Goal: Information Seeking & Learning: Learn about a topic

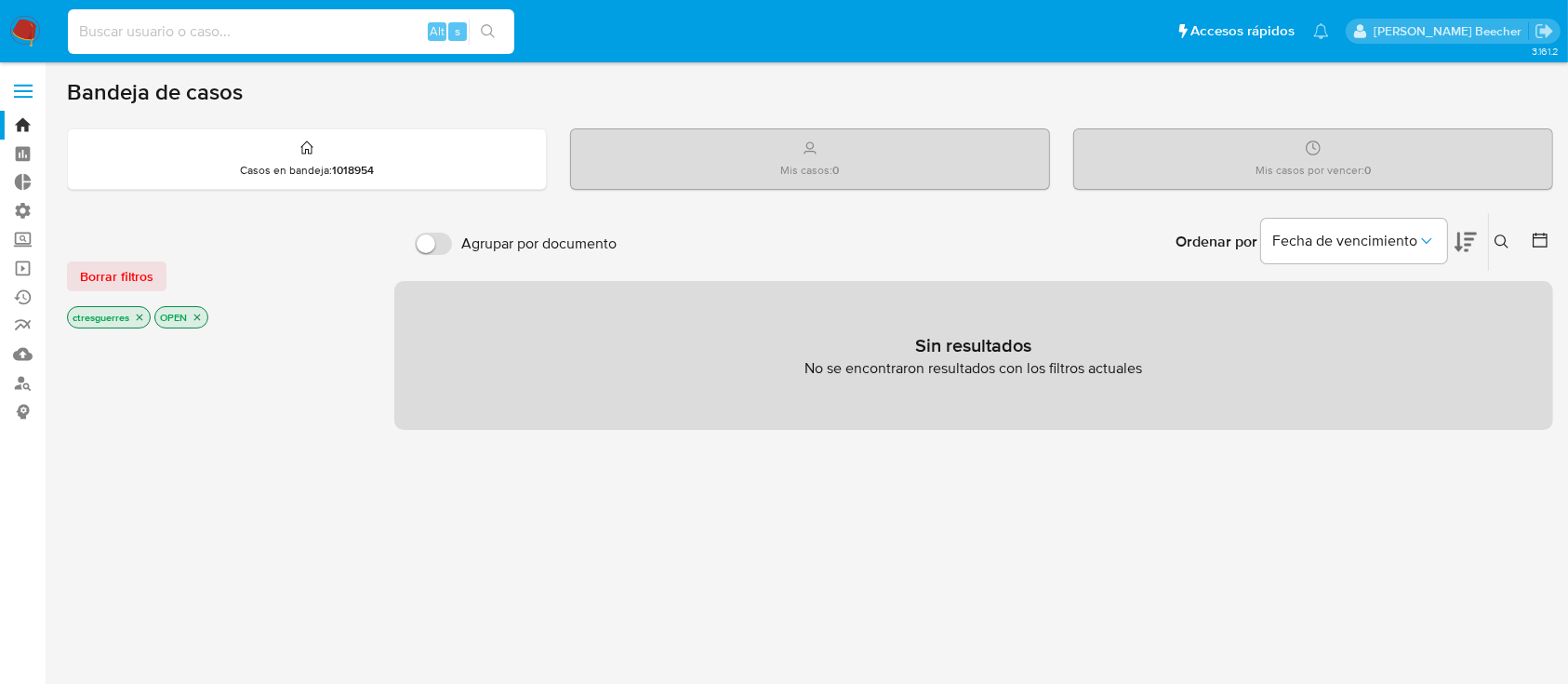
click at [222, 24] on input at bounding box center [291, 31] width 446 height 25
paste input "1945266199"
type input "1945266199"
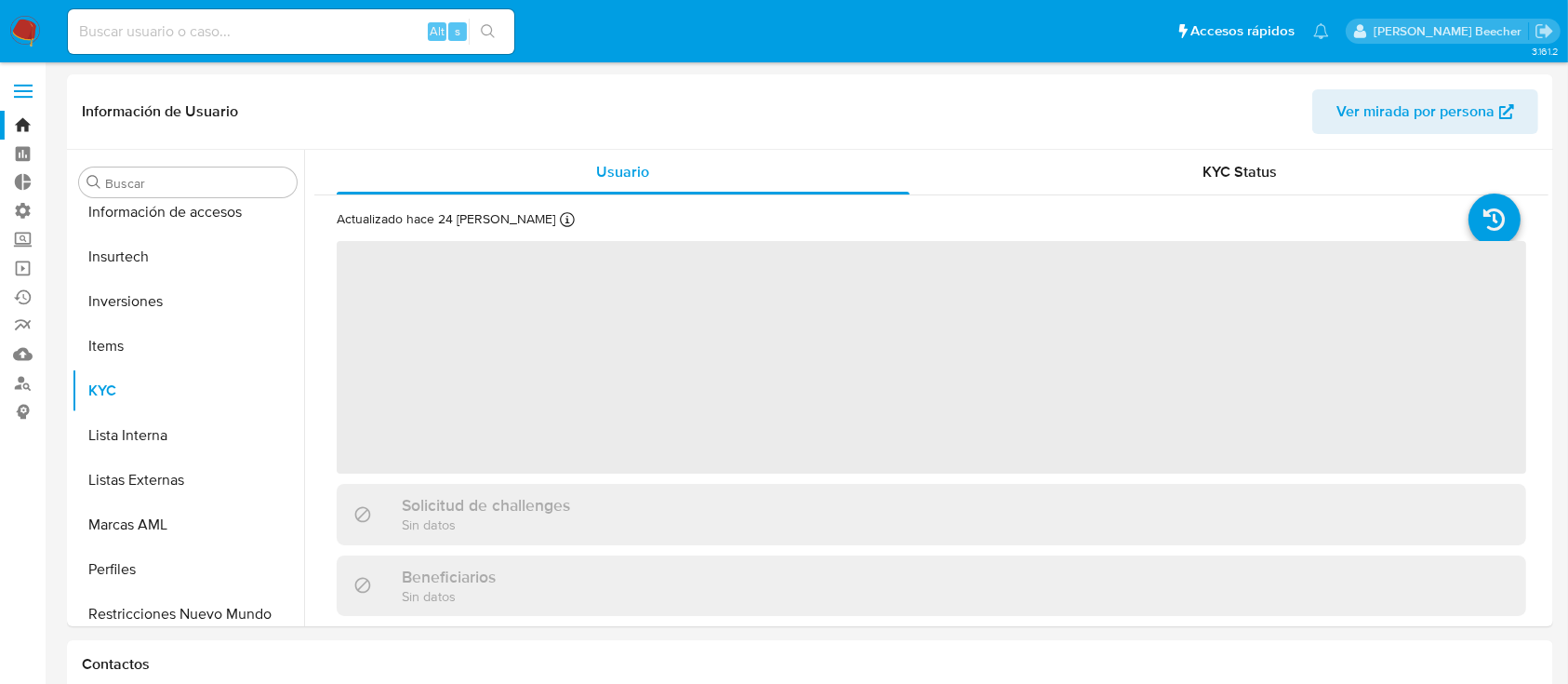
scroll to position [965, 0]
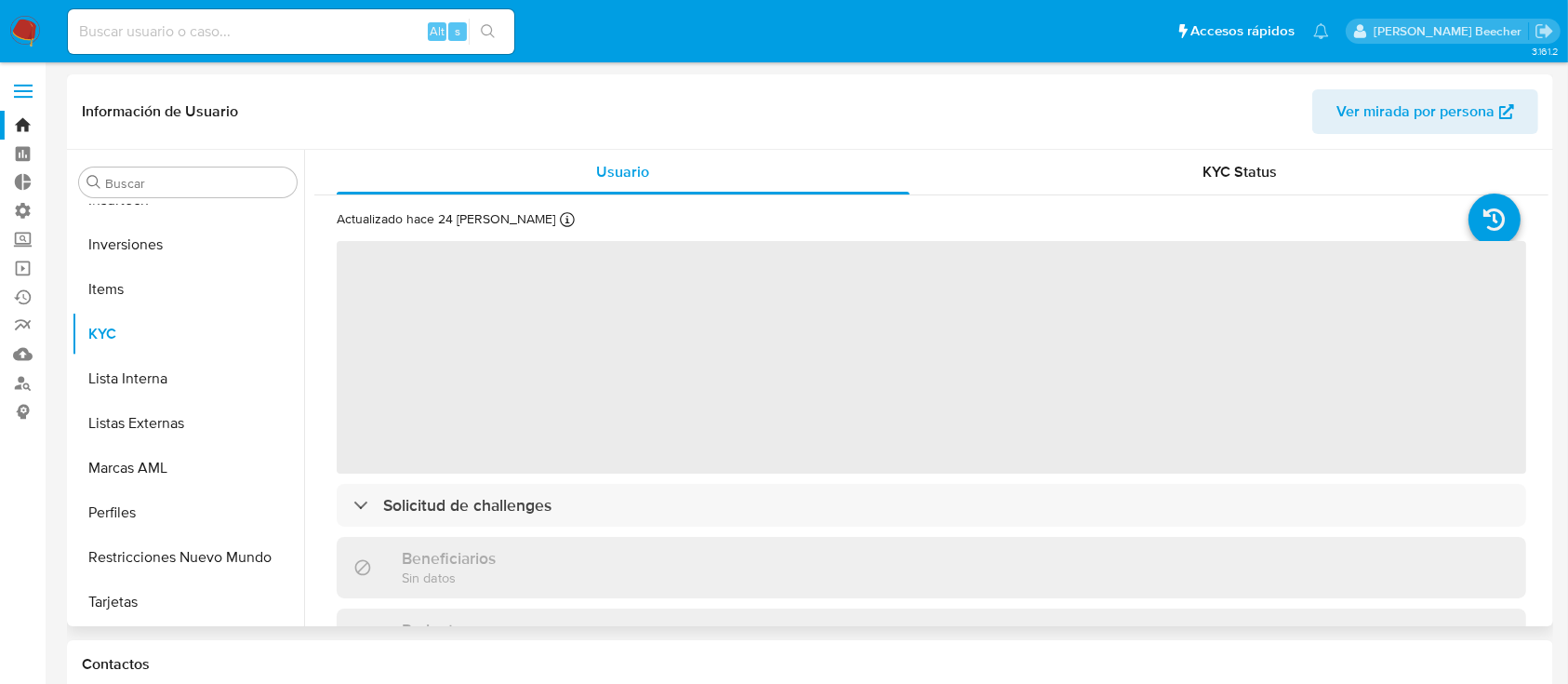
select select "10"
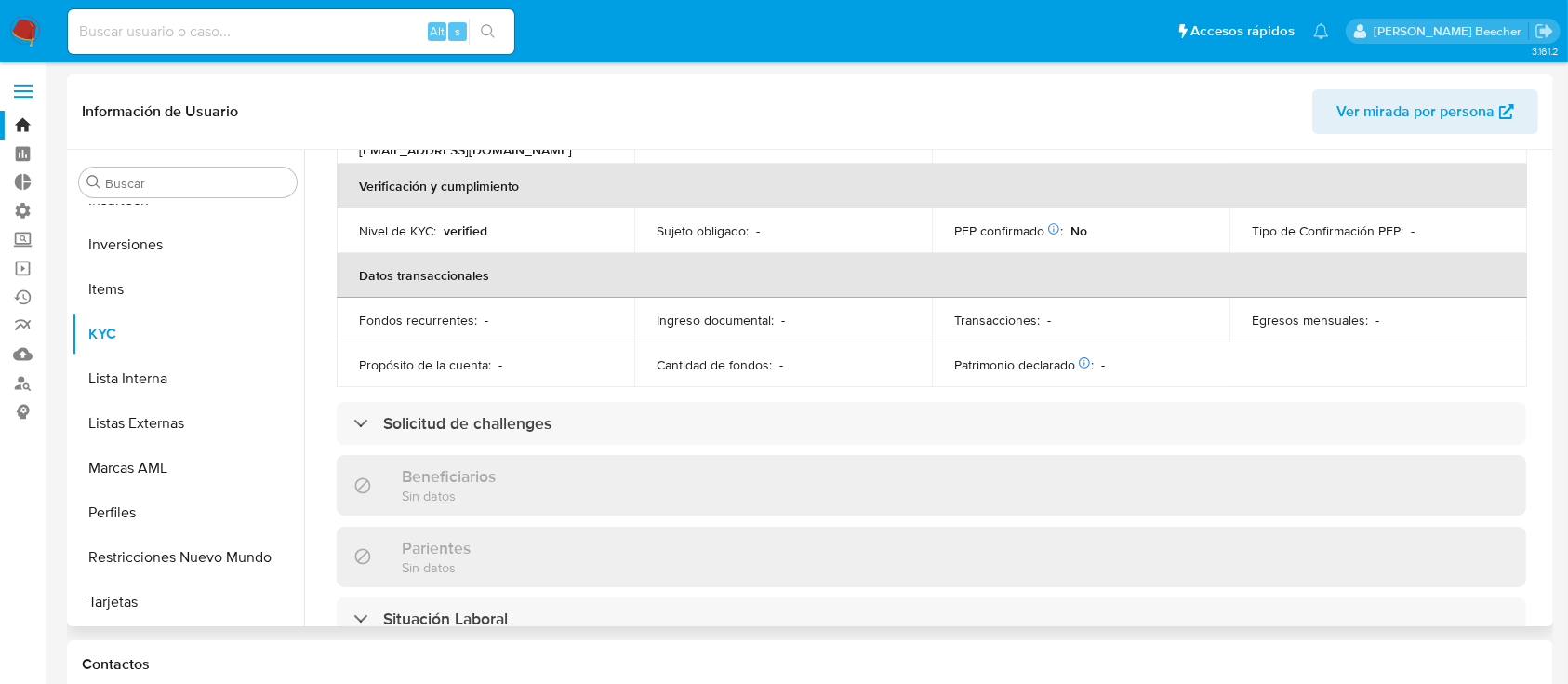
scroll to position [414, 0]
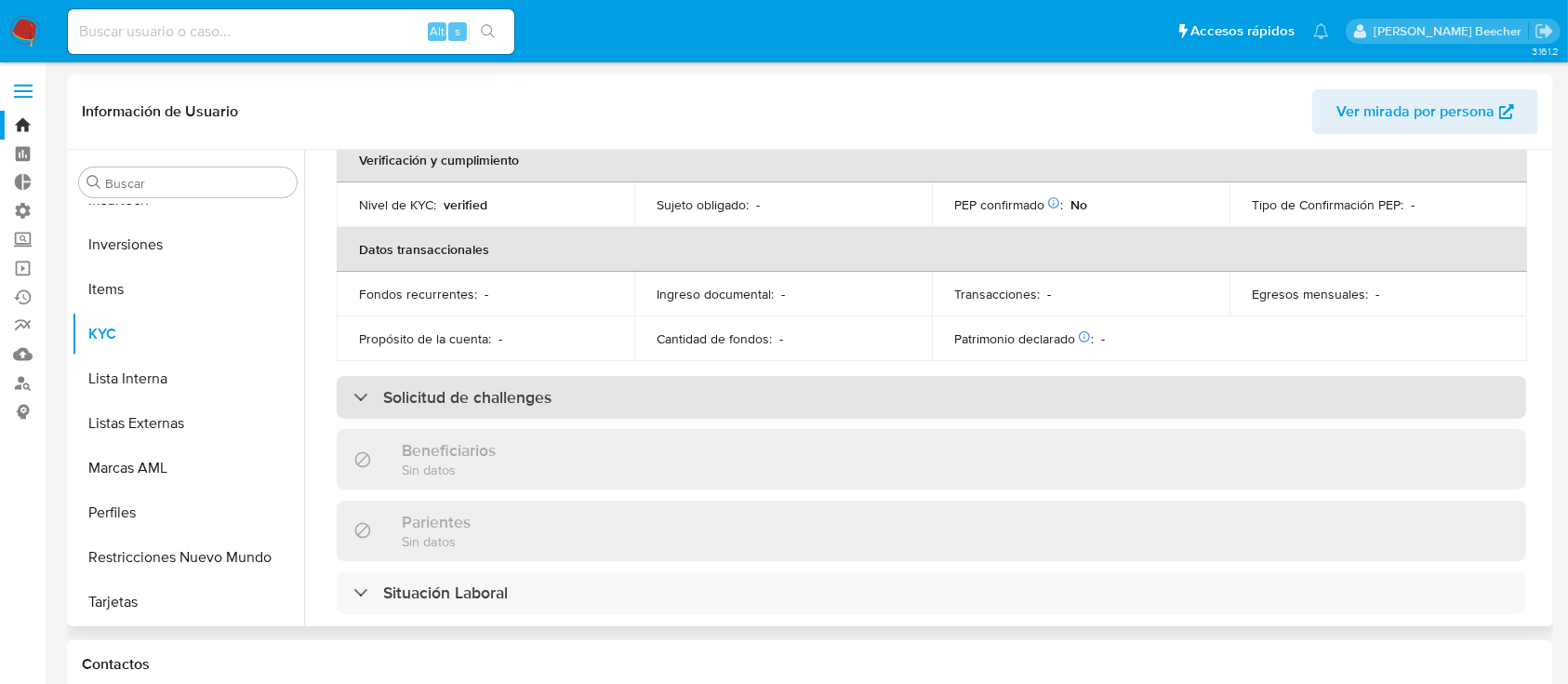
click at [545, 397] on h3 "Solicitud de challenges" at bounding box center [467, 397] width 168 height 21
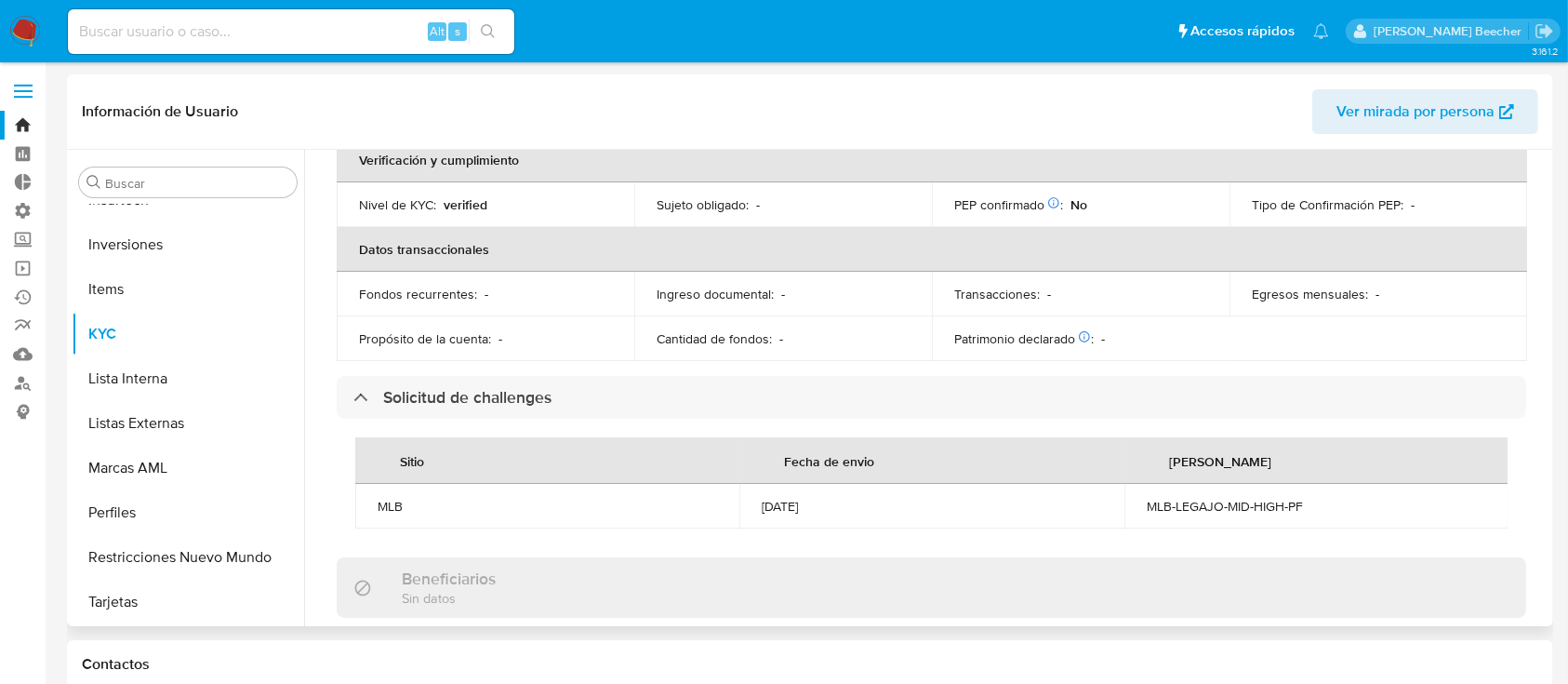
scroll to position [0, 0]
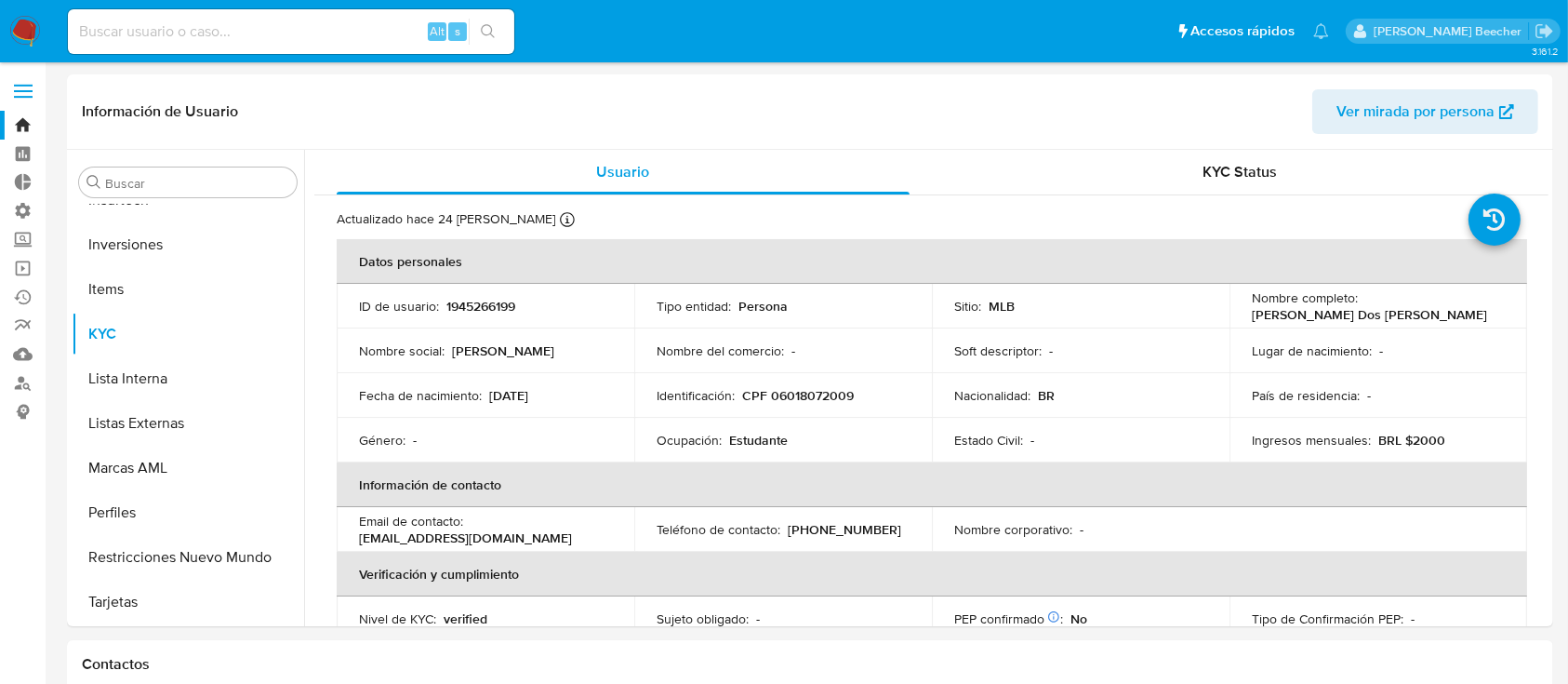
click at [318, 37] on input at bounding box center [291, 31] width 446 height 25
paste input "1167646942"
type input "1167646942"
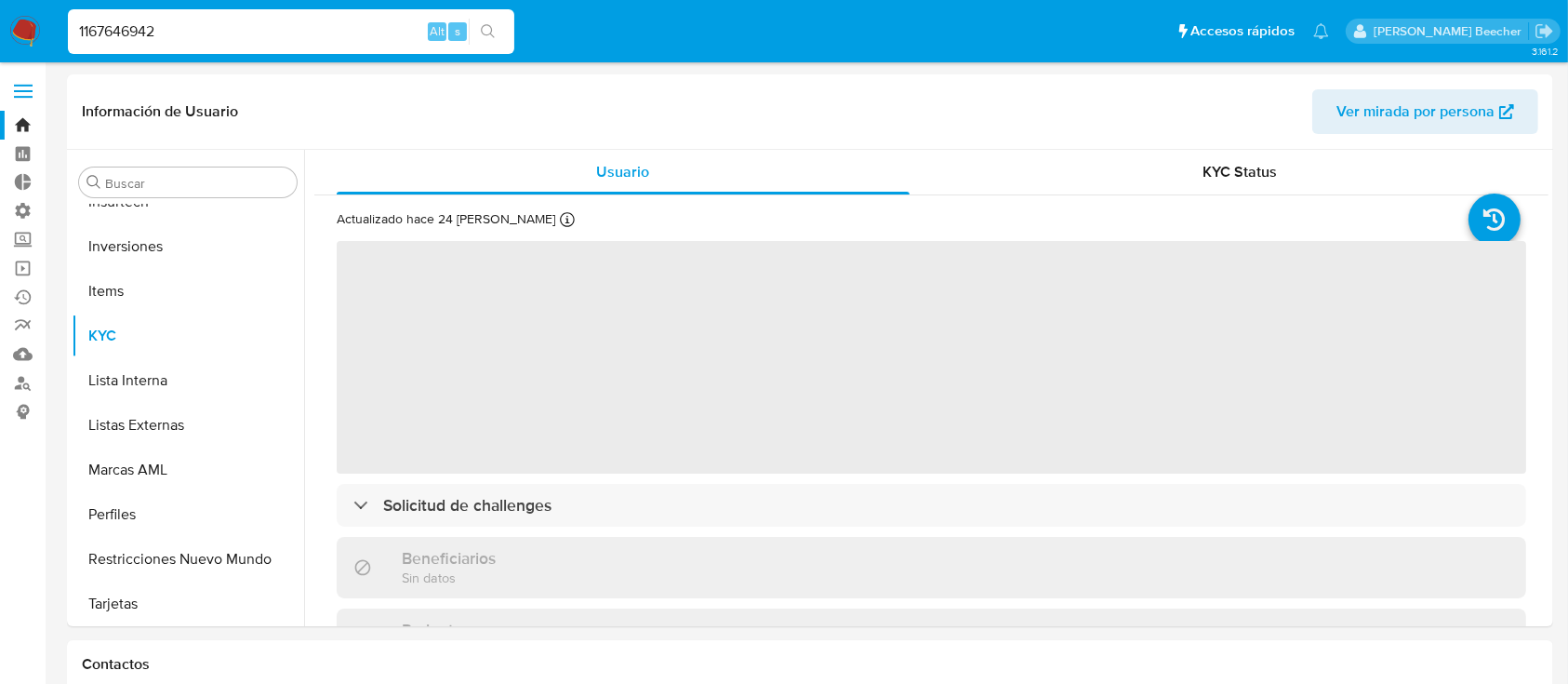
scroll to position [965, 0]
select select "10"
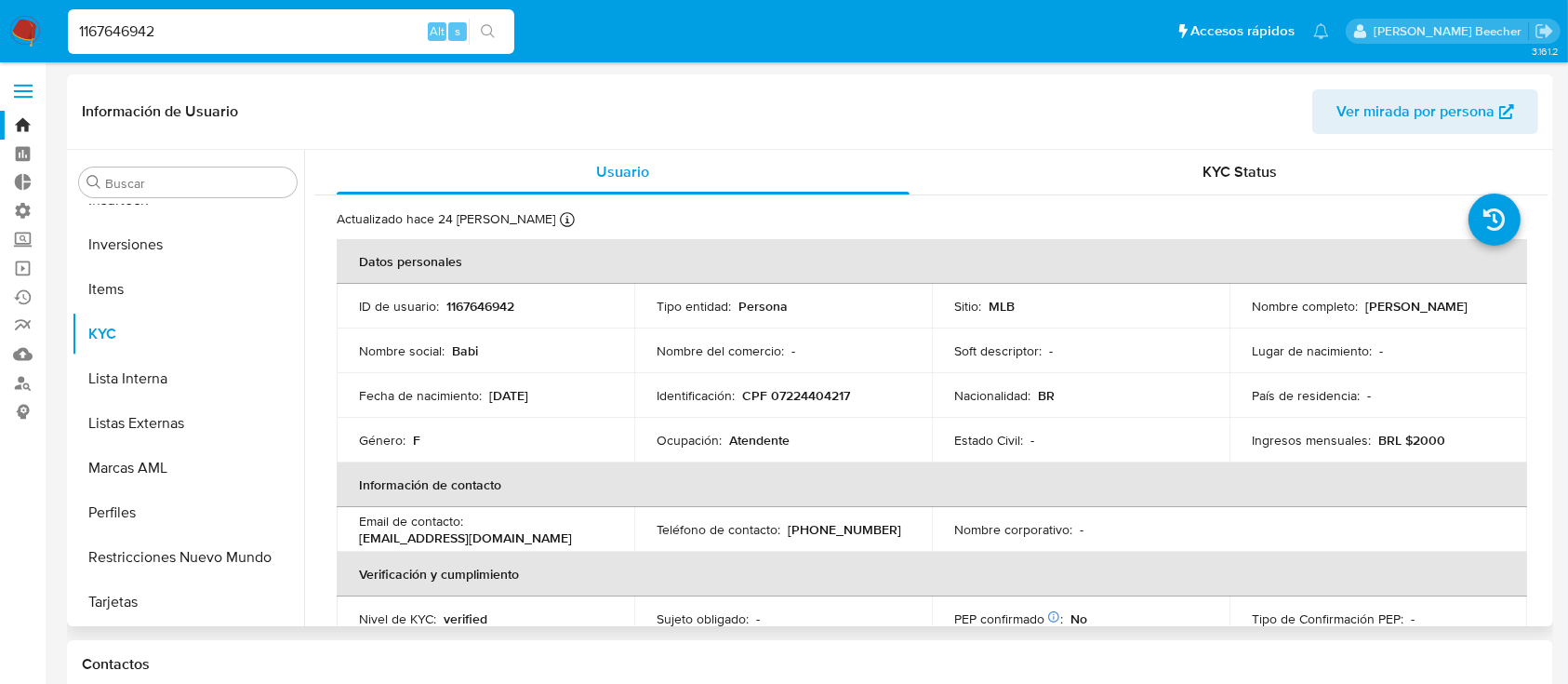
scroll to position [471, 0]
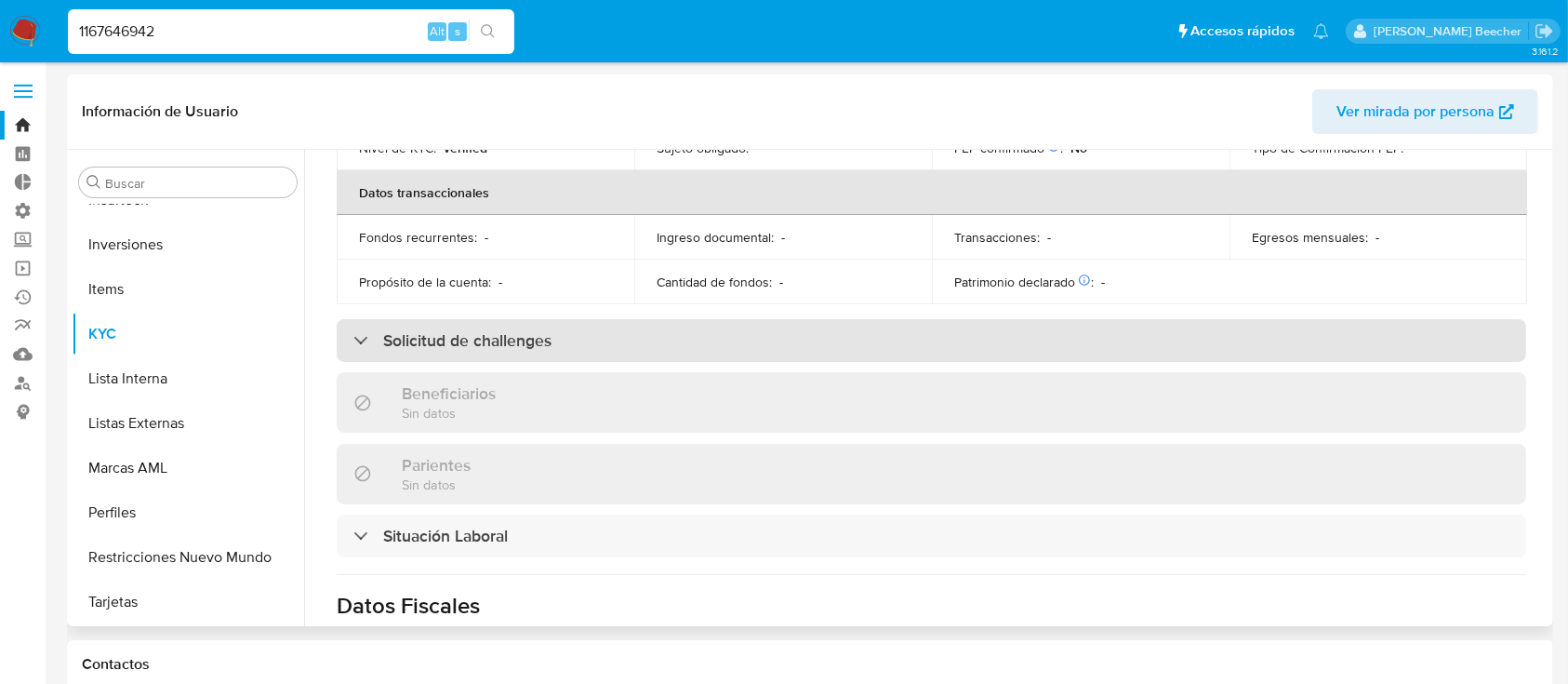
click at [419, 357] on div "Solicitud de challenges" at bounding box center [931, 341] width 1190 height 43
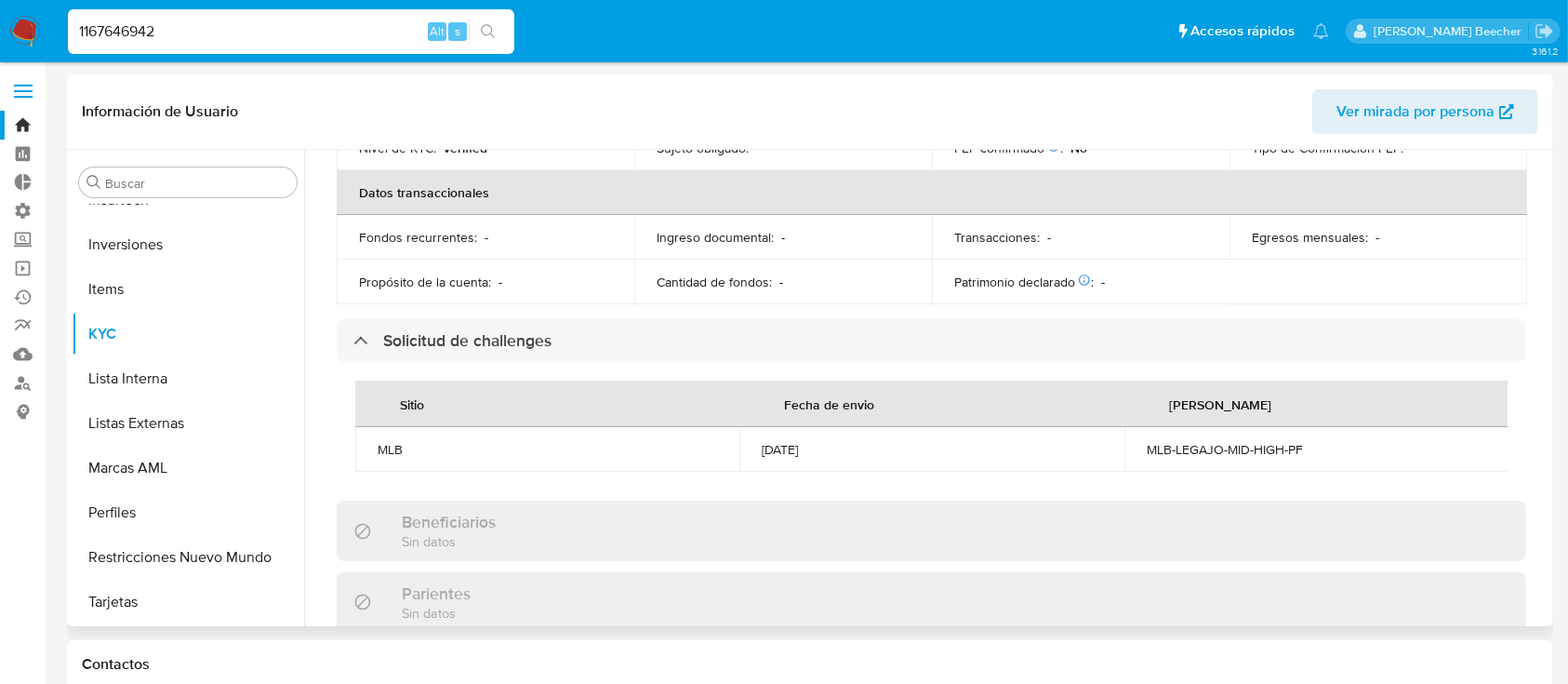
scroll to position [0, 0]
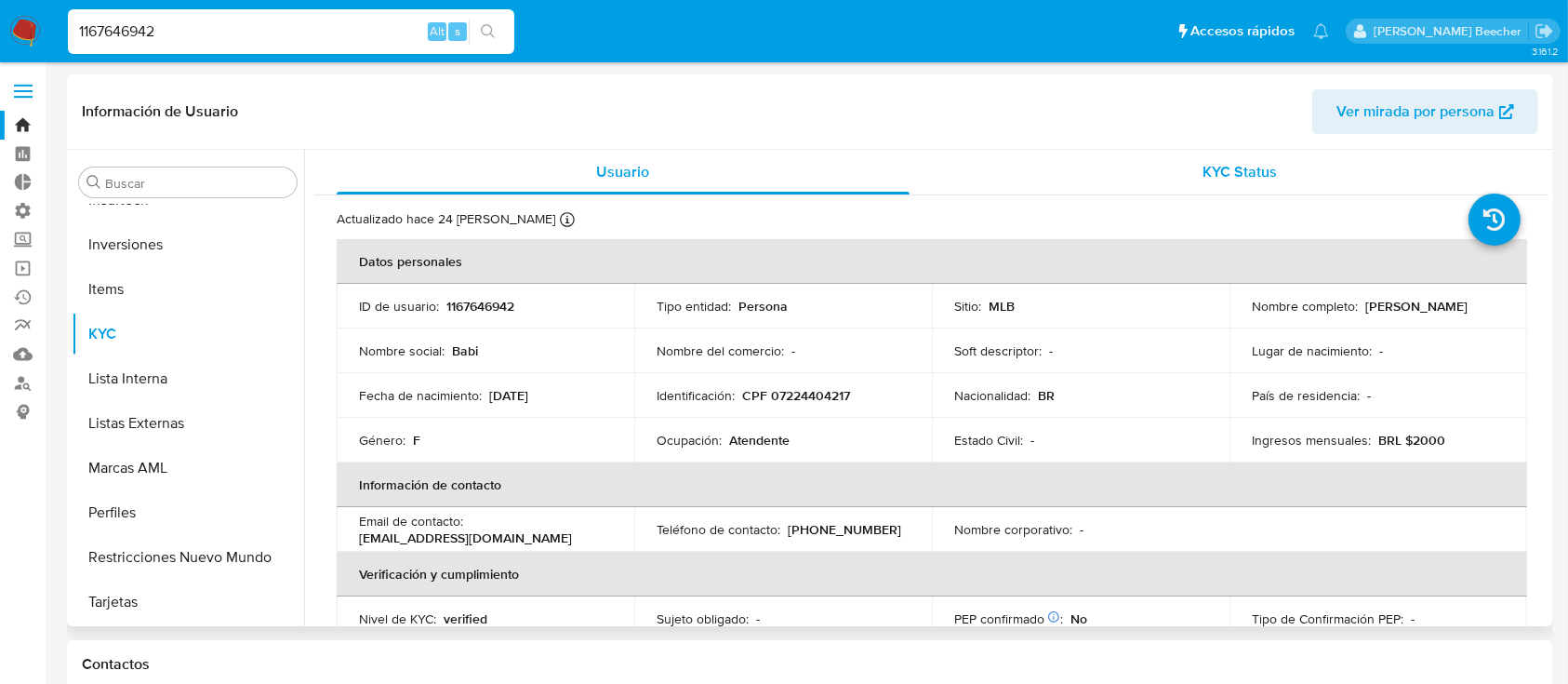
click at [1204, 169] on span "KYC Status" at bounding box center [1240, 172] width 75 height 22
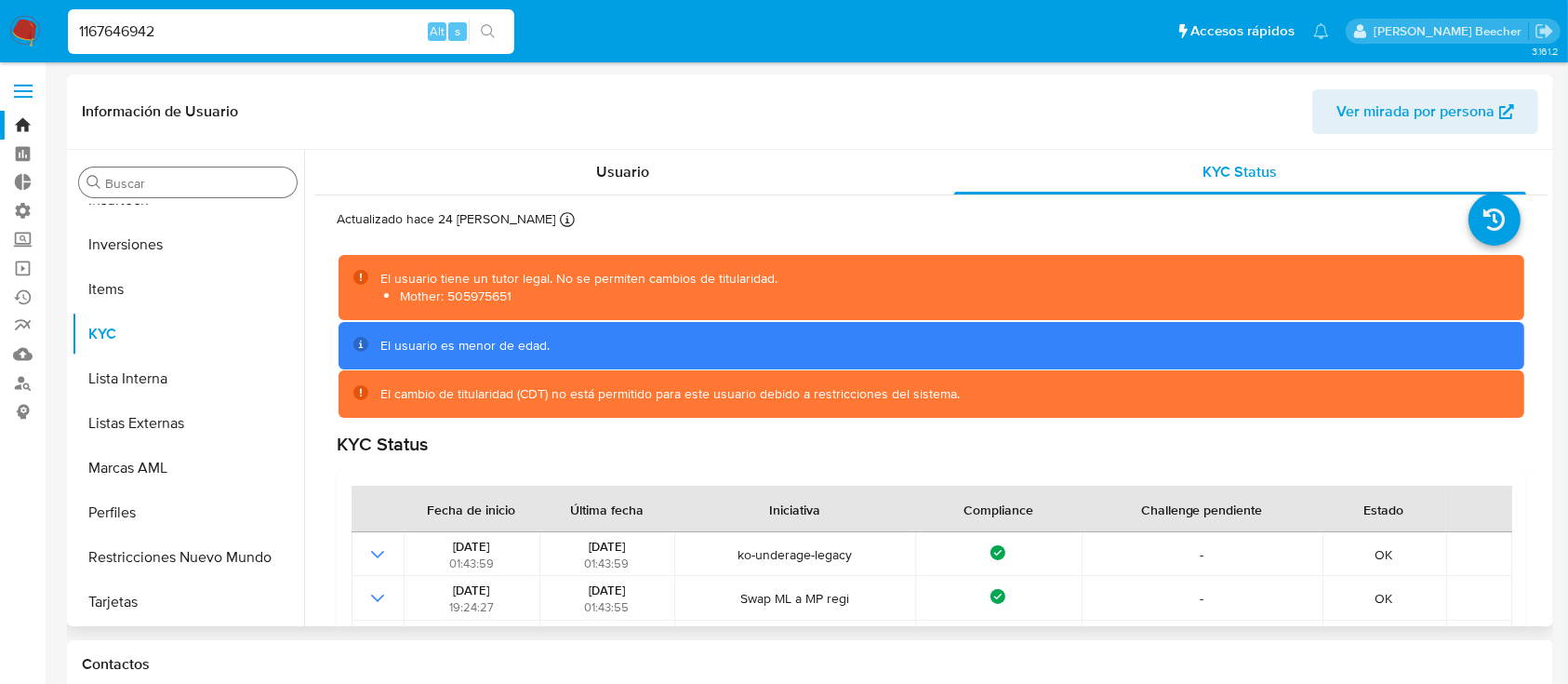
click at [147, 191] on input "Buscar" at bounding box center [196, 183] width 184 height 17
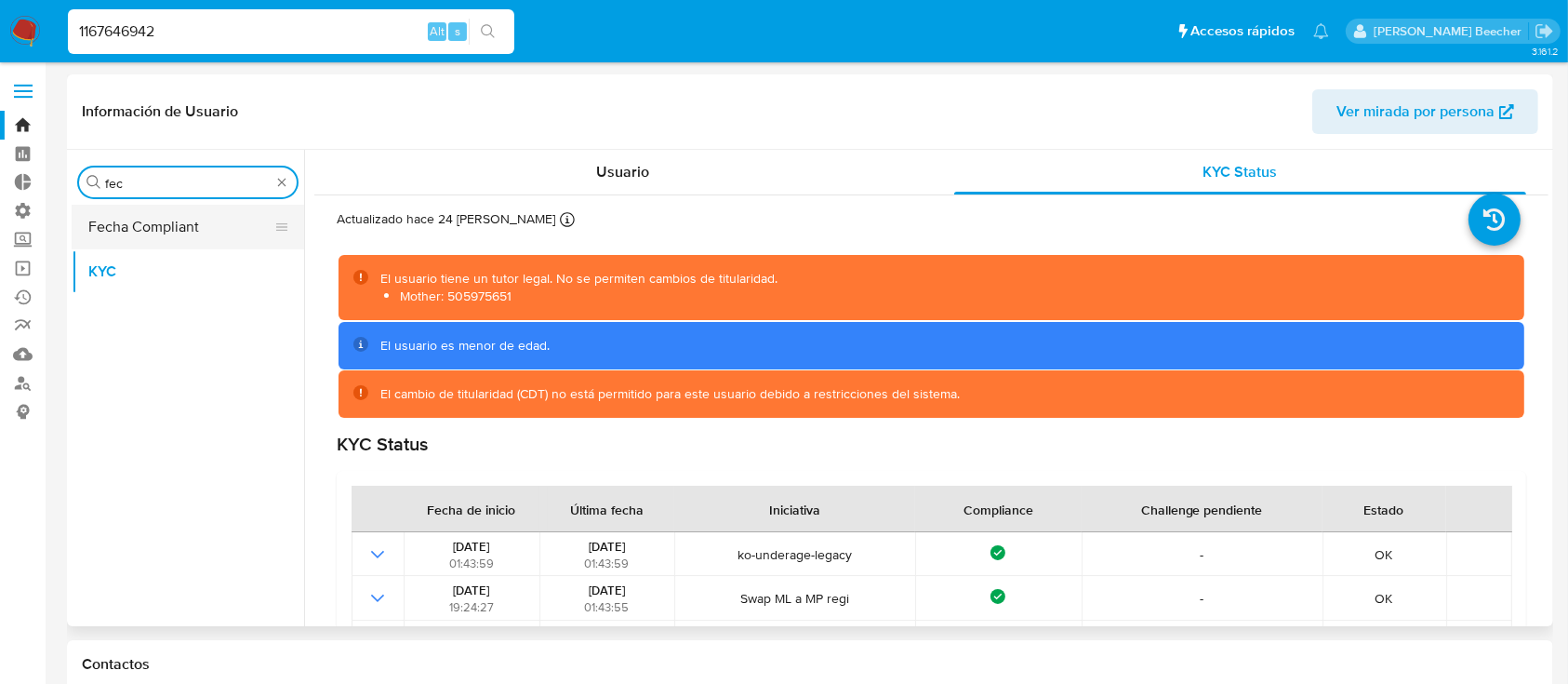
type input "fec"
click at [164, 208] on button "Fecha Compliant" at bounding box center [181, 226] width 218 height 44
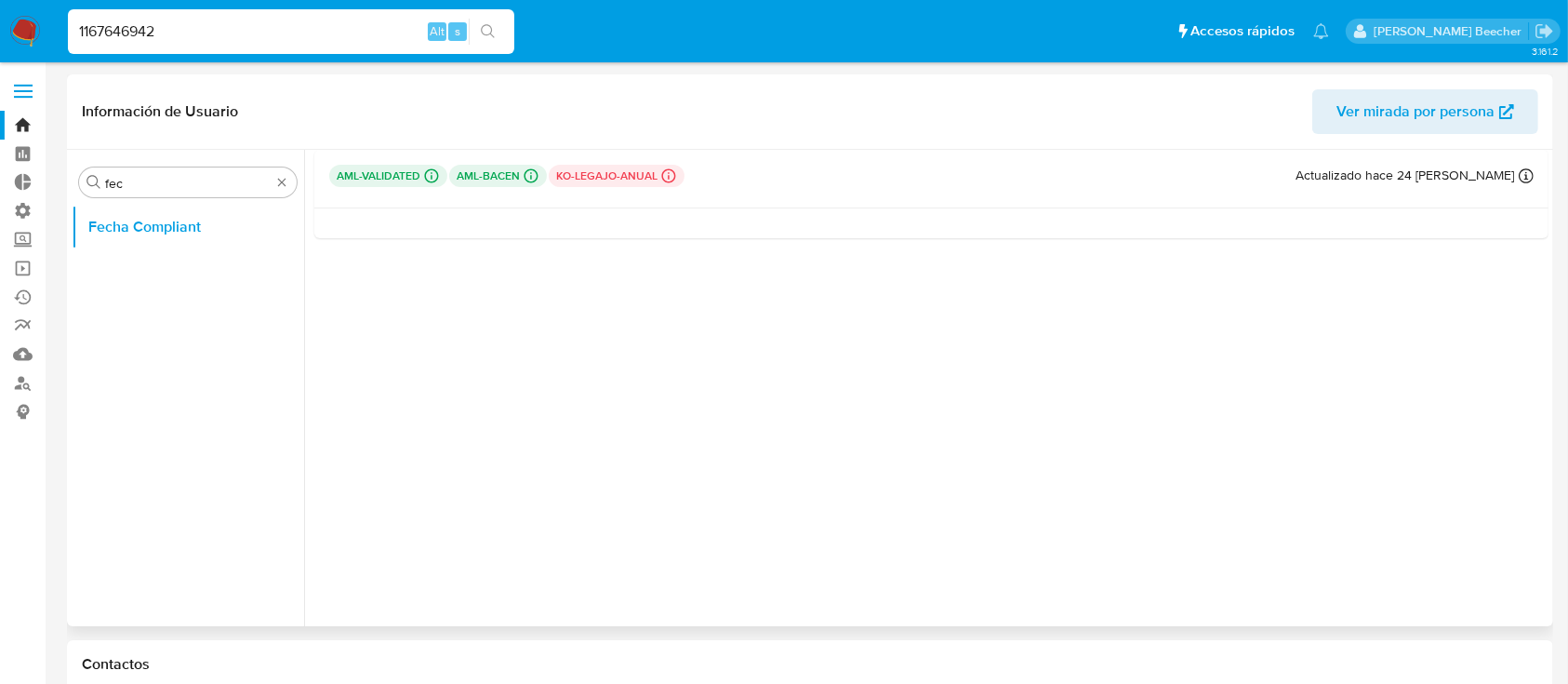
click at [605, 209] on div at bounding box center [931, 223] width 1234 height 29
click at [158, 206] on button "Fecha Compliant" at bounding box center [181, 226] width 218 height 44
click at [179, 222] on button "Fecha Compliant" at bounding box center [181, 226] width 218 height 44
click at [335, 36] on input "1167646942" at bounding box center [291, 31] width 446 height 25
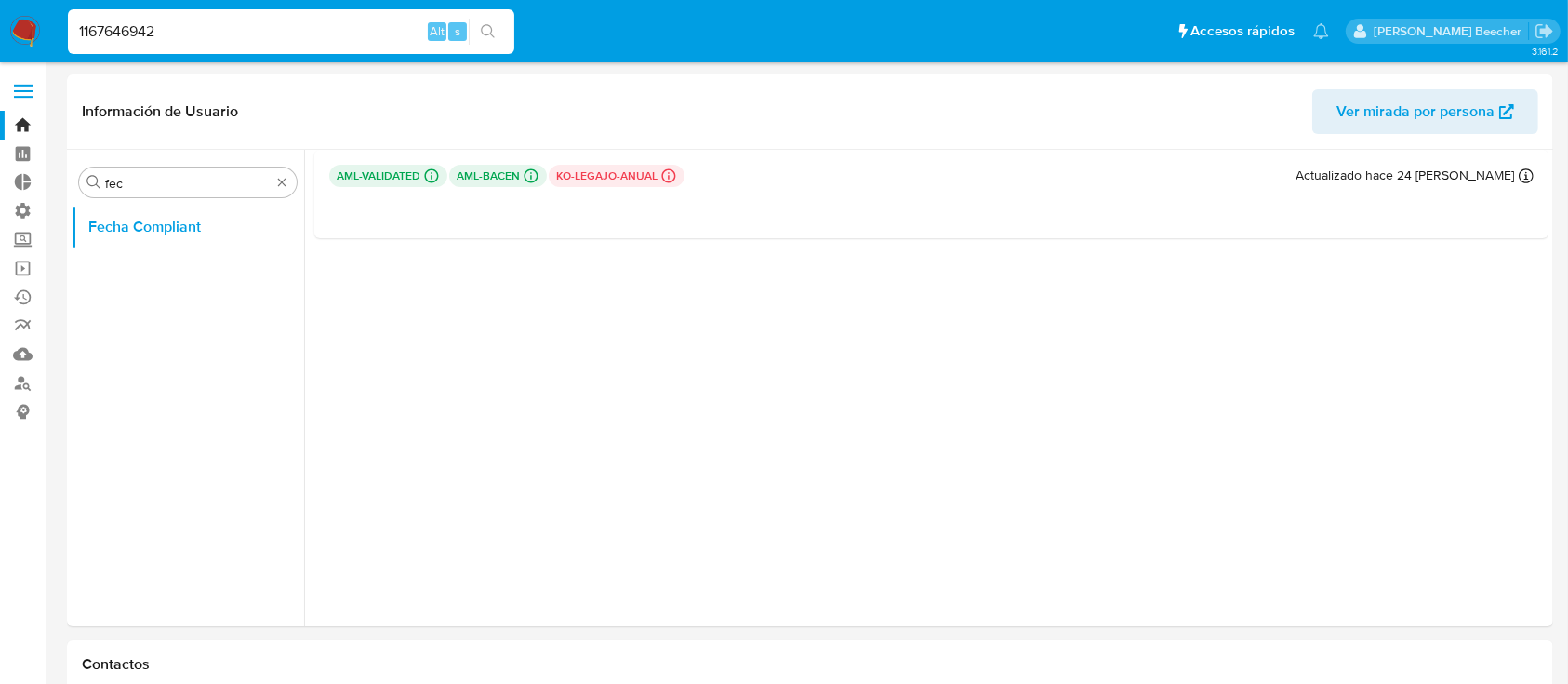
paste input "945422615"
type input "1945422615"
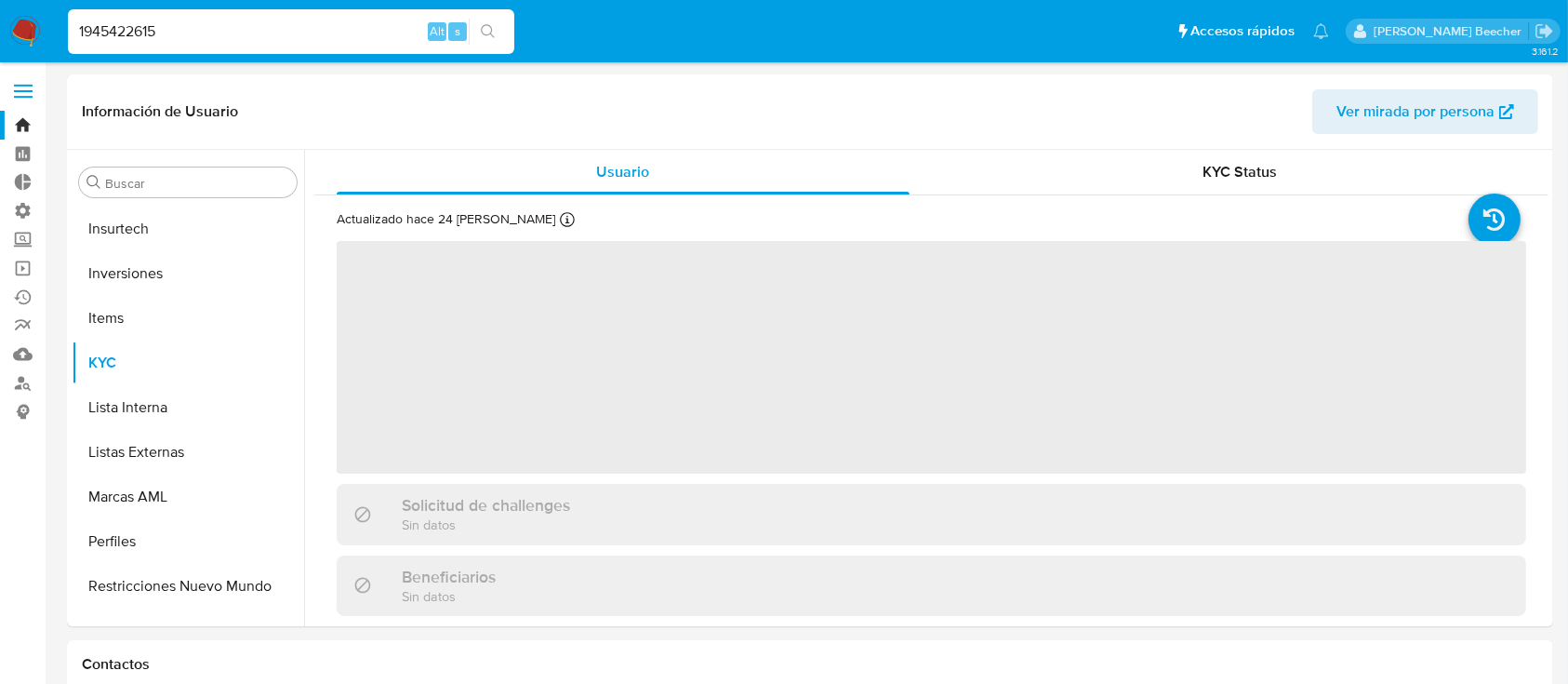
scroll to position [965, 0]
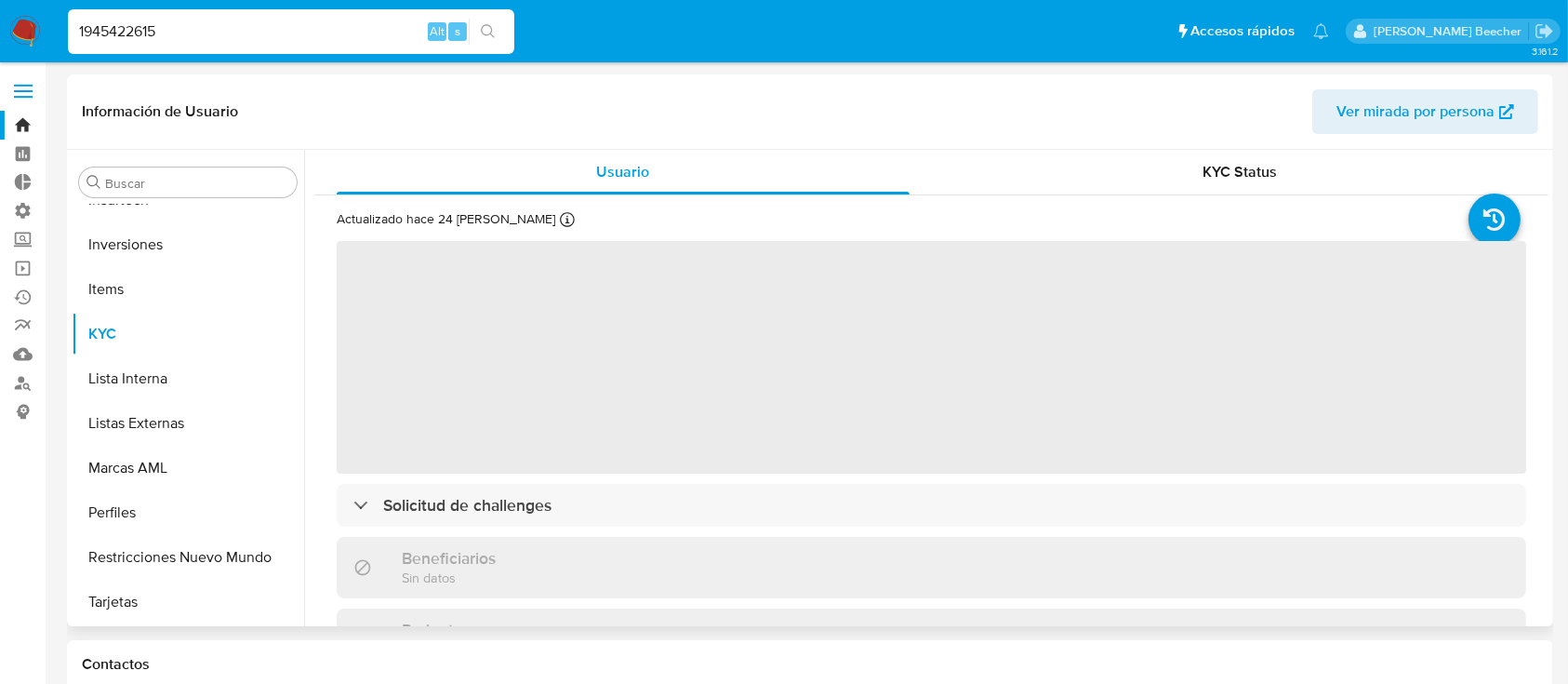
select select "10"
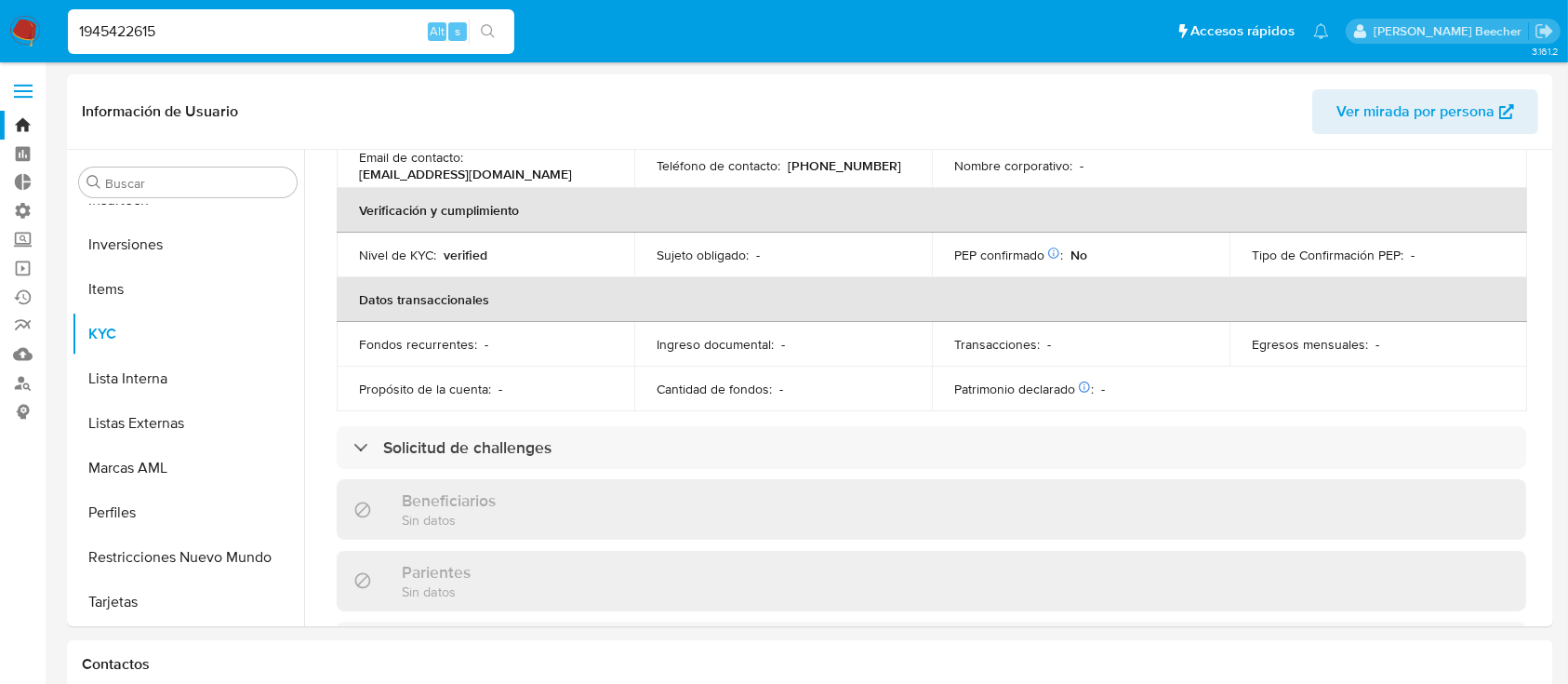
scroll to position [476, 0]
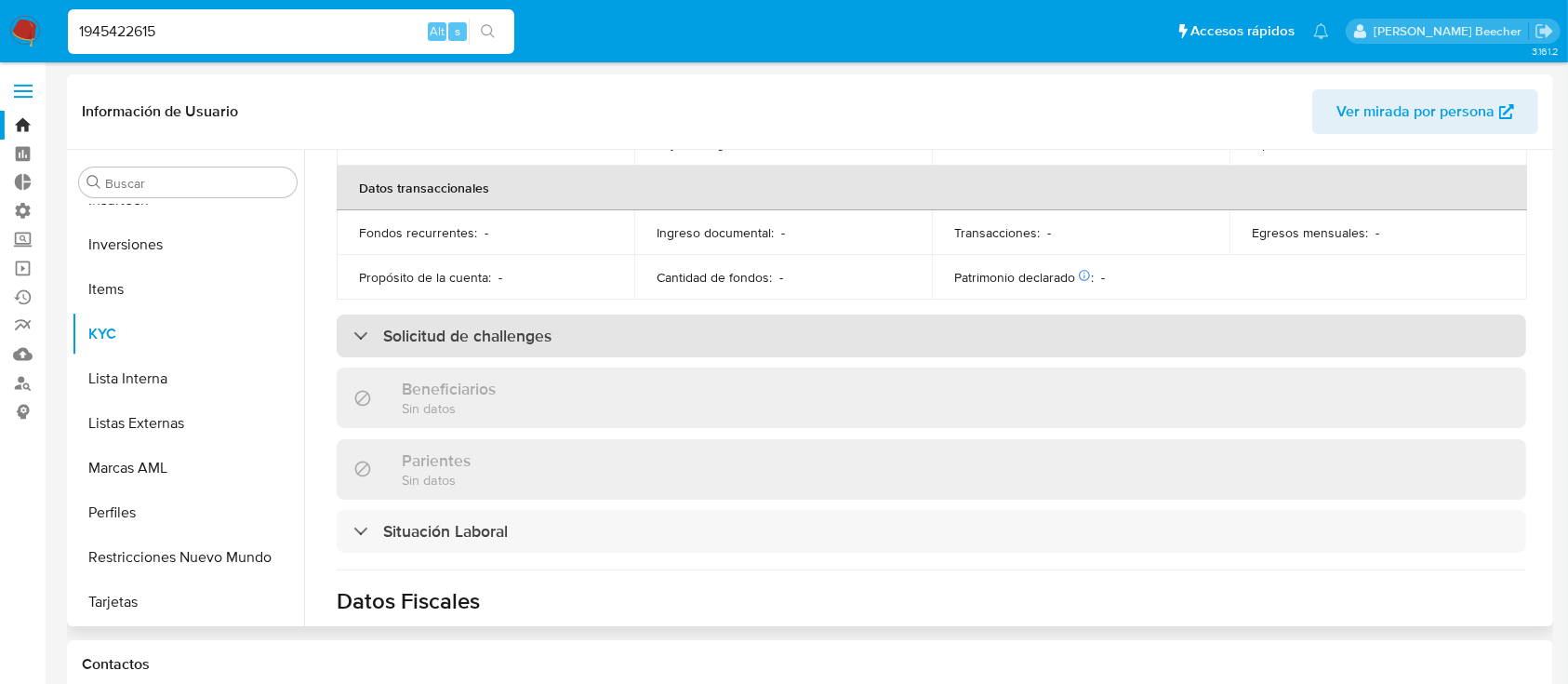
click at [461, 353] on div "Solicitud de challenges" at bounding box center [931, 336] width 1190 height 43
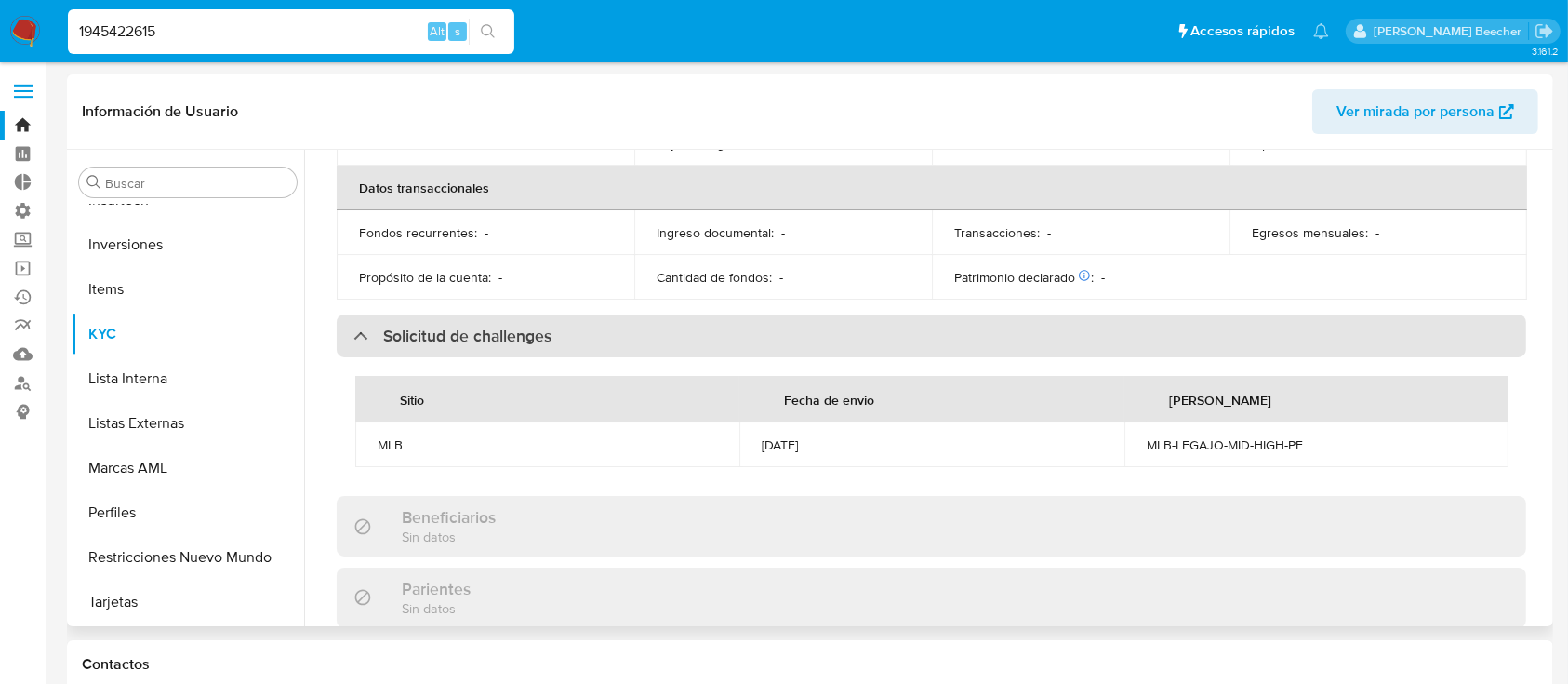
scroll to position [0, 0]
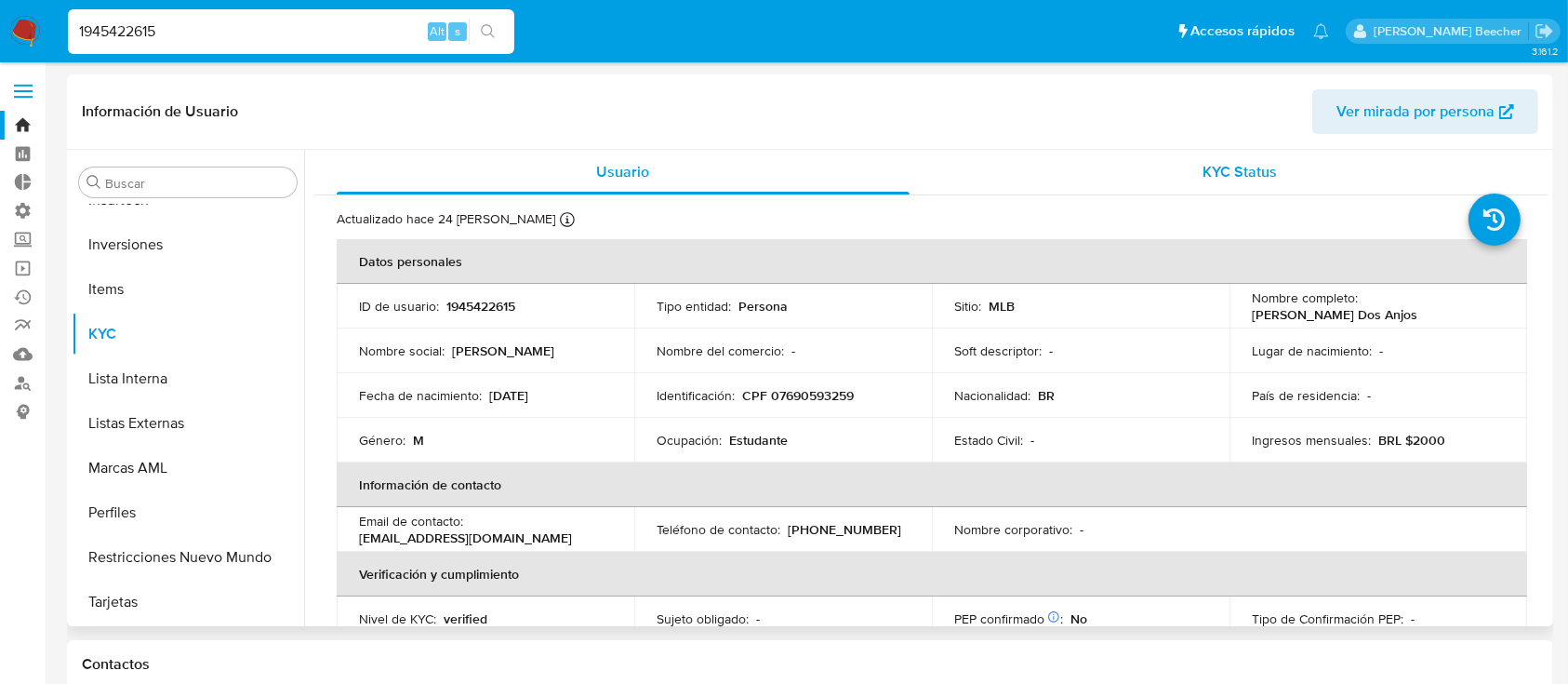
click at [1247, 163] on span "KYC Status" at bounding box center [1240, 172] width 75 height 22
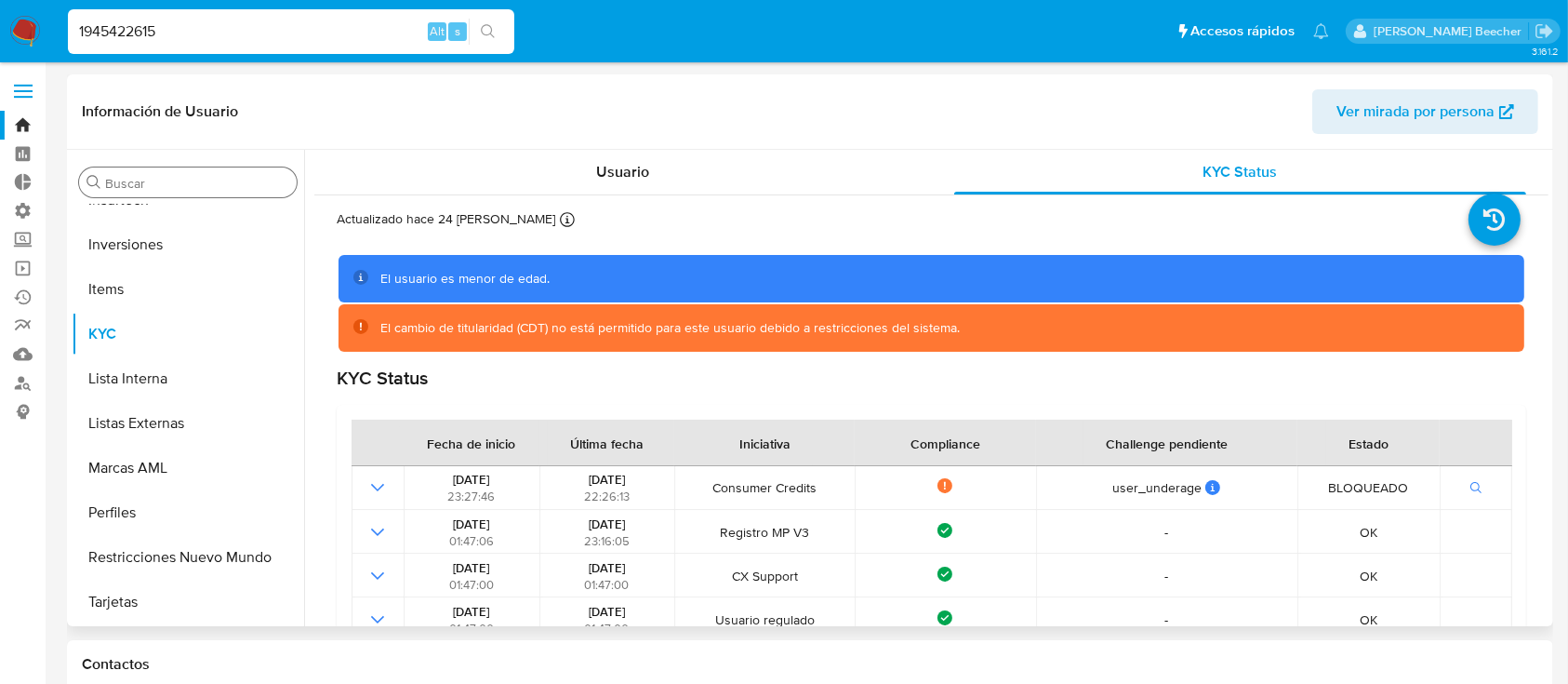
click at [243, 183] on input "Buscar" at bounding box center [196, 183] width 184 height 17
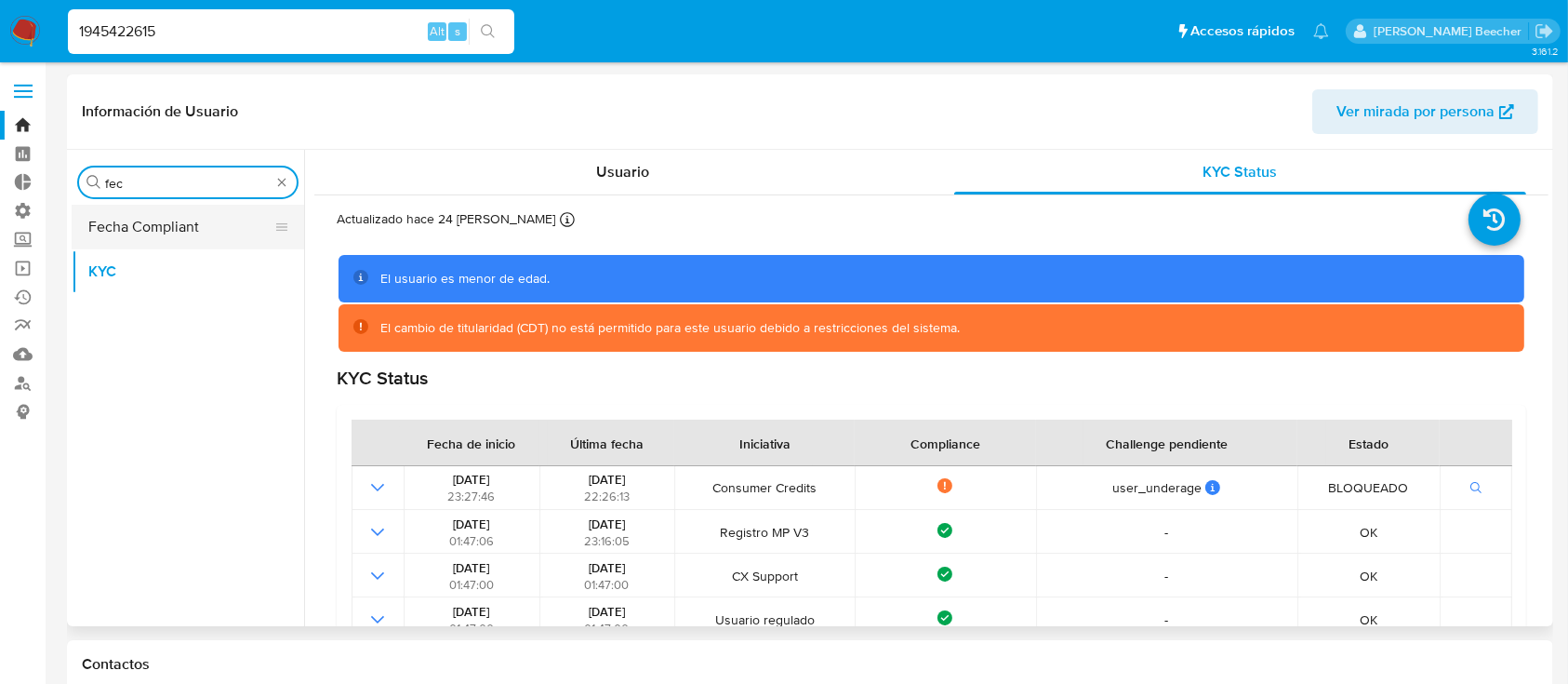
type input "fec"
click at [130, 227] on button "Fecha Compliant" at bounding box center [181, 226] width 218 height 44
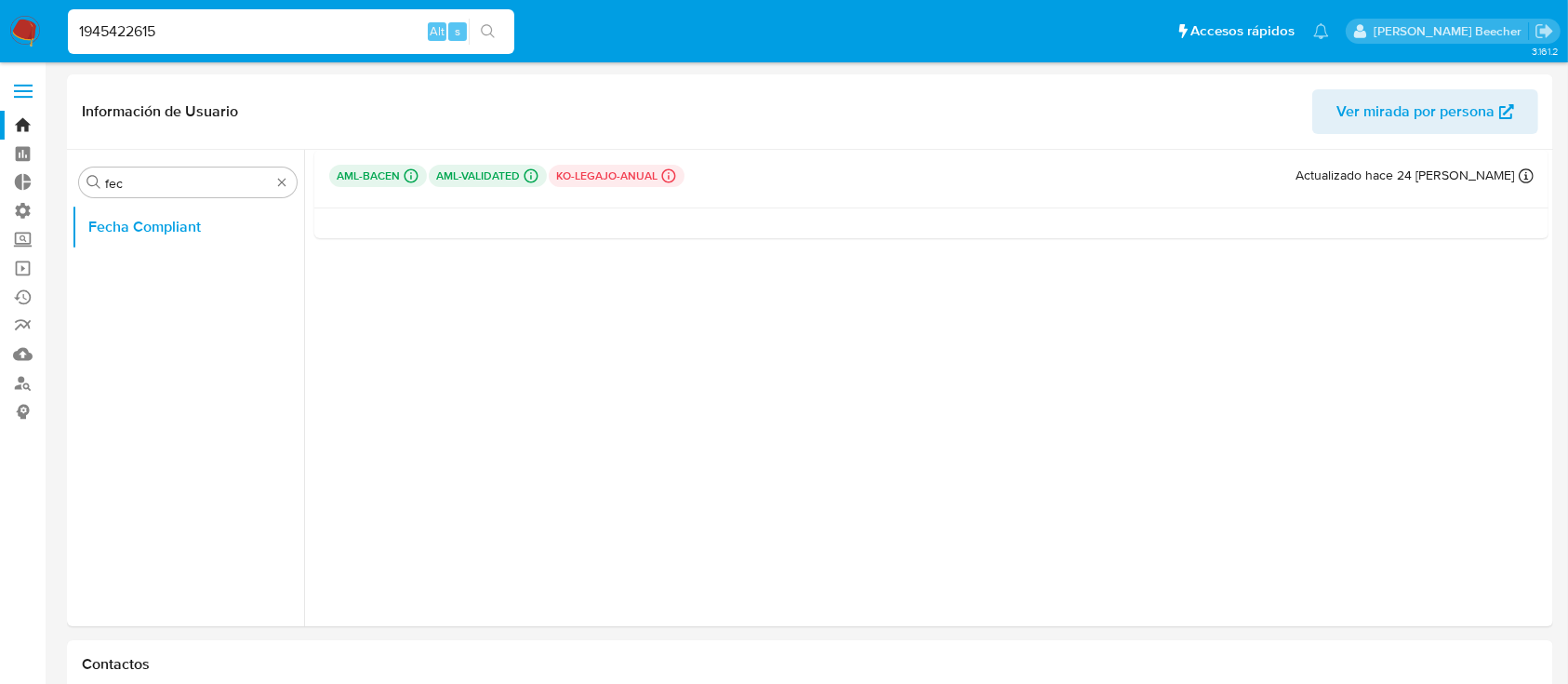
click at [200, 39] on input "1945422615" at bounding box center [291, 31] width 446 height 25
paste input "897033994"
type input "1897033994"
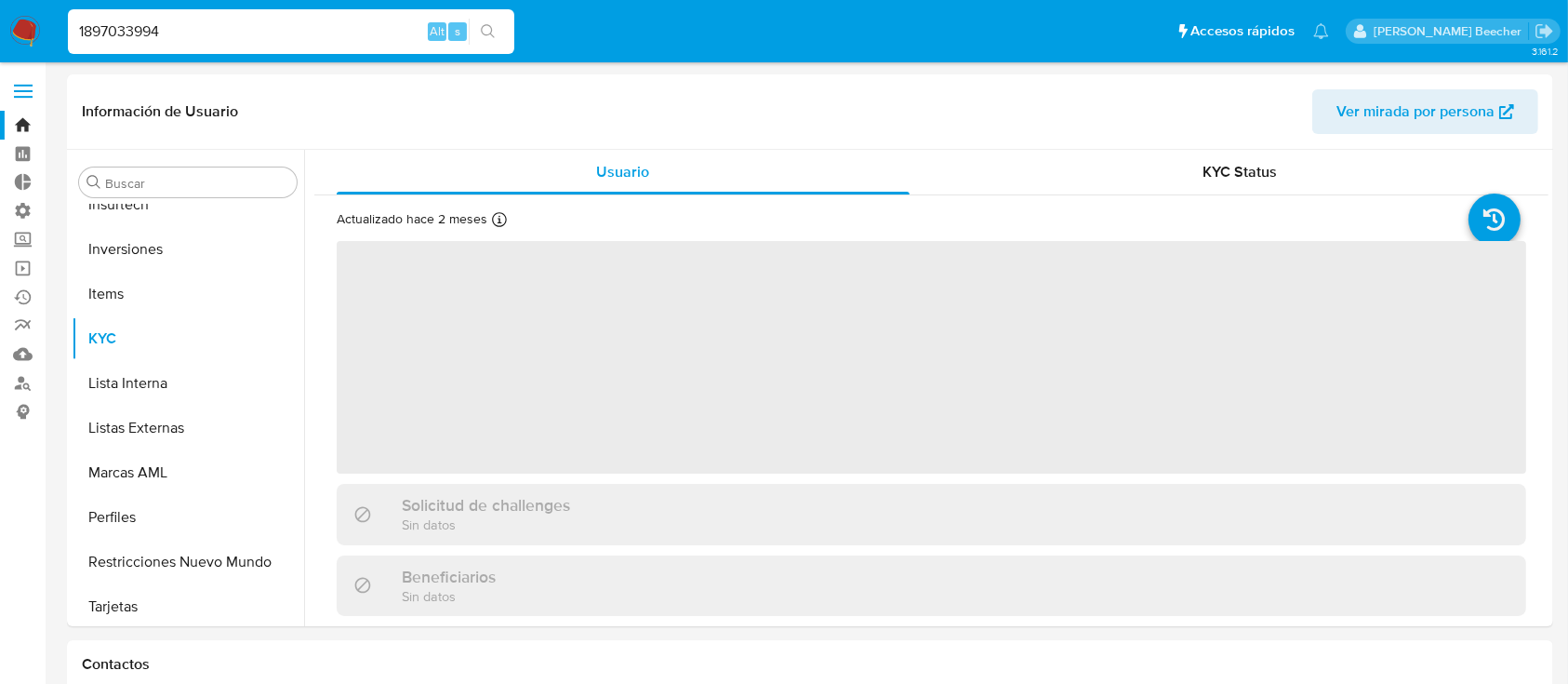
scroll to position [965, 0]
select select "10"
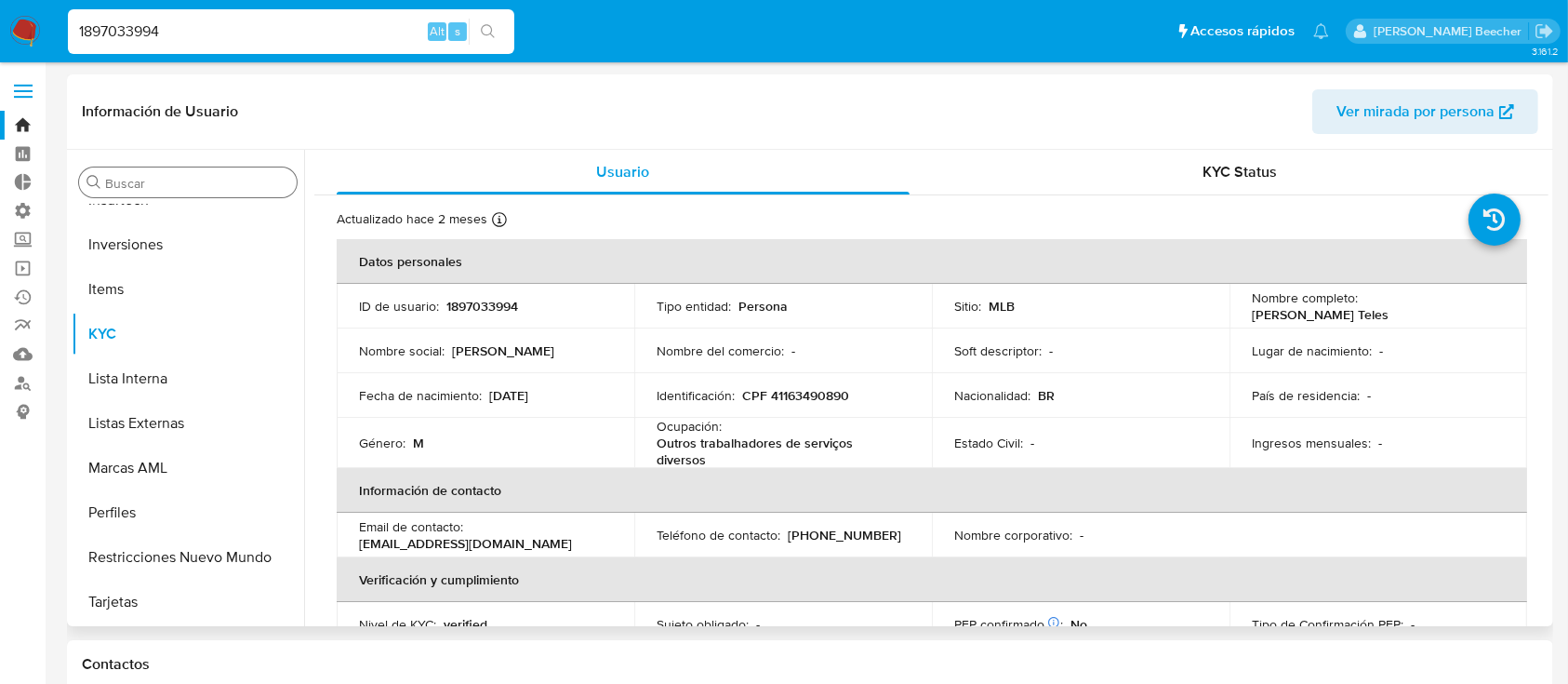
click at [188, 190] on input "Buscar" at bounding box center [196, 183] width 184 height 17
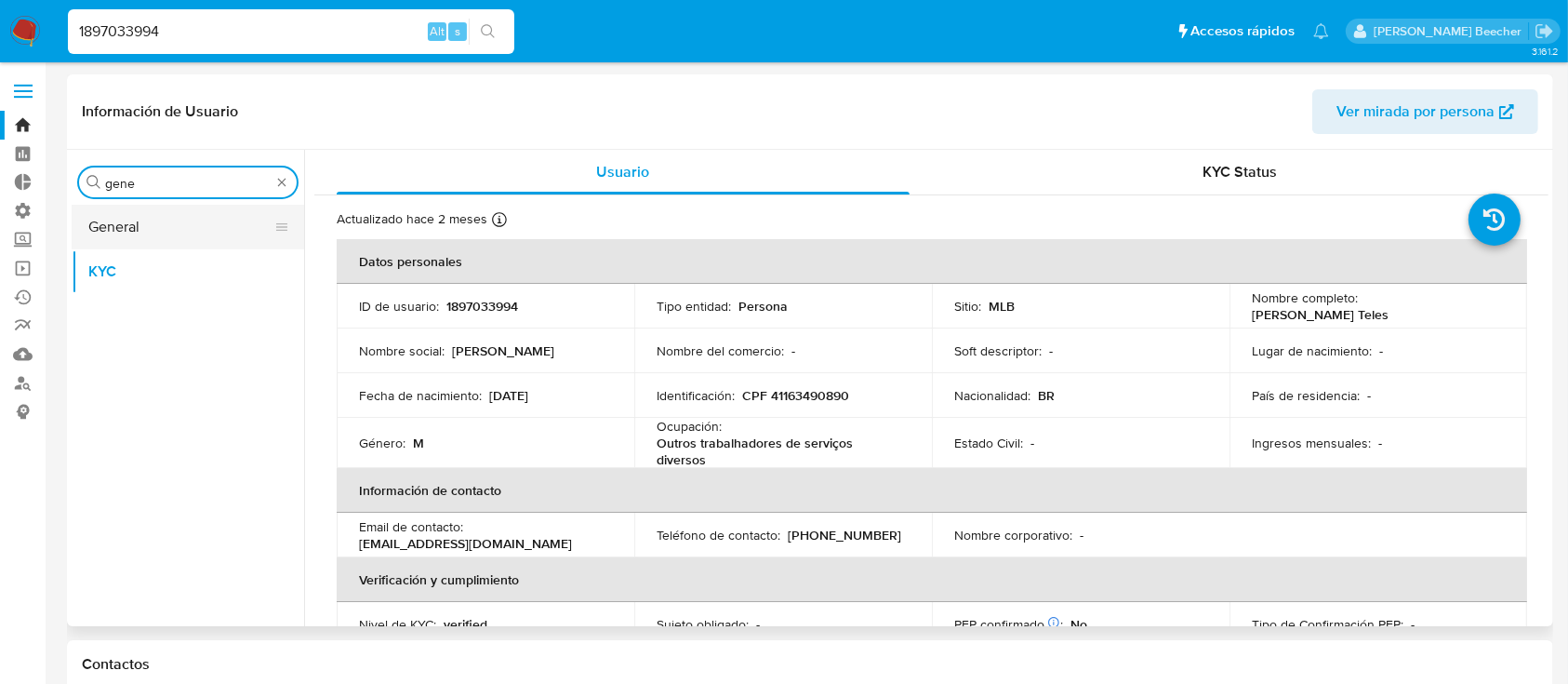
type input "gene"
click at [219, 227] on button "General" at bounding box center [181, 226] width 218 height 44
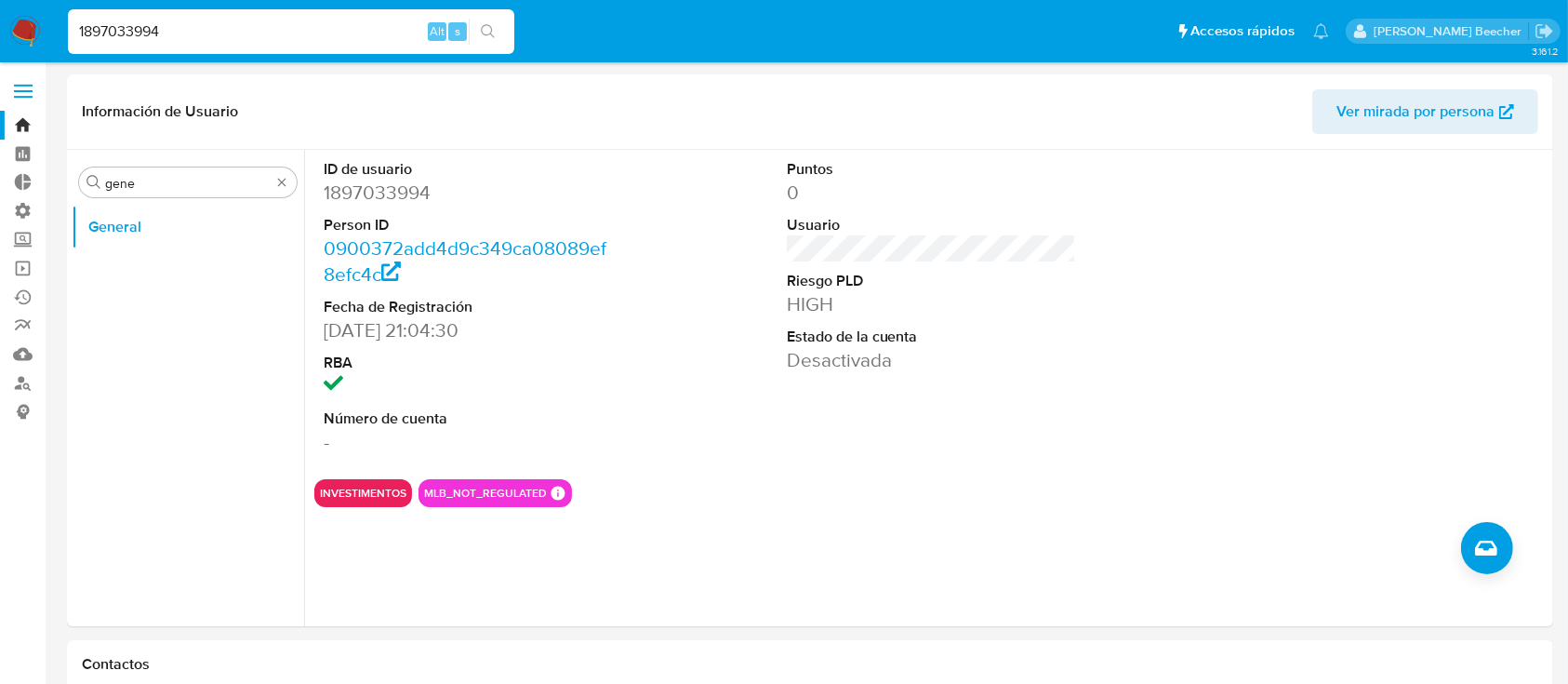
click at [310, 33] on input "1897033994" at bounding box center [291, 31] width 446 height 25
paste input "73089511"
type input "73089511"
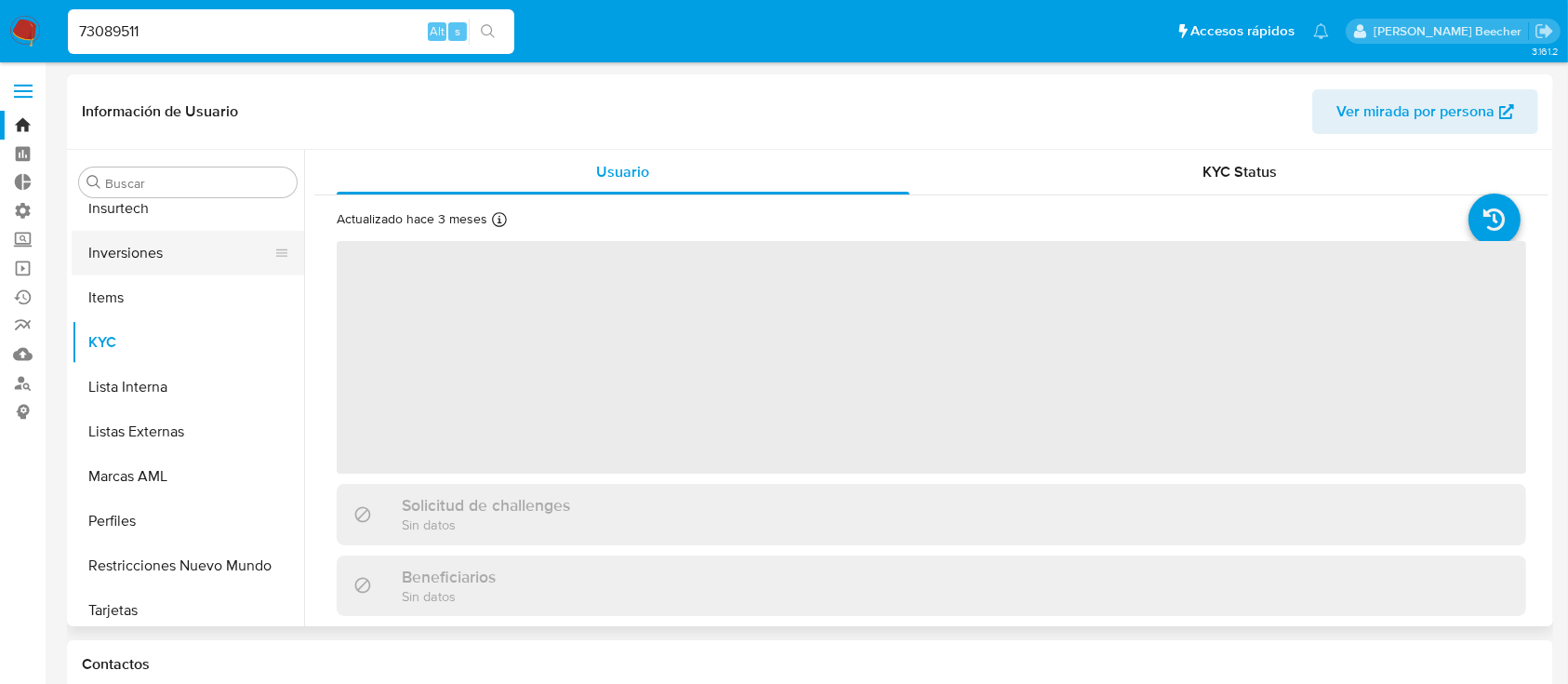
scroll to position [965, 0]
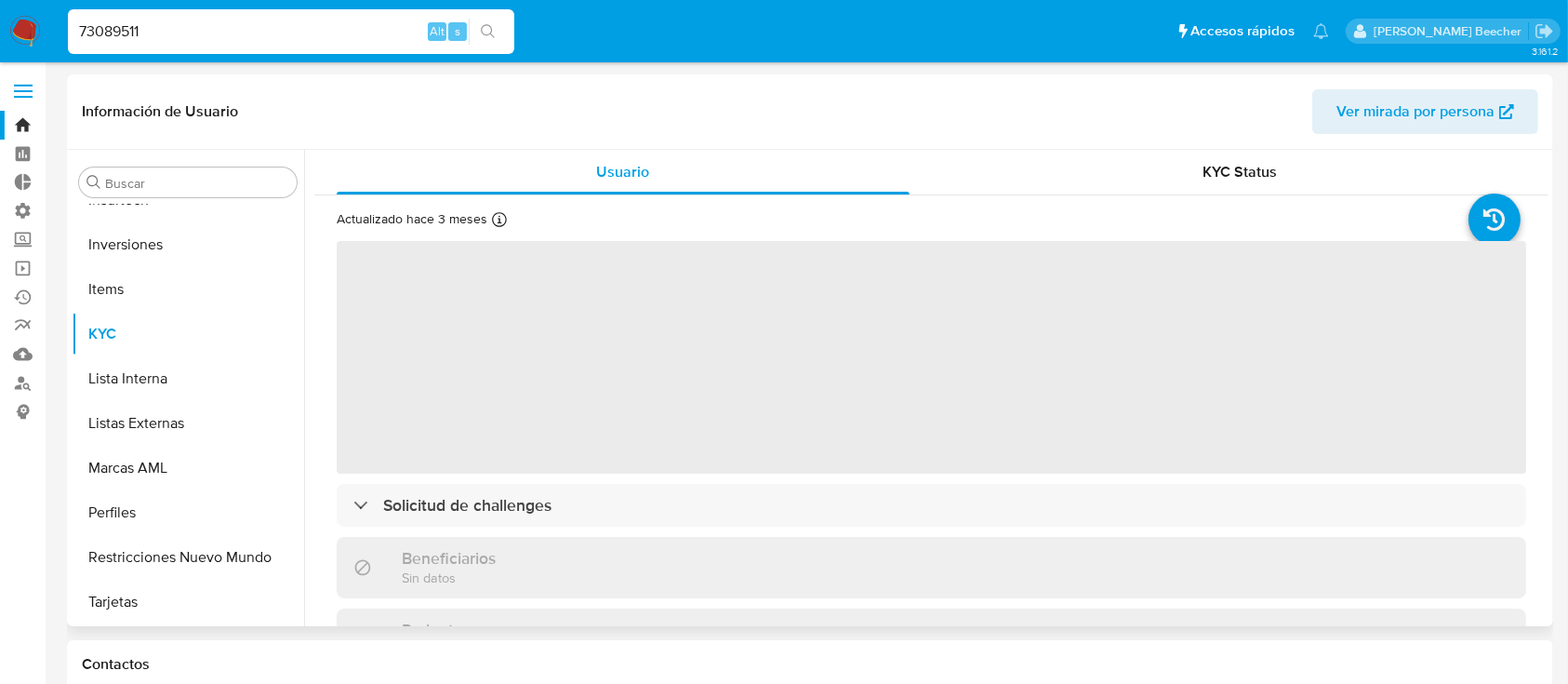
select select "10"
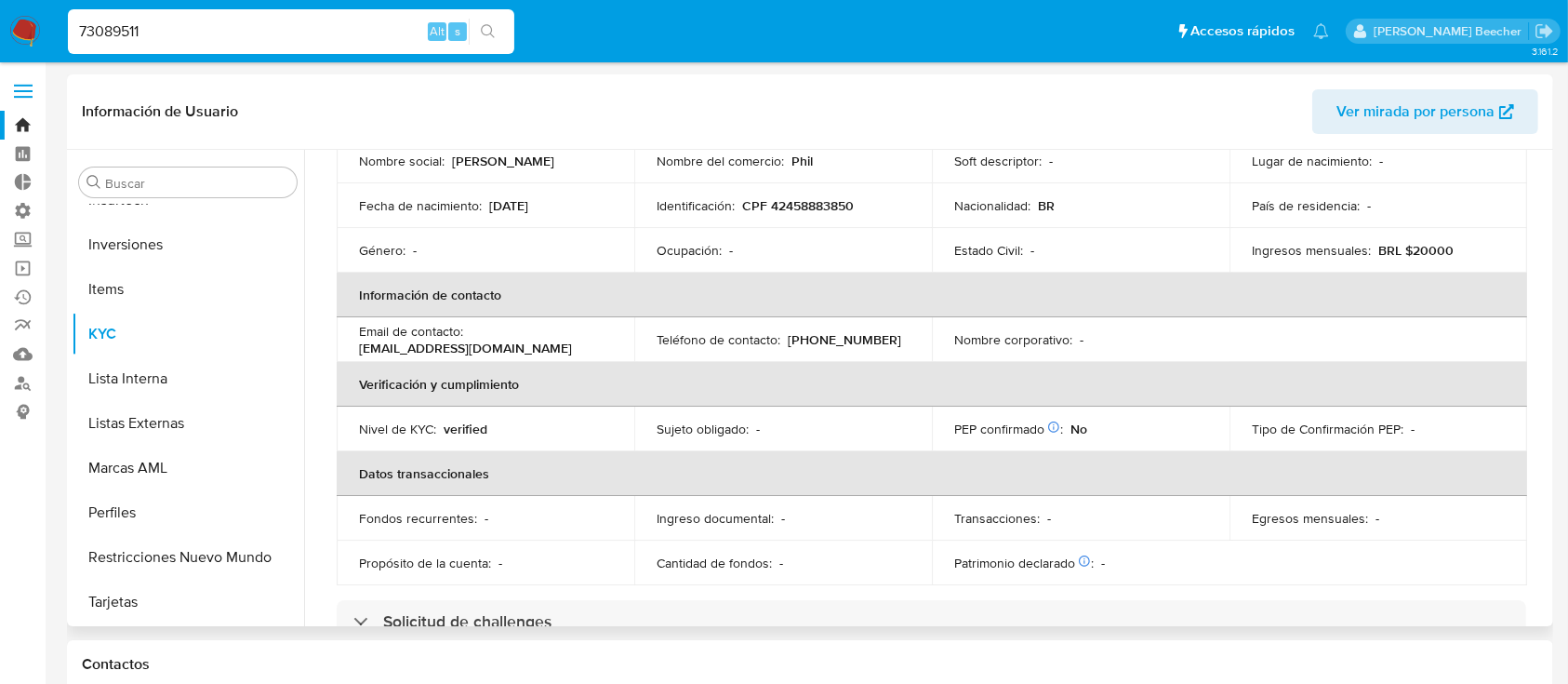
scroll to position [331, 0]
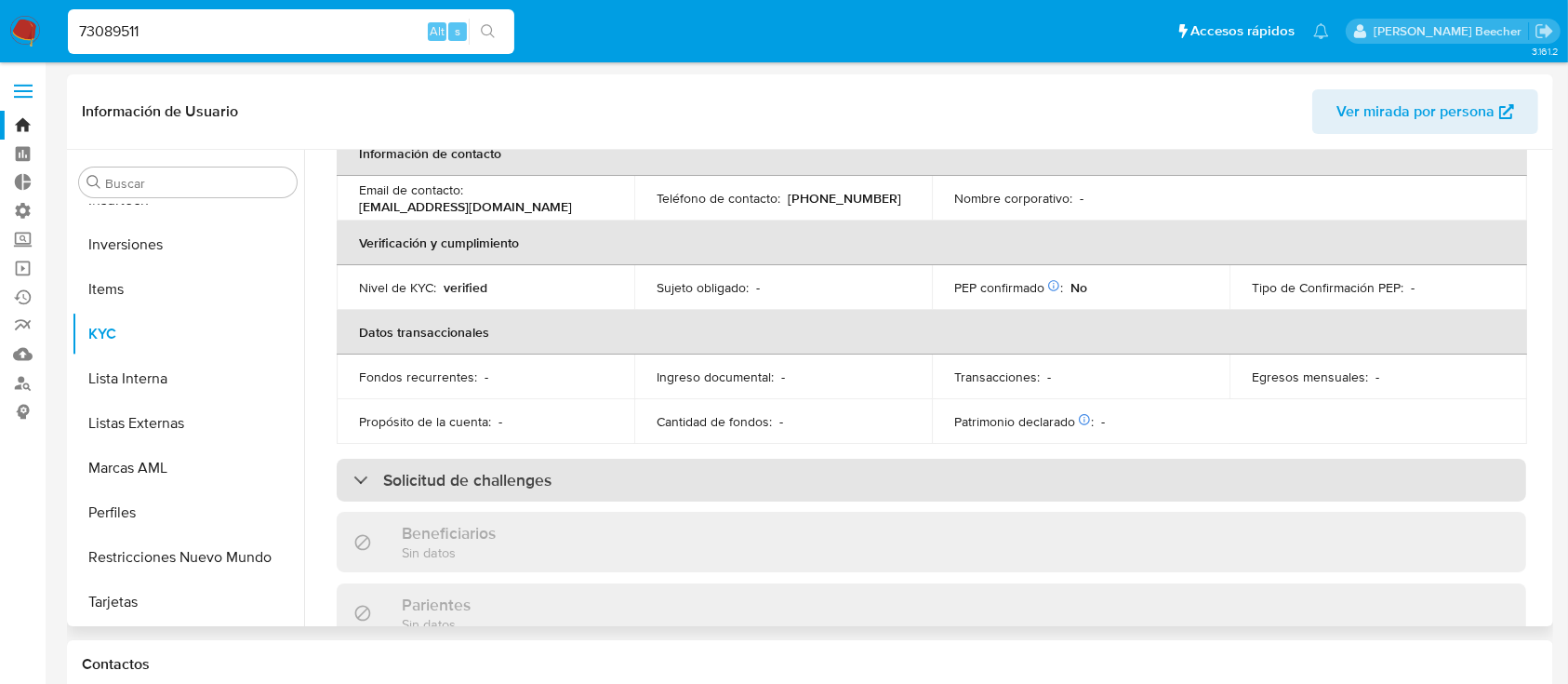
click at [510, 461] on div "Solicitud de challenges" at bounding box center [931, 481] width 1190 height 43
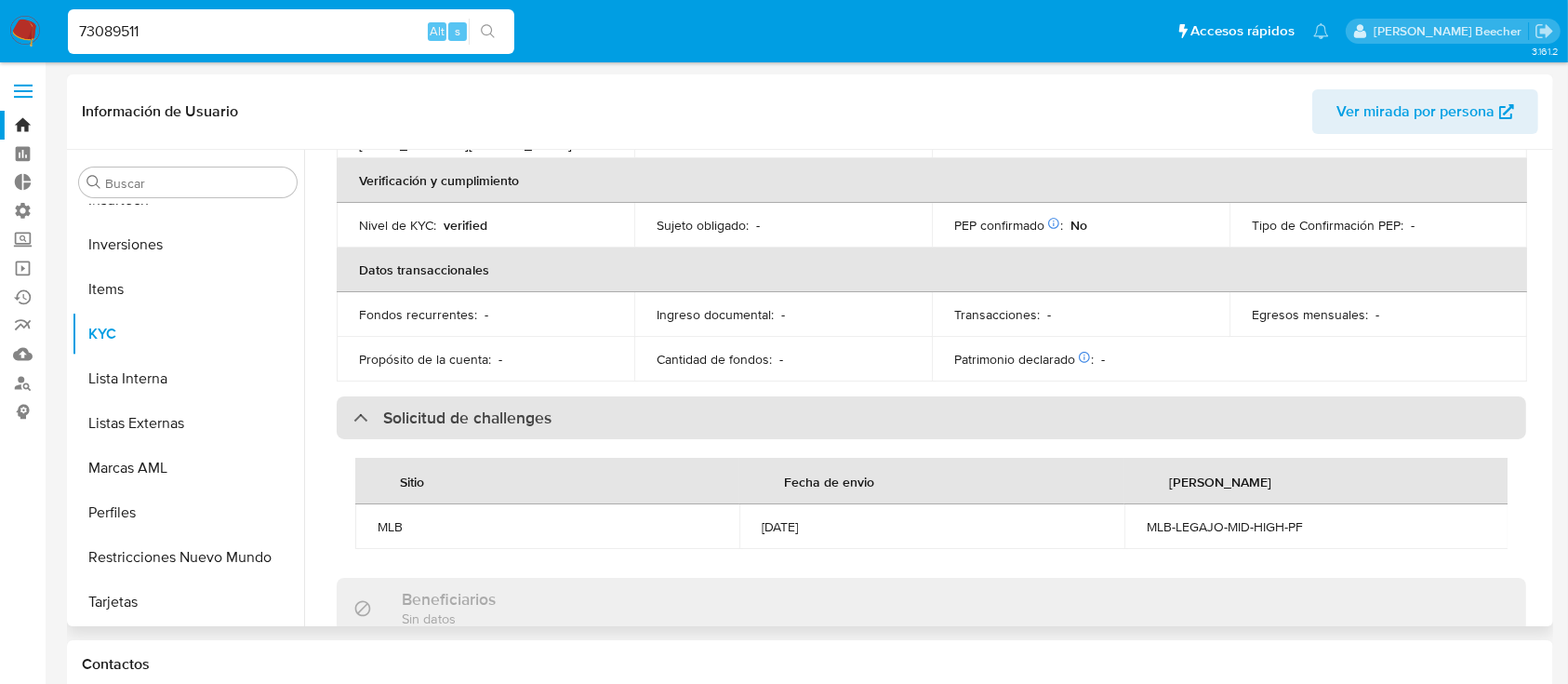
scroll to position [394, 0]
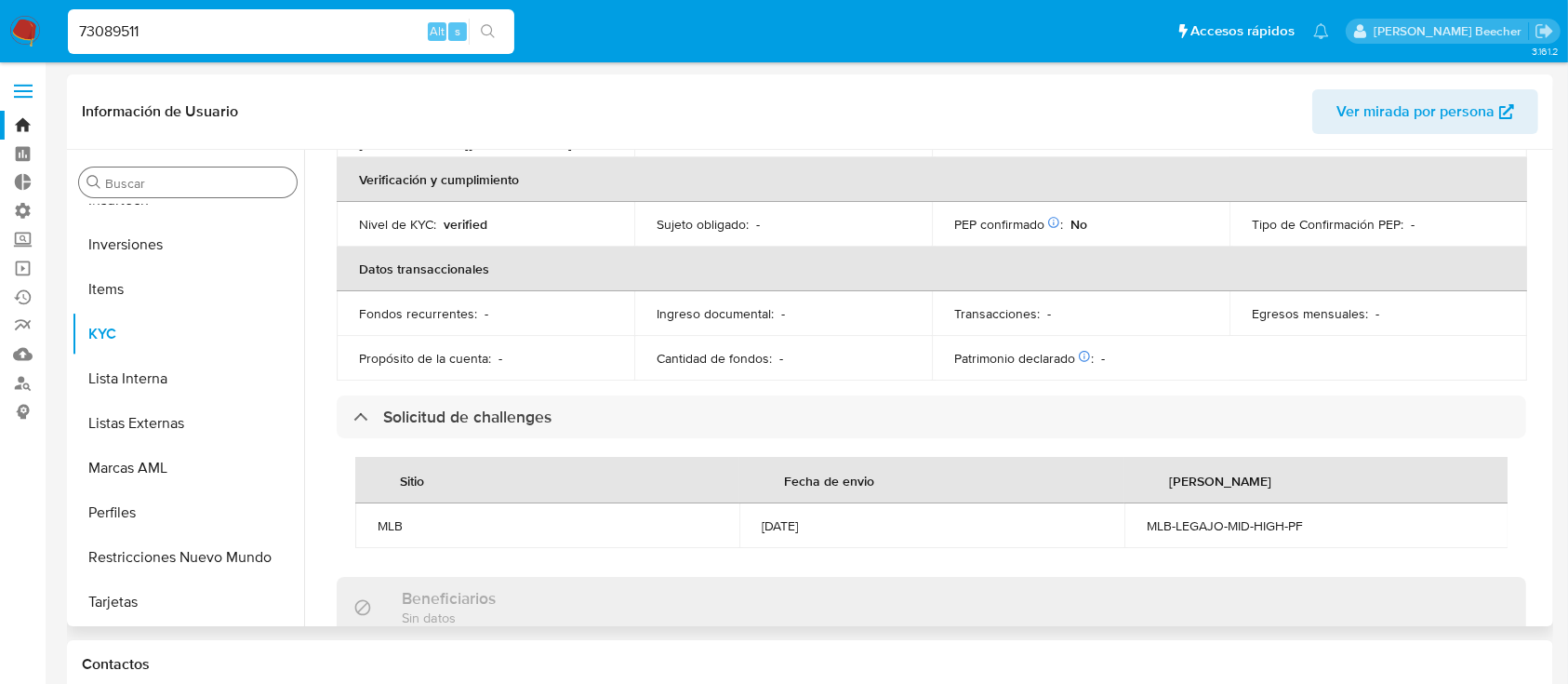
click at [141, 191] on input "Buscar" at bounding box center [196, 183] width 184 height 17
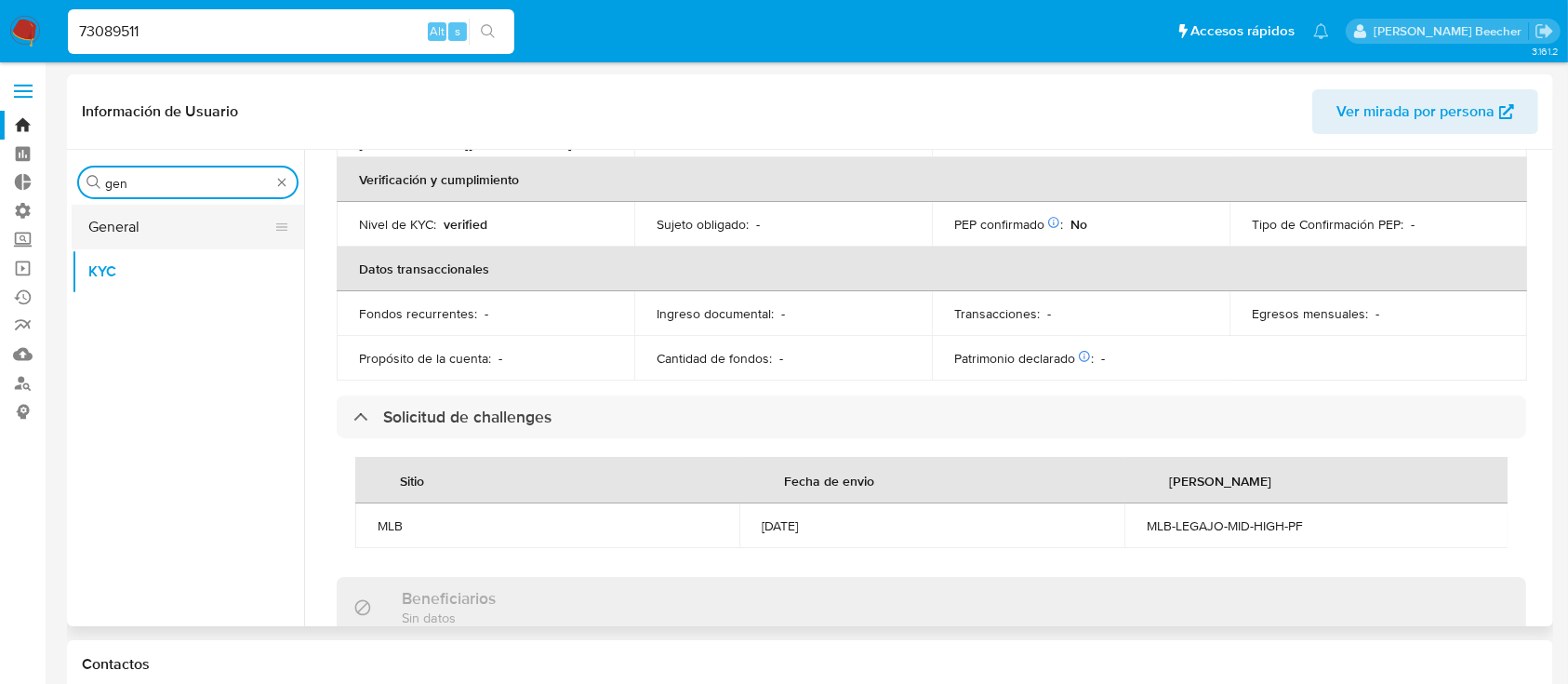
click at [164, 218] on button "General" at bounding box center [181, 226] width 218 height 44
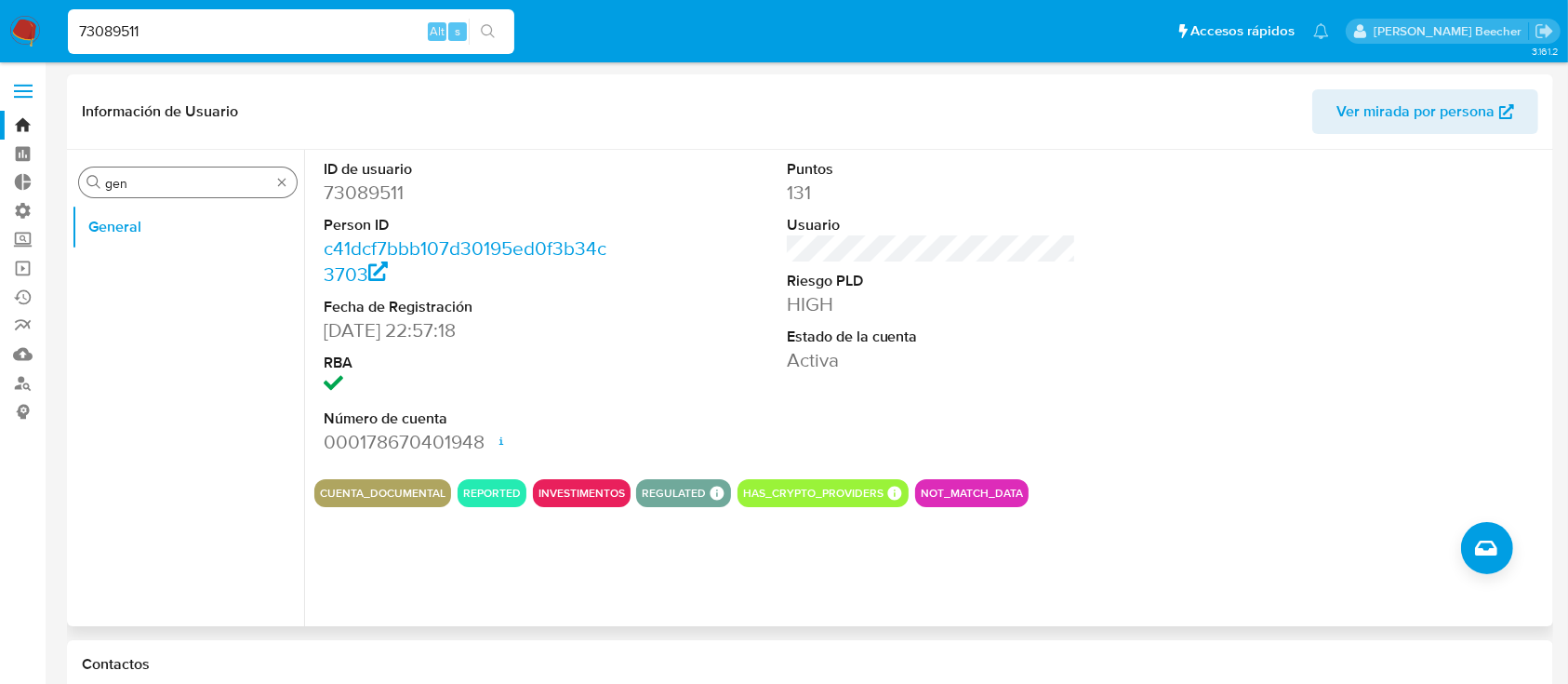
click at [254, 174] on div "Buscar gen" at bounding box center [188, 182] width 218 height 29
click at [259, 176] on input "gen" at bounding box center [188, 183] width 165 height 17
type input "kyc"
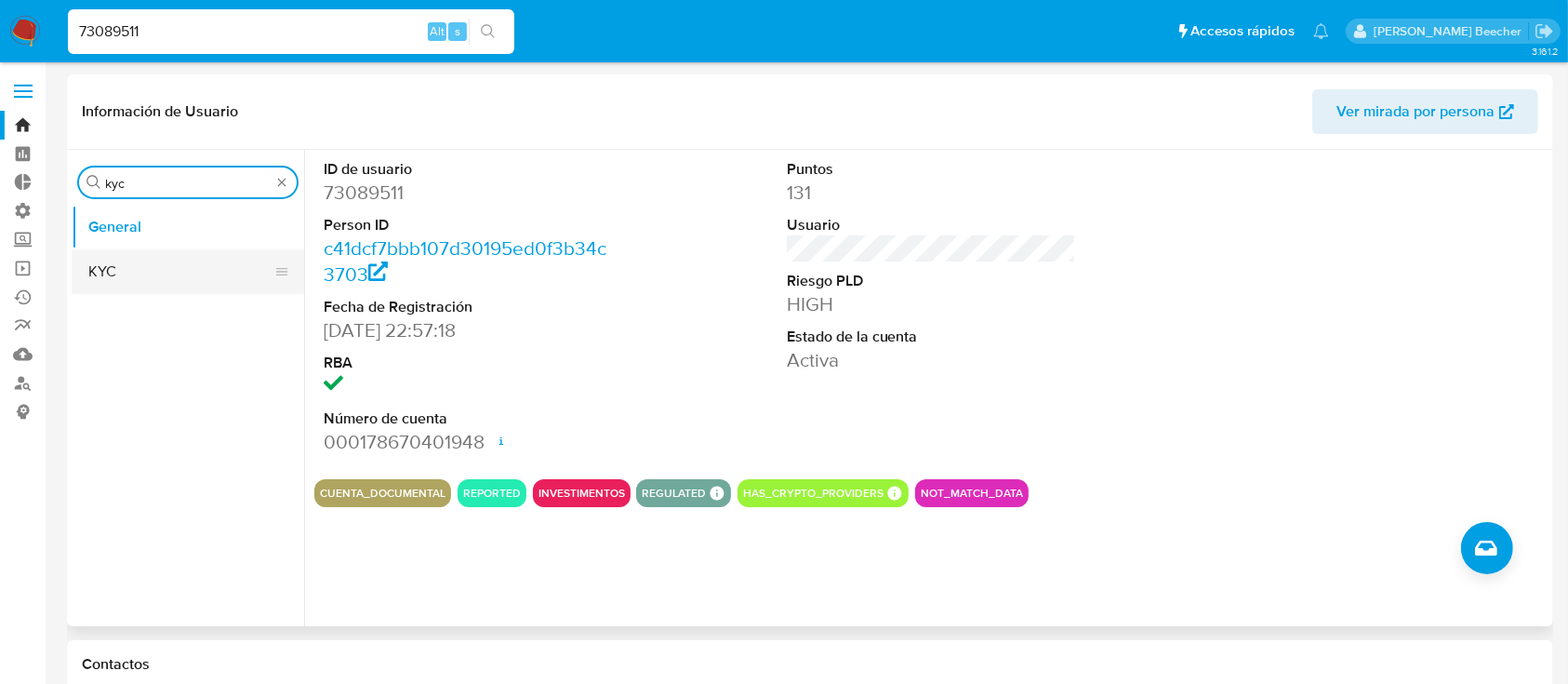
click at [100, 259] on button "KYC" at bounding box center [181, 271] width 218 height 44
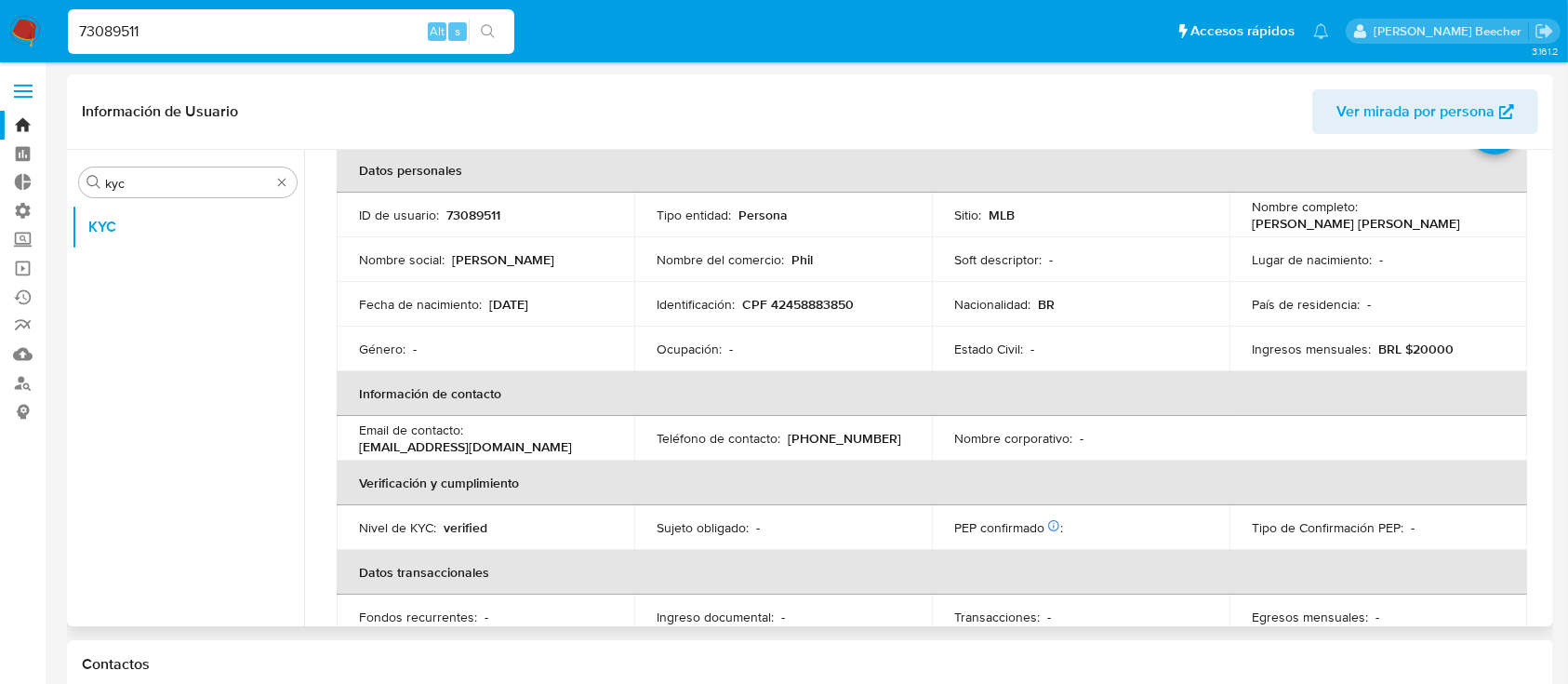
click at [672, 427] on td "Teléfono de contacto : (34) 992803252" at bounding box center [783, 437] width 298 height 44
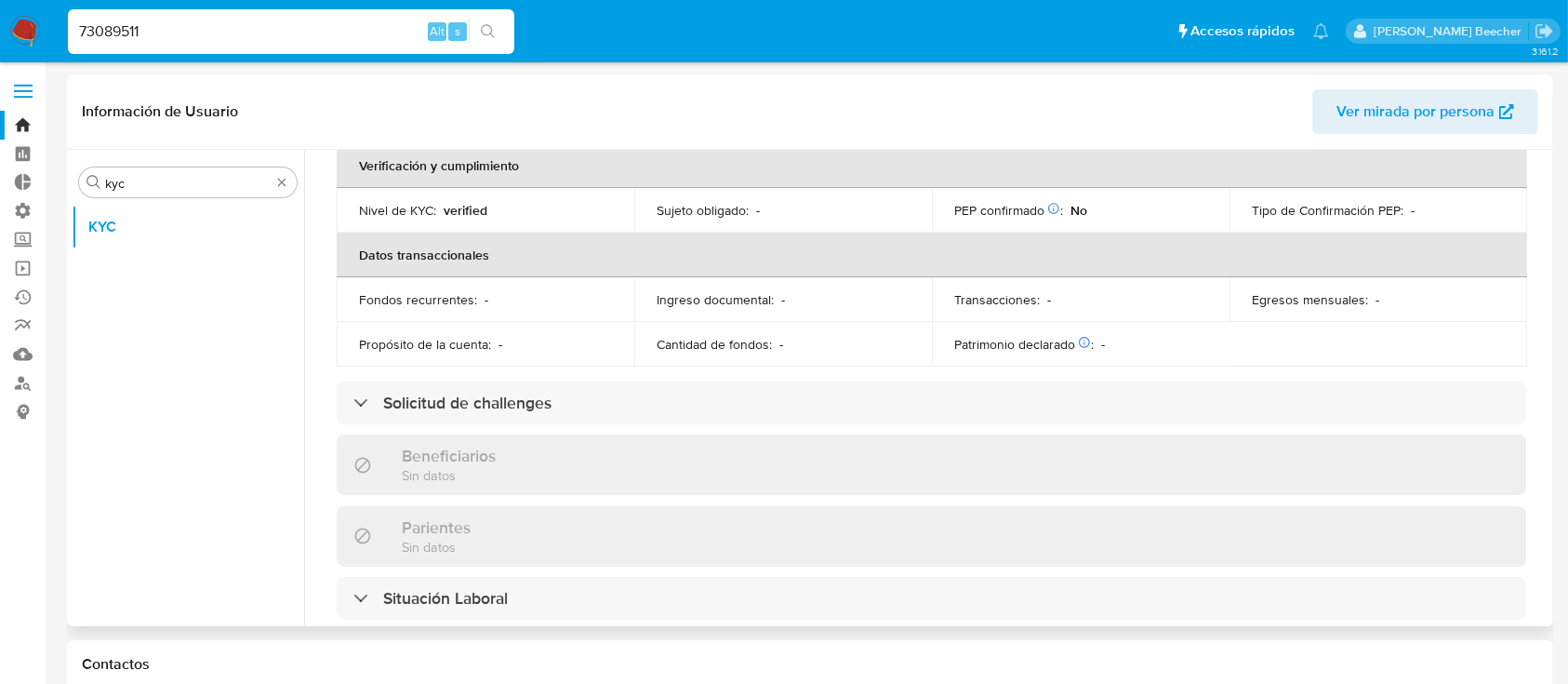
scroll to position [435, 0]
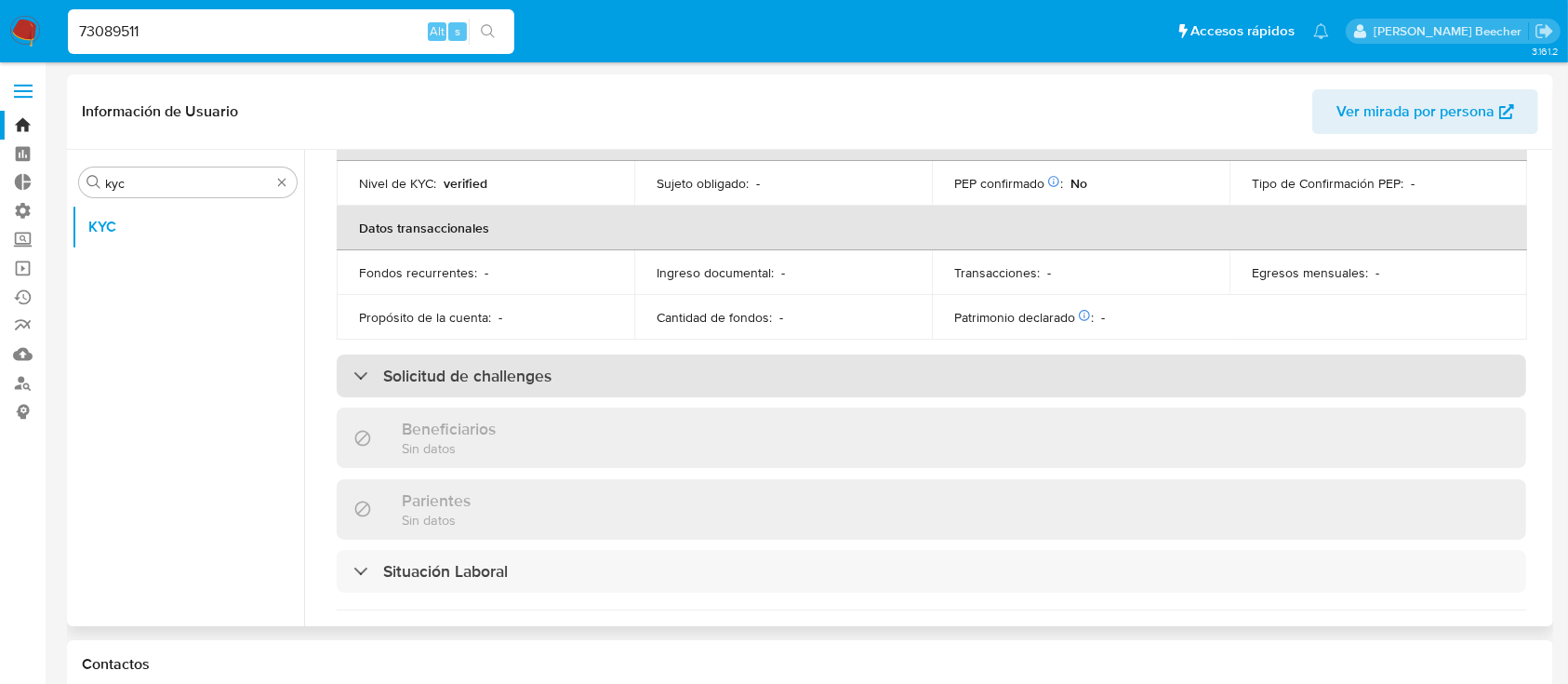
click at [587, 395] on div "Solicitud de challenges" at bounding box center [931, 376] width 1190 height 43
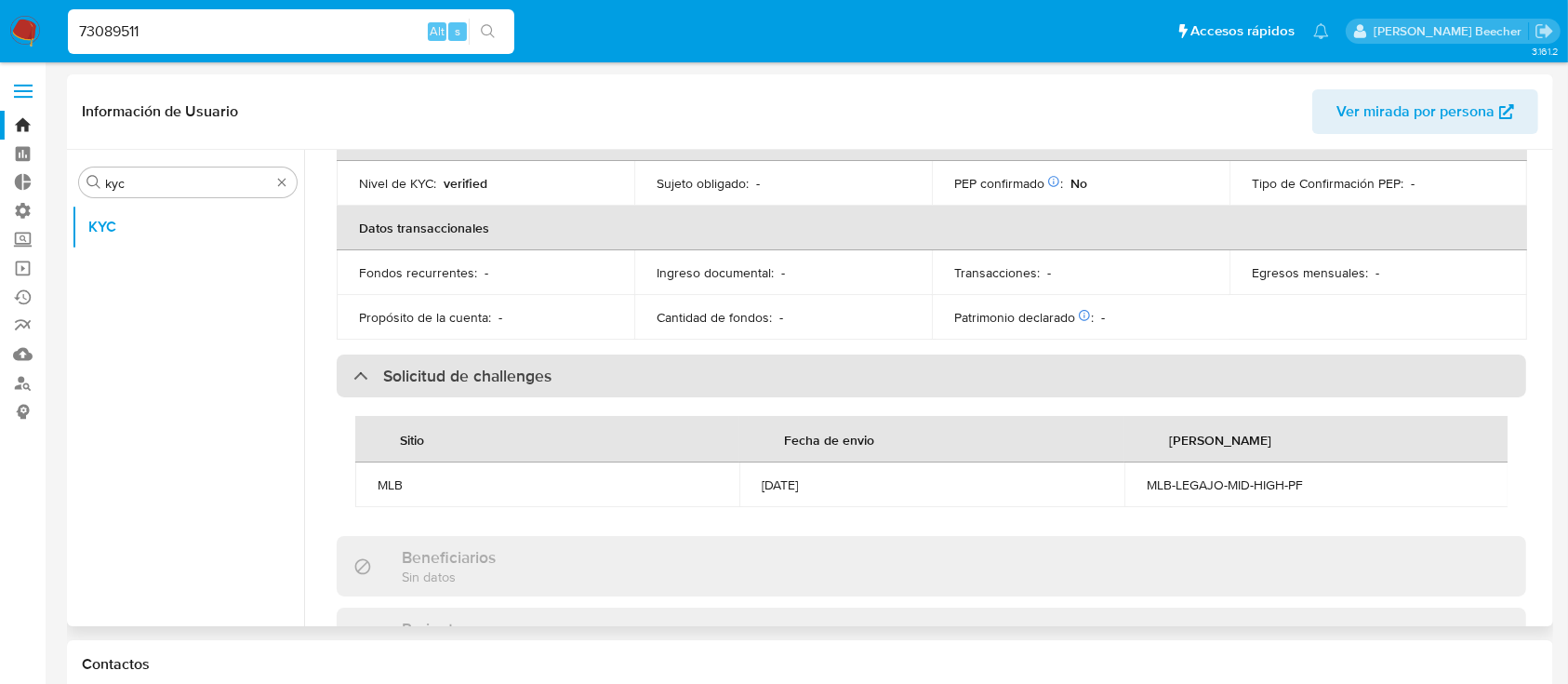
scroll to position [0, 0]
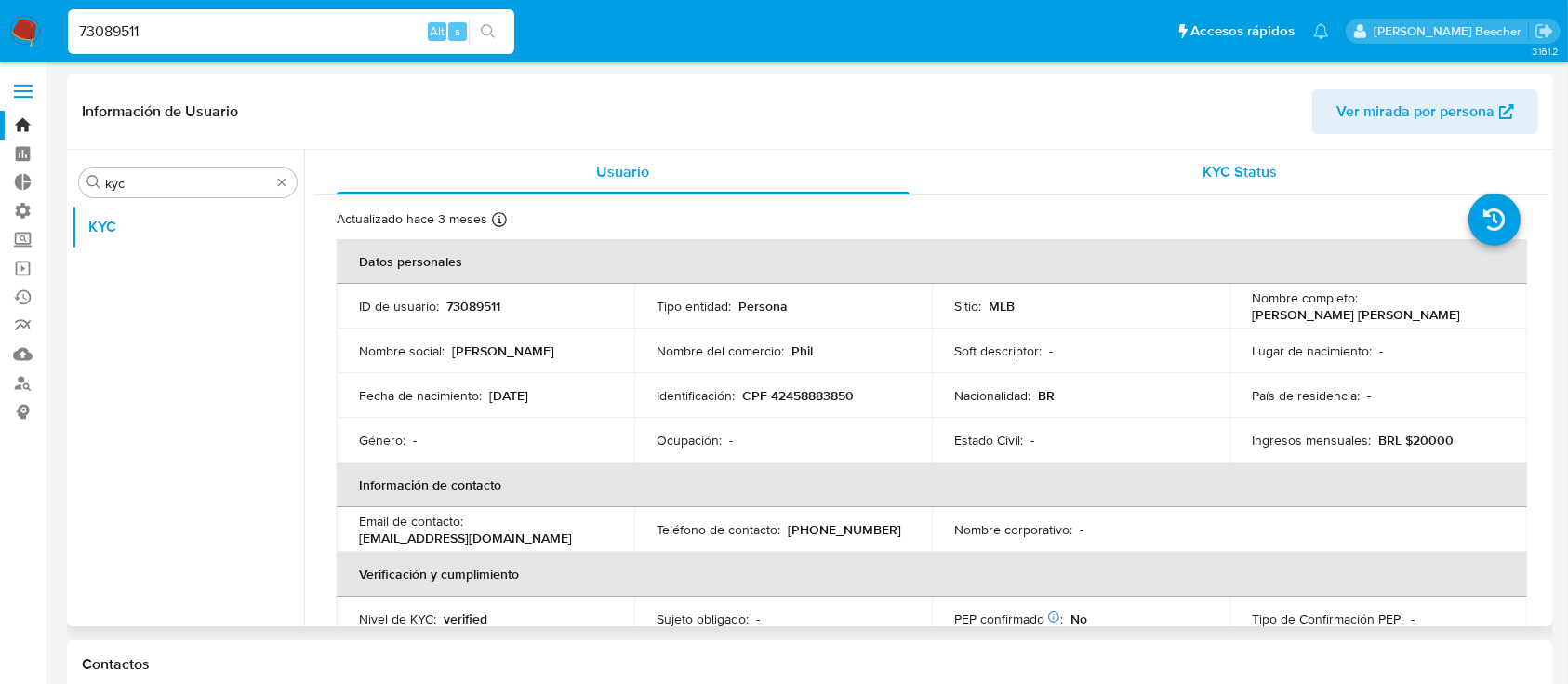
click at [1273, 150] on div "KYC Status" at bounding box center [1240, 171] width 573 height 44
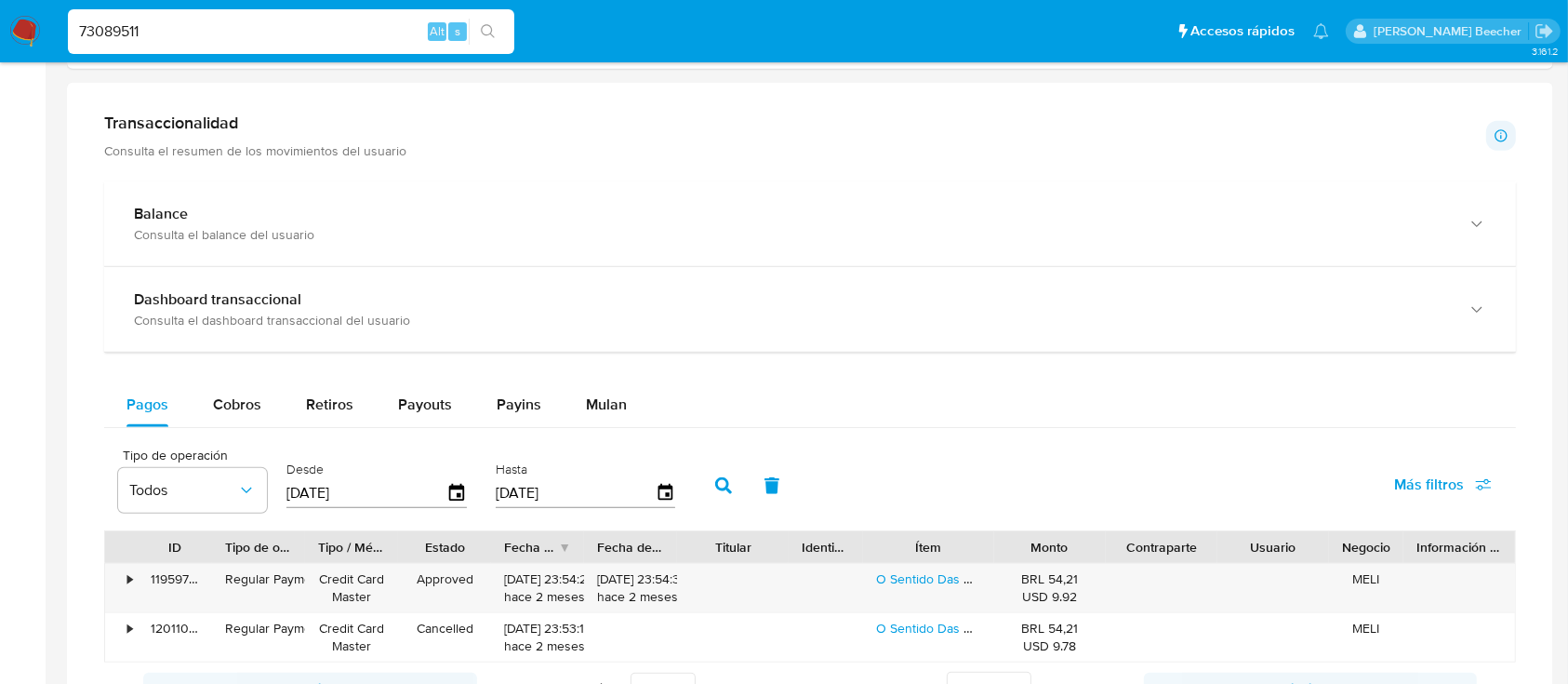
scroll to position [1454, 0]
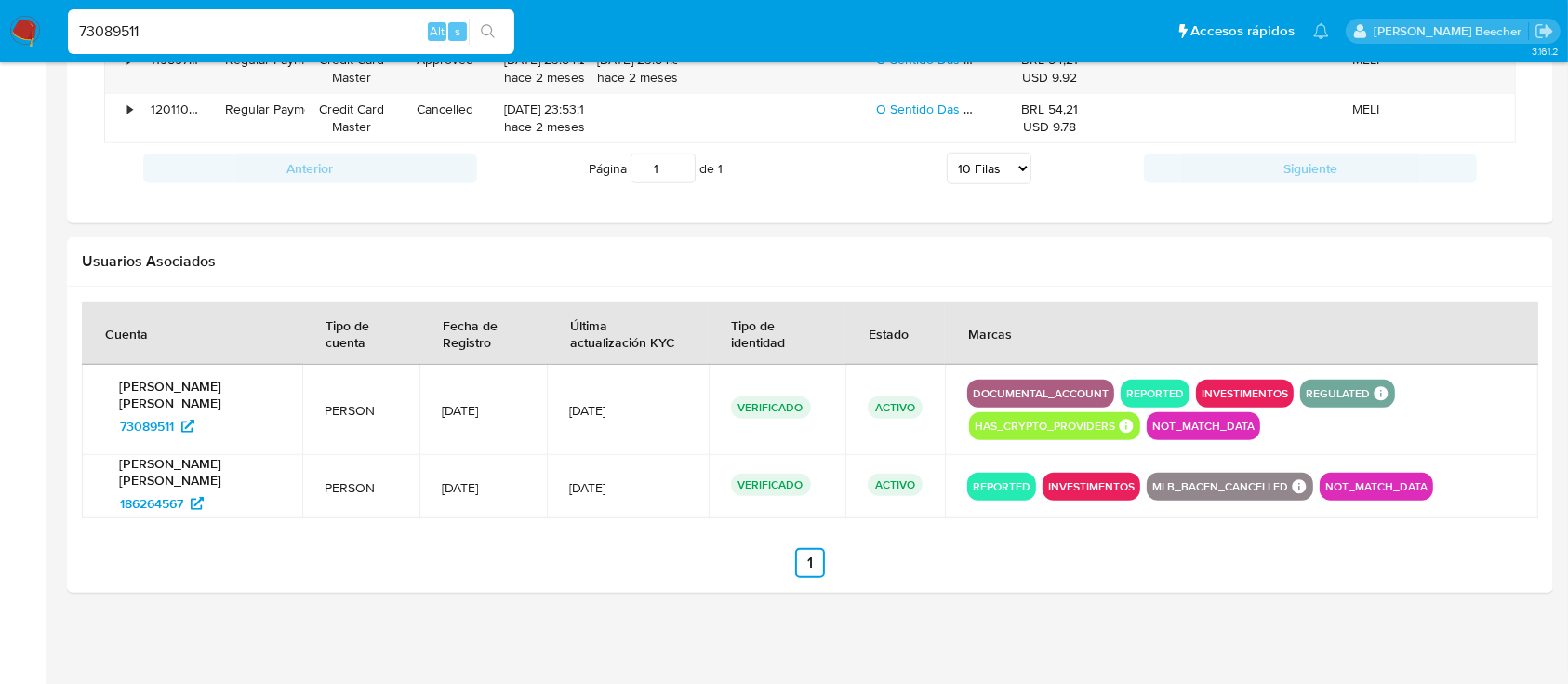
click at [350, 18] on div "73089511 Alt s" at bounding box center [291, 30] width 446 height 44
click at [379, 42] on input "73089511" at bounding box center [291, 31] width 446 height 25
paste input "126207332"
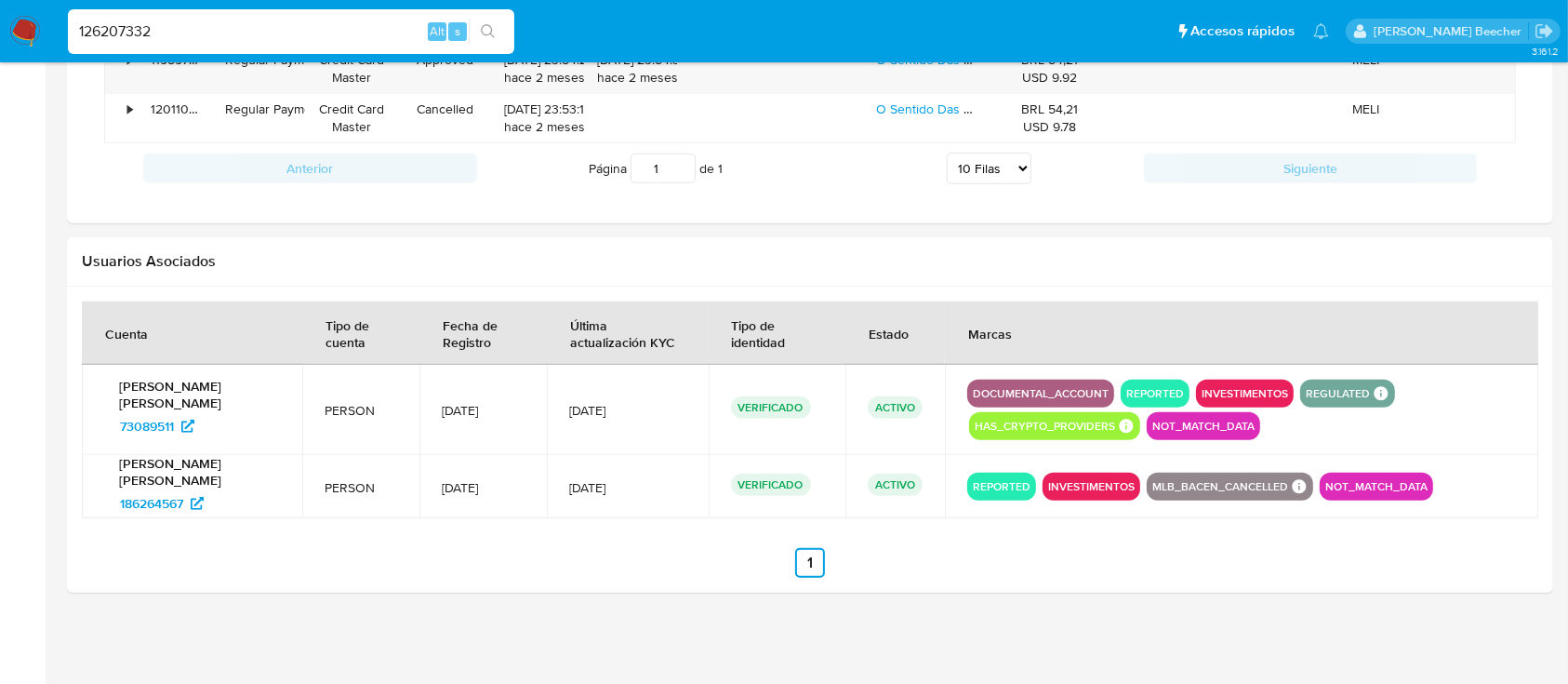
type input "126207332"
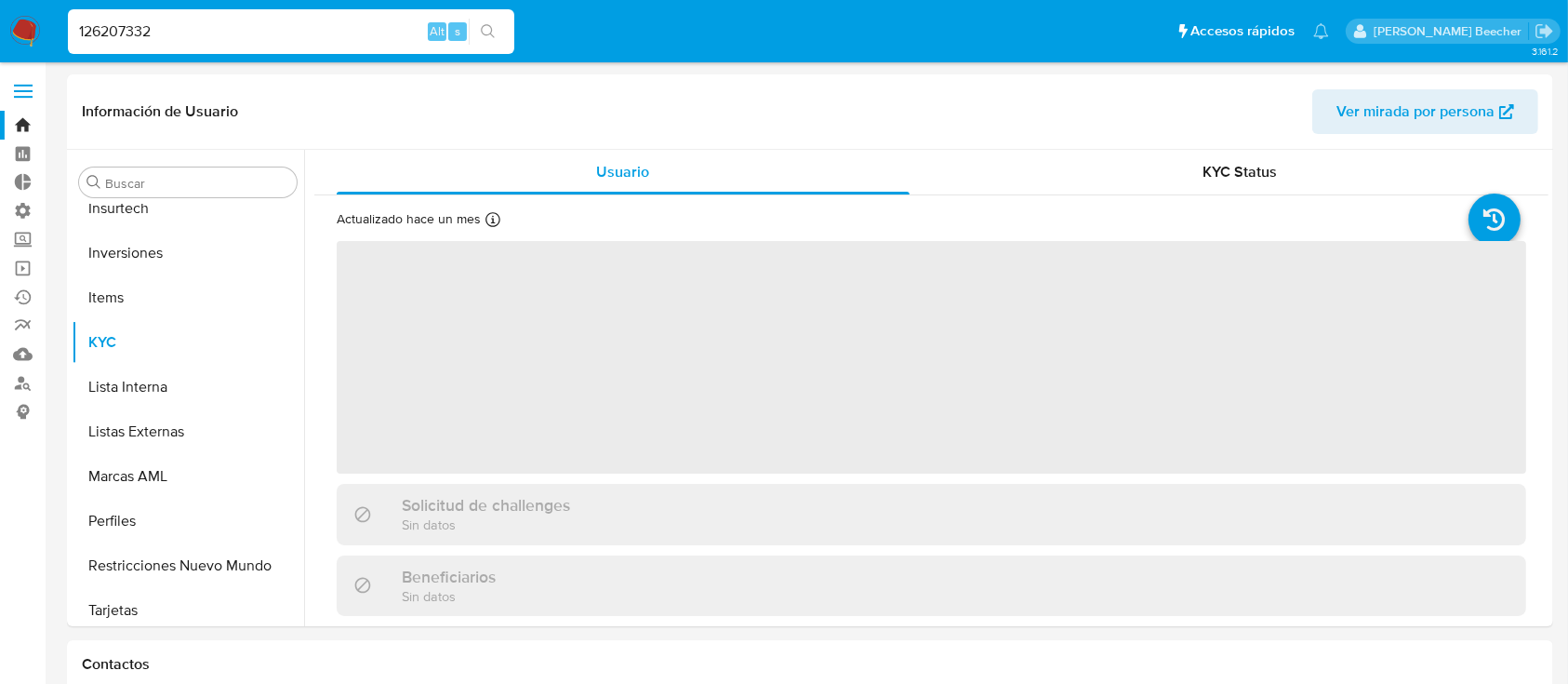
scroll to position [965, 0]
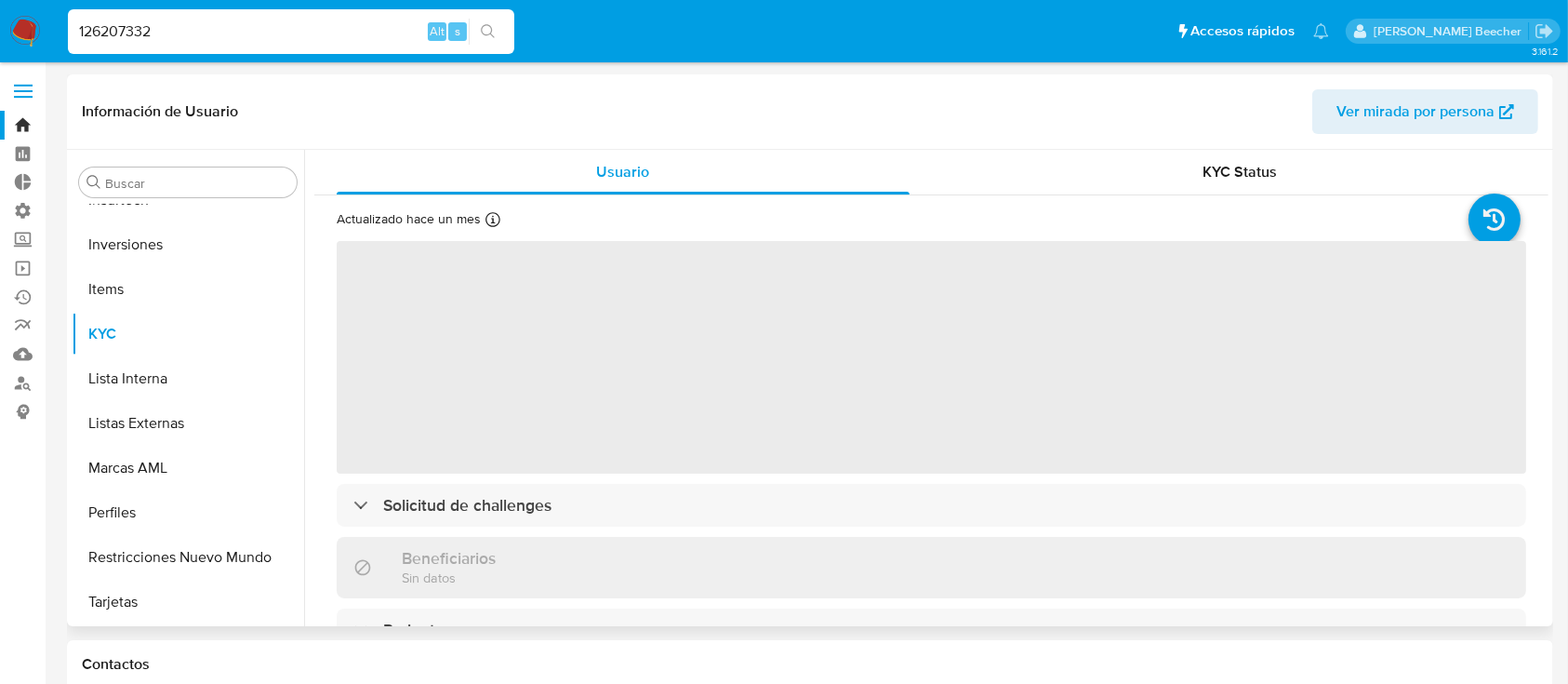
select select "10"
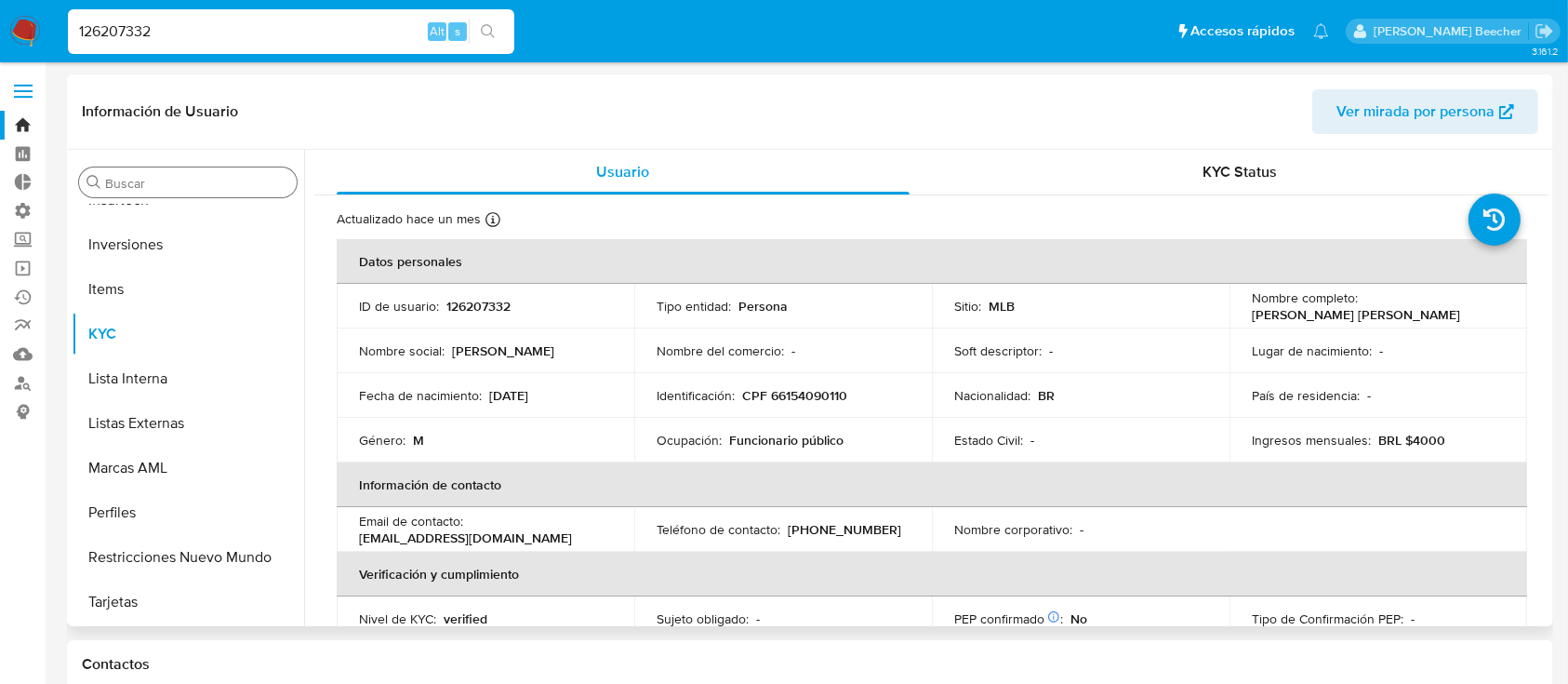
click at [150, 181] on input "Buscar" at bounding box center [196, 183] width 184 height 17
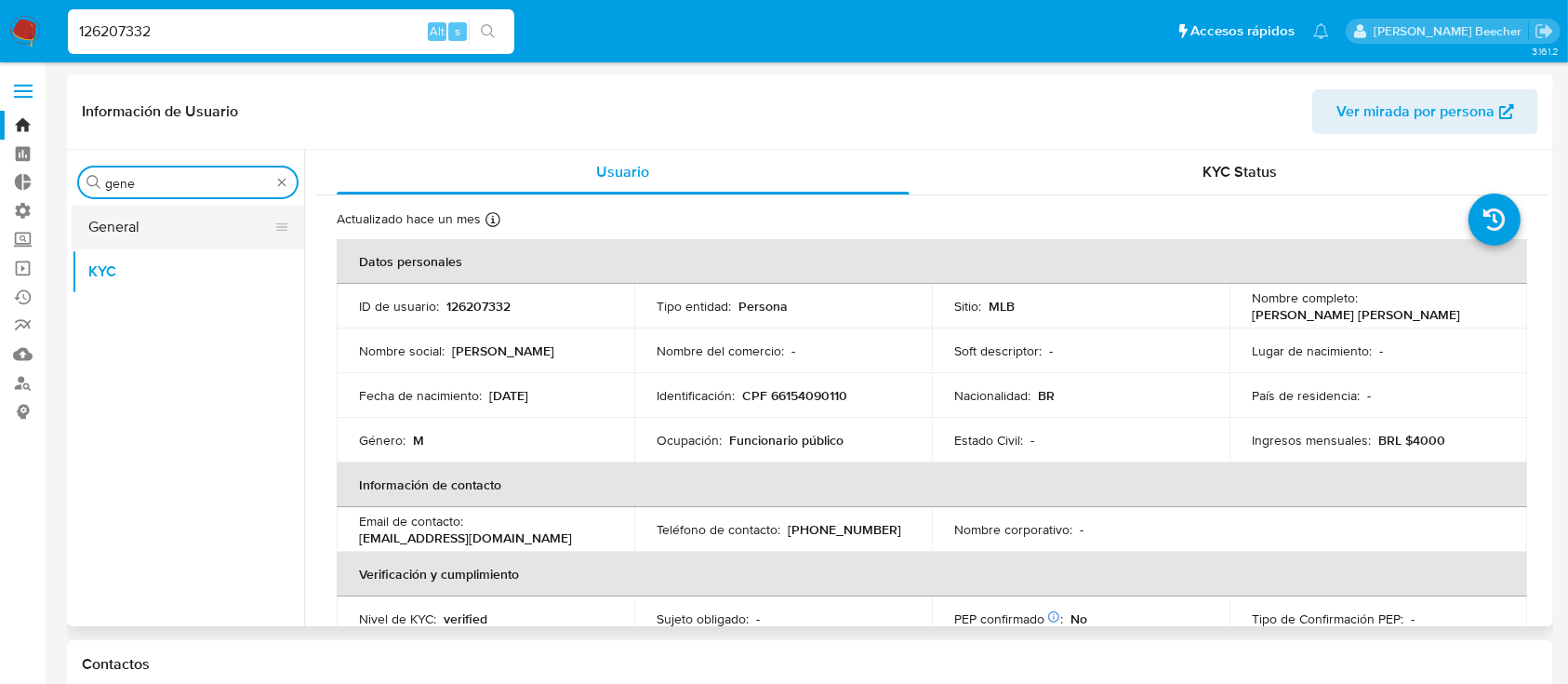
click at [180, 225] on button "General" at bounding box center [181, 226] width 218 height 44
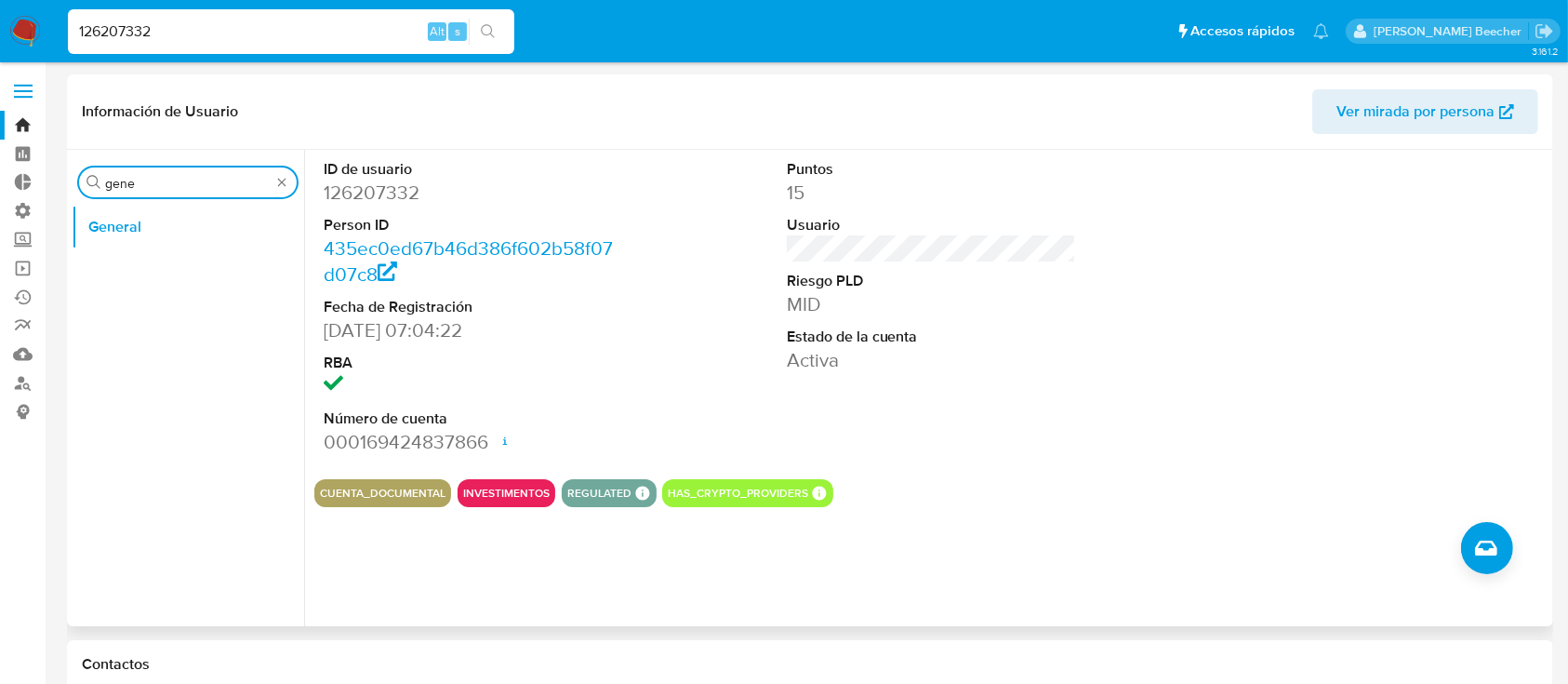
click at [238, 189] on input "gene" at bounding box center [188, 183] width 165 height 17
type input "kyc"
click at [202, 279] on button "KYC" at bounding box center [188, 271] width 233 height 44
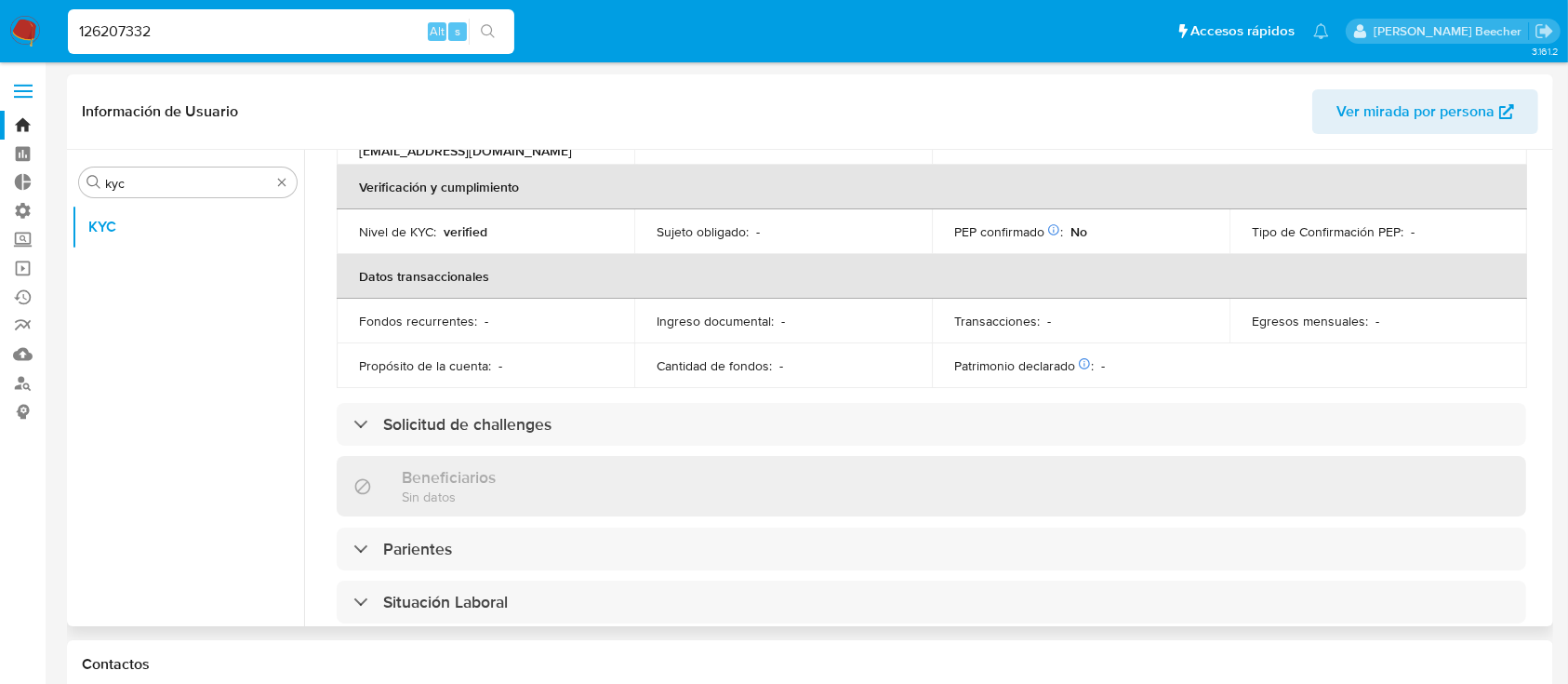
scroll to position [399, 0]
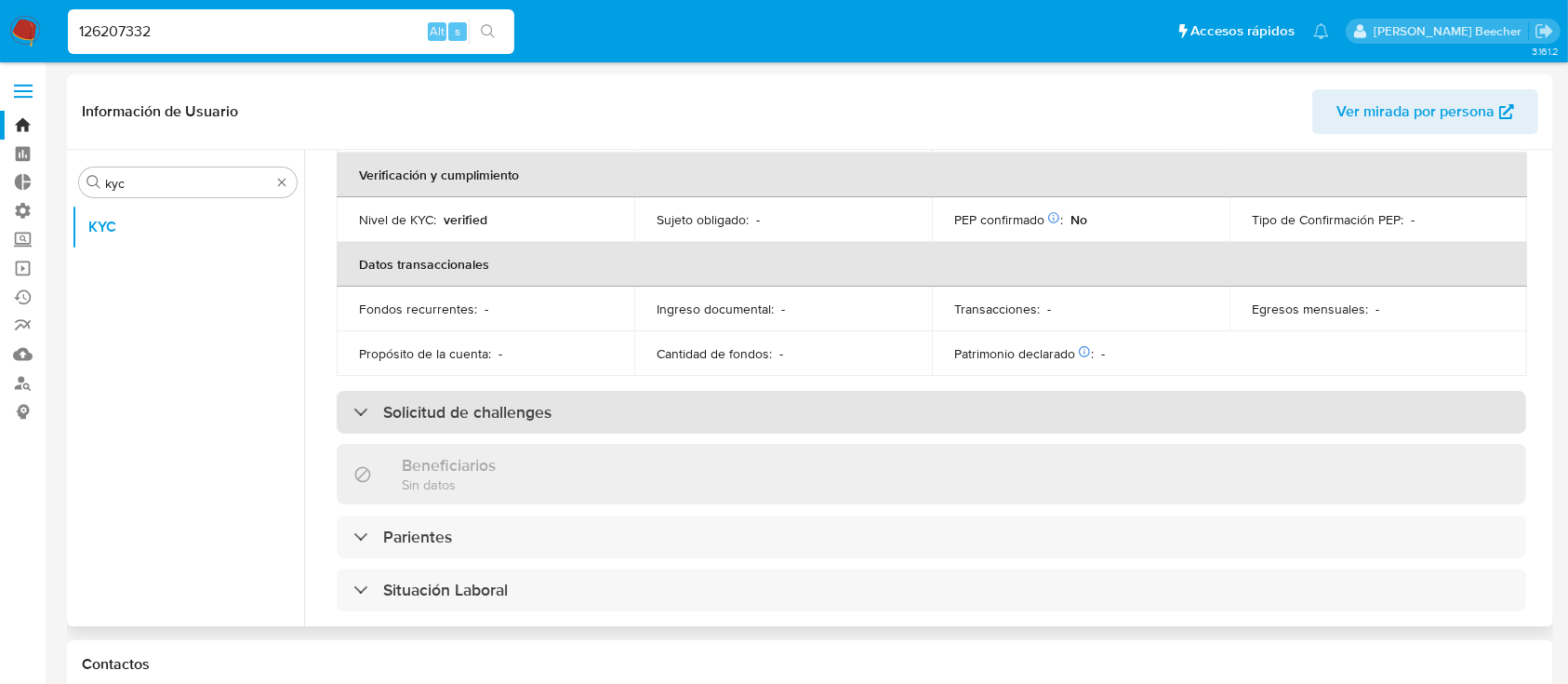
click at [532, 391] on div "Solicitud de challenges" at bounding box center [931, 413] width 1190 height 43
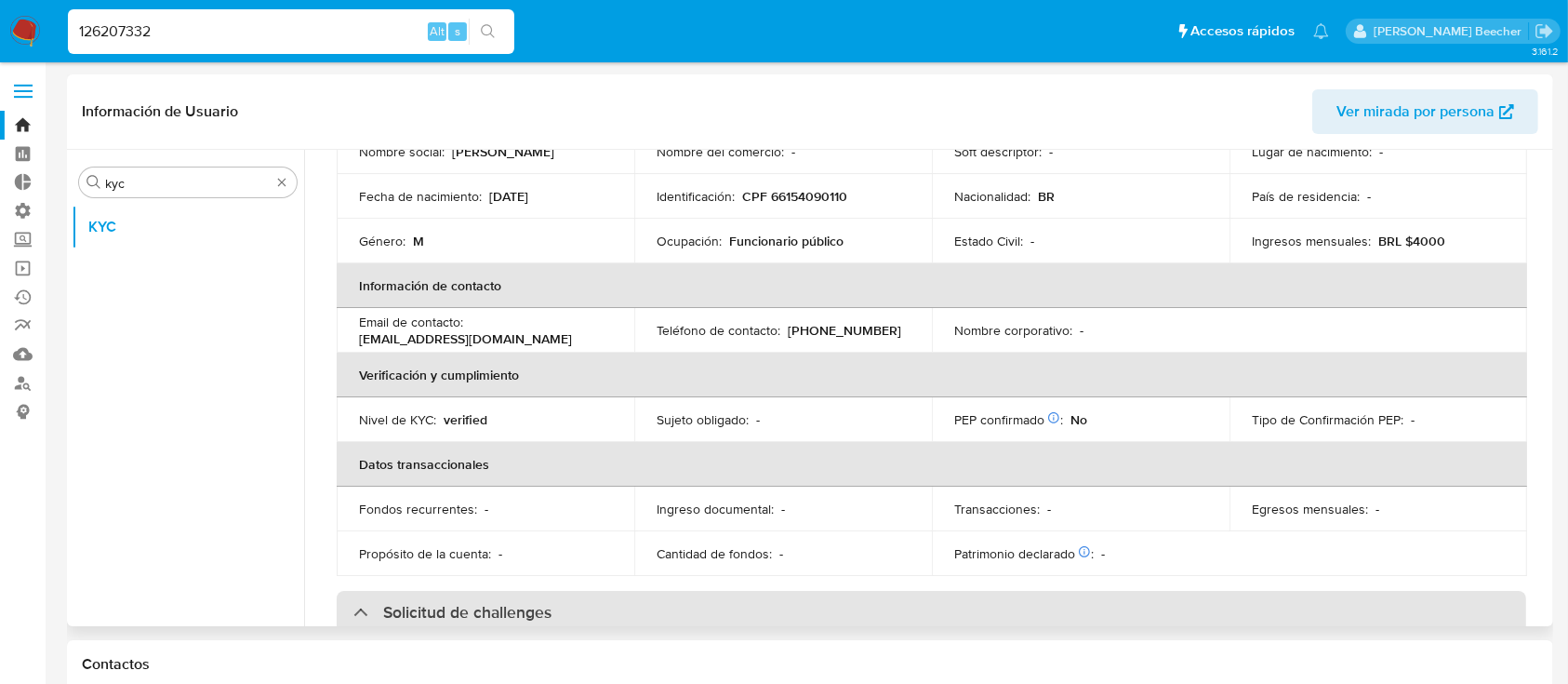
scroll to position [0, 0]
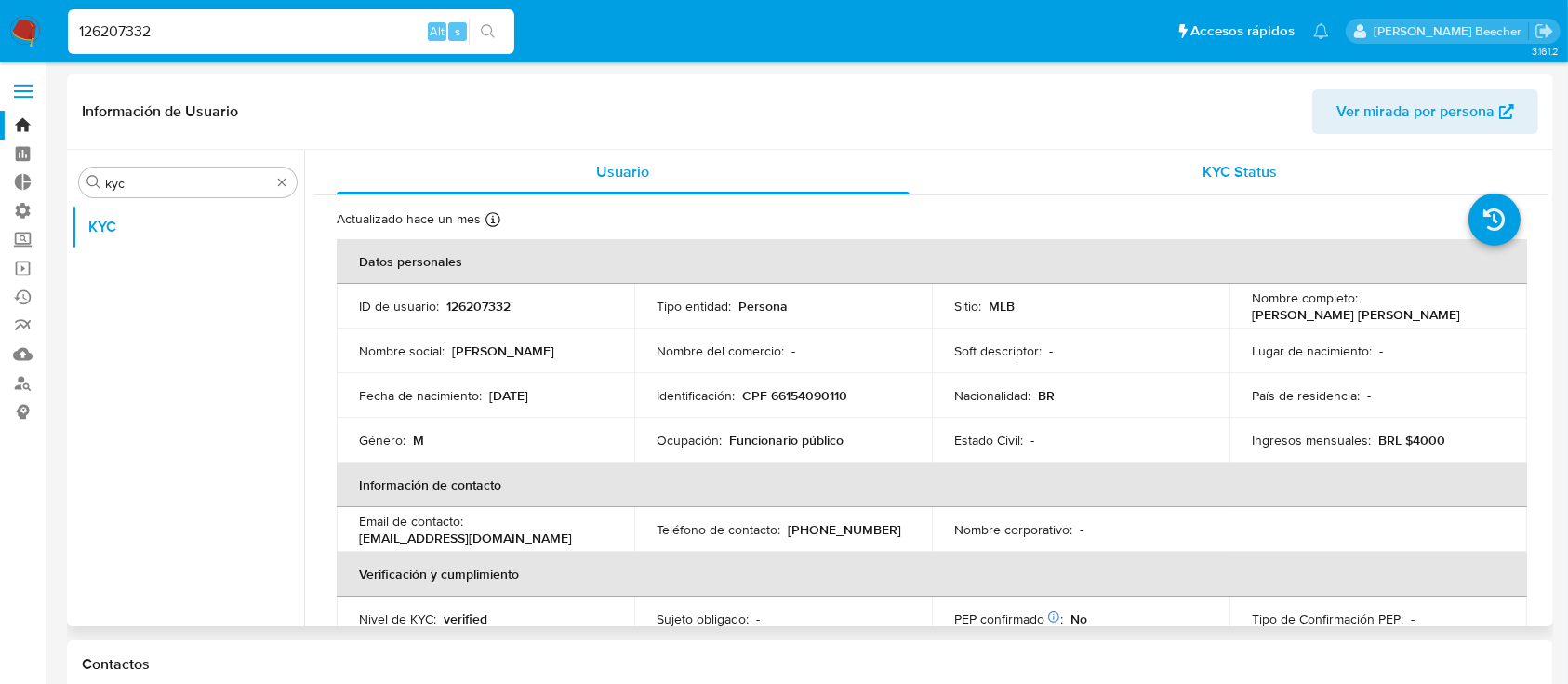
click at [1269, 171] on span "KYC Status" at bounding box center [1240, 172] width 75 height 22
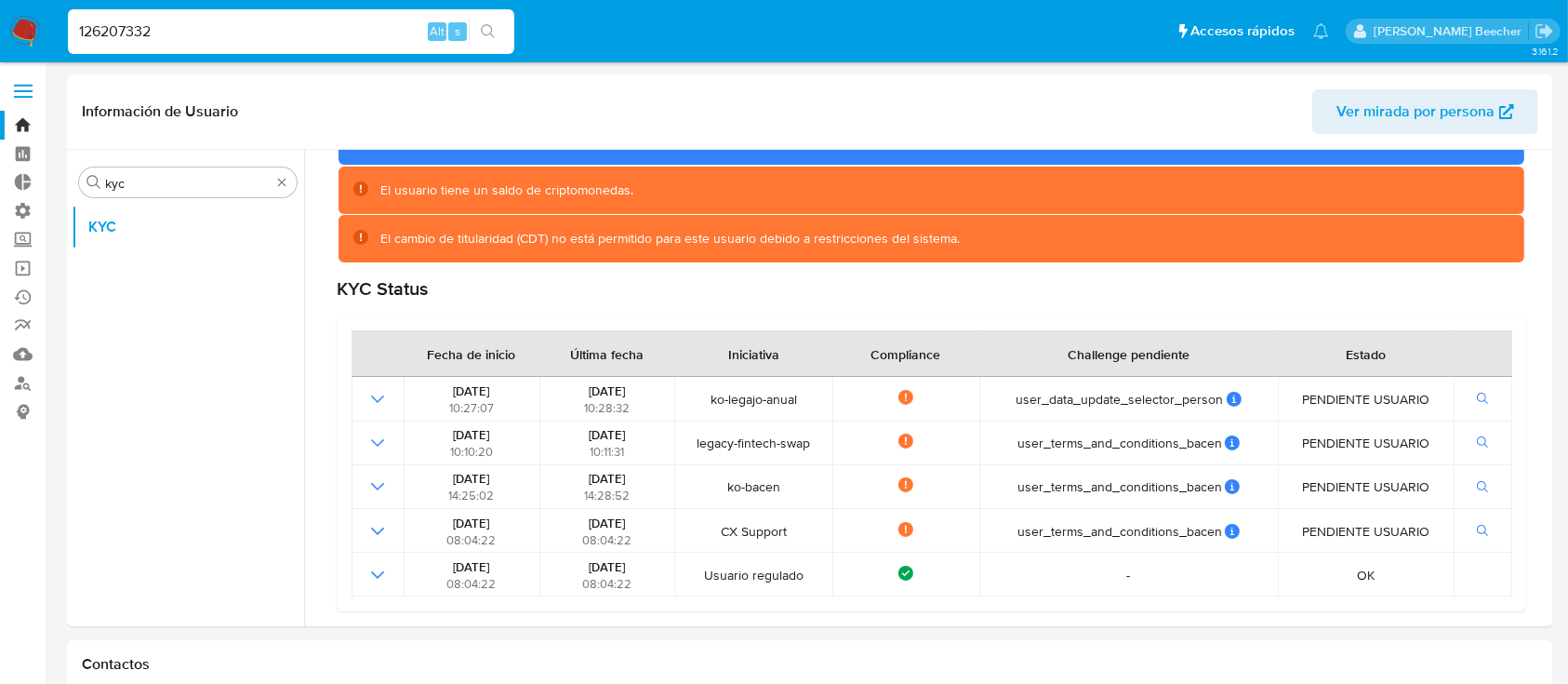
click at [385, 27] on input "126207332" at bounding box center [291, 31] width 446 height 25
click at [364, 44] on div "126207332 Alt s" at bounding box center [291, 30] width 446 height 44
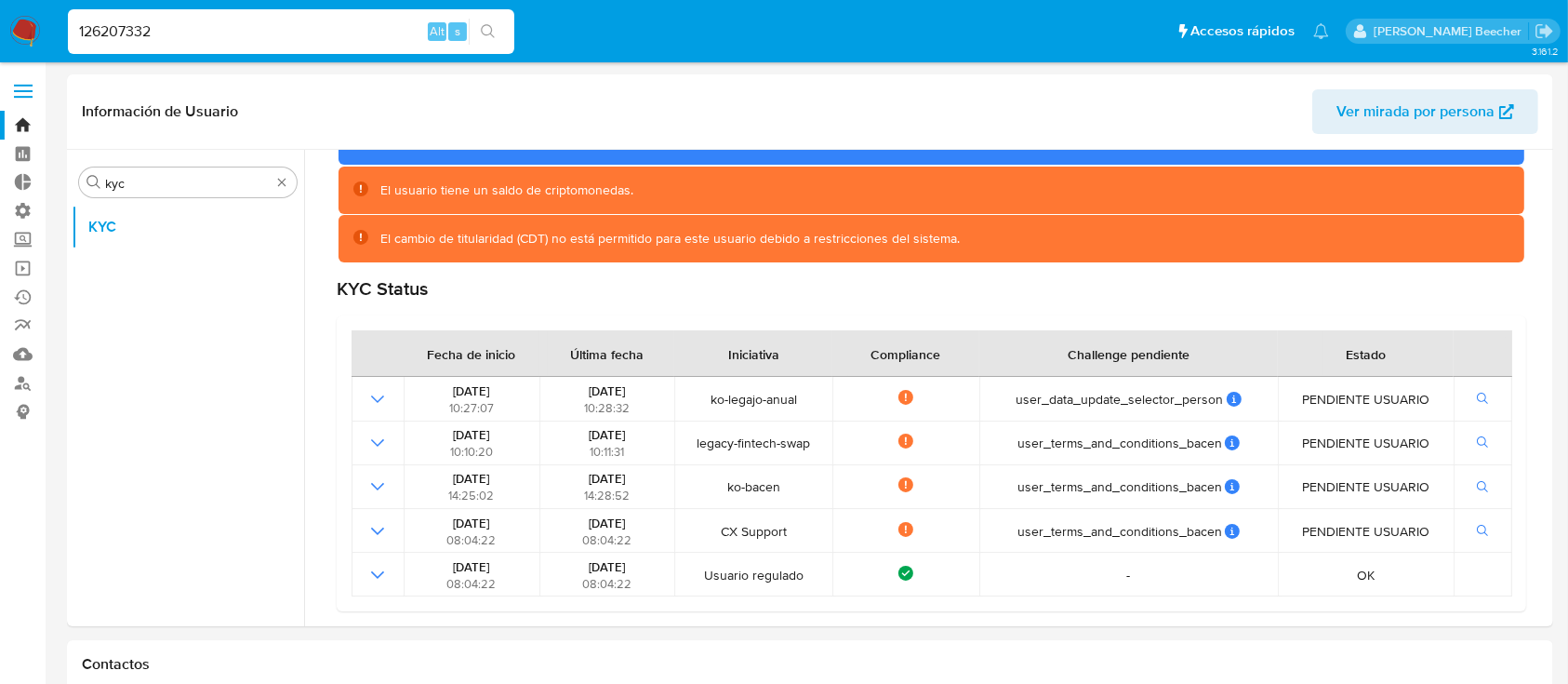
click at [123, 27] on input "126207332" at bounding box center [291, 31] width 446 height 25
paste input "559407350"
type input "559407350"
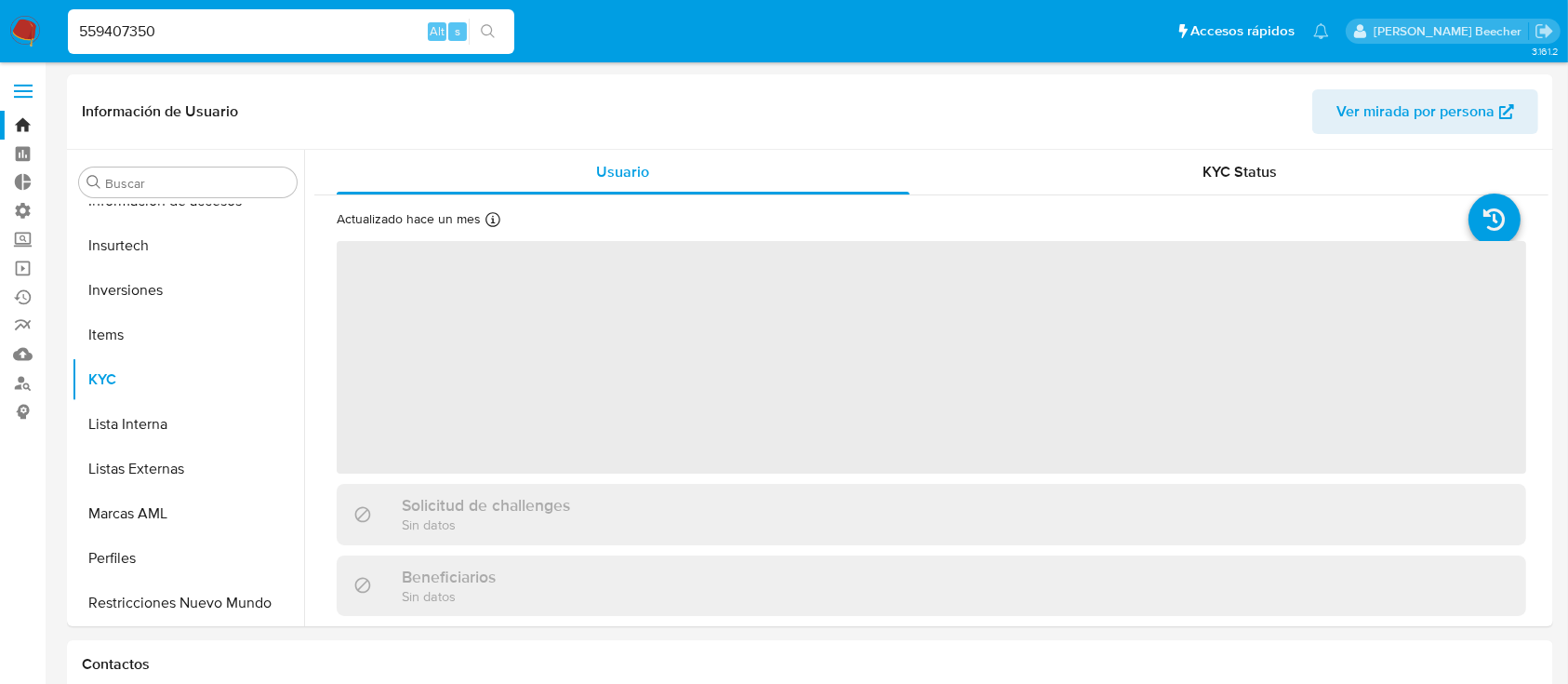
scroll to position [965, 0]
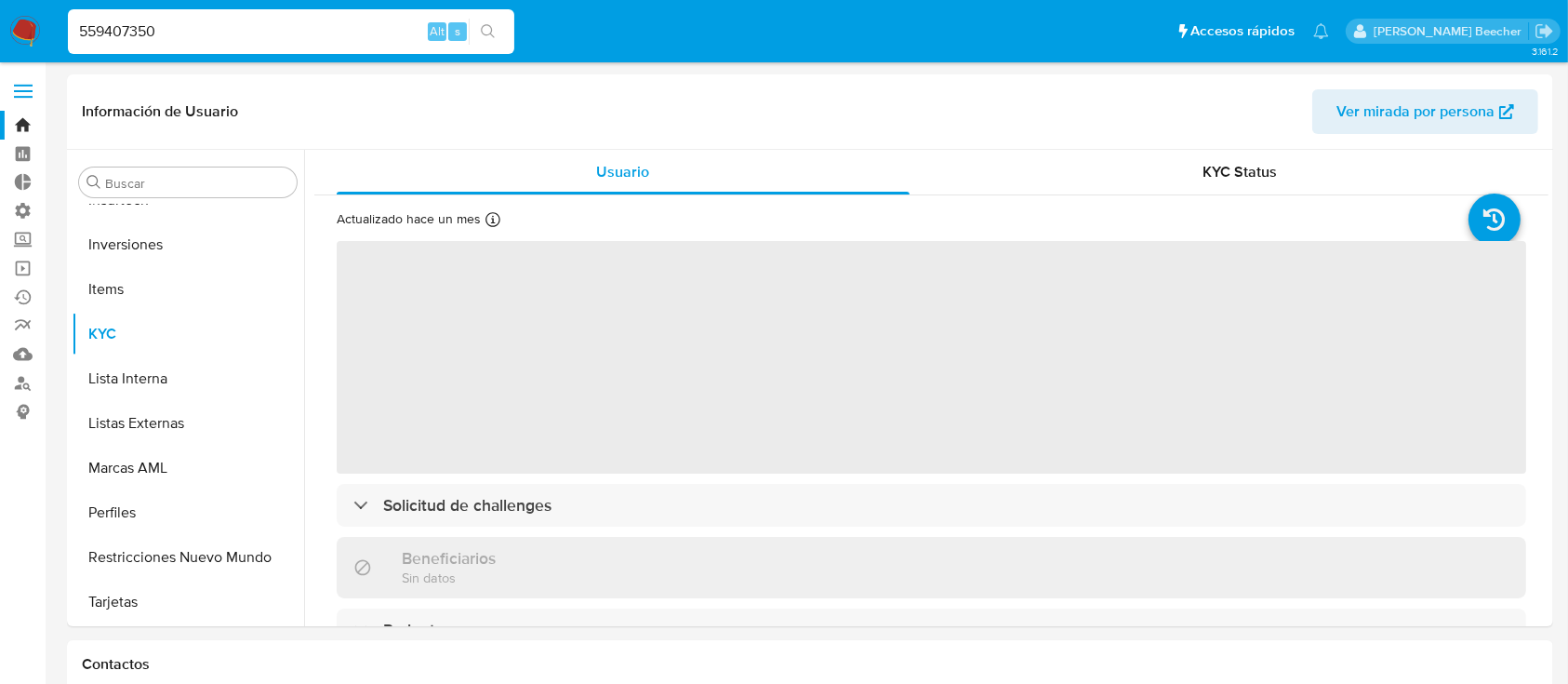
select select "10"
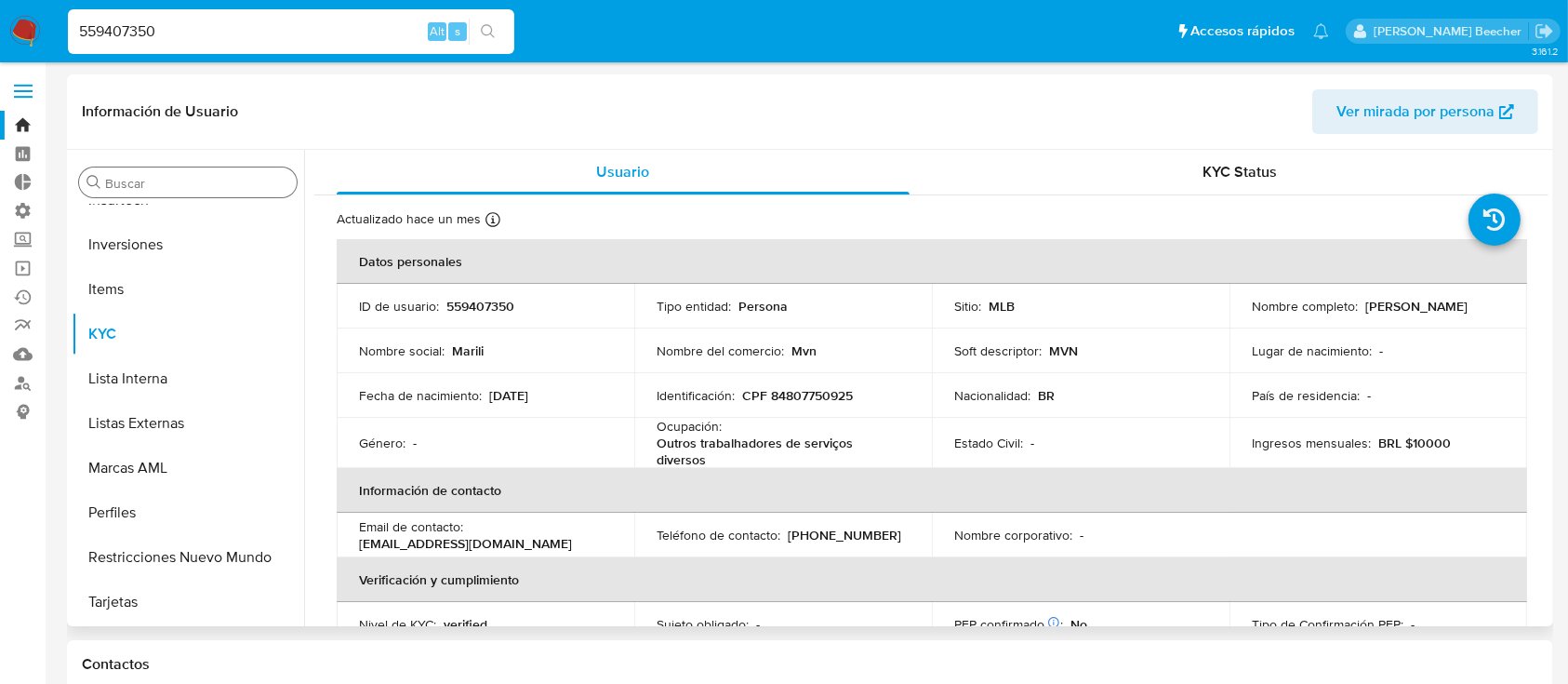
click at [188, 195] on div "Buscar" at bounding box center [188, 182] width 218 height 29
click at [178, 190] on input "Buscar" at bounding box center [196, 183] width 184 height 17
type input "g"
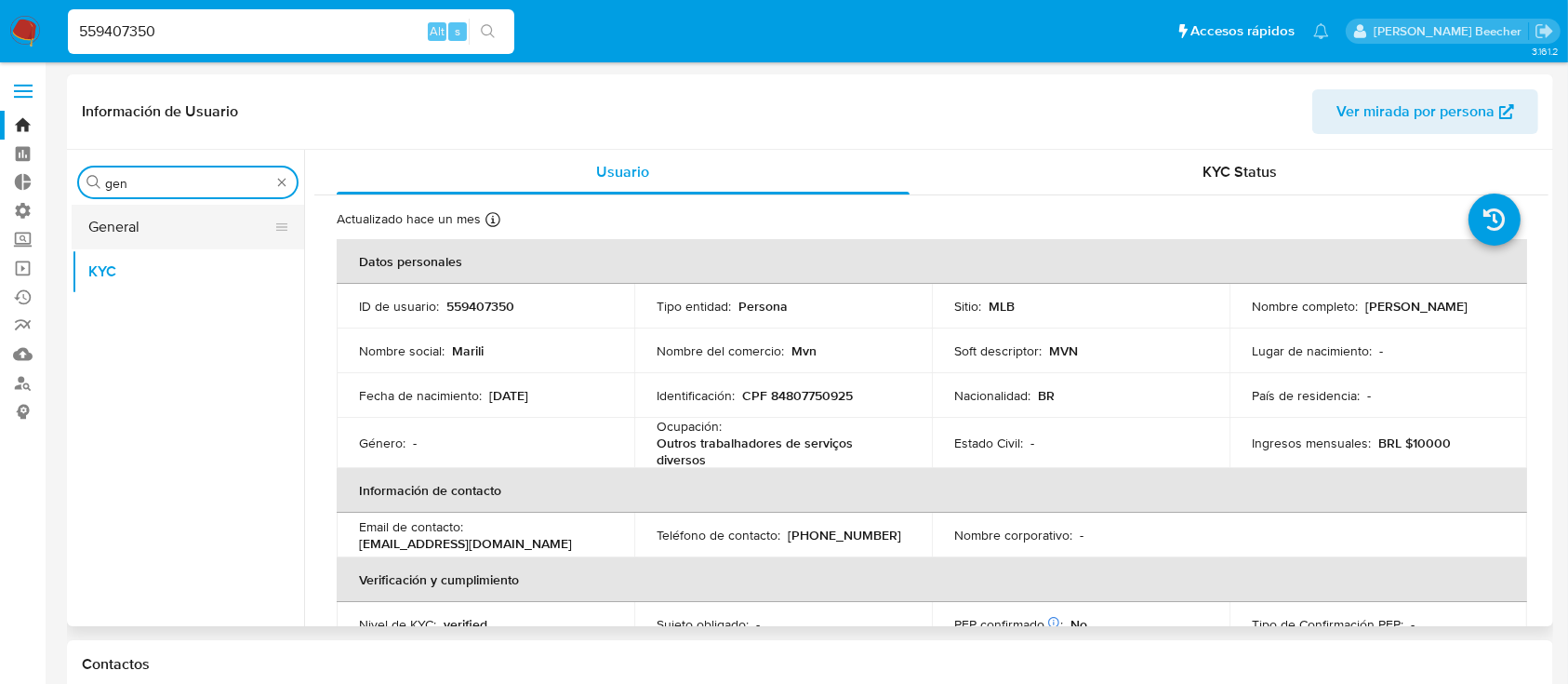
type input "gen"
click at [158, 231] on button "General" at bounding box center [181, 226] width 218 height 44
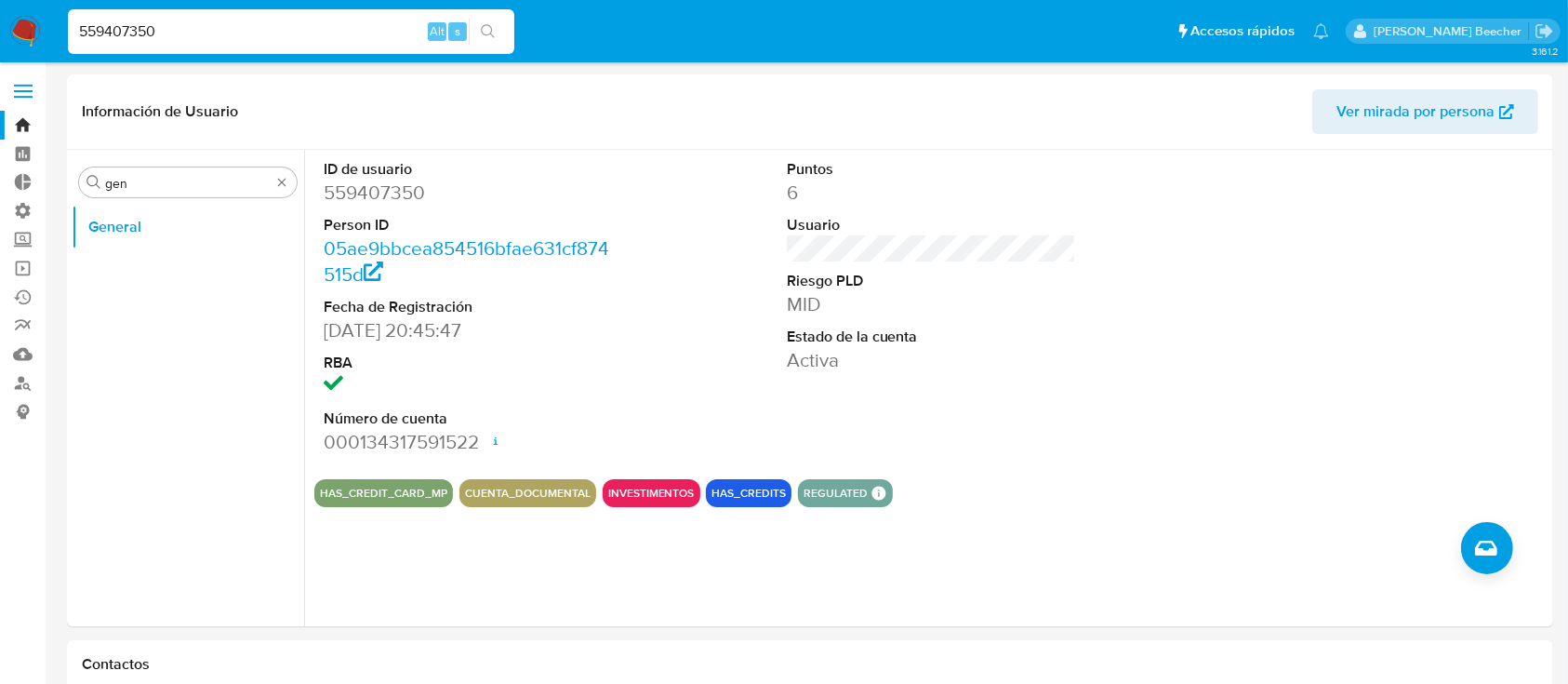
click at [424, 30] on input "559407350" at bounding box center [291, 31] width 446 height 25
click at [409, 32] on input "559407350" at bounding box center [291, 31] width 446 height 25
paste input "190242668"
type input "190242668"
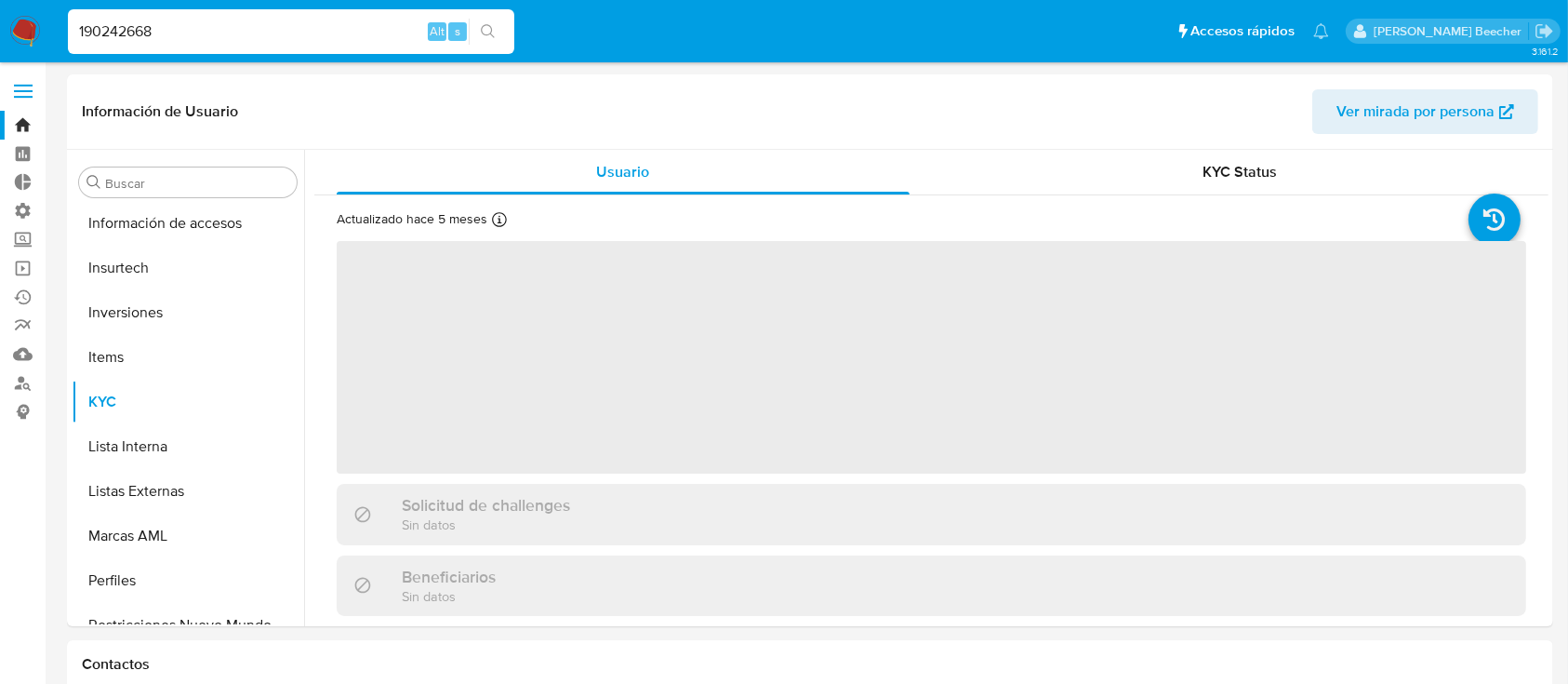
scroll to position [965, 0]
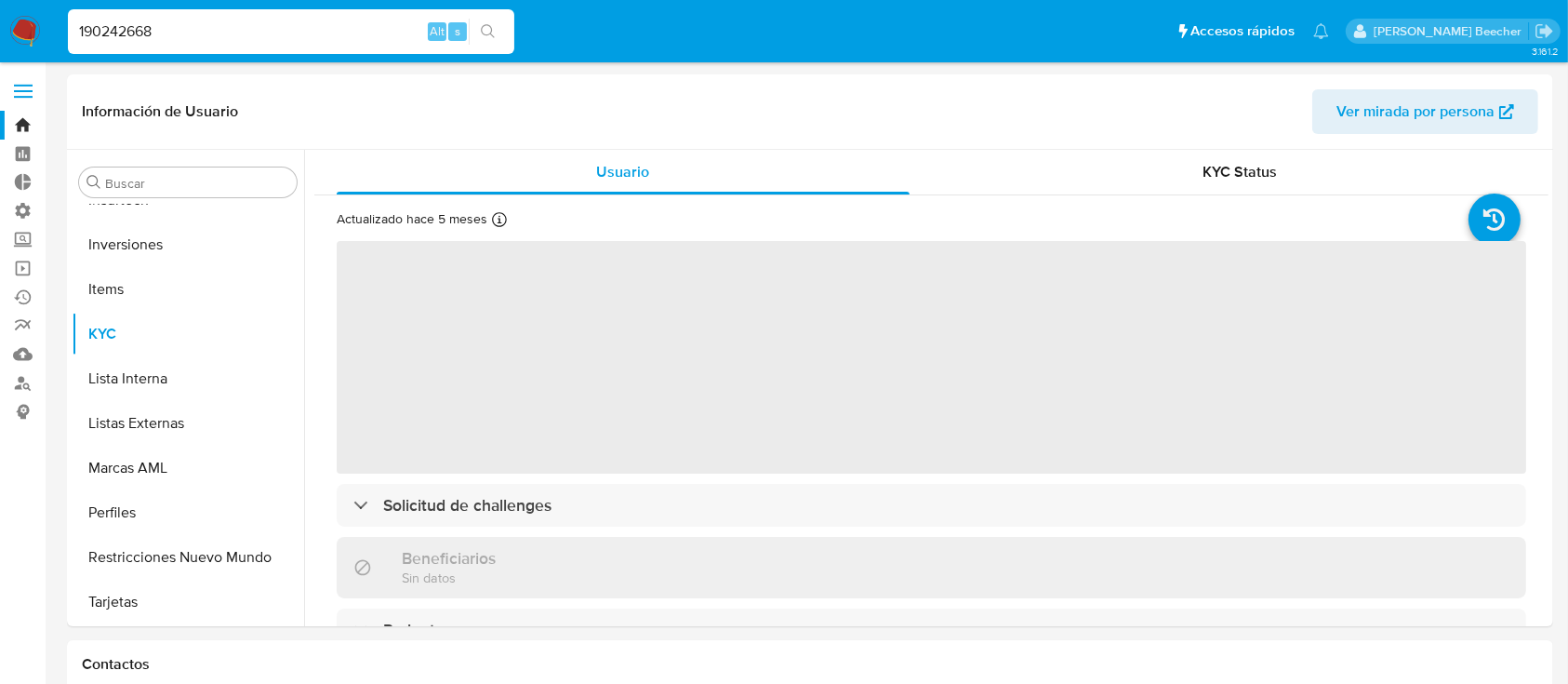
select select "10"
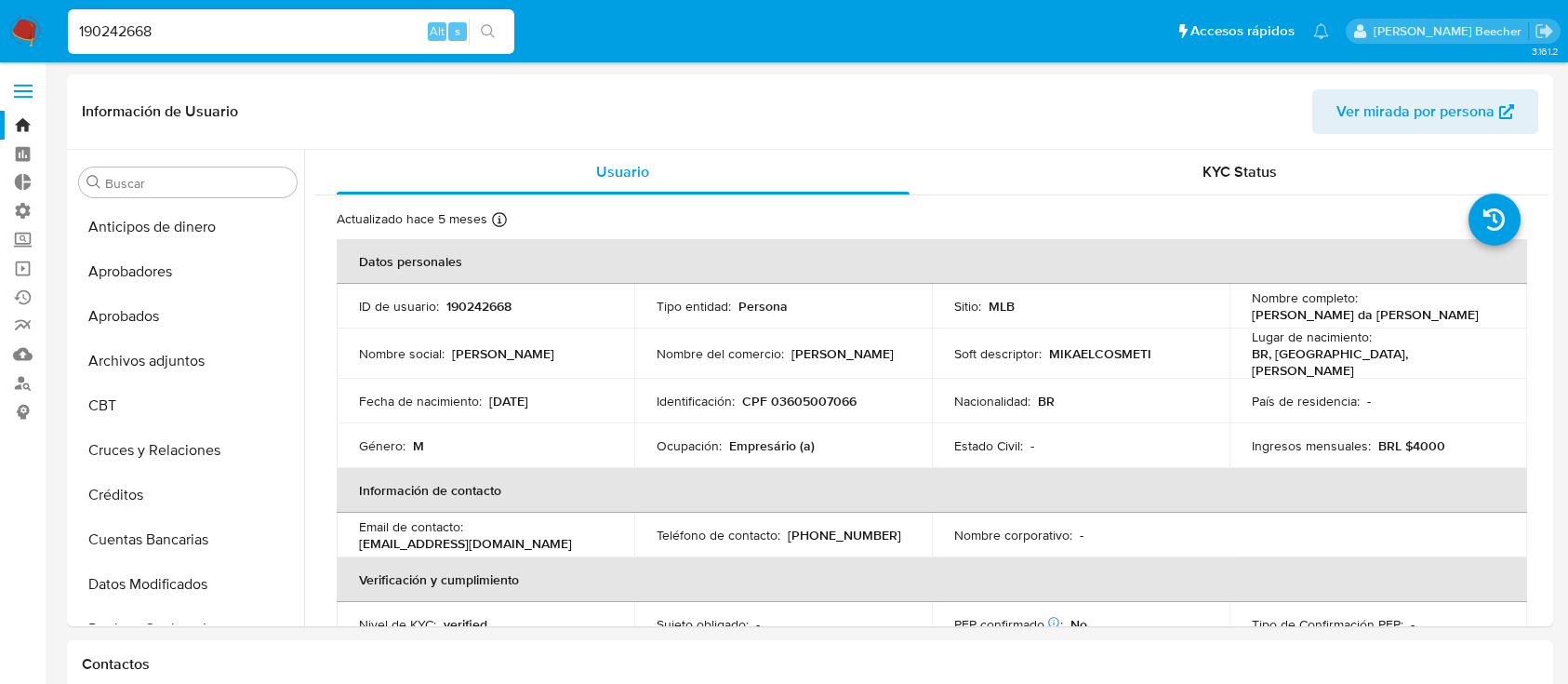
select select "10"
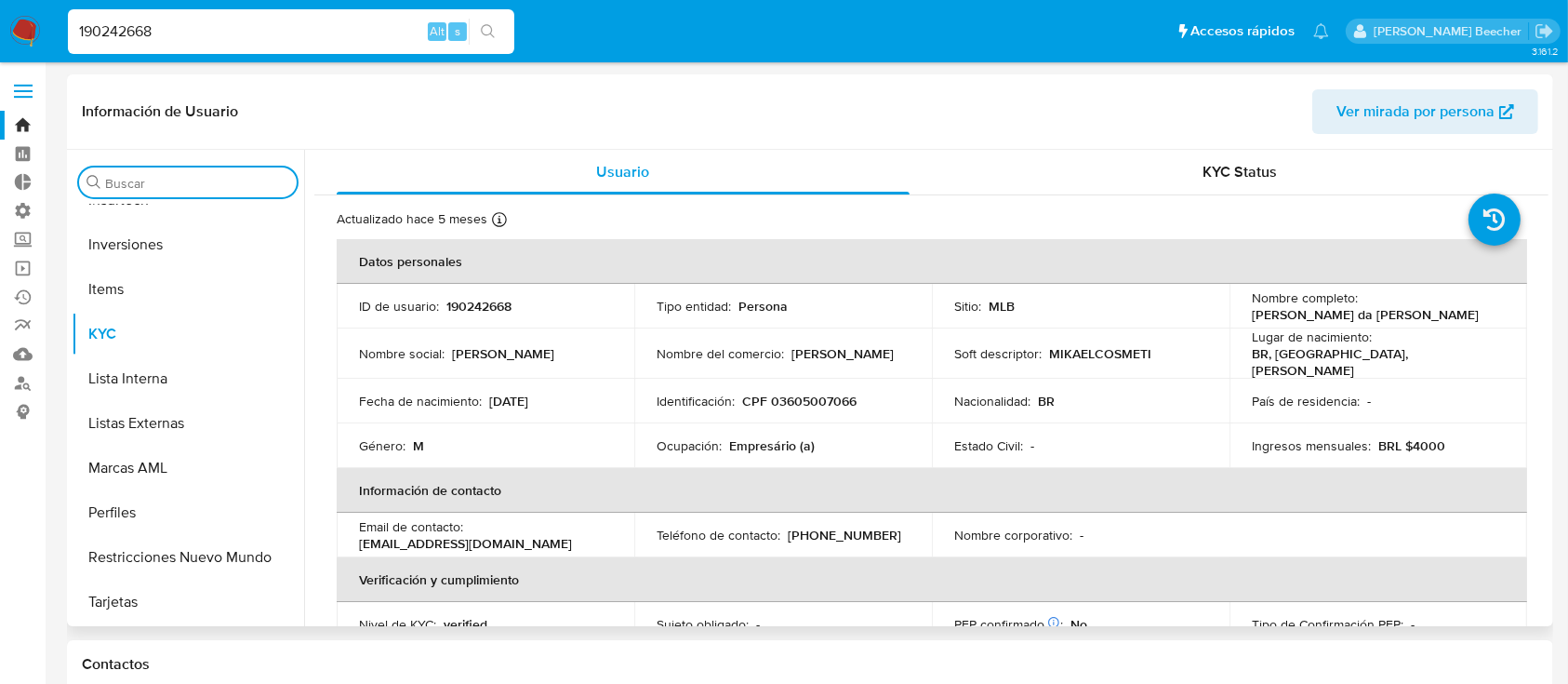
click at [238, 181] on input "Buscar" at bounding box center [196, 183] width 184 height 17
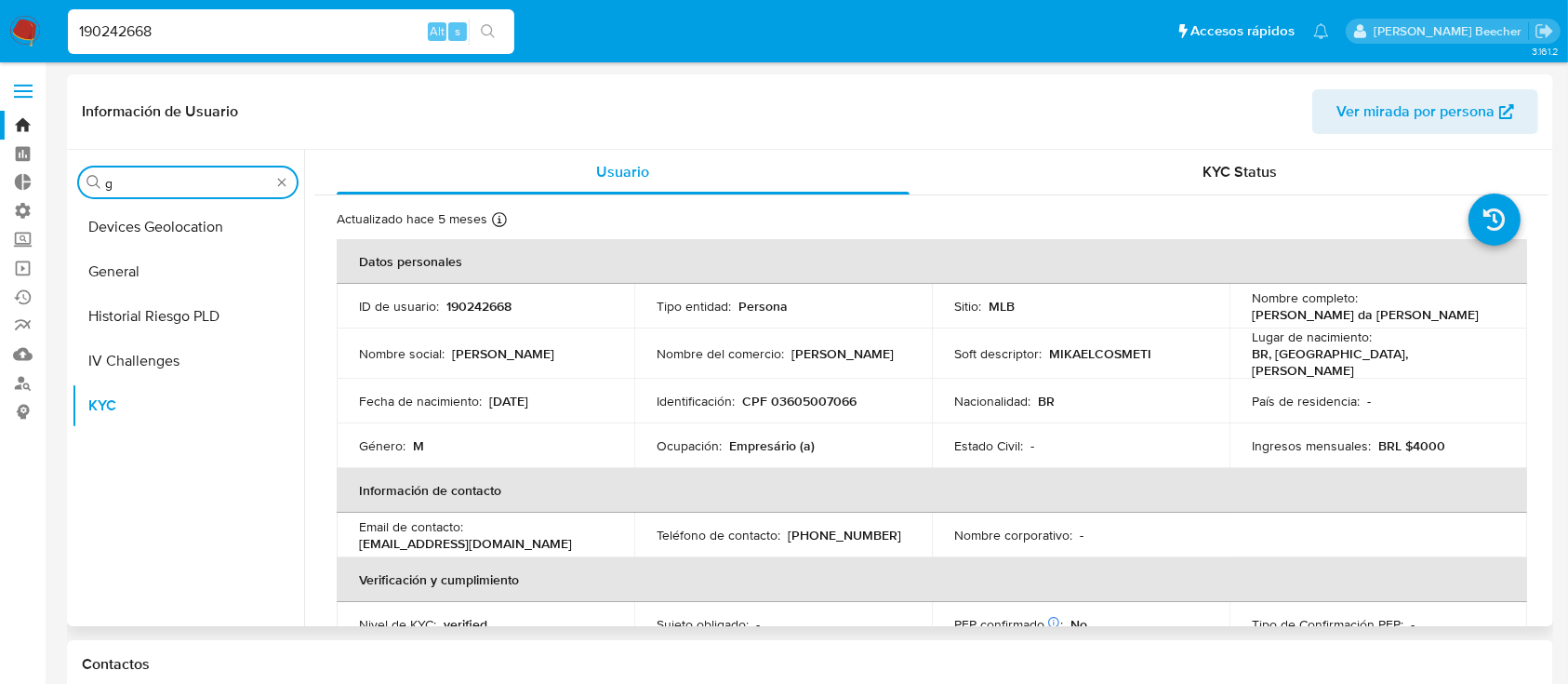
scroll to position [0, 0]
type input "gene"
click at [234, 231] on button "General" at bounding box center [181, 226] width 218 height 44
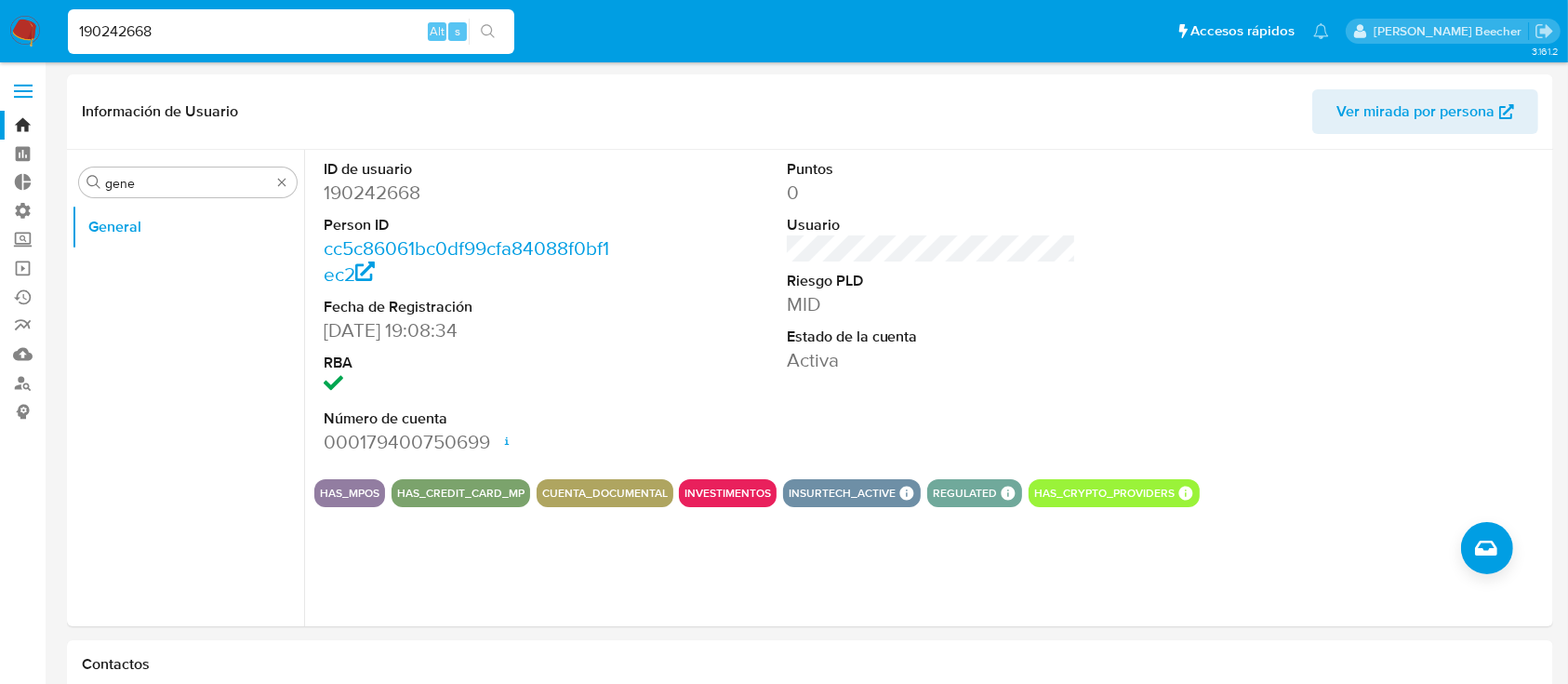
click at [284, 23] on input "190242668" at bounding box center [291, 31] width 446 height 25
paste input "167646942"
type input "1167646942"
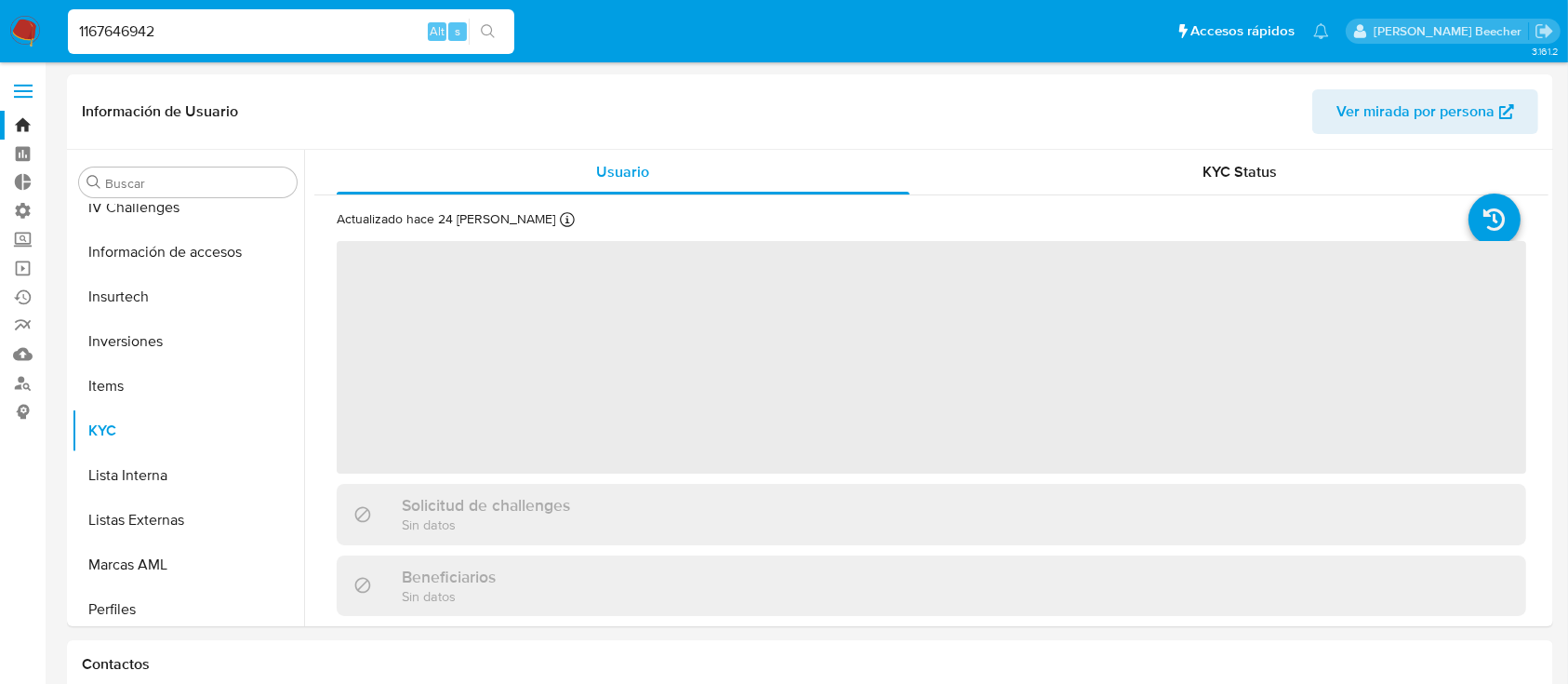
scroll to position [965, 0]
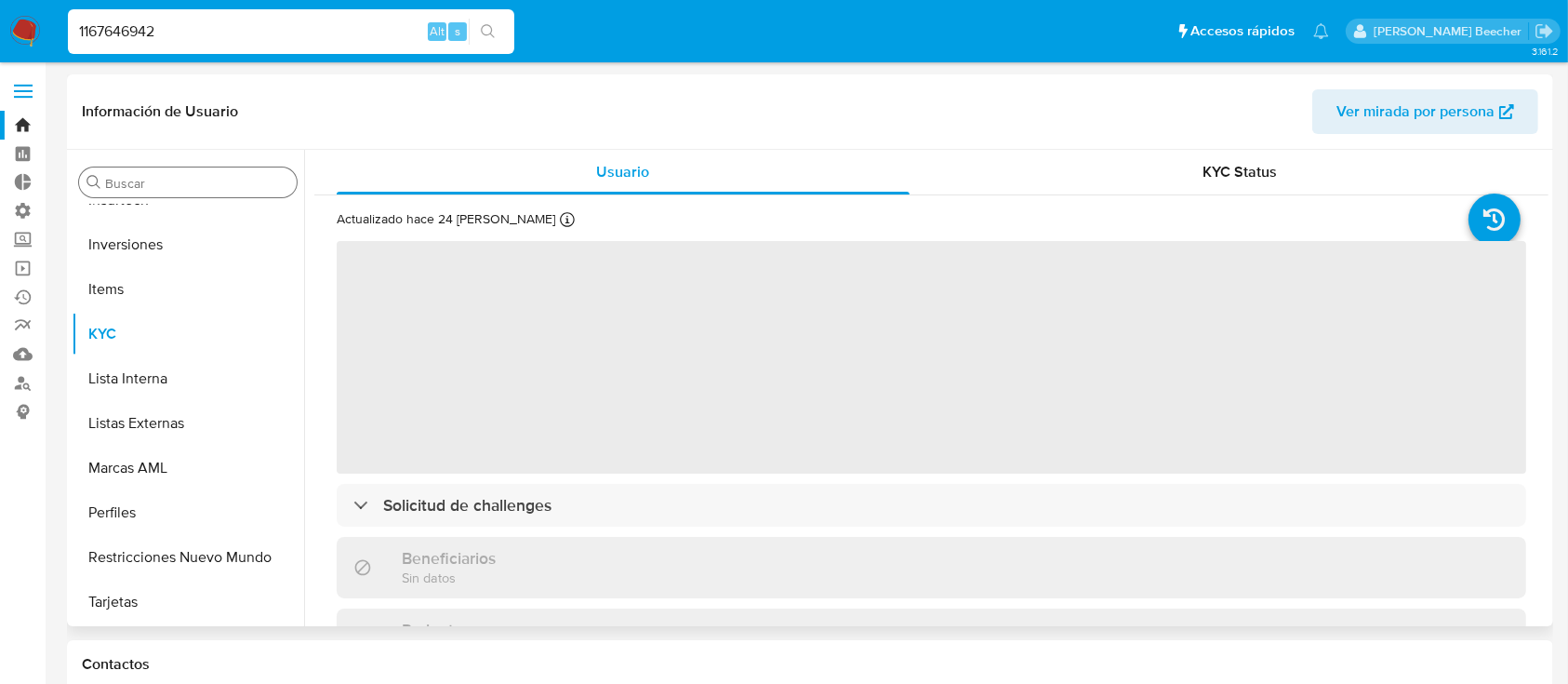
click at [184, 175] on input "Buscar" at bounding box center [196, 183] width 184 height 17
select select "10"
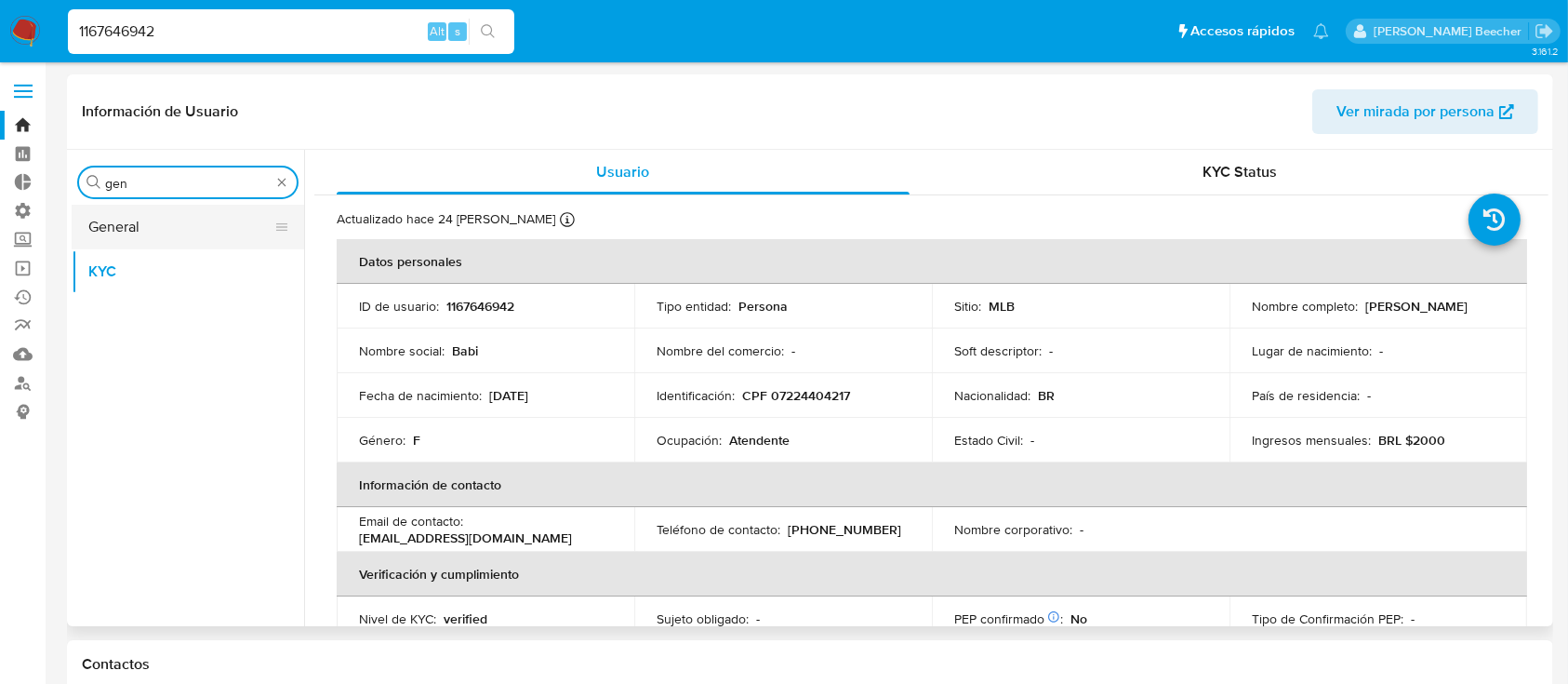
type input "gen"
click at [134, 229] on button "General" at bounding box center [181, 226] width 218 height 44
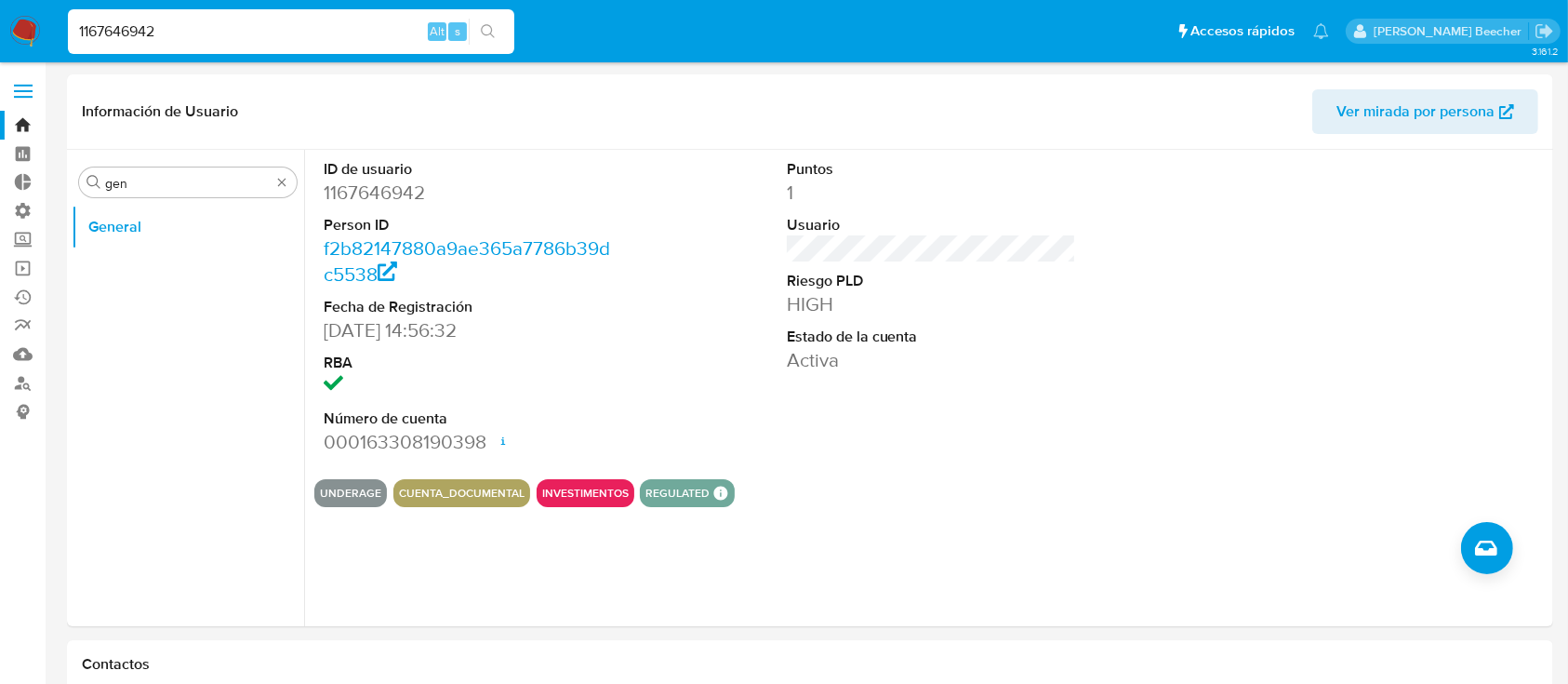
click at [311, 43] on div "1167646942 Alt s" at bounding box center [291, 30] width 446 height 44
click at [256, 27] on input "1167646942" at bounding box center [291, 31] width 446 height 25
paste input "35612801"
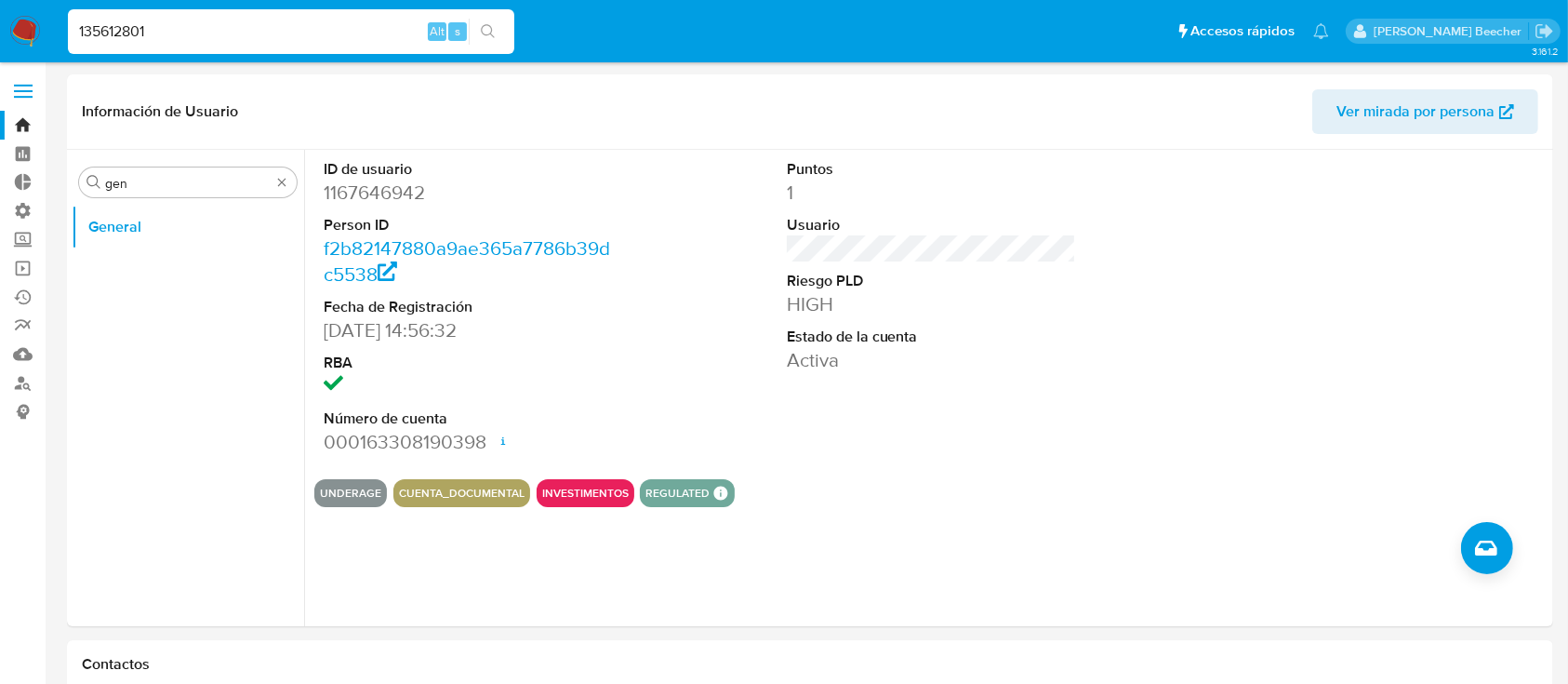
type input "135612801"
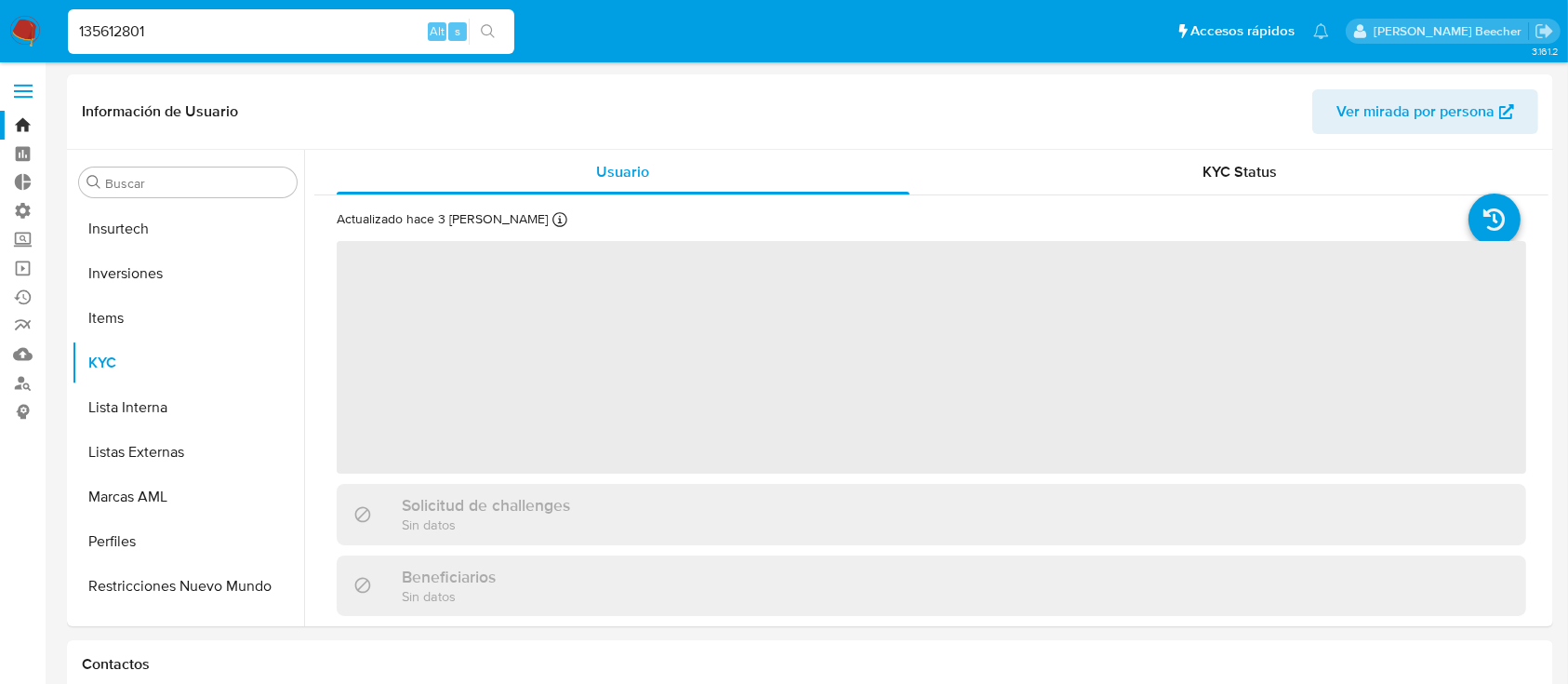
scroll to position [965, 0]
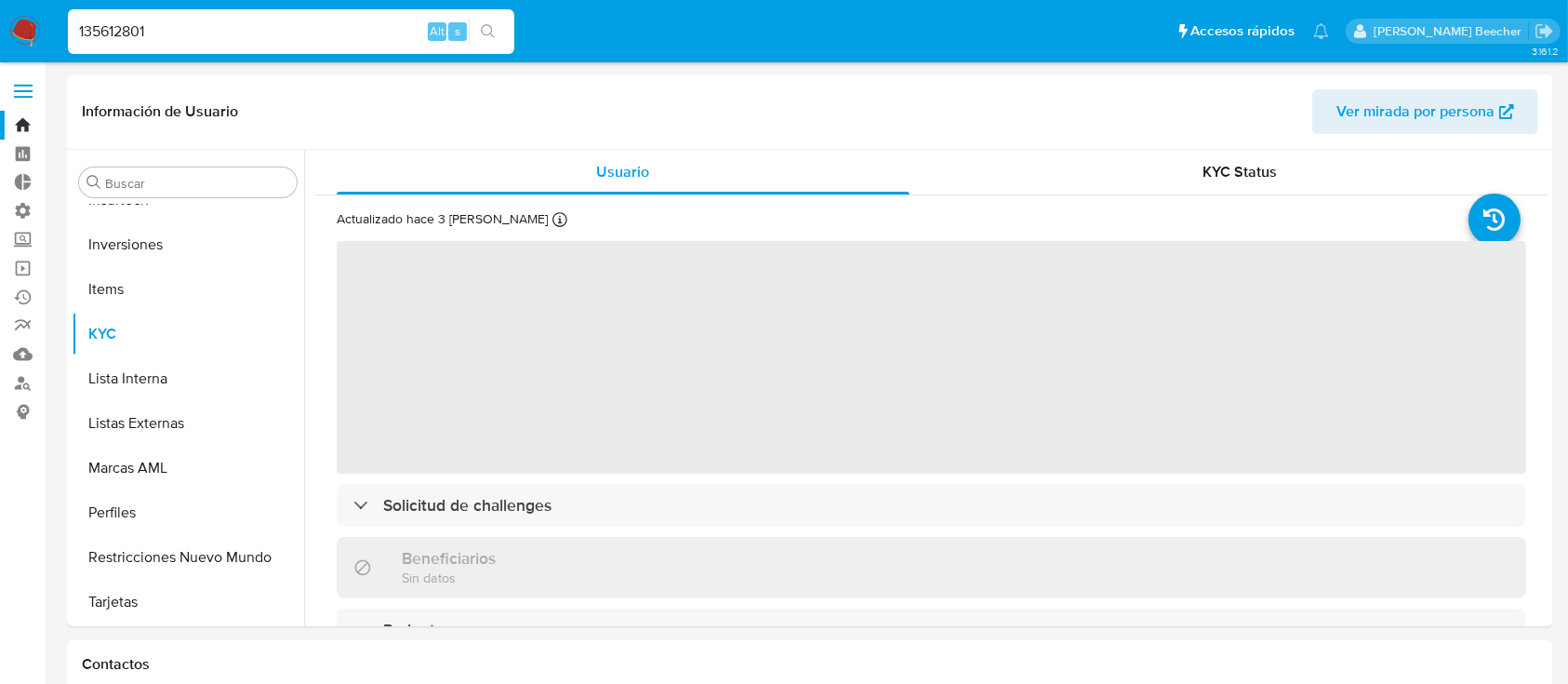
select select "10"
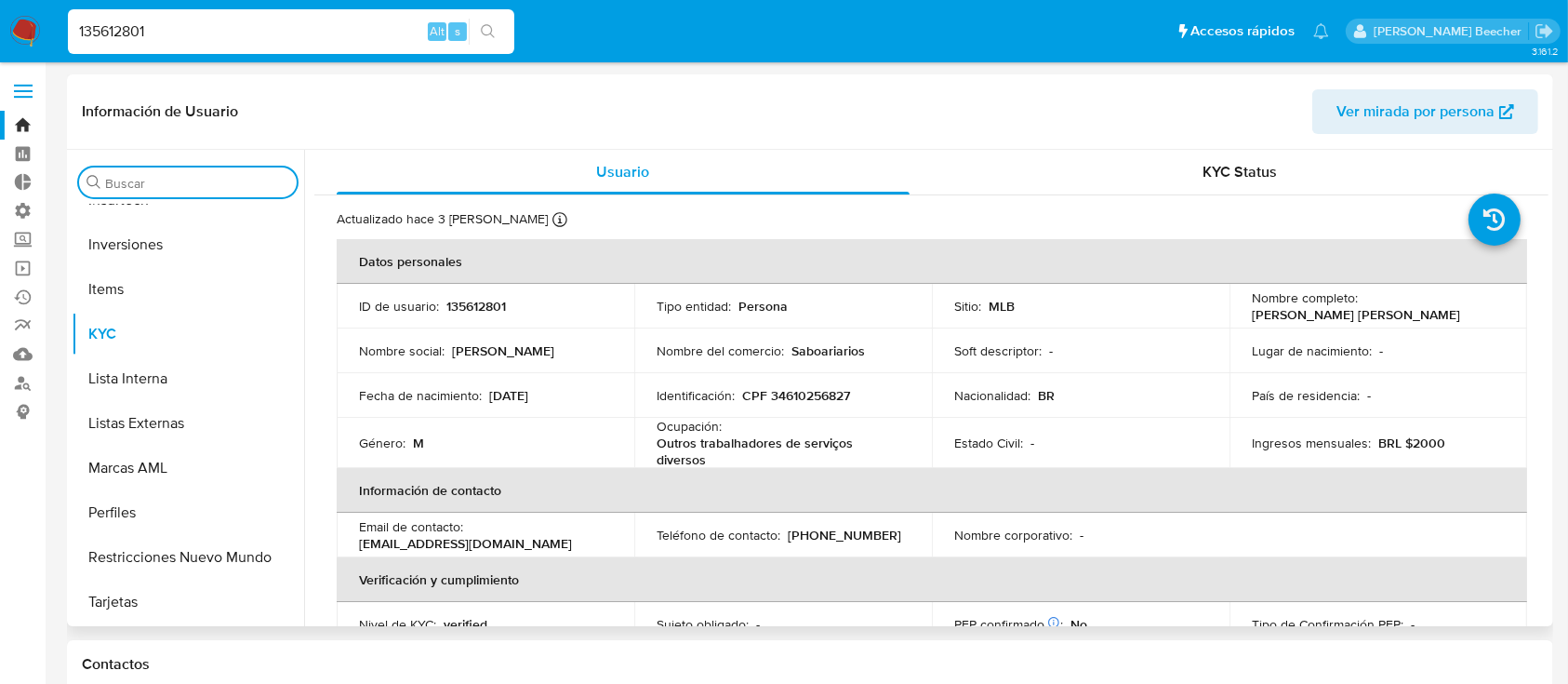
click at [231, 190] on input "Buscar" at bounding box center [196, 183] width 184 height 17
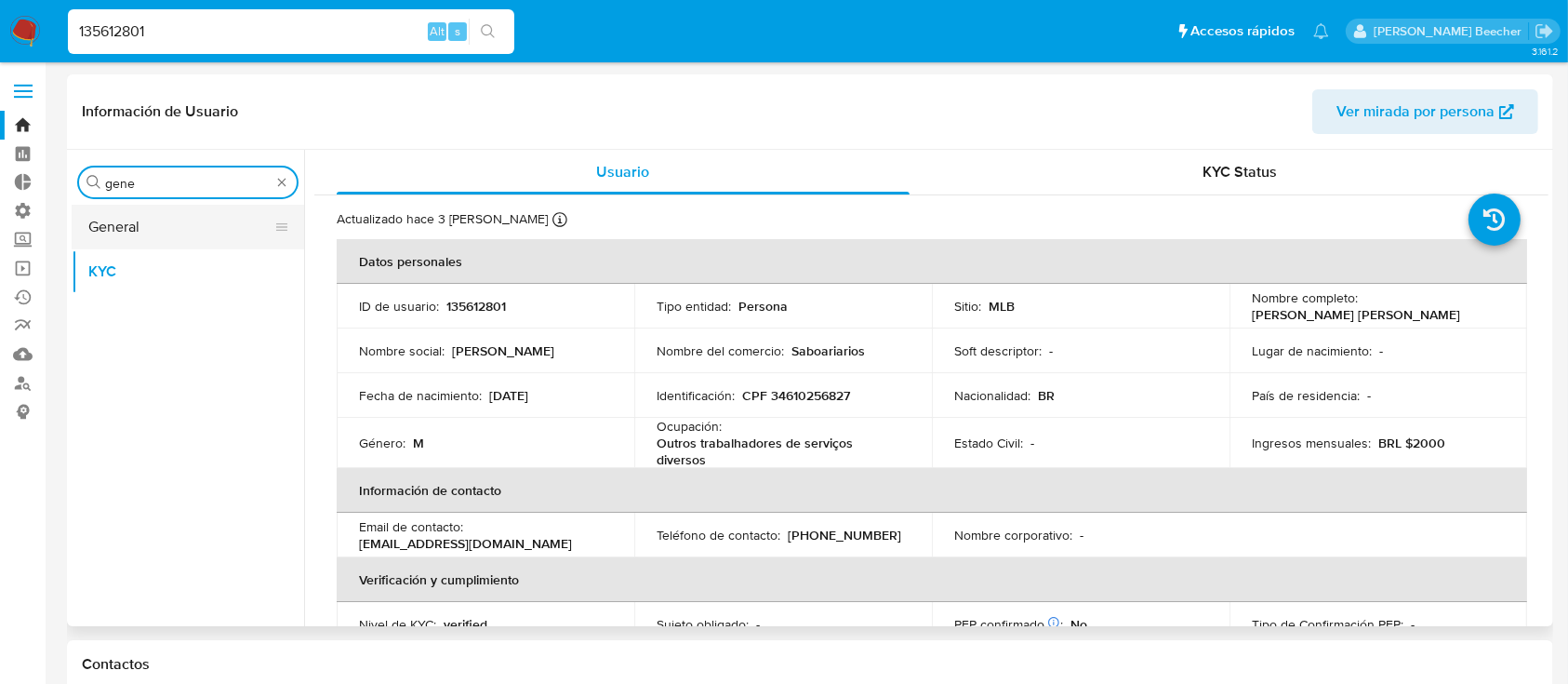
click at [240, 222] on button "General" at bounding box center [181, 226] width 218 height 44
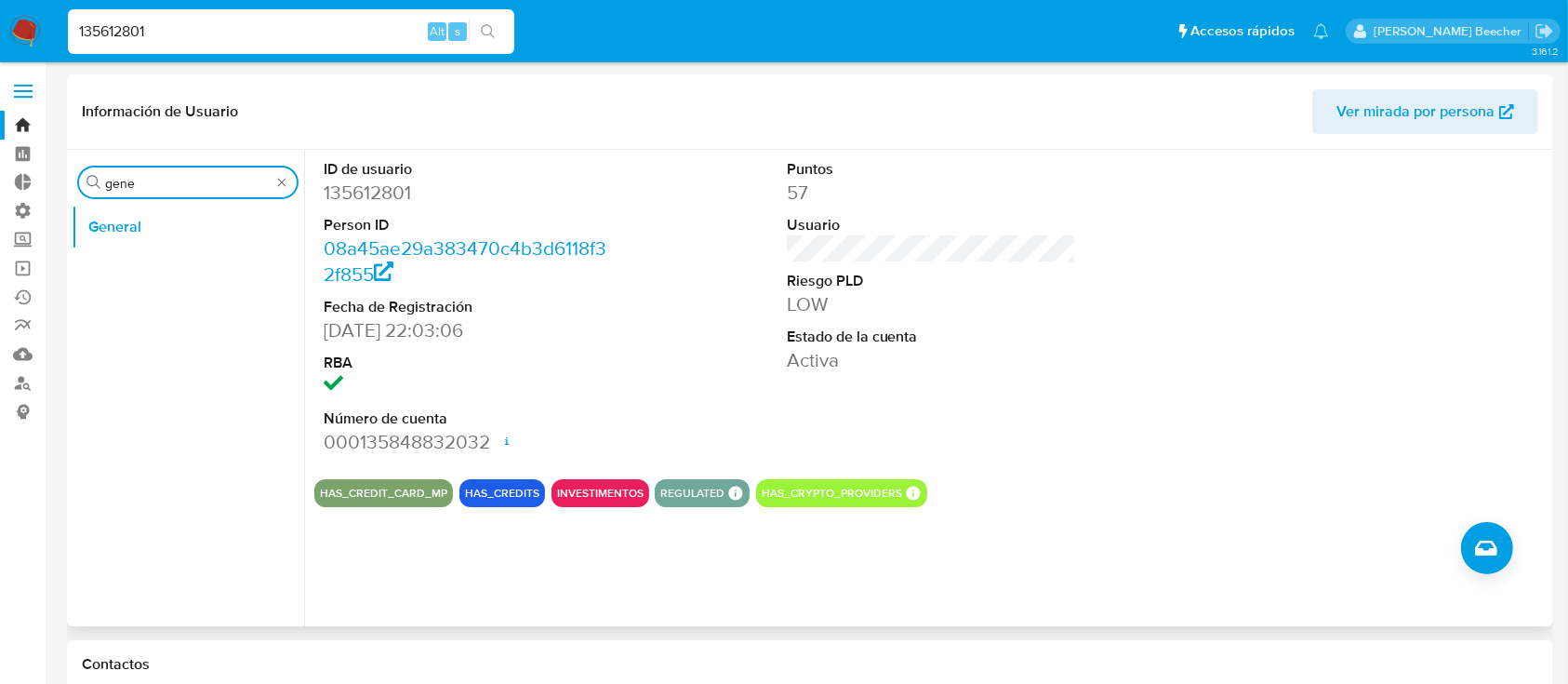
click at [208, 179] on input "gene" at bounding box center [188, 183] width 165 height 17
type input "kyc"
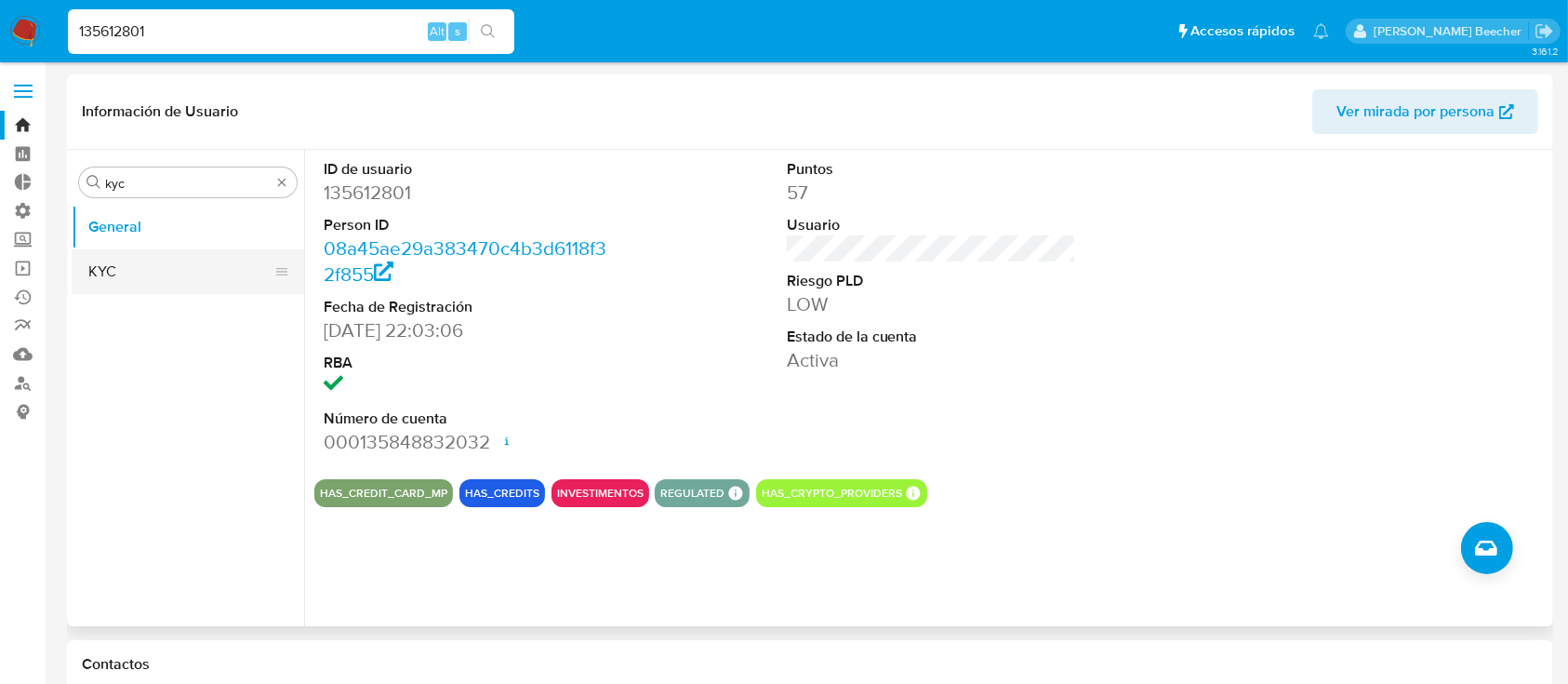
click at [179, 279] on button "KYC" at bounding box center [181, 271] width 218 height 44
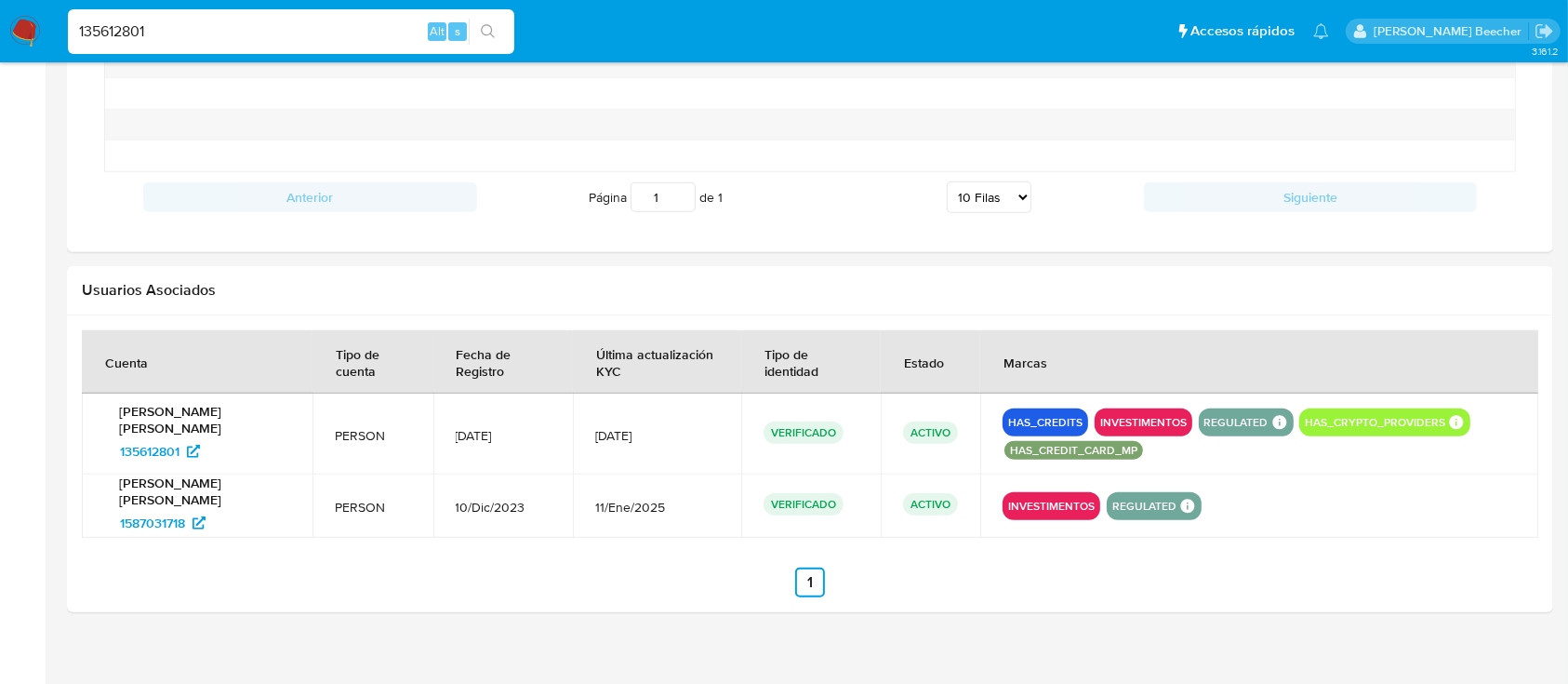
scroll to position [1661, 0]
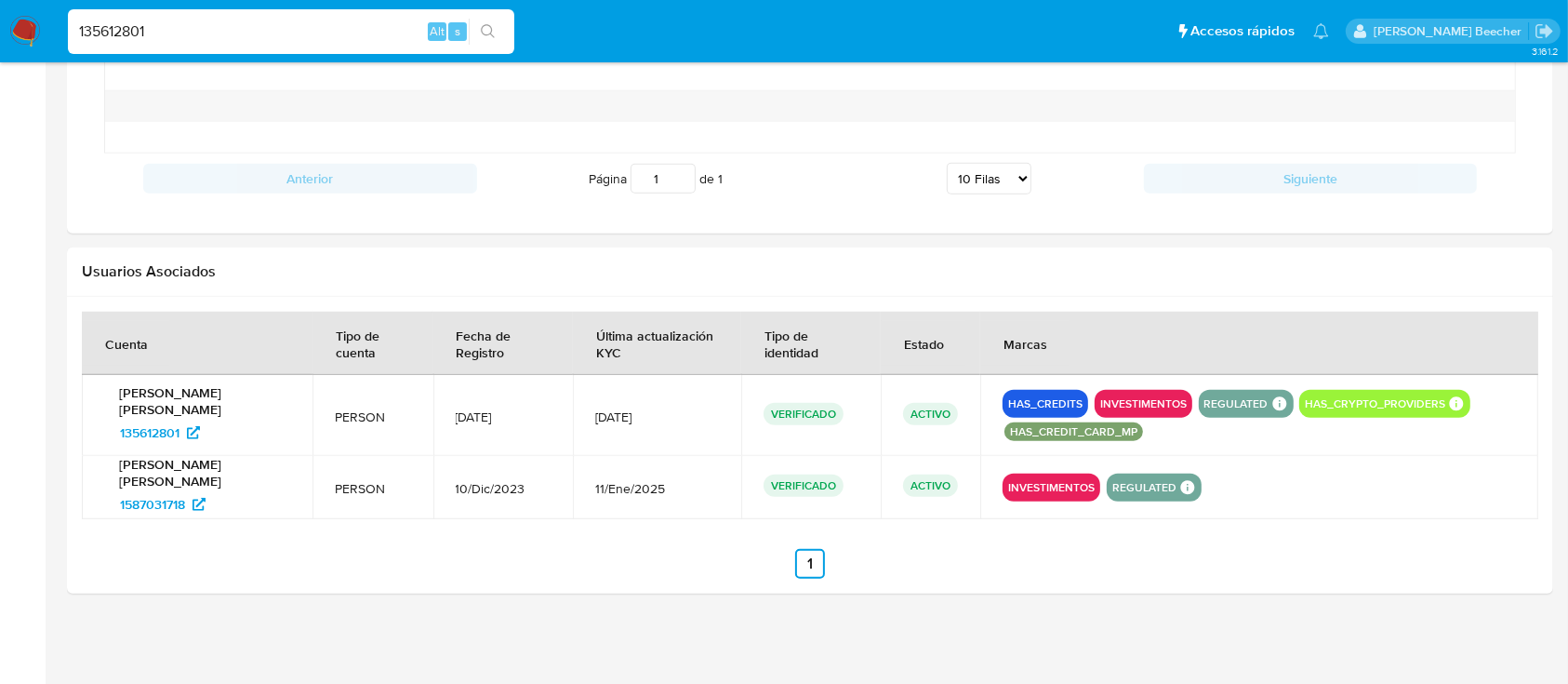
click at [321, 32] on input "135612801" at bounding box center [291, 31] width 446 height 25
paste input "294845800"
type input "294845800"
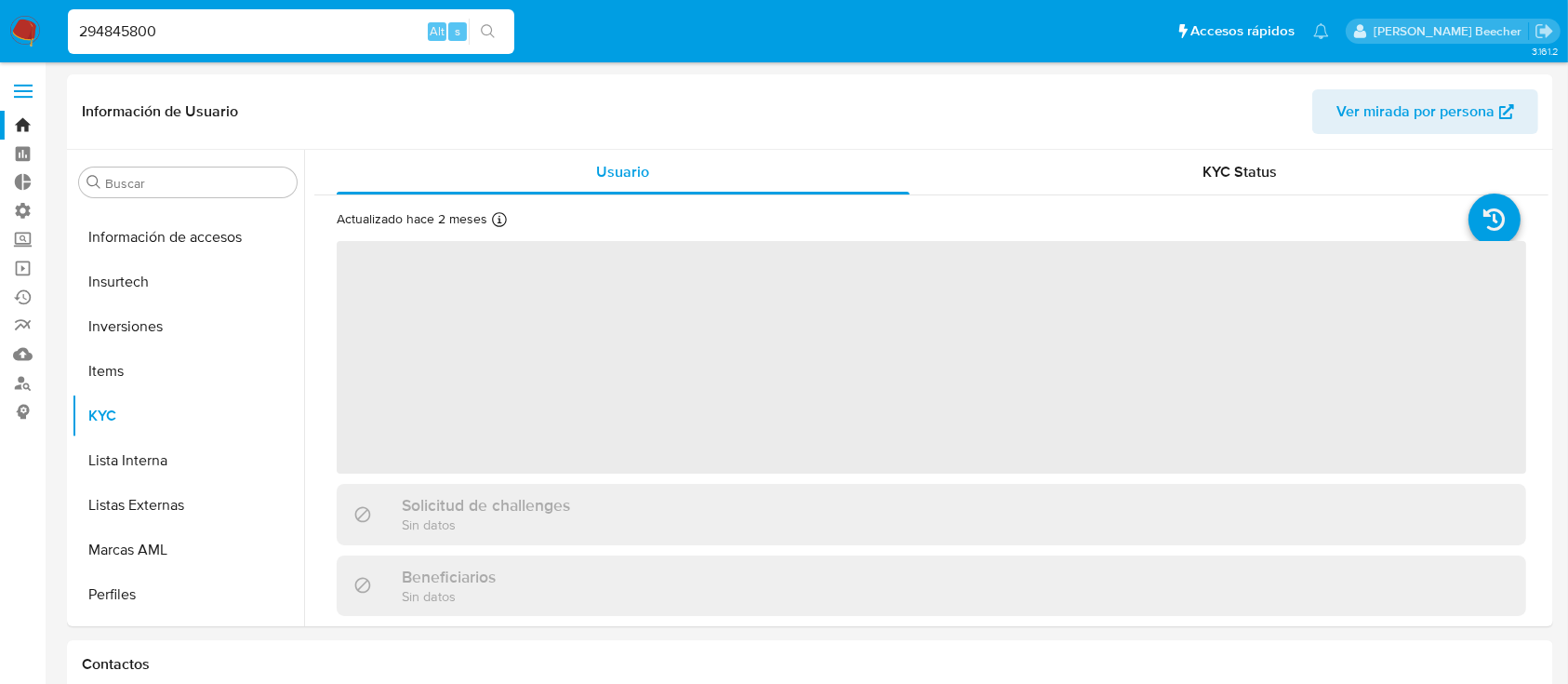
scroll to position [965, 0]
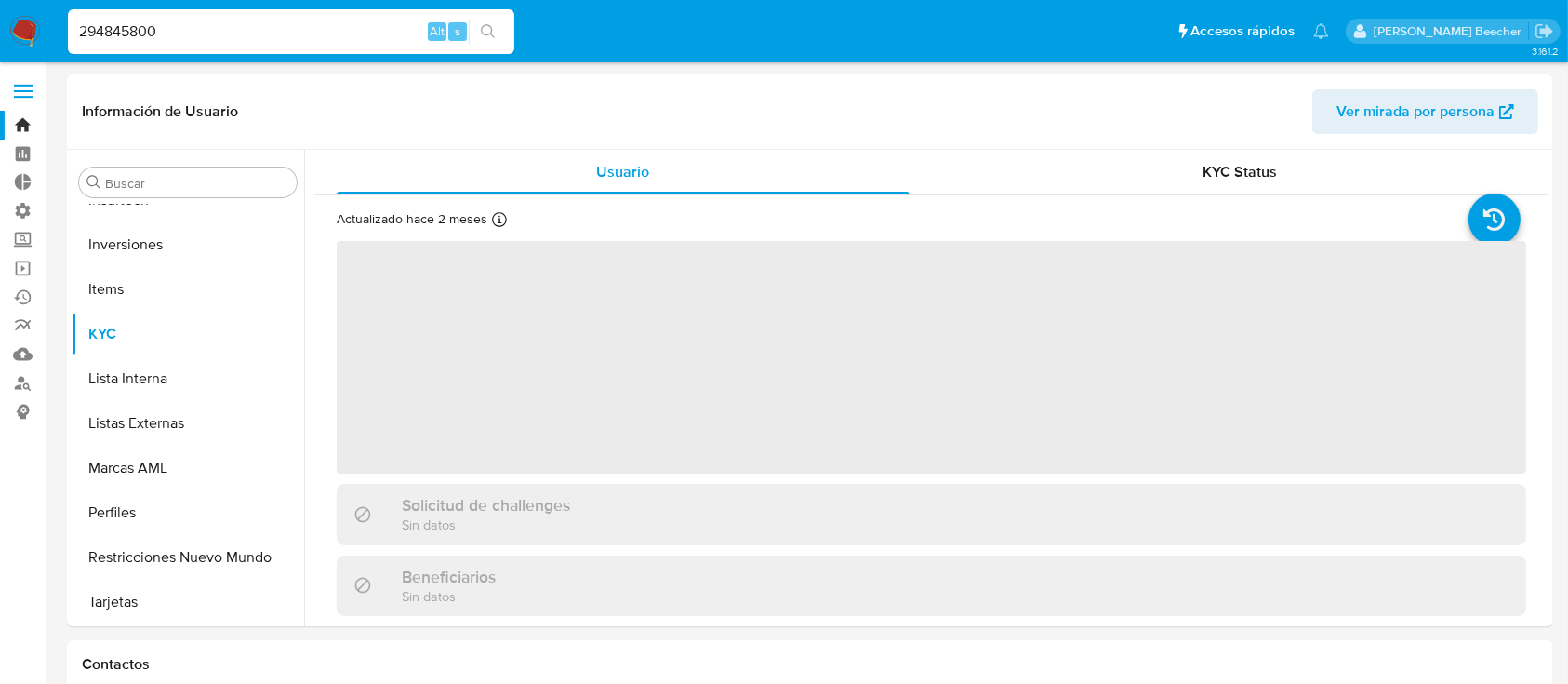
select select "10"
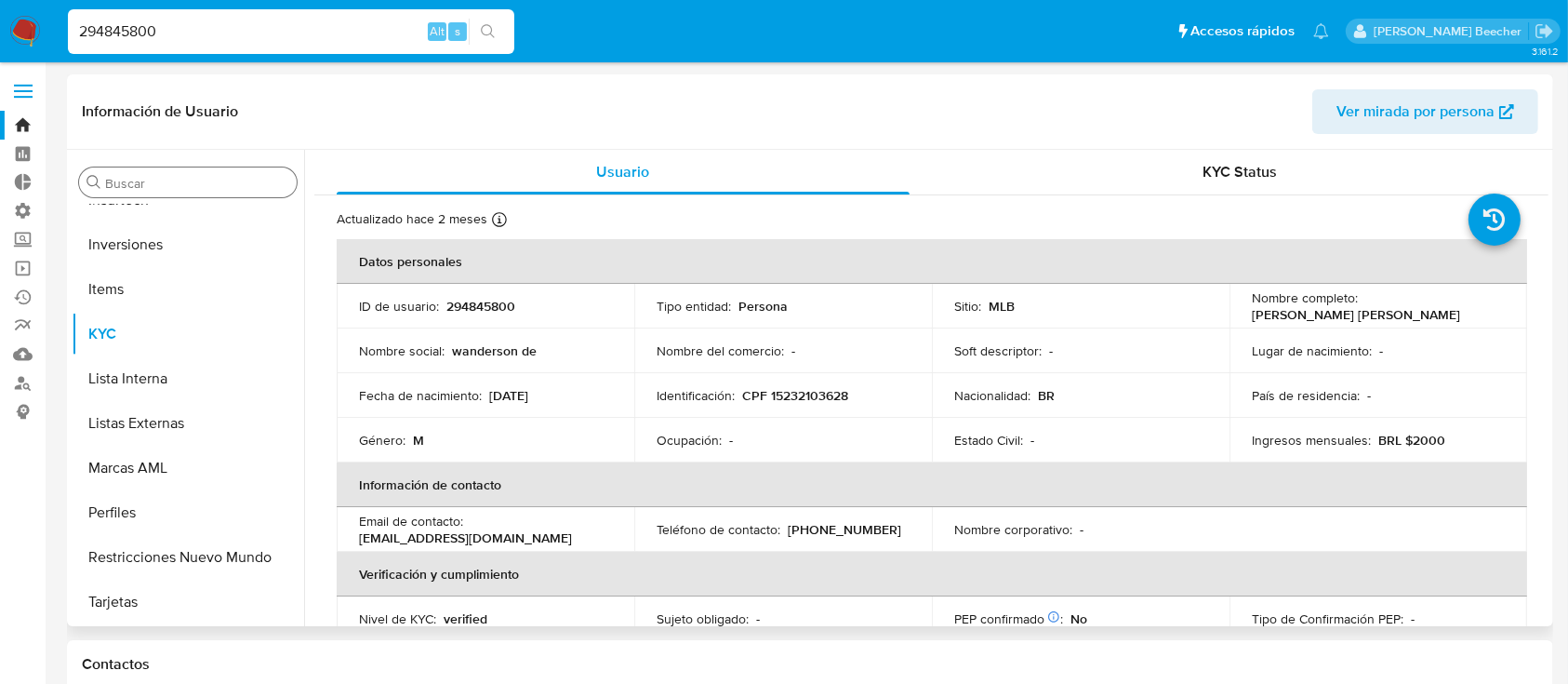
click at [115, 182] on input "Buscar" at bounding box center [196, 183] width 184 height 17
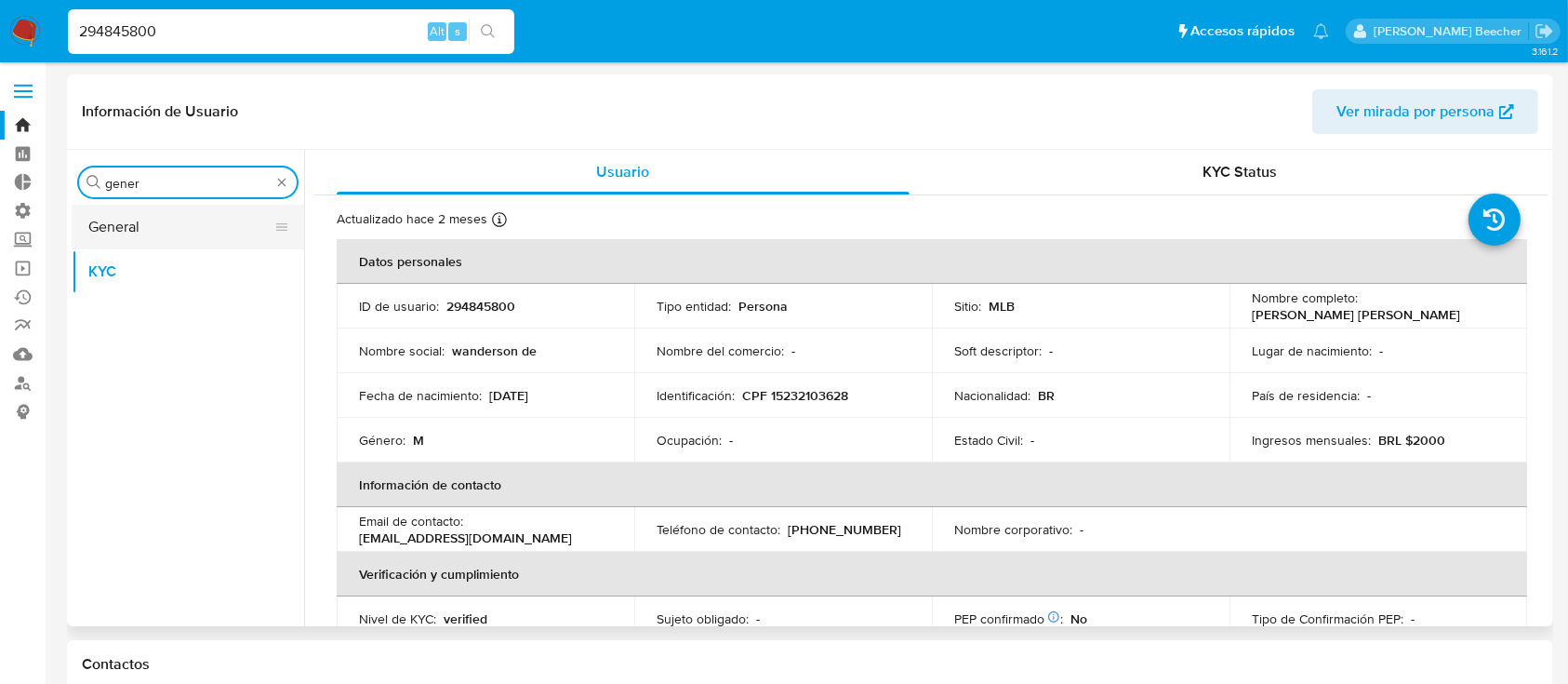
click at [150, 229] on button "General" at bounding box center [181, 226] width 218 height 44
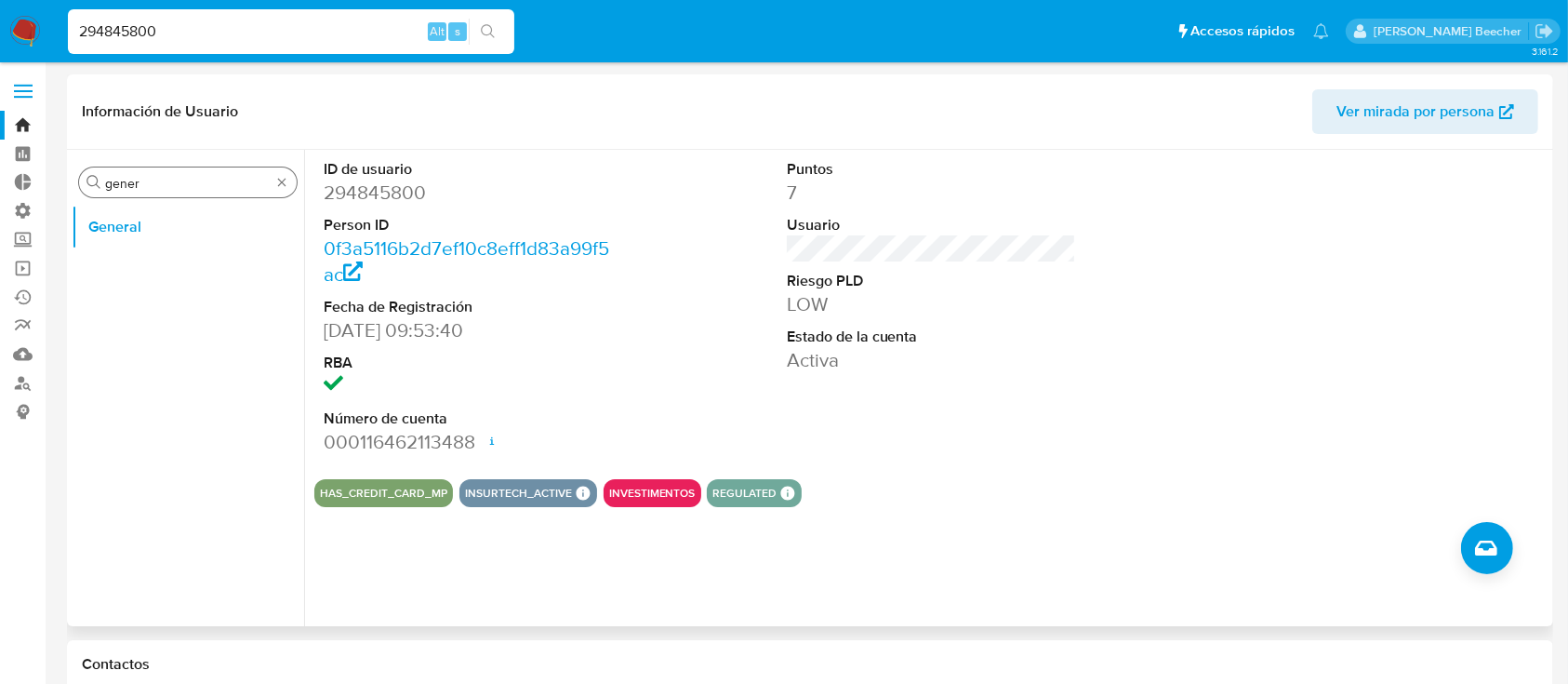
click at [198, 197] on div "Buscar gener" at bounding box center [188, 182] width 218 height 29
click at [186, 182] on input "gener" at bounding box center [188, 183] width 165 height 17
type input "KYC"
click at [184, 279] on button "KYC" at bounding box center [181, 271] width 218 height 44
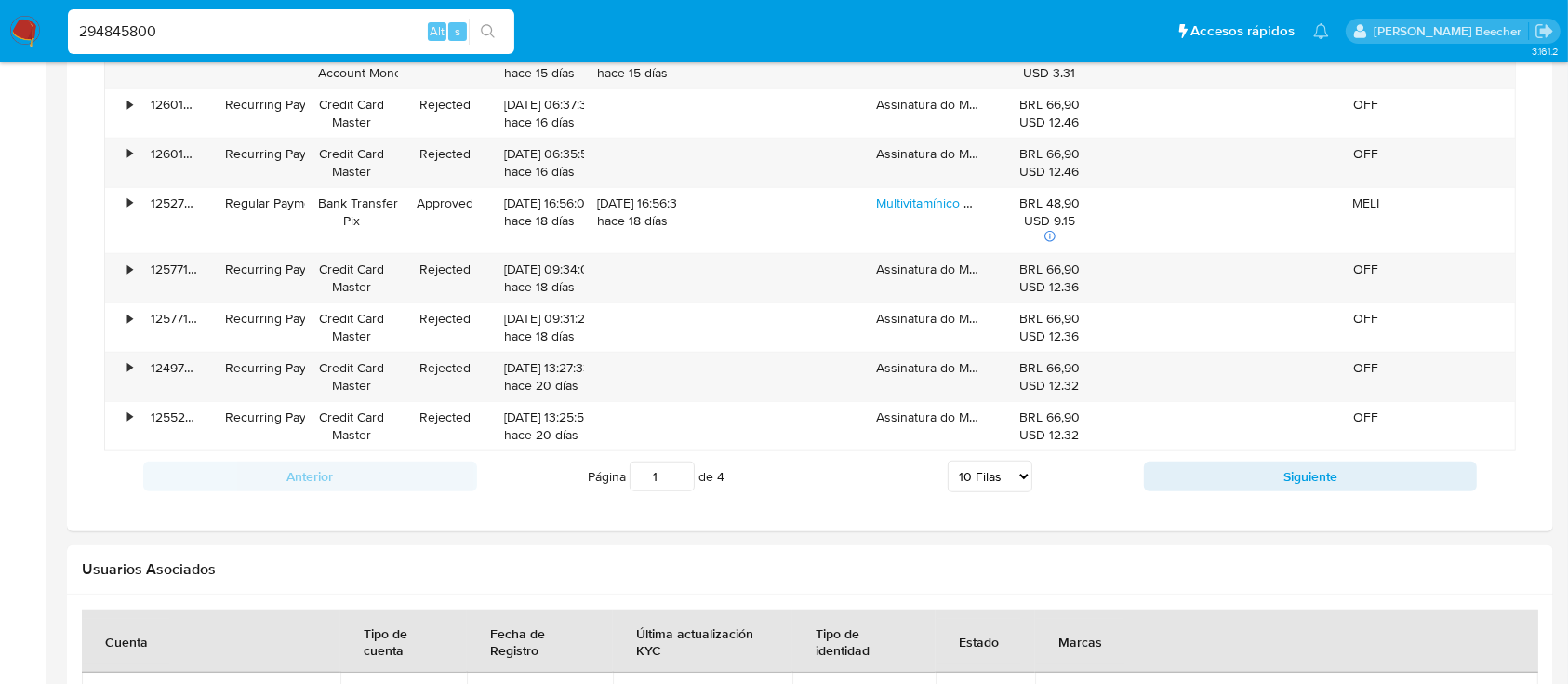
scroll to position [1666, 0]
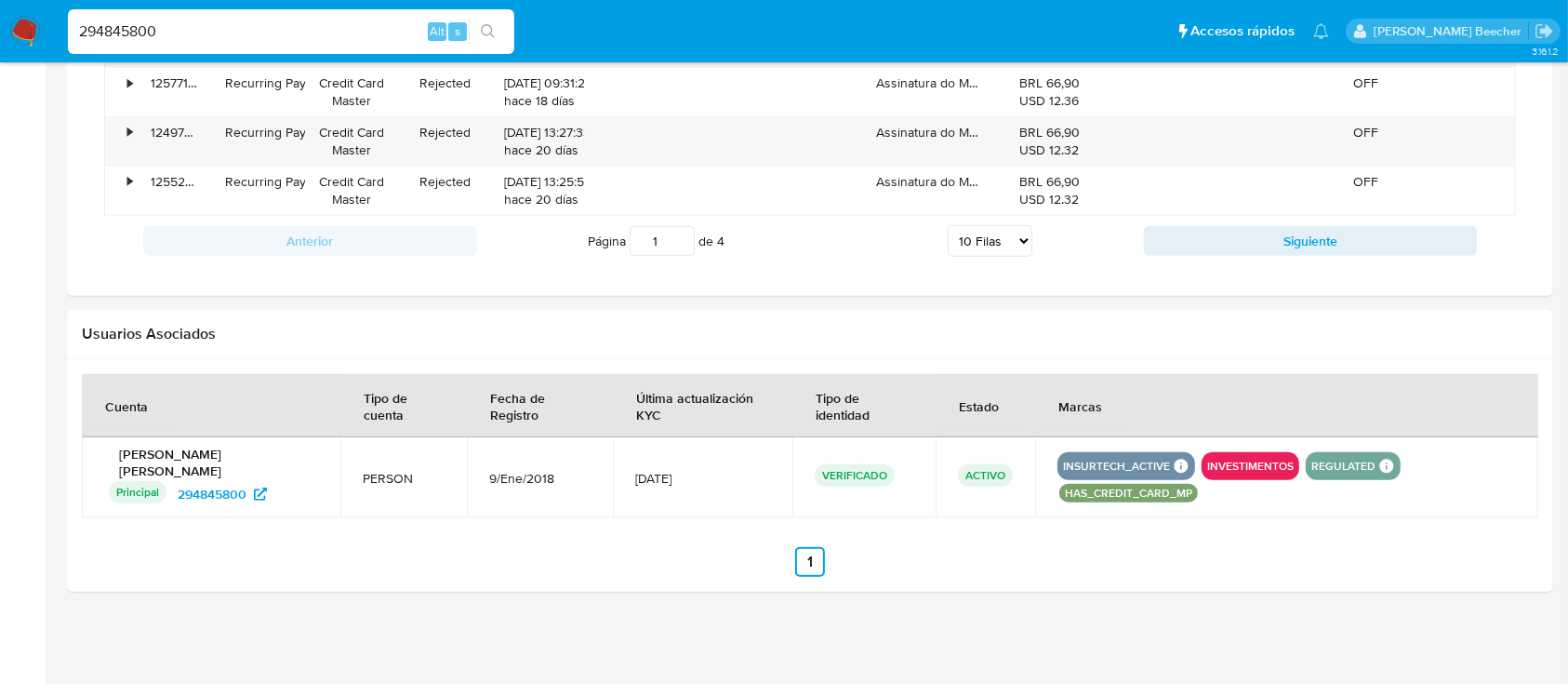
click at [377, 24] on input "294845800" at bounding box center [291, 31] width 446 height 25
paste input "12842522"
type input "212842522"
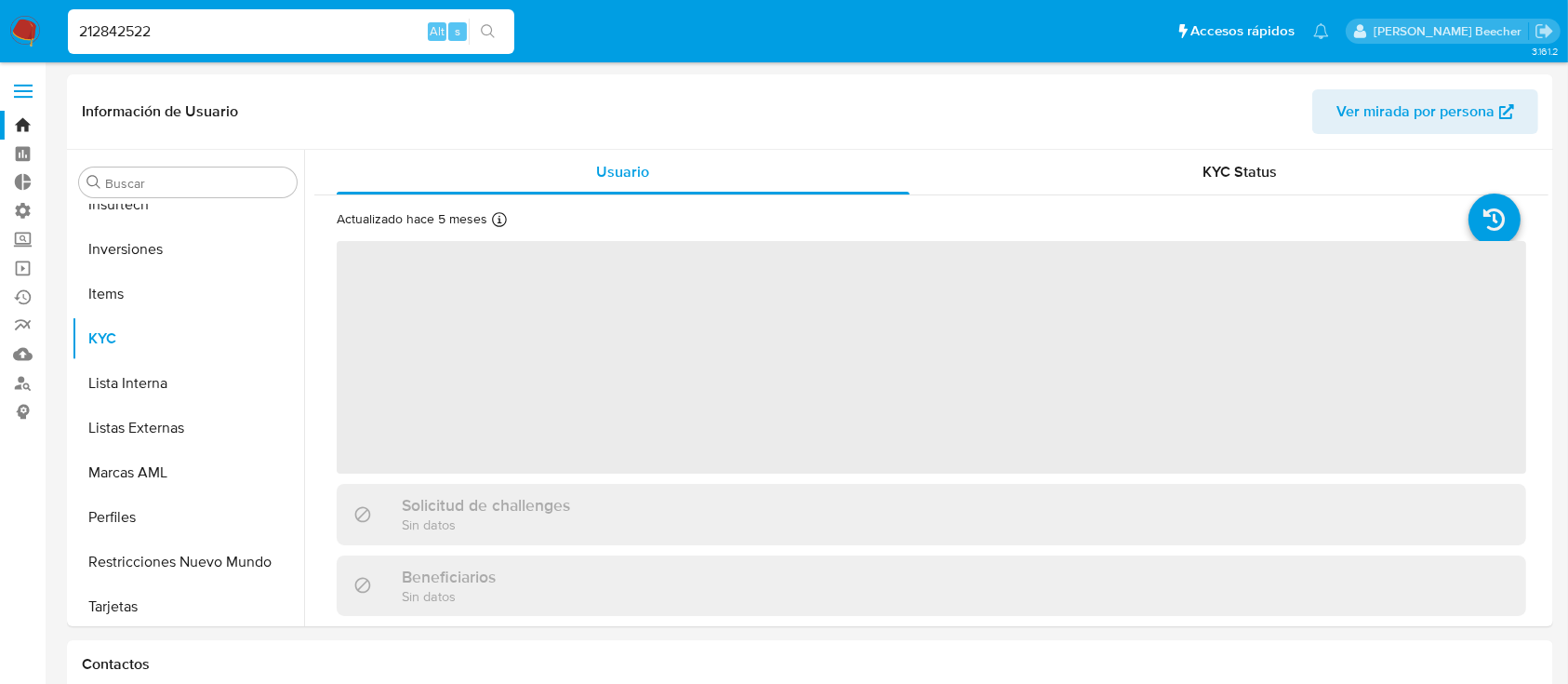
scroll to position [965, 0]
select select "10"
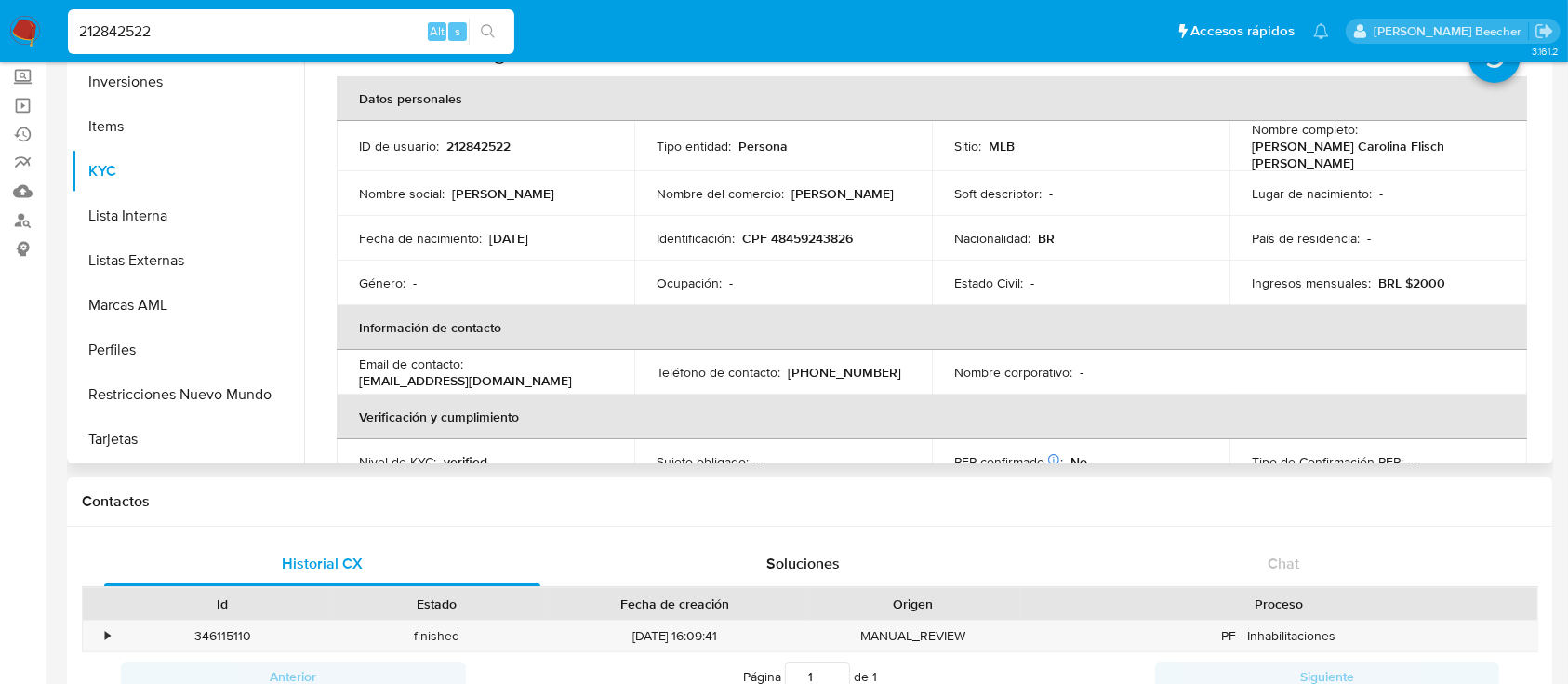
scroll to position [0, 0]
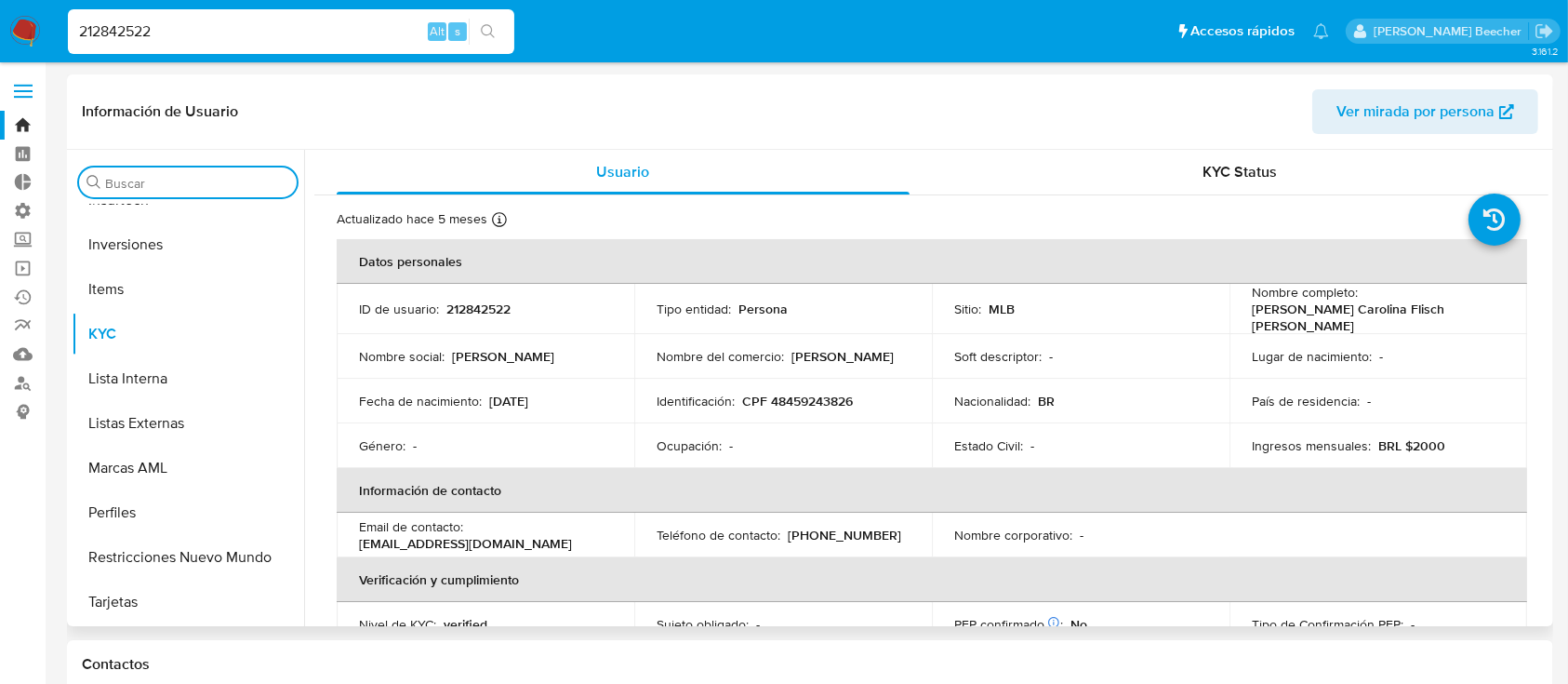
click at [190, 181] on input "Buscar" at bounding box center [196, 183] width 184 height 17
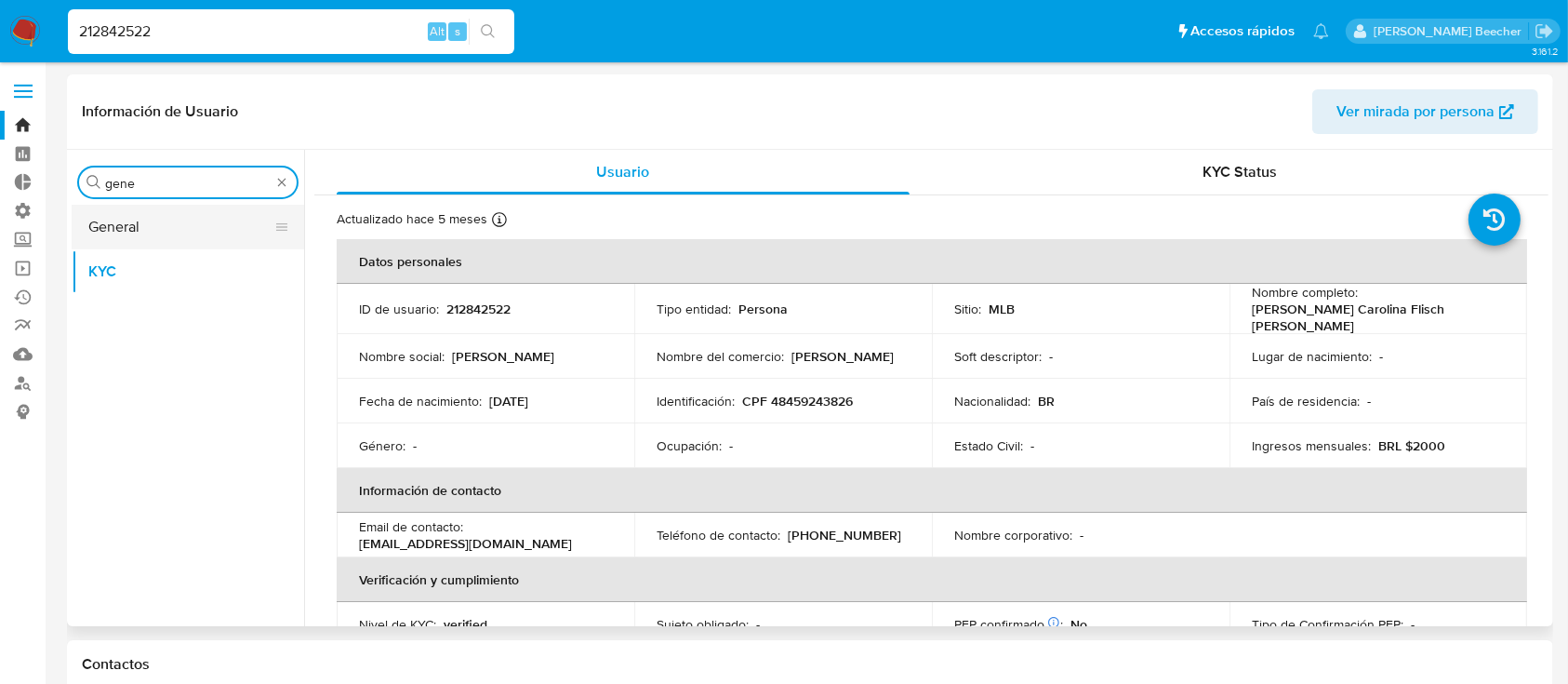
type input "gene"
click at [177, 241] on button "General" at bounding box center [181, 226] width 218 height 44
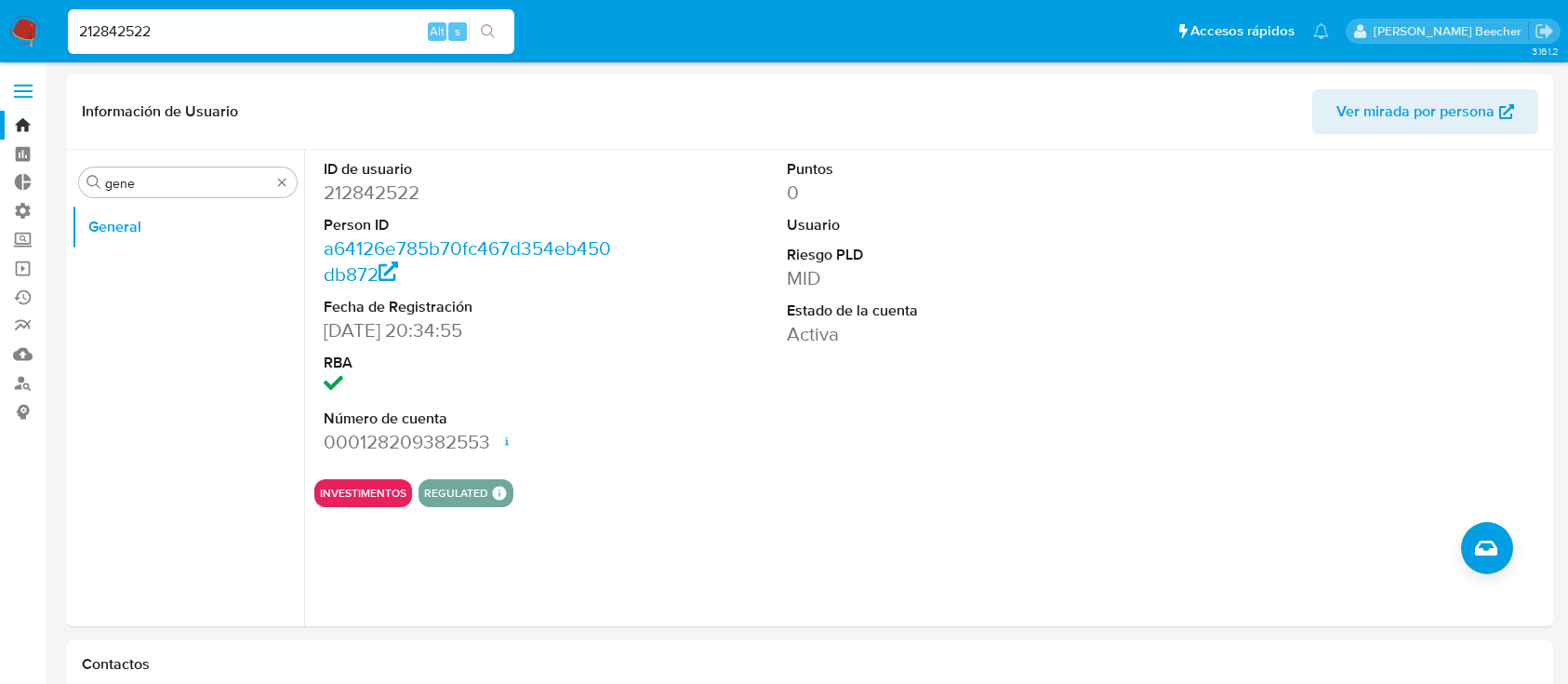
select select "10"
click at [265, 29] on input "212842522" at bounding box center [291, 31] width 446 height 25
click at [297, 27] on input "212842522" at bounding box center [291, 31] width 446 height 25
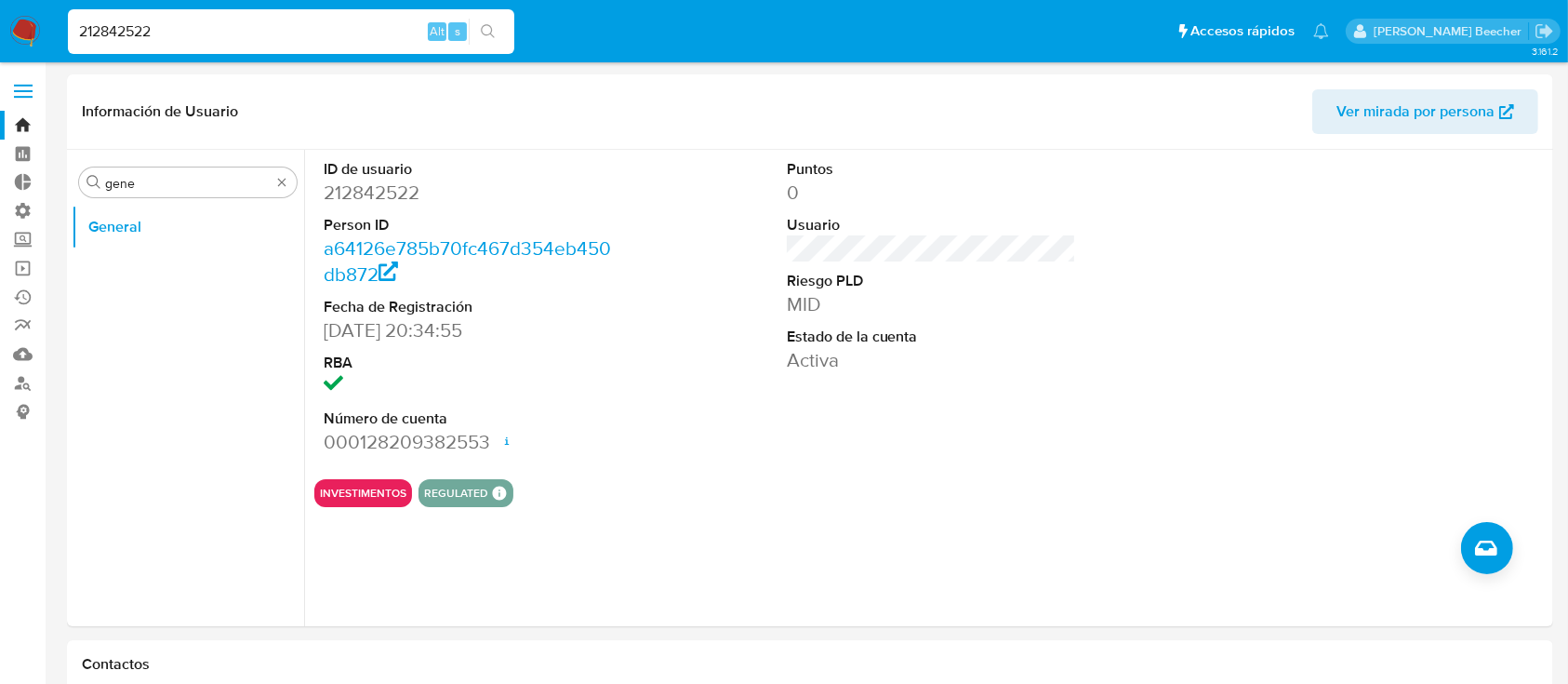
paste input "1897033994"
type input "1897033994"
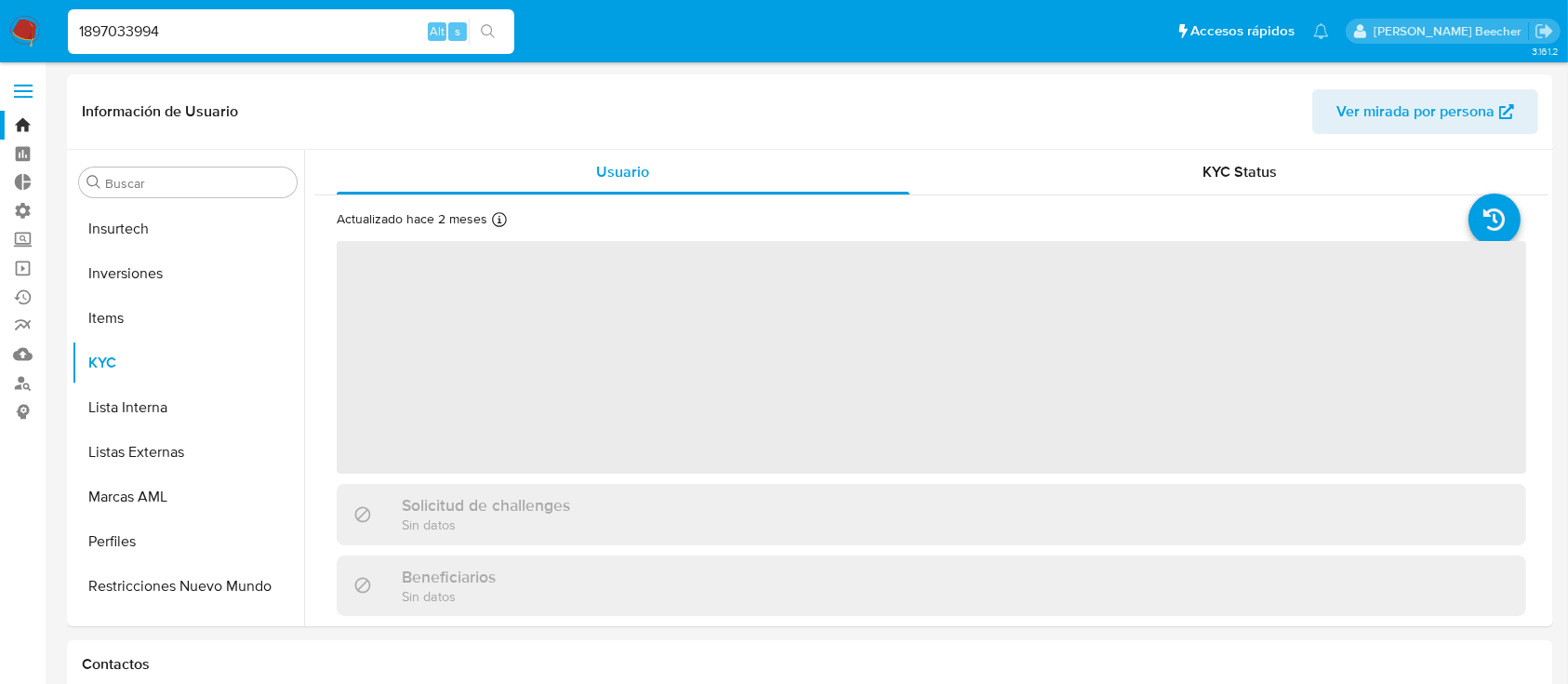
scroll to position [965, 0]
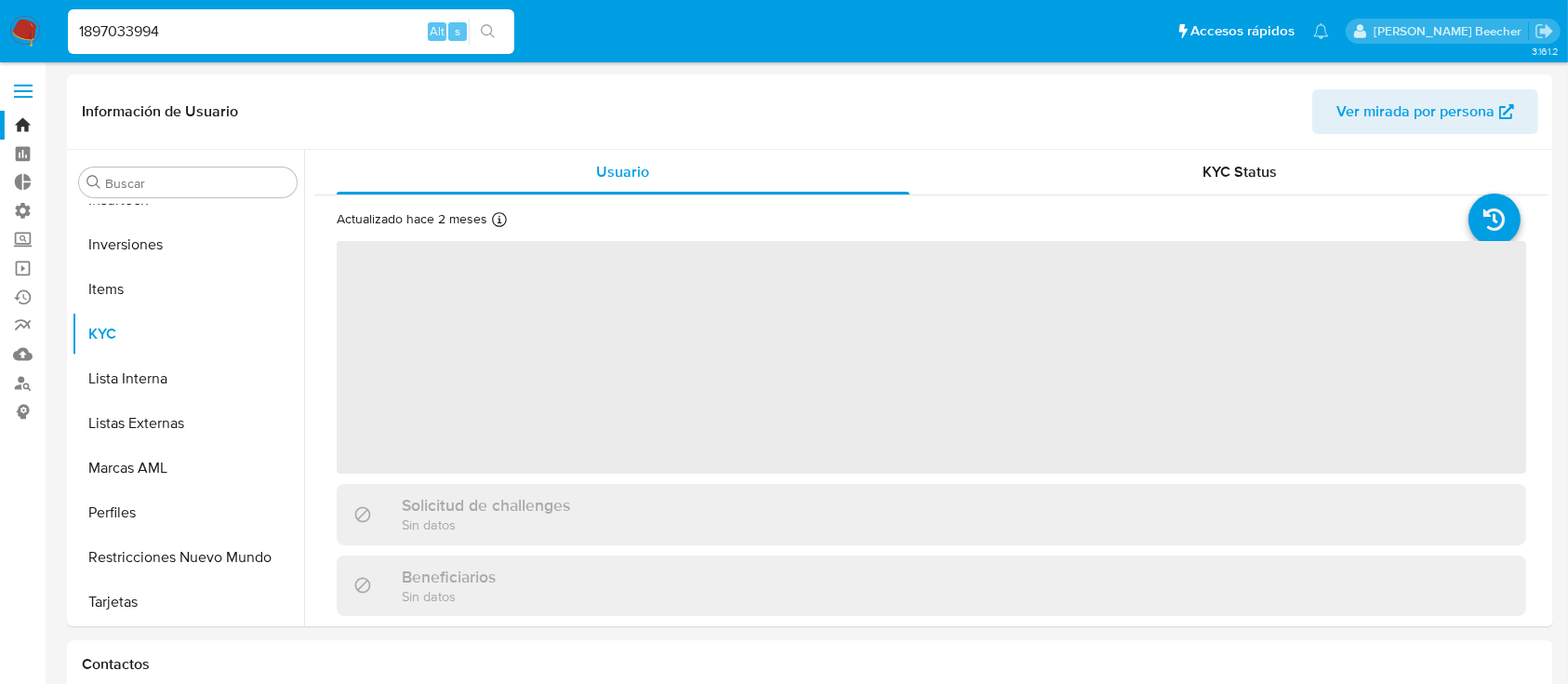
select select "10"
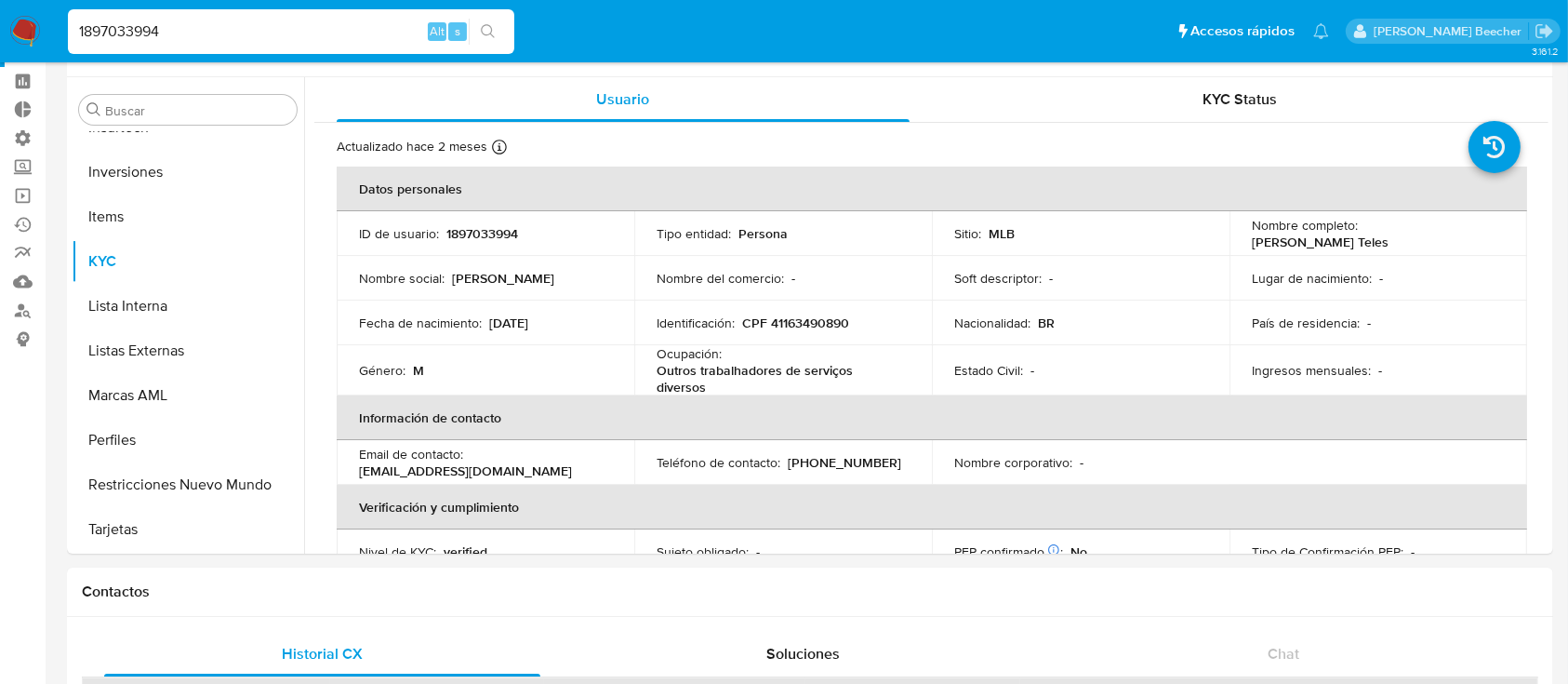
scroll to position [0, 0]
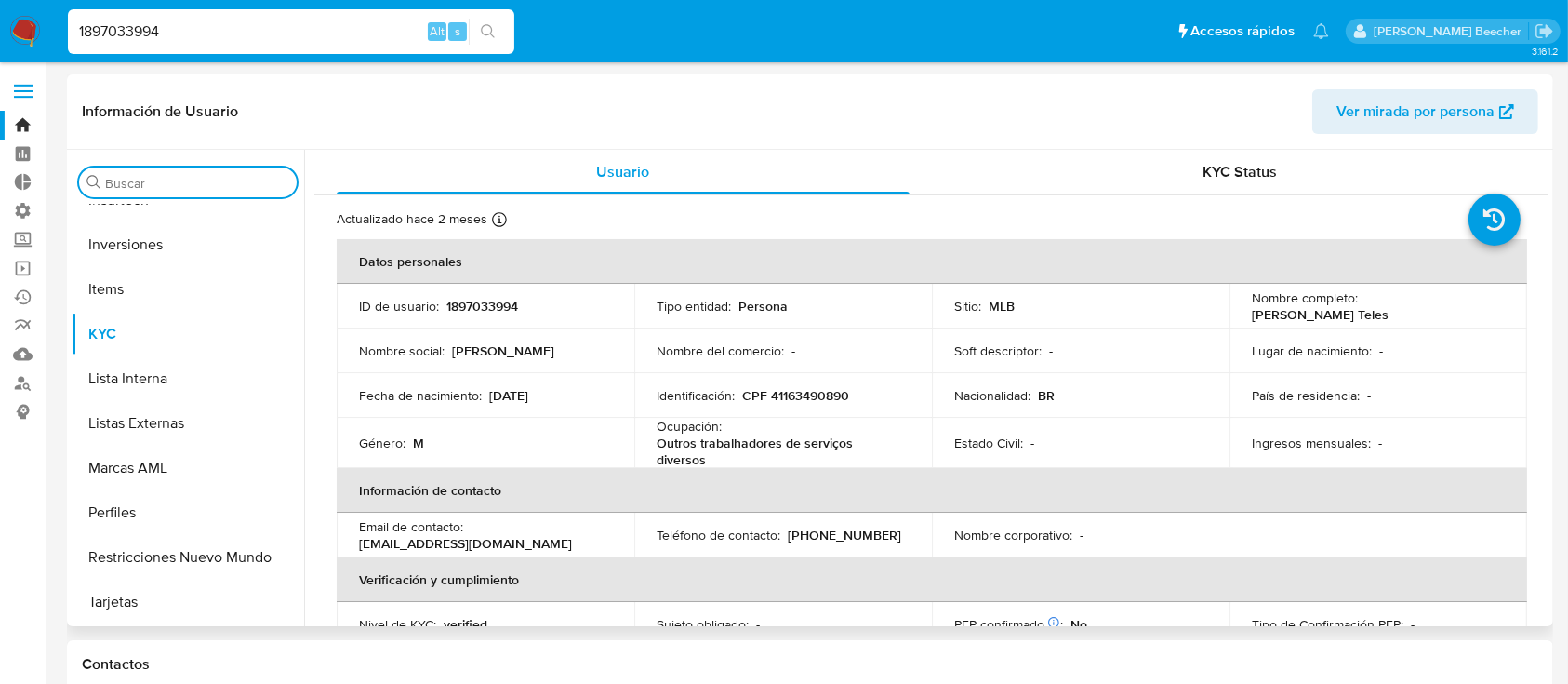
click at [138, 191] on input "Buscar" at bounding box center [196, 183] width 184 height 17
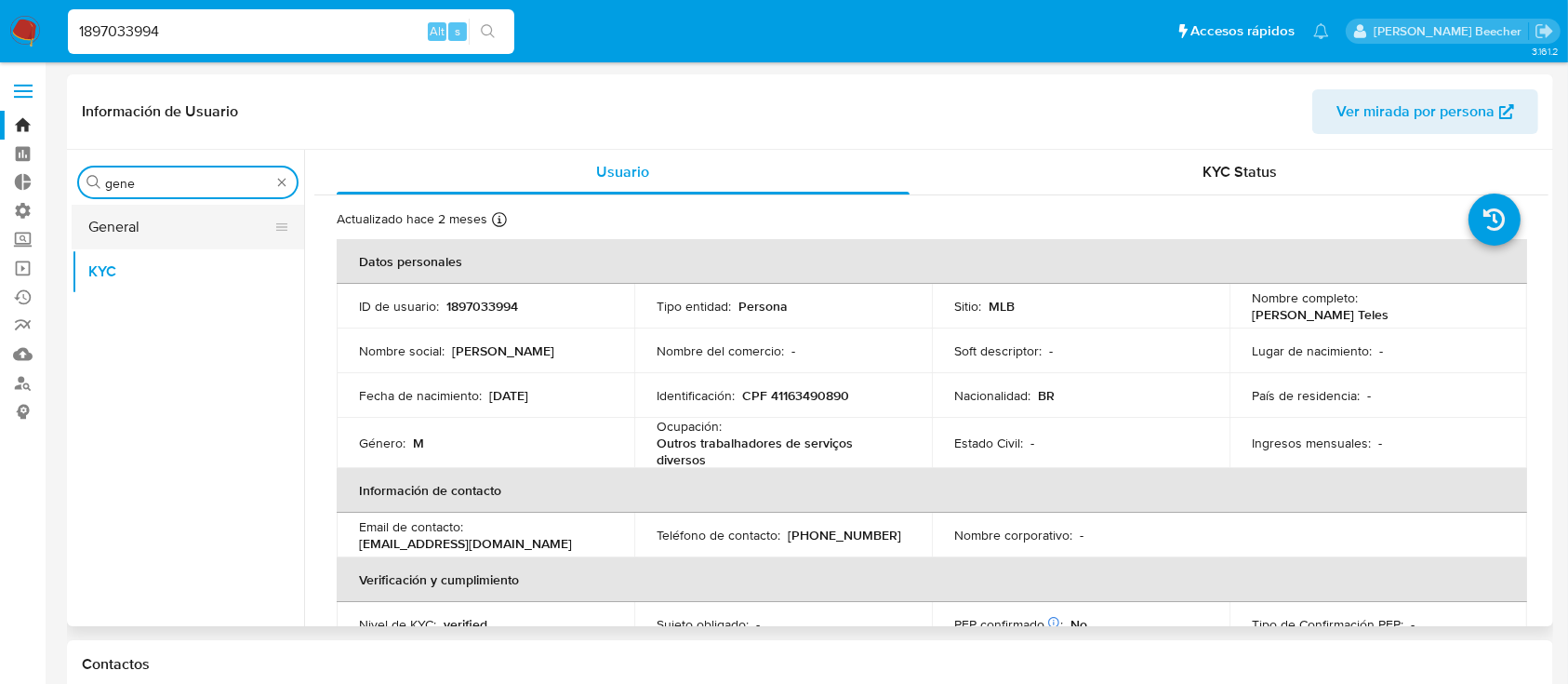
type input "gene"
click at [171, 224] on button "General" at bounding box center [181, 226] width 218 height 44
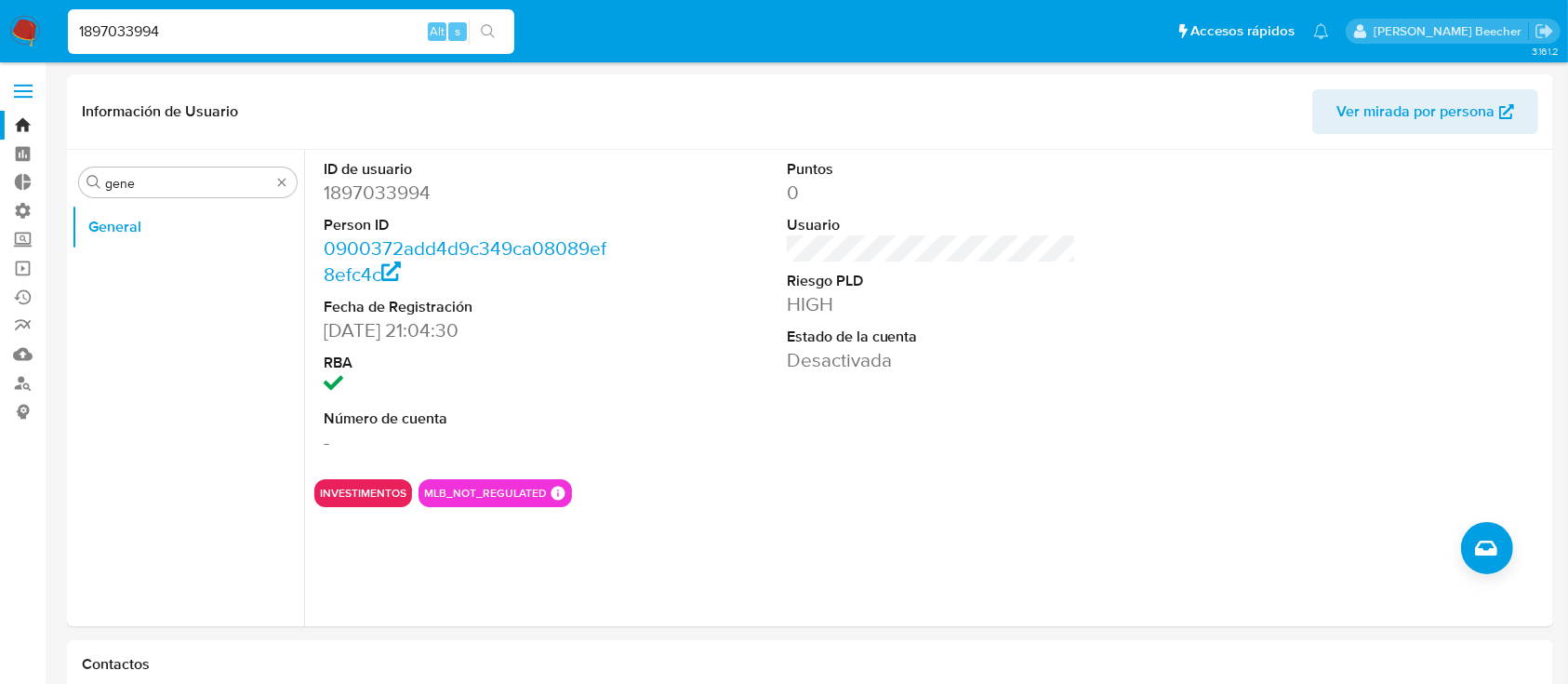
click at [365, 40] on input "1897033994" at bounding box center [291, 31] width 446 height 25
paste input "325475376"
type input "325475376"
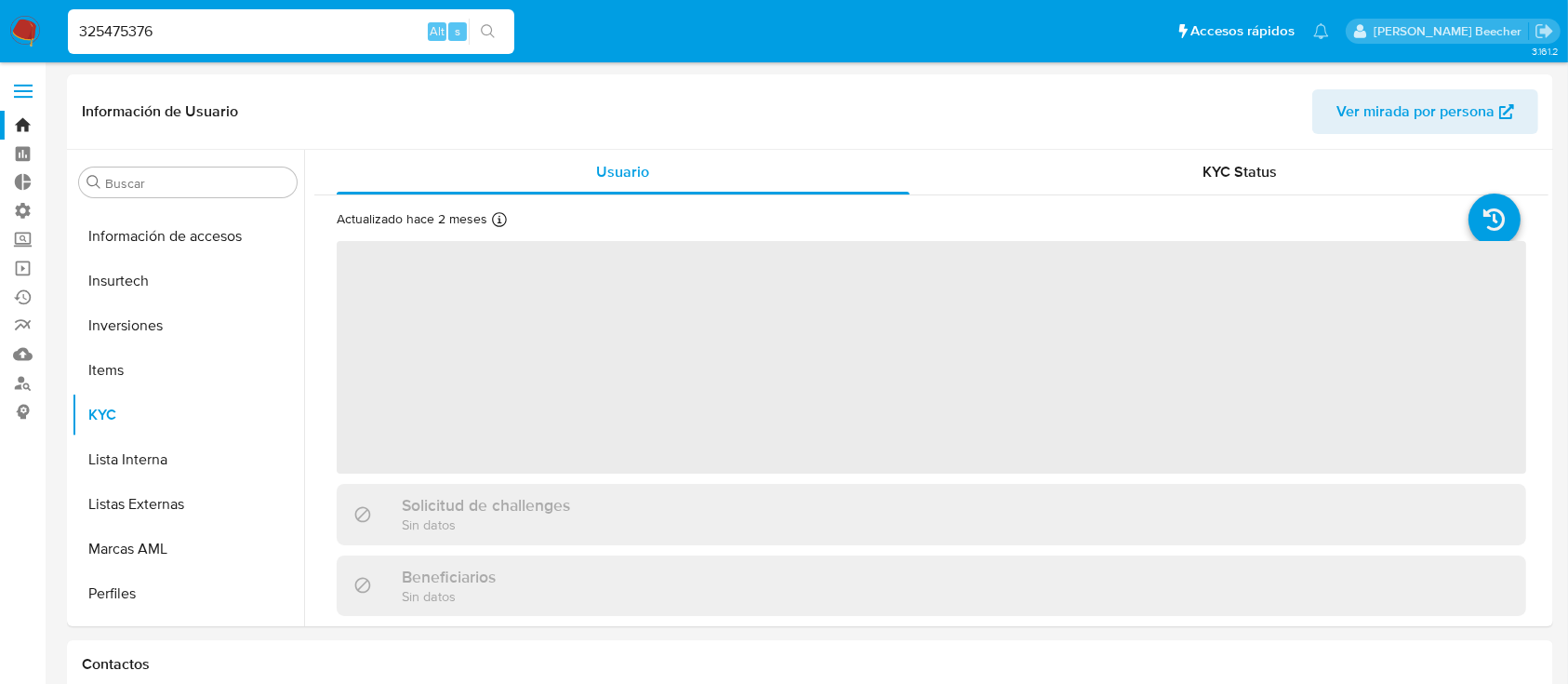
scroll to position [965, 0]
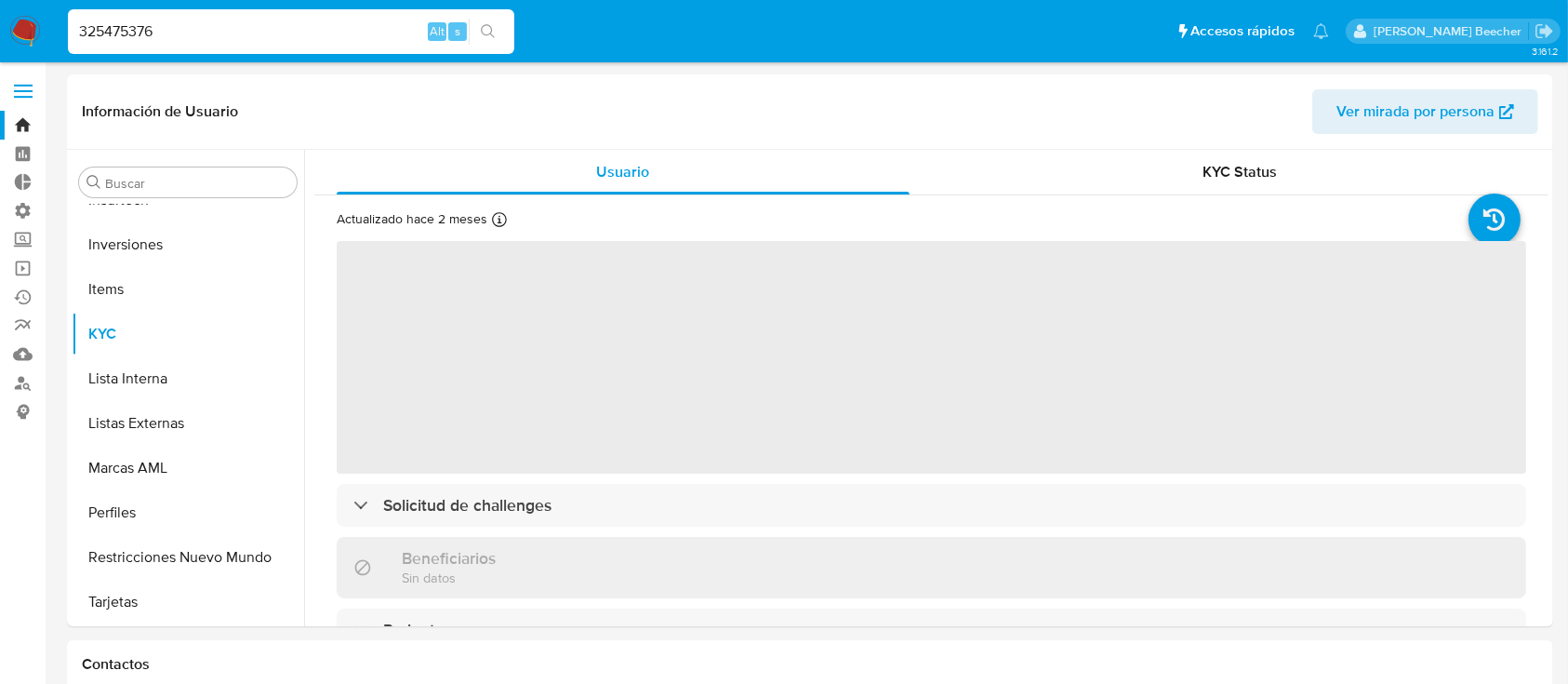
select select "10"
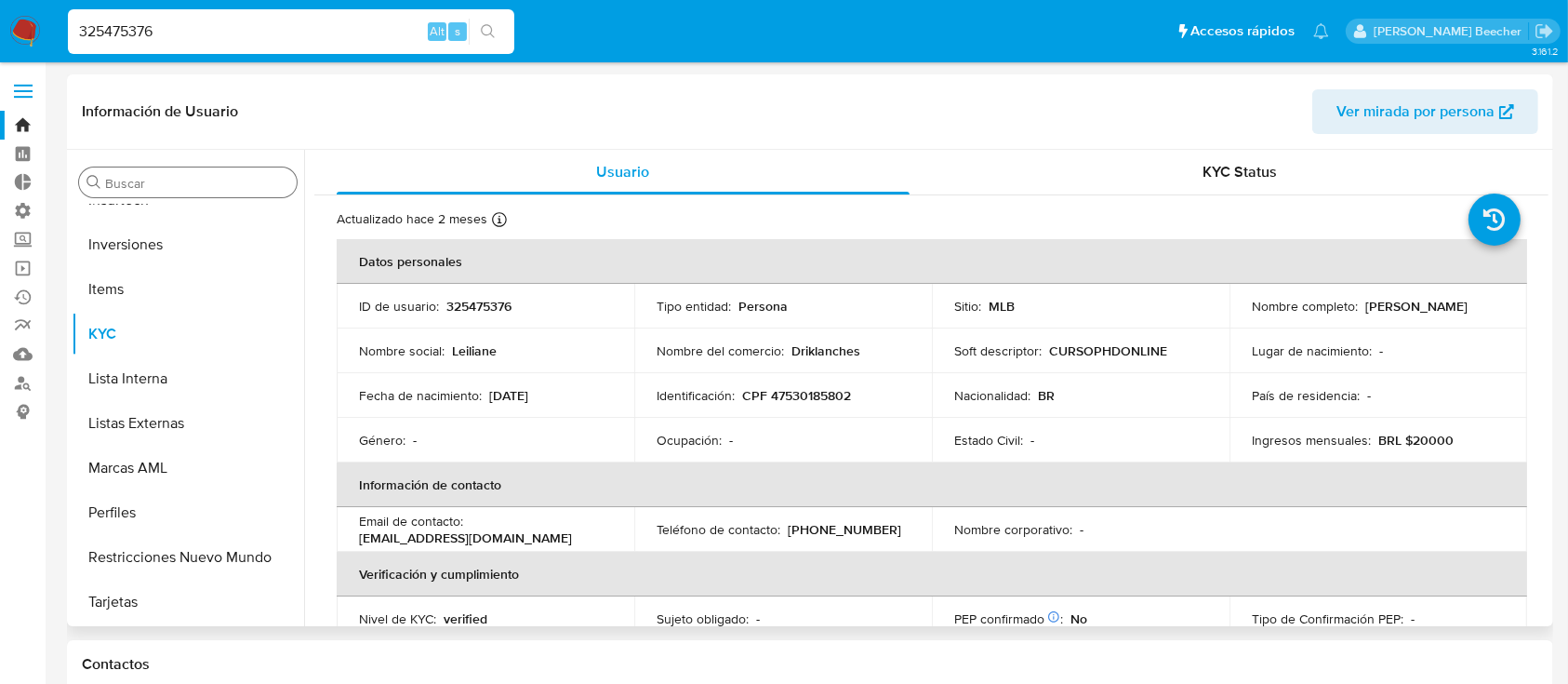
click at [200, 182] on input "Buscar" at bounding box center [196, 183] width 184 height 17
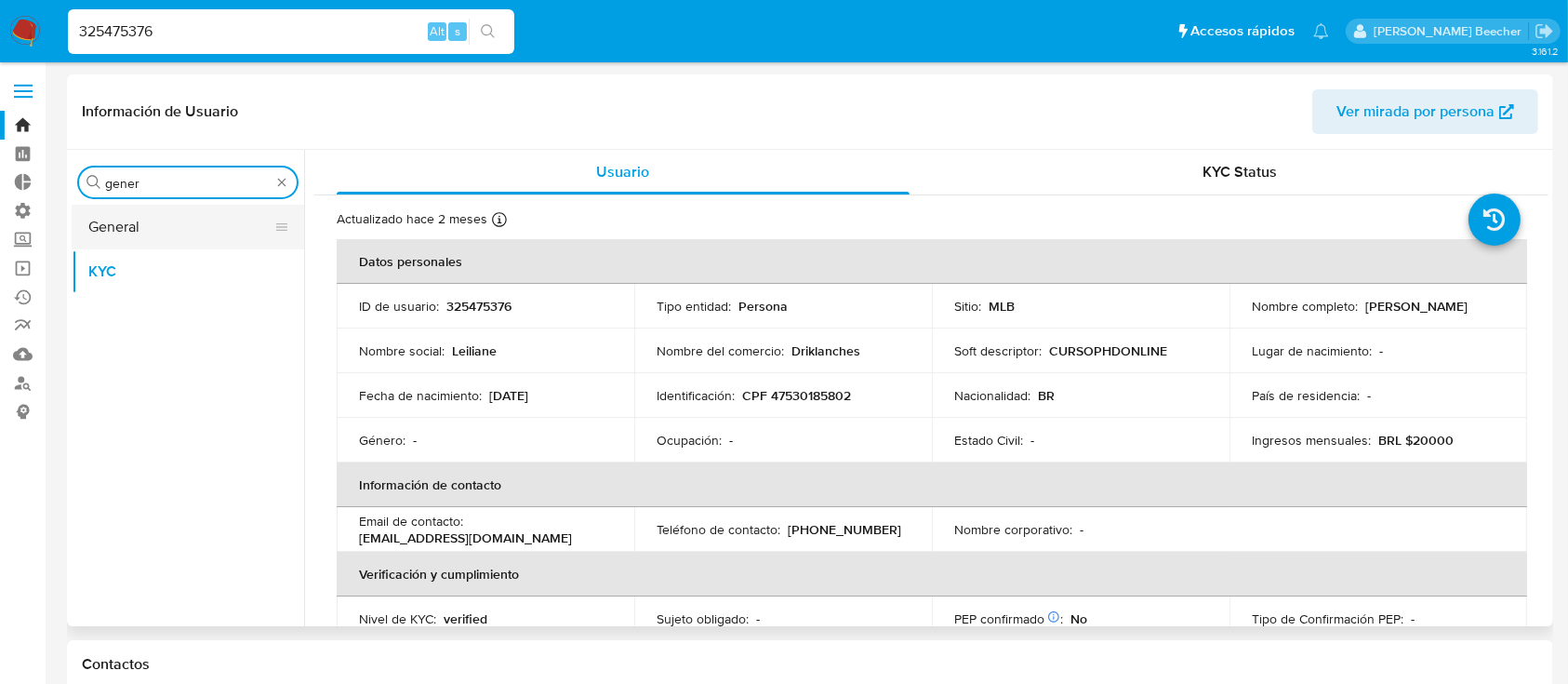
type input "gener"
click at [217, 235] on button "General" at bounding box center [181, 226] width 218 height 44
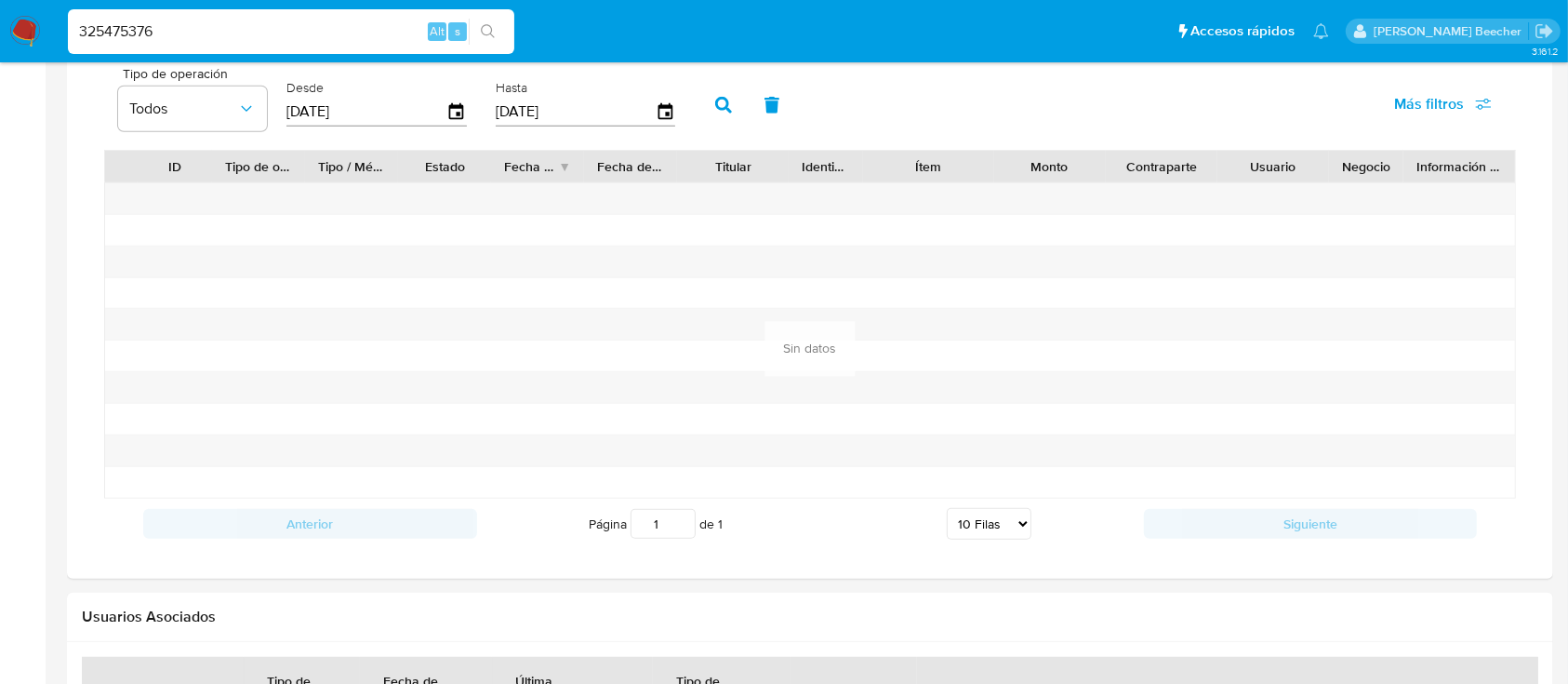
scroll to position [1630, 0]
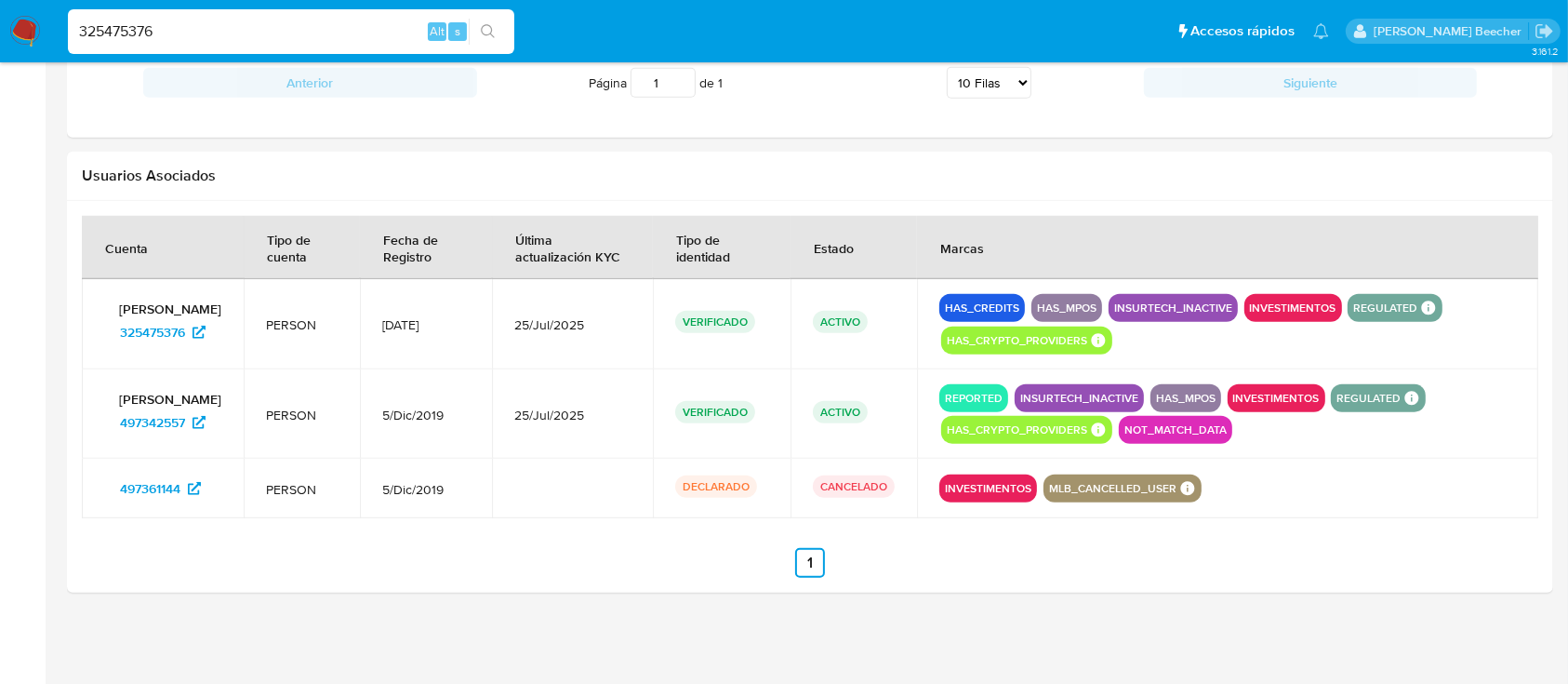
click at [355, 40] on input "325475376" at bounding box center [291, 31] width 446 height 25
paste input "1897033994"
type input "1897033994"
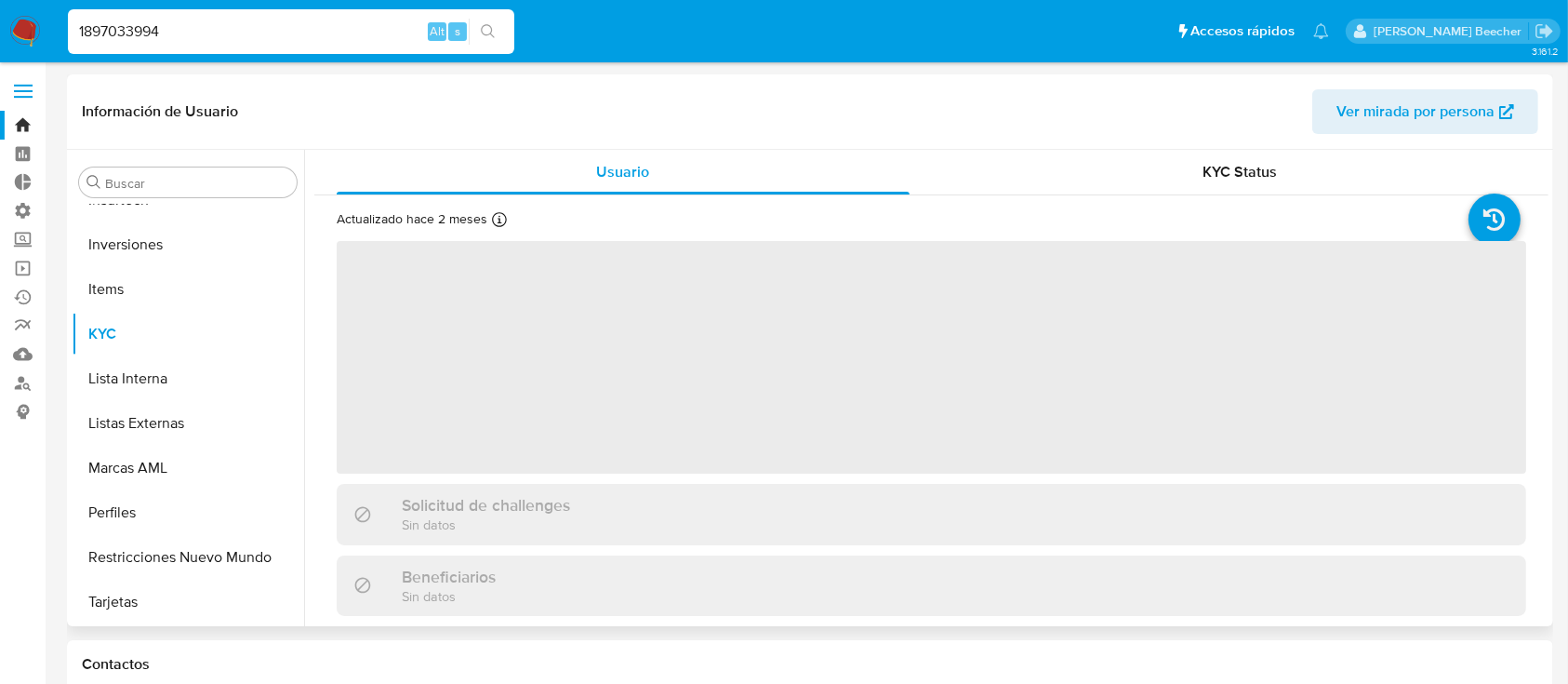
scroll to position [57, 0]
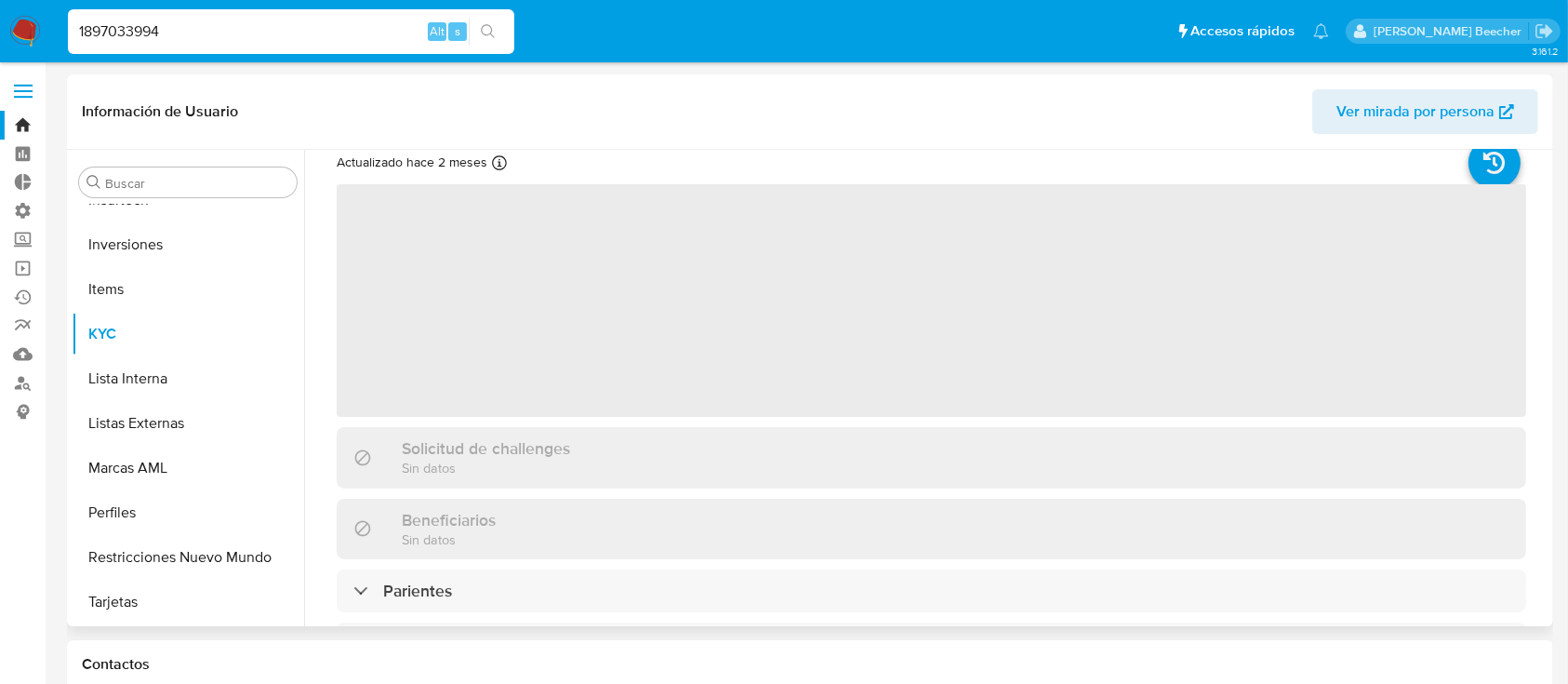
select select "10"
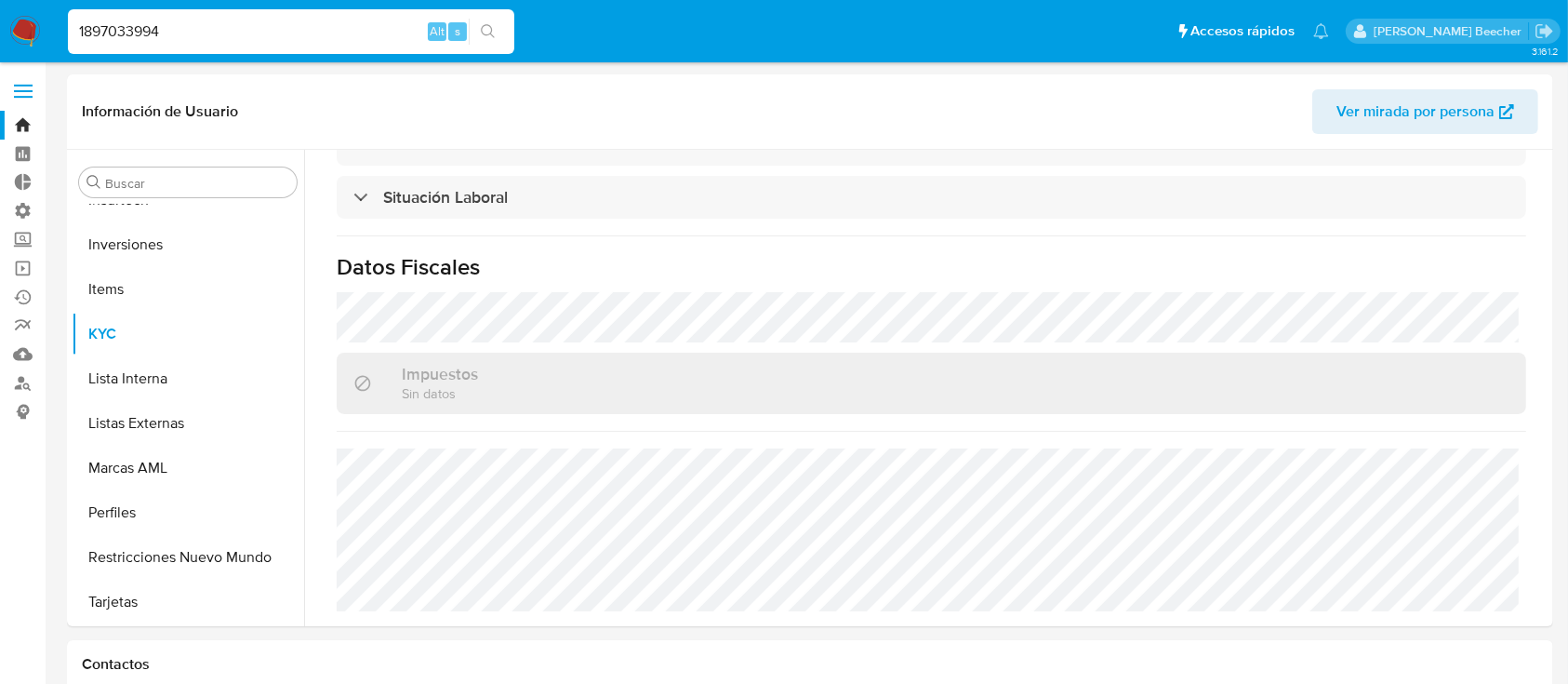
scroll to position [0, 0]
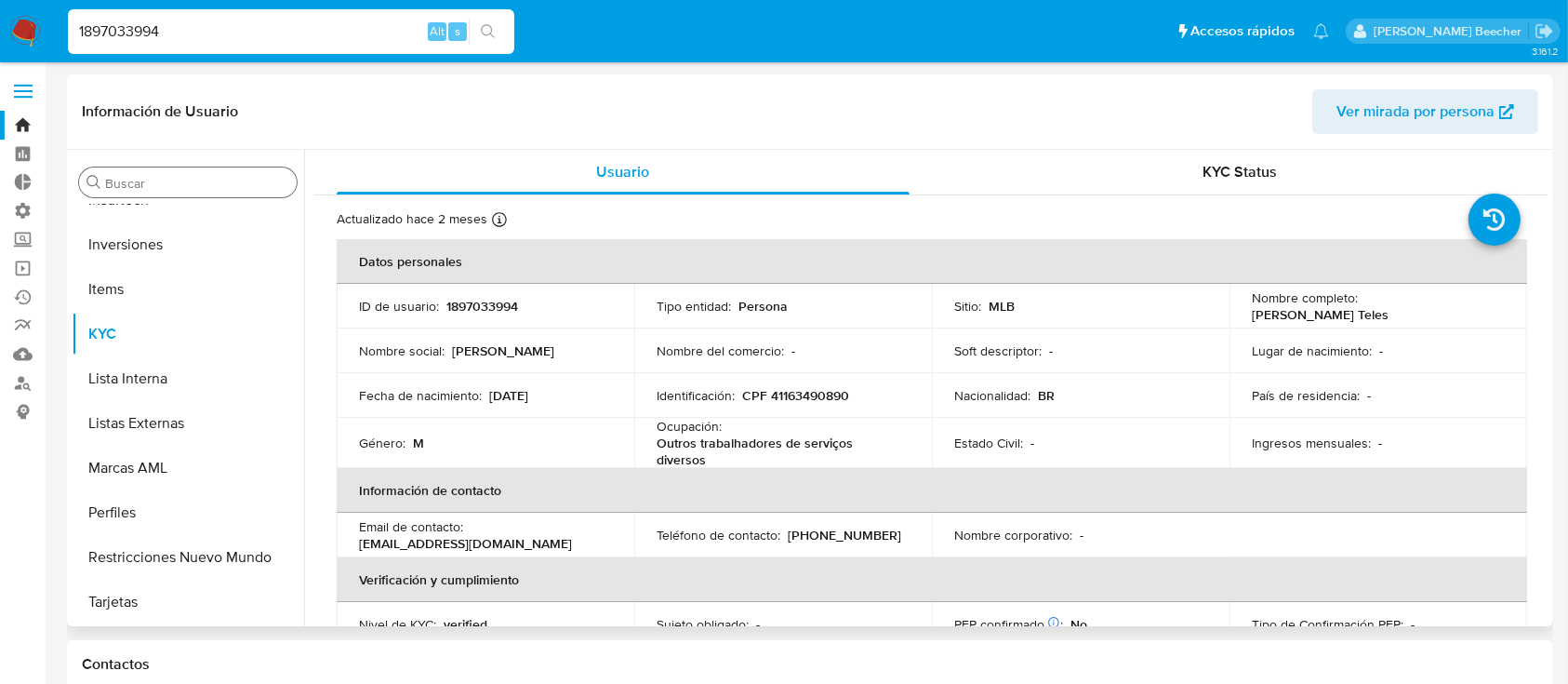
click at [263, 169] on div "Buscar" at bounding box center [188, 182] width 218 height 29
click at [185, 187] on input "Buscar" at bounding box center [196, 183] width 184 height 17
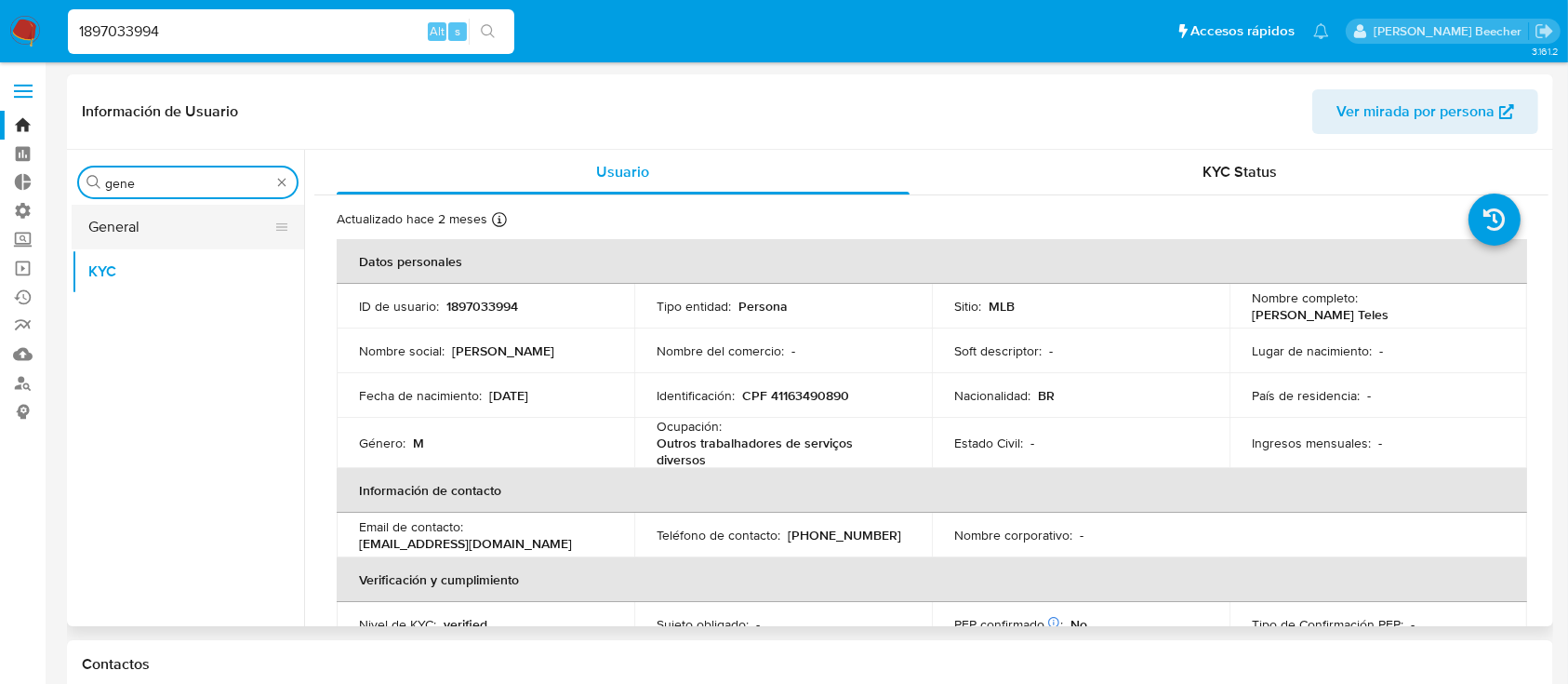
type input "gene"
click at [223, 242] on button "General" at bounding box center [181, 226] width 218 height 44
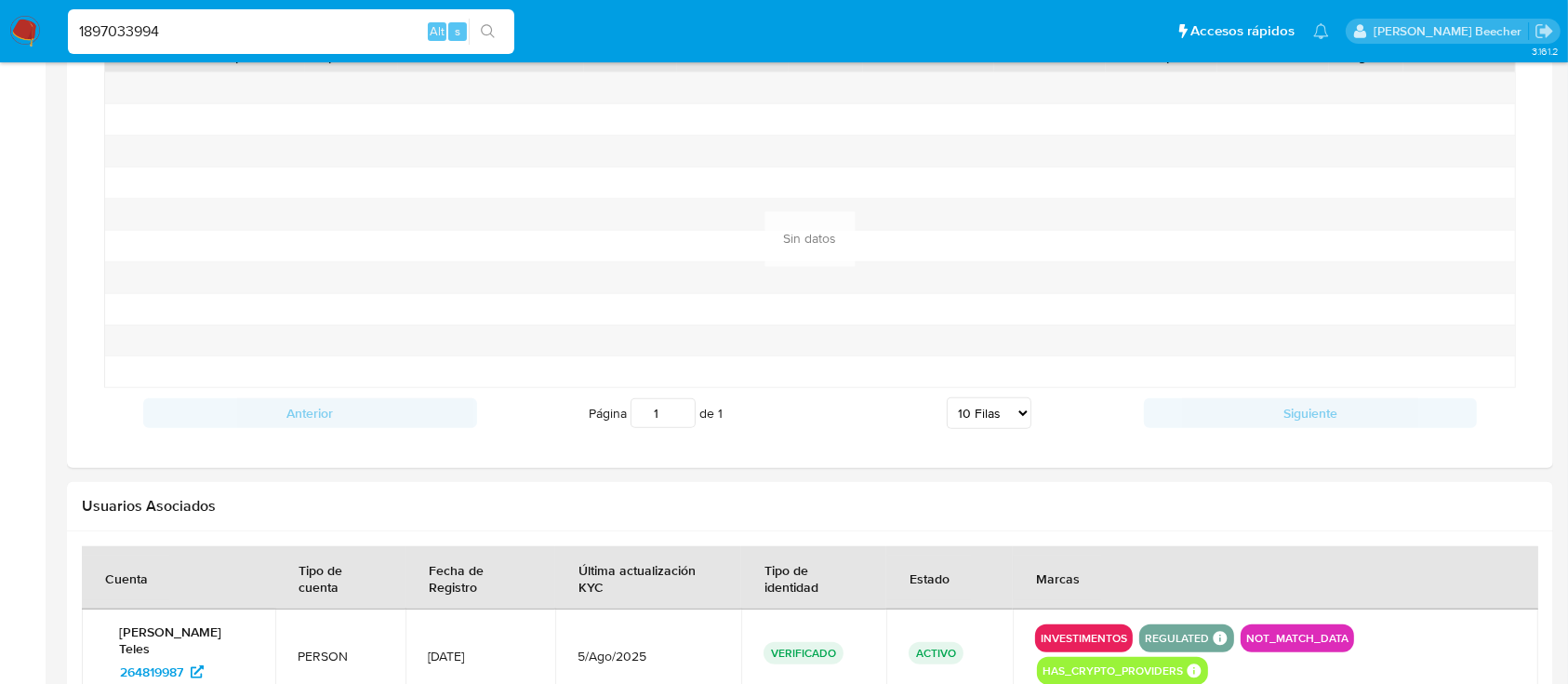
scroll to position [1794, 0]
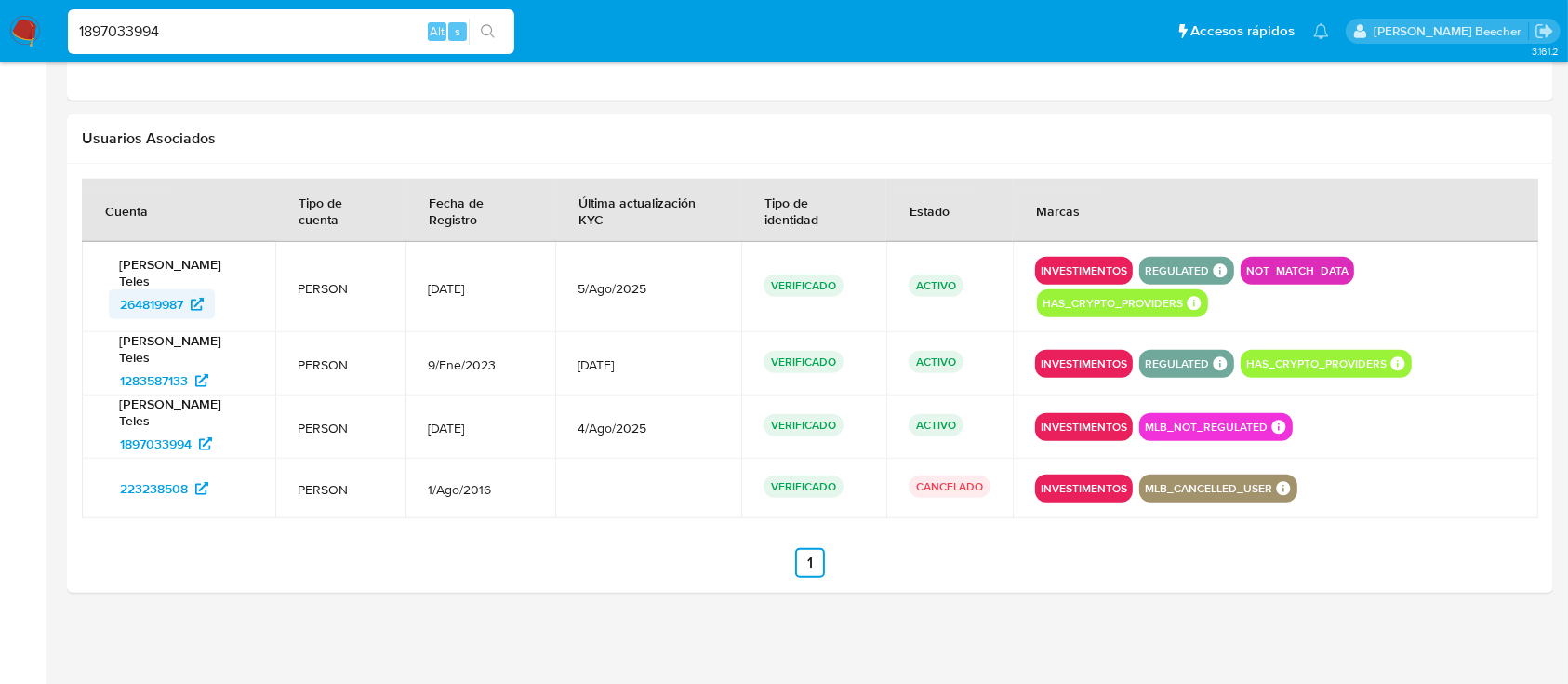
click at [183, 303] on span "264819987" at bounding box center [151, 304] width 63 height 29
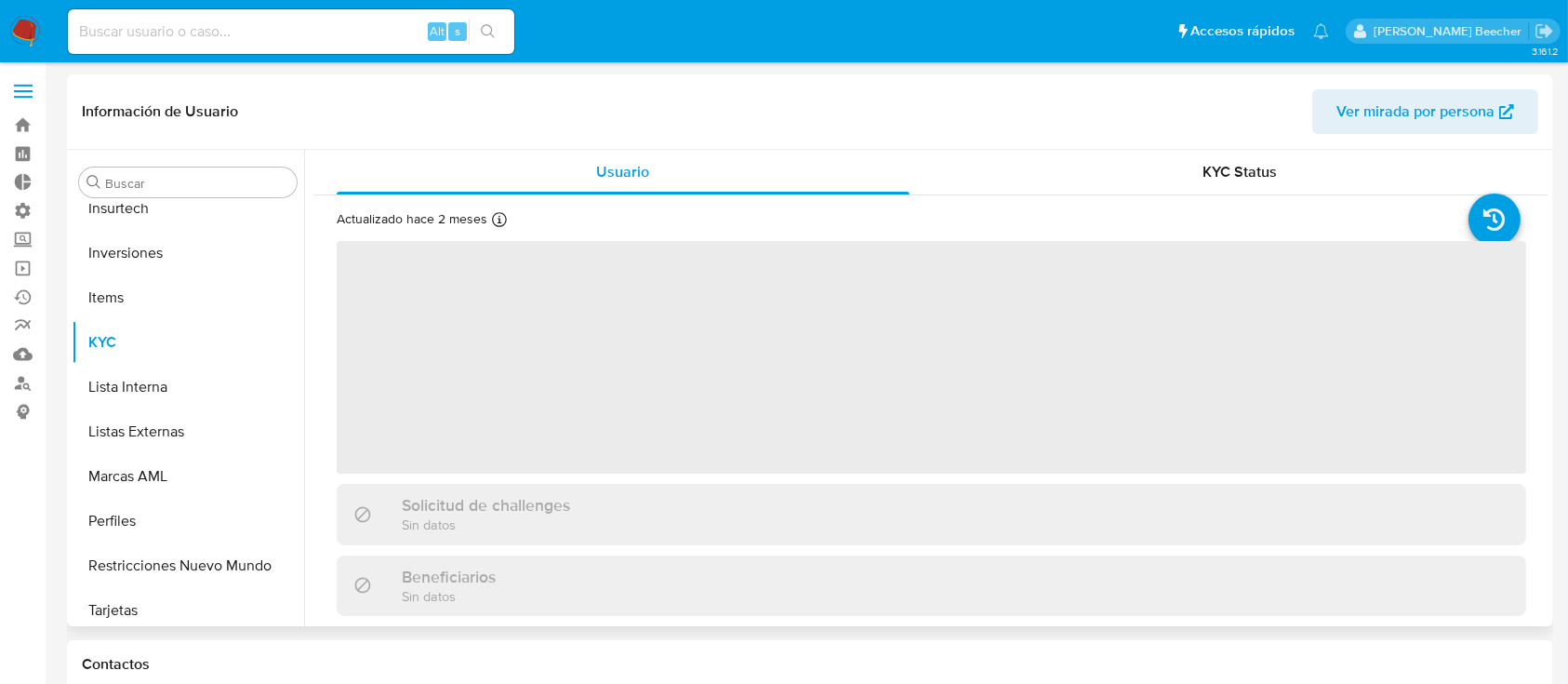
scroll to position [965, 0]
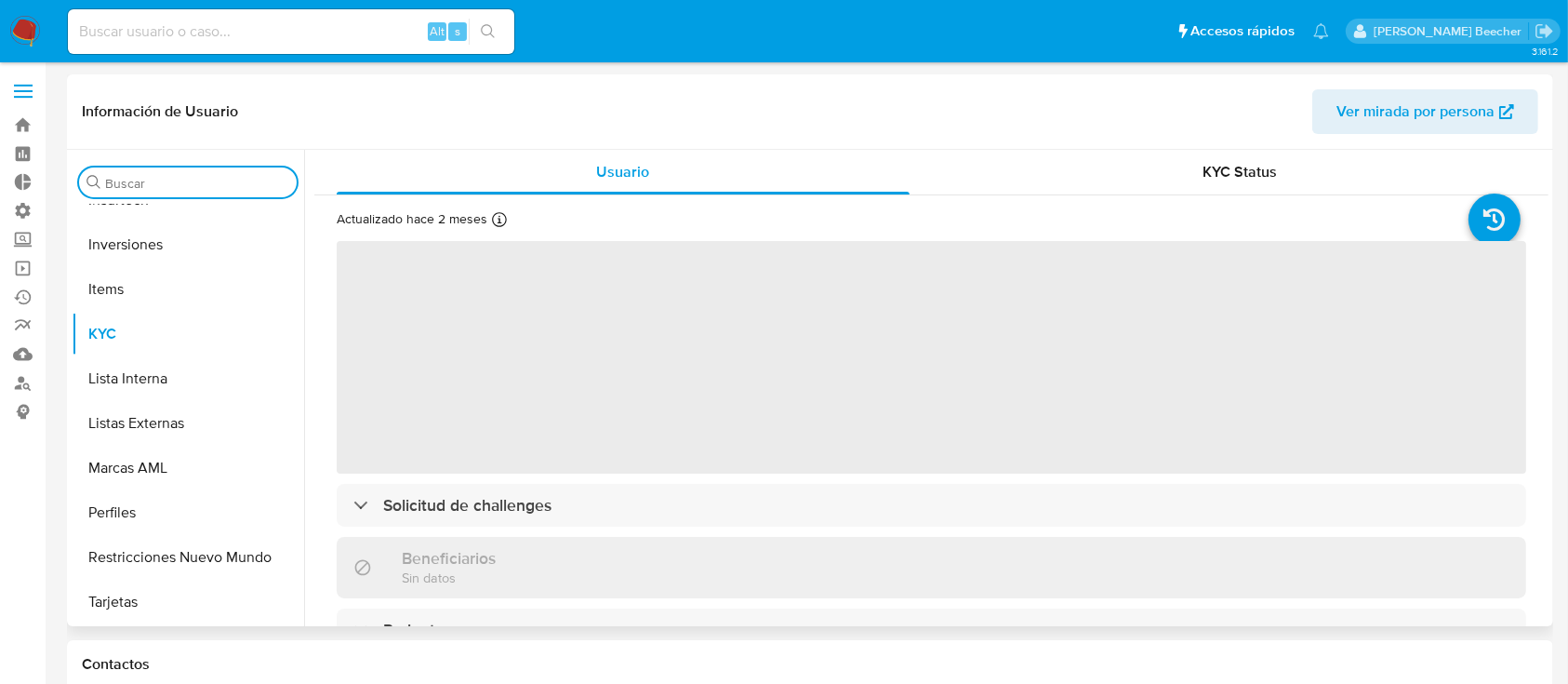
click at [199, 176] on input "Buscar" at bounding box center [196, 183] width 184 height 17
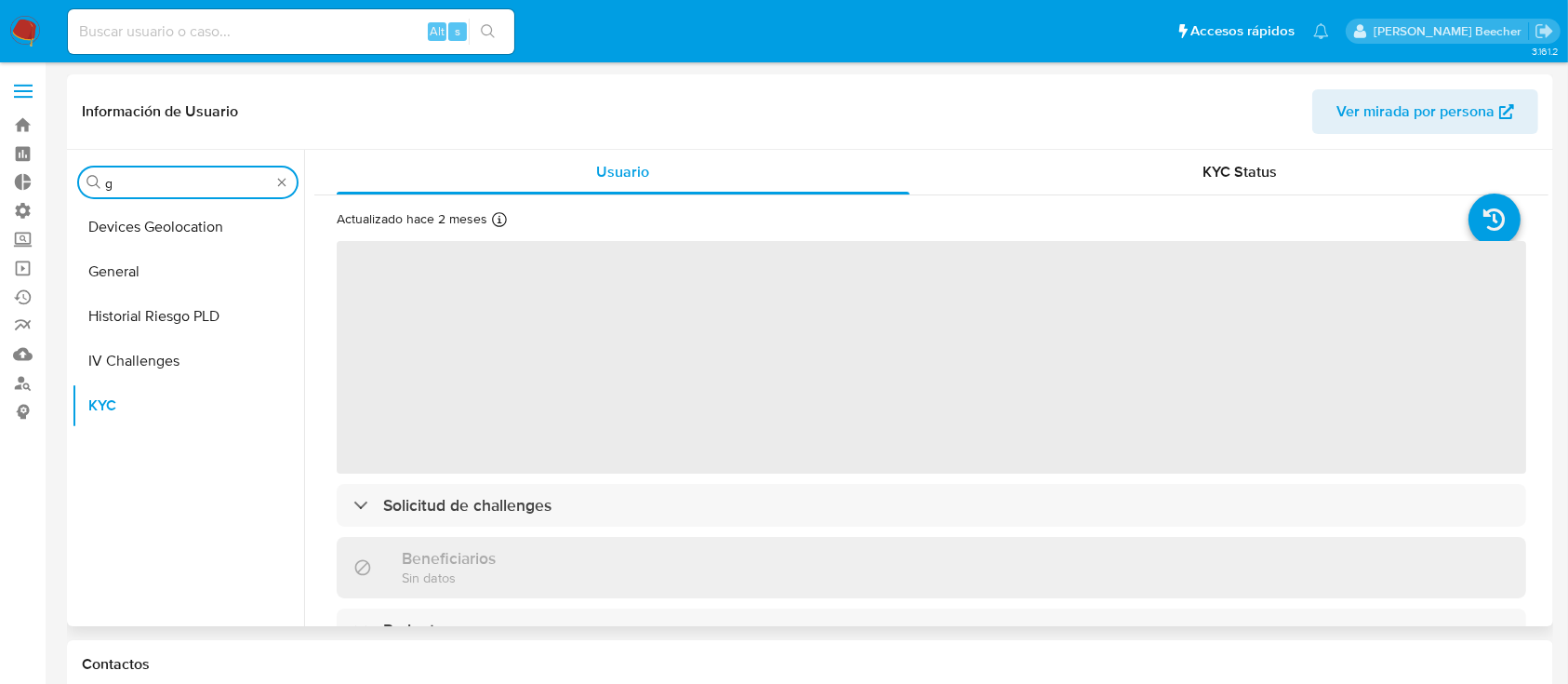
scroll to position [0, 0]
type input "gen"
select select "10"
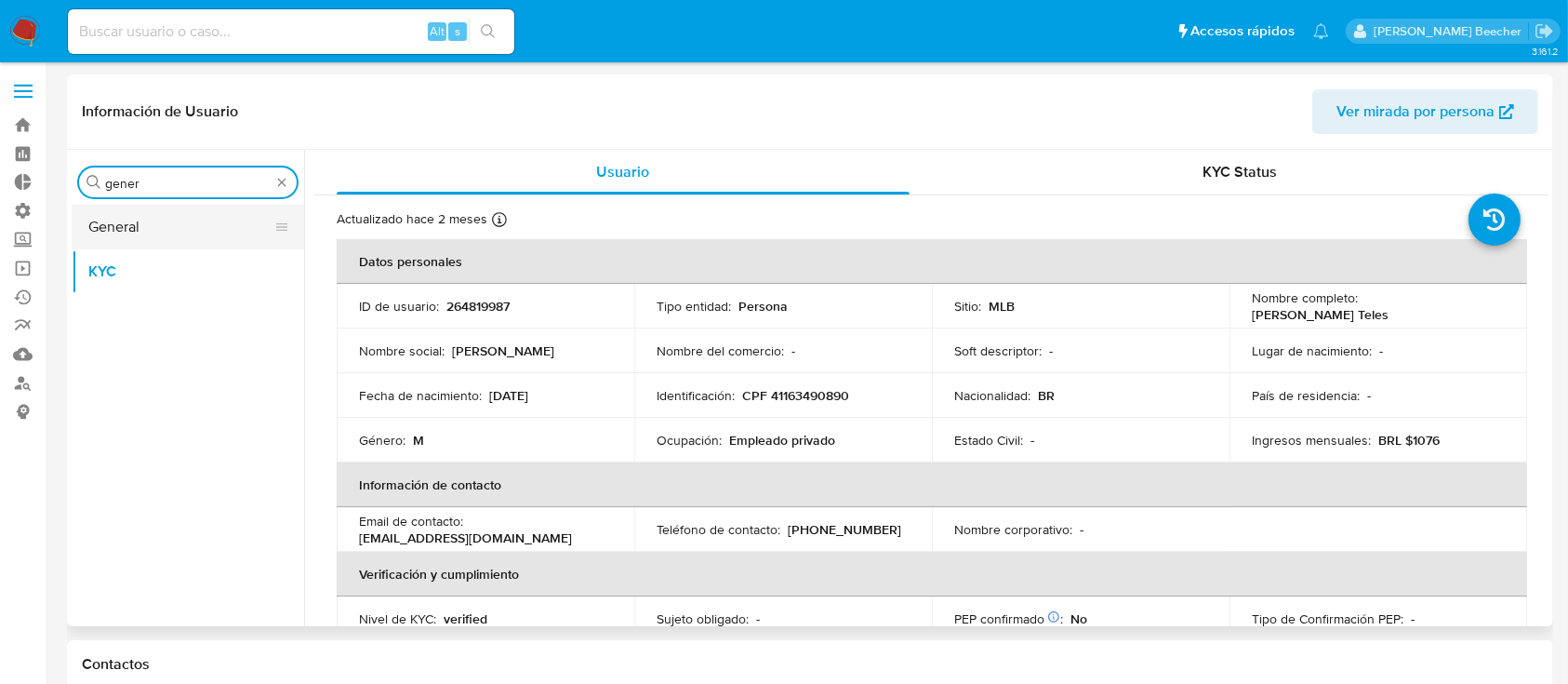
type input "gener"
click at [216, 217] on button "General" at bounding box center [181, 226] width 218 height 44
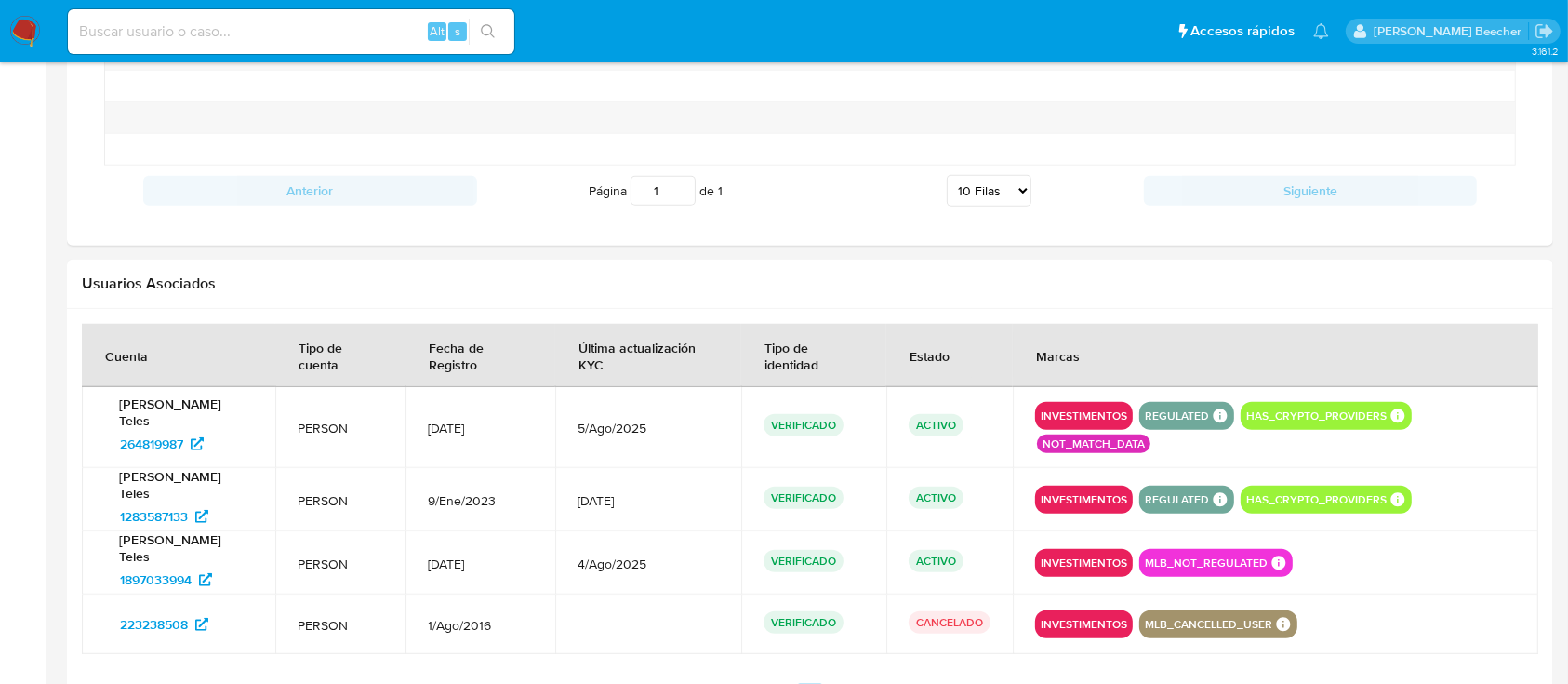
scroll to position [1659, 0]
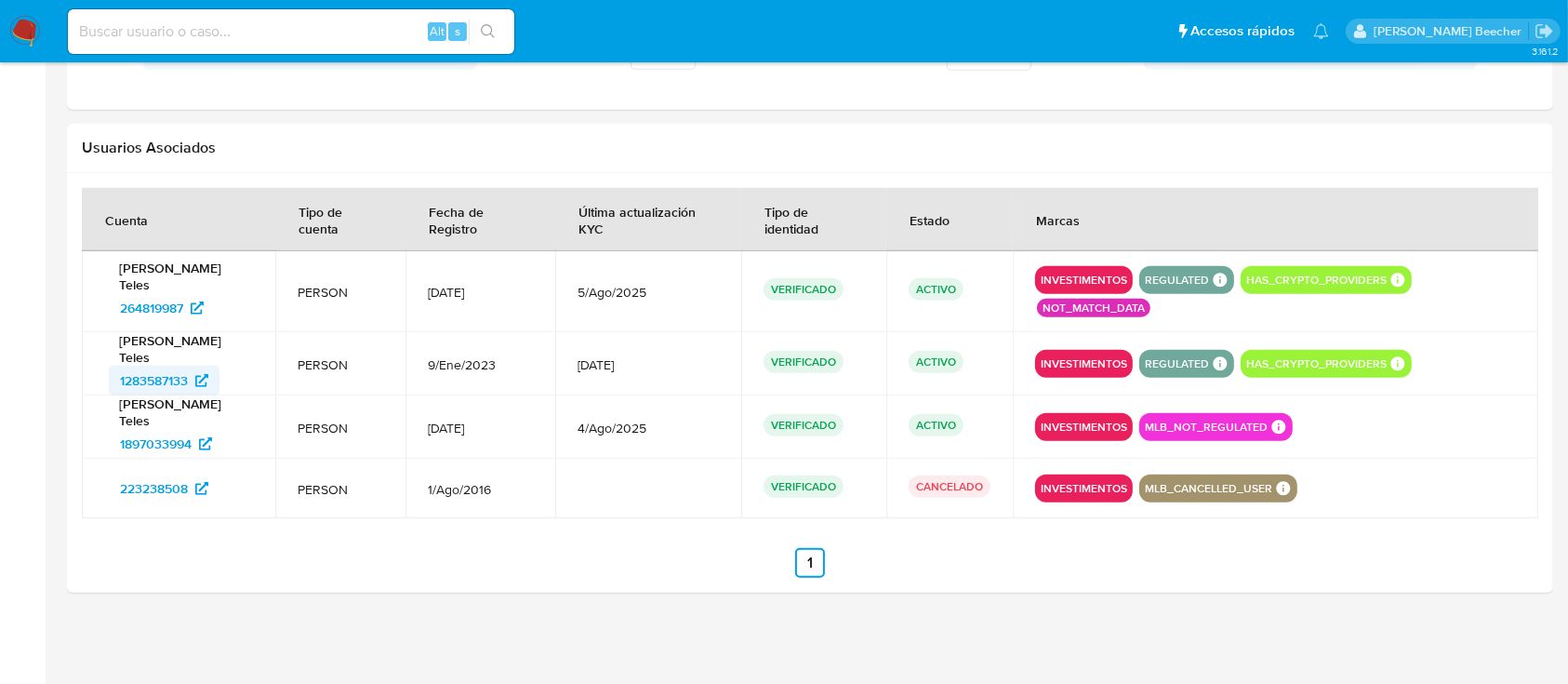
click at [165, 377] on span "1283587133" at bounding box center [153, 380] width 68 height 29
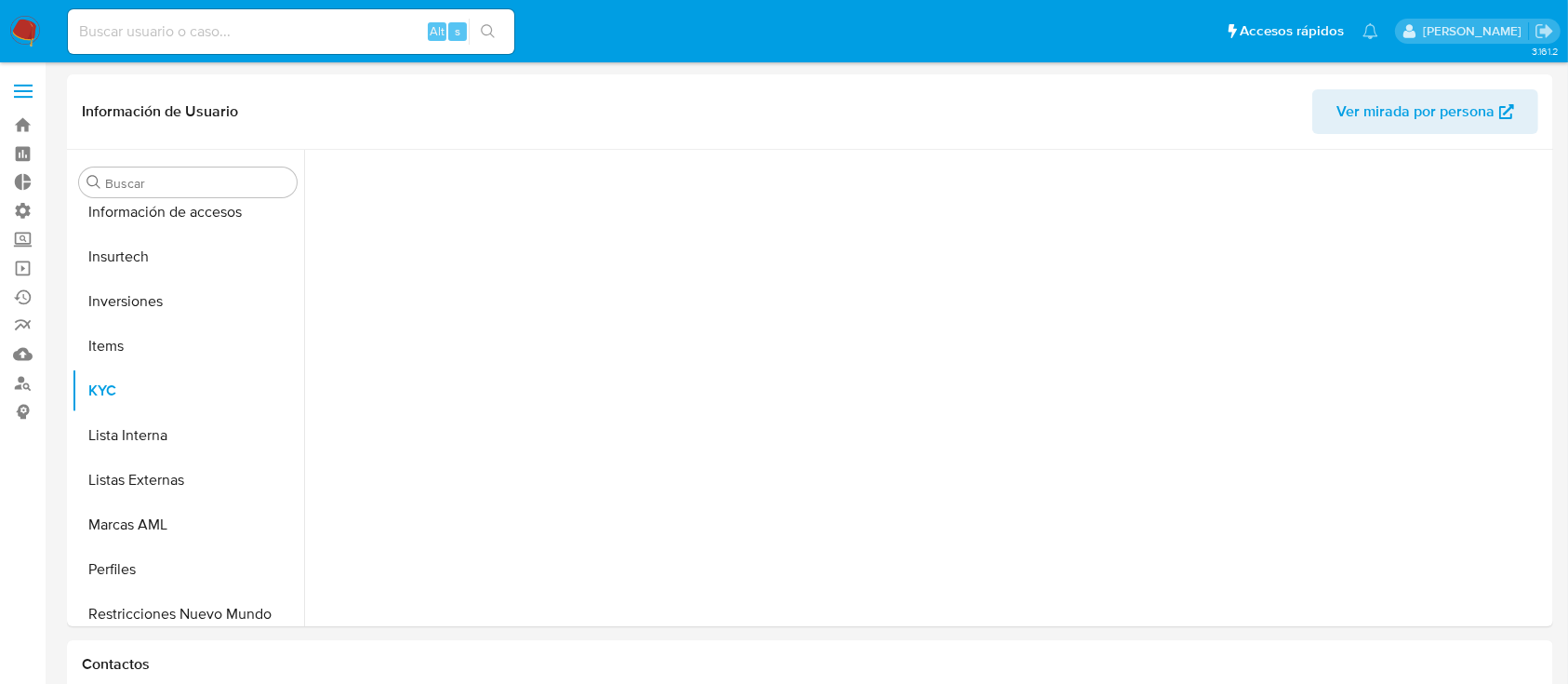
scroll to position [965, 0]
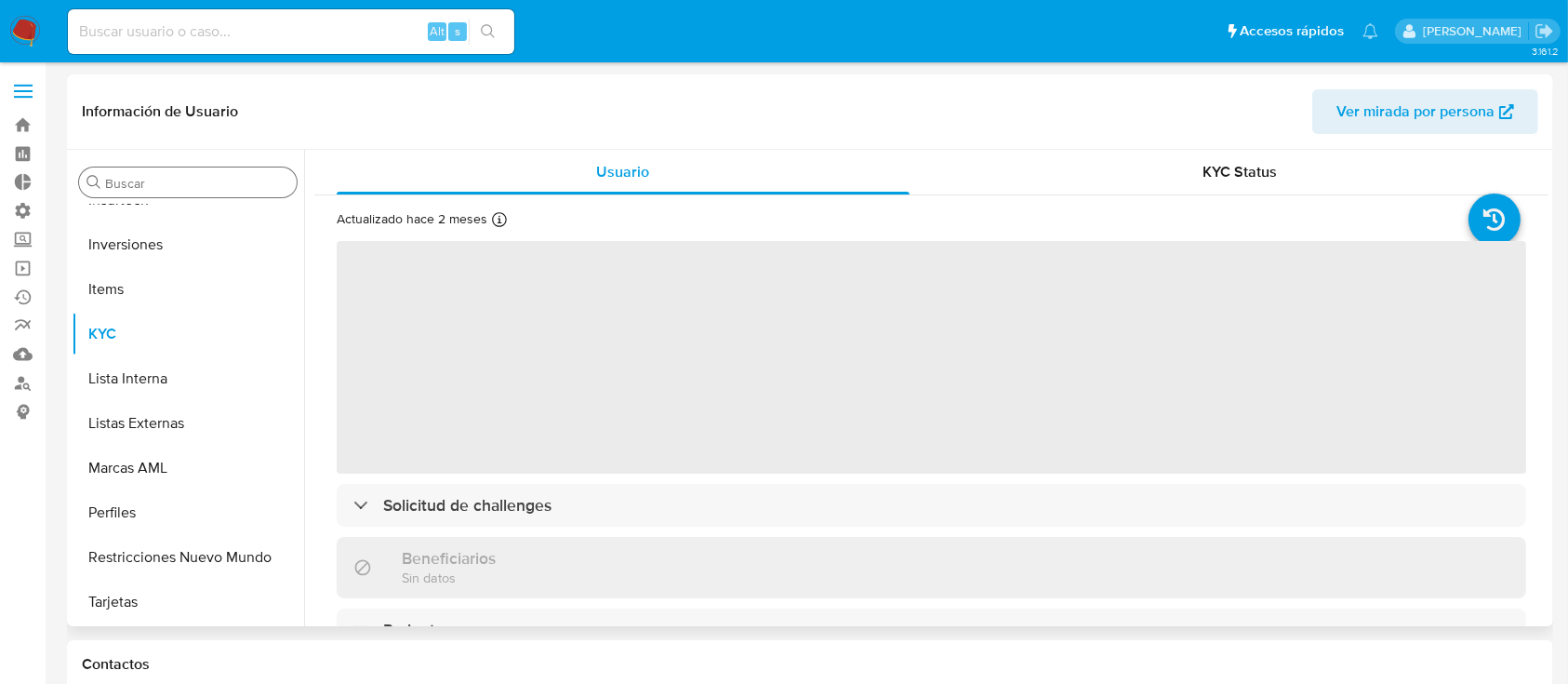
click at [175, 183] on input "Buscar" at bounding box center [196, 183] width 184 height 17
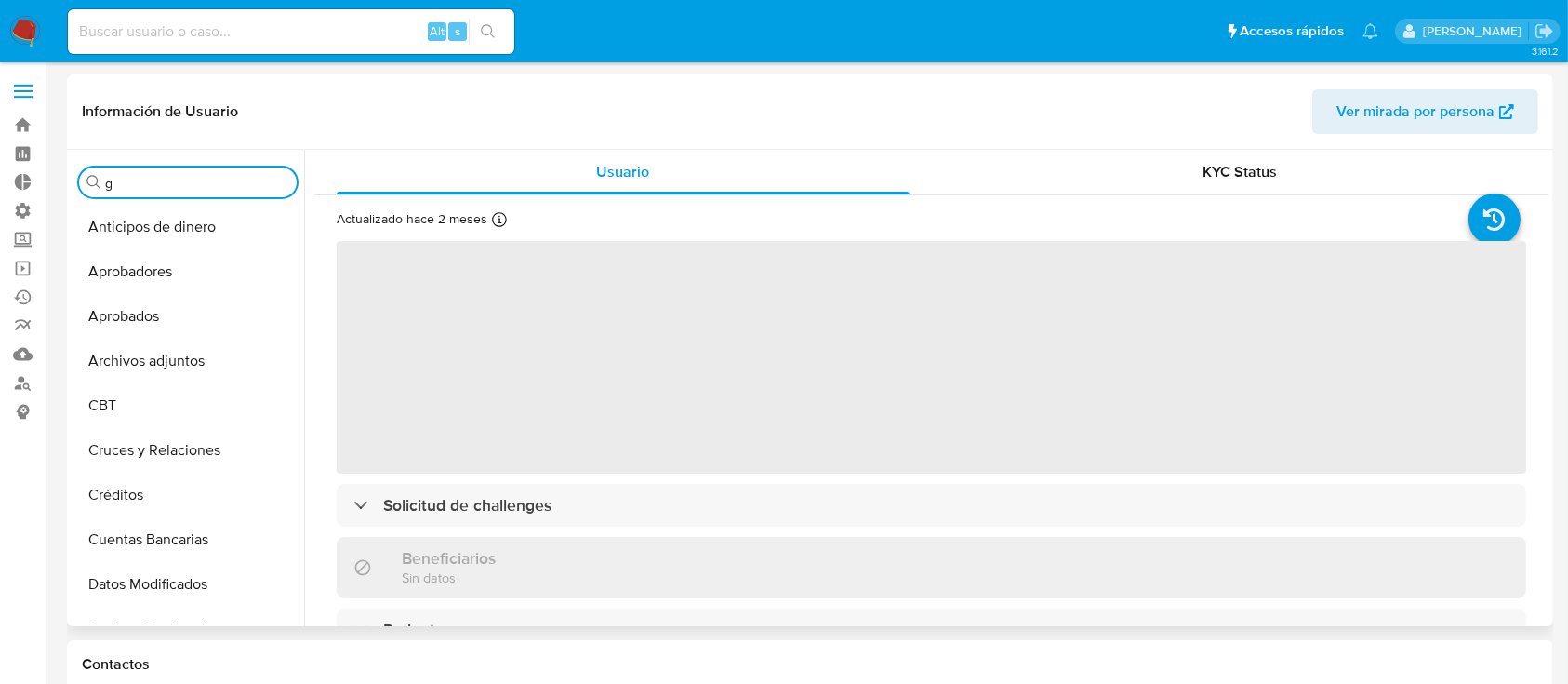
type input "ge"
select select "10"
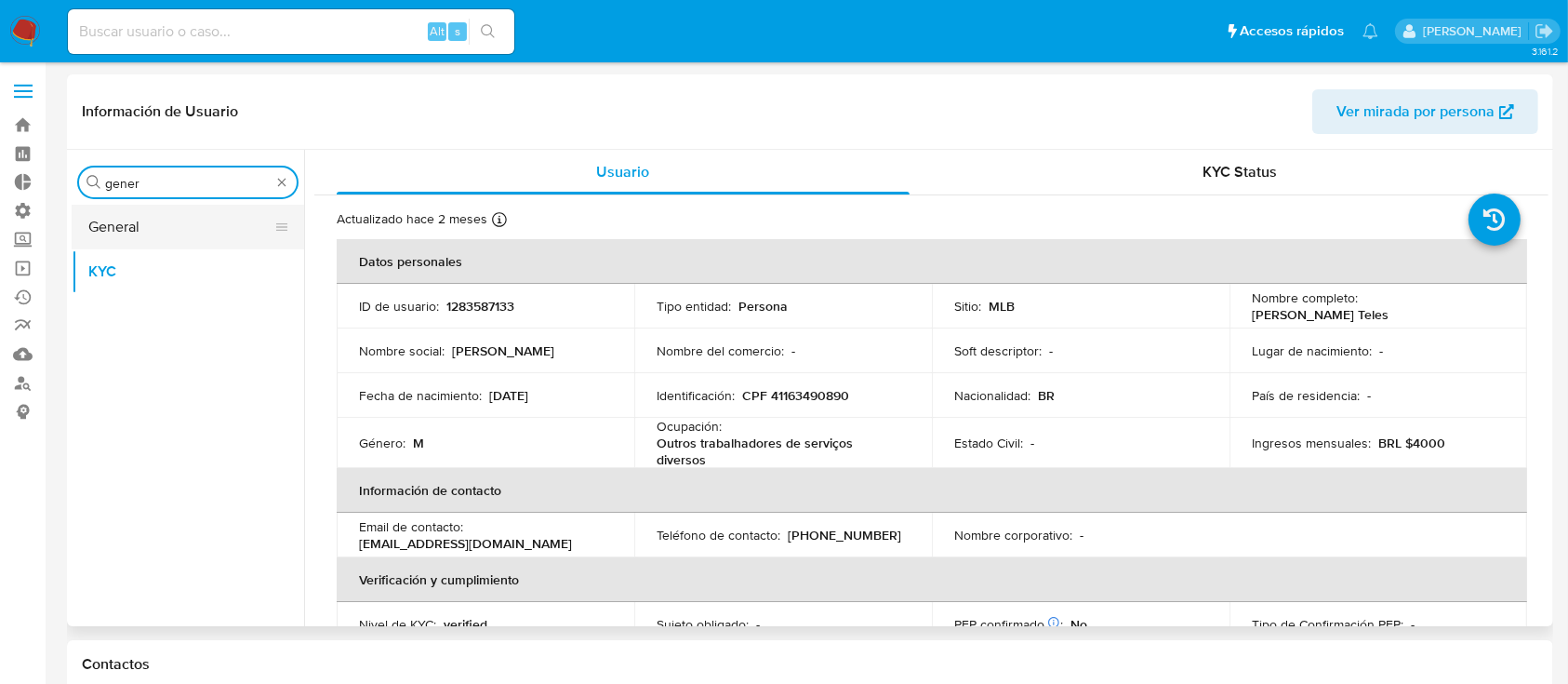
type input "gener"
click at [196, 209] on button "General" at bounding box center [181, 226] width 218 height 44
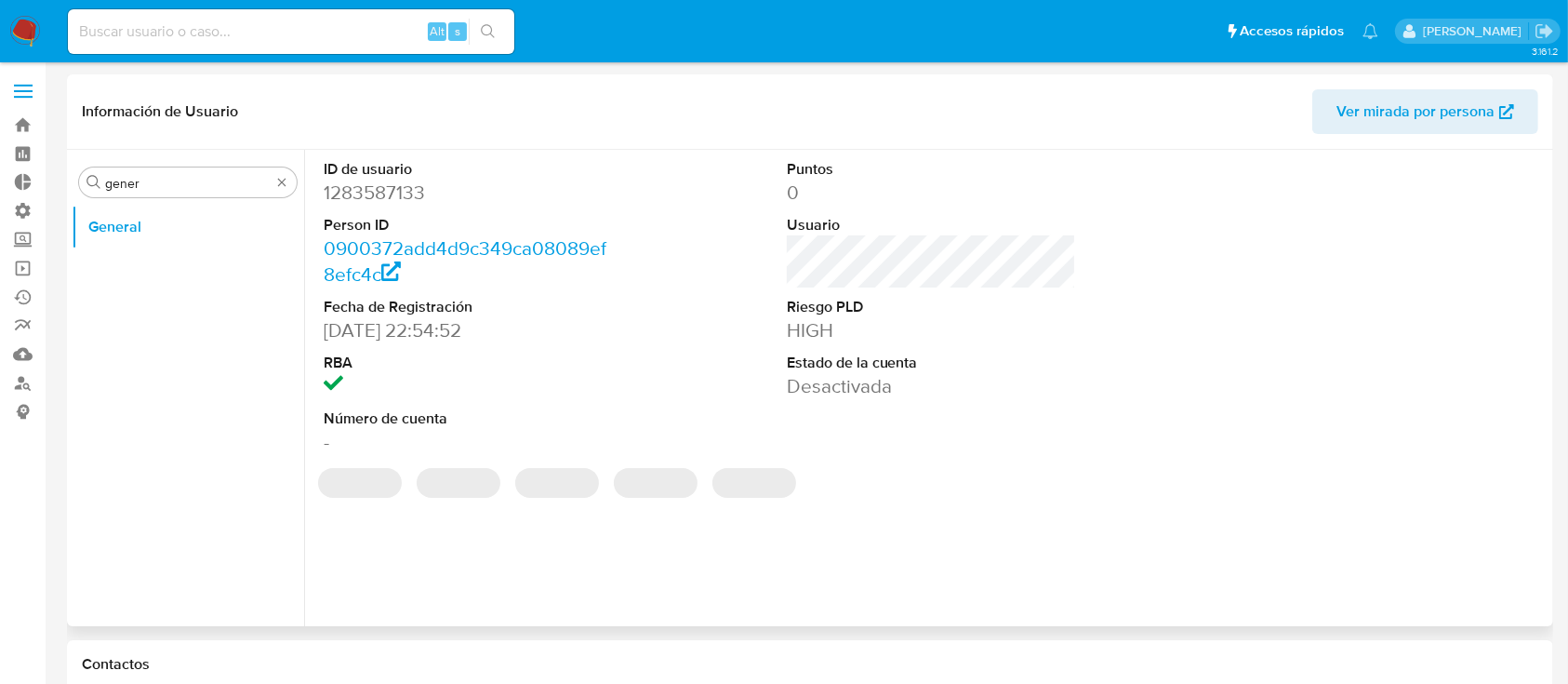
click at [878, 383] on dd "Desactivada" at bounding box center [931, 386] width 290 height 27
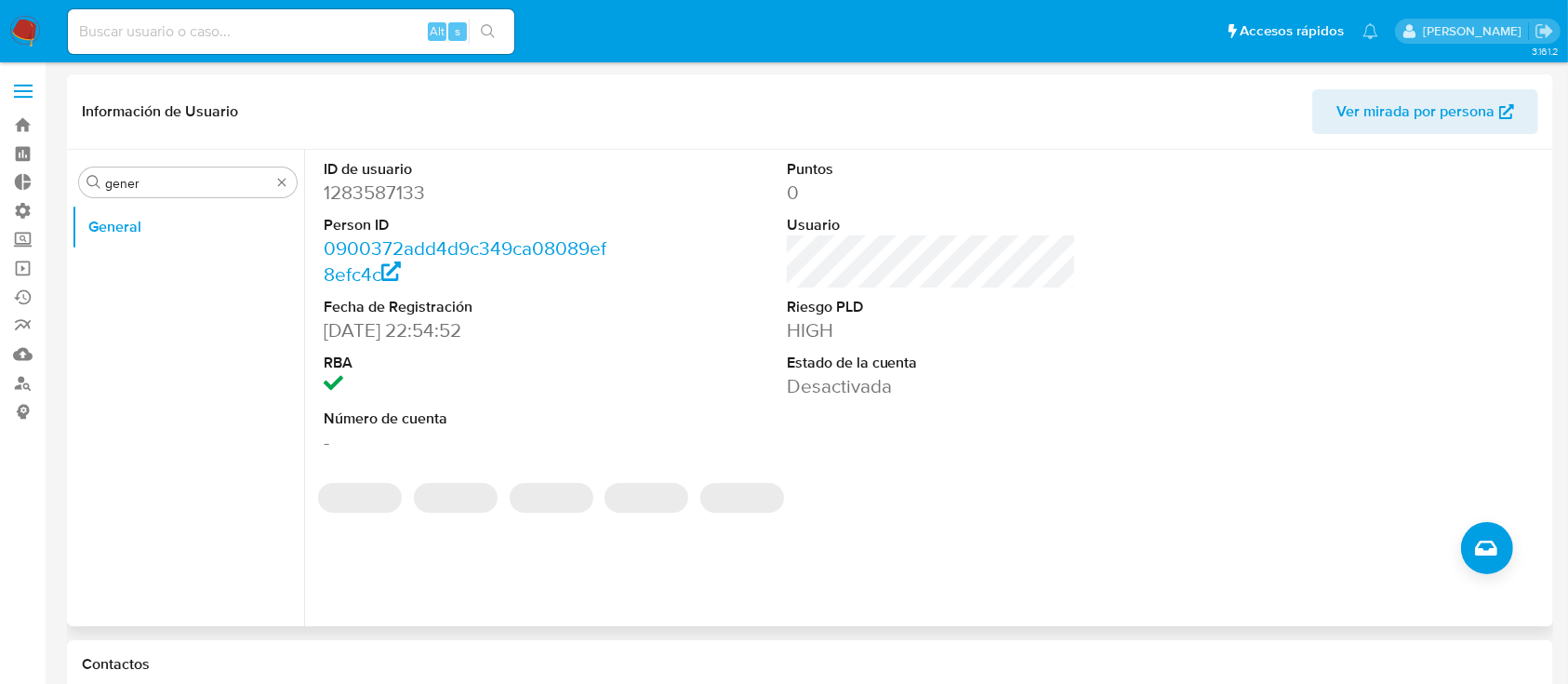
click at [878, 383] on dd "Desactivada" at bounding box center [931, 386] width 290 height 27
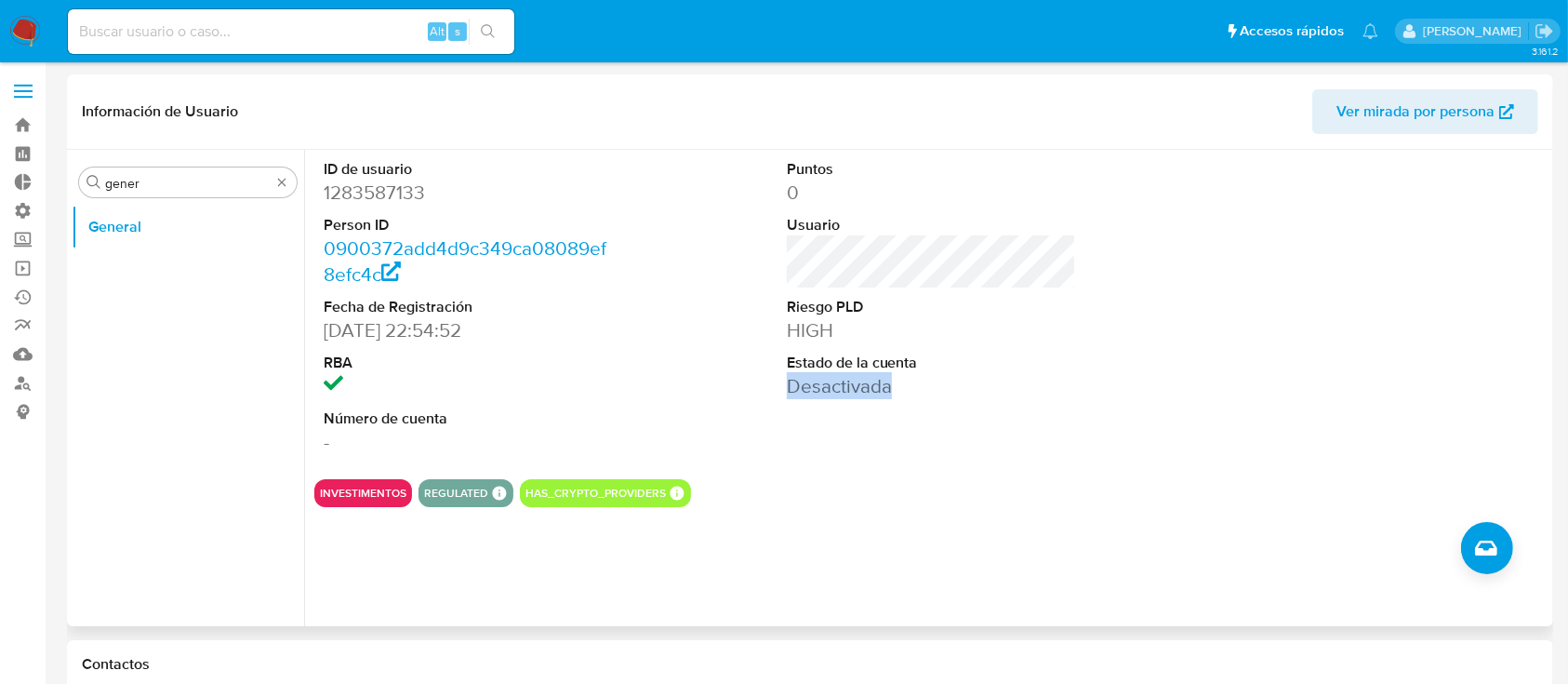
click at [878, 383] on dd "Desactivada" at bounding box center [931, 386] width 290 height 27
click at [360, 21] on input at bounding box center [291, 31] width 446 height 25
paste input "1167646942"
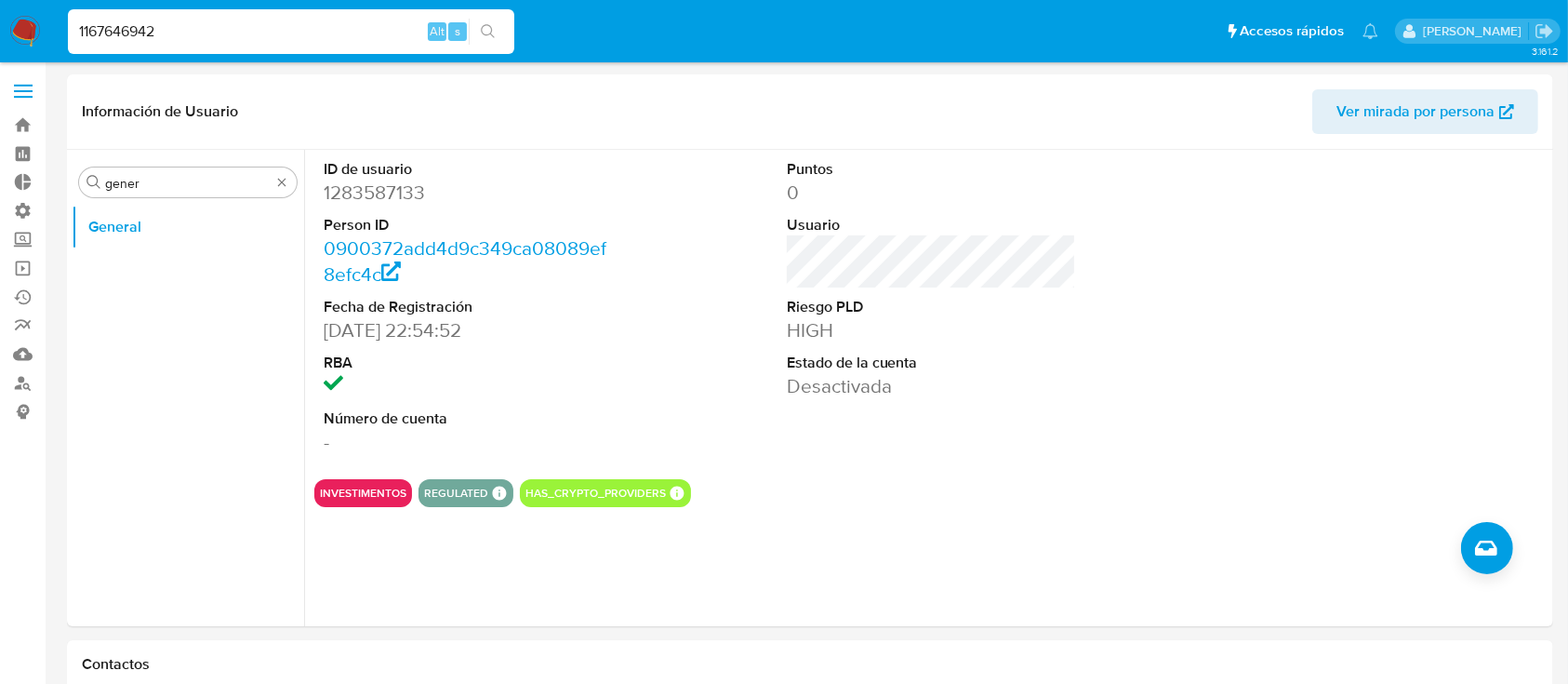
type input "1167646942"
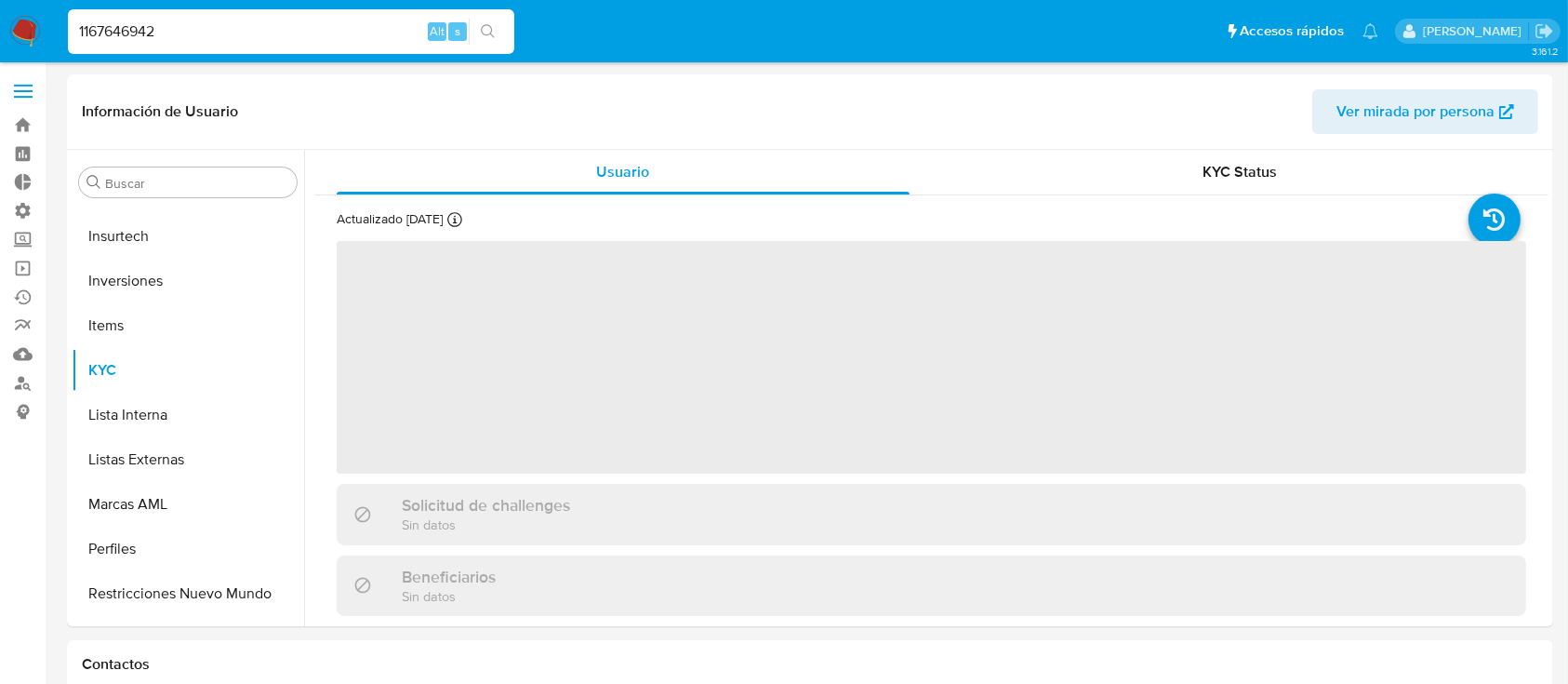
scroll to position [965, 0]
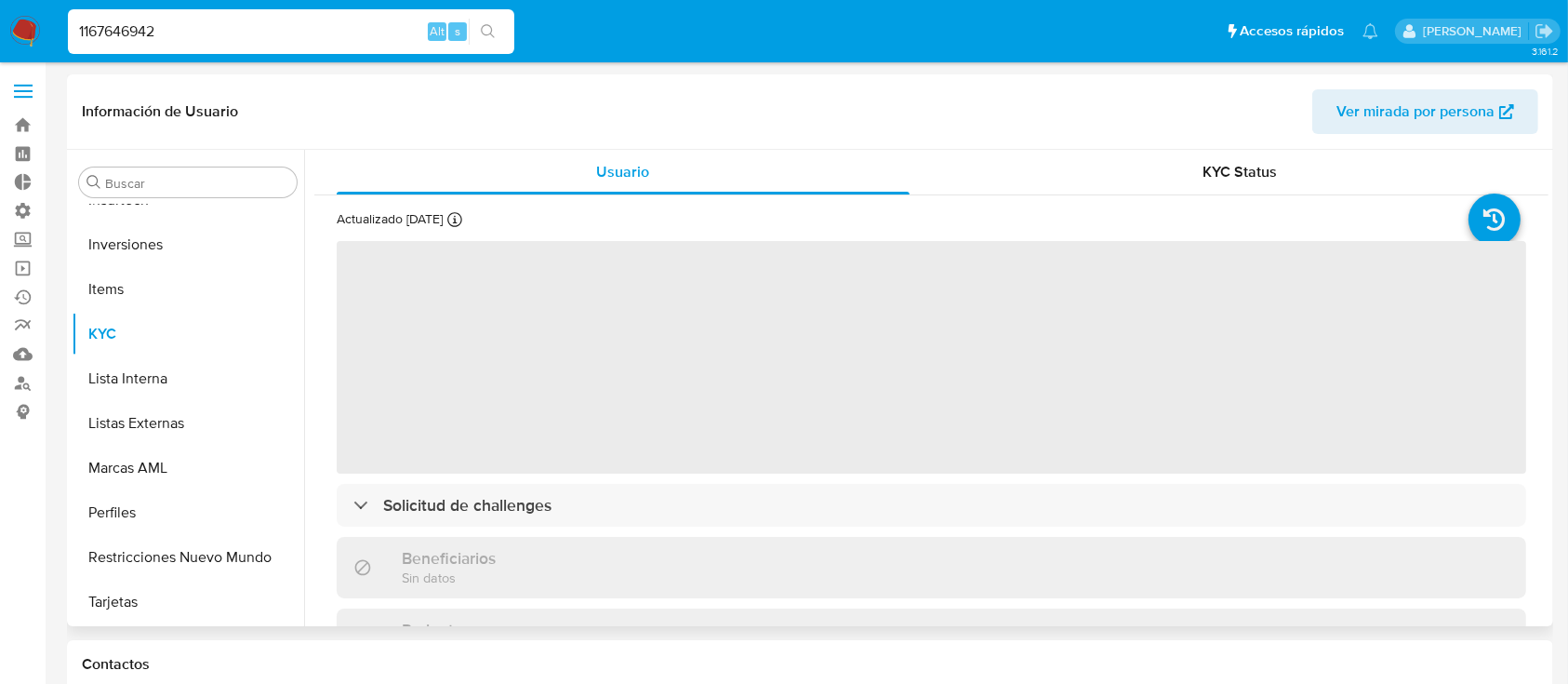
select select "10"
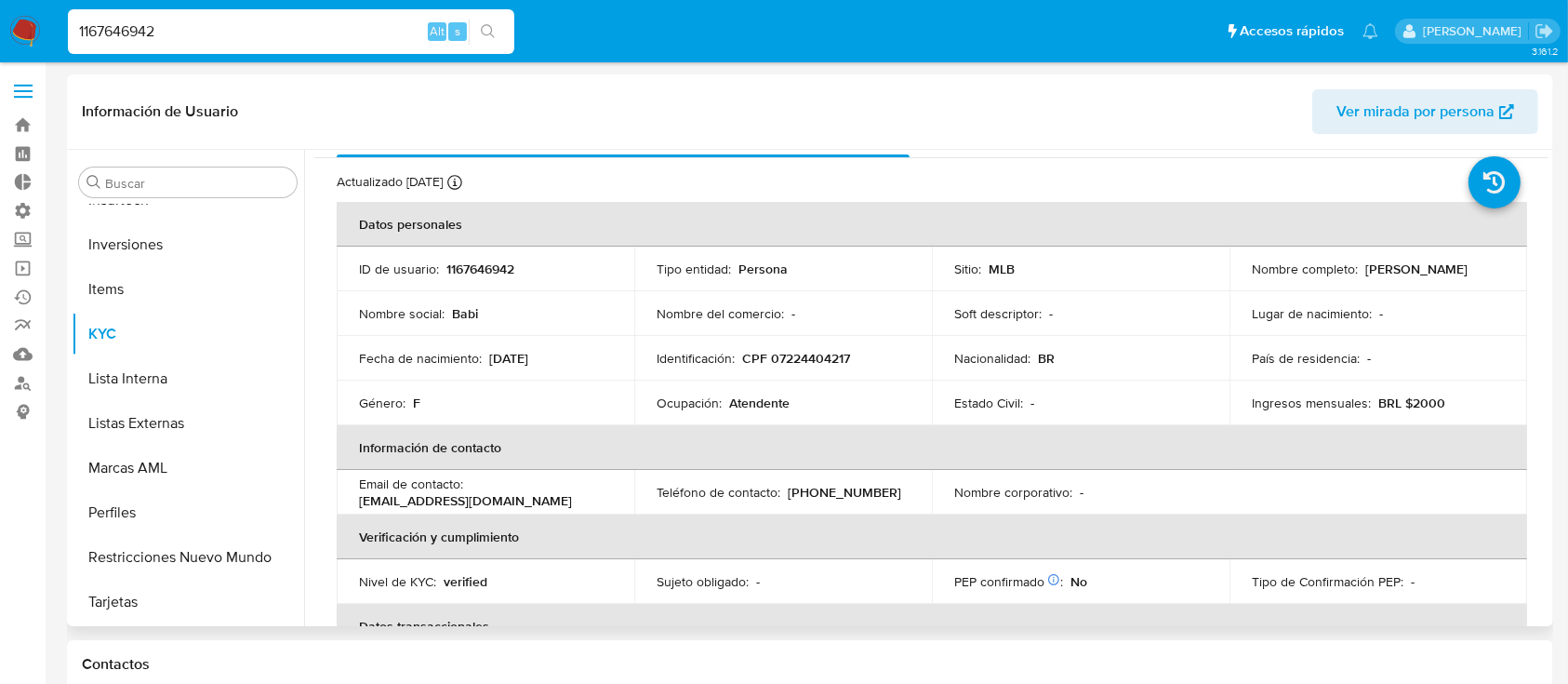
scroll to position [38, 0]
click at [179, 198] on div "Buscar" at bounding box center [188, 182] width 218 height 29
click at [171, 188] on input "Buscar" at bounding box center [196, 183] width 184 height 17
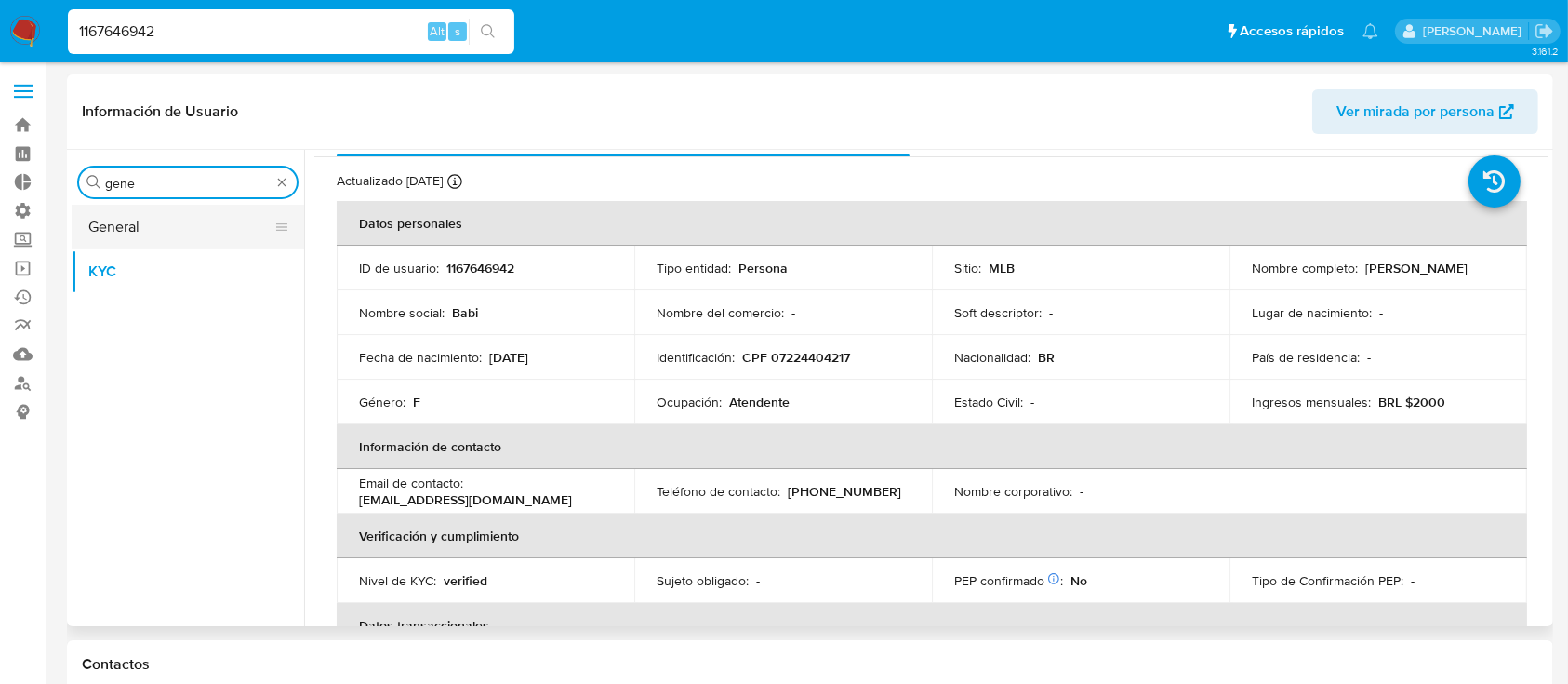
type input "gene"
click at [194, 219] on button "General" at bounding box center [181, 226] width 218 height 44
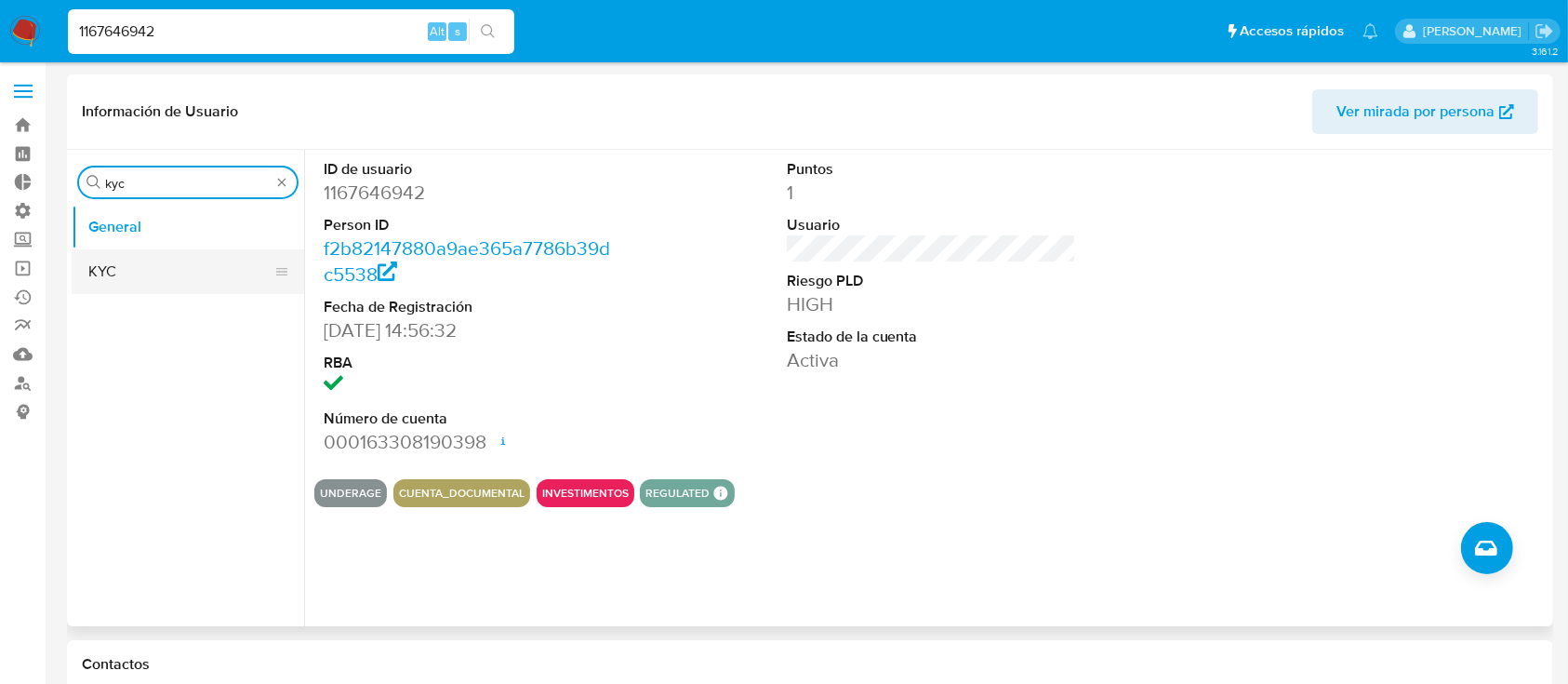
type input "kyc"
click at [229, 256] on button "KYC" at bounding box center [181, 271] width 218 height 44
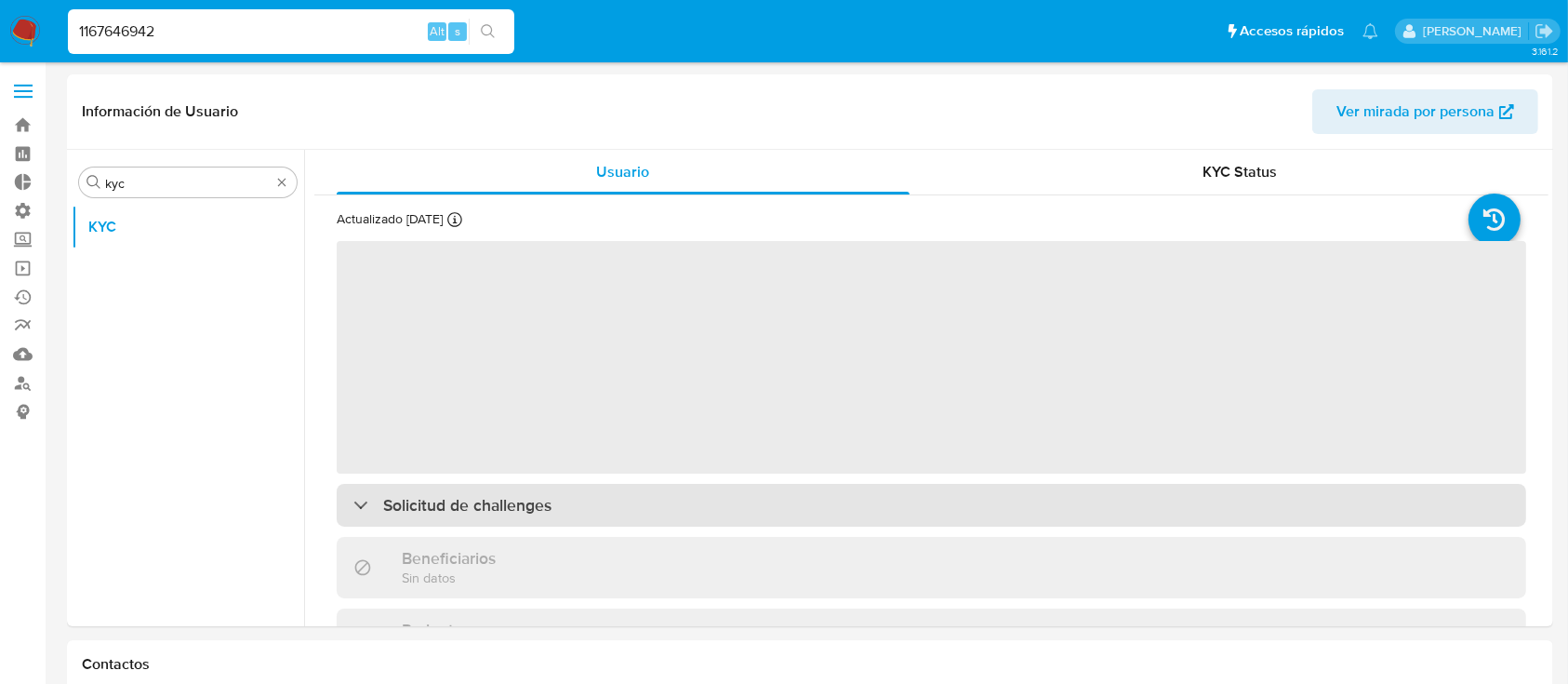
click at [503, 514] on div "Actualizado hace 24 días Creado: 26/07/2022 15:56:39 Actualizado: 05/09/2025 06…" at bounding box center [931, 670] width 1234 height 950
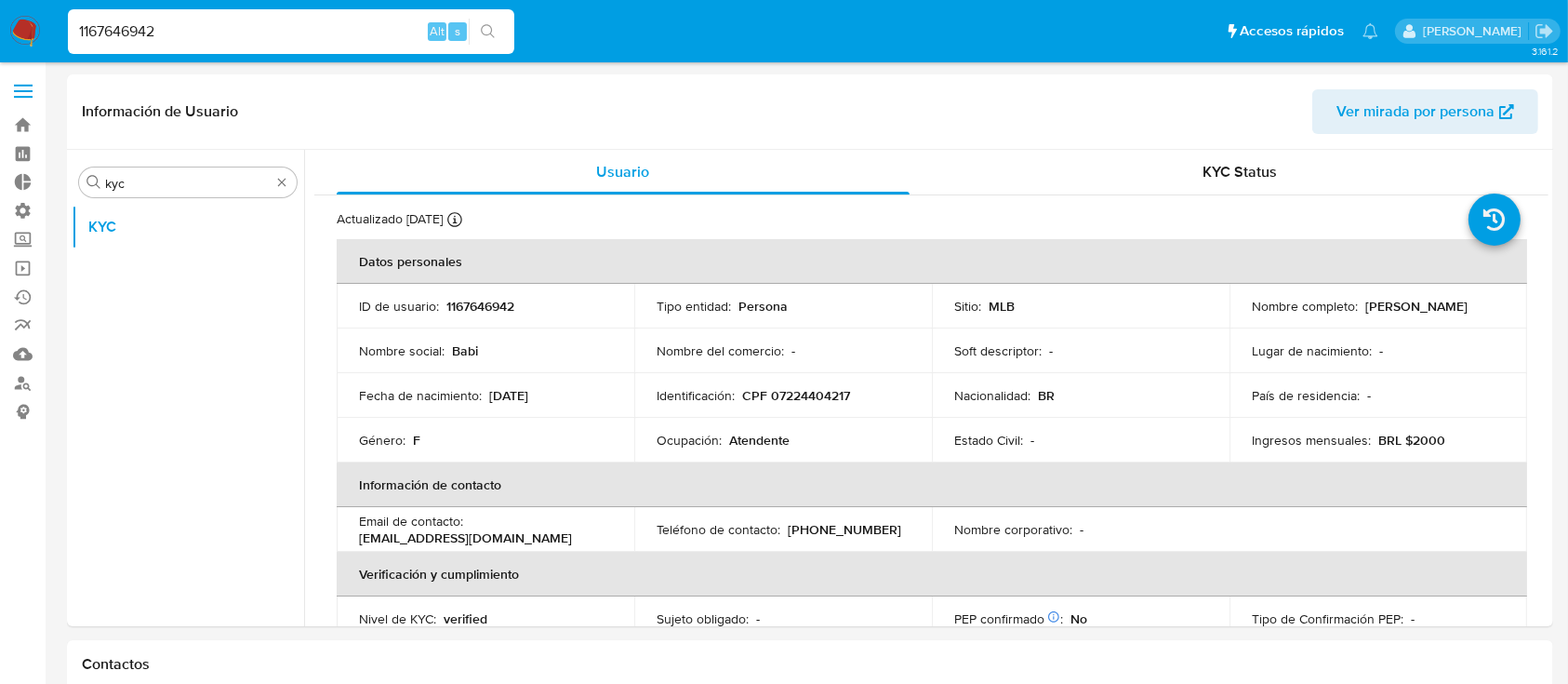
scroll to position [380, 0]
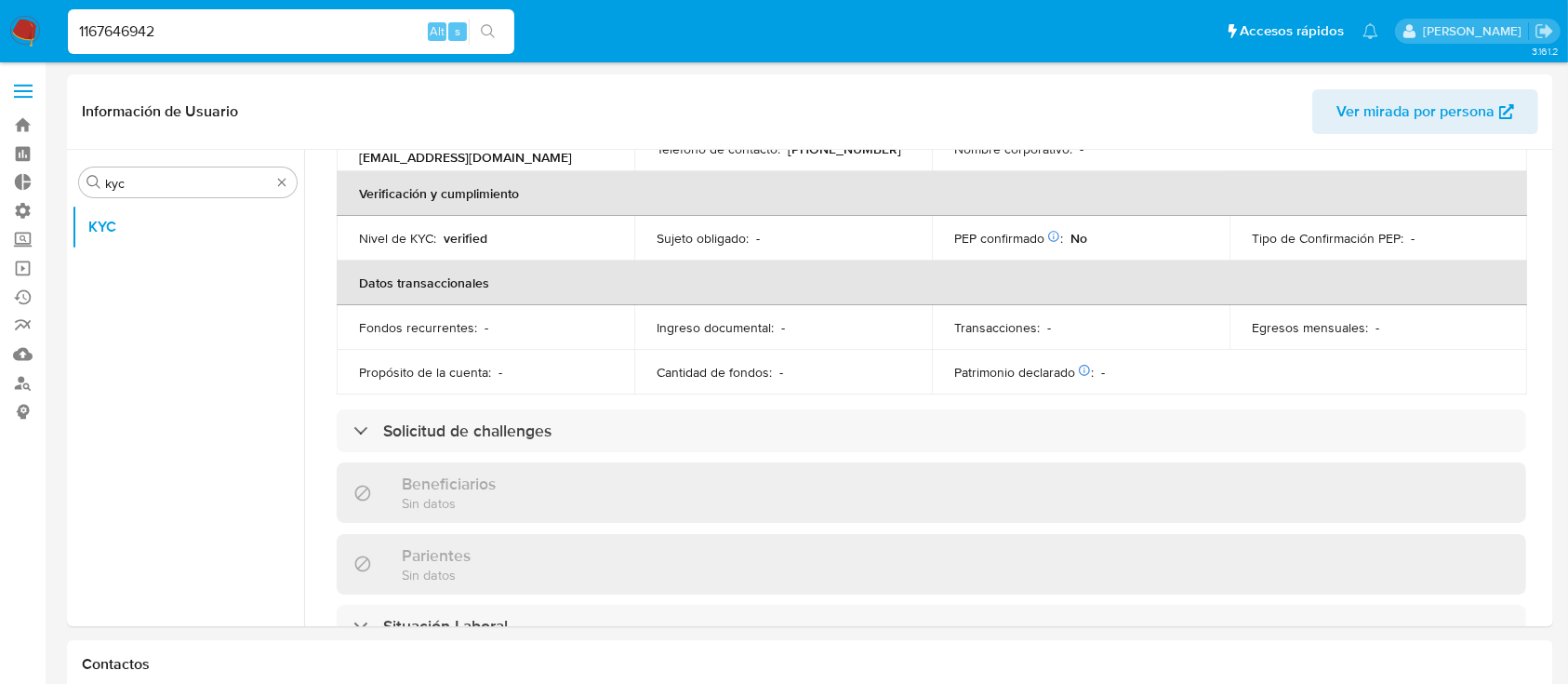
click at [460, 451] on div "Actualizado hace 24 días Creado: 26/07/2022 15:56:39 Actualizado: 05/09/2025 06…" at bounding box center [931, 435] width 1234 height 1240
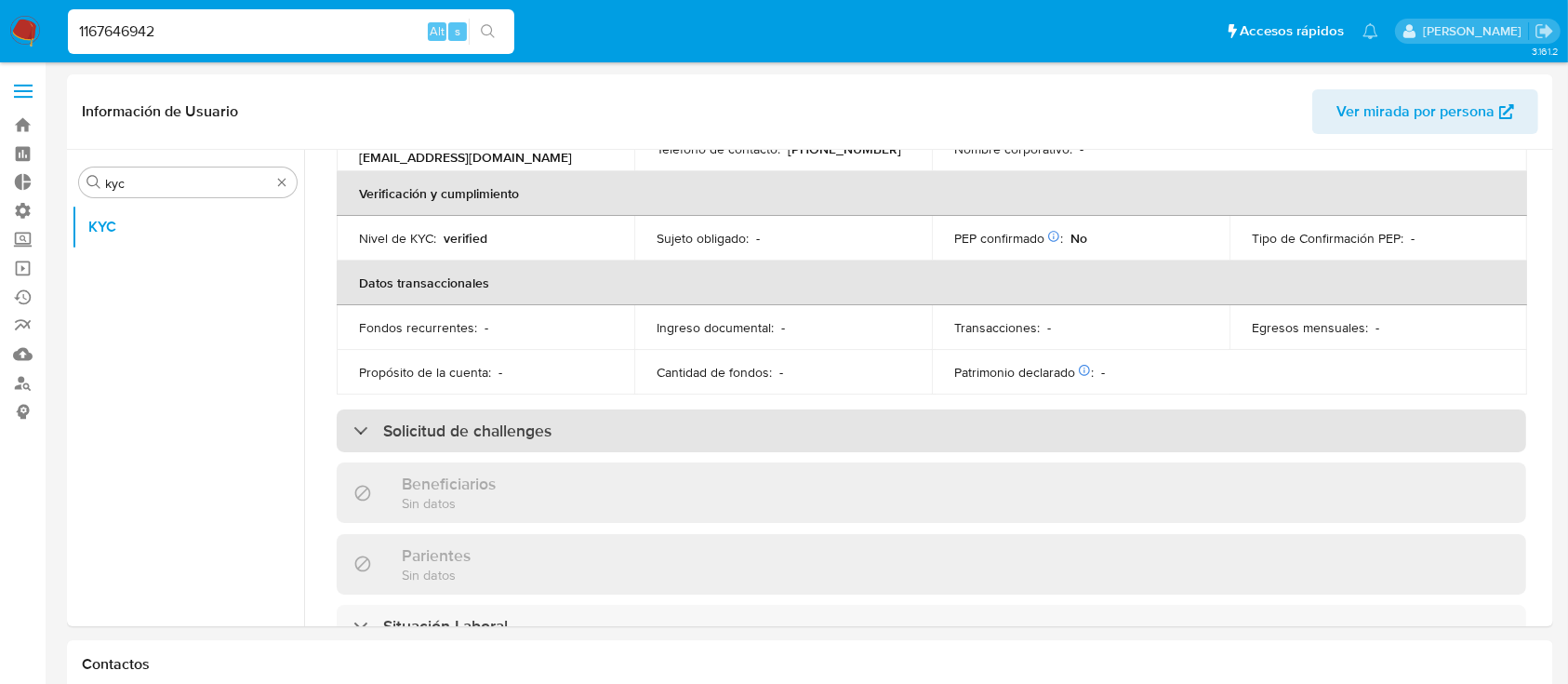
click at [471, 437] on h3 "Solicitud de challenges" at bounding box center [467, 430] width 168 height 21
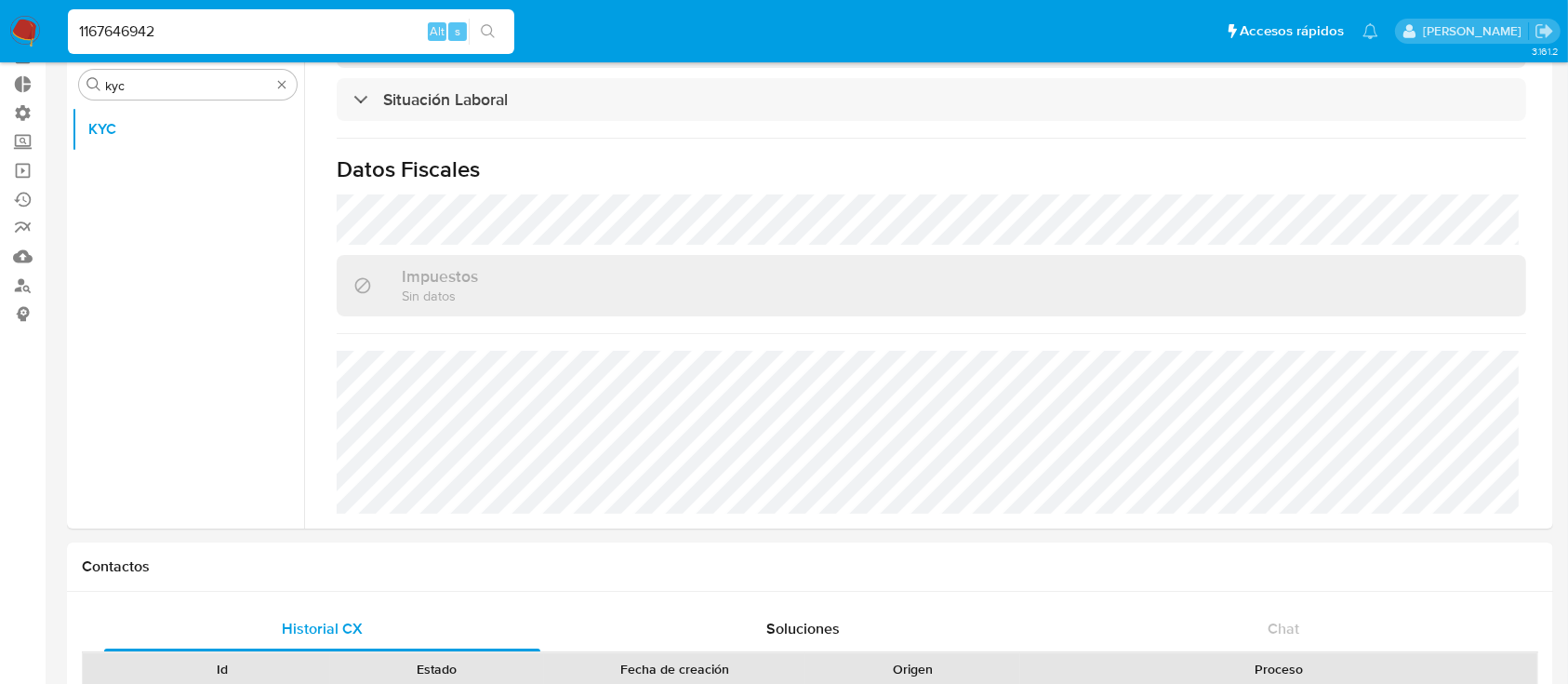
scroll to position [0, 0]
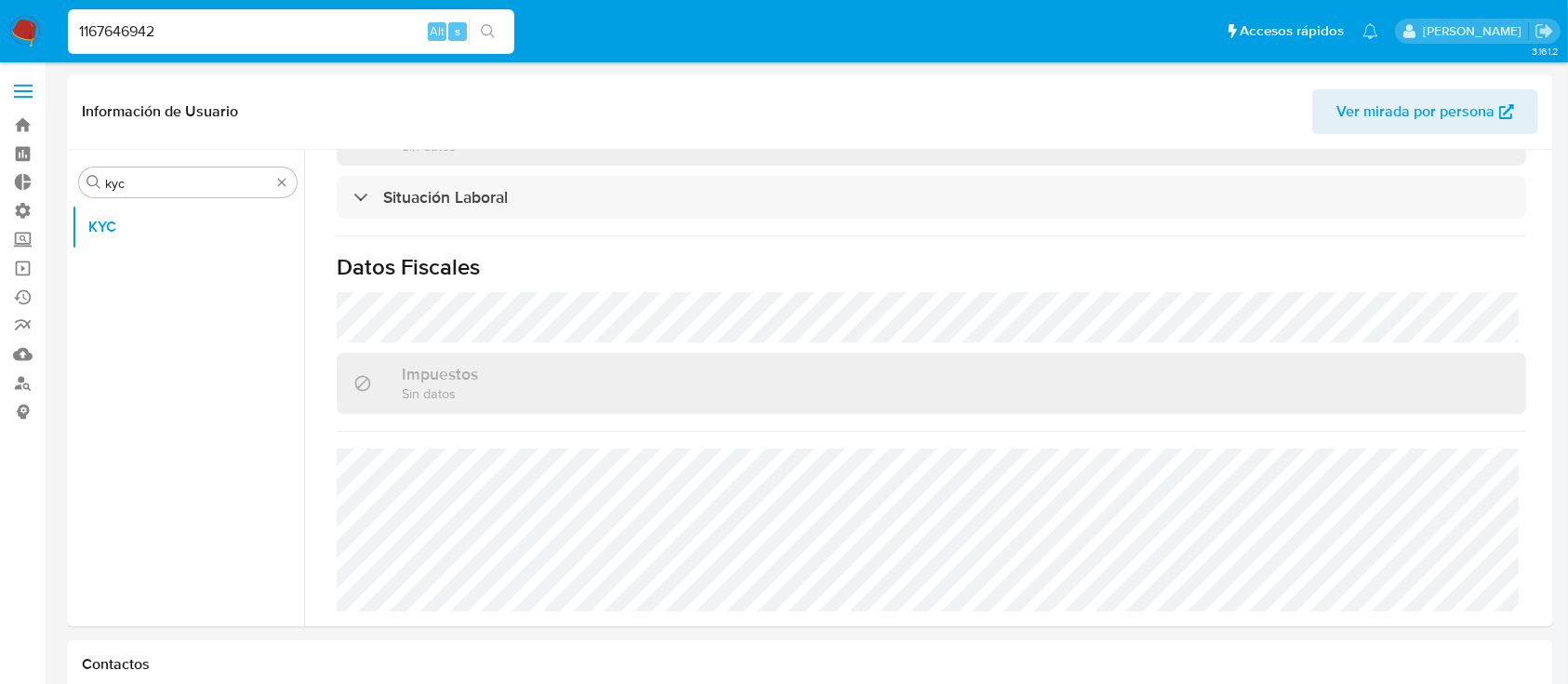
click at [216, 33] on input "1167646942" at bounding box center [291, 31] width 446 height 25
paste input "945266199"
type input "1945266199"
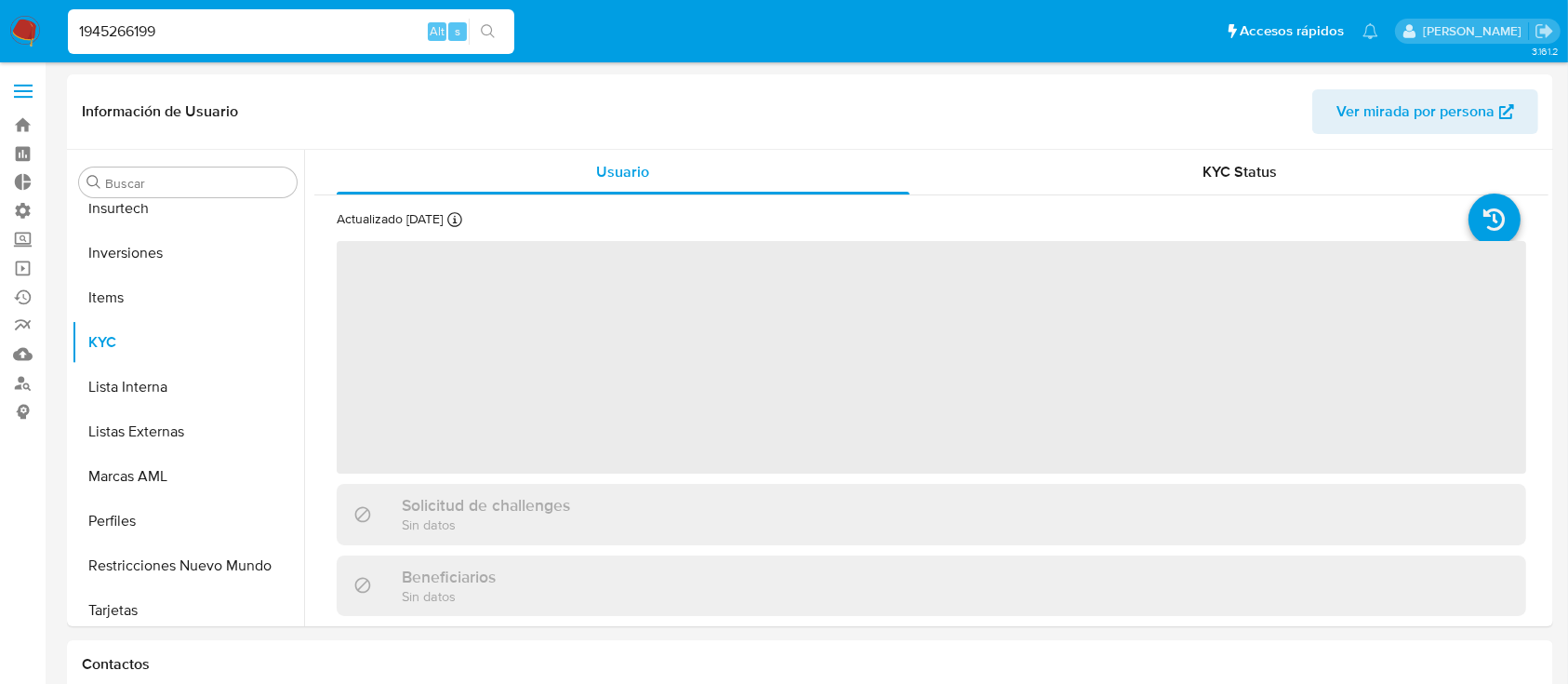
scroll to position [965, 0]
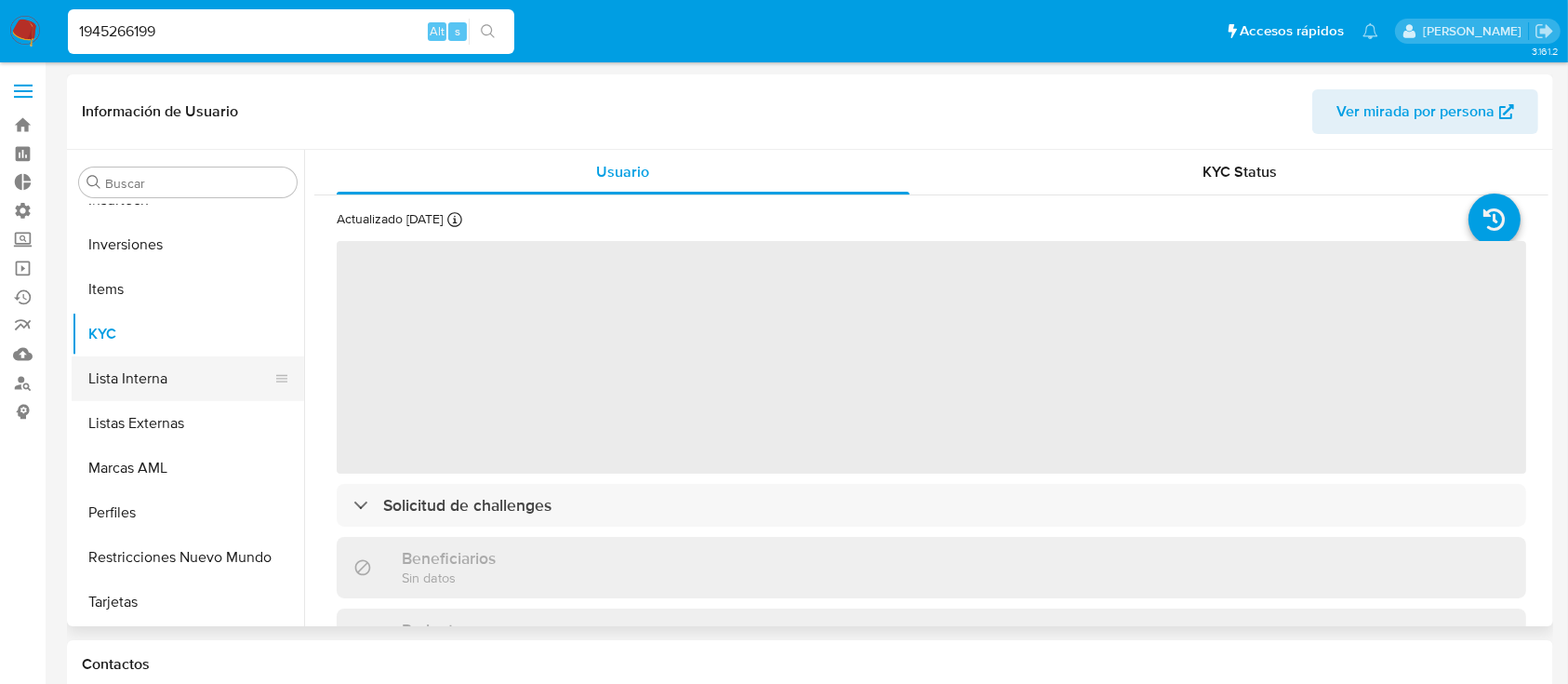
select select "10"
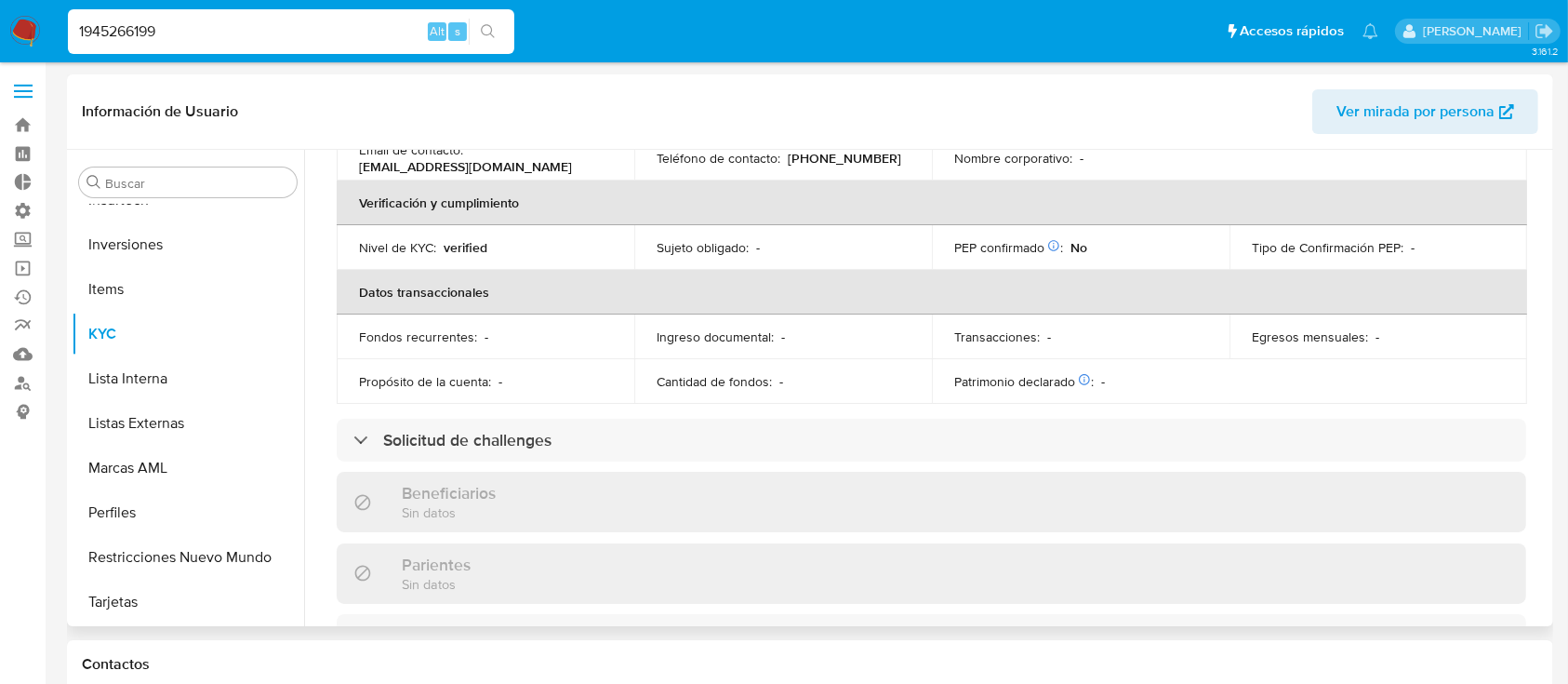
scroll to position [372, 0]
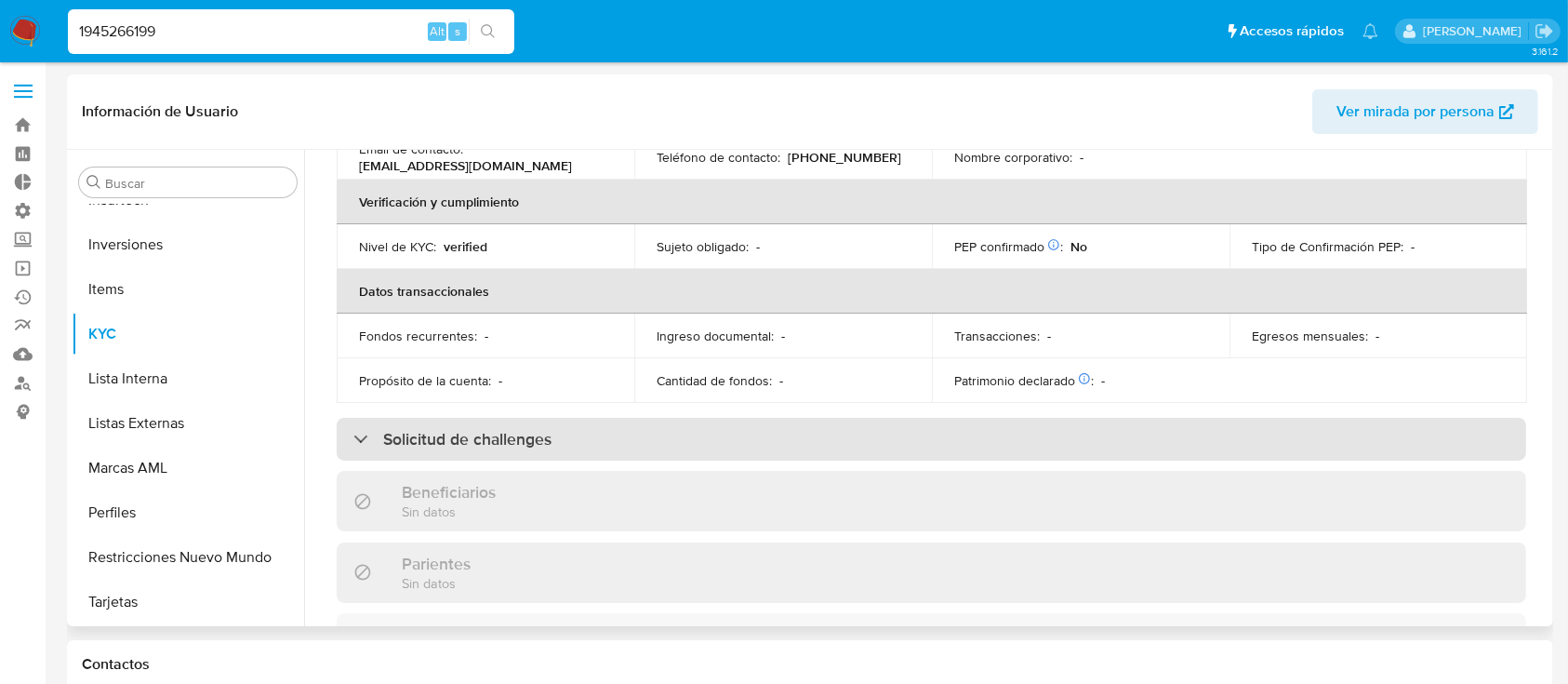
click at [460, 440] on h3 "Solicitud de challenges" at bounding box center [467, 438] width 168 height 21
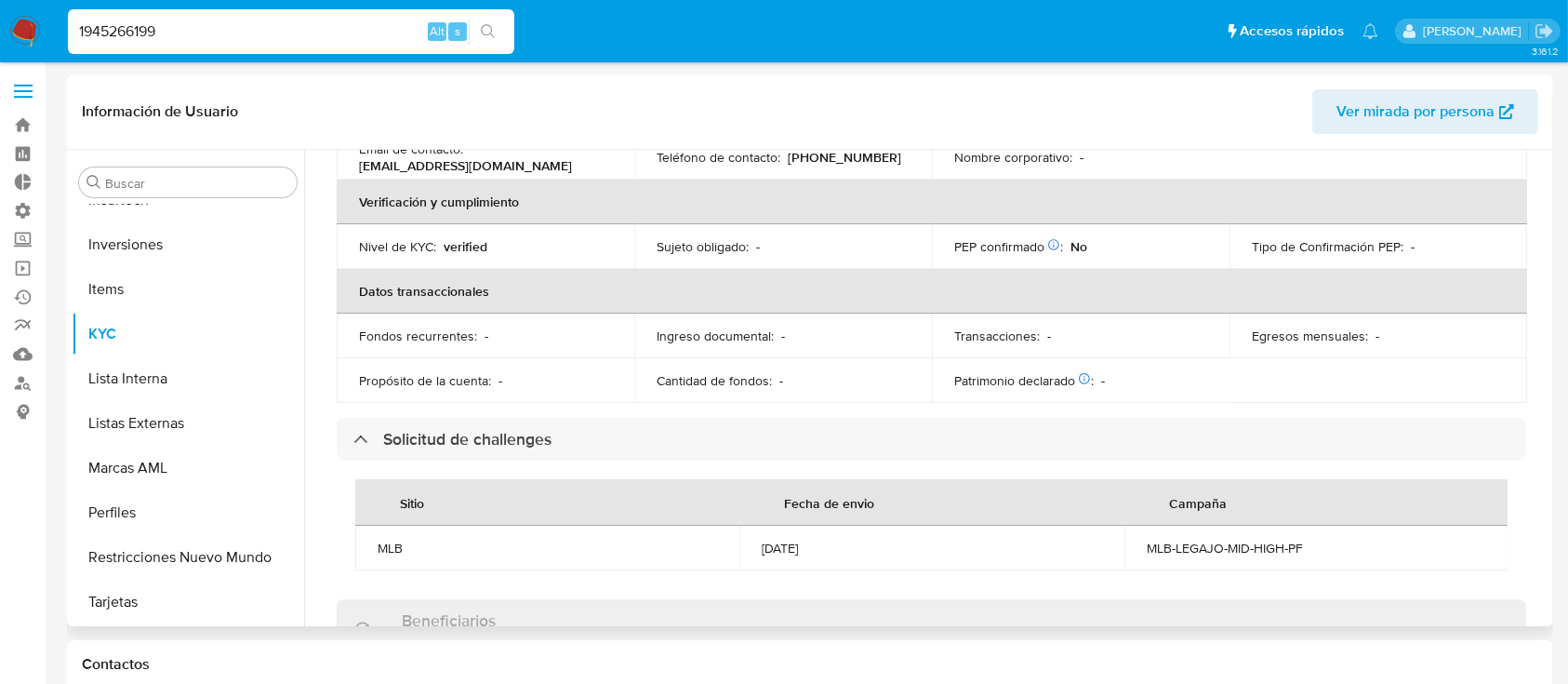
scroll to position [0, 0]
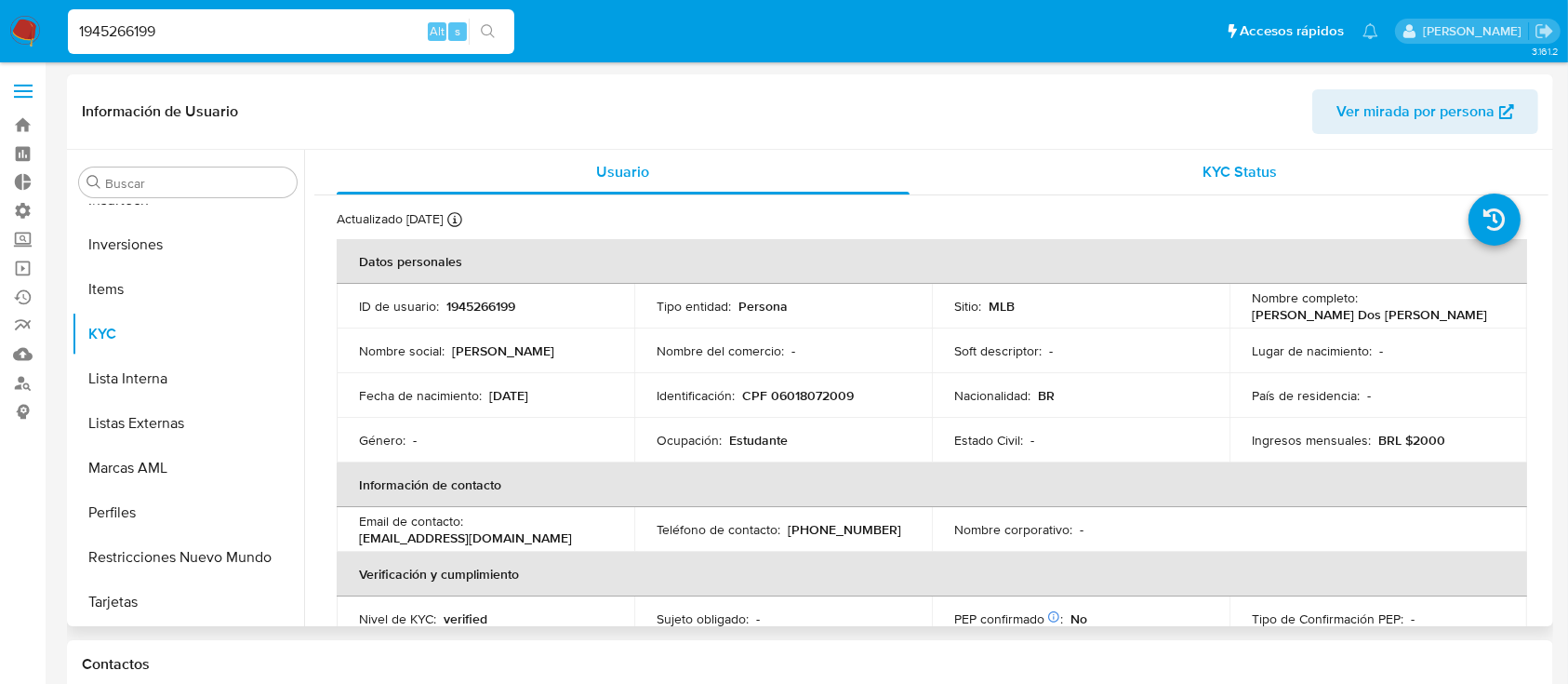
click at [1244, 165] on span "KYC Status" at bounding box center [1240, 172] width 75 height 22
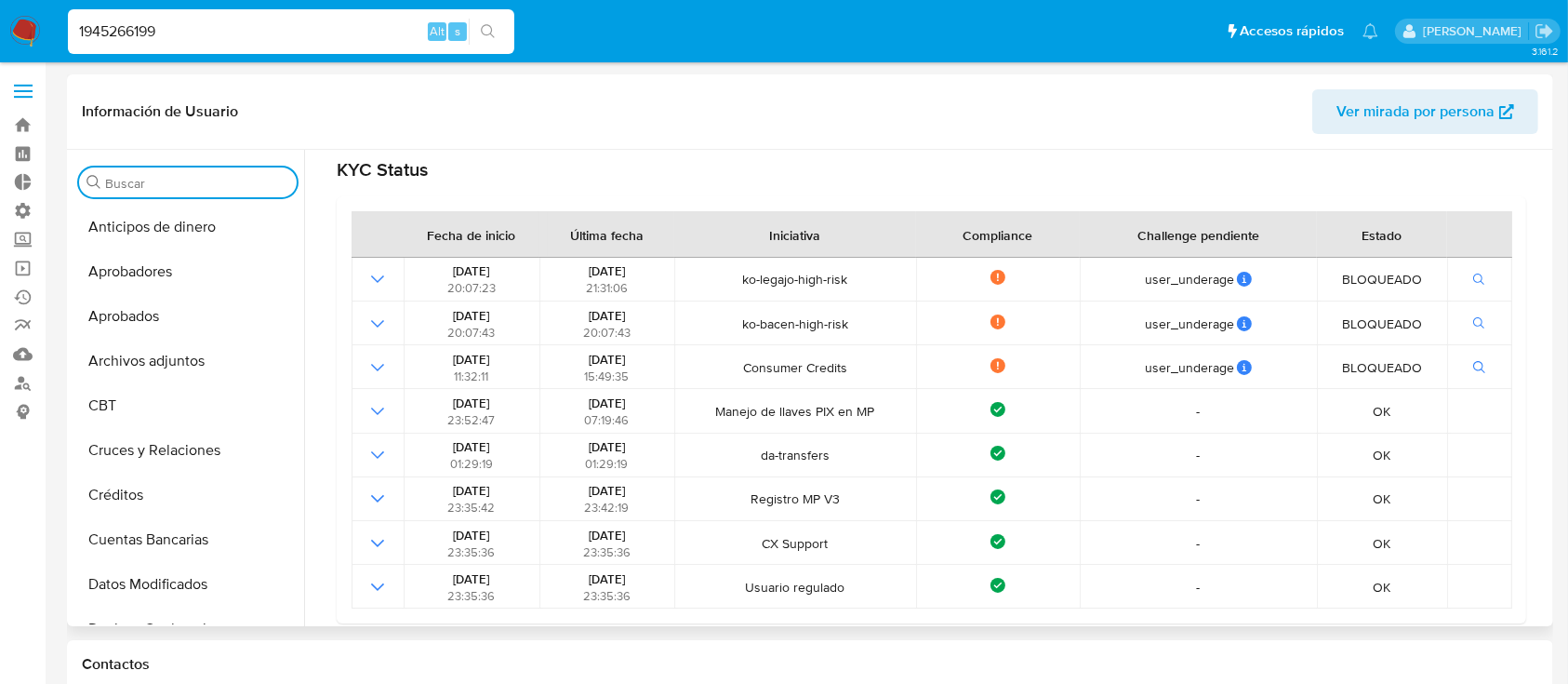
click at [159, 183] on input "Buscar" at bounding box center [196, 183] width 184 height 17
click at [299, 33] on input "1945266199" at bounding box center [291, 31] width 446 height 25
paste input "243137777"
type input "243137777"
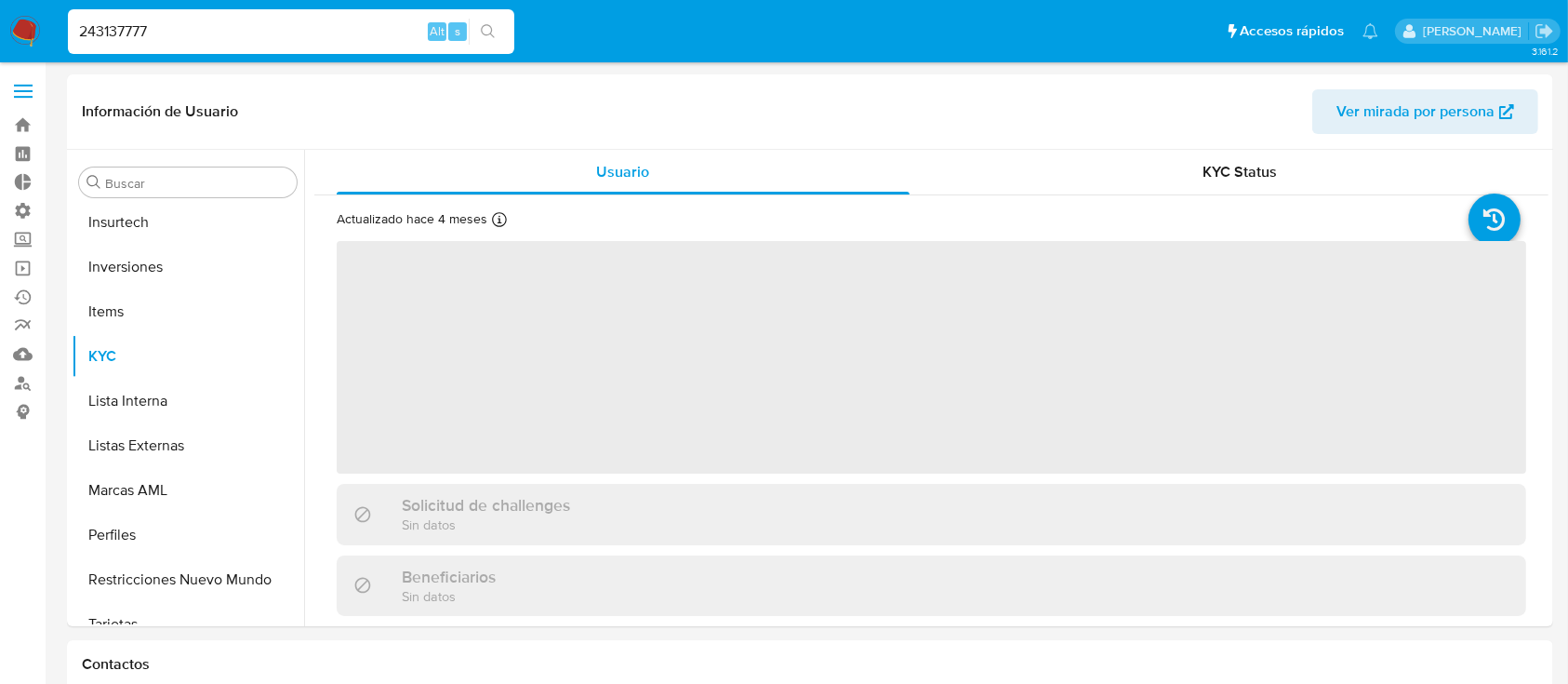
scroll to position [965, 0]
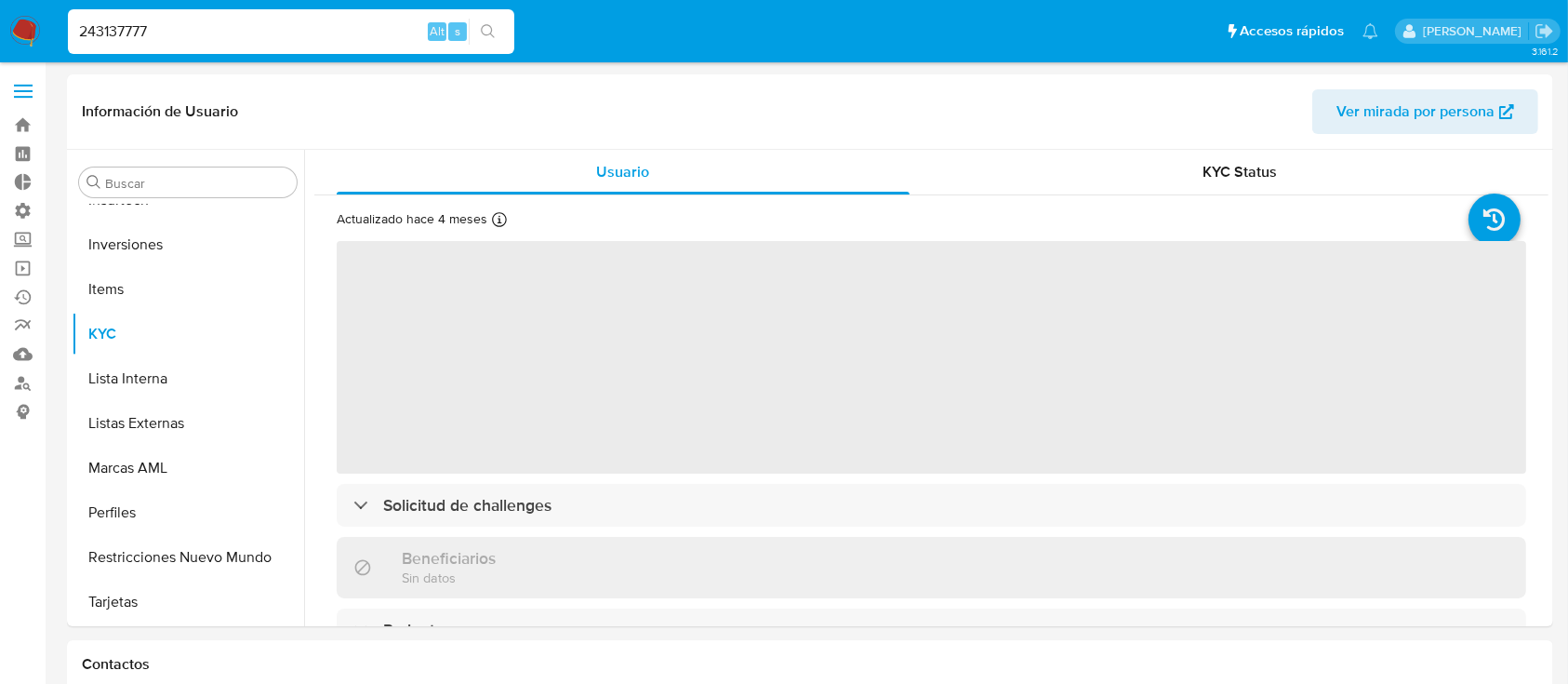
select select "10"
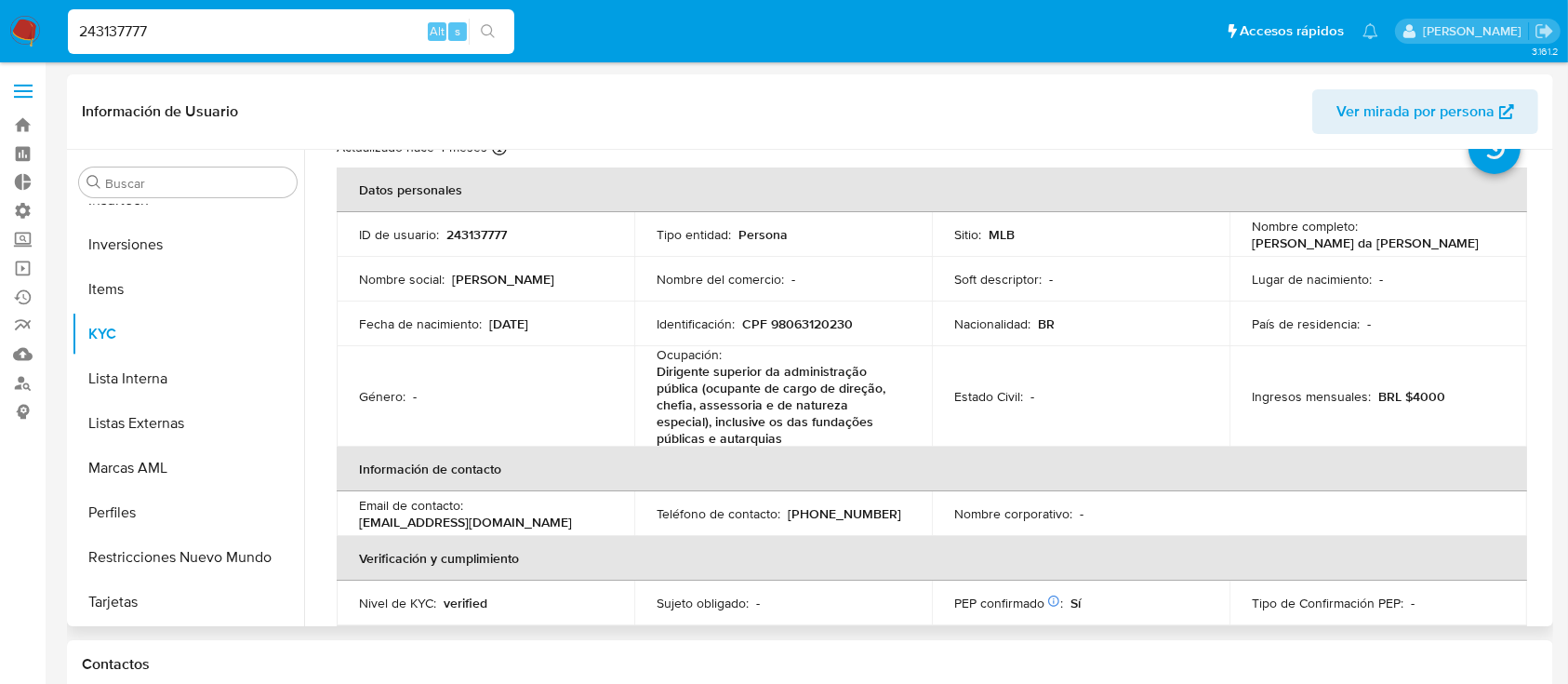
scroll to position [0, 0]
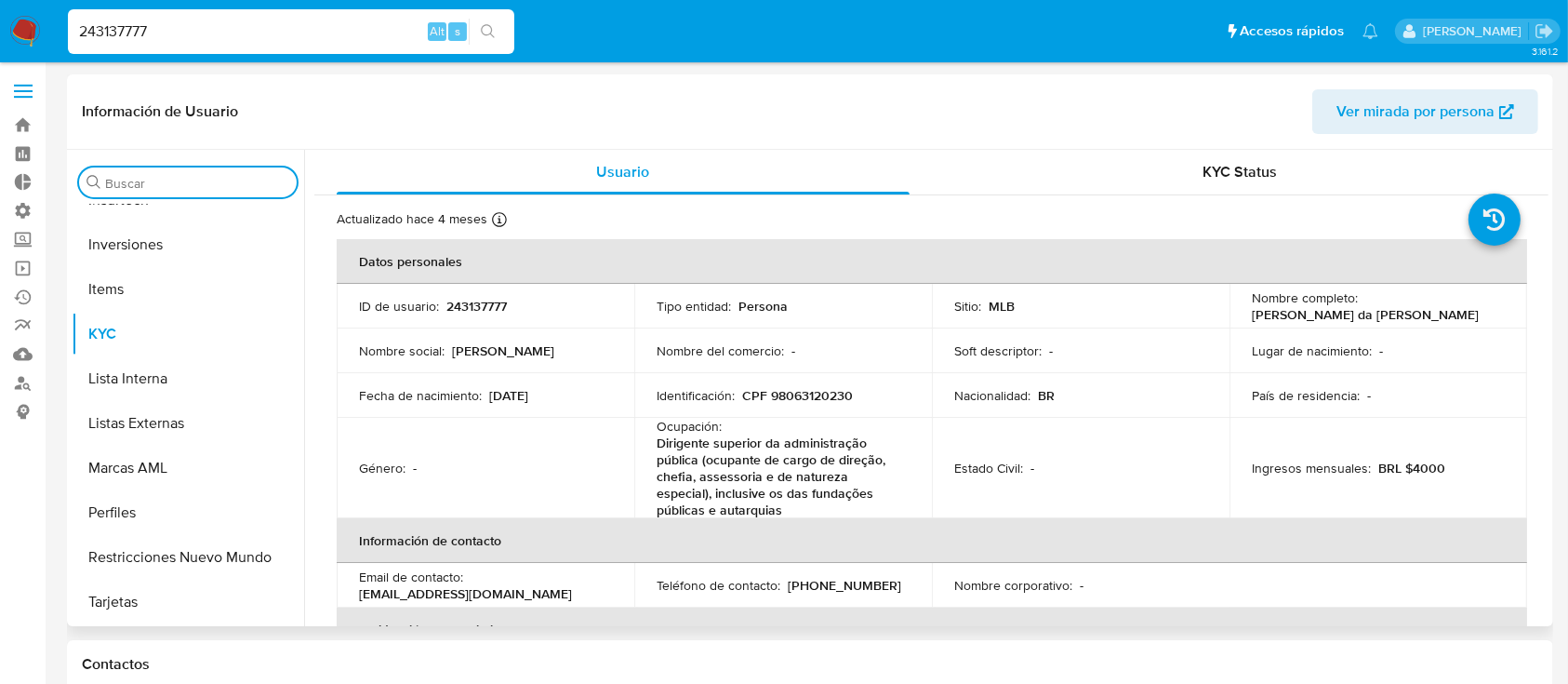
click at [208, 181] on input "Buscar" at bounding box center [196, 183] width 184 height 17
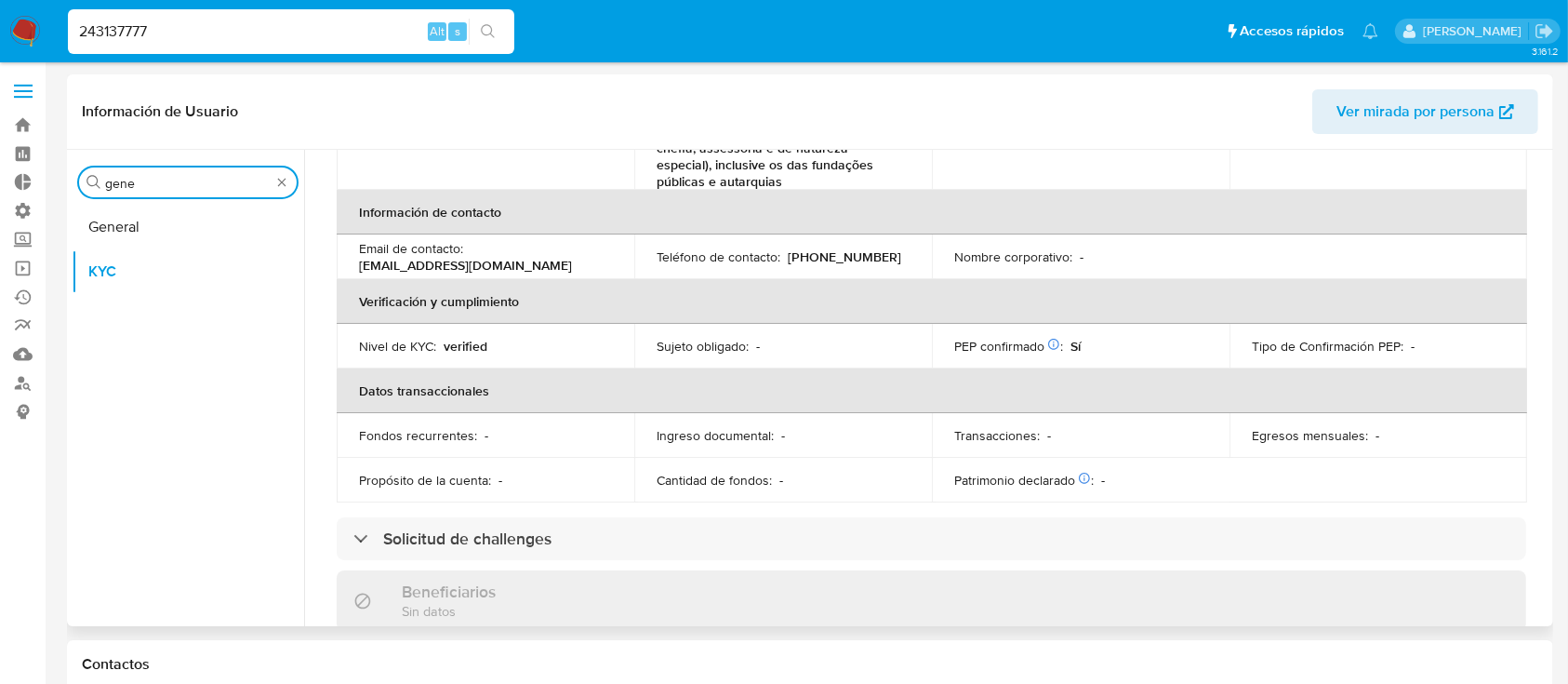
scroll to position [343, 0]
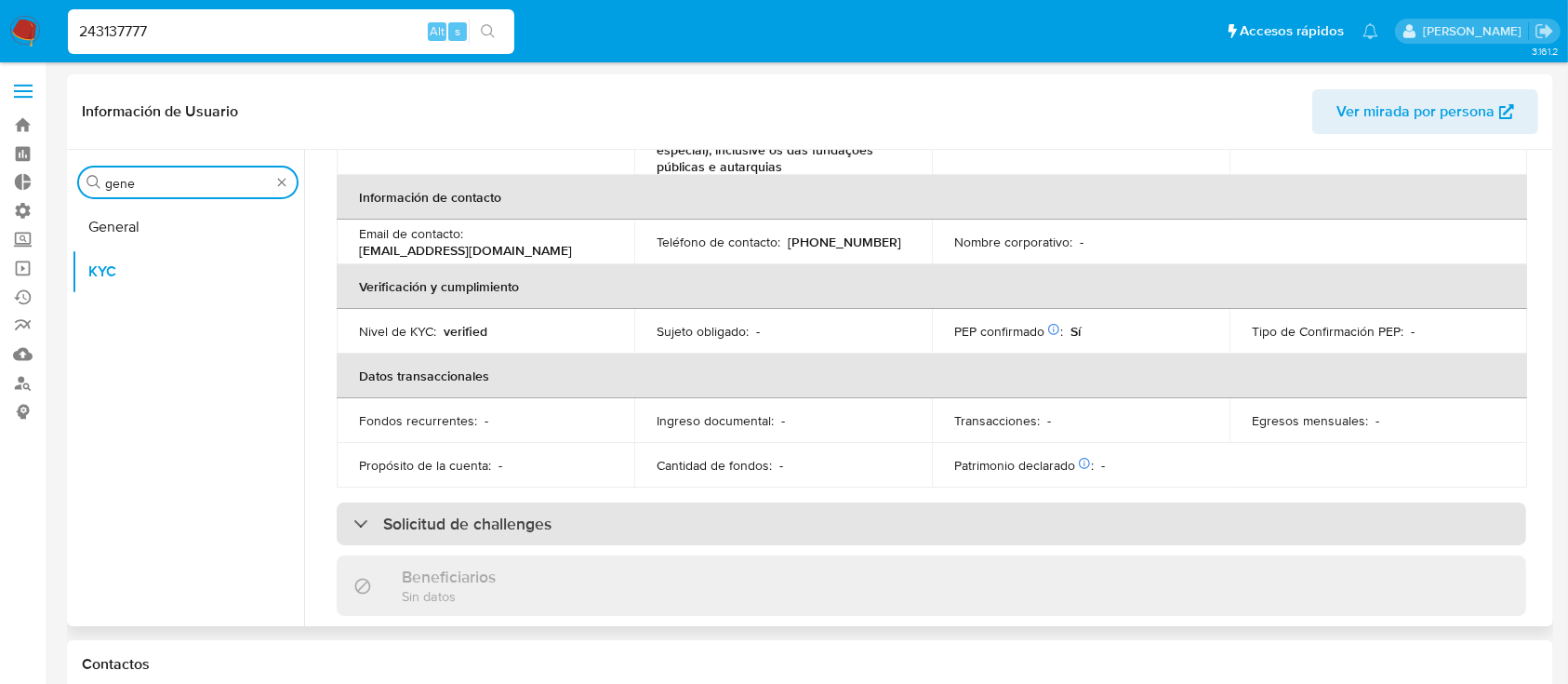
type input "gene"
click at [546, 522] on h3 "Solicitud de challenges" at bounding box center [467, 524] width 168 height 21
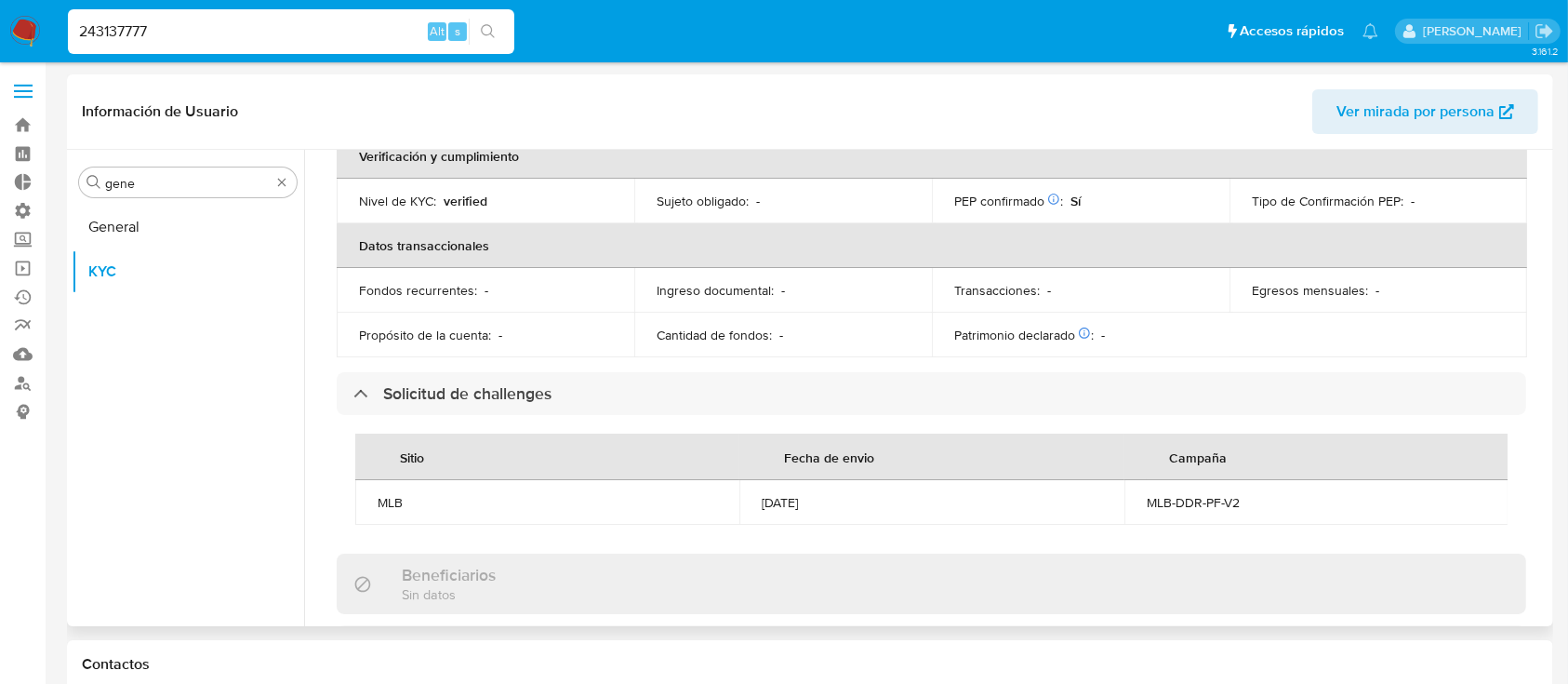
scroll to position [0, 0]
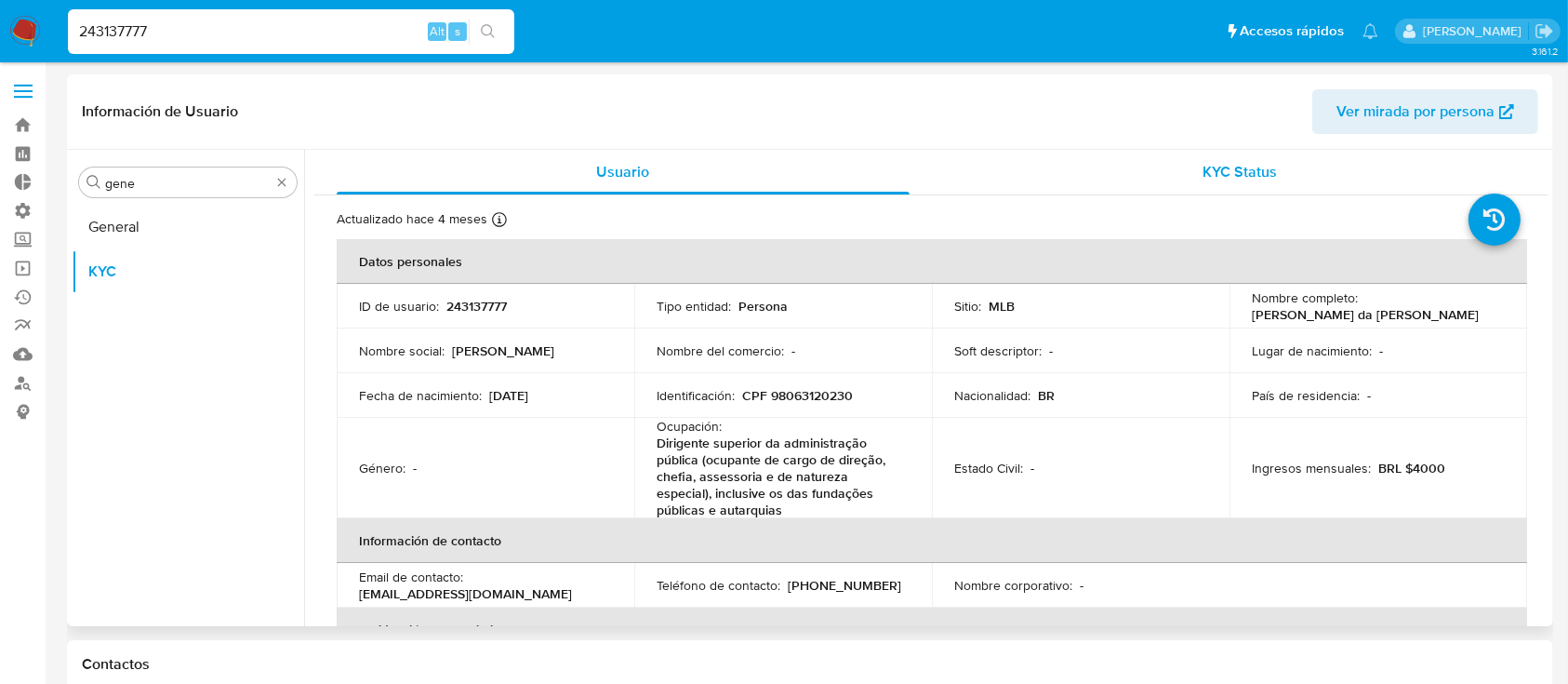
click at [1263, 165] on span "KYC Status" at bounding box center [1240, 172] width 75 height 22
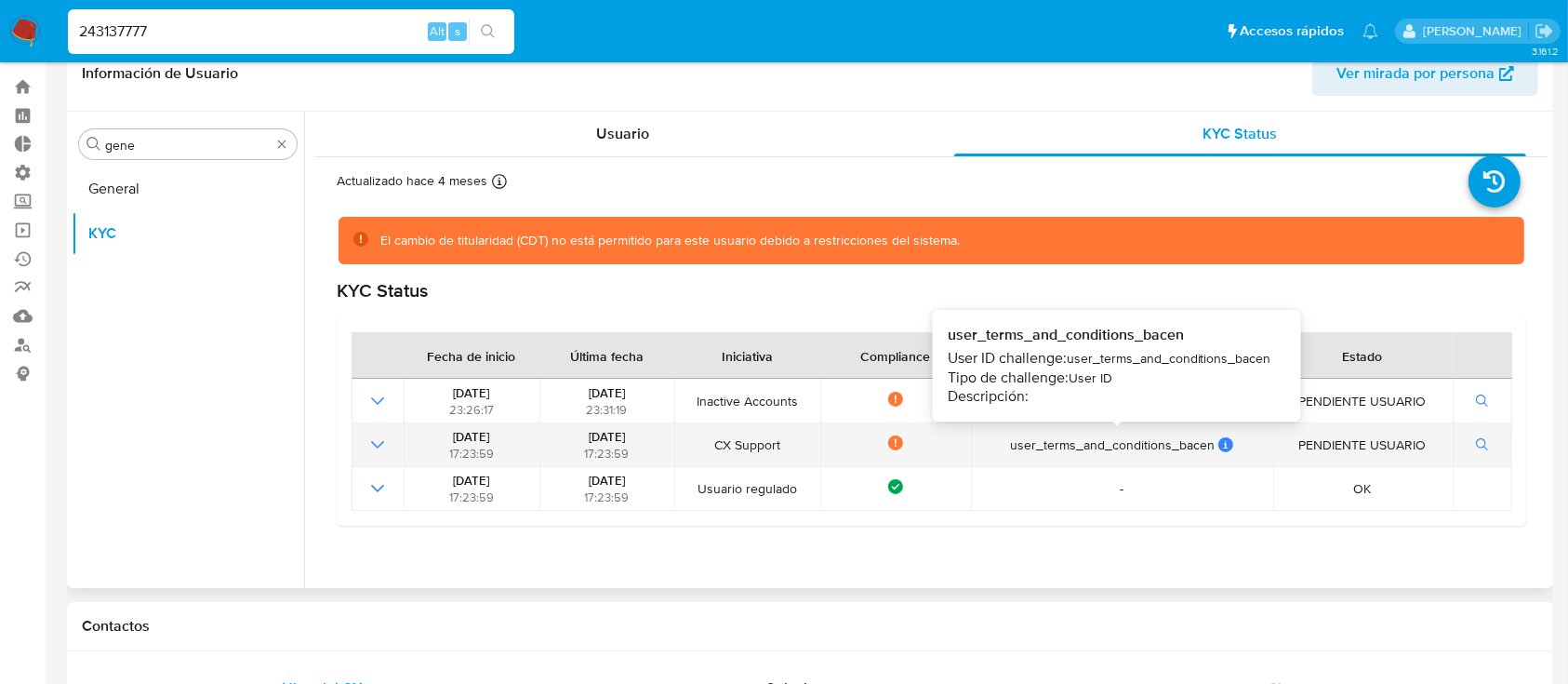
scroll to position [39, 0]
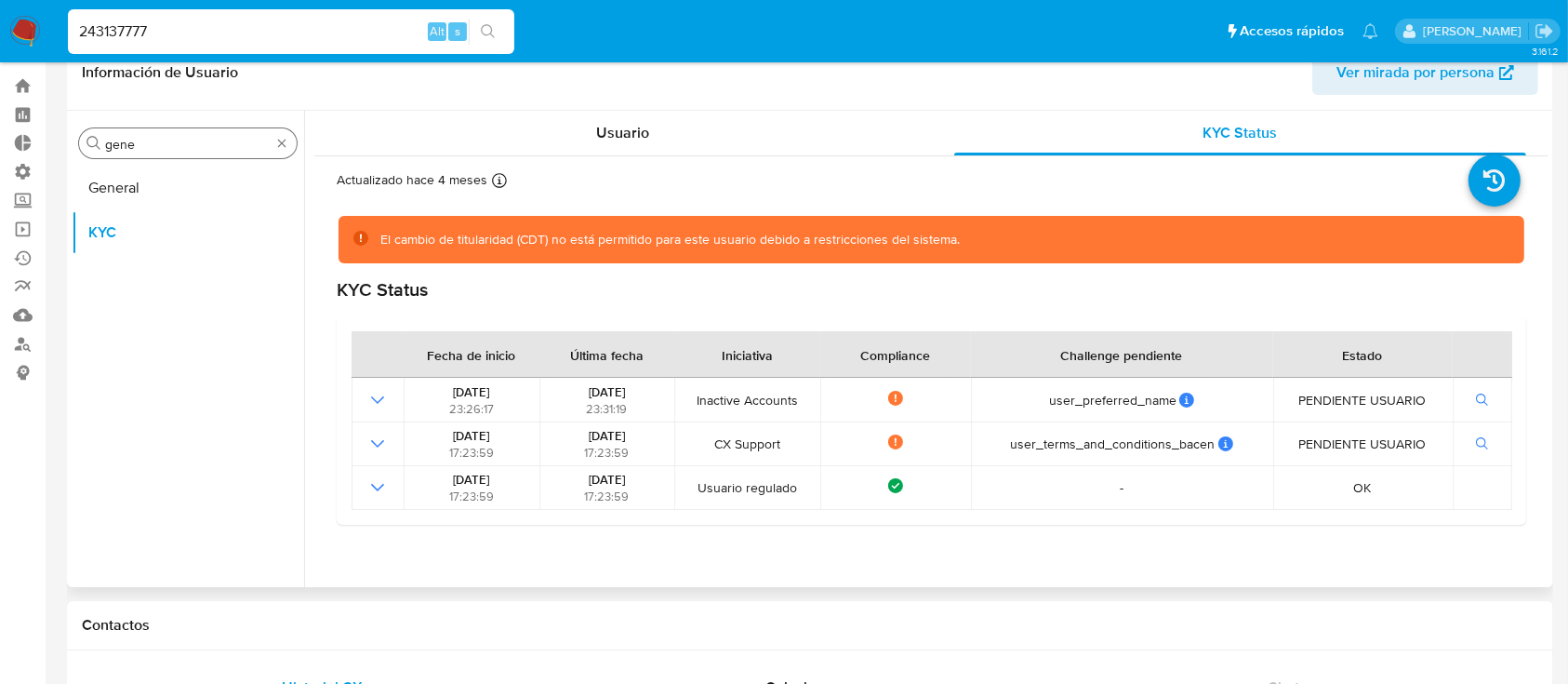
click at [220, 136] on input "gene" at bounding box center [188, 143] width 165 height 17
click at [581, 141] on div "Usuario" at bounding box center [623, 133] width 573 height 44
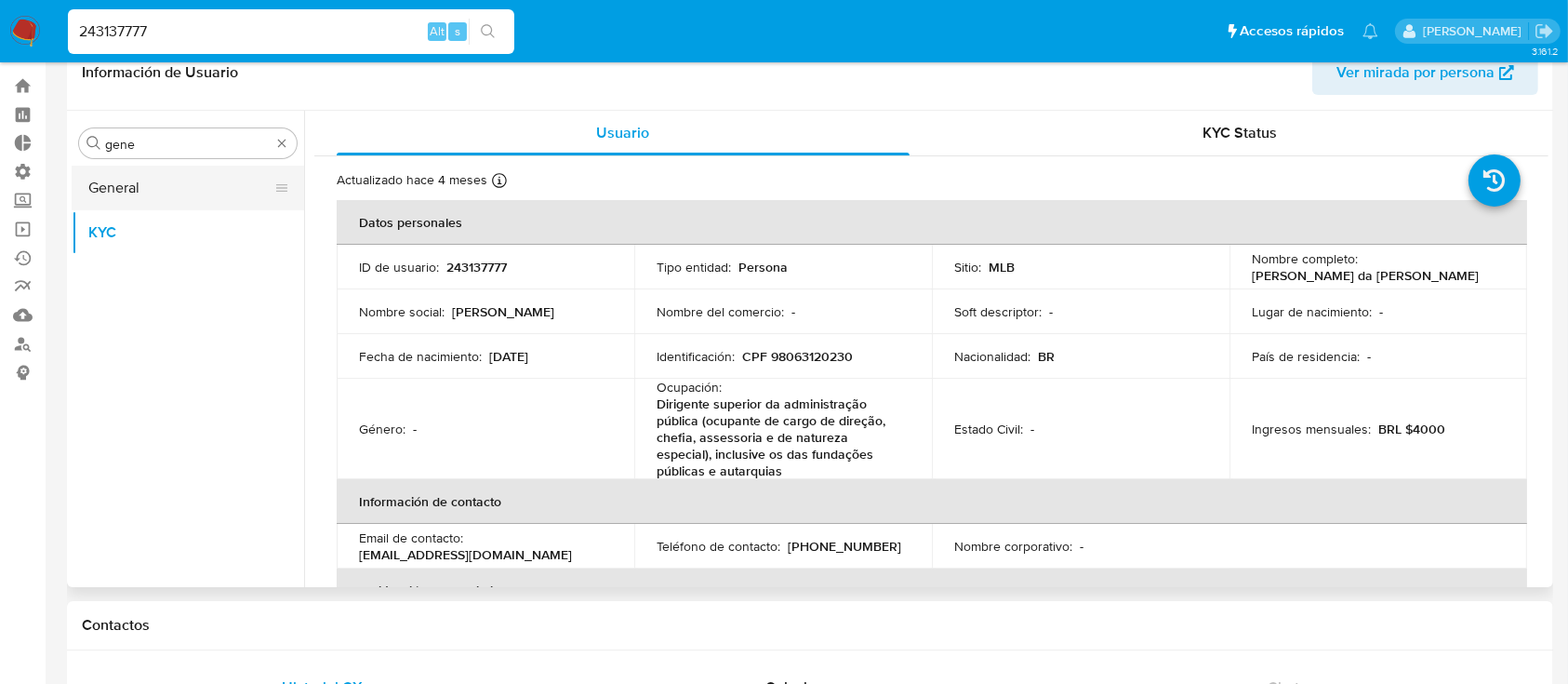
click at [170, 198] on button "General" at bounding box center [181, 187] width 218 height 44
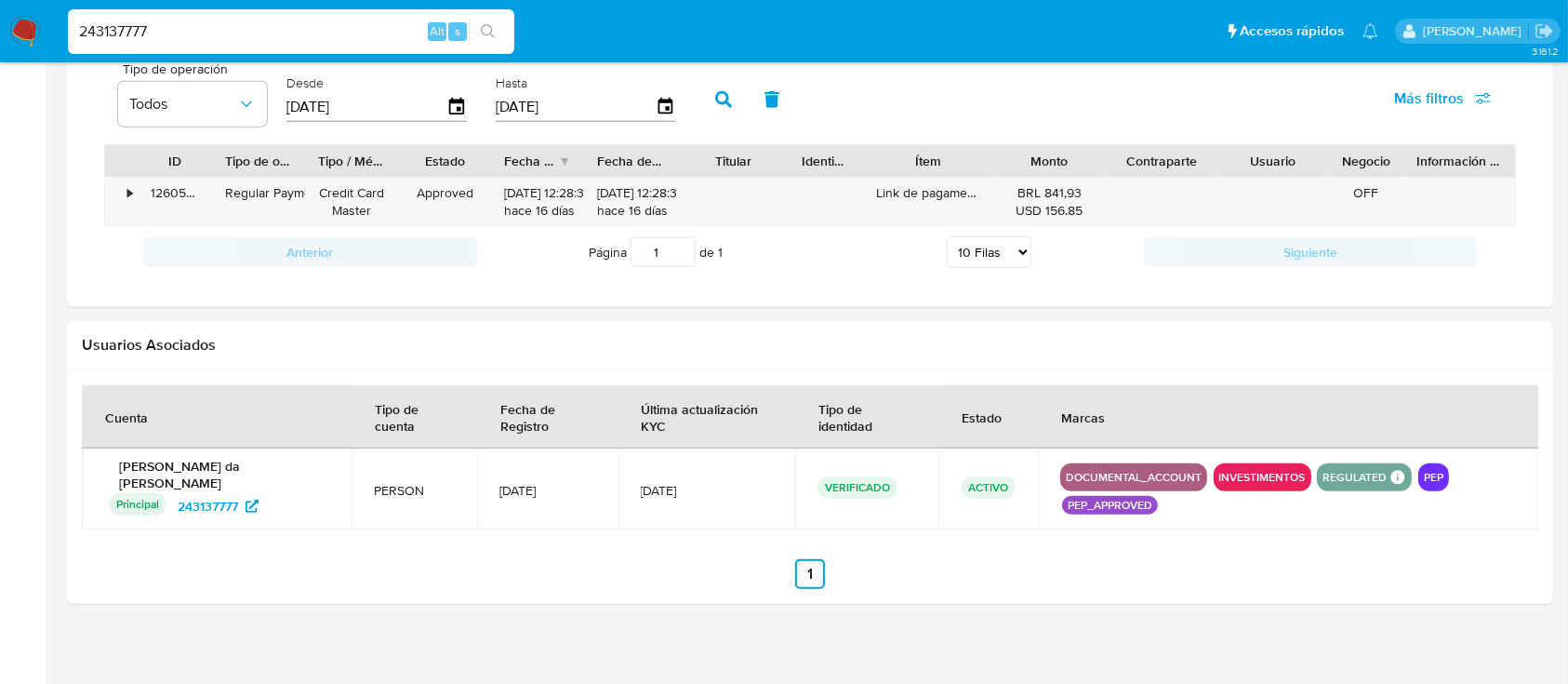
scroll to position [1333, 0]
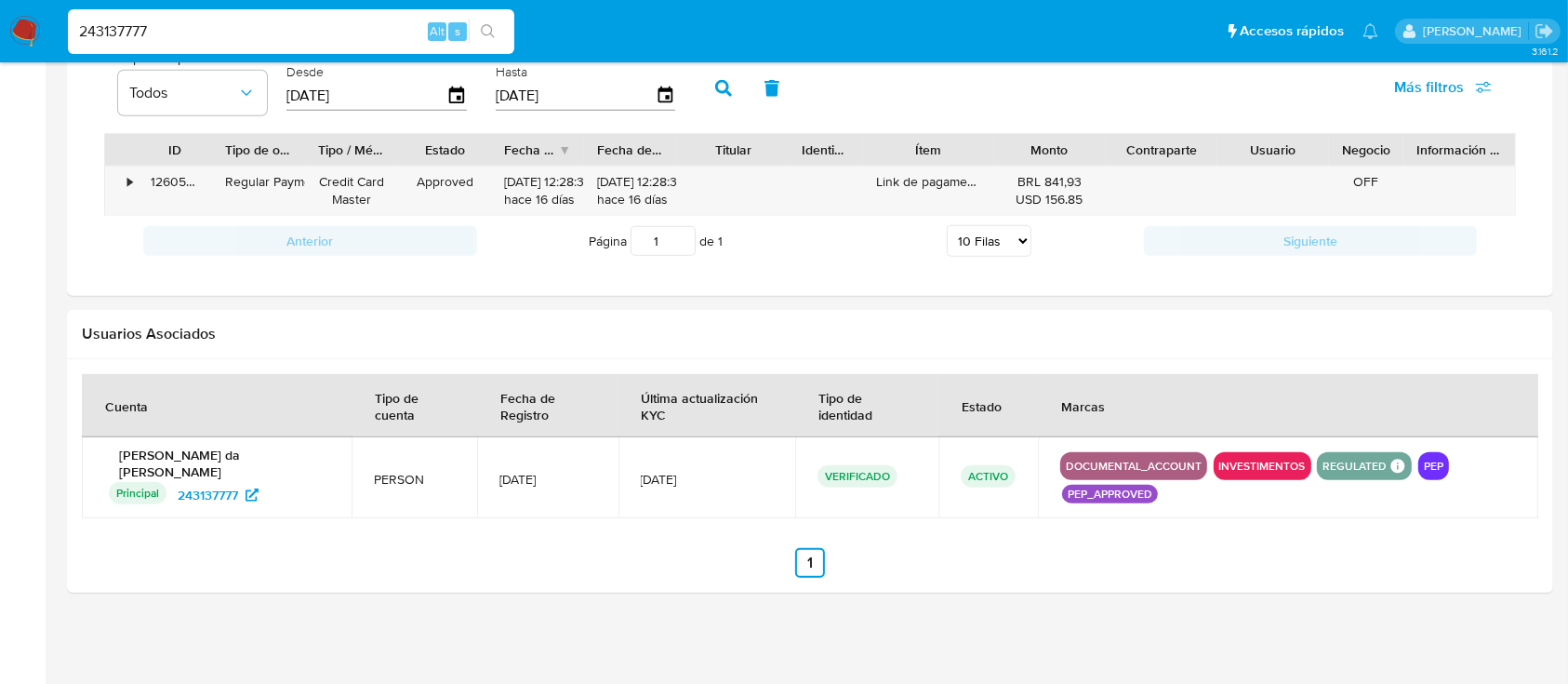
click at [325, 37] on input "243137777" at bounding box center [291, 31] width 446 height 25
paste input "1945266199"
type input "1945266199"
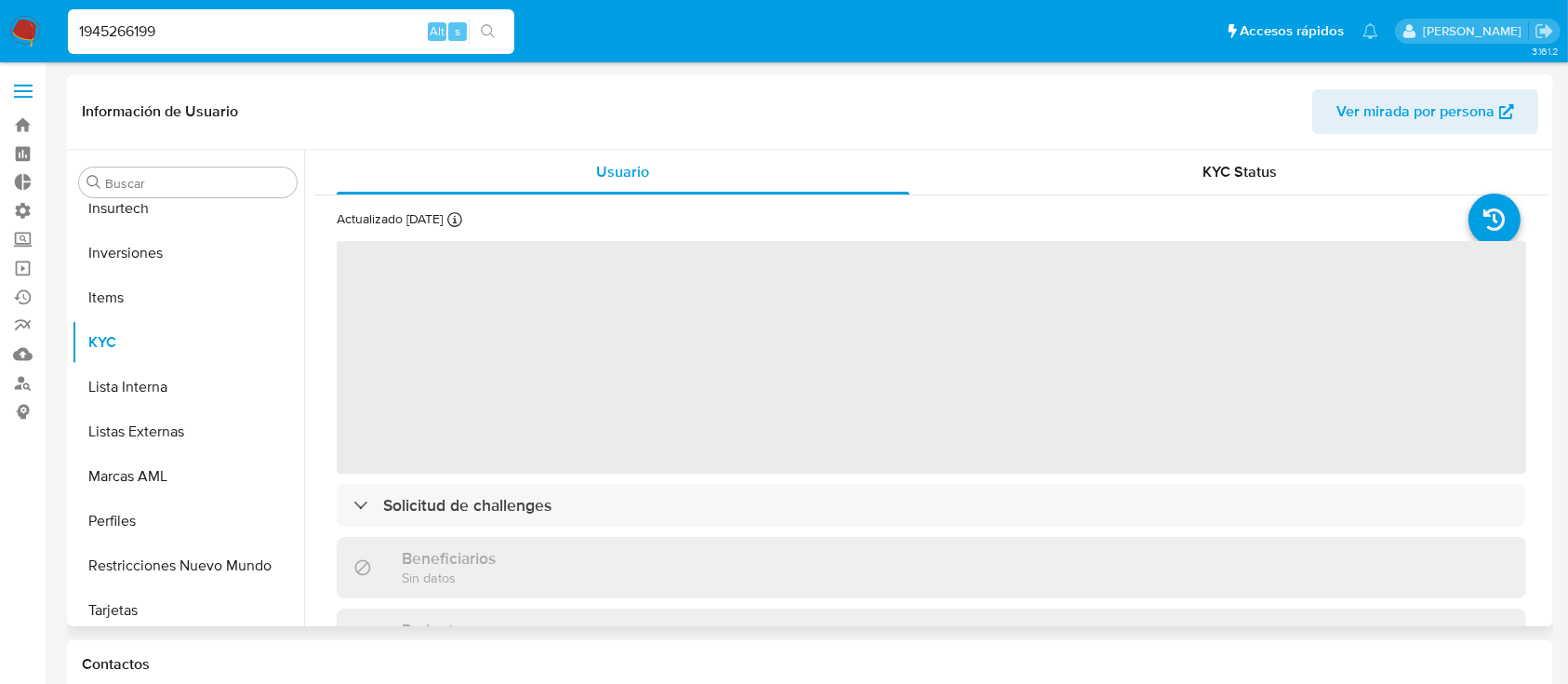
scroll to position [965, 0]
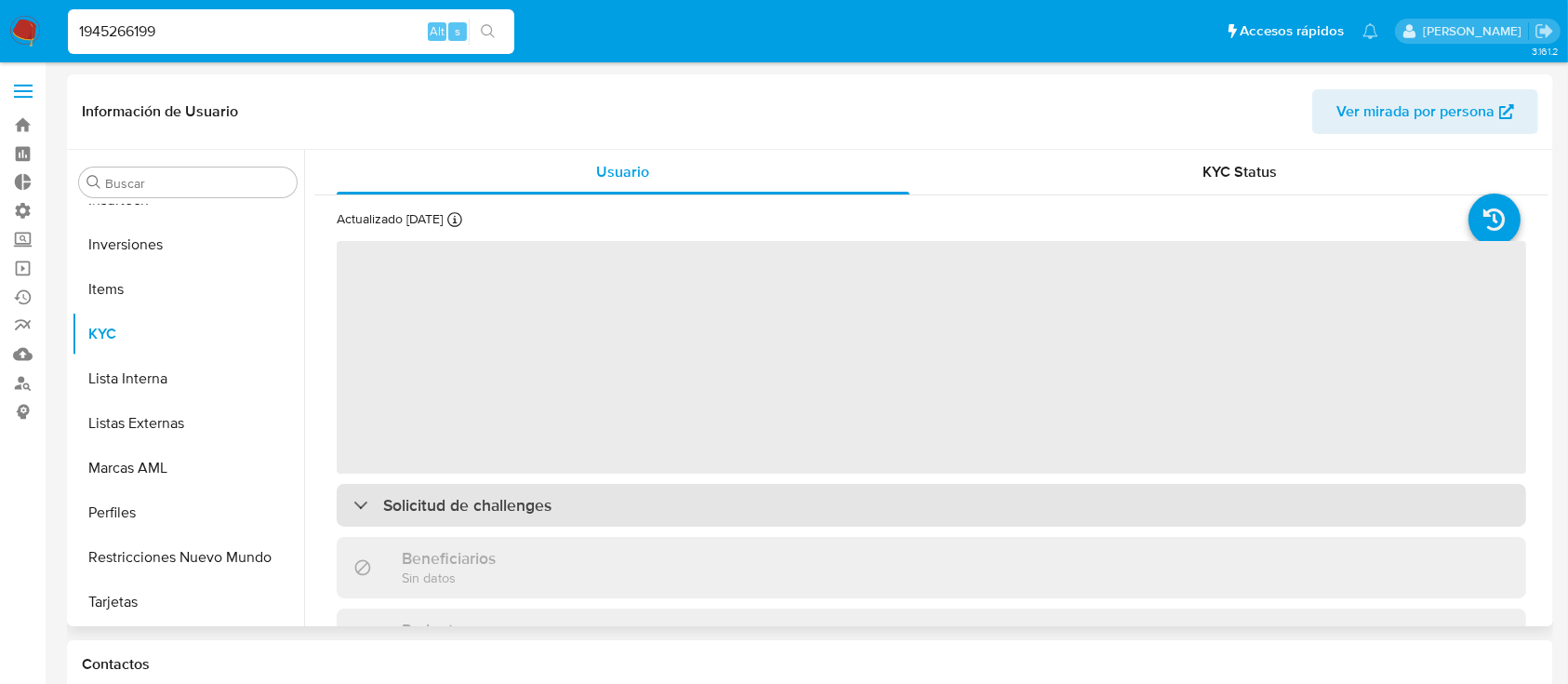
select select "10"
click at [524, 514] on h3 "Solicitud de challenges" at bounding box center [467, 505] width 168 height 21
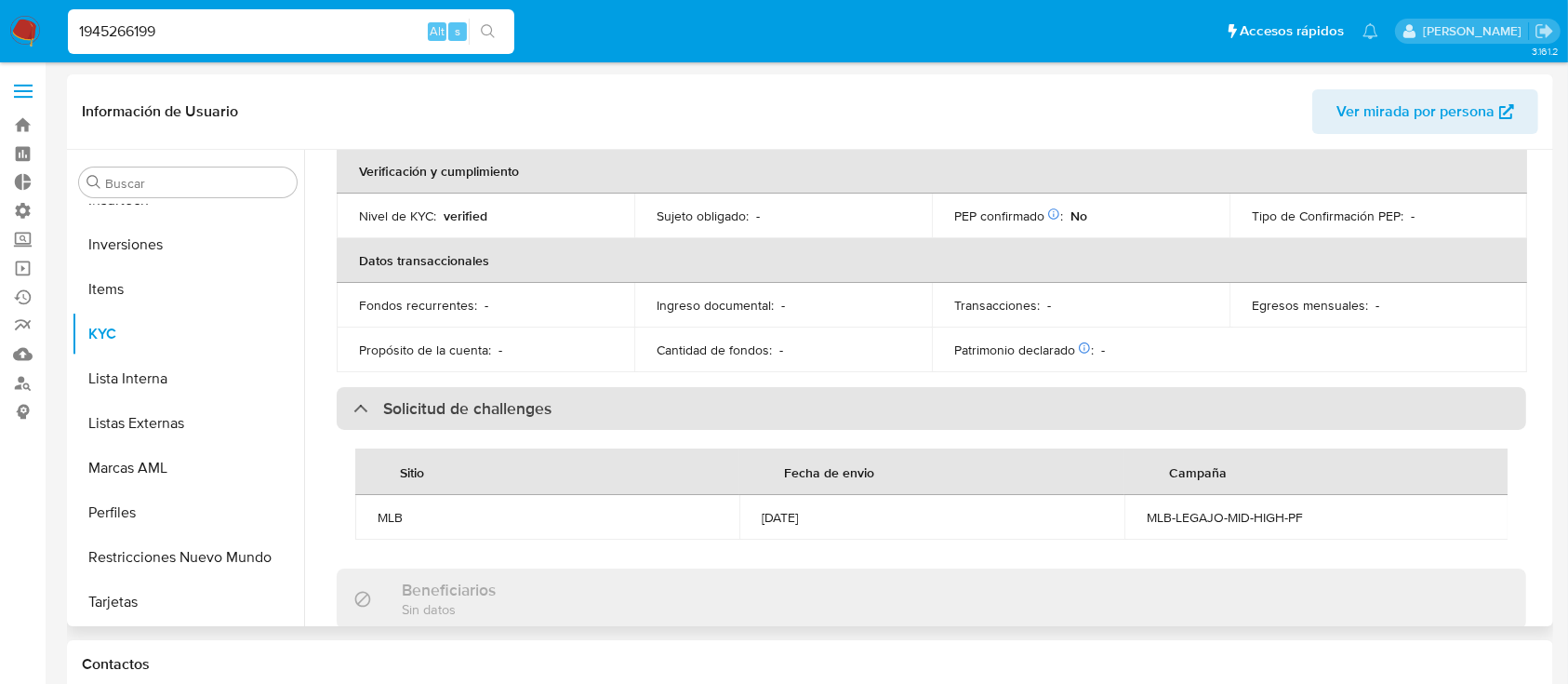
scroll to position [404, 0]
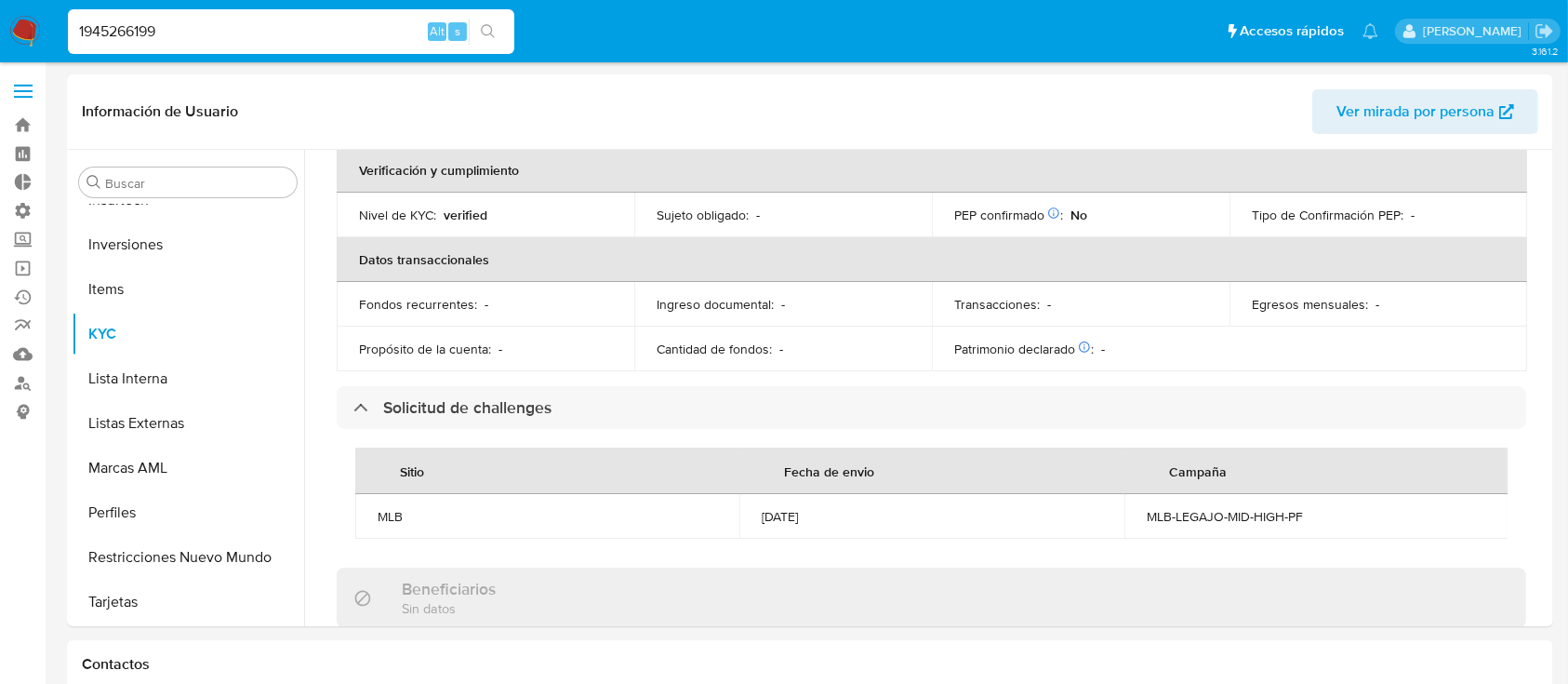
click at [252, 38] on input "1945266199" at bounding box center [291, 31] width 446 height 25
paste input "897033994"
type input "1897033994"
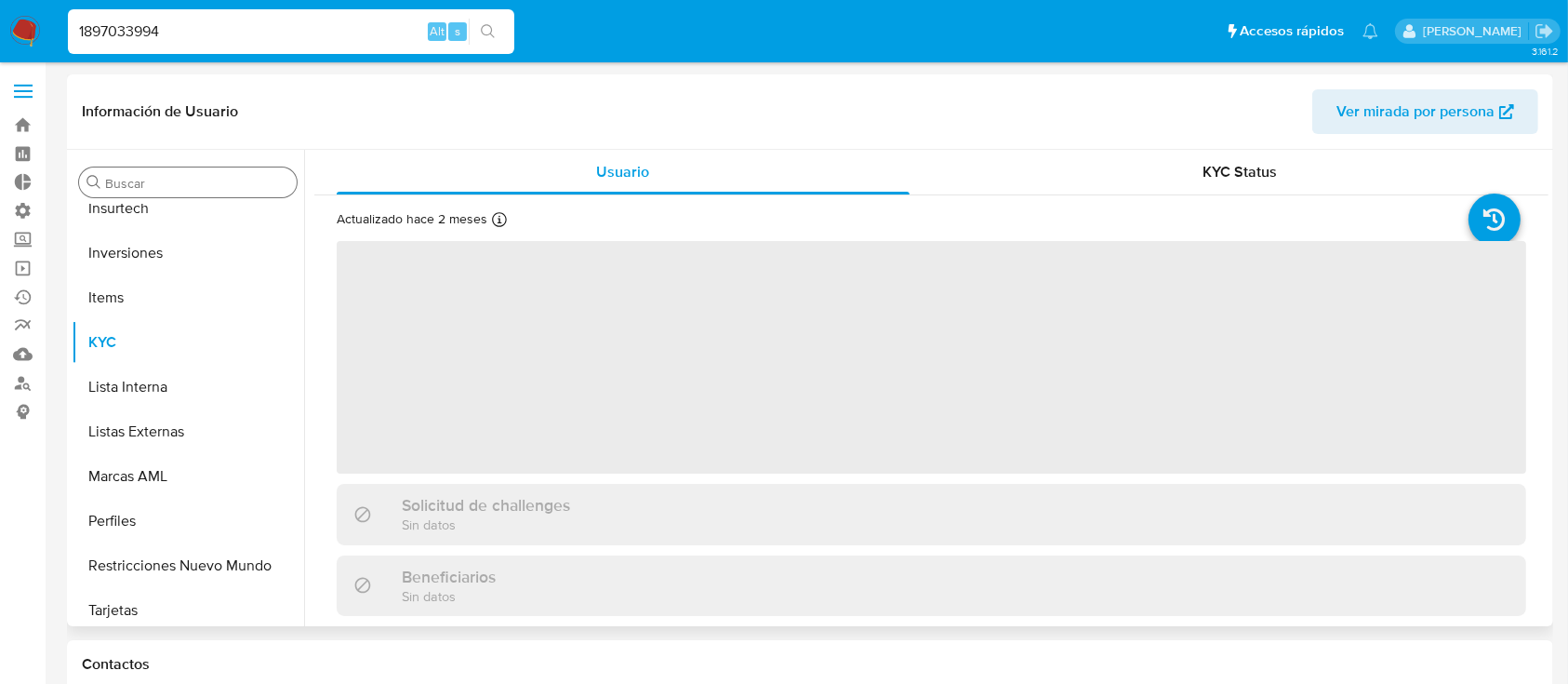
click at [184, 190] on input "Buscar" at bounding box center [196, 183] width 184 height 17
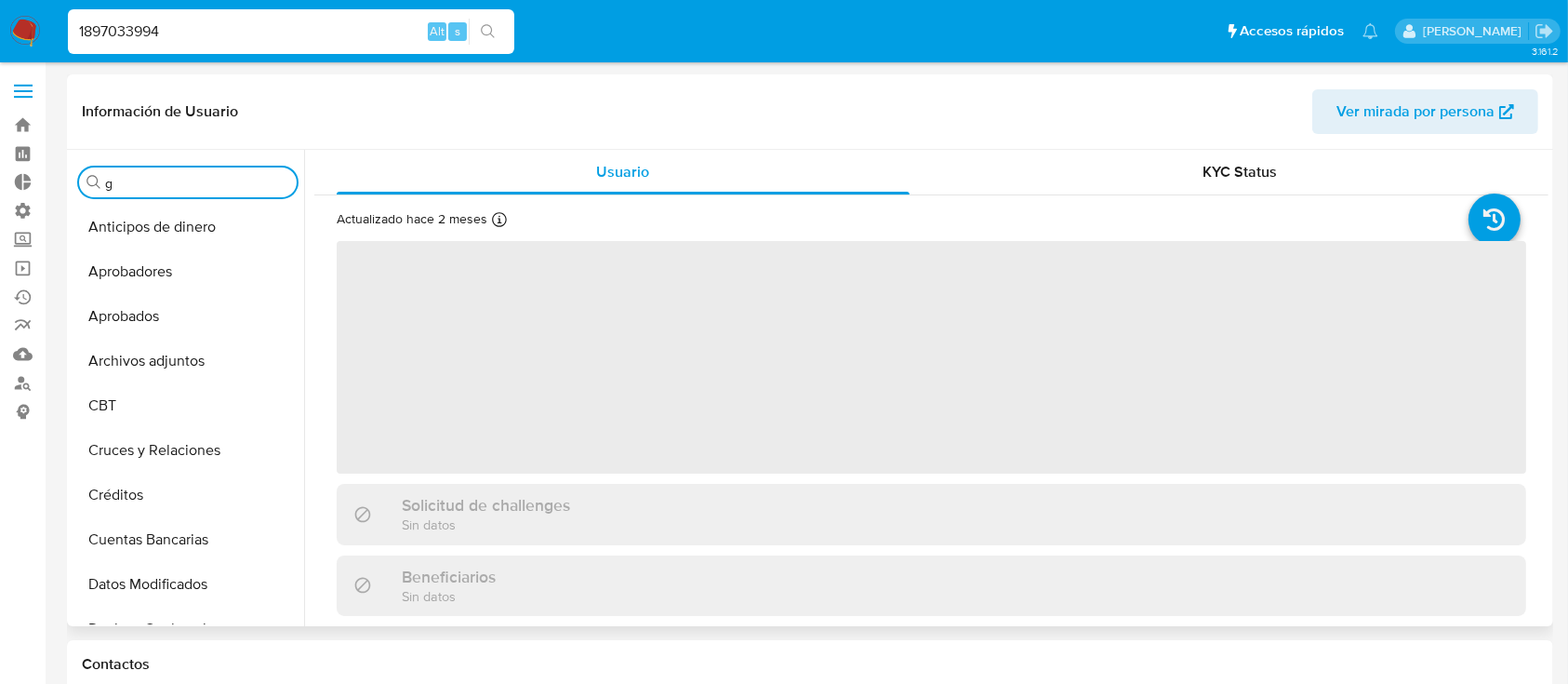
type input "ge"
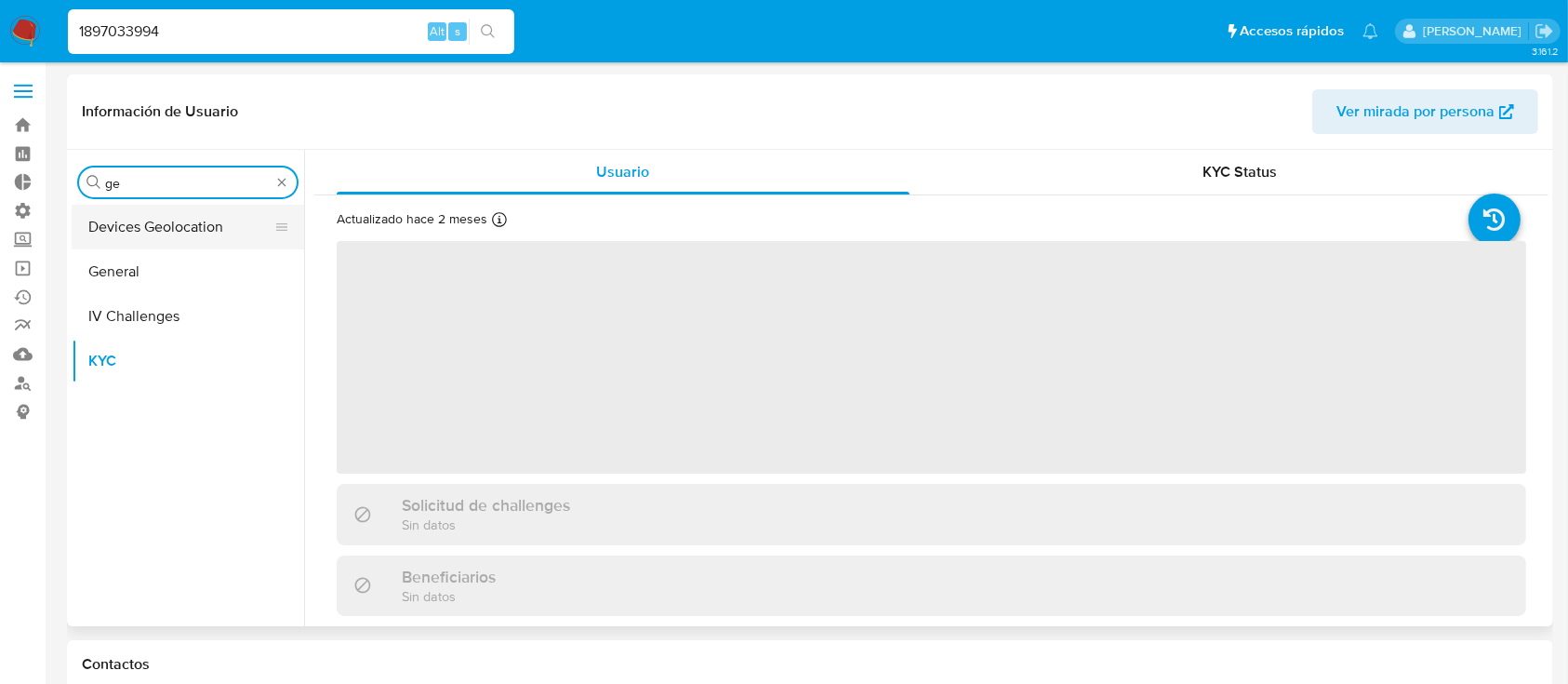
select select "10"
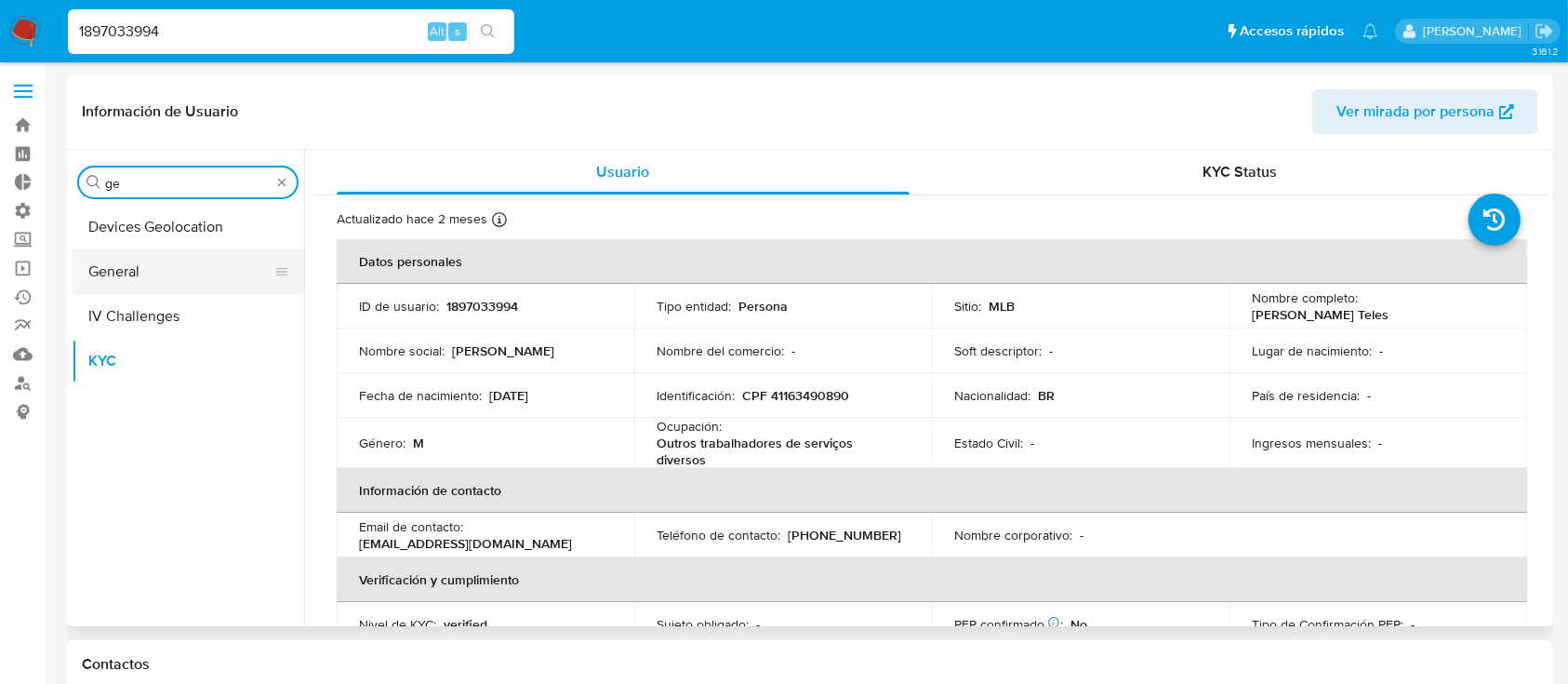
type input "ge"
click at [145, 273] on button "General" at bounding box center [181, 271] width 218 height 44
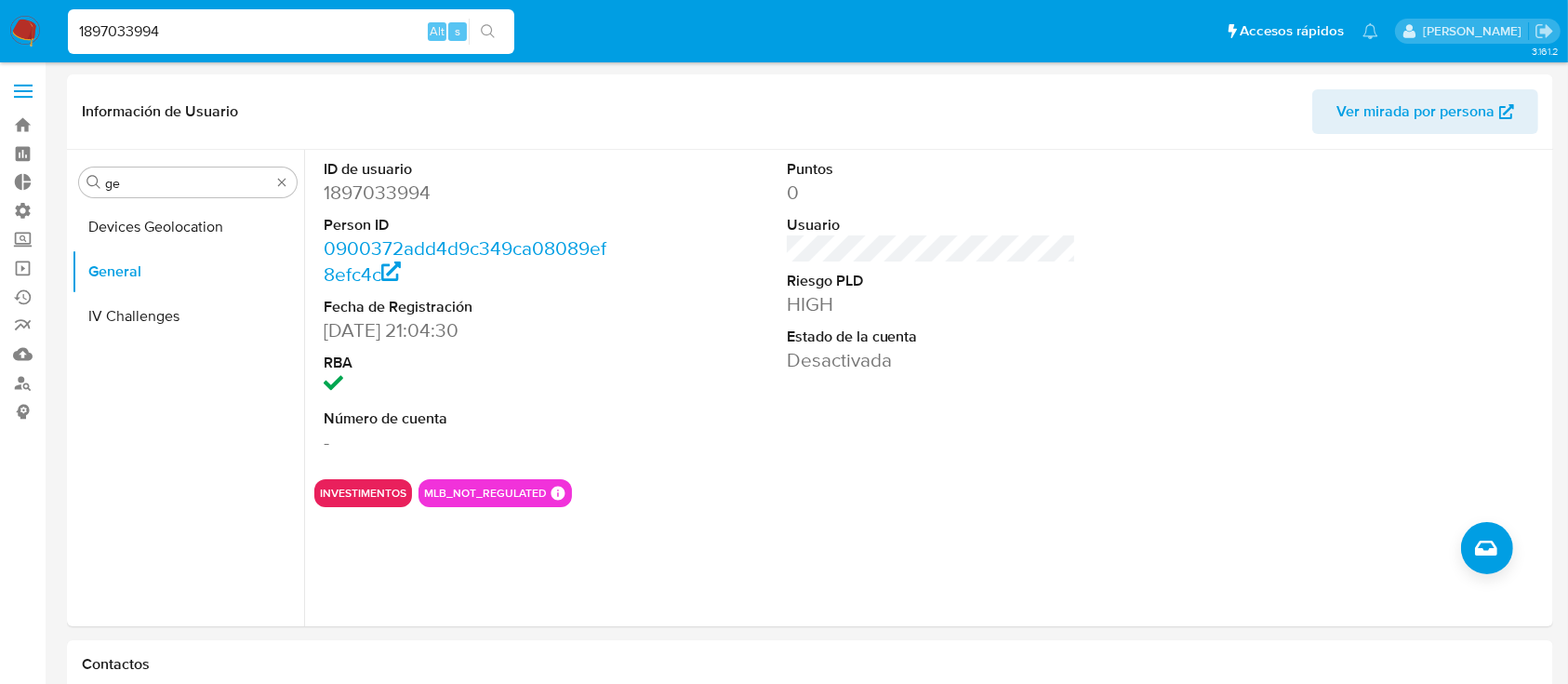
click at [20, 34] on img at bounding box center [25, 31] width 31 height 31
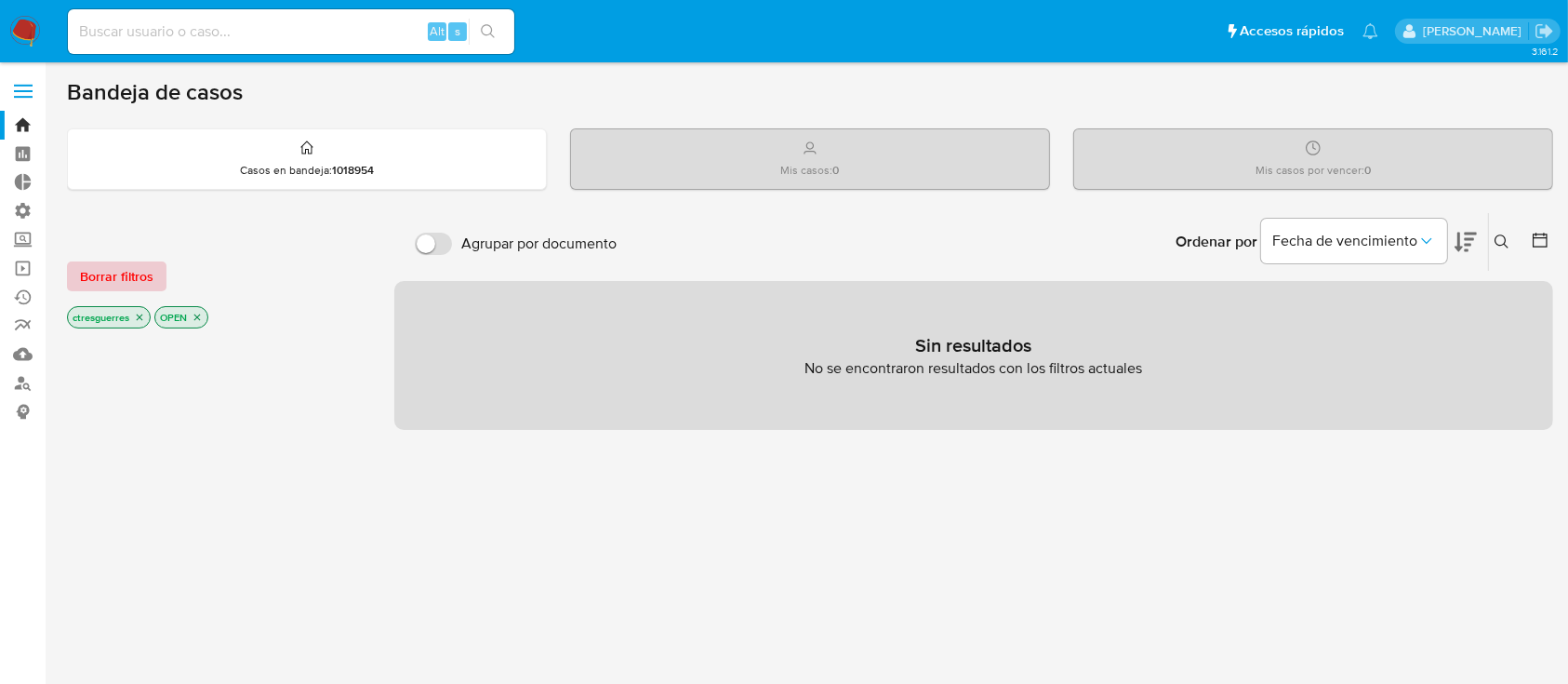
click at [142, 282] on span "Borrar filtros" at bounding box center [116, 276] width 74 height 27
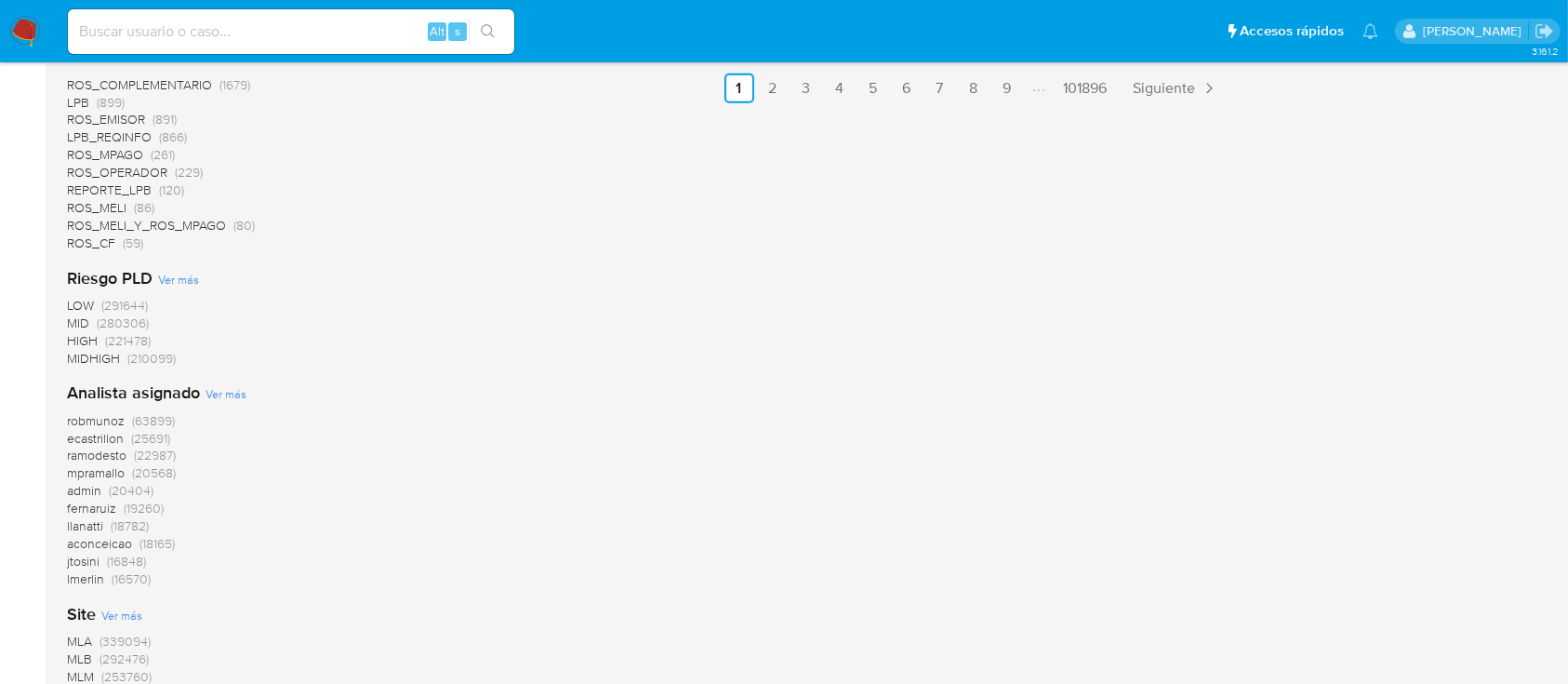
scroll to position [1646, 0]
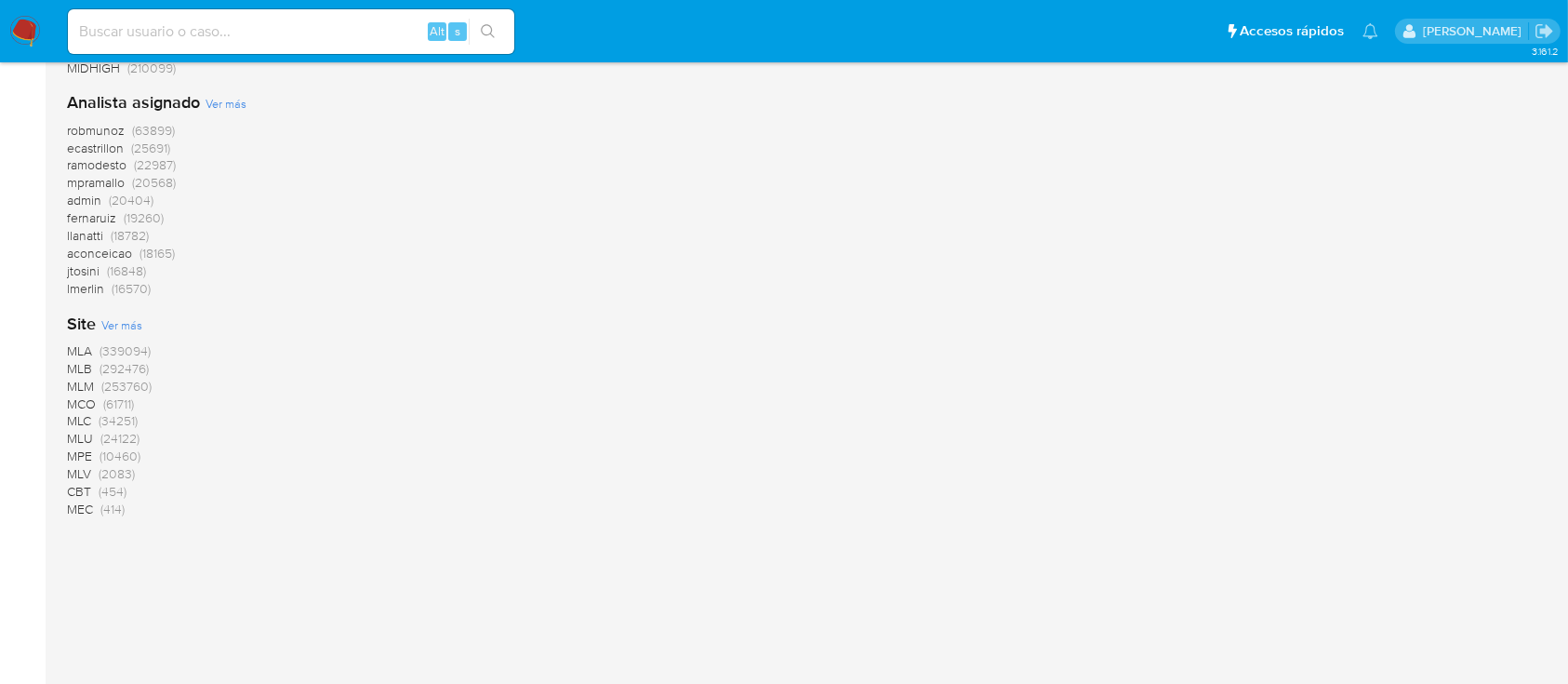
click at [77, 371] on span "MLB" at bounding box center [80, 368] width 26 height 19
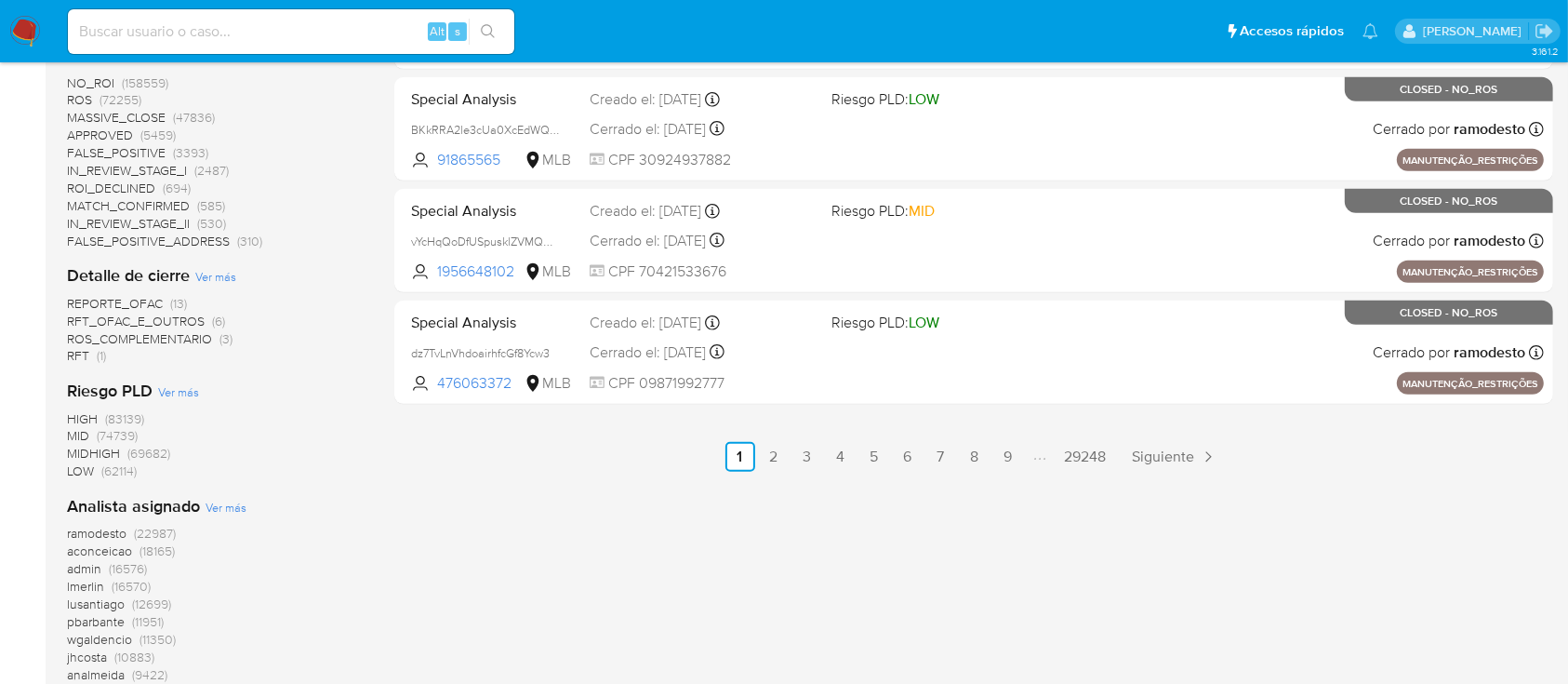
scroll to position [989, 0]
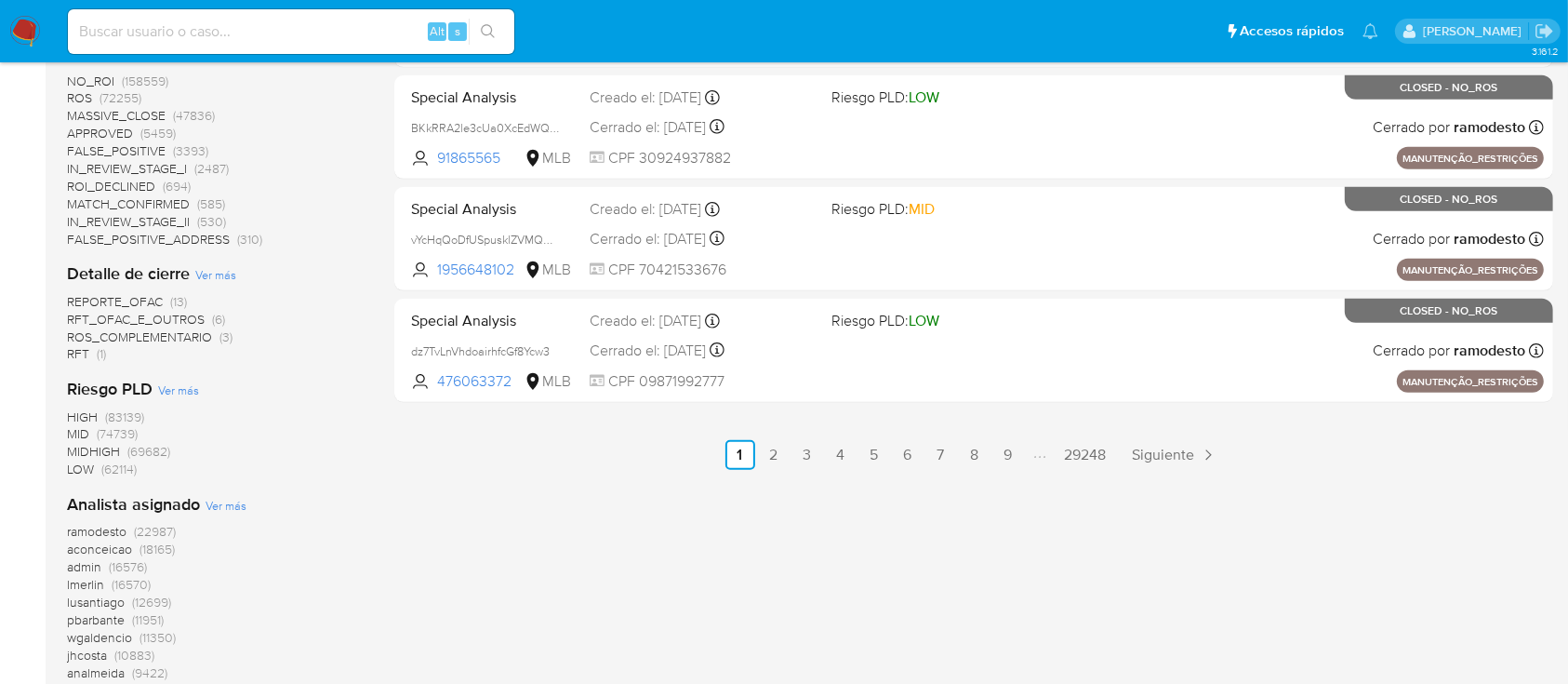
click at [86, 410] on span "HIGH" at bounding box center [82, 417] width 30 height 19
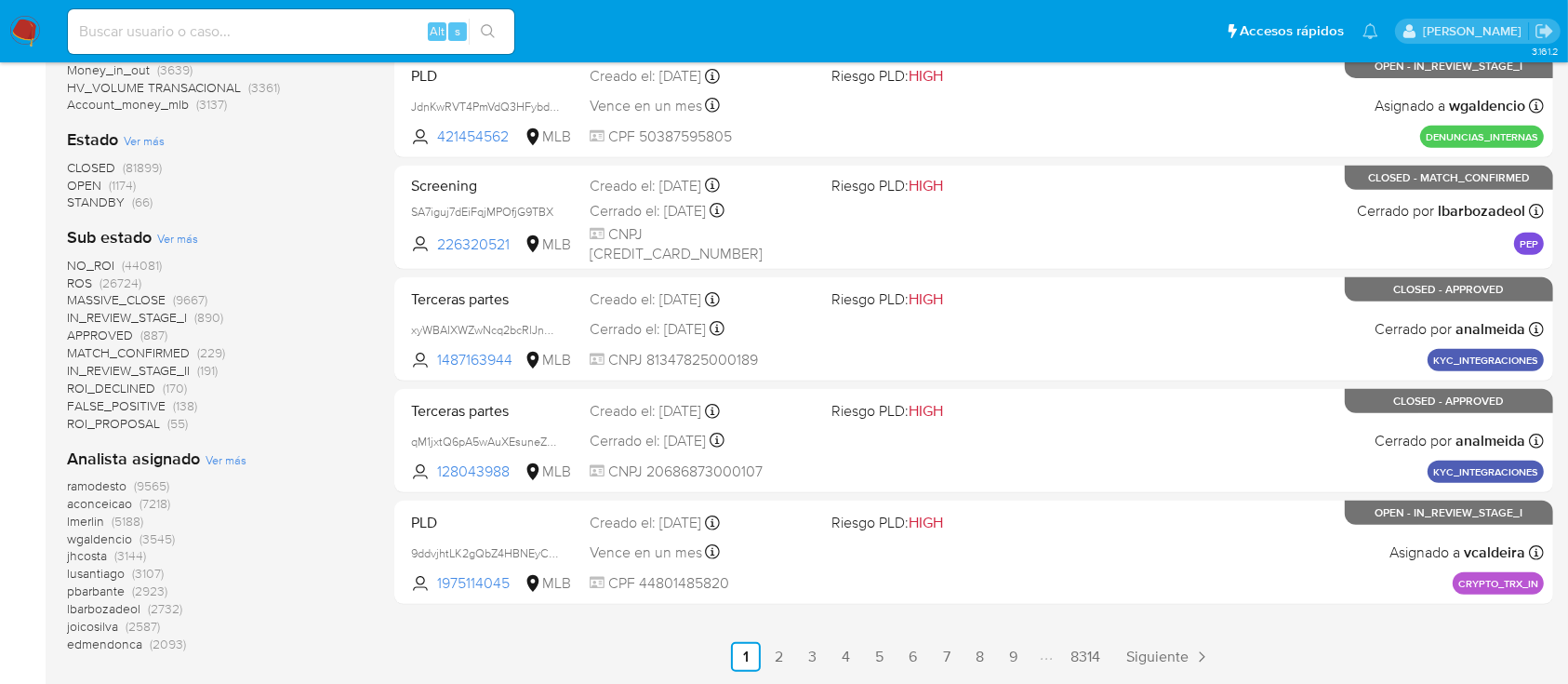
scroll to position [789, 0]
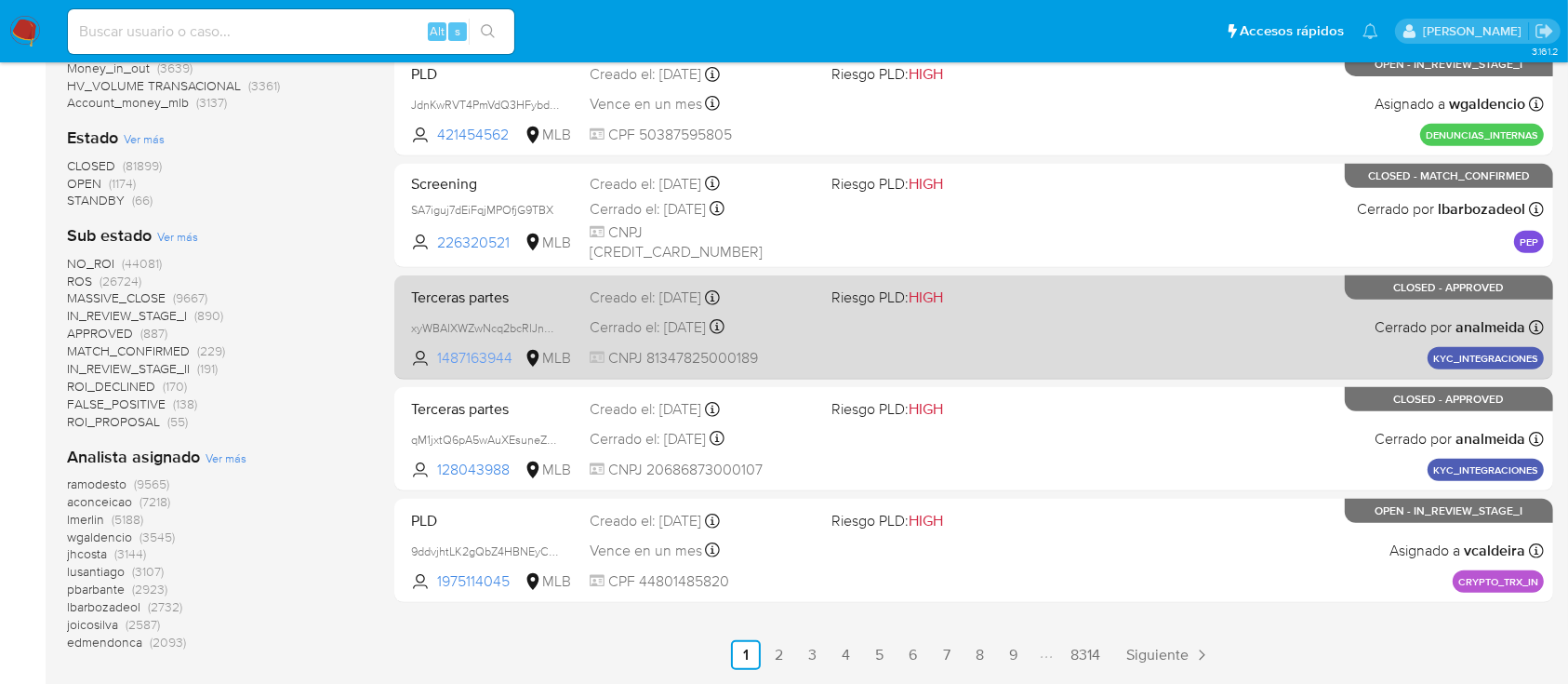
click at [469, 354] on span "1487163944" at bounding box center [478, 358] width 84 height 21
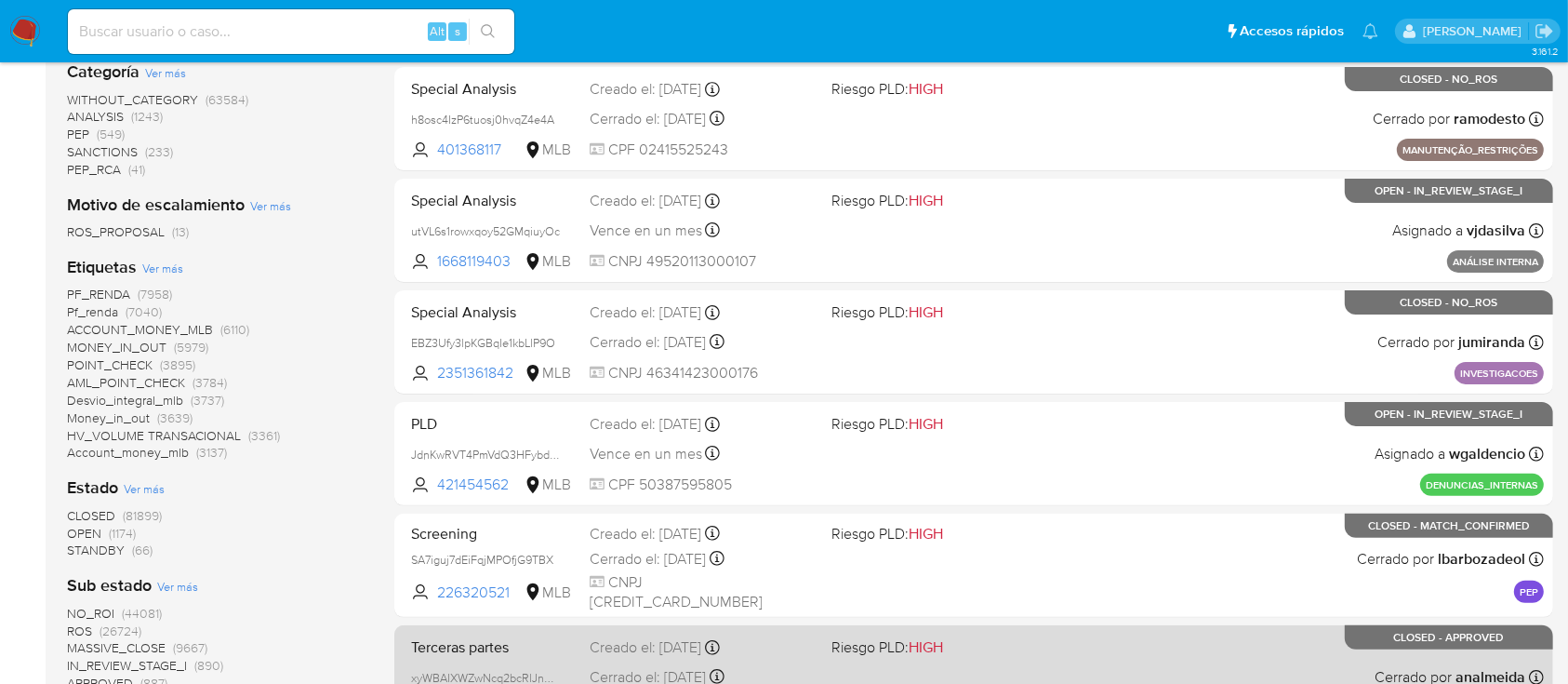
scroll to position [437, 0]
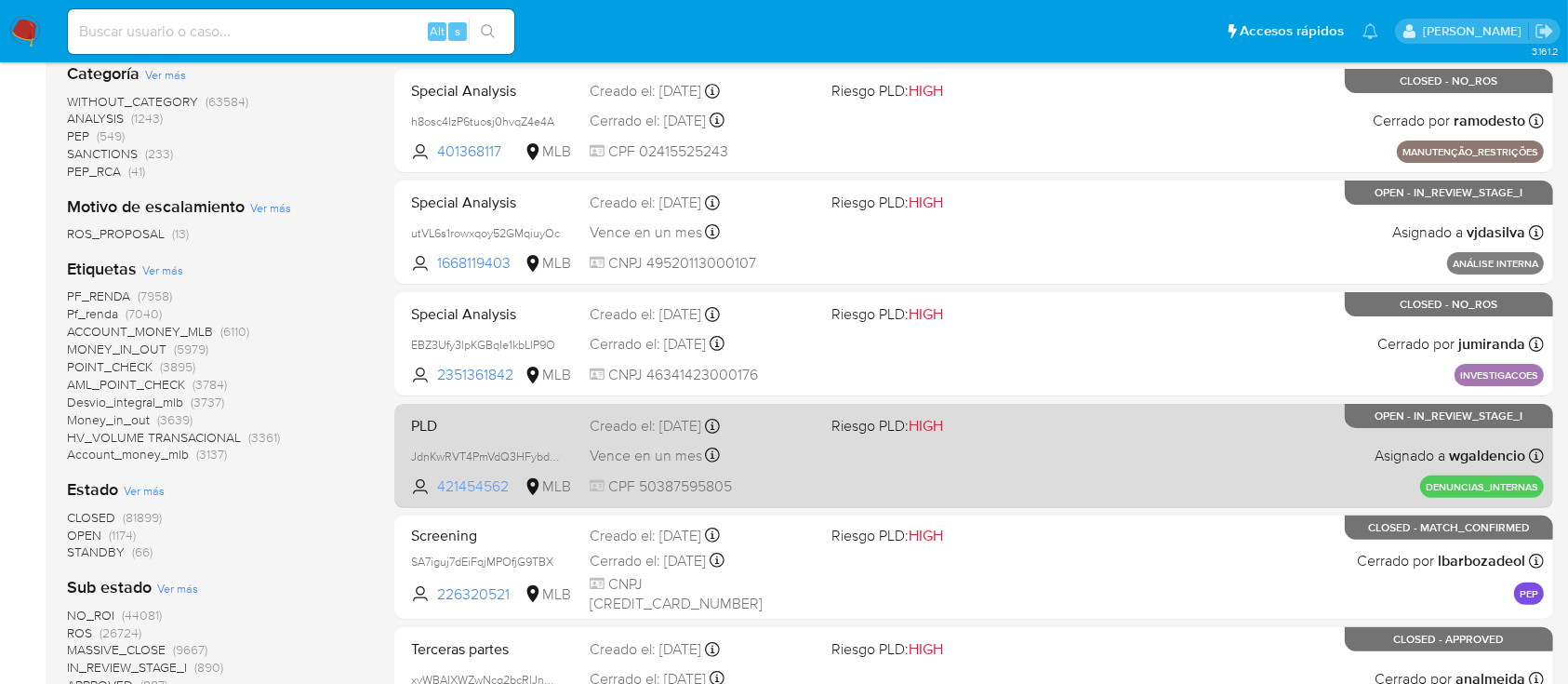
click at [488, 477] on span "421454562" at bounding box center [478, 486] width 84 height 21
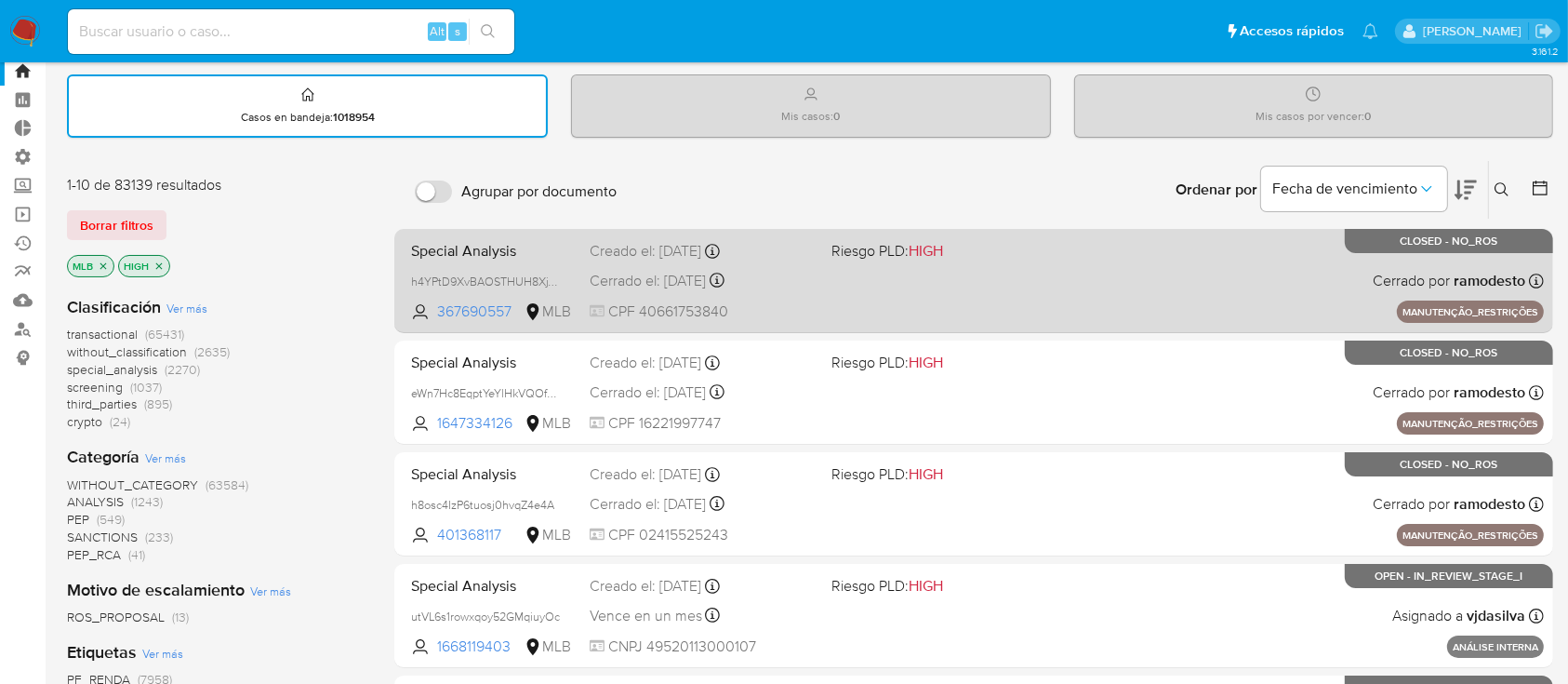
scroll to position [52, 0]
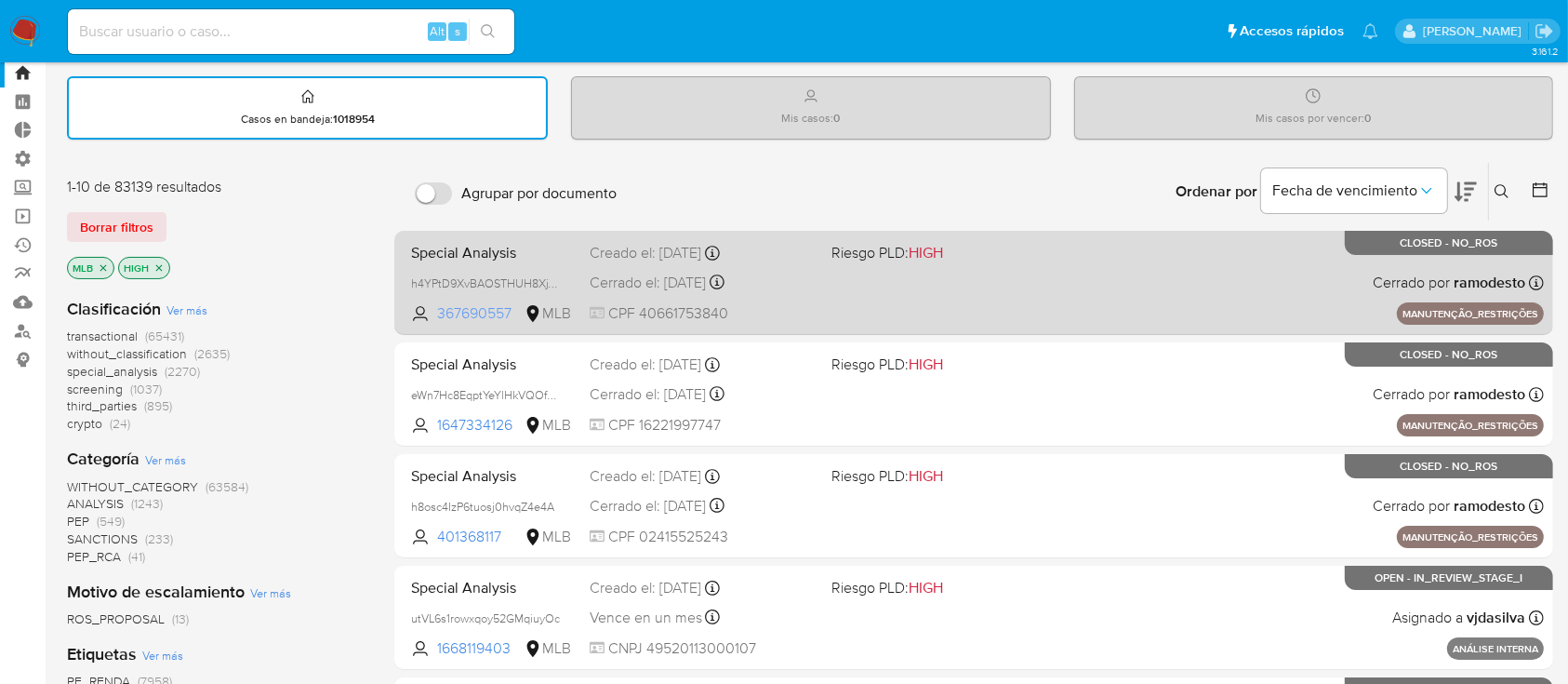
click at [472, 312] on span "367690557" at bounding box center [478, 314] width 84 height 21
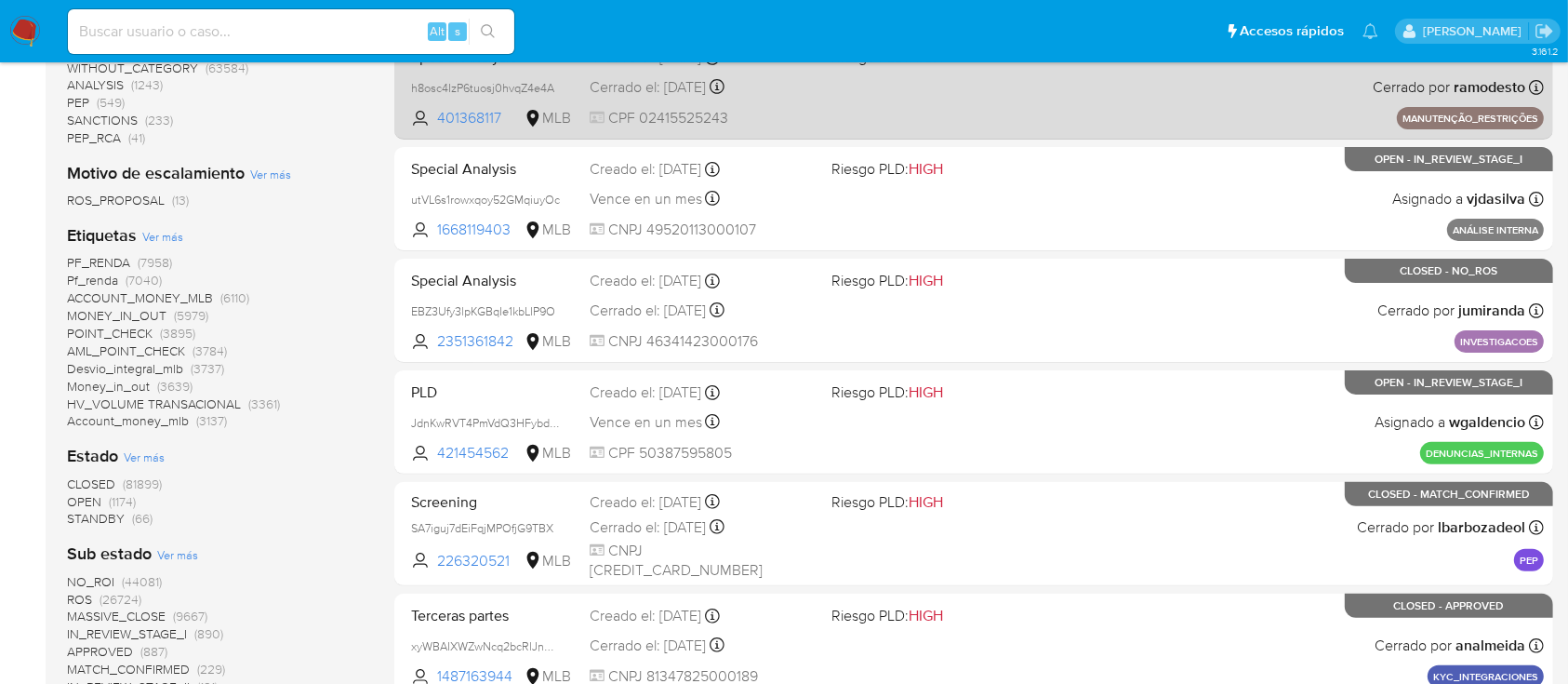
scroll to position [0, 0]
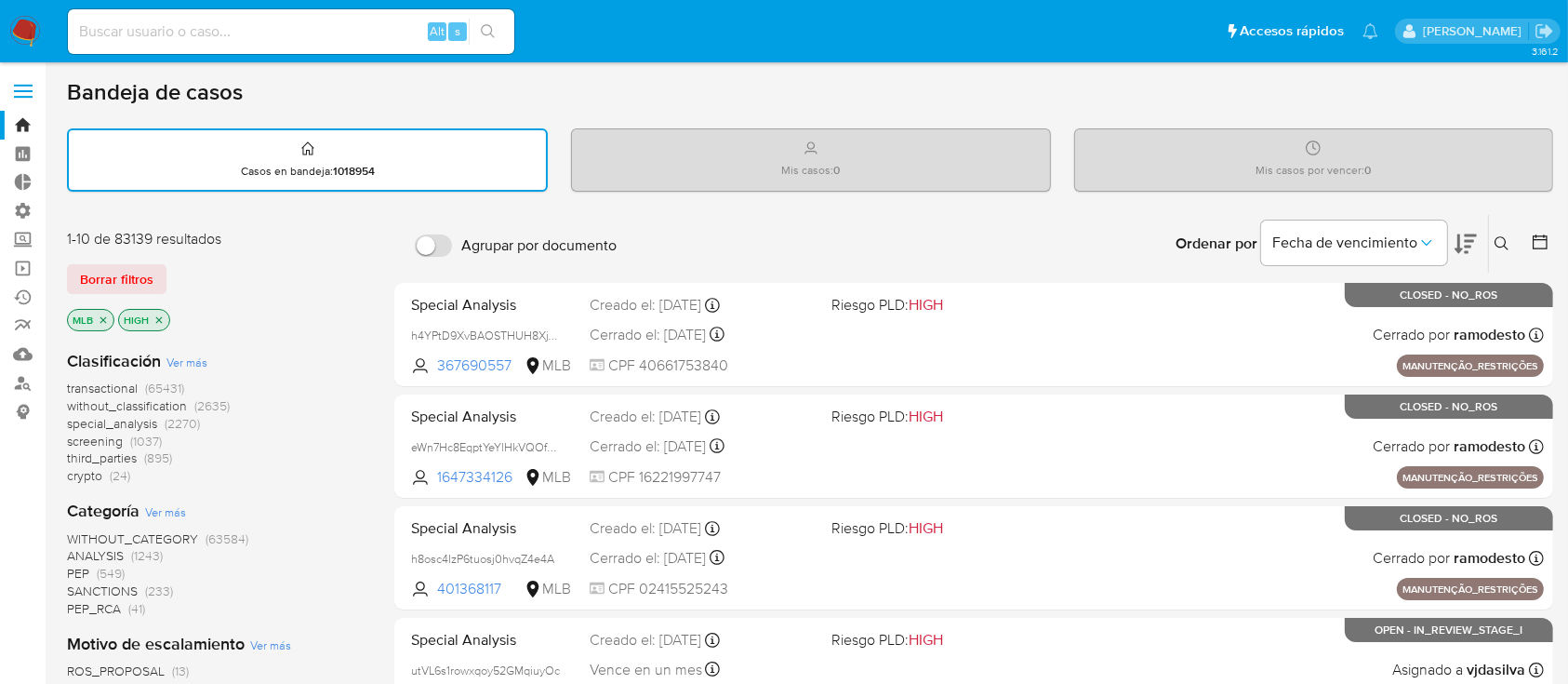
click at [218, 28] on input at bounding box center [291, 31] width 446 height 25
paste input "2358708"
type input "2358708"
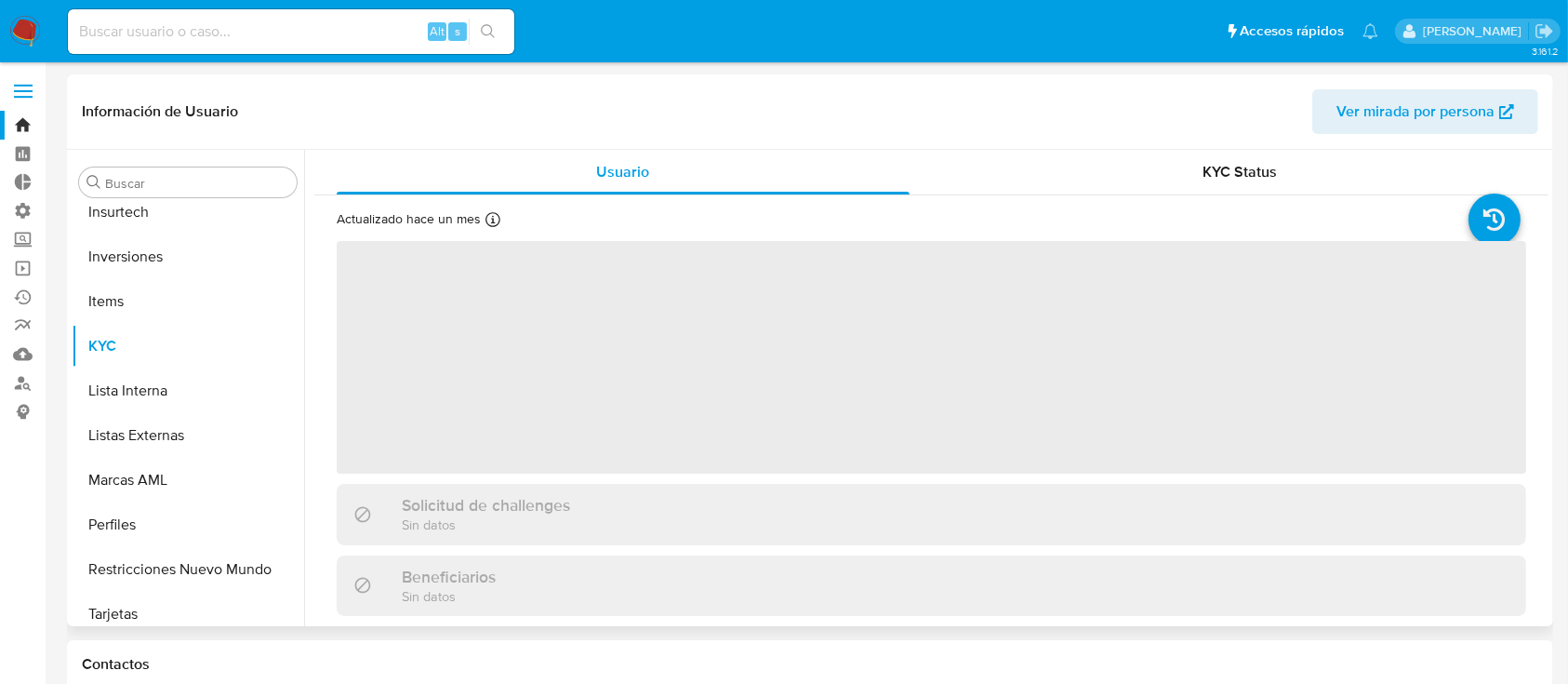
scroll to position [965, 0]
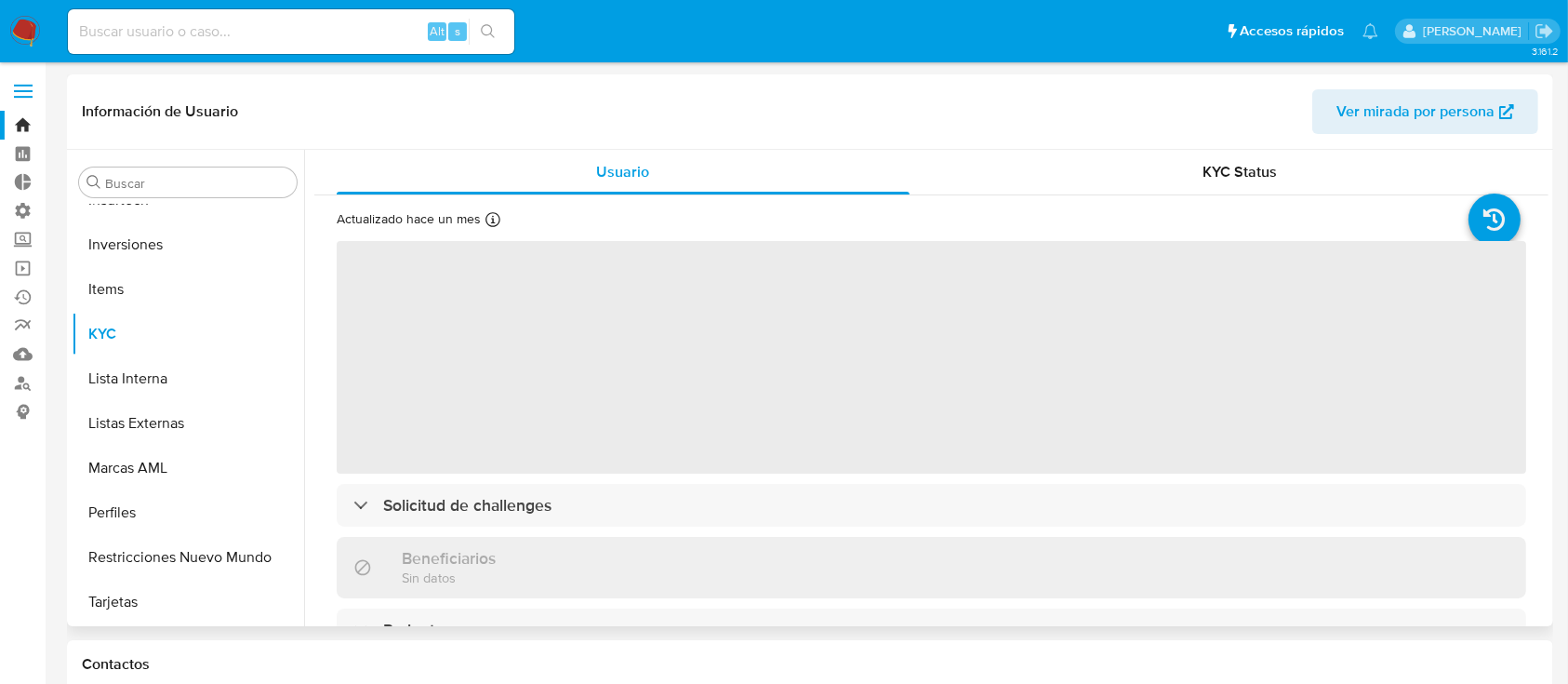
select select "10"
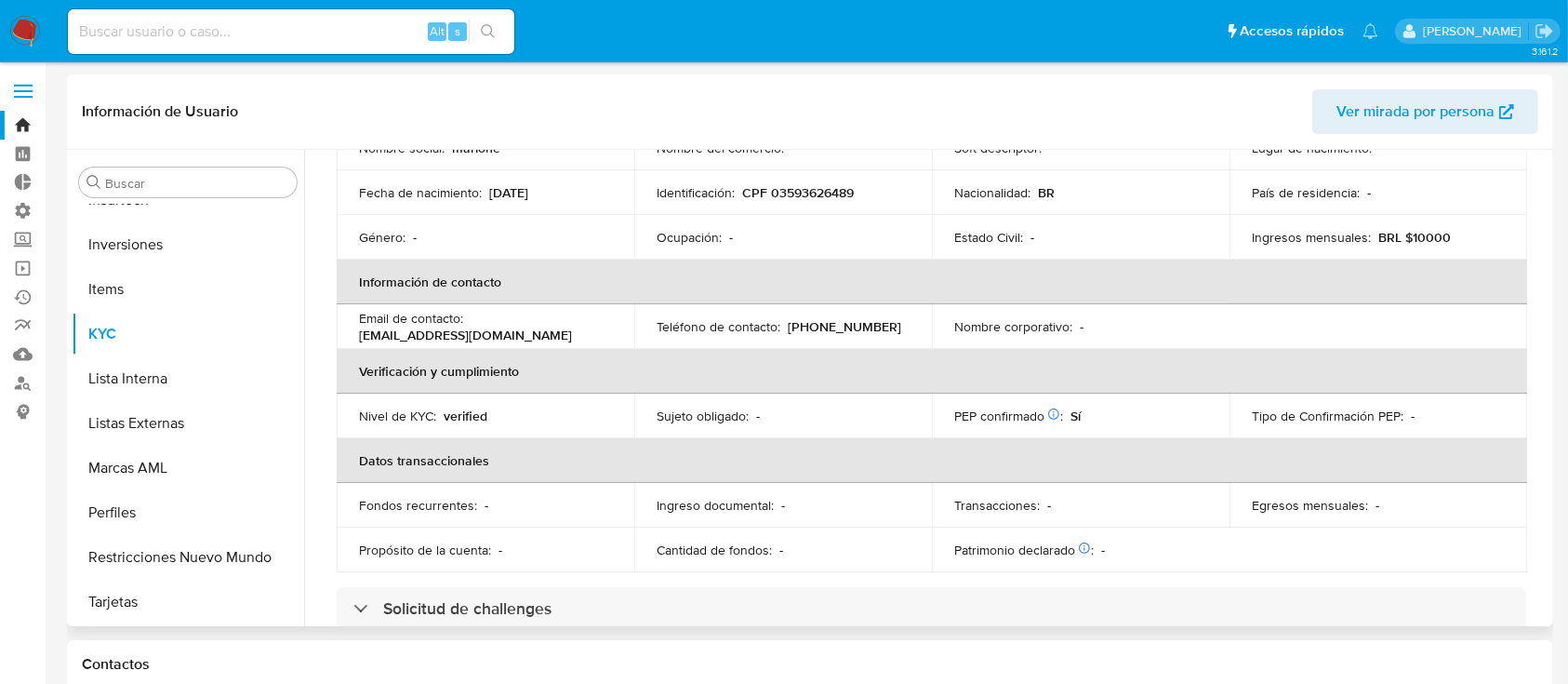
scroll to position [386, 0]
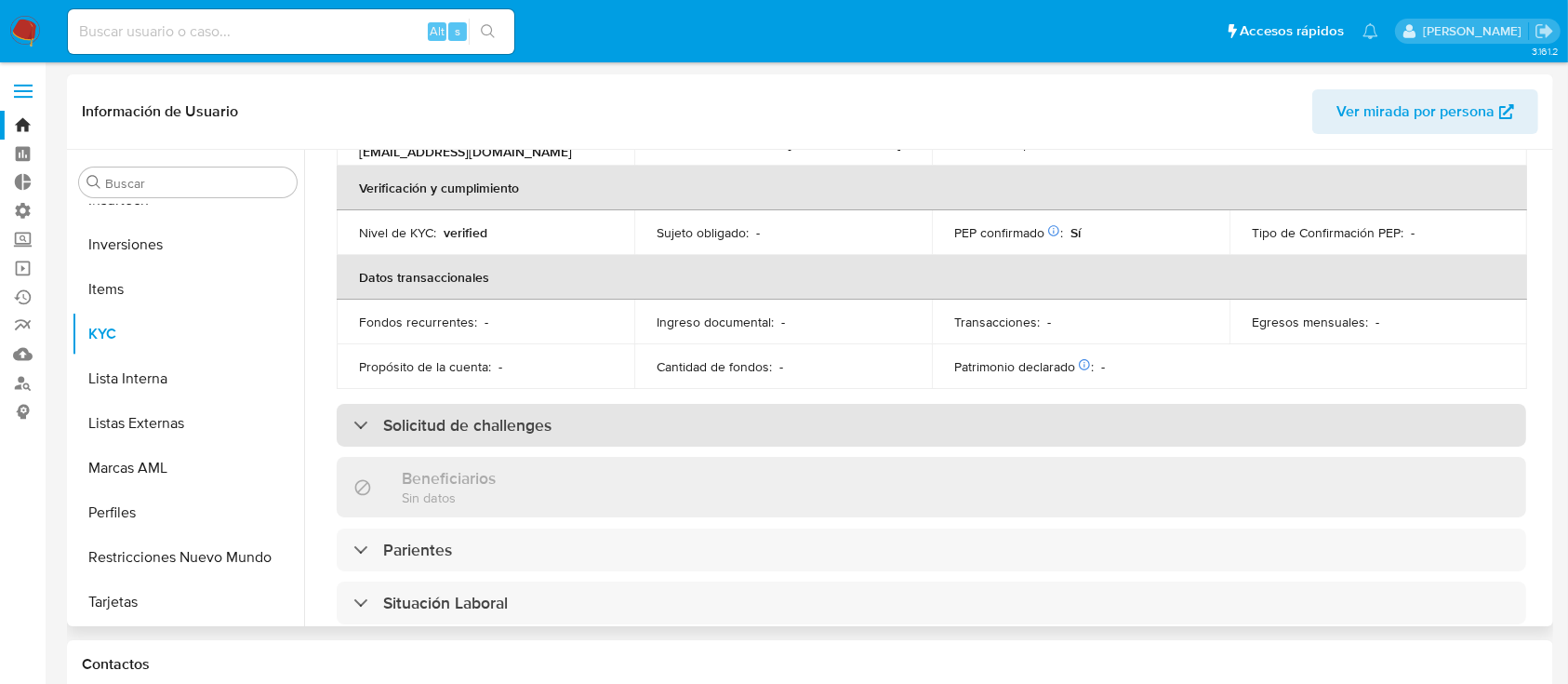
click at [605, 413] on div "Solicitud de challenges" at bounding box center [931, 426] width 1190 height 43
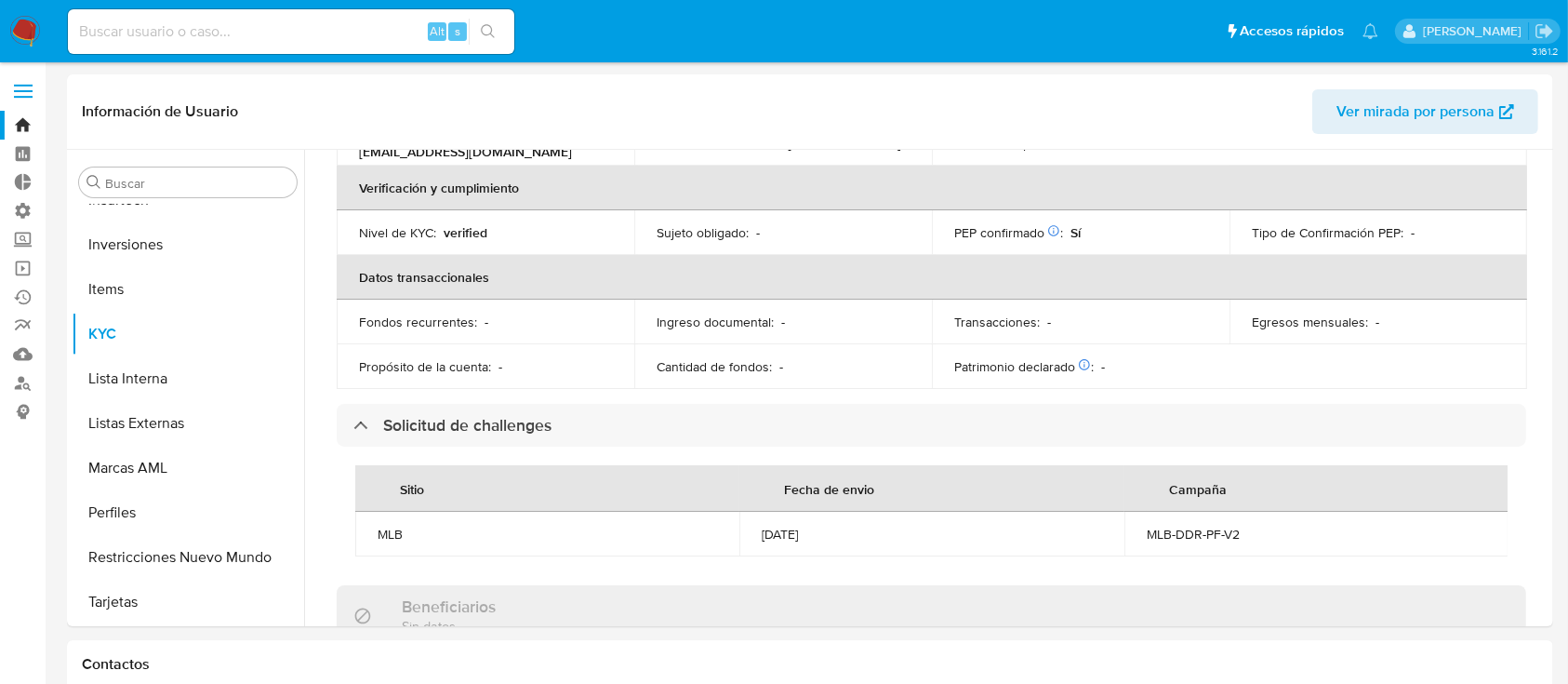
click at [321, 29] on input at bounding box center [291, 31] width 446 height 25
paste input "382734478"
type input "382734478"
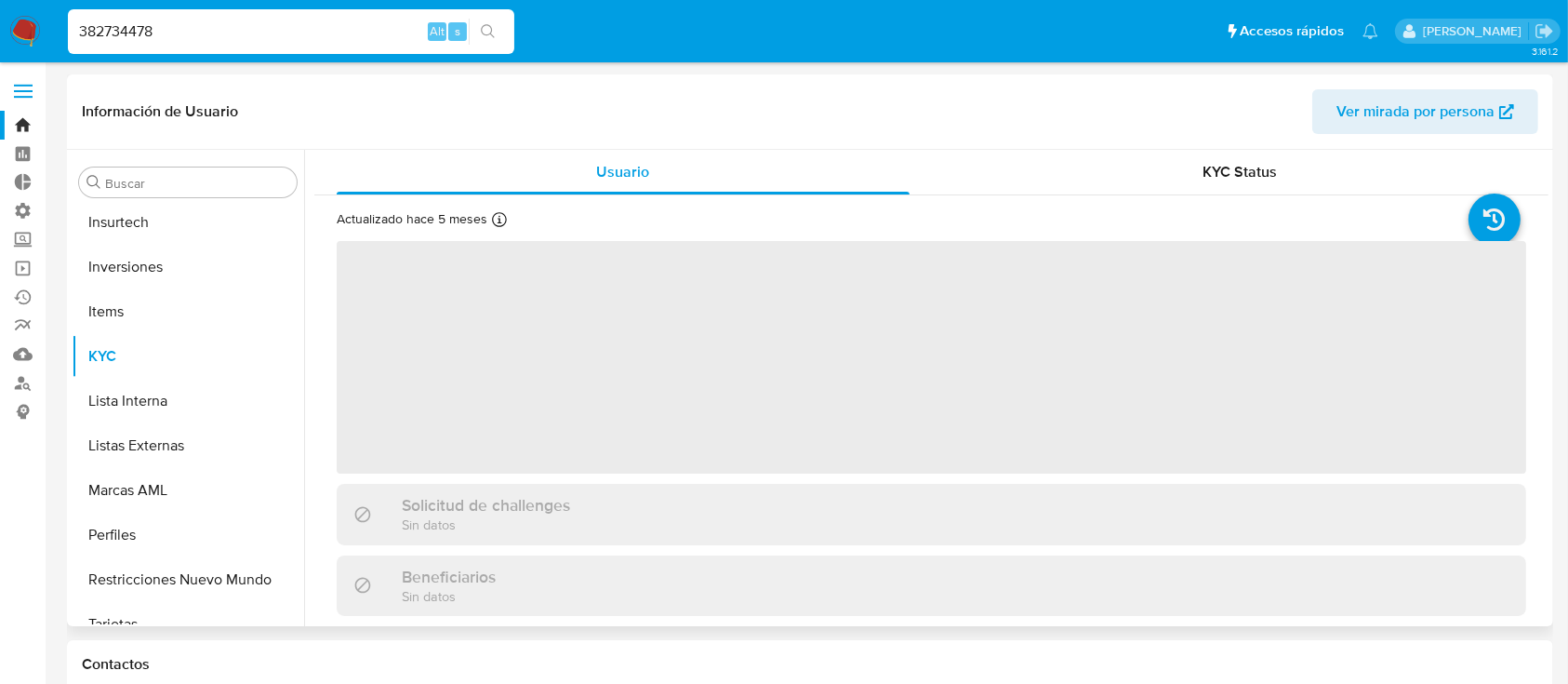
scroll to position [965, 0]
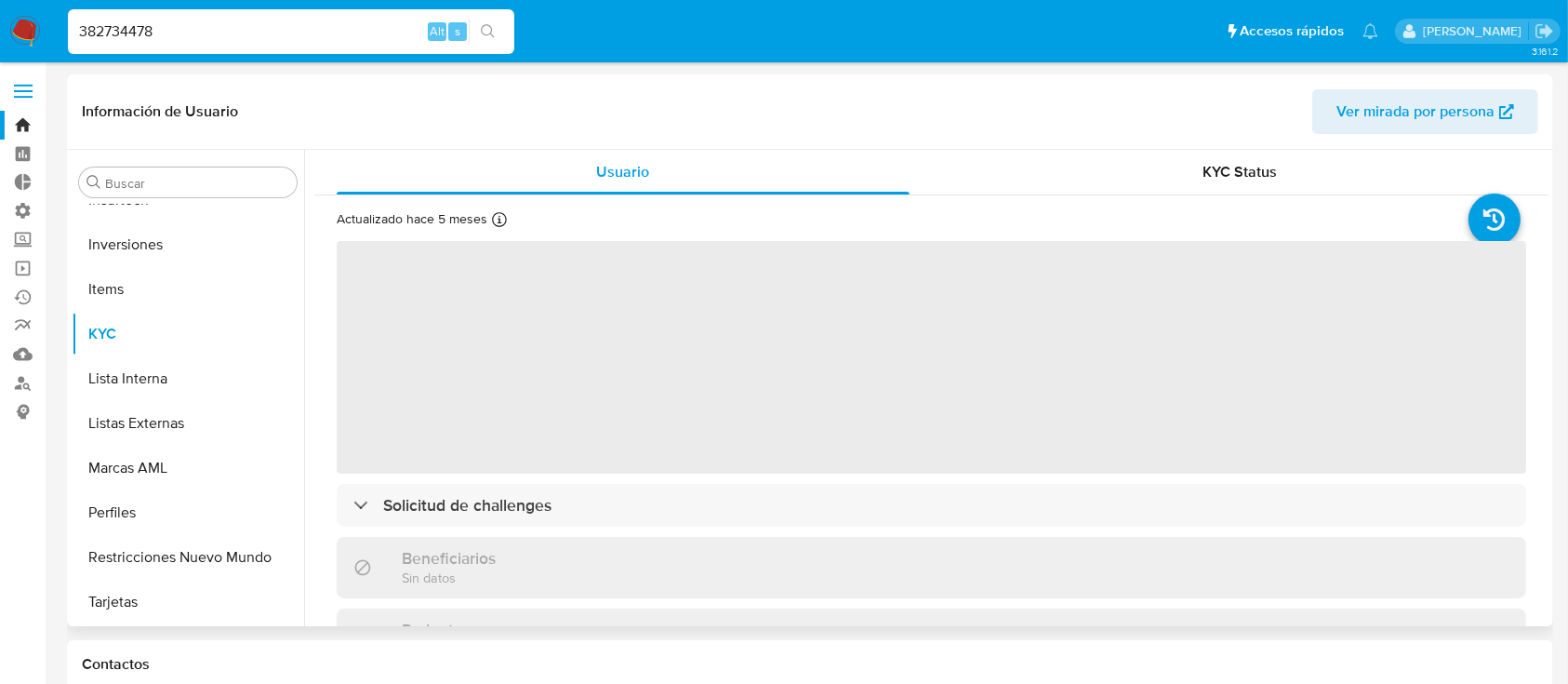
select select "10"
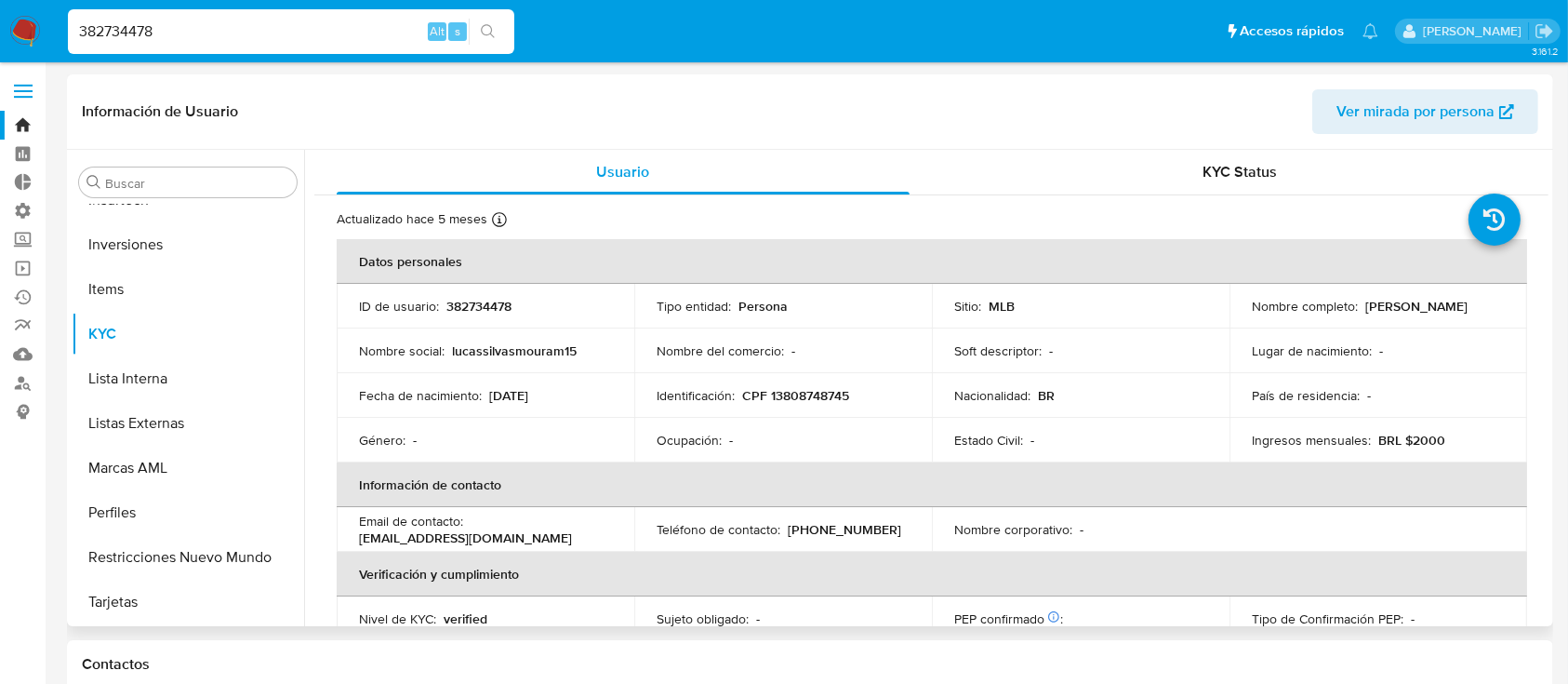
click at [479, 511] on td "Email de contacto : lucassilvasmouram15@hotmail.com" at bounding box center [485, 529] width 298 height 44
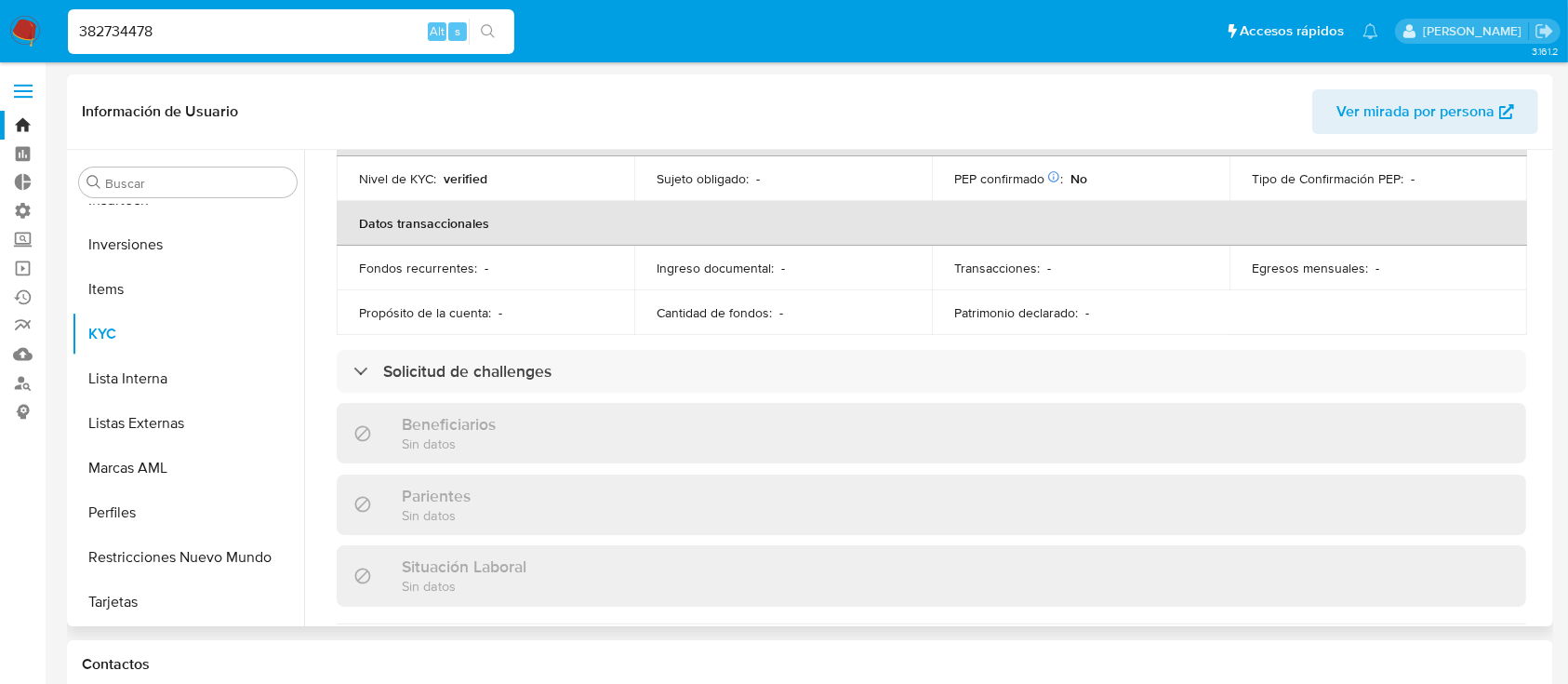
scroll to position [465, 0]
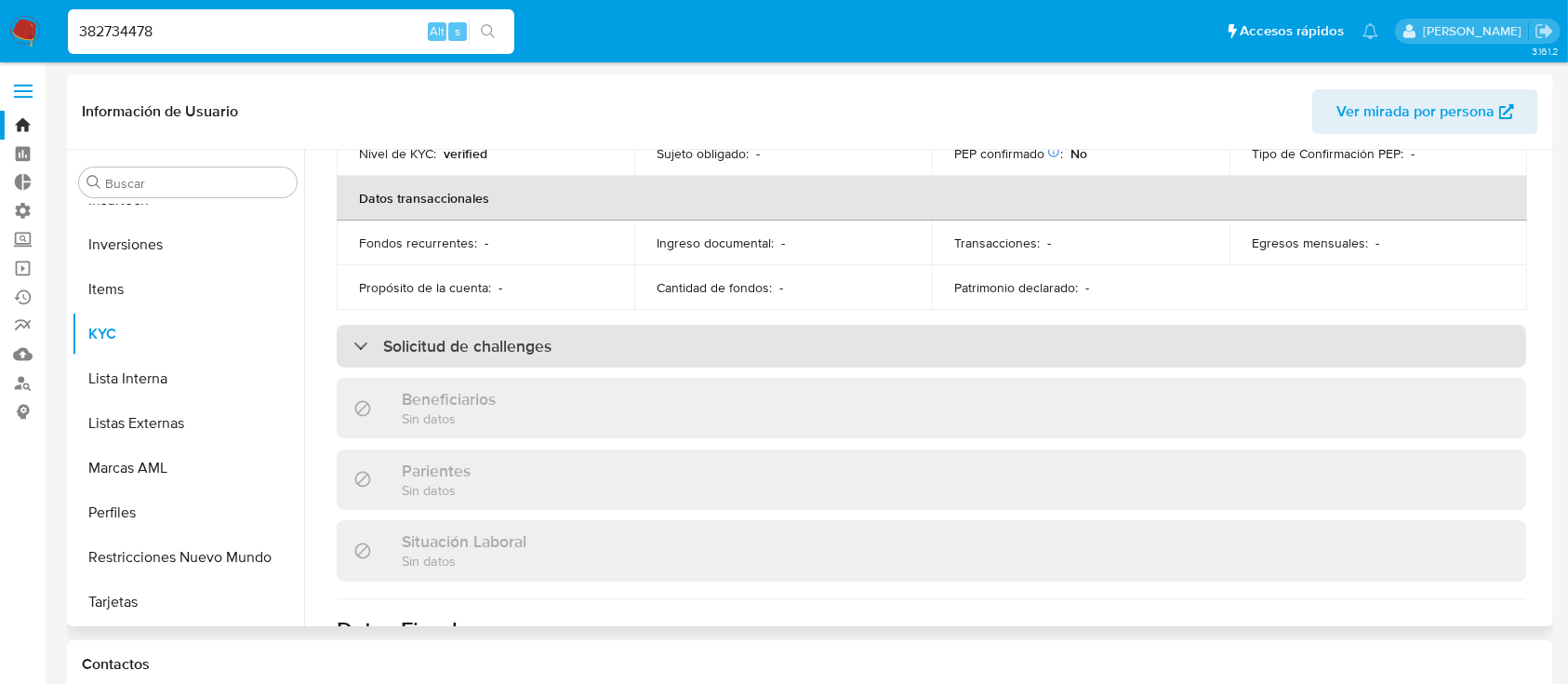
click at [435, 353] on h3 "Solicitud de challenges" at bounding box center [467, 346] width 168 height 21
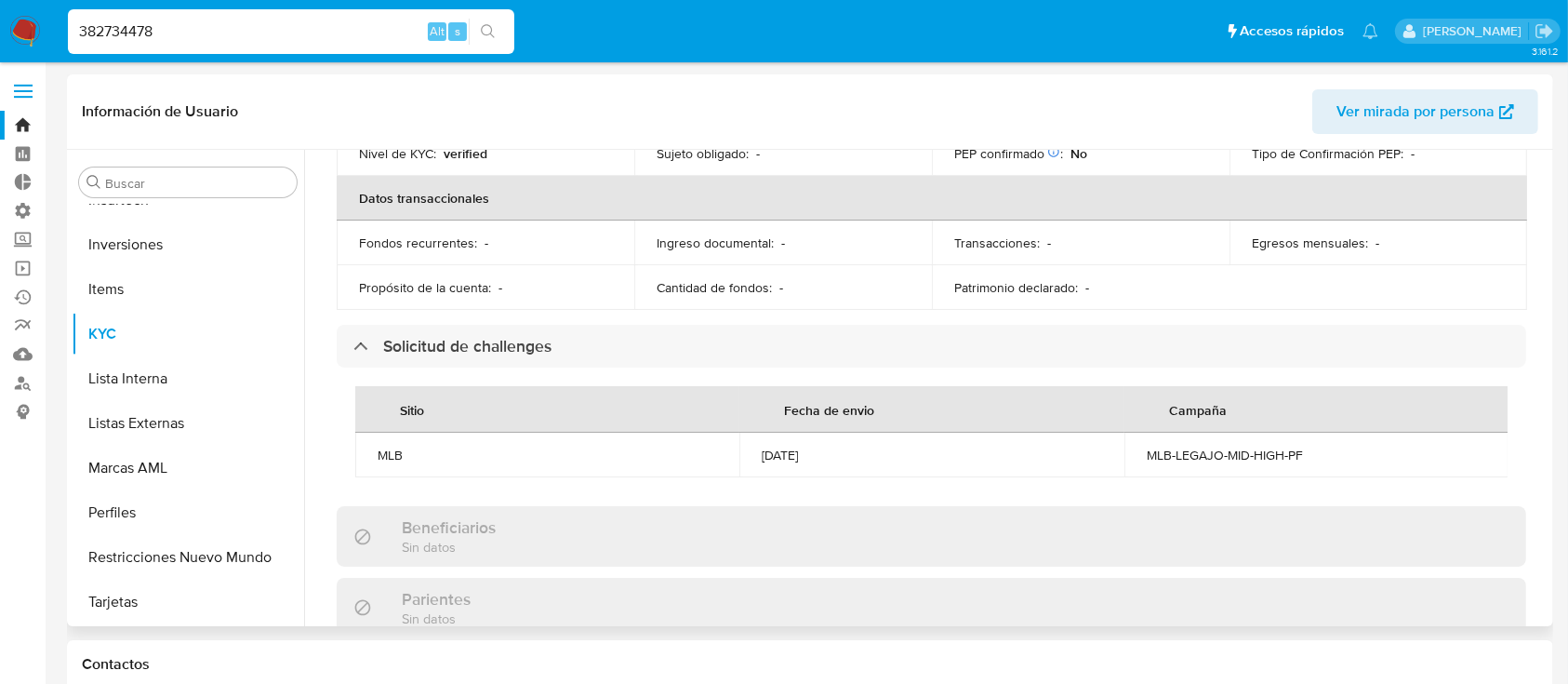
scroll to position [0, 0]
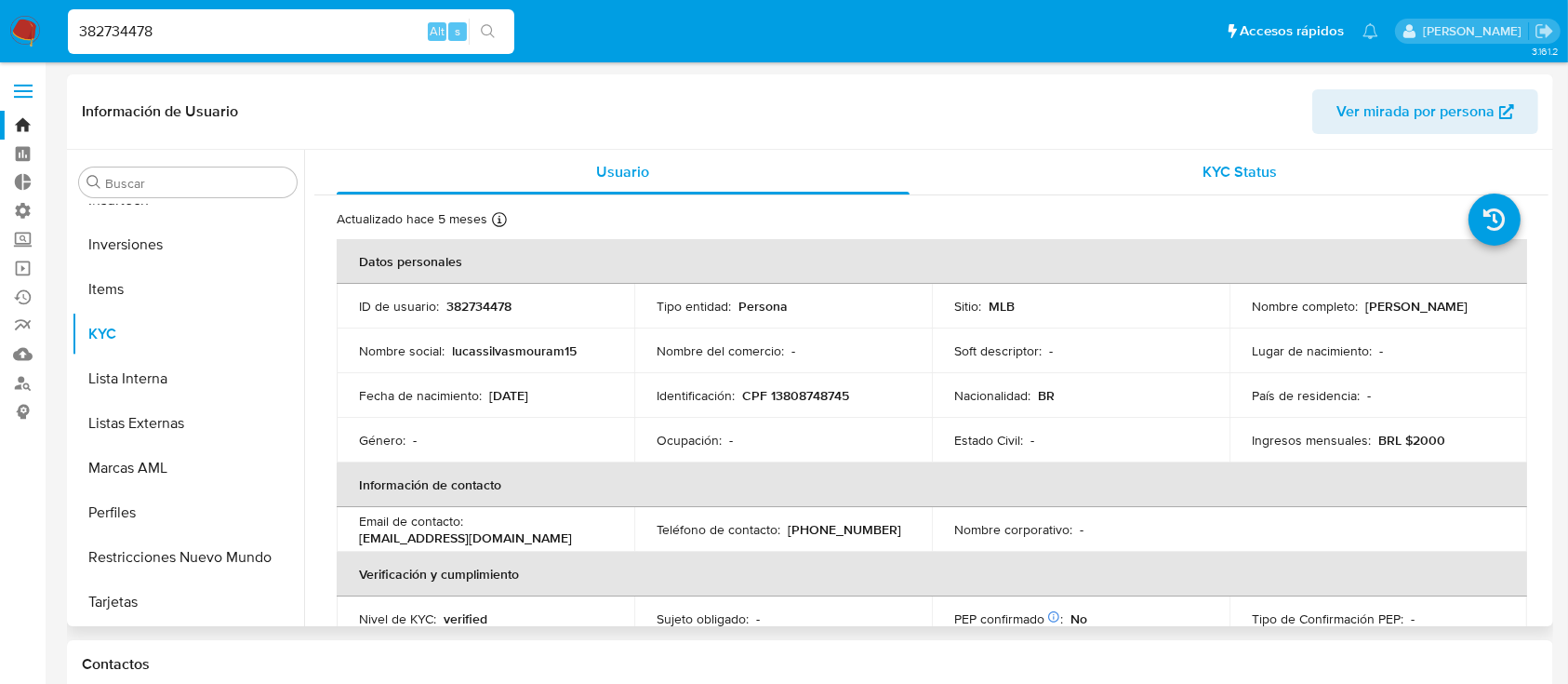
click at [1239, 171] on span "KYC Status" at bounding box center [1240, 172] width 75 height 22
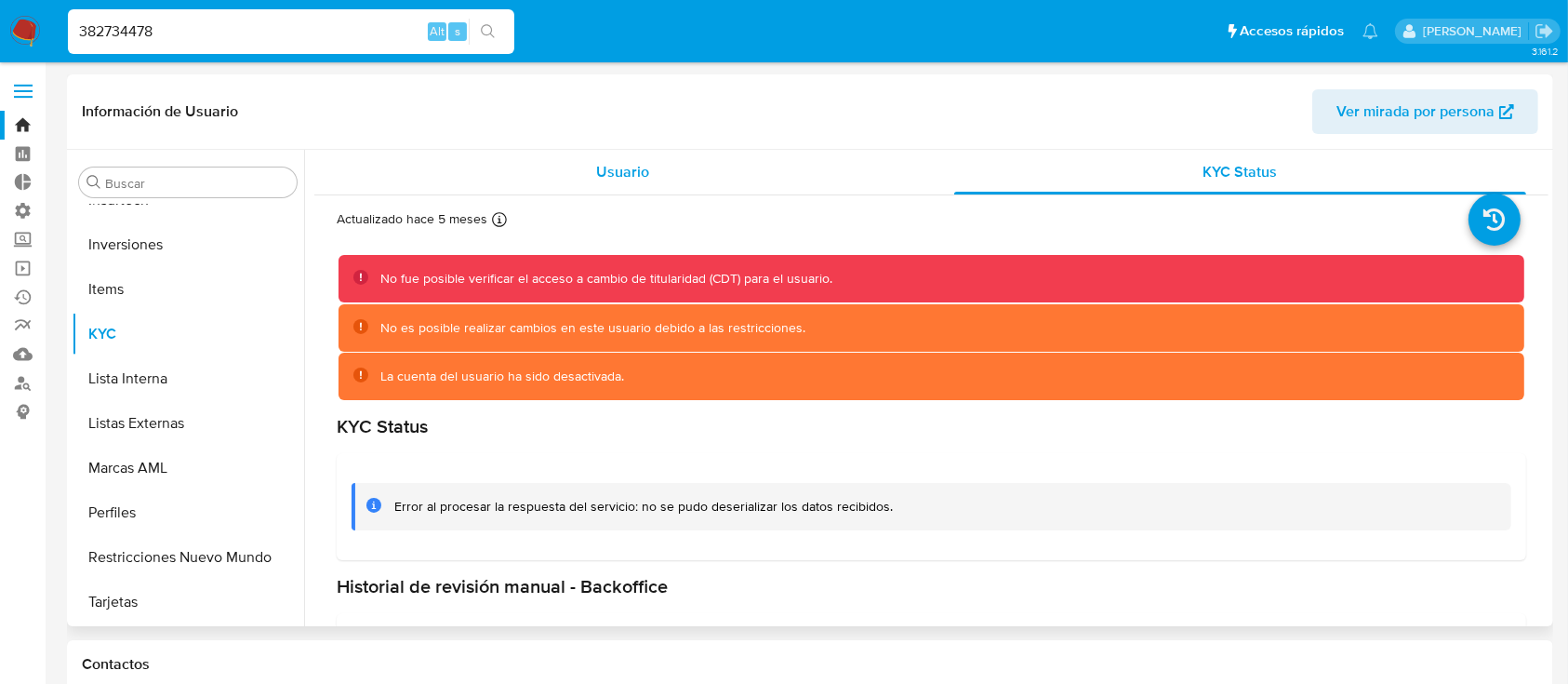
click at [621, 187] on div "Usuario" at bounding box center [623, 171] width 573 height 44
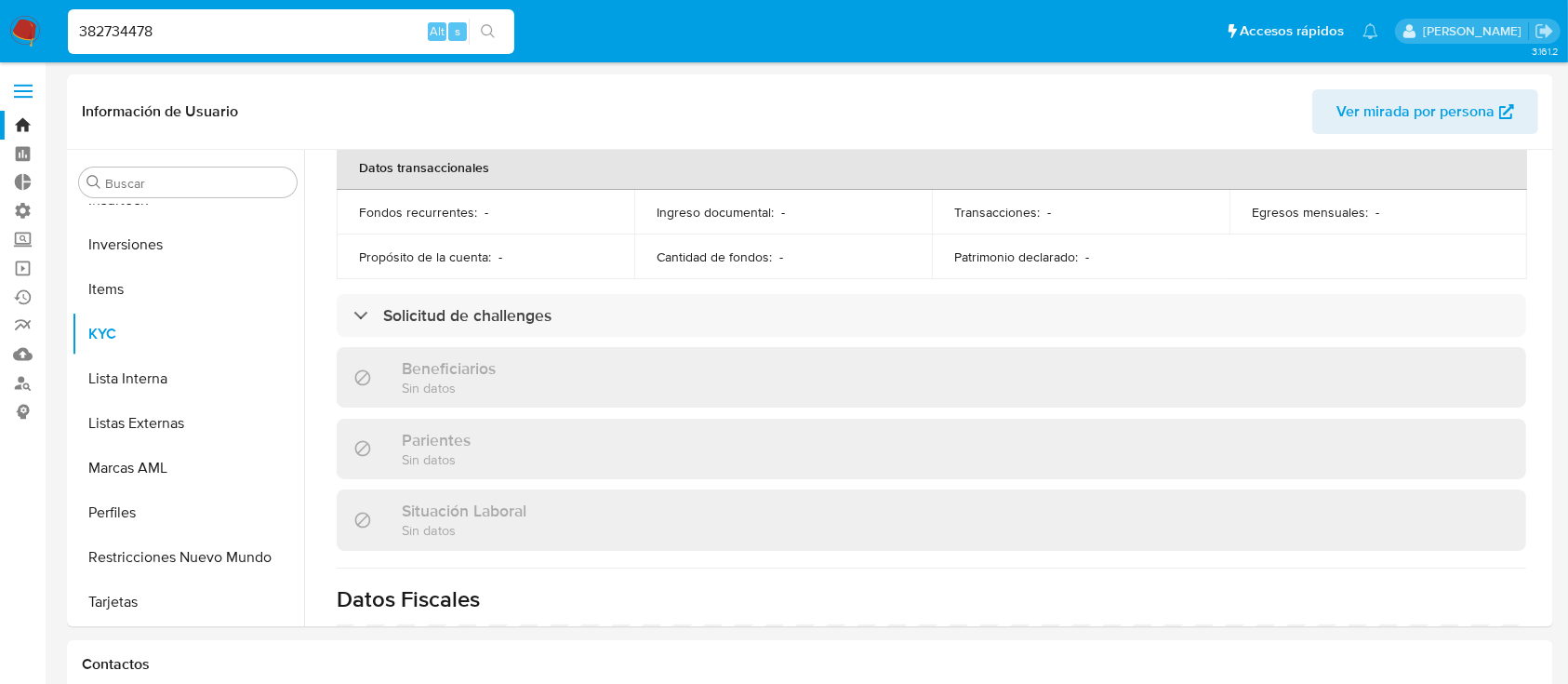
scroll to position [782, 0]
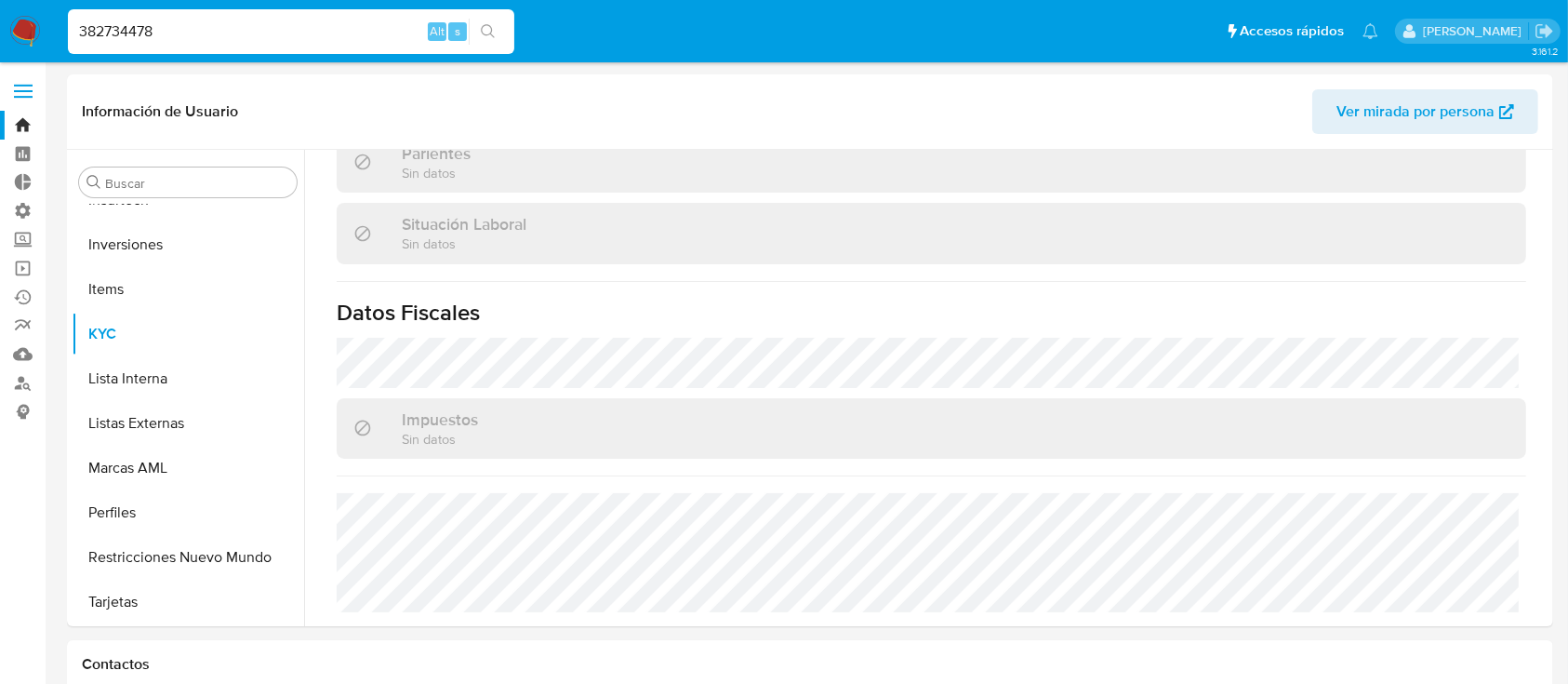
click at [232, 38] on input "382734478" at bounding box center [291, 31] width 446 height 25
paste input "1178316745"
type input "1178316745"
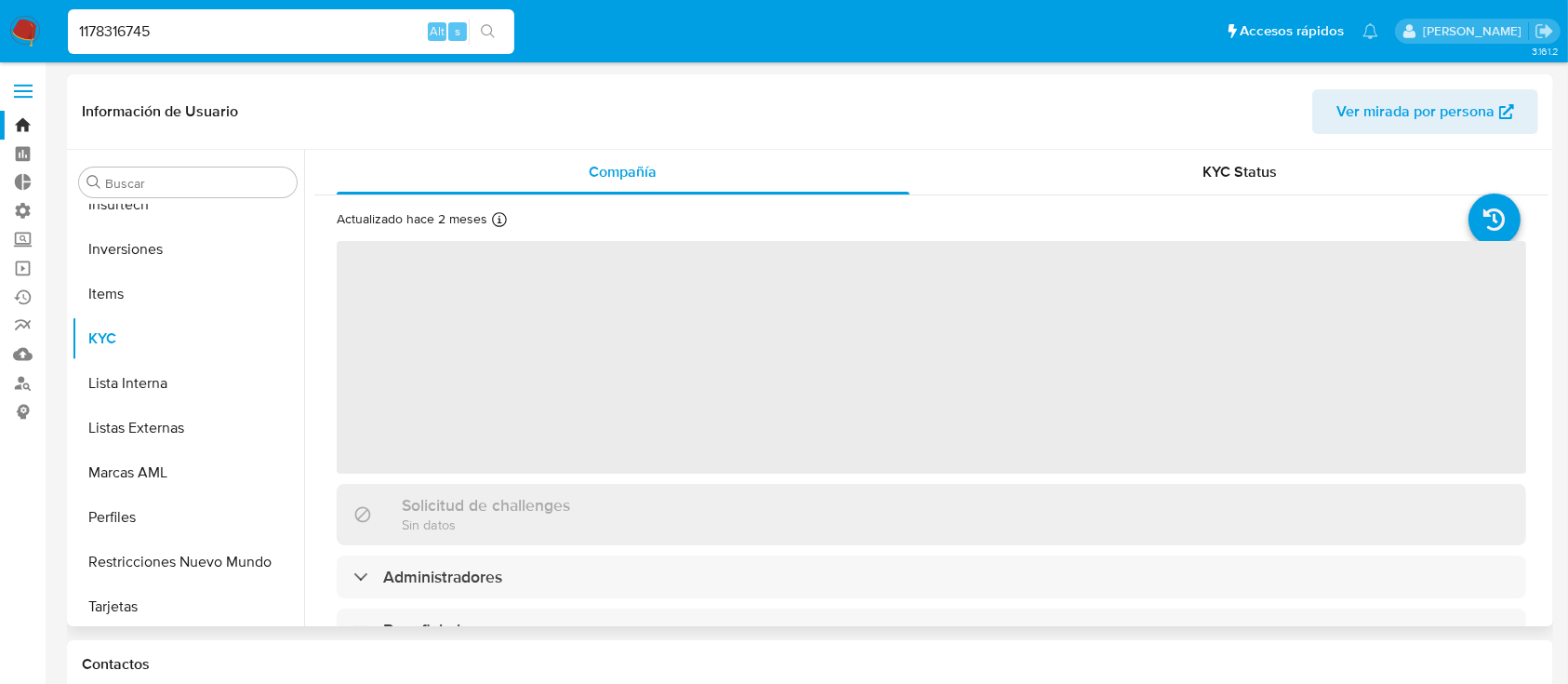
scroll to position [965, 0]
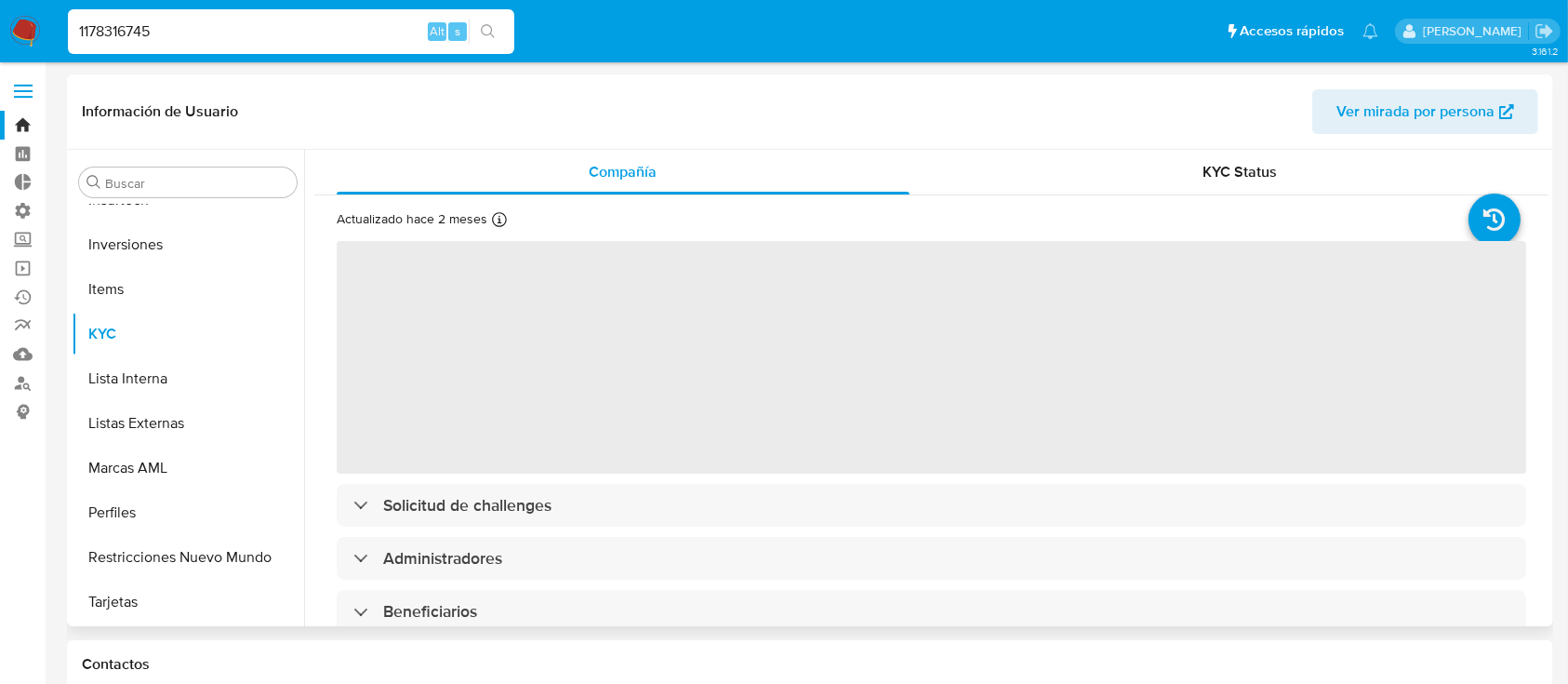
select select "10"
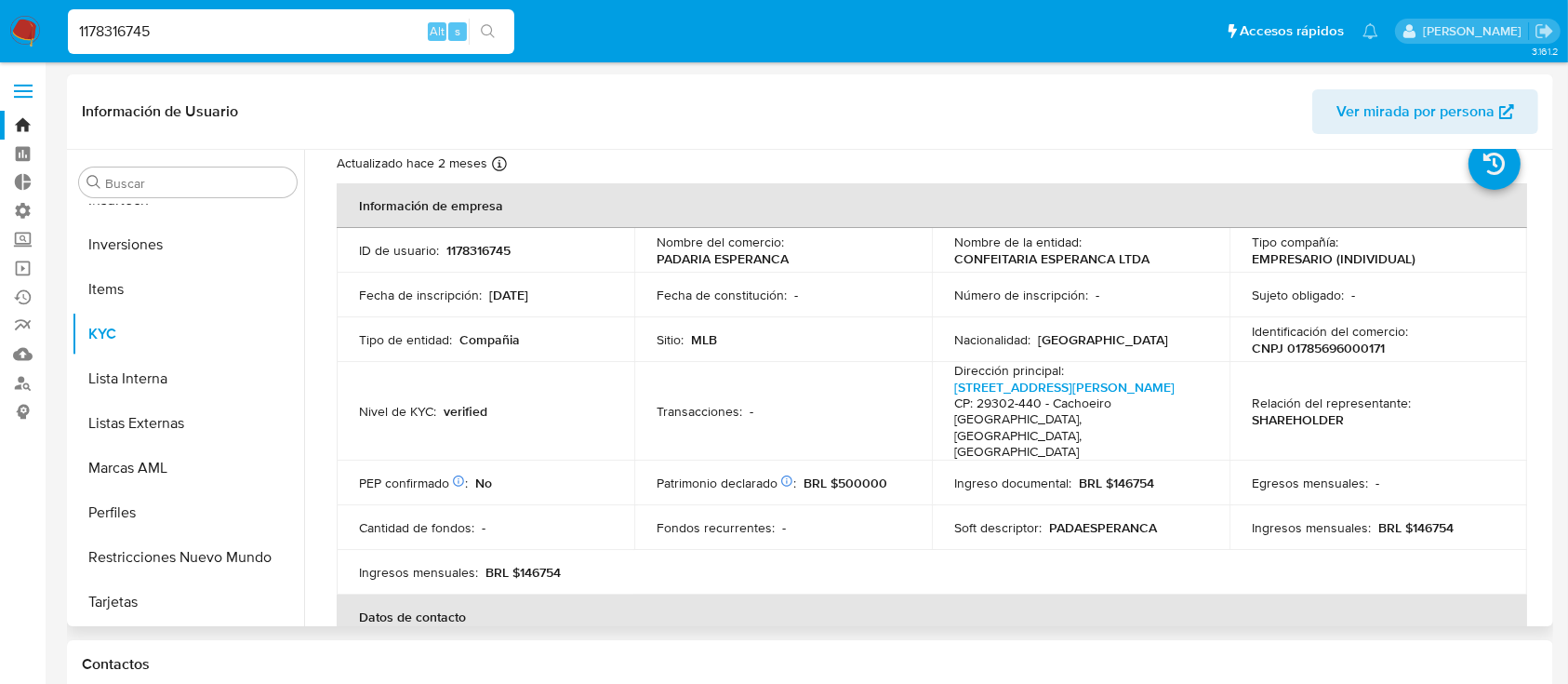
scroll to position [57, 0]
click at [140, 165] on div "Buscar Anticipos de dinero Aprobadores Aprobados Archivos adjuntos CBT Cruces y…" at bounding box center [188, 389] width 233 height 474
click at [157, 180] on input "Buscar" at bounding box center [196, 183] width 184 height 17
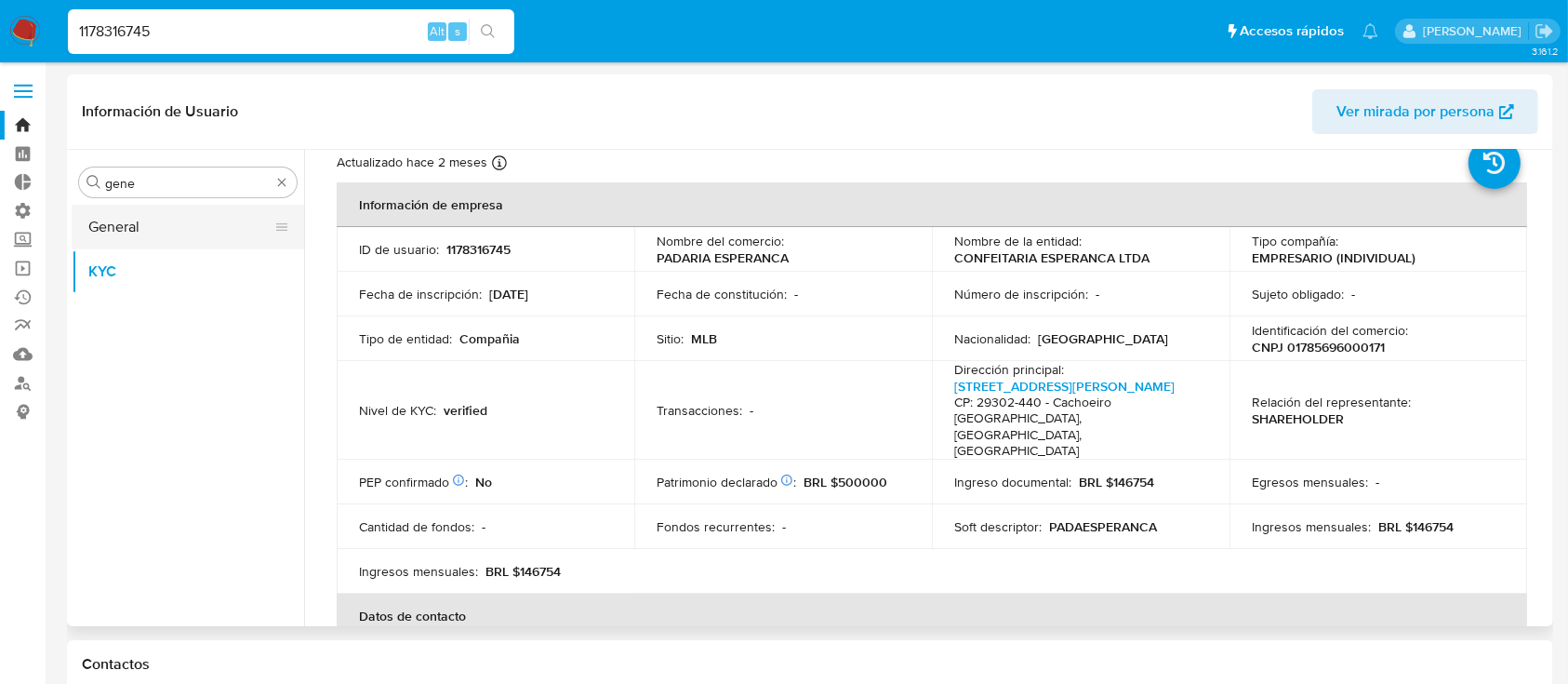
click at [173, 225] on button "General" at bounding box center [181, 226] width 218 height 44
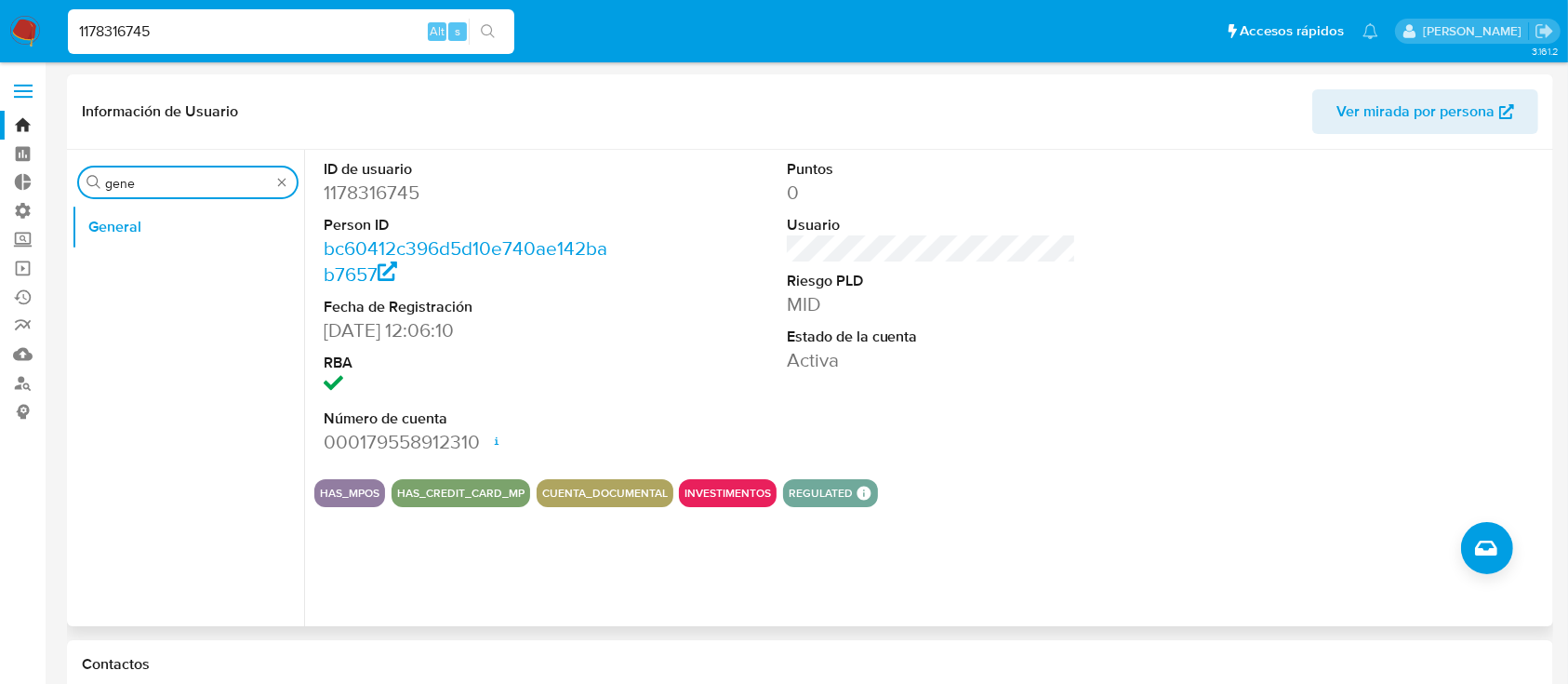
click at [185, 183] on input "gene" at bounding box center [188, 183] width 165 height 17
type input "kyc"
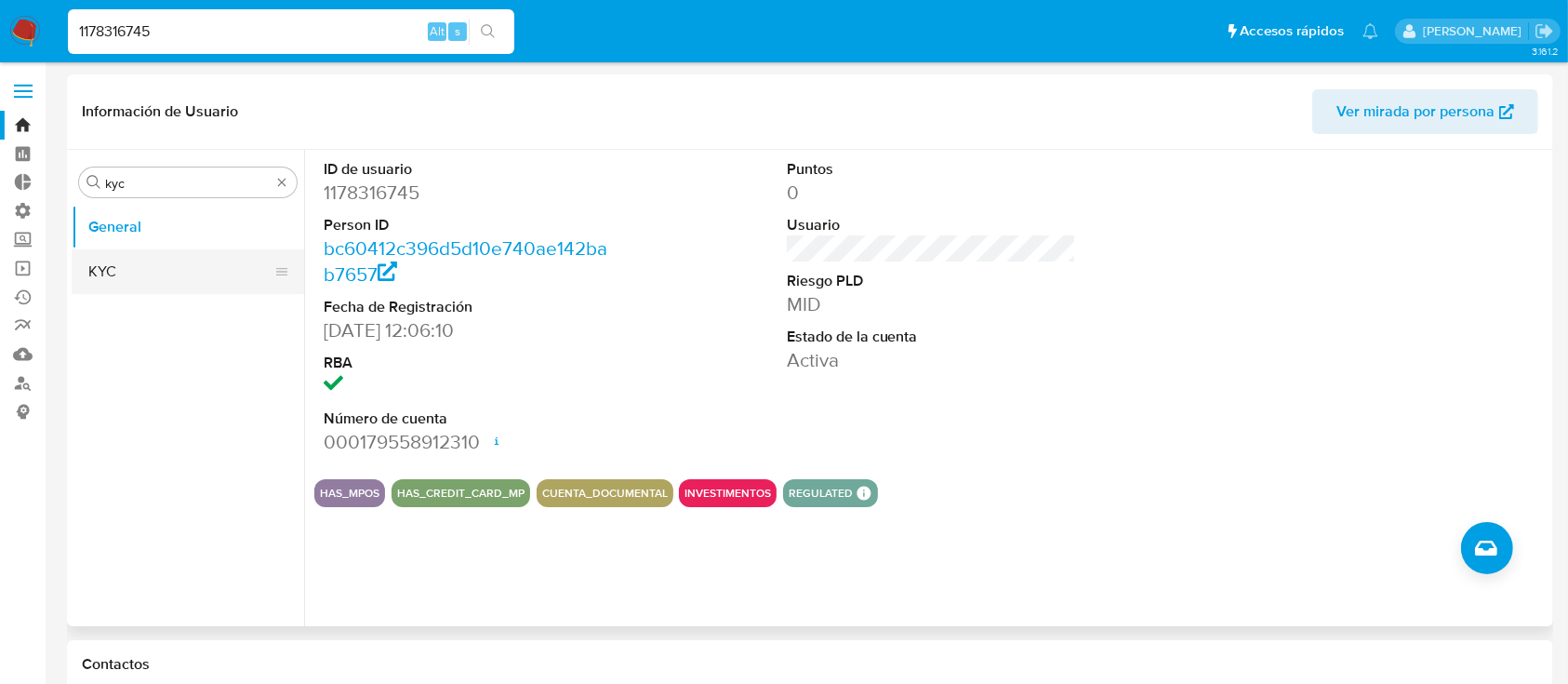
click at [132, 274] on button "KYC" at bounding box center [181, 271] width 218 height 44
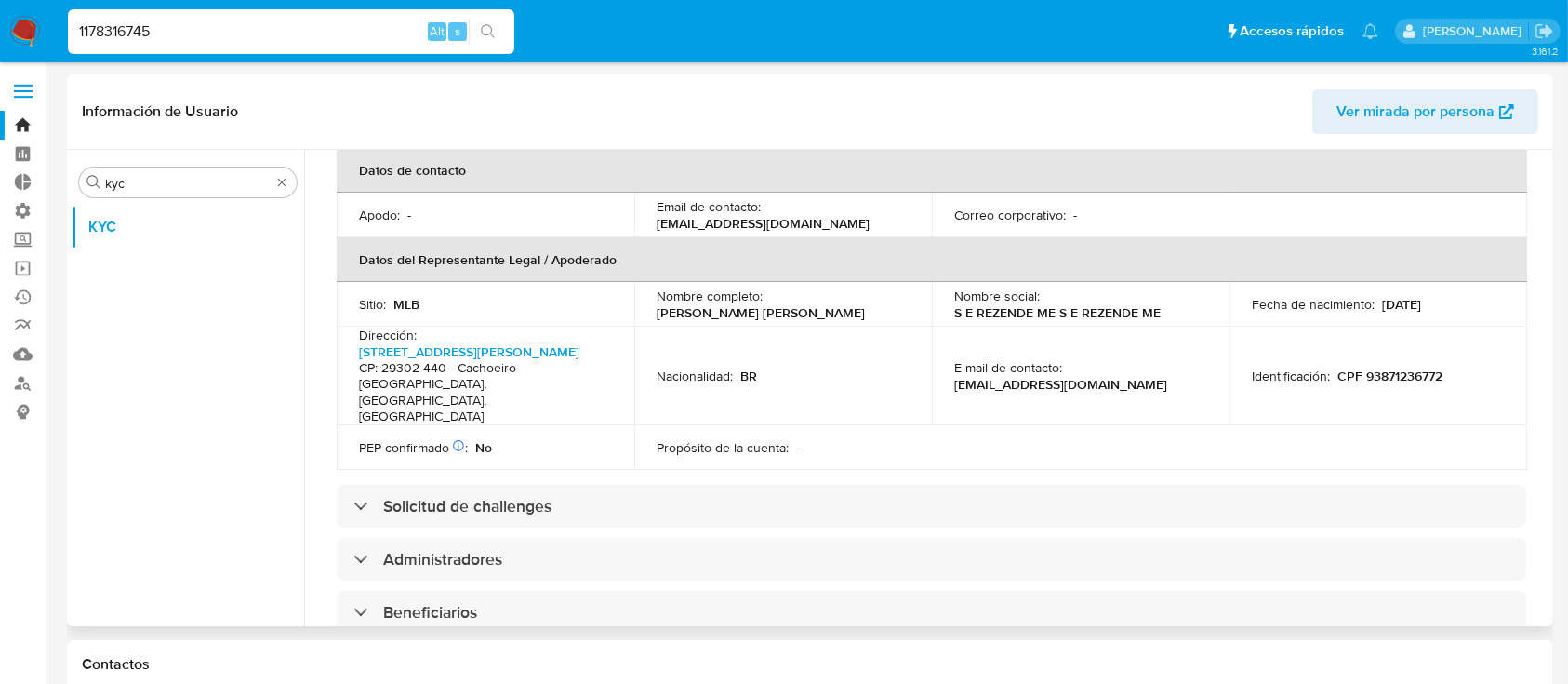
scroll to position [609, 0]
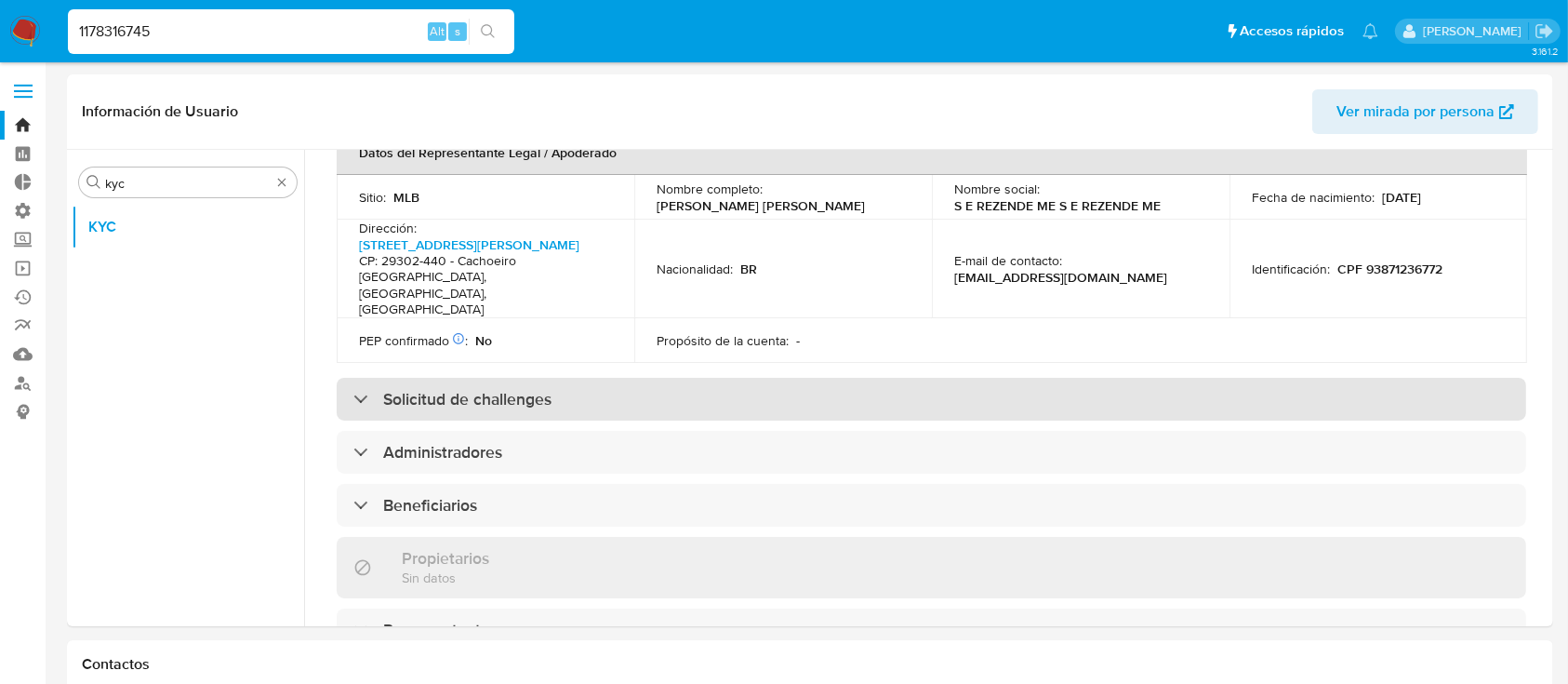
click at [732, 377] on div "Solicitud de challenges" at bounding box center [931, 399] width 1190 height 43
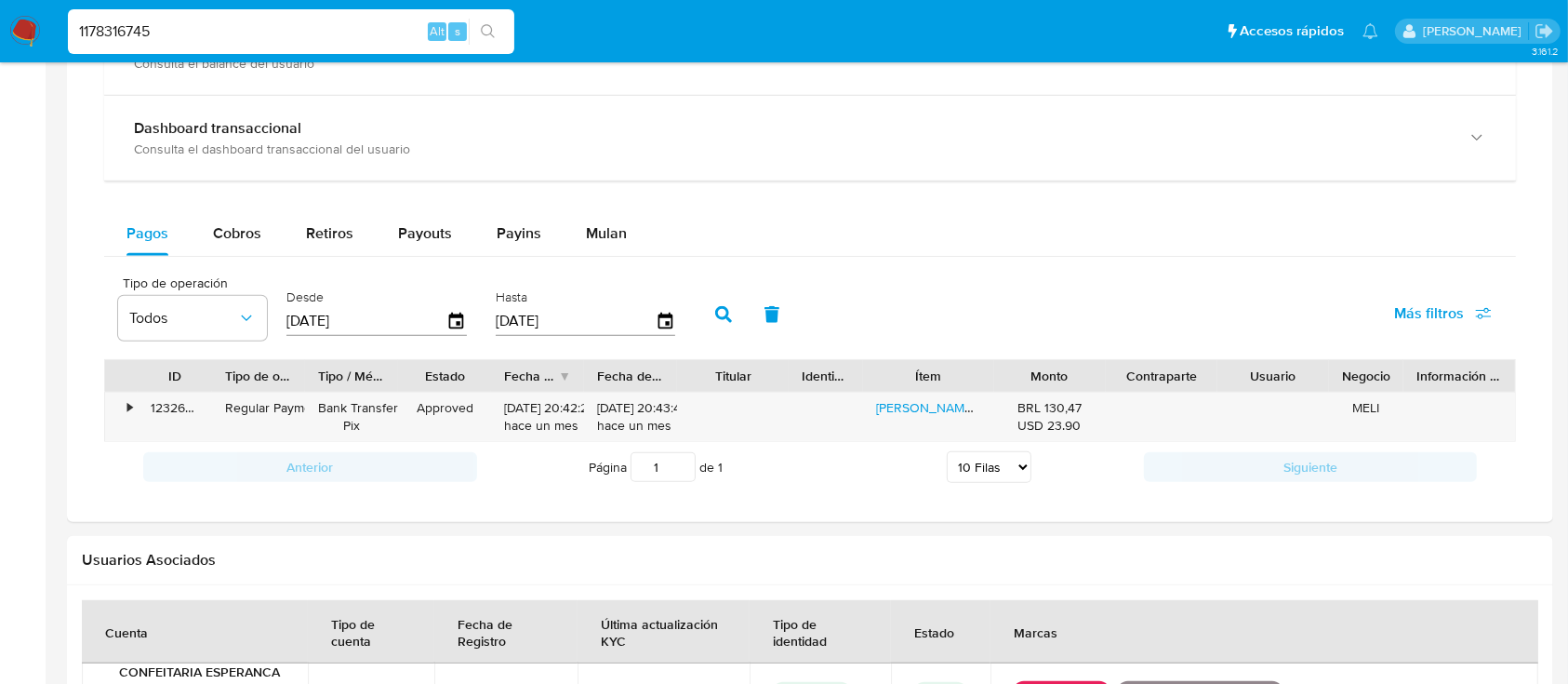
scroll to position [1302, 0]
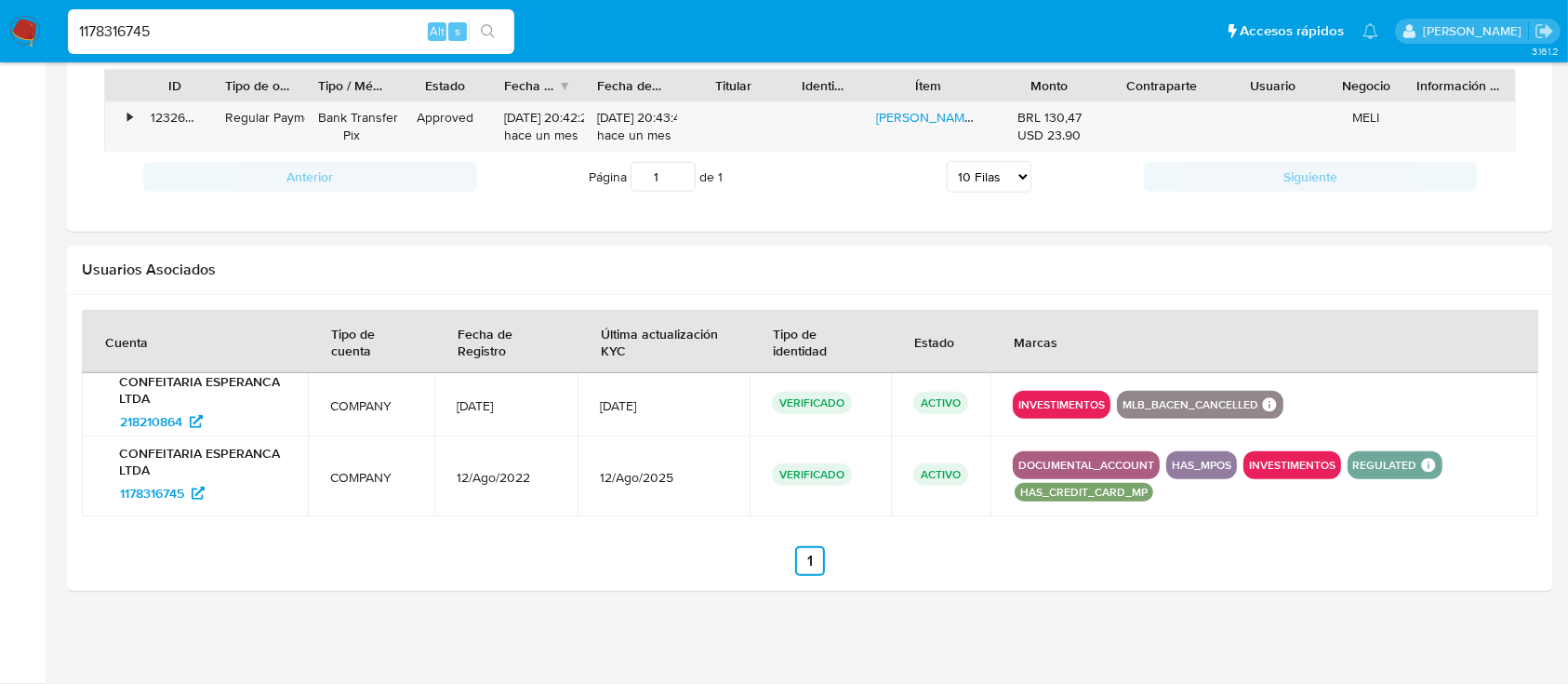
click at [378, 36] on input "1178316745" at bounding box center [291, 31] width 446 height 25
paste input "8820762"
type input "1188207625"
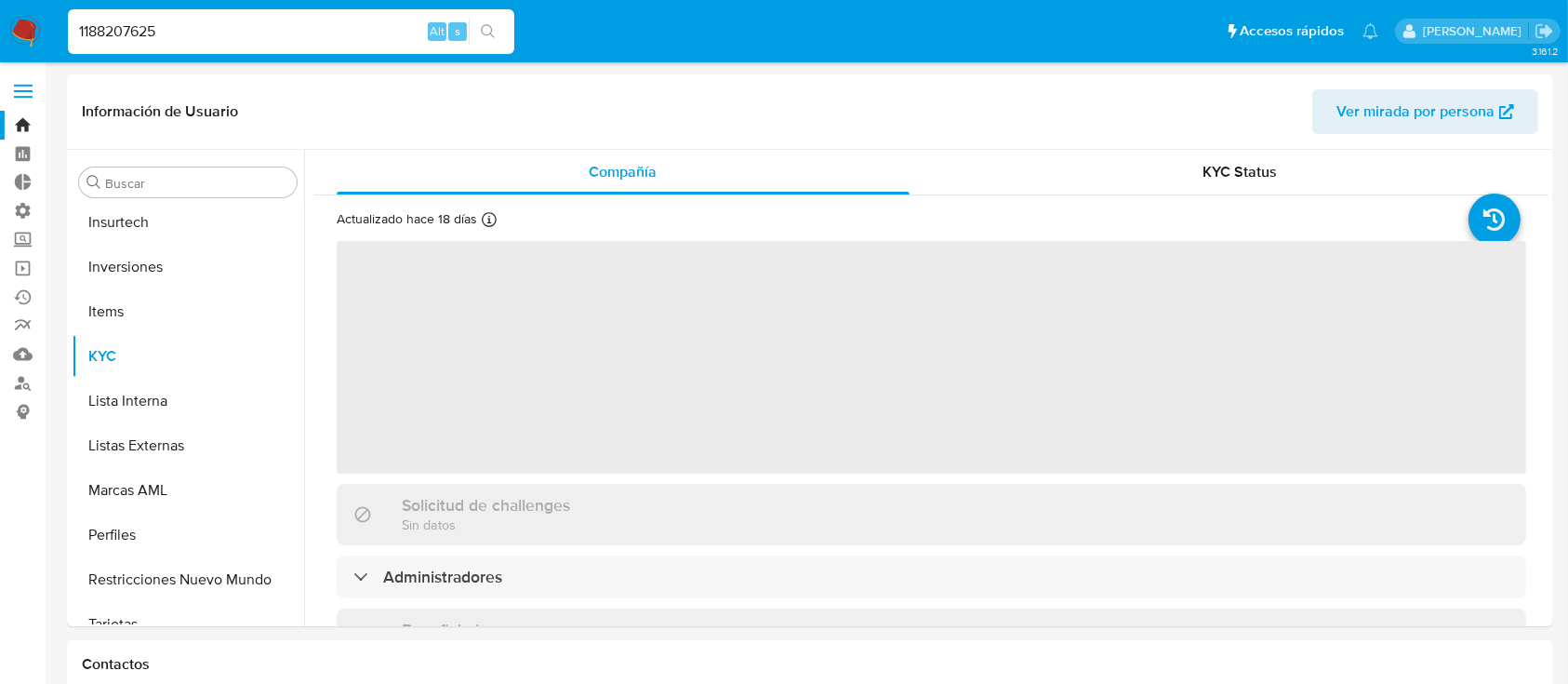
scroll to position [965, 0]
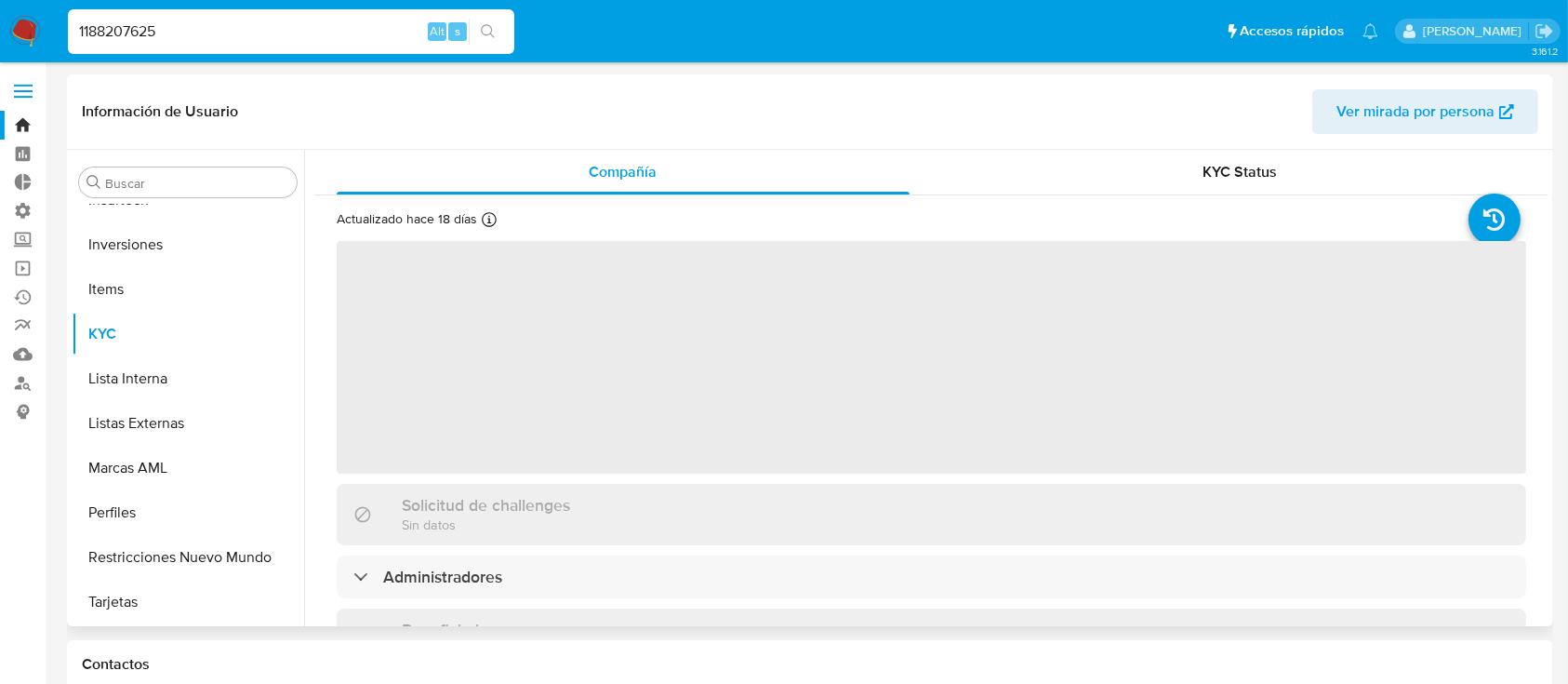
select select "10"
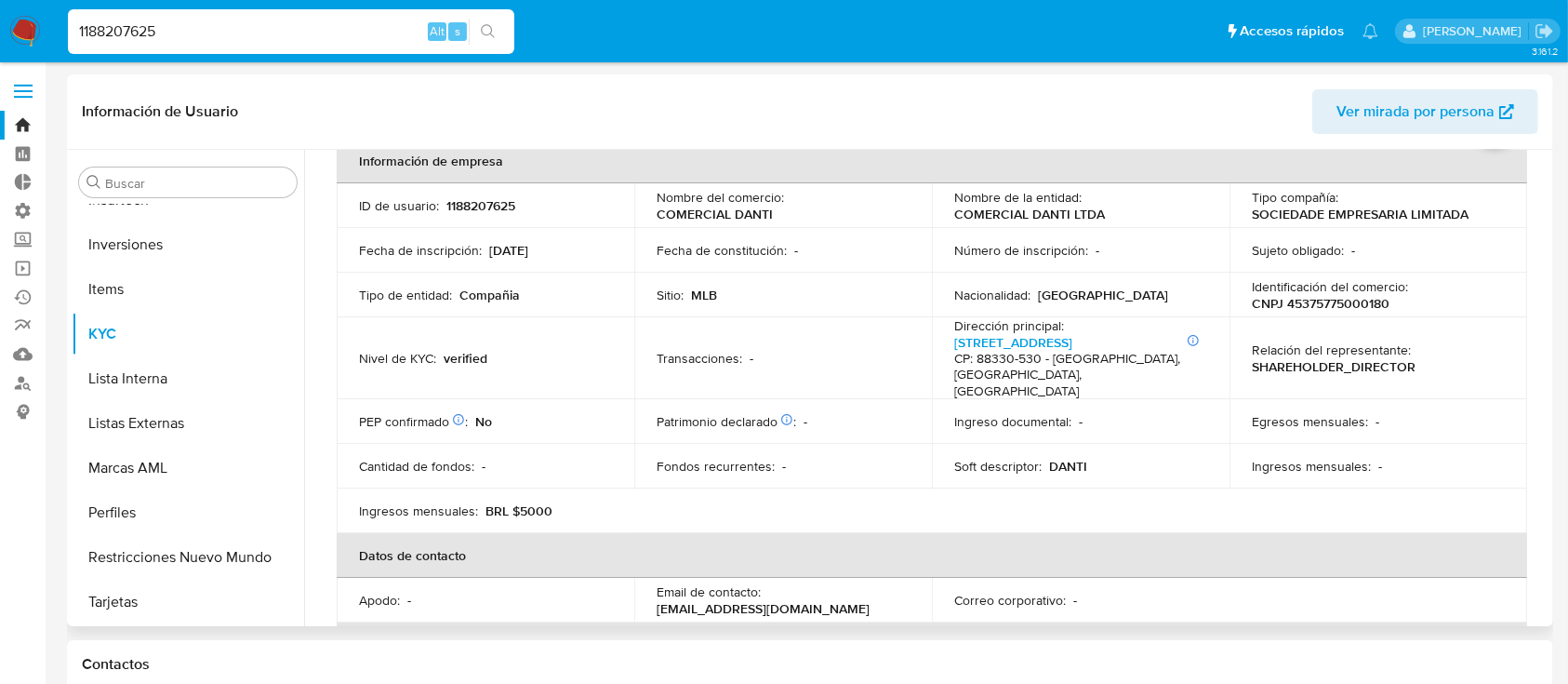
scroll to position [0, 0]
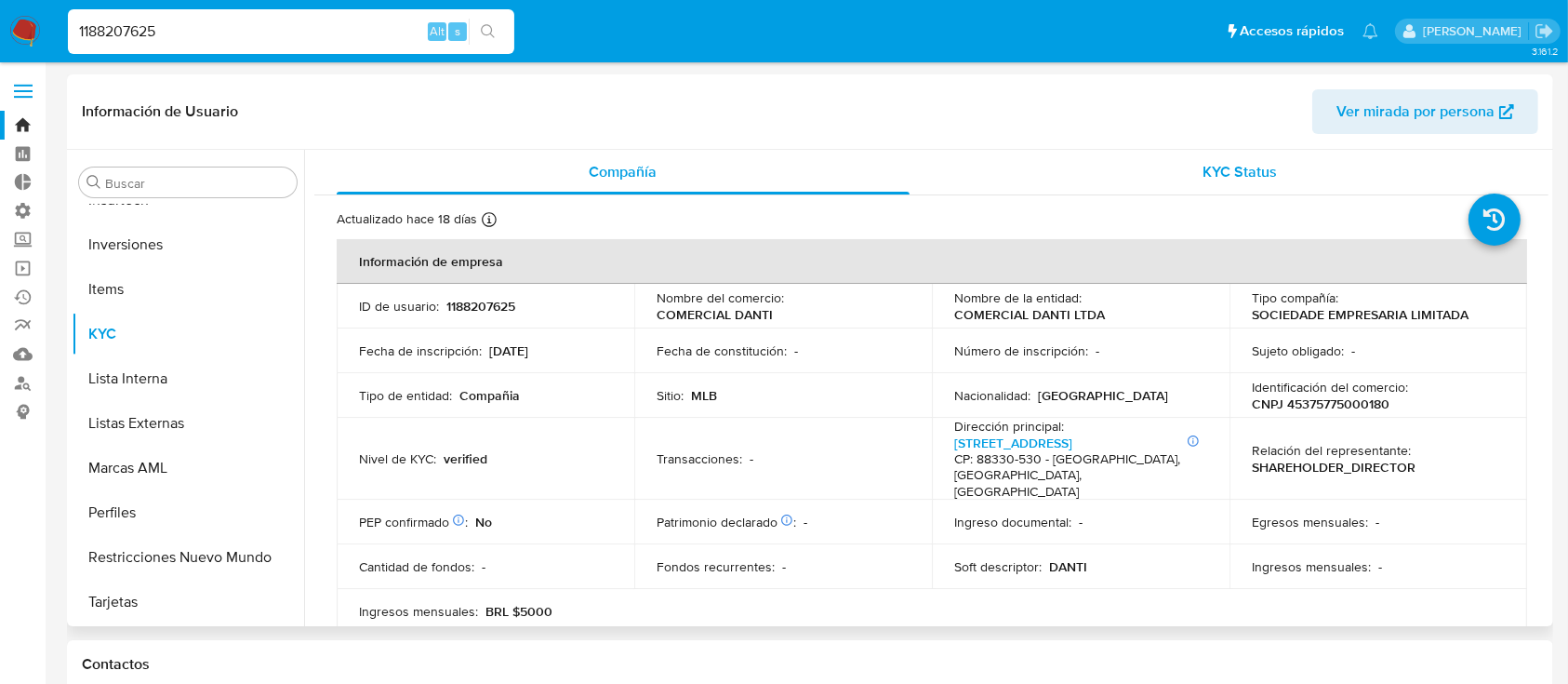
click at [1245, 168] on span "KYC Status" at bounding box center [1240, 172] width 75 height 22
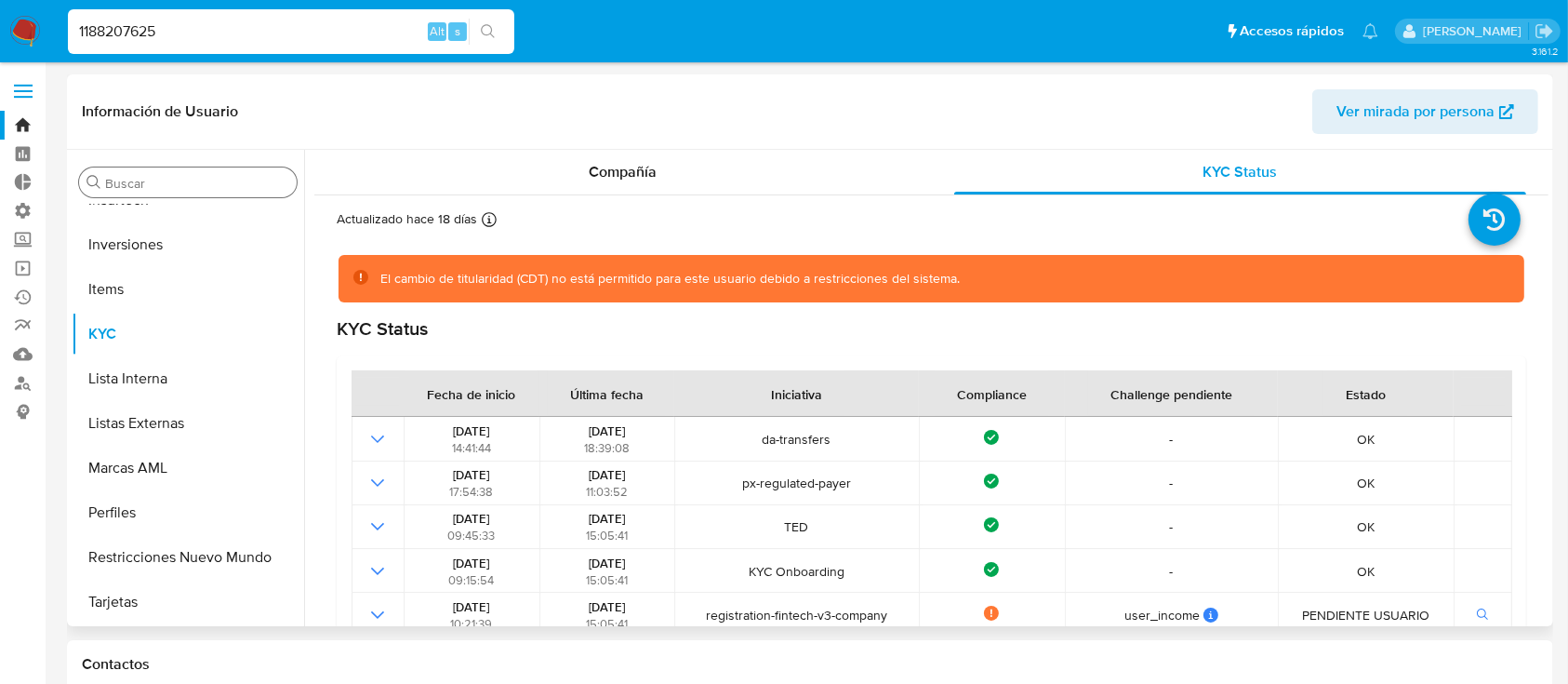
click at [164, 188] on input "Buscar" at bounding box center [196, 183] width 184 height 17
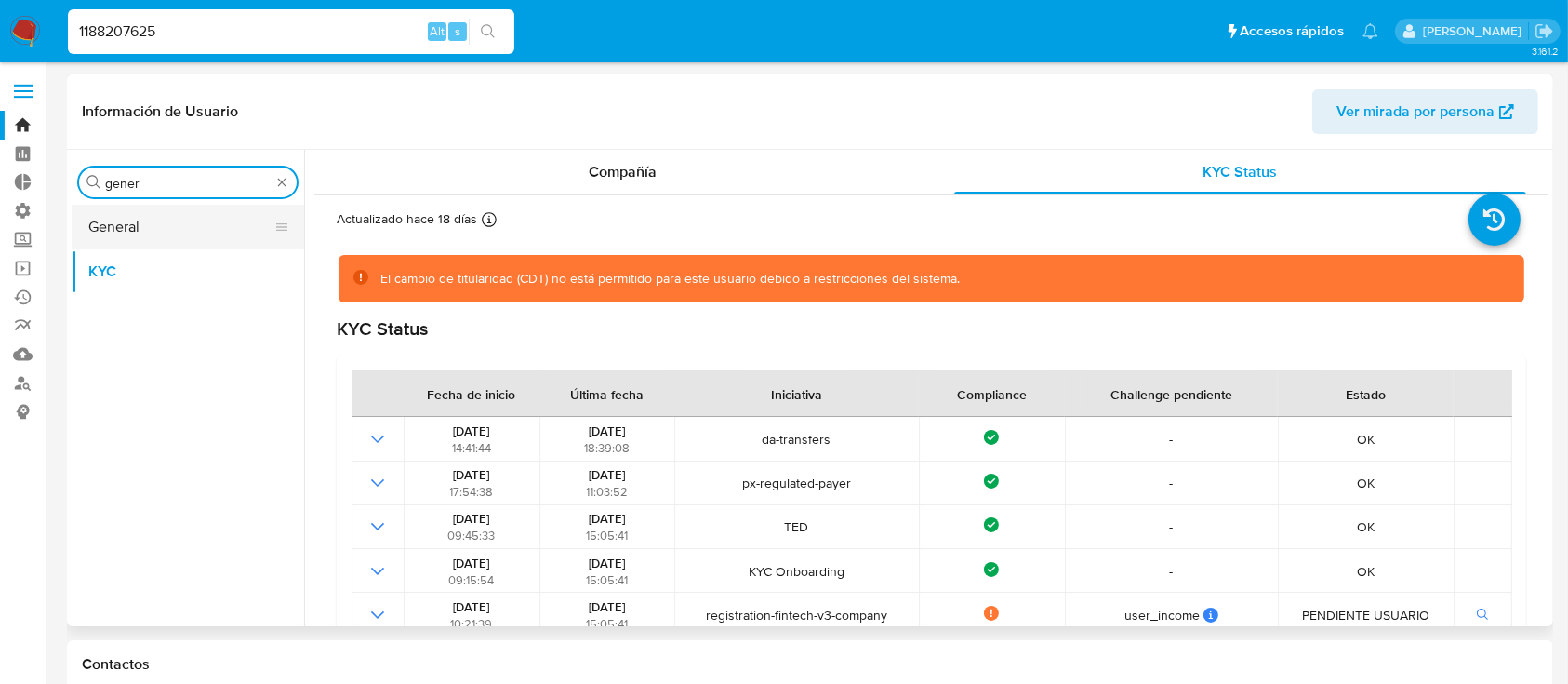
type input "gener"
click at [178, 227] on button "General" at bounding box center [181, 226] width 218 height 44
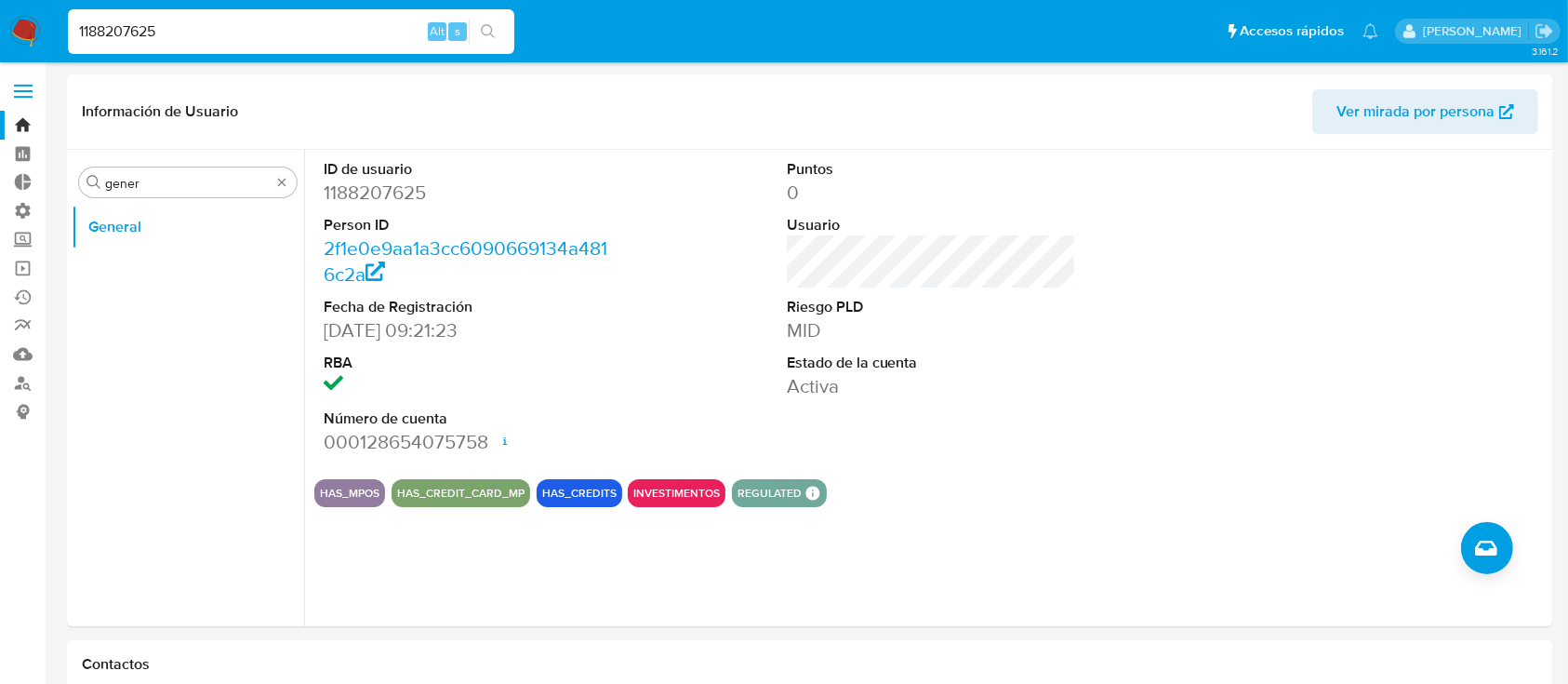
click at [199, 40] on input "1188207625" at bounding box center [291, 31] width 446 height 25
click at [271, 33] on input "1188207625" at bounding box center [291, 31] width 446 height 25
paste input "023019239"
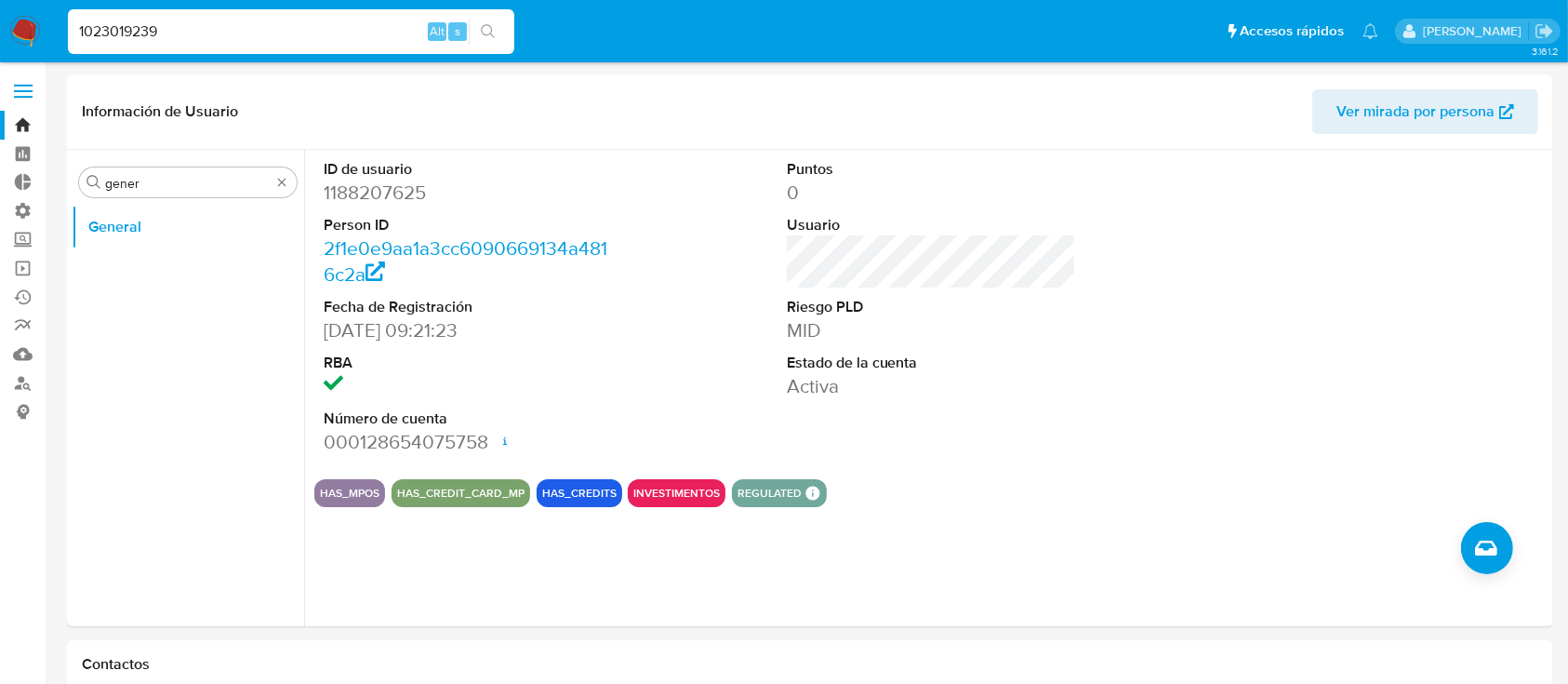
type input "1023019239"
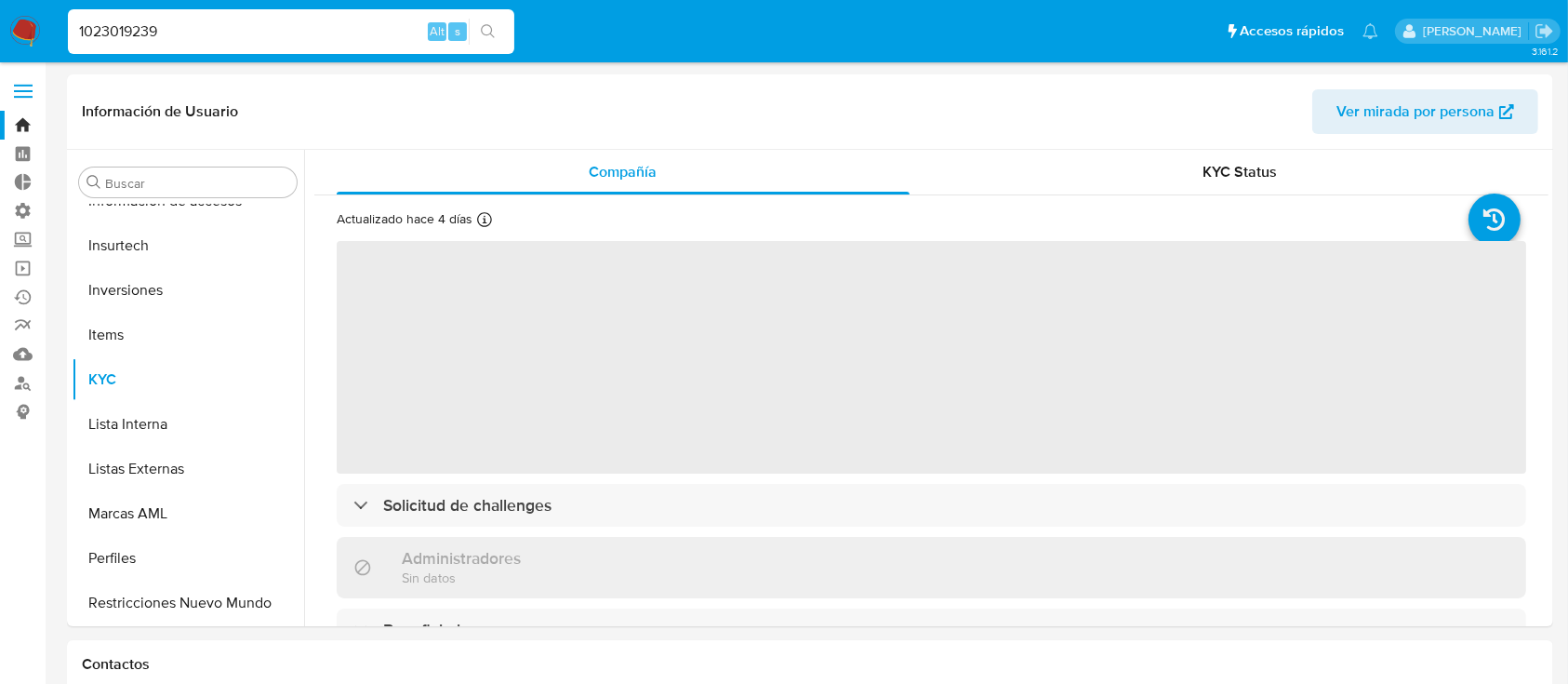
scroll to position [965, 0]
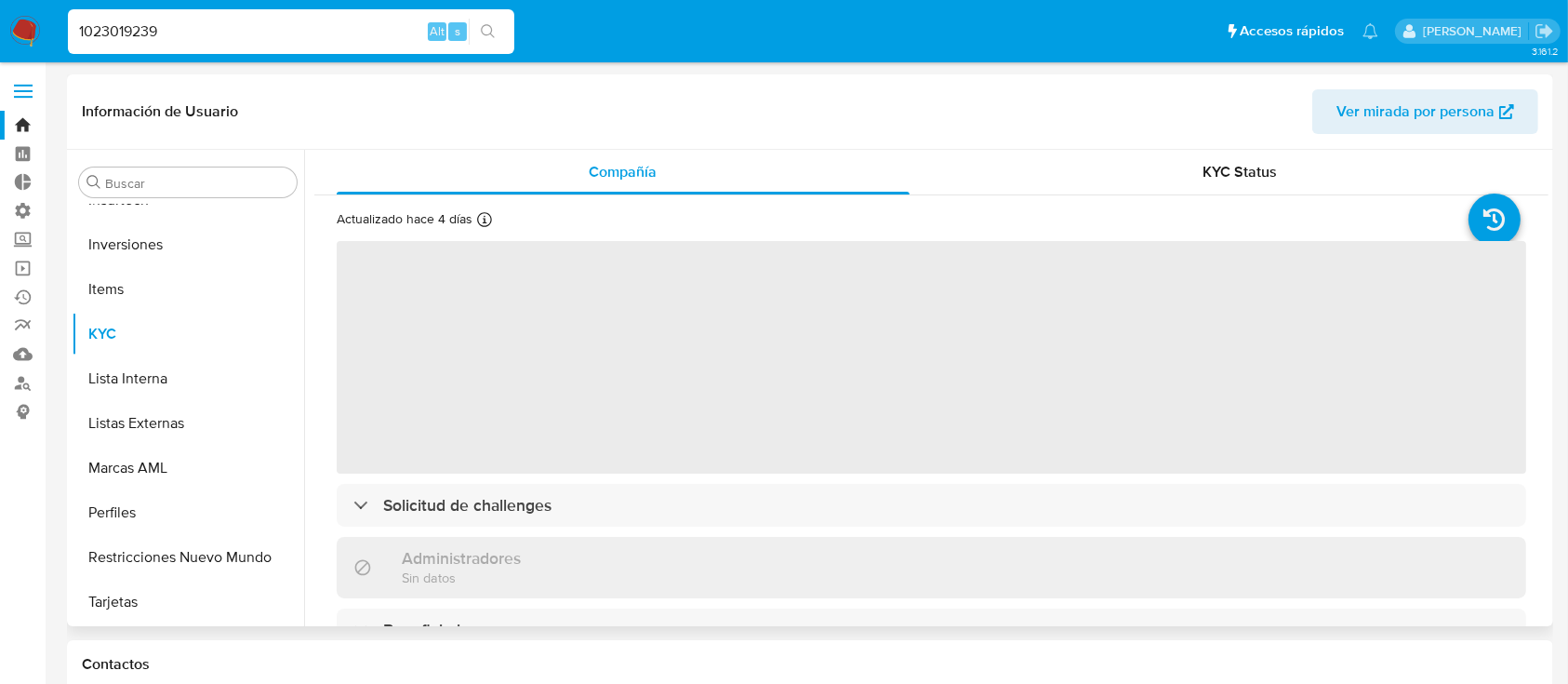
select select "10"
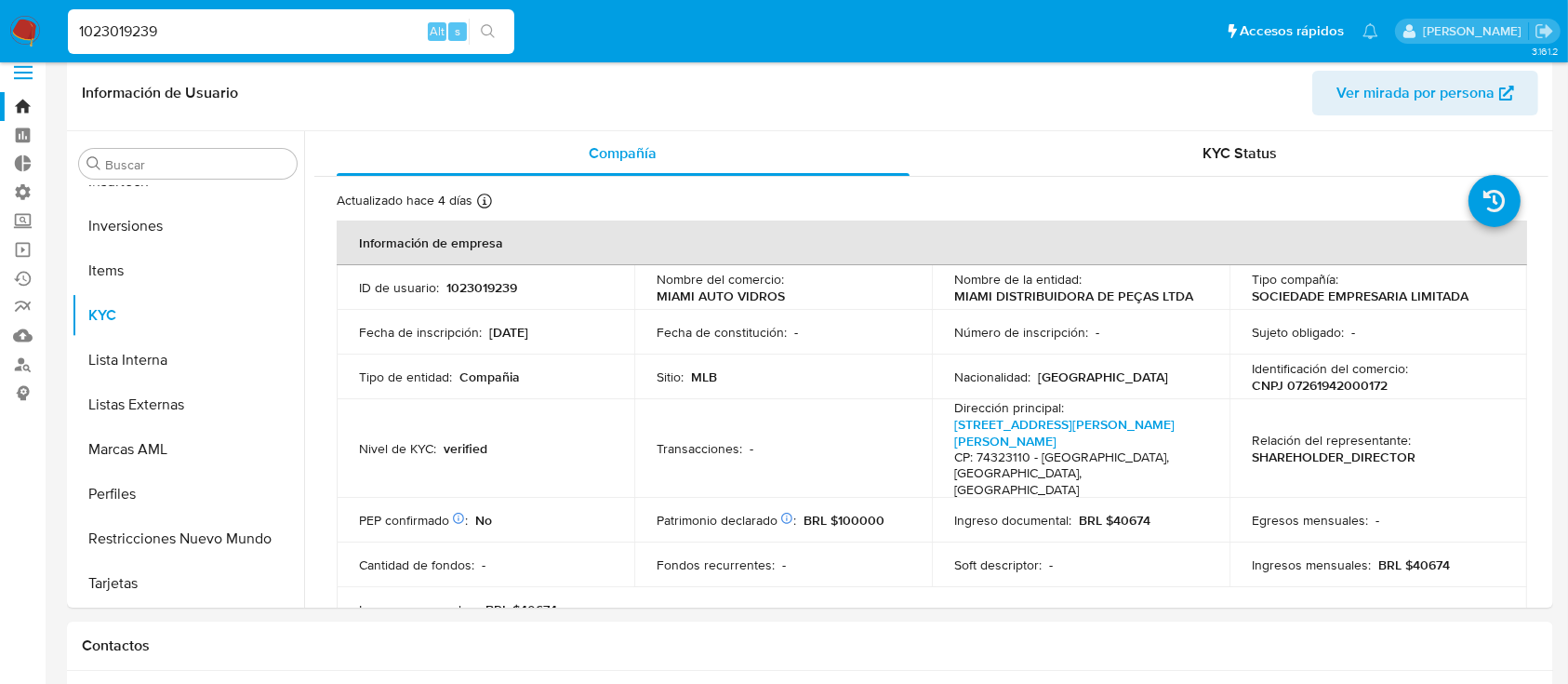
scroll to position [0, 0]
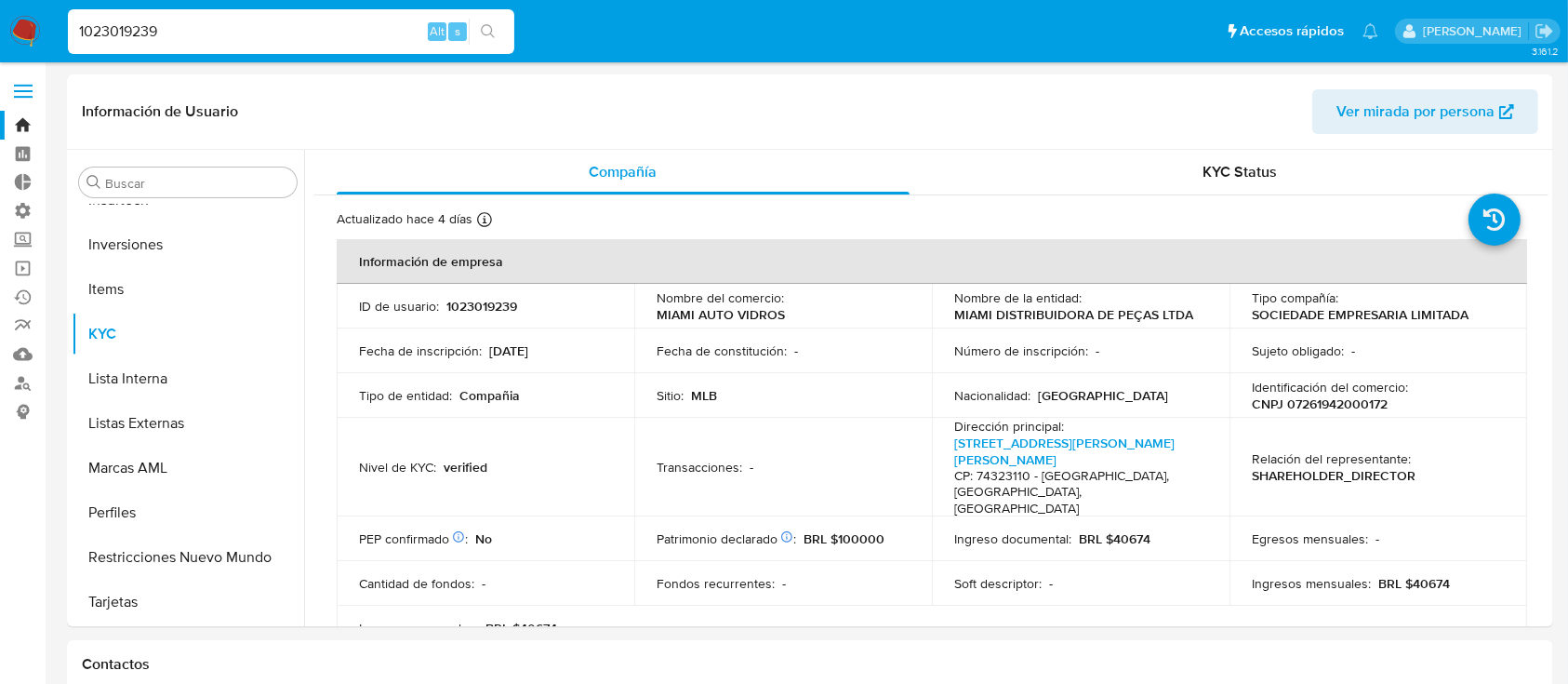
click at [341, 28] on input "1023019239" at bounding box center [291, 31] width 446 height 25
paste input "167646942"
type input "1167646942"
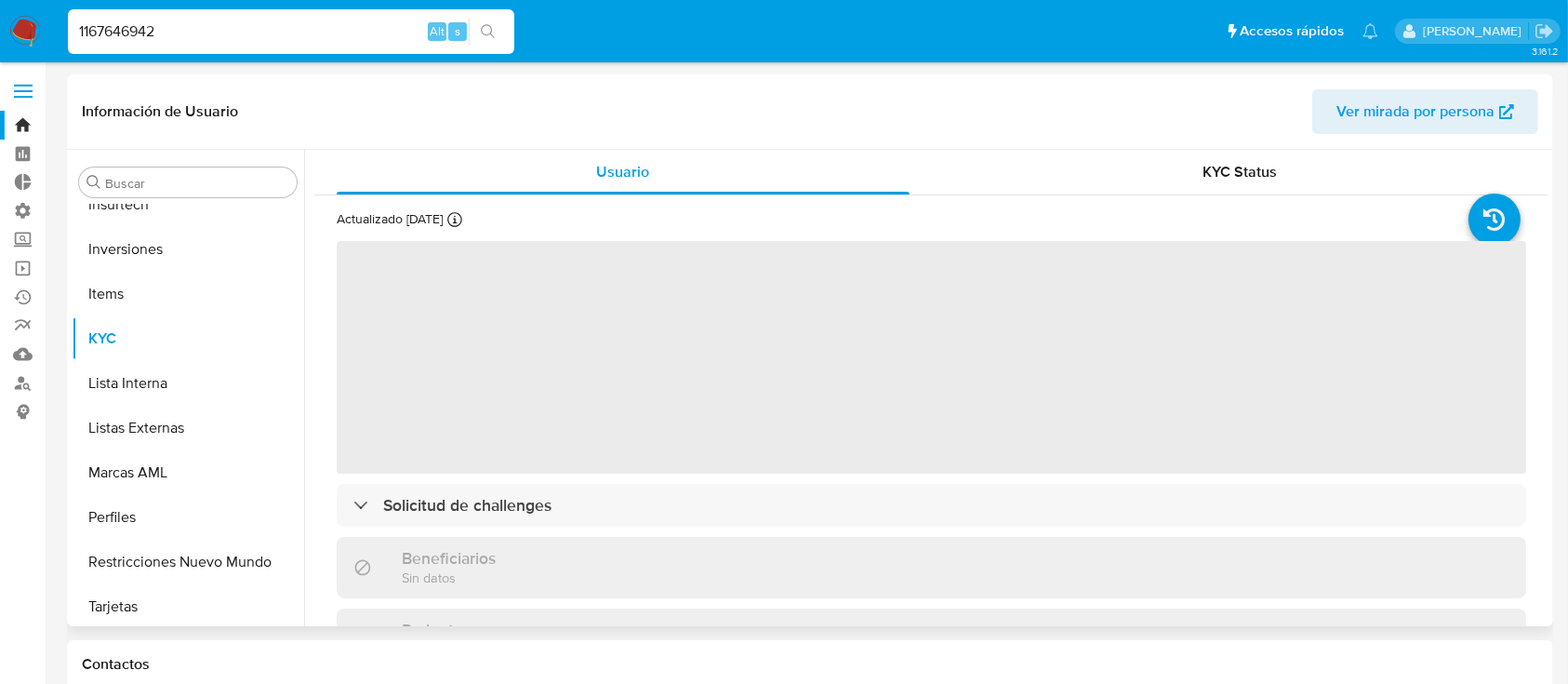
scroll to position [965, 0]
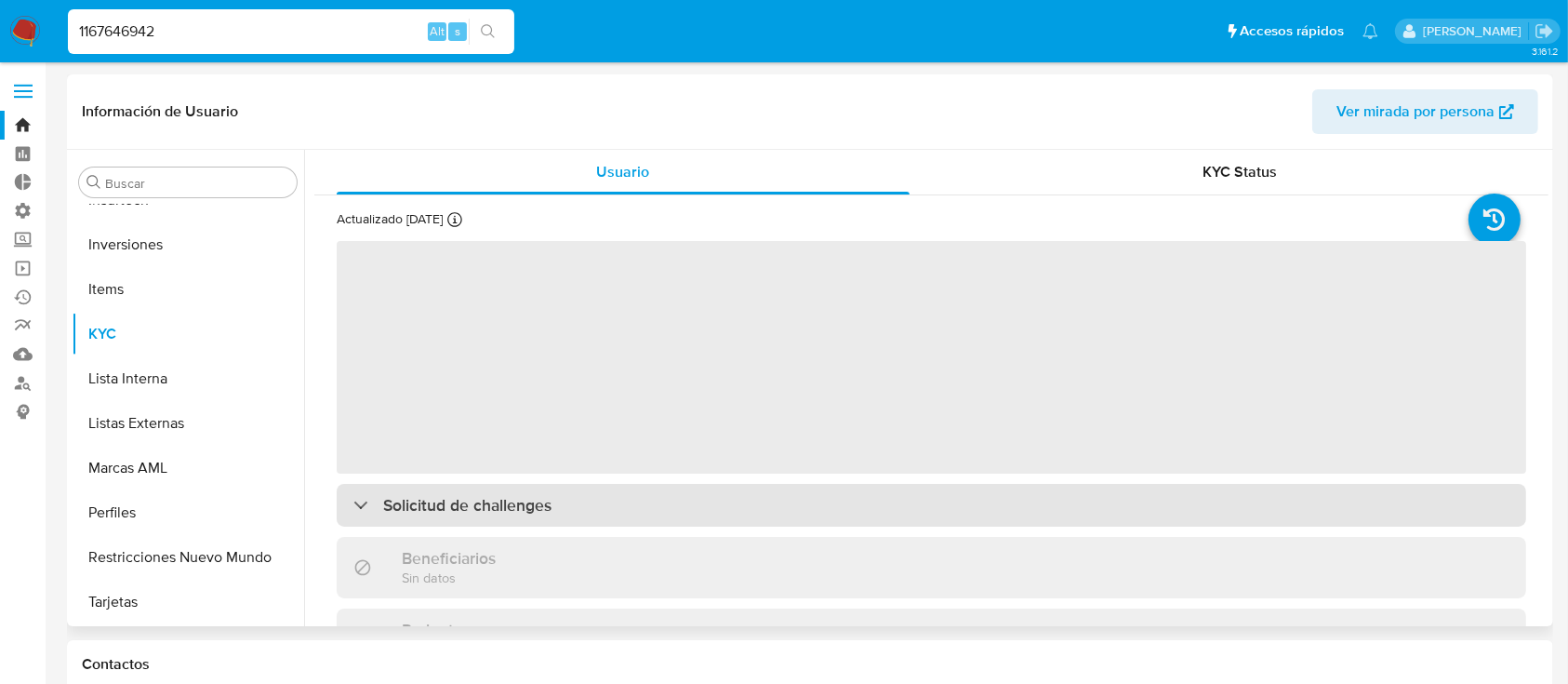
select select "10"
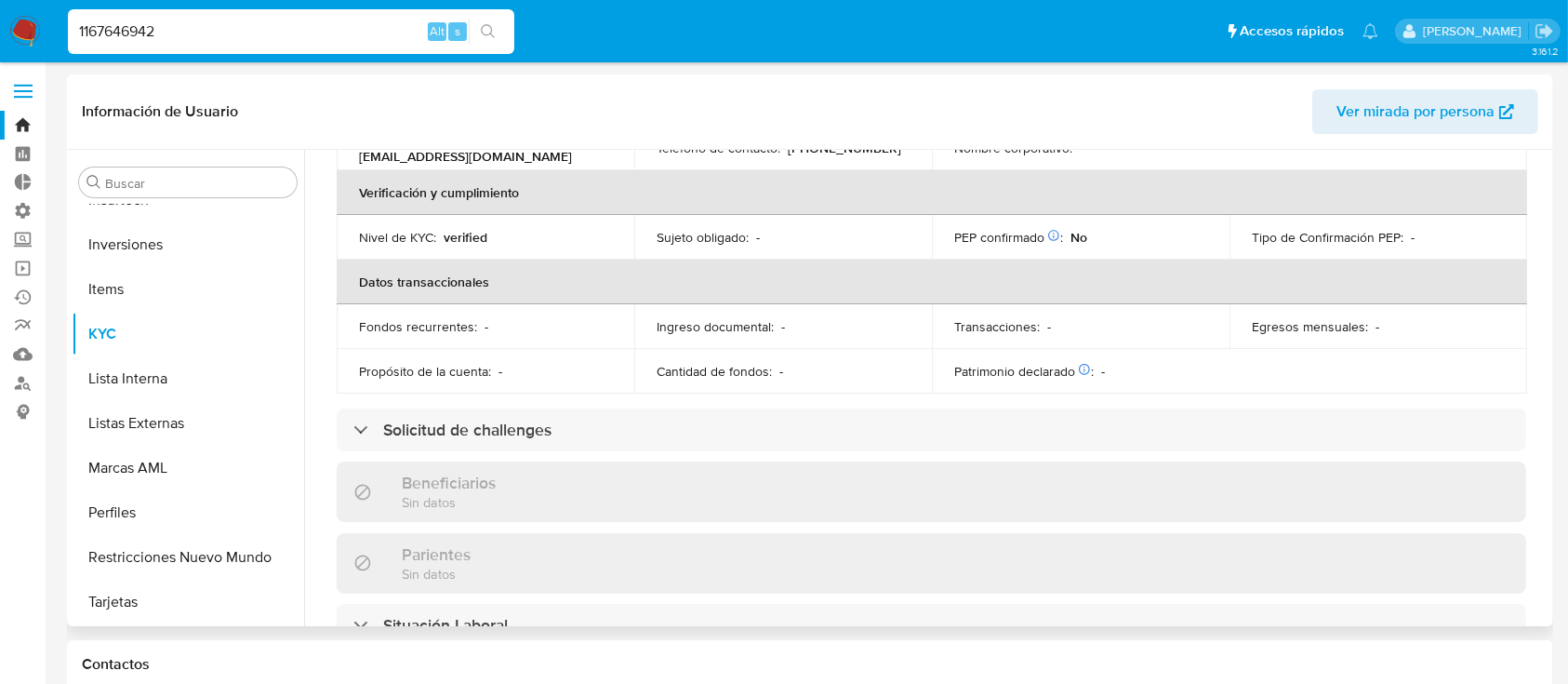
scroll to position [386, 0]
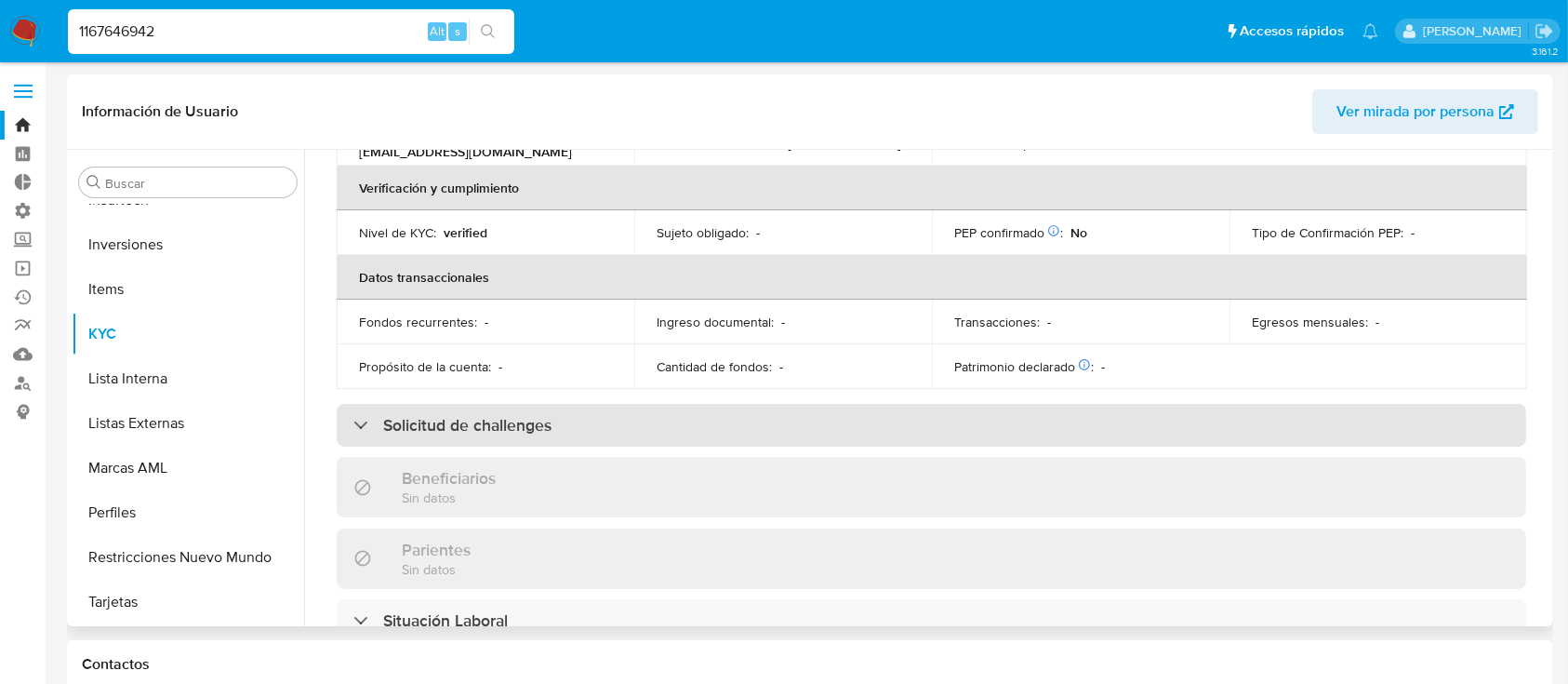
click at [465, 423] on h3 "Solicitud de challenges" at bounding box center [467, 425] width 168 height 21
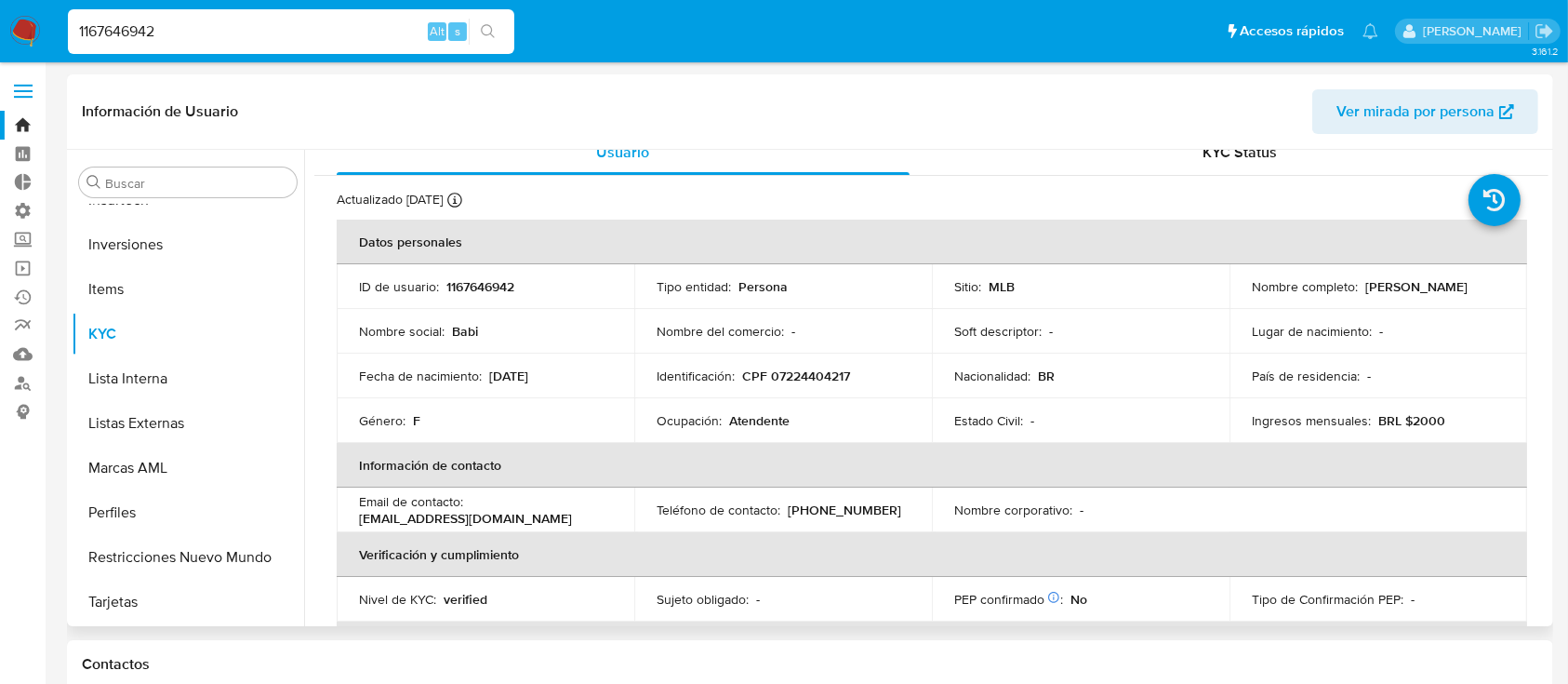
scroll to position [0, 0]
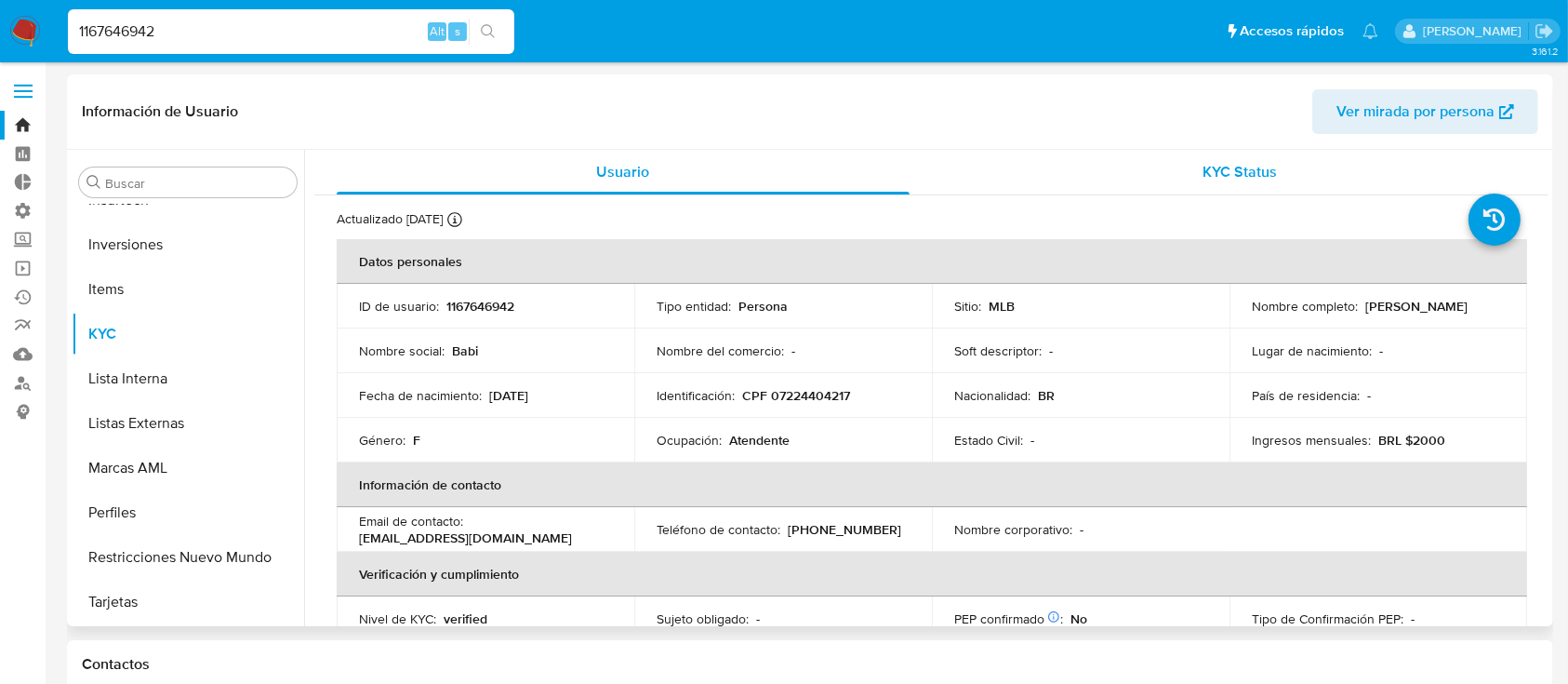
click at [1270, 161] on span "KYC Status" at bounding box center [1240, 172] width 75 height 22
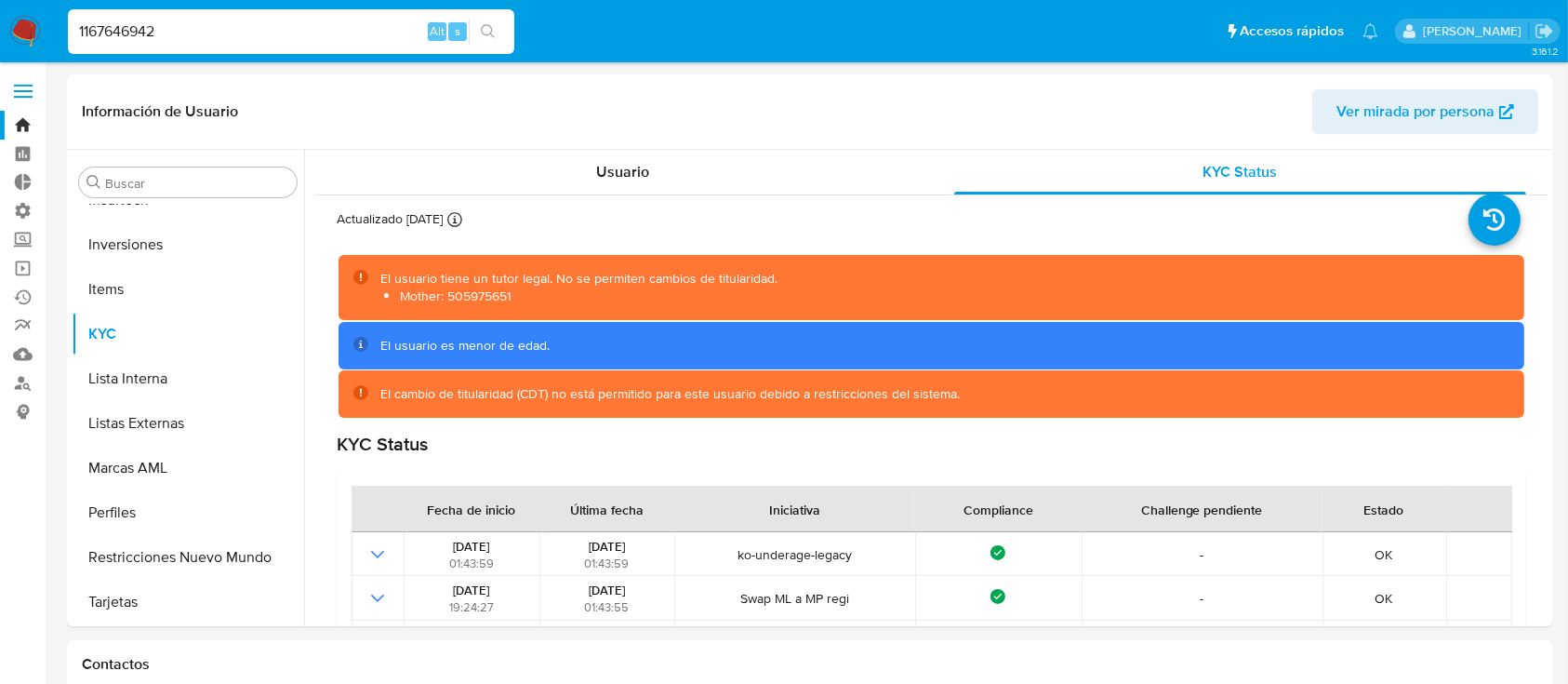
click at [365, 29] on input "1167646942" at bounding box center [291, 31] width 446 height 25
paste input "254911113"
type input "254911113"
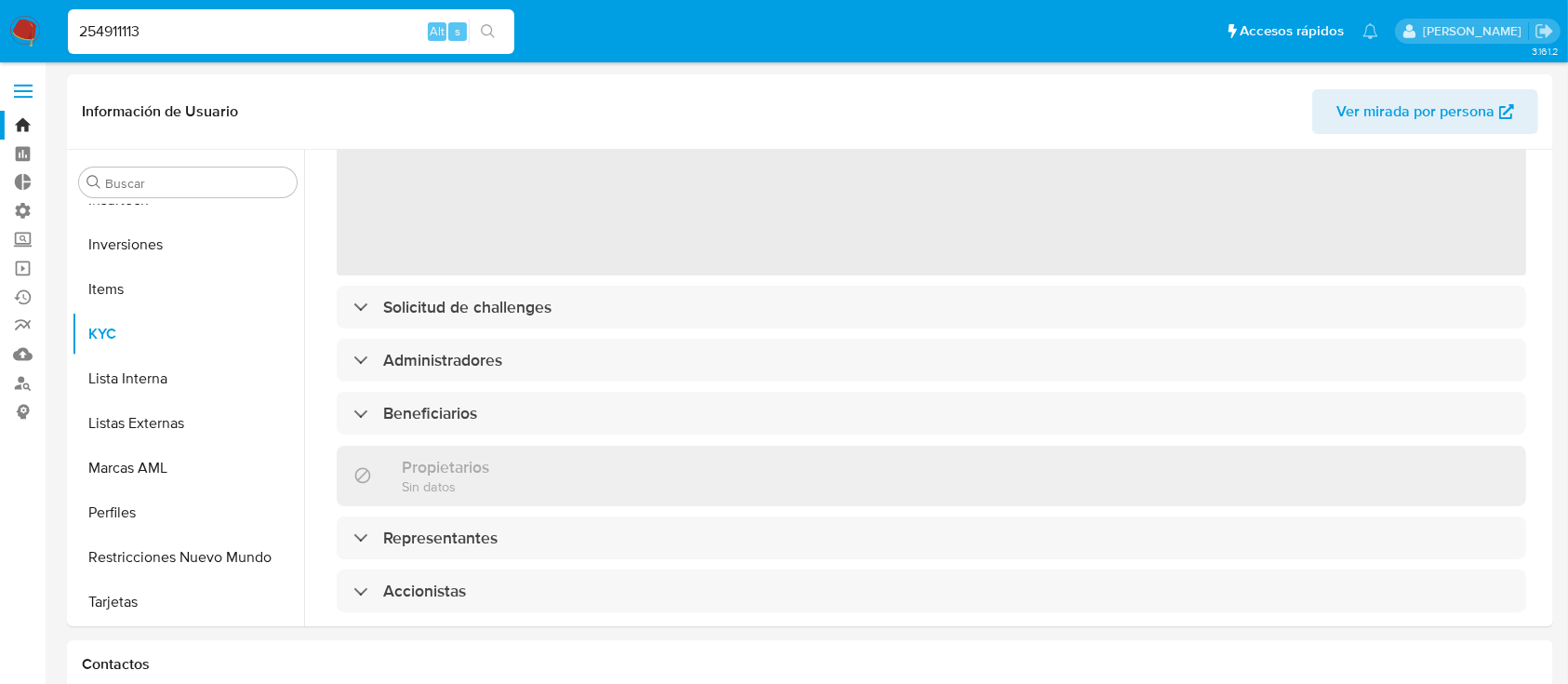
scroll to position [200, 0]
select select "10"
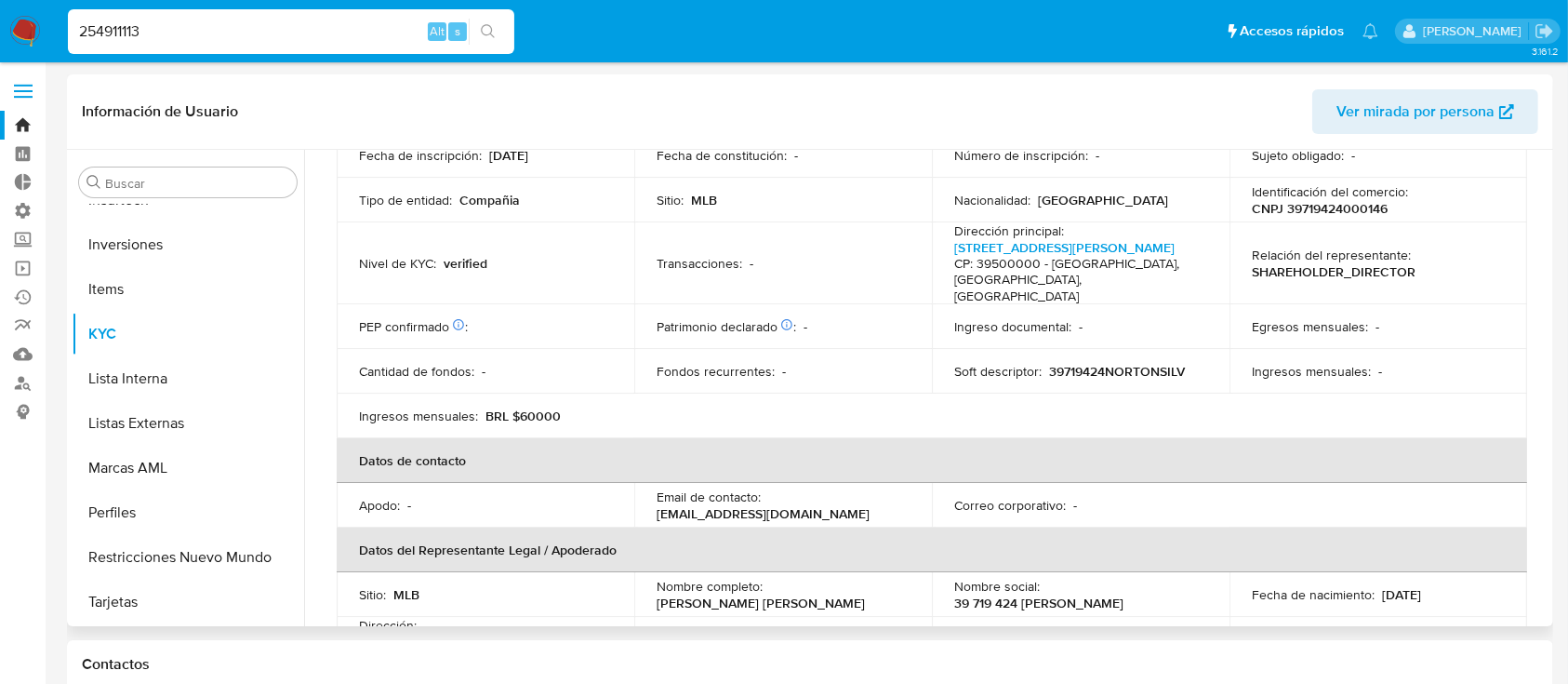
click at [498, 318] on div "PEP confirmado : ‌" at bounding box center [484, 326] width 252 height 17
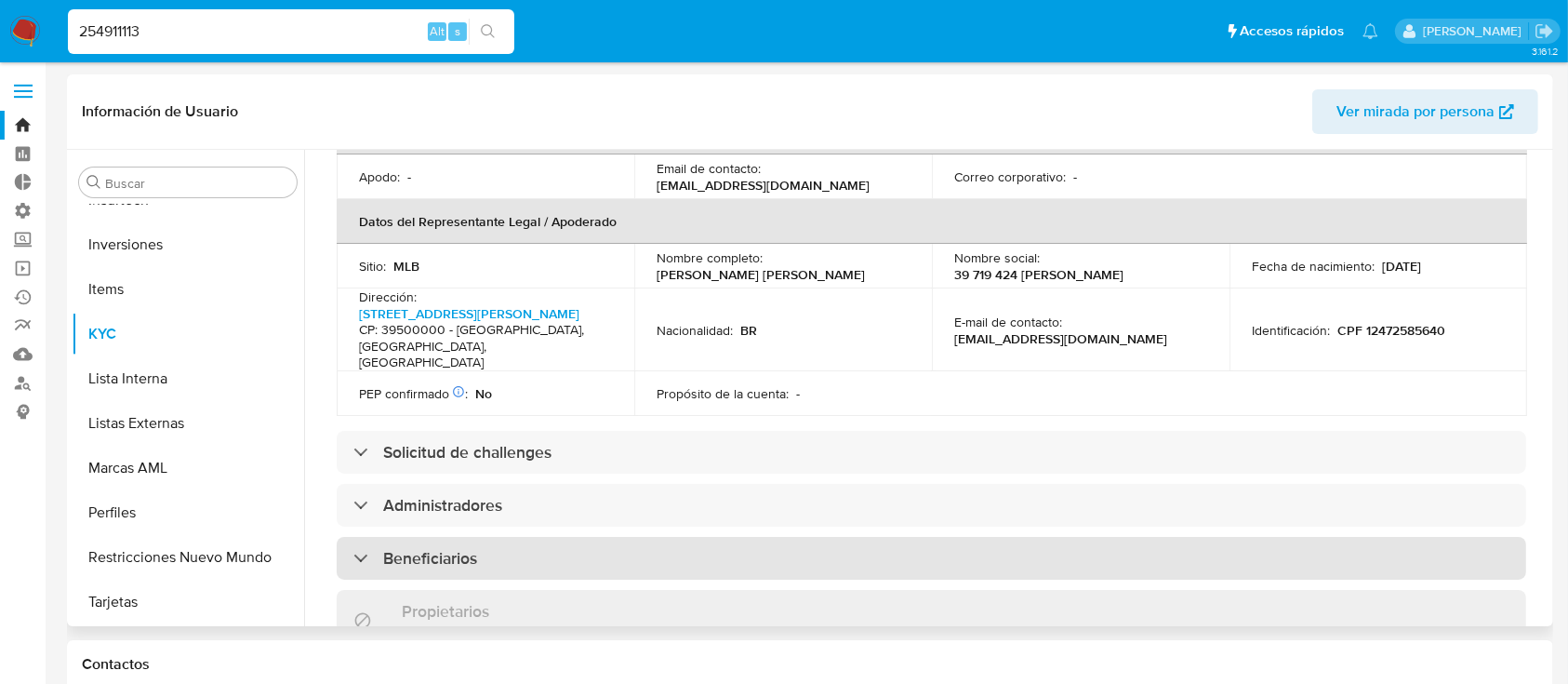
scroll to position [532, 0]
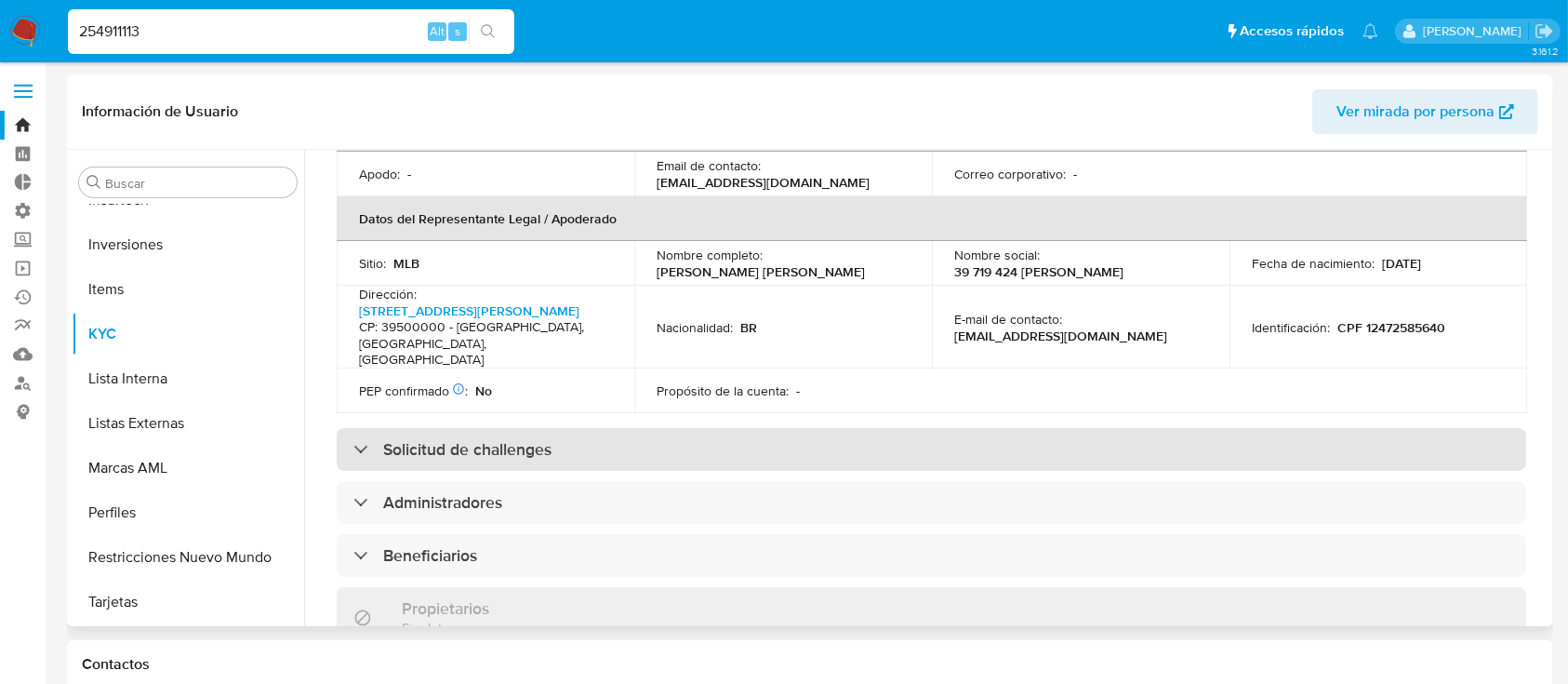
click at [520, 445] on h3 "Solicitud de challenges" at bounding box center [467, 449] width 168 height 21
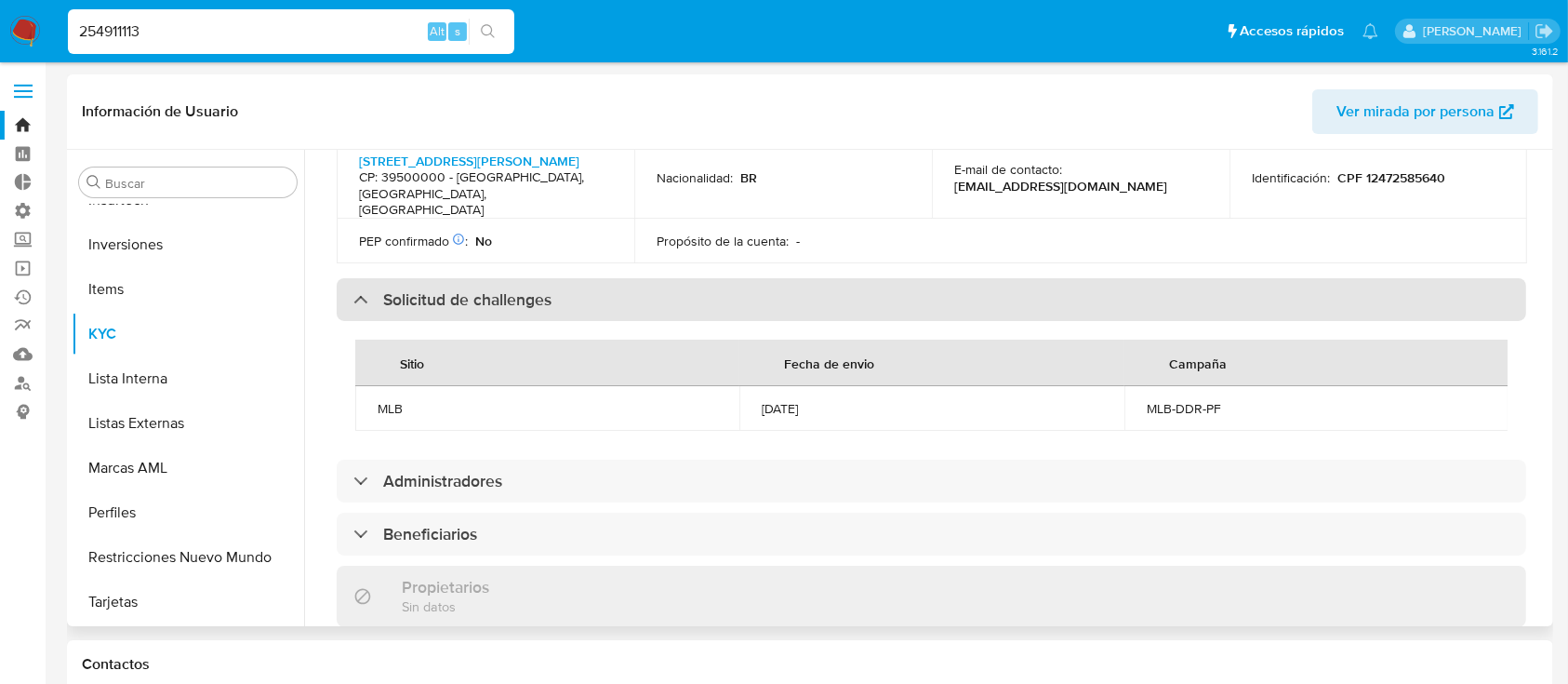
scroll to position [0, 0]
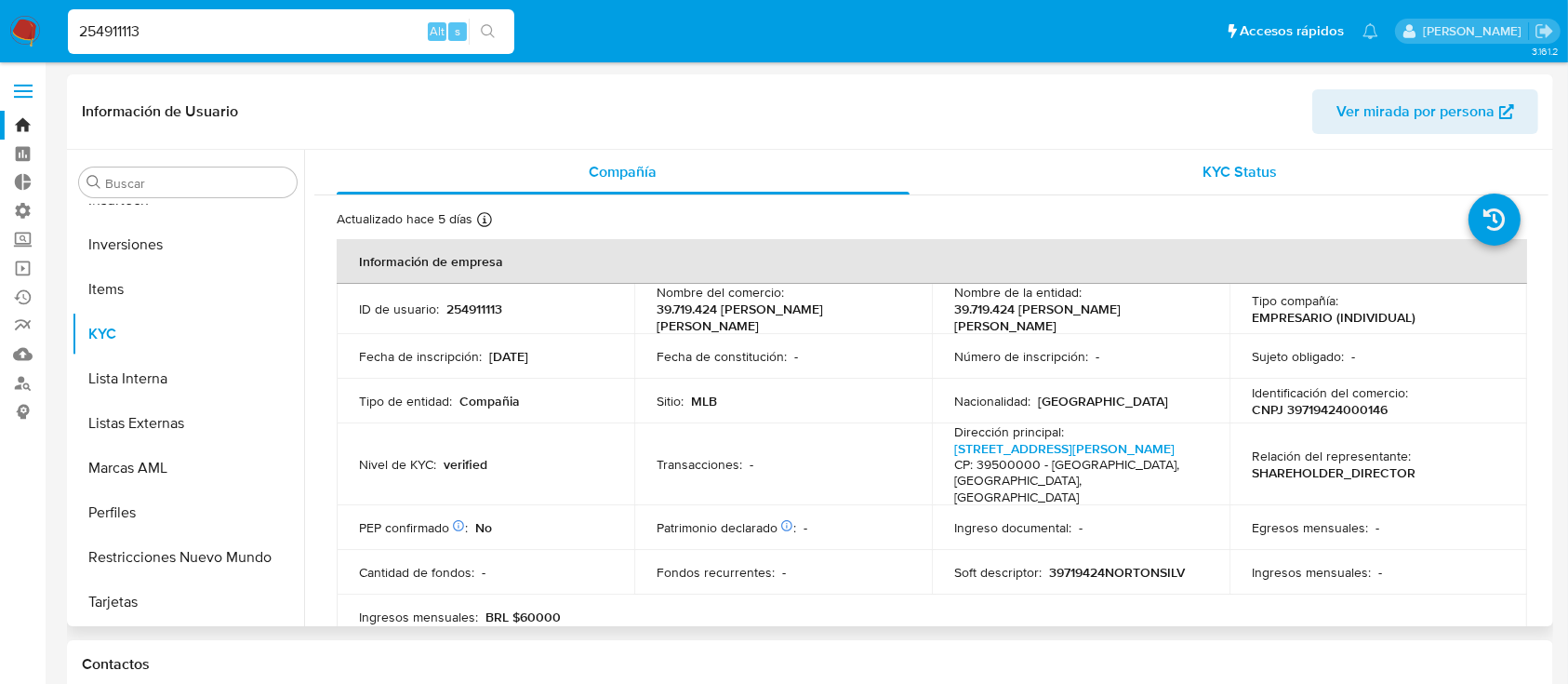
click at [1265, 161] on span "KYC Status" at bounding box center [1240, 172] width 75 height 22
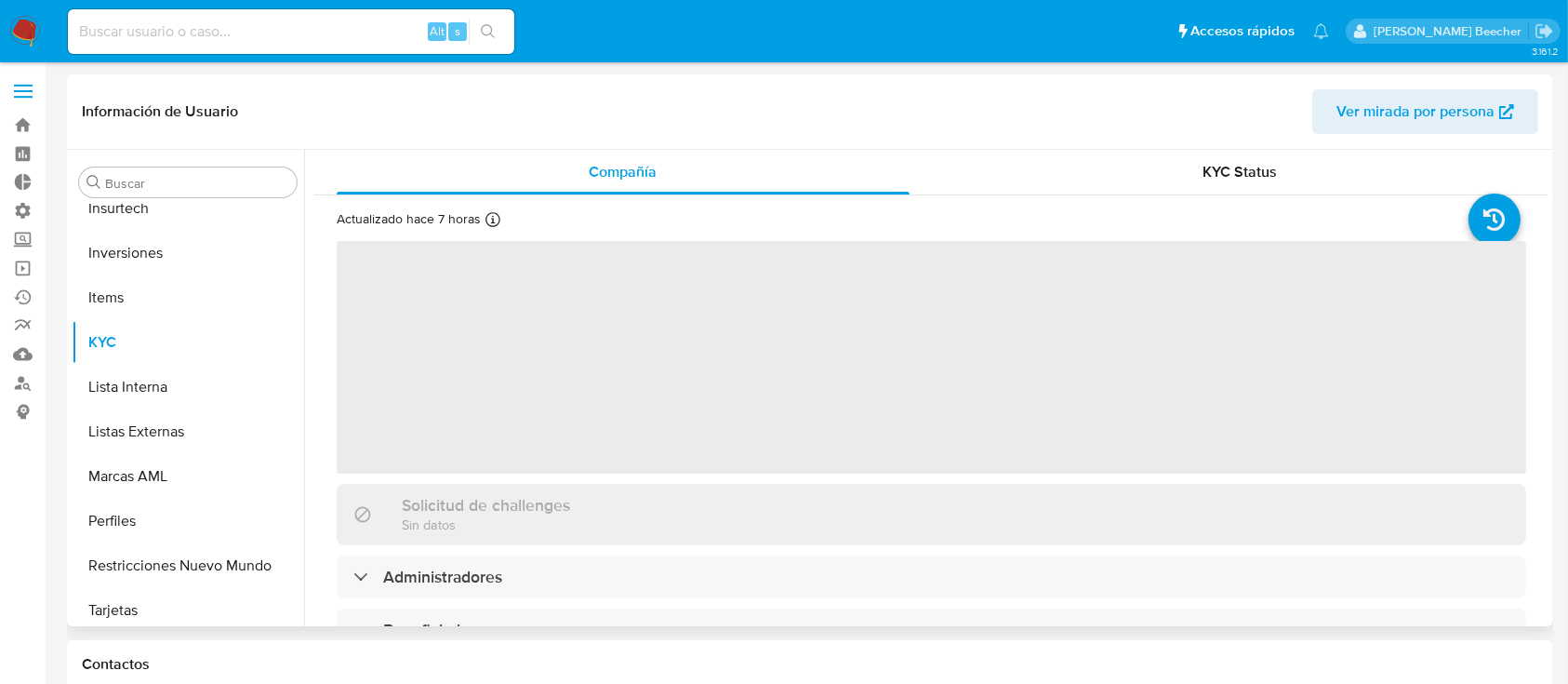
scroll to position [965, 0]
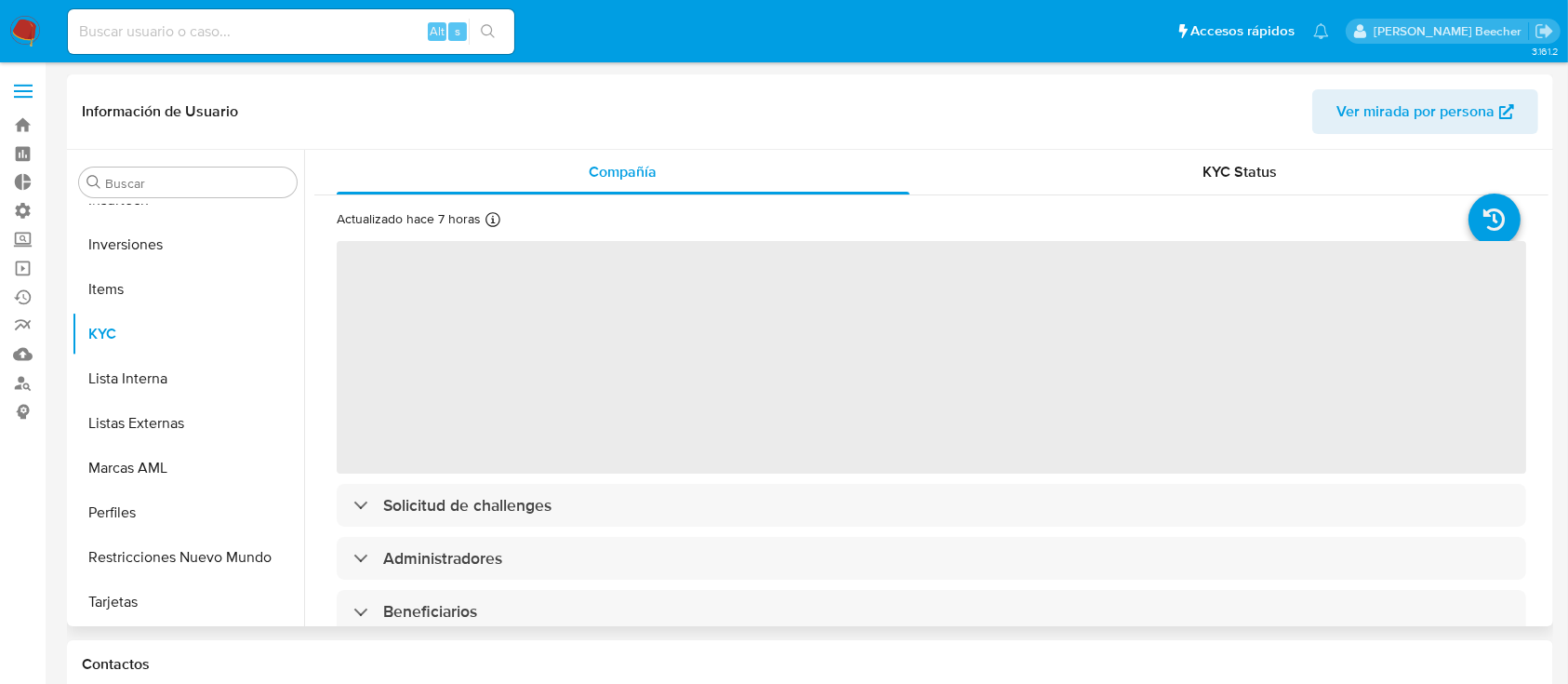
select select "10"
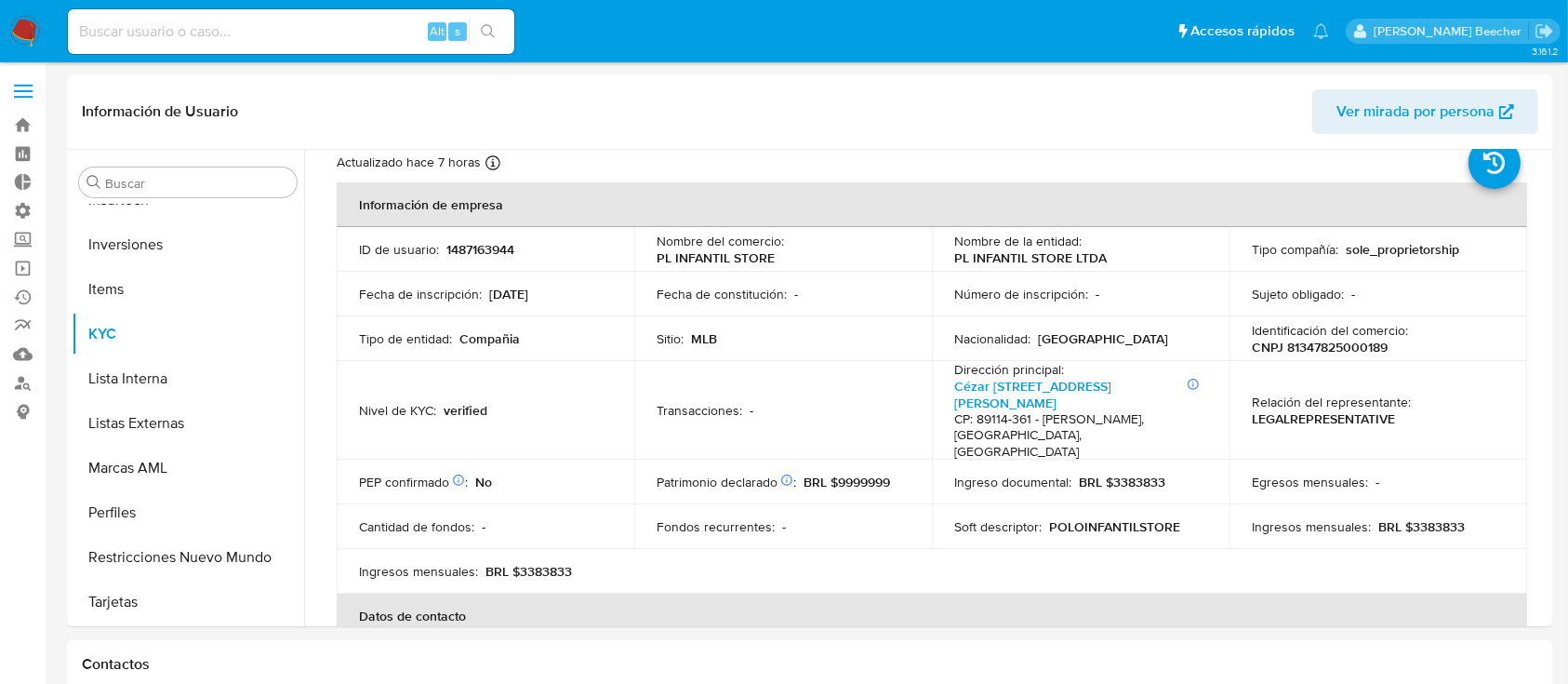
scroll to position [59, 0]
click at [288, 33] on input at bounding box center [291, 31] width 446 height 25
paste input "1178316745"
type input "1178316745"
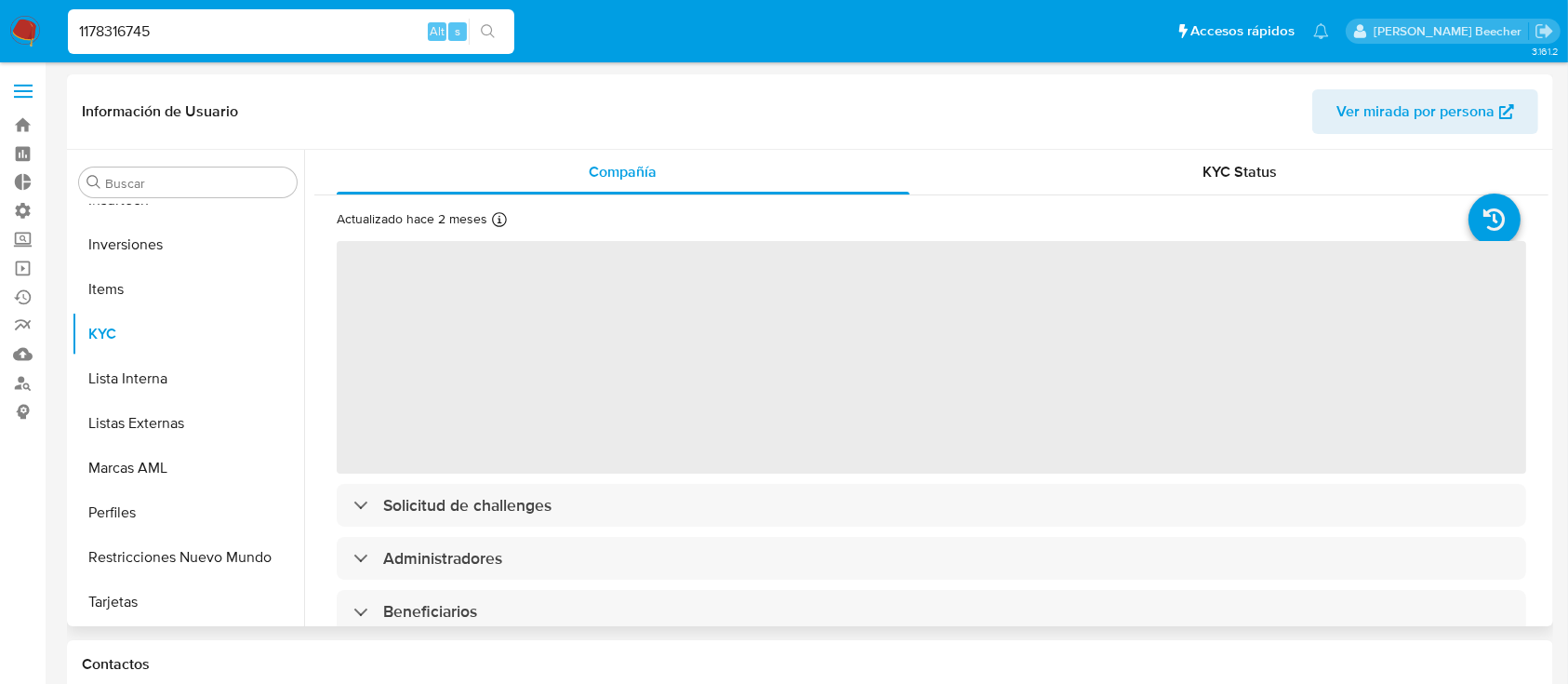
scroll to position [590, 0]
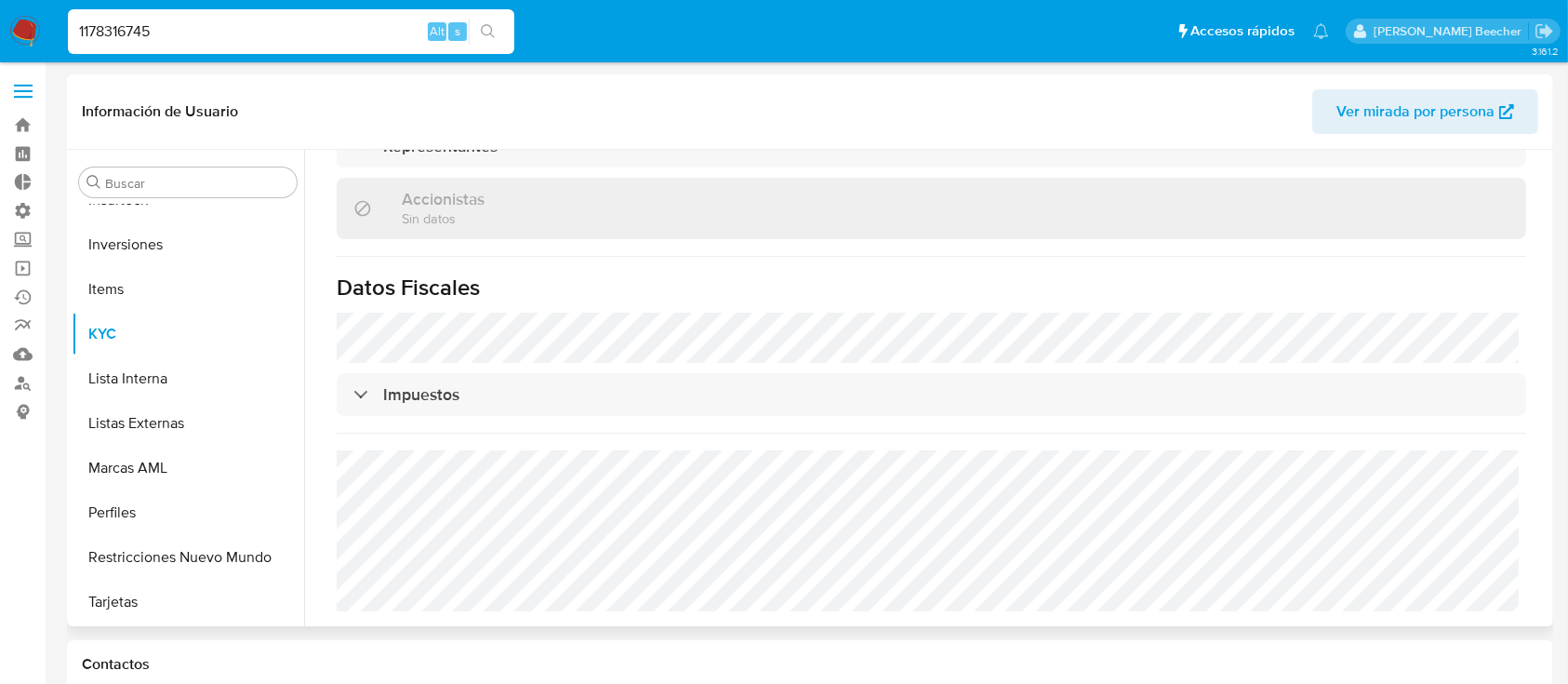
select select "10"
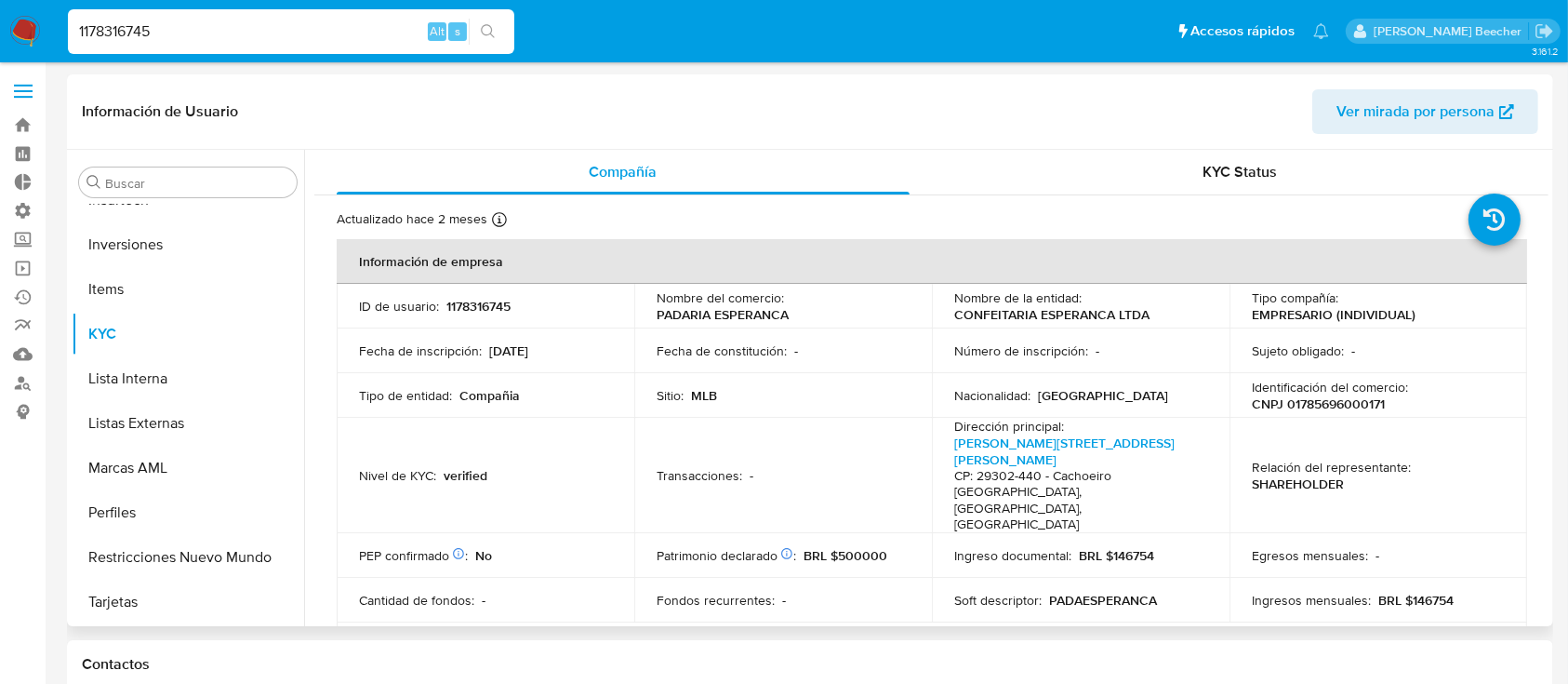
scroll to position [1302, 0]
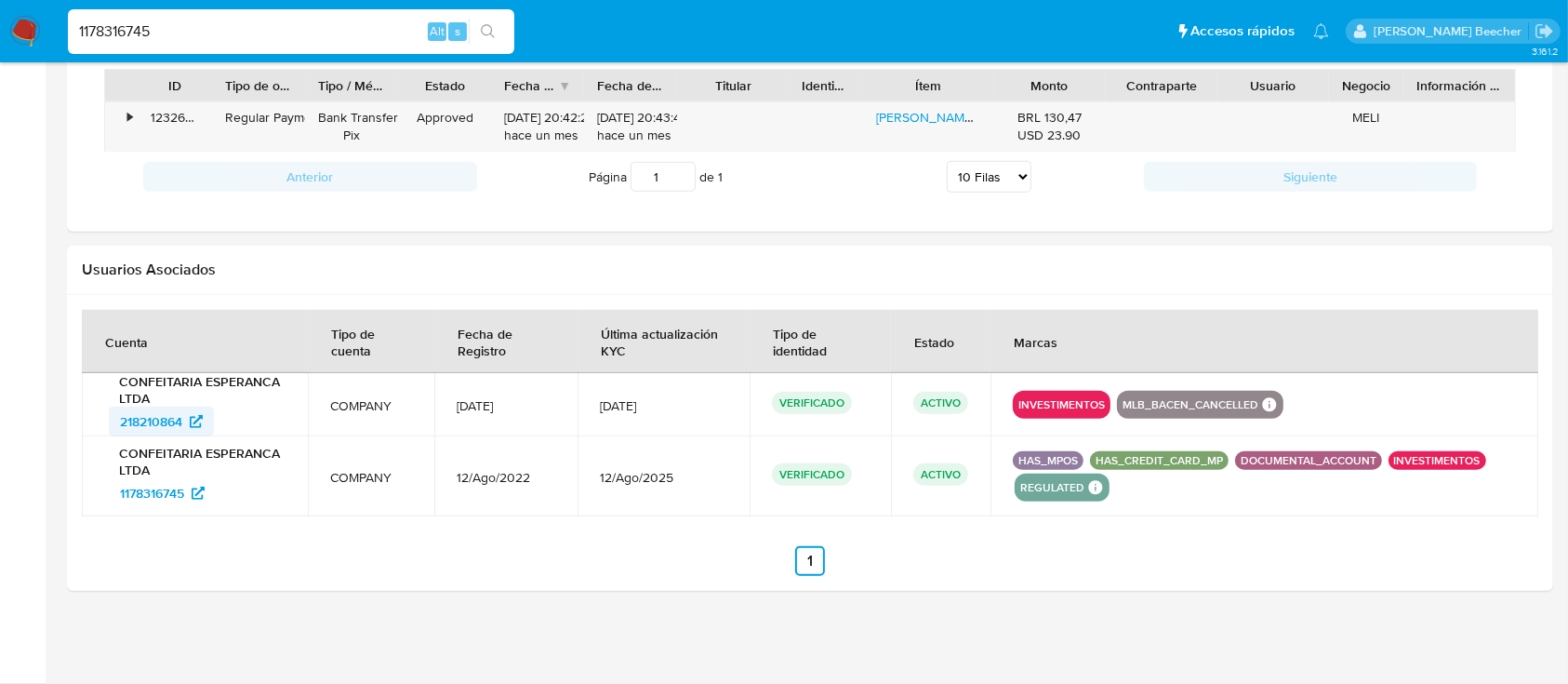
click at [168, 421] on span "218210864" at bounding box center [150, 422] width 62 height 29
click at [181, 419] on span "218210864" at bounding box center [150, 422] width 62 height 29
click at [291, 29] on input "1178316745" at bounding box center [291, 31] width 446 height 25
paste input "233897641"
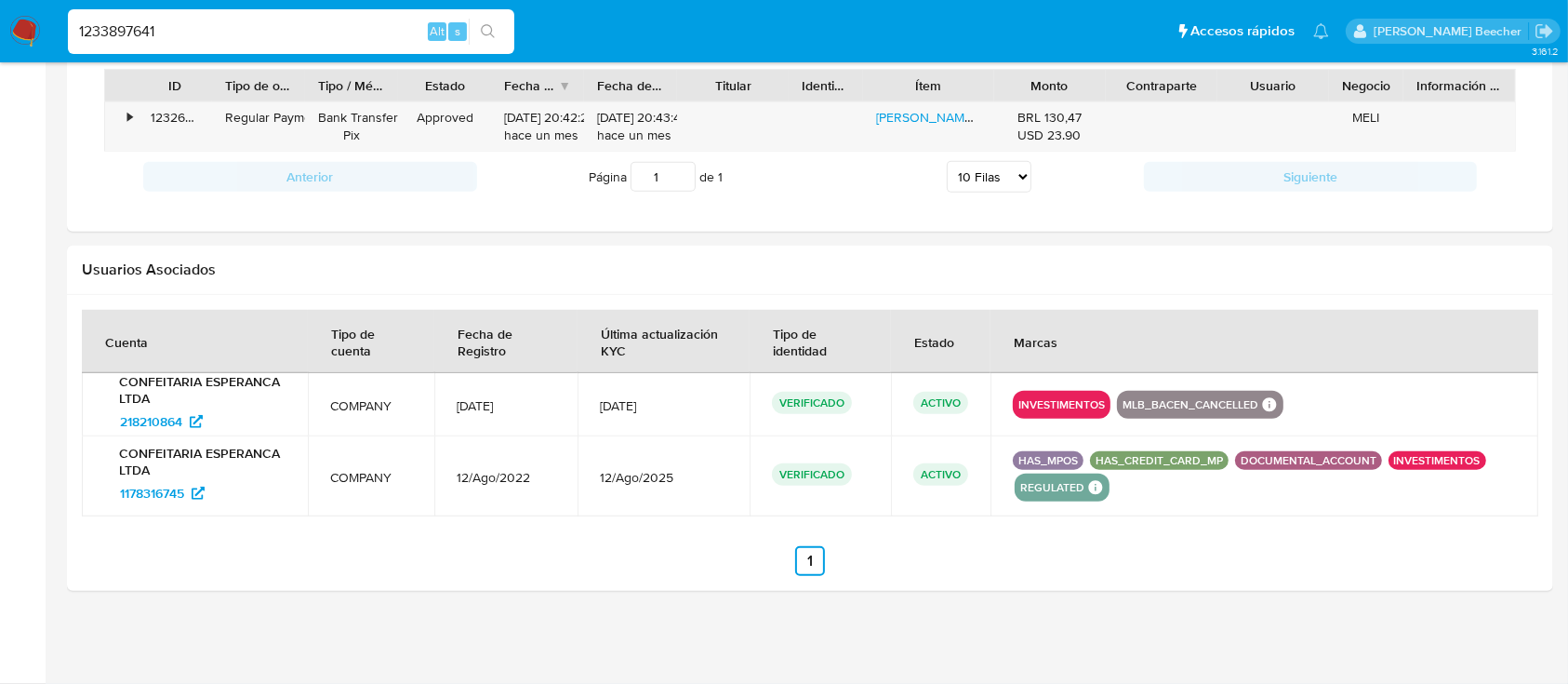
type input "1233897641"
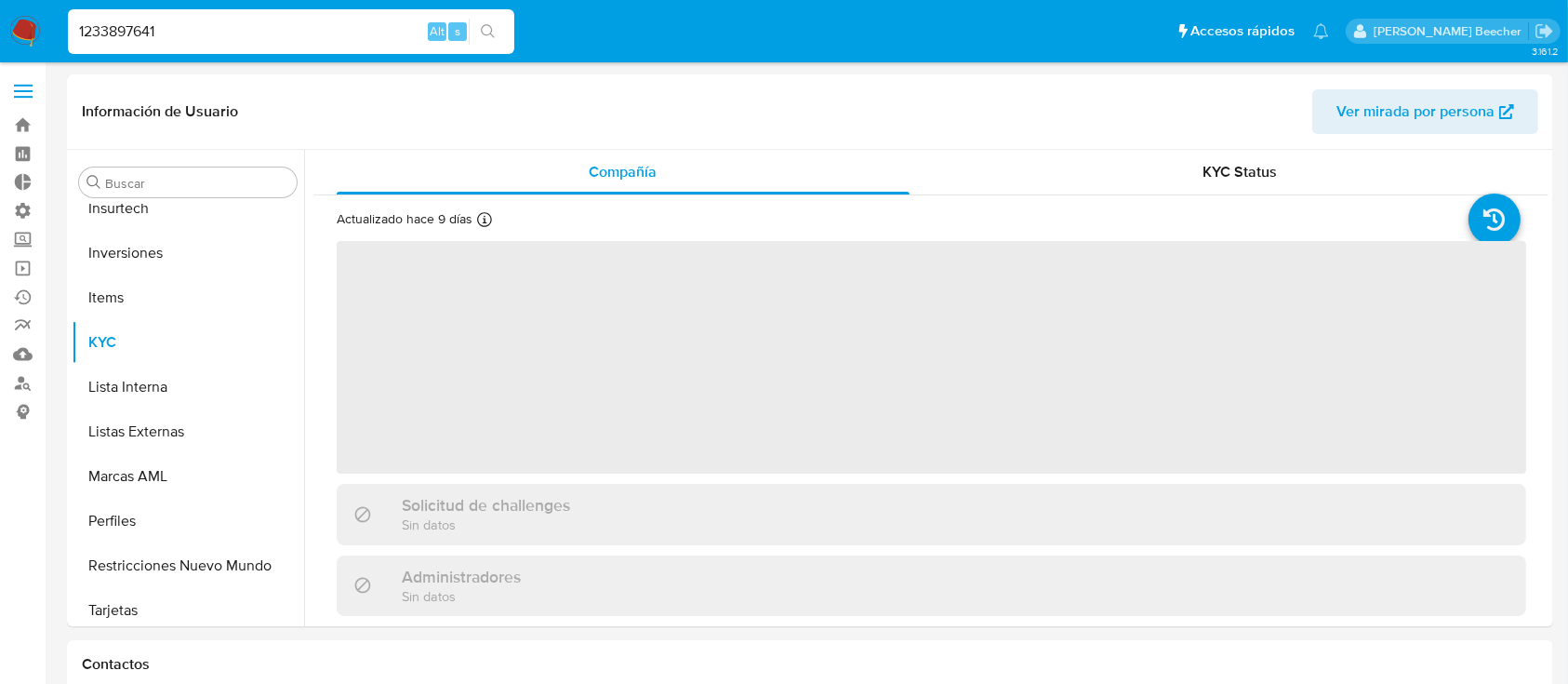
scroll to position [965, 0]
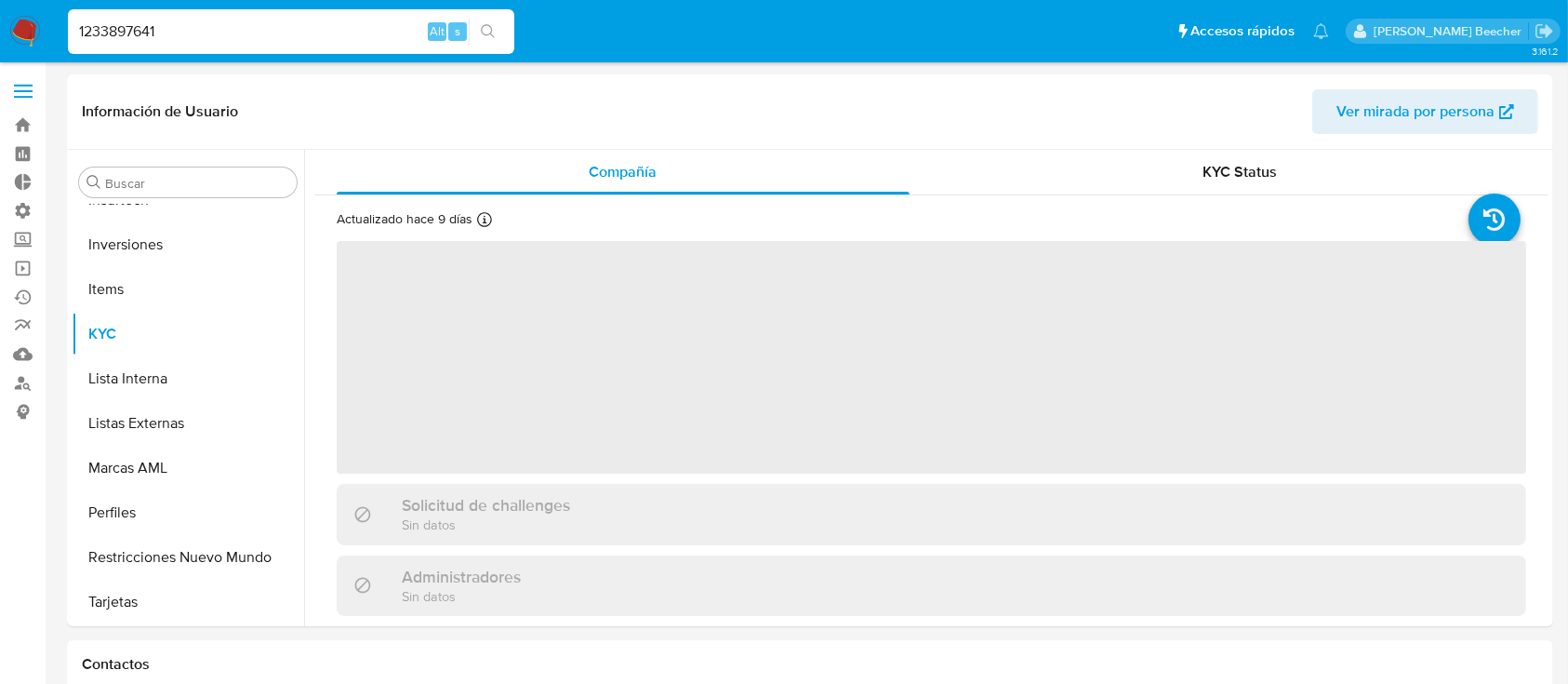
select select "10"
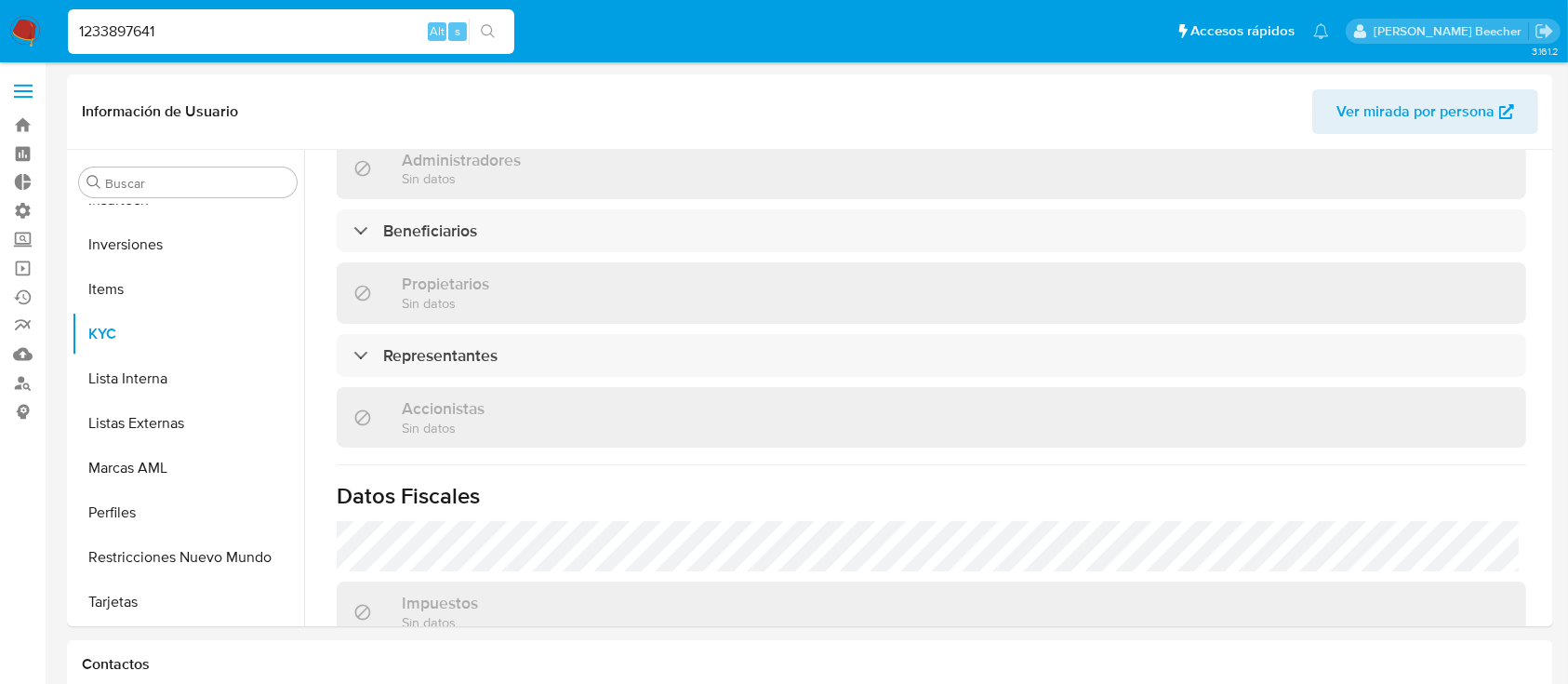
scroll to position [912, 0]
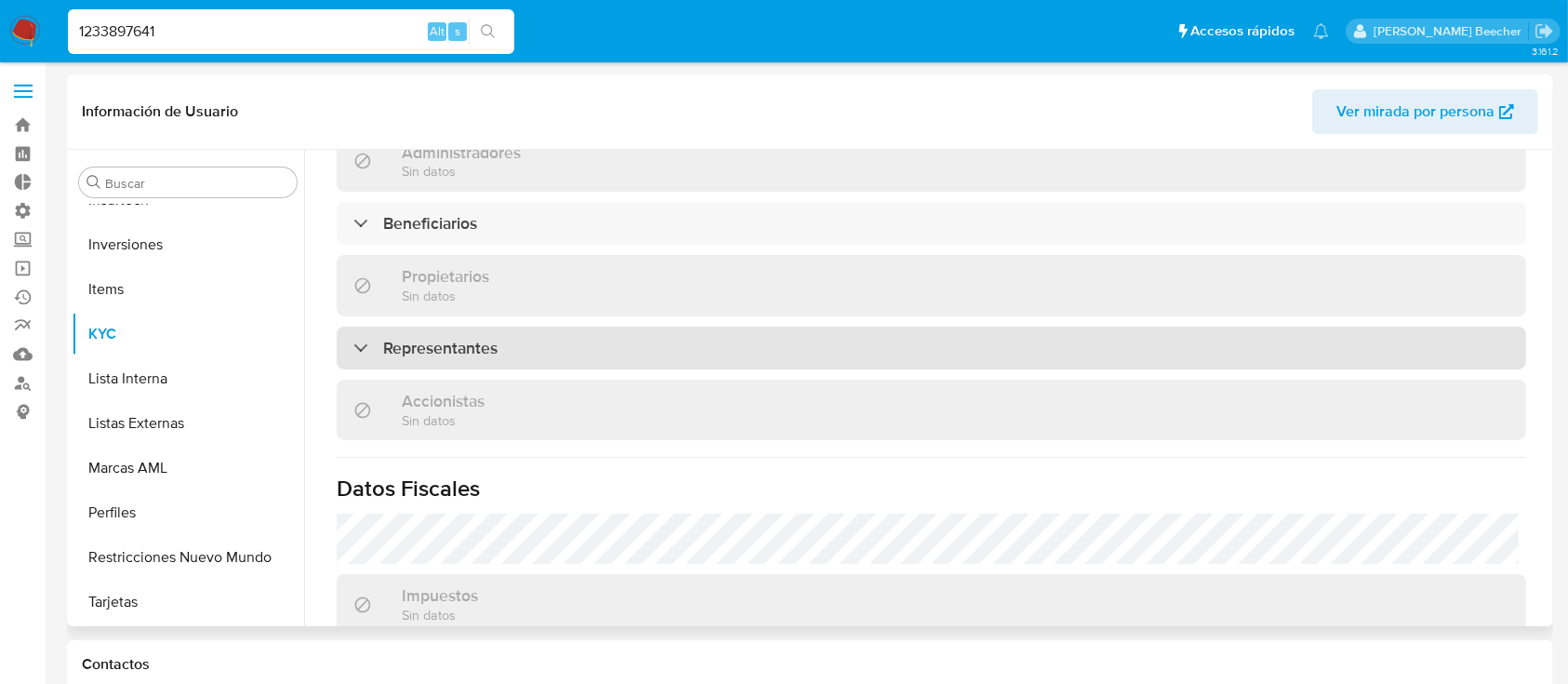
click at [614, 327] on div "Representantes" at bounding box center [931, 348] width 1190 height 43
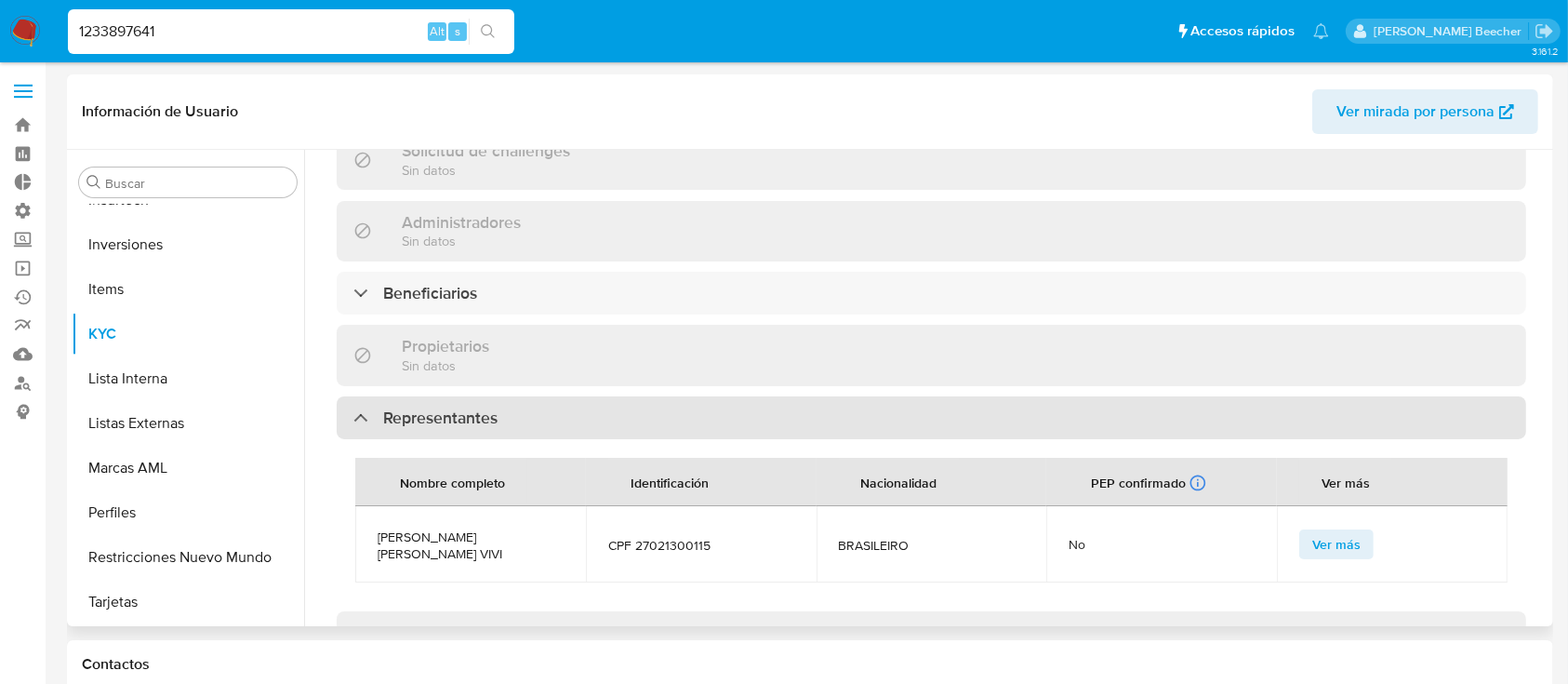
scroll to position [841, 0]
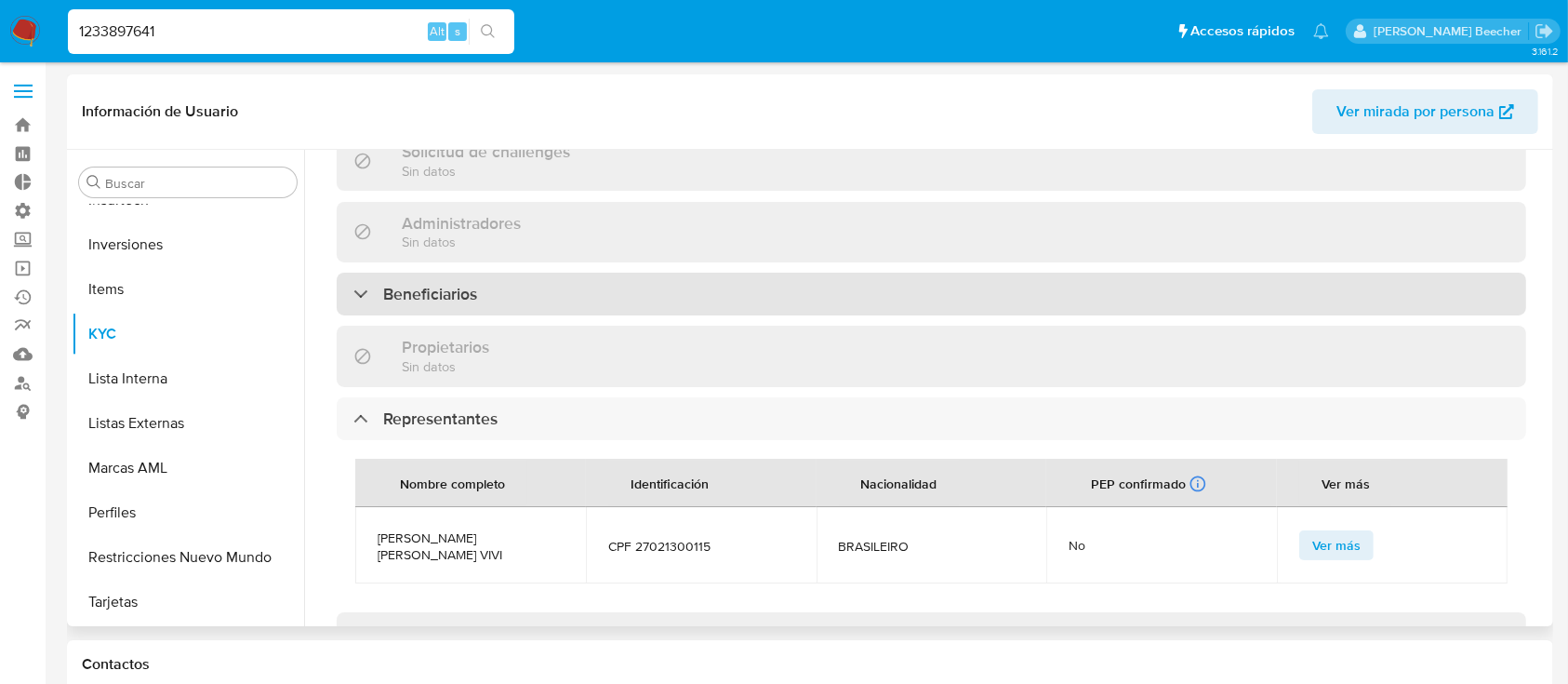
click at [558, 272] on div "Beneficiarios" at bounding box center [931, 294] width 1190 height 43
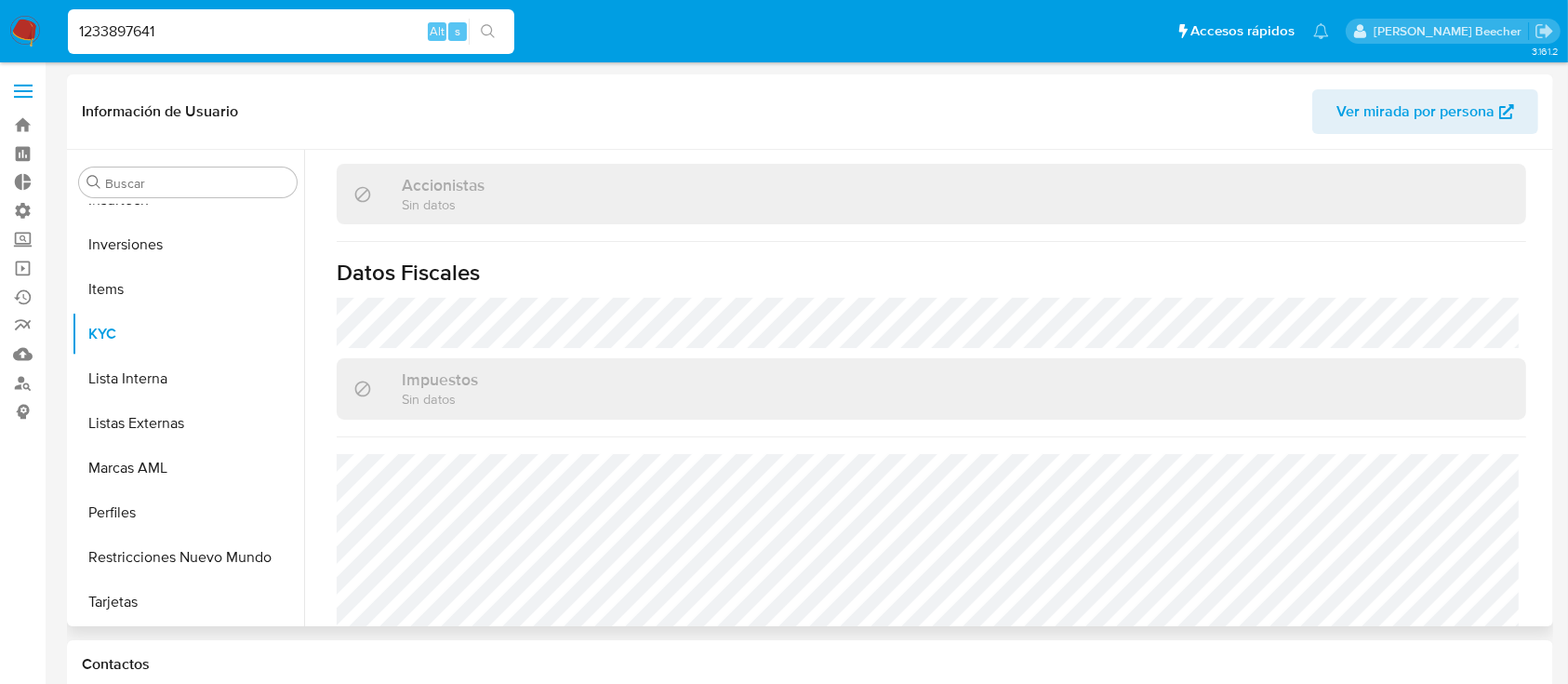
scroll to position [1661, 0]
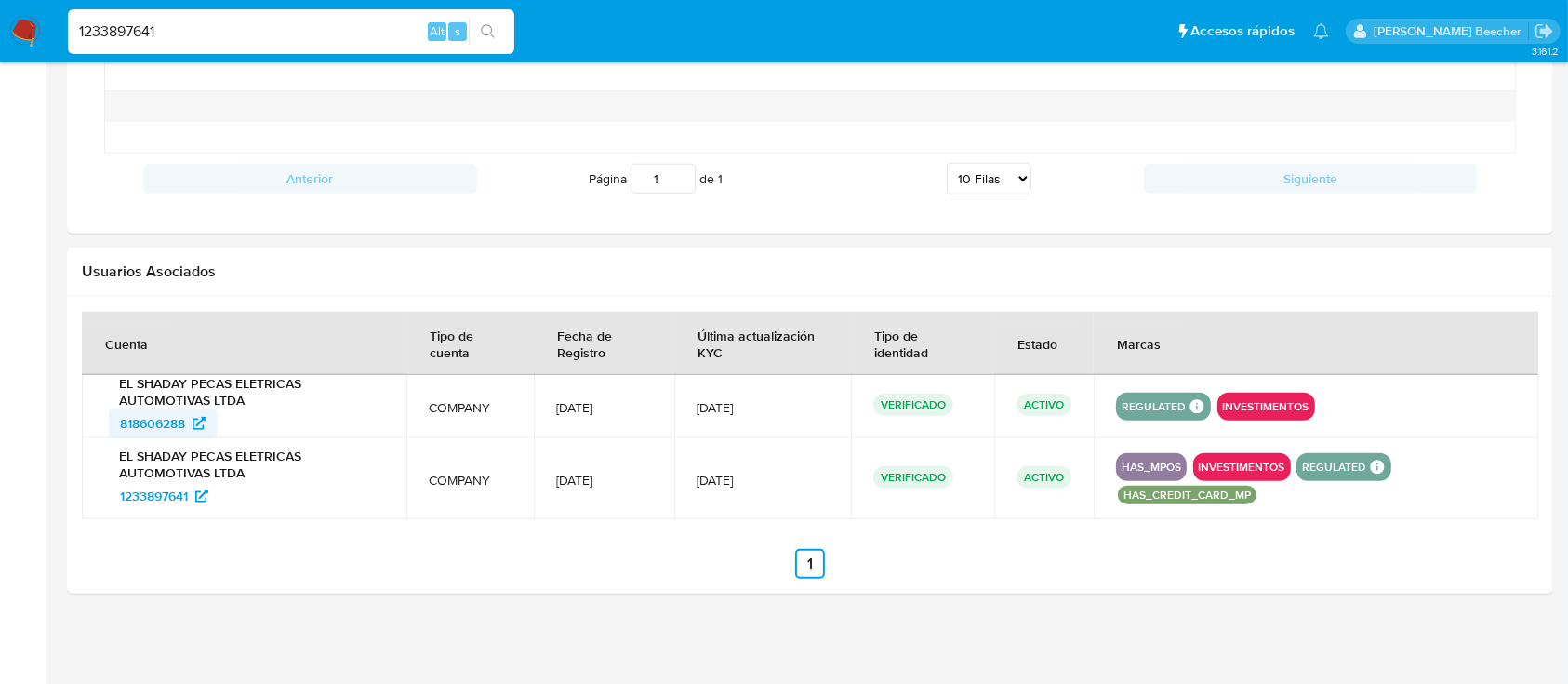
click at [178, 419] on span "818606288" at bounding box center [152, 424] width 65 height 29
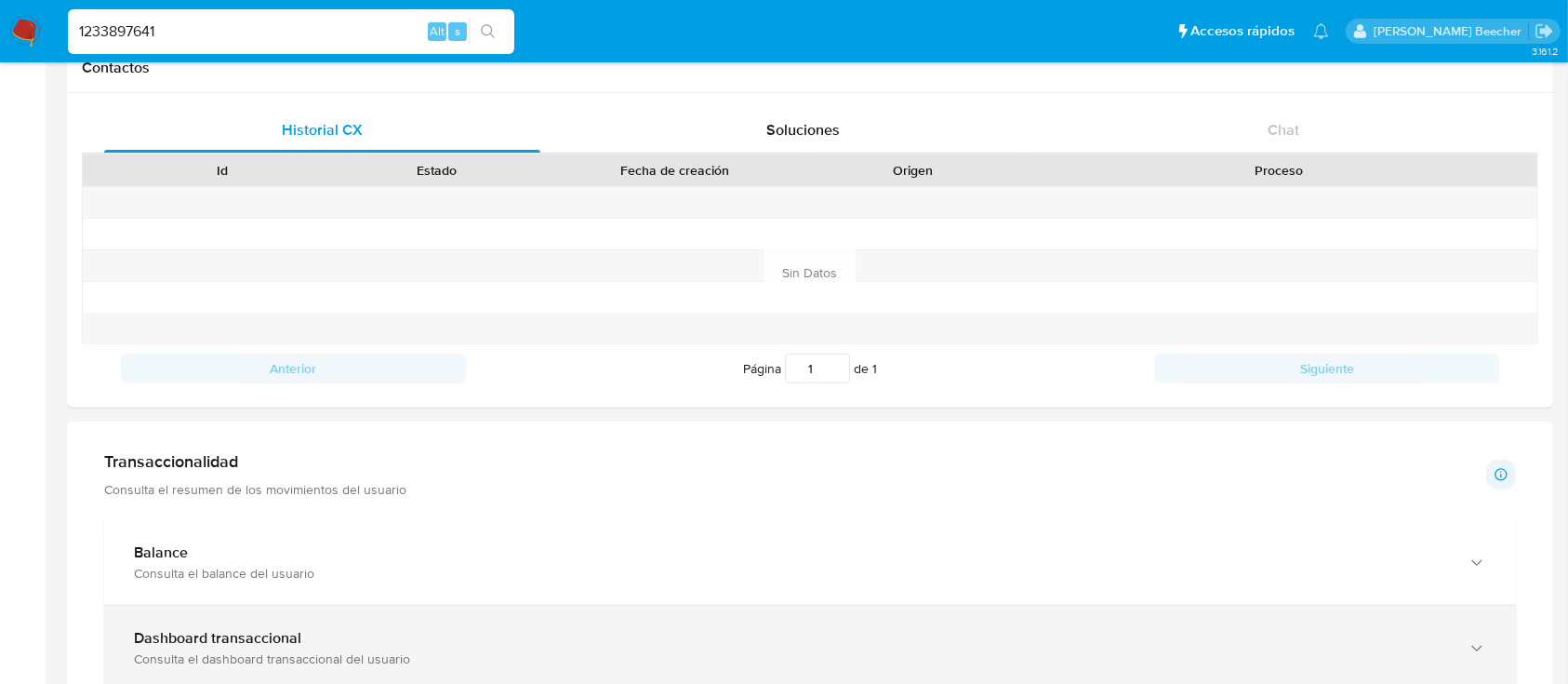
scroll to position [571, 0]
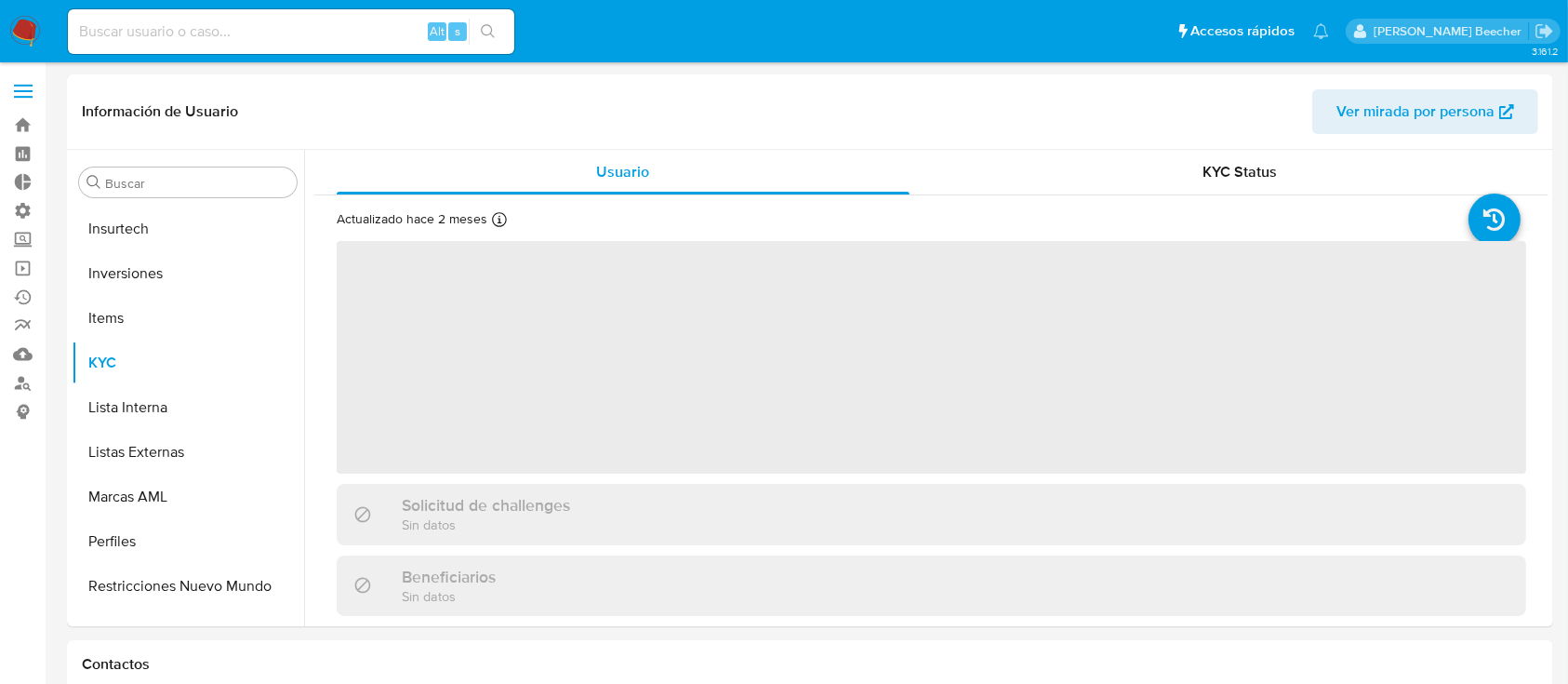
scroll to position [965, 0]
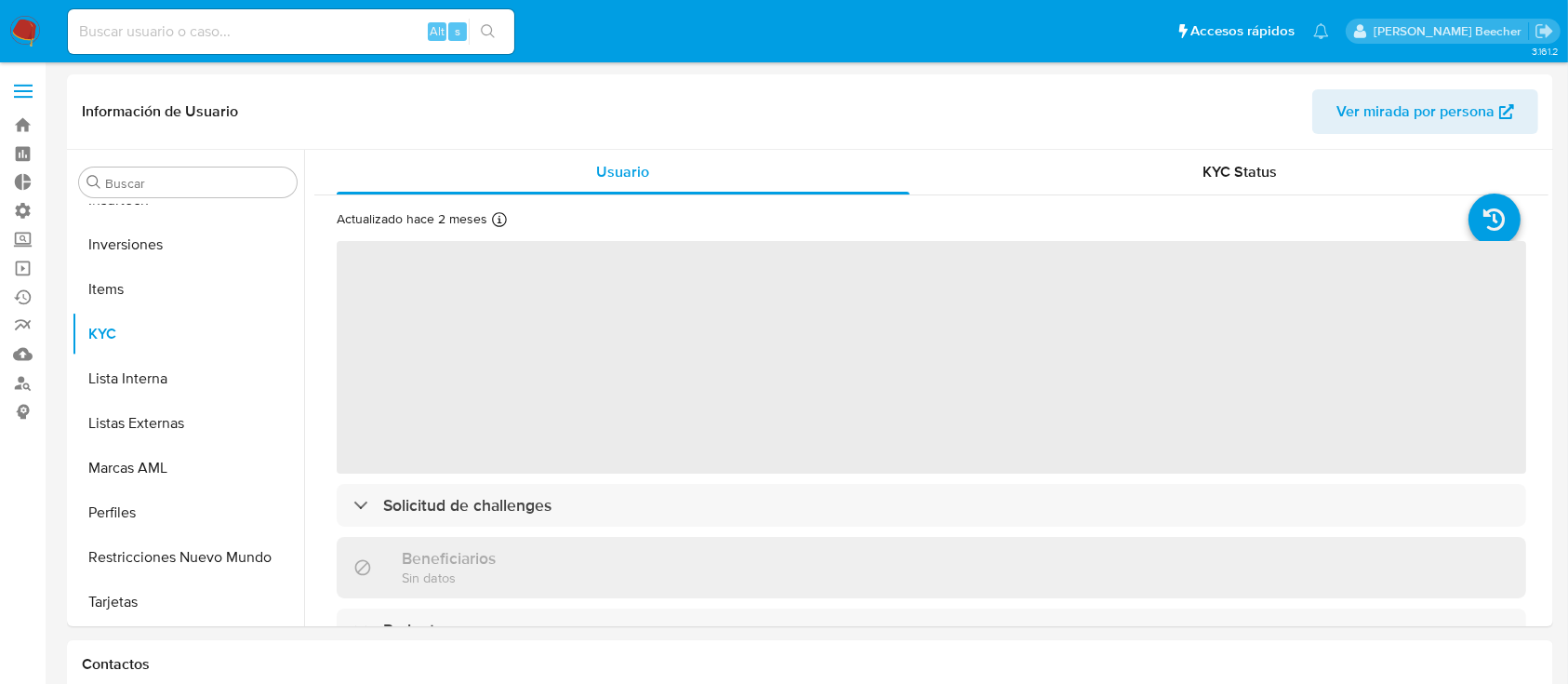
select select "10"
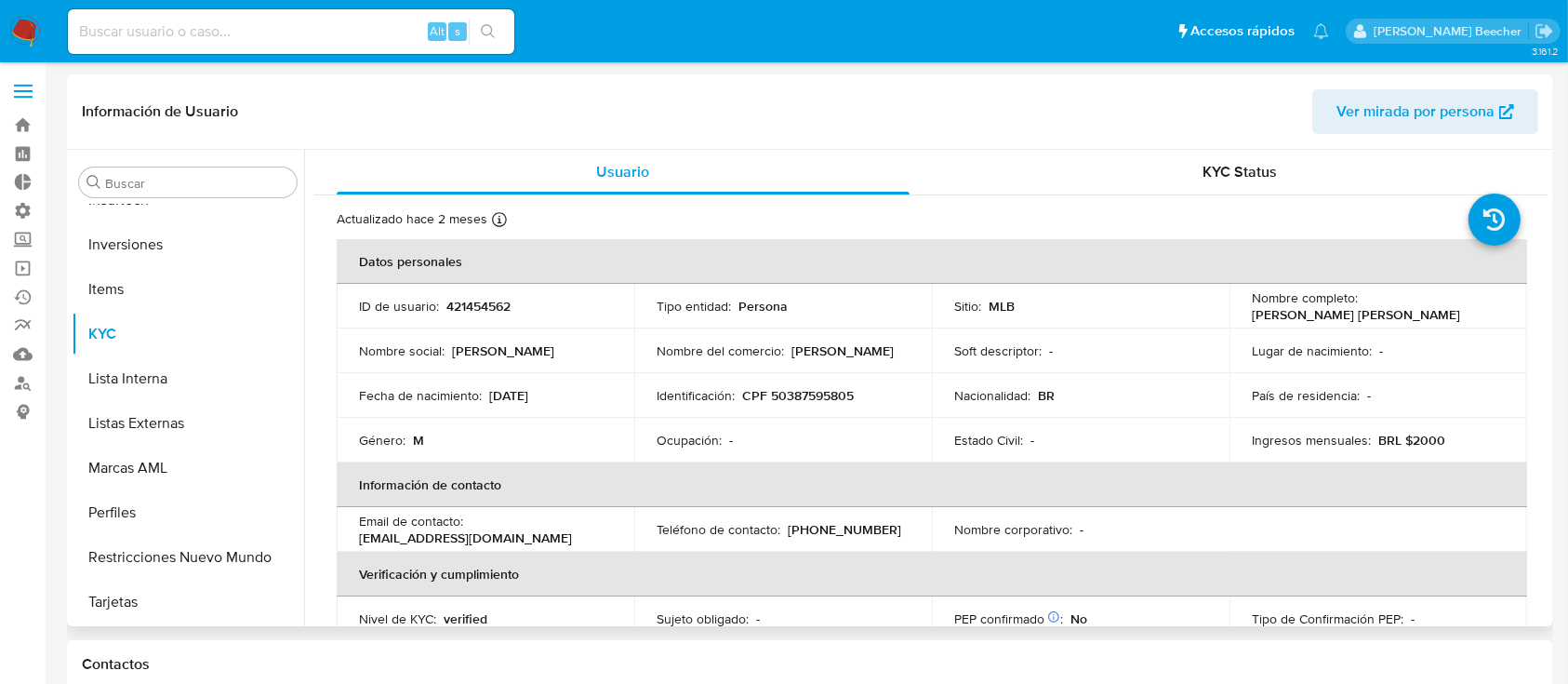
scroll to position [419, 0]
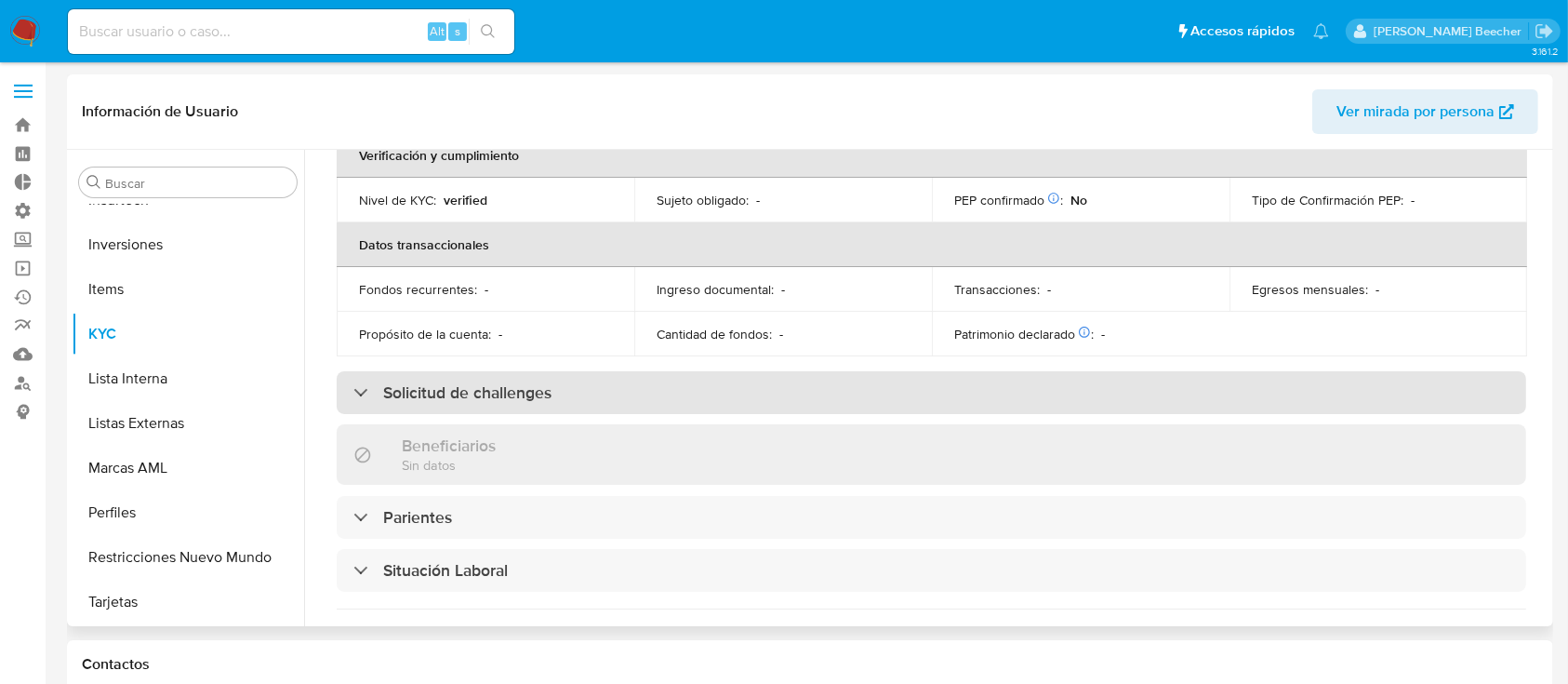
click at [451, 403] on div "Solicitud de challenges" at bounding box center [931, 393] width 1190 height 43
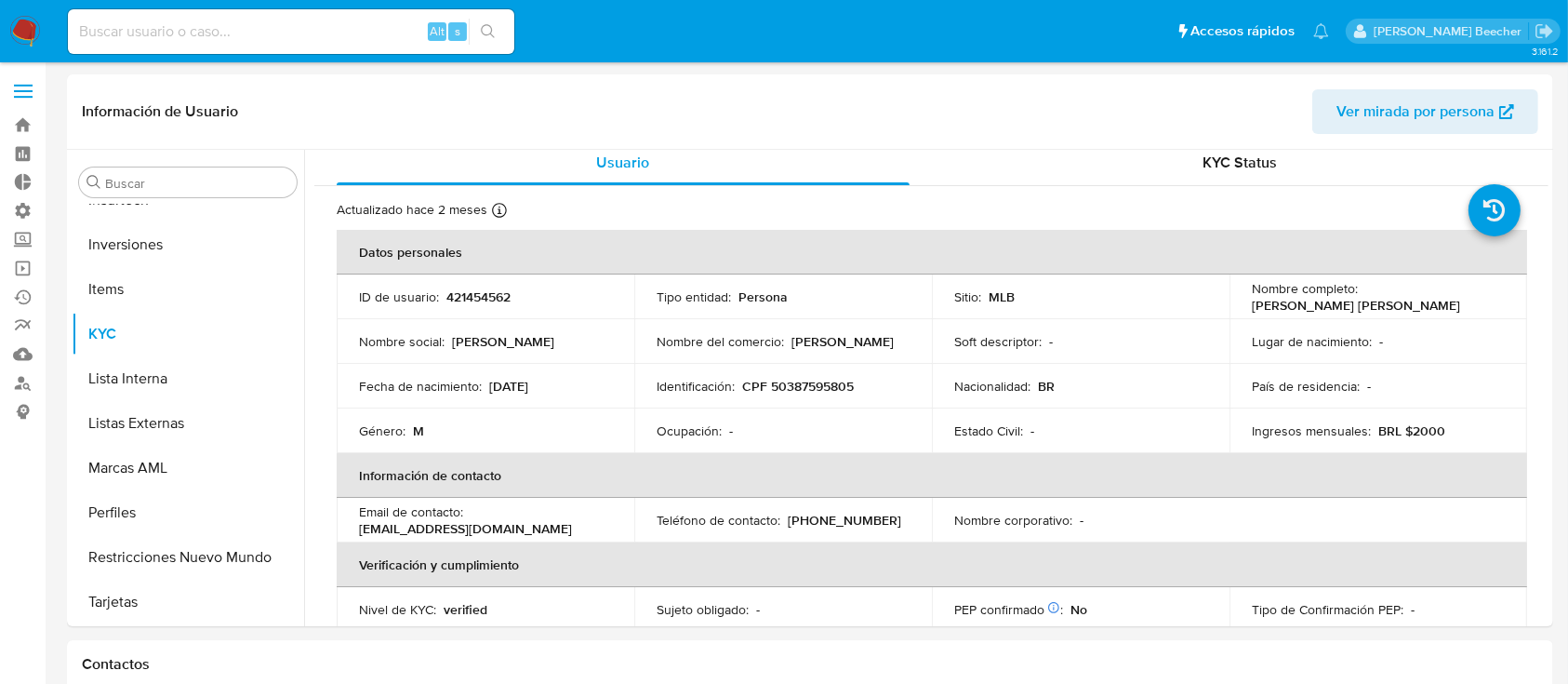
scroll to position [0, 0]
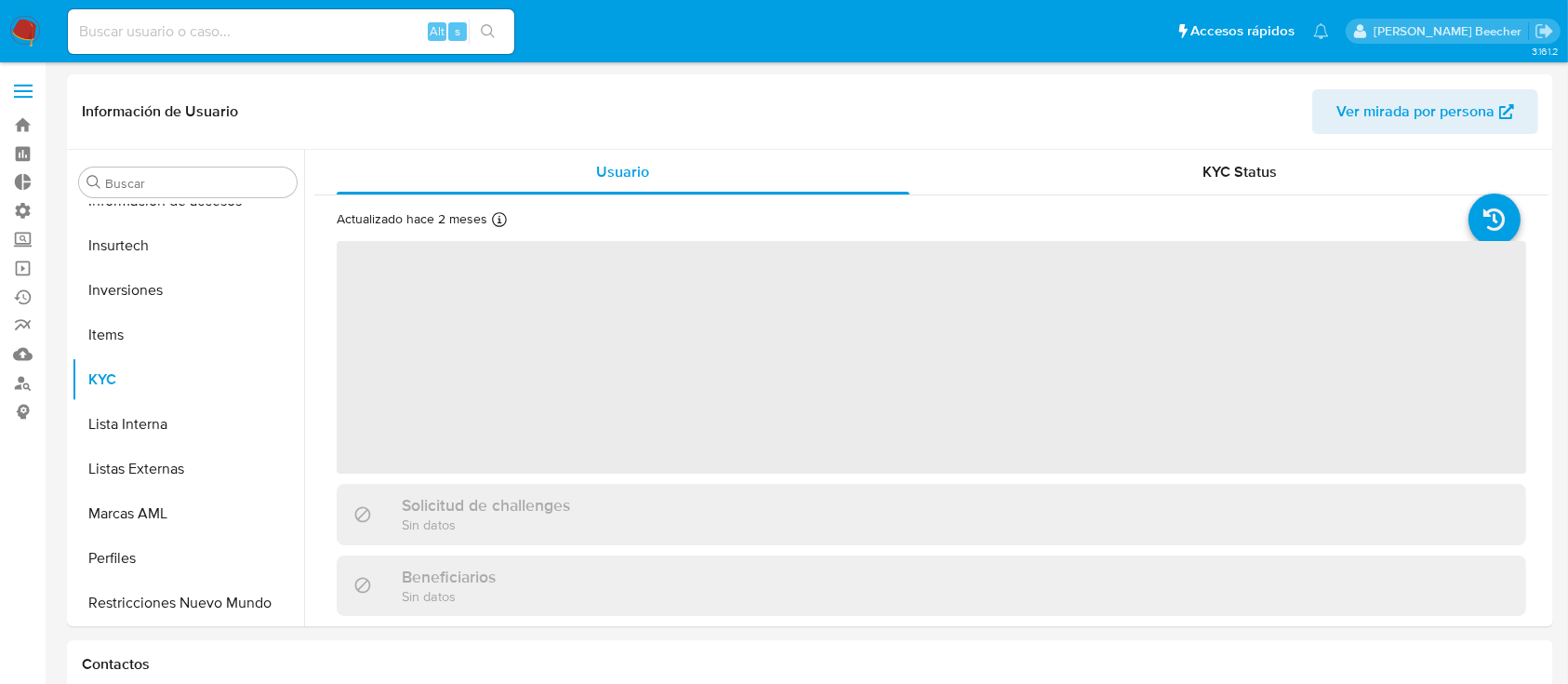
scroll to position [965, 0]
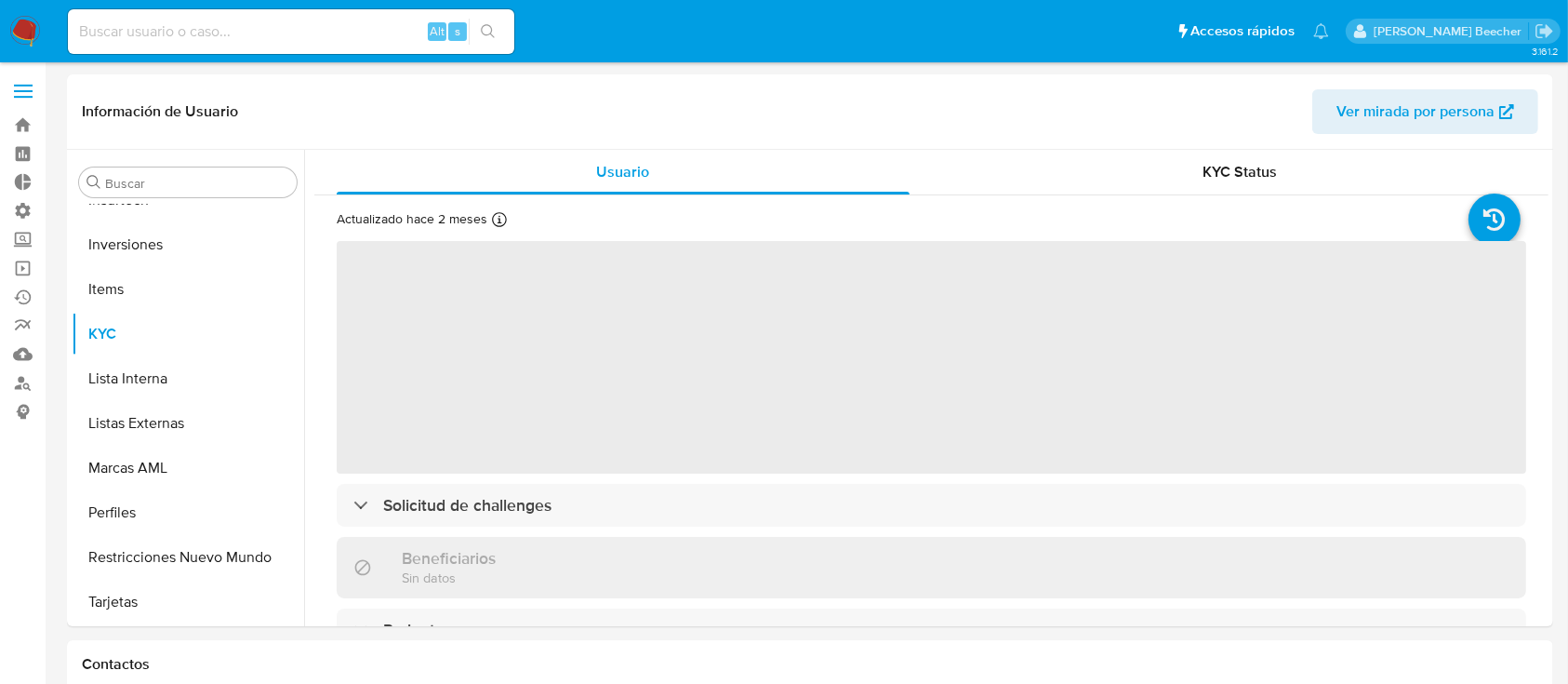
select select "10"
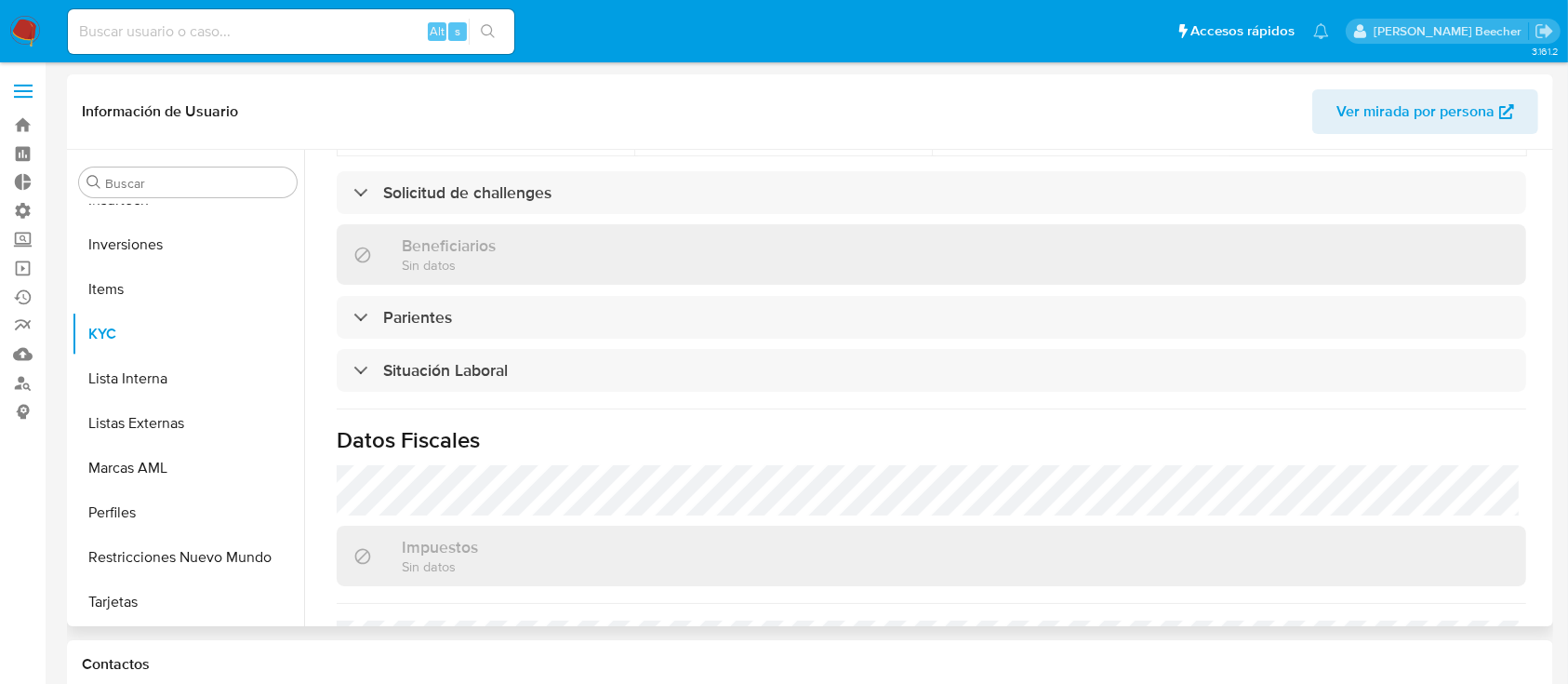
scroll to position [635, 0]
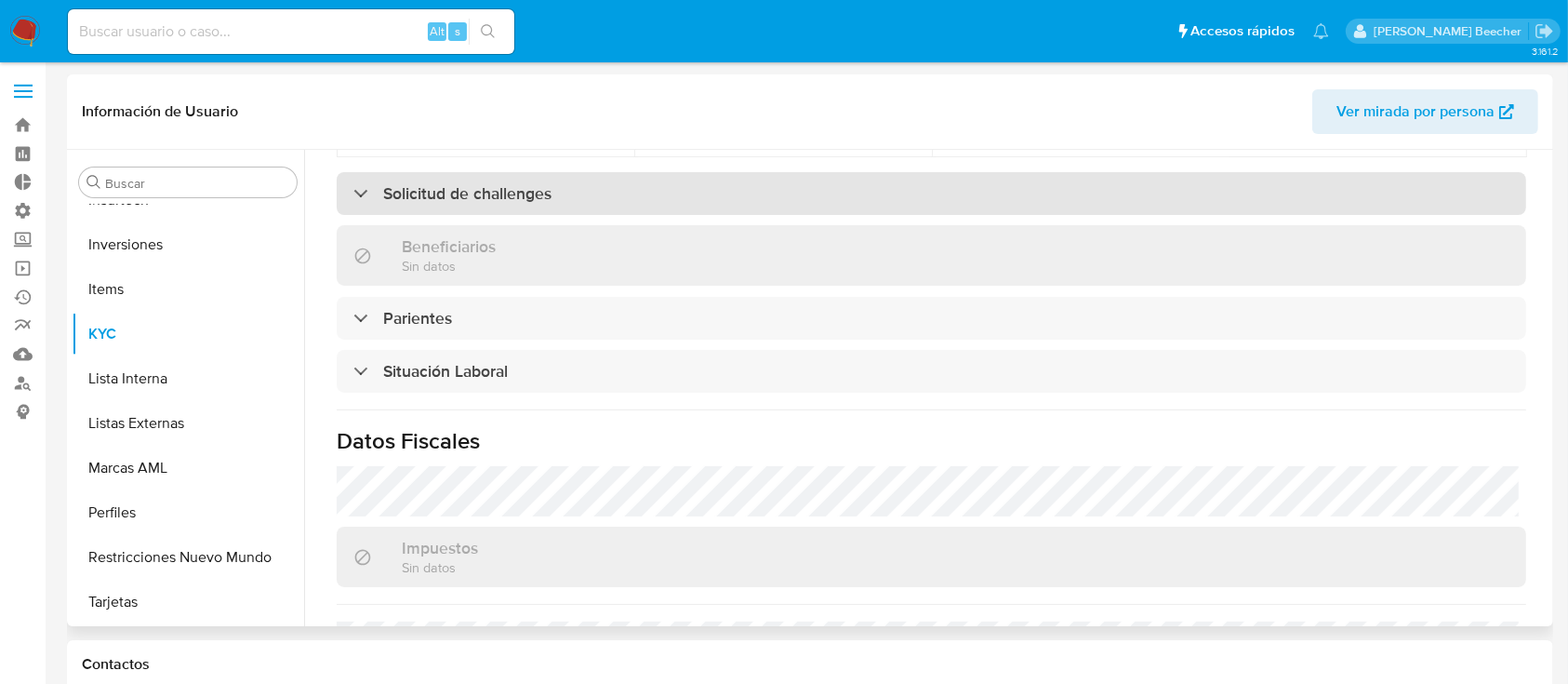
click at [447, 183] on h3 "Solicitud de challenges" at bounding box center [467, 193] width 168 height 21
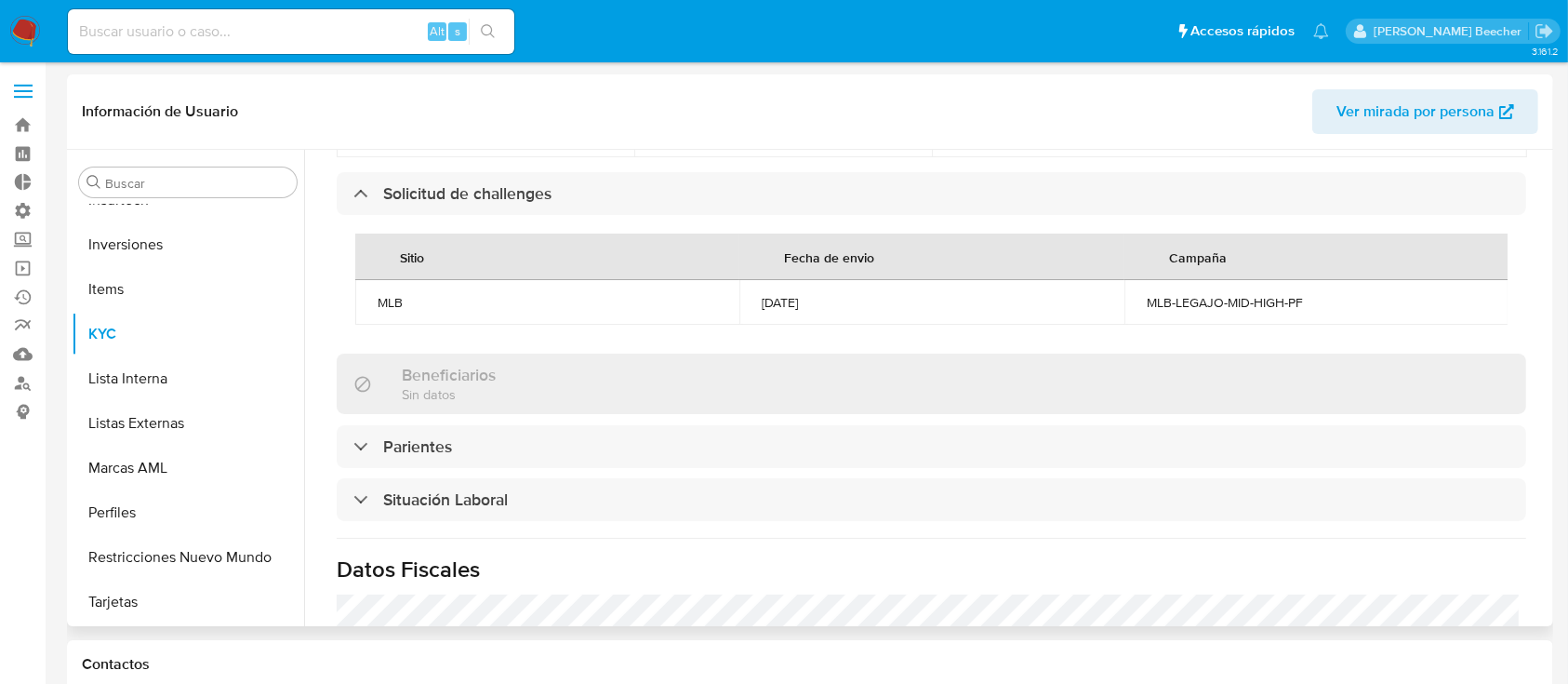
scroll to position [0, 0]
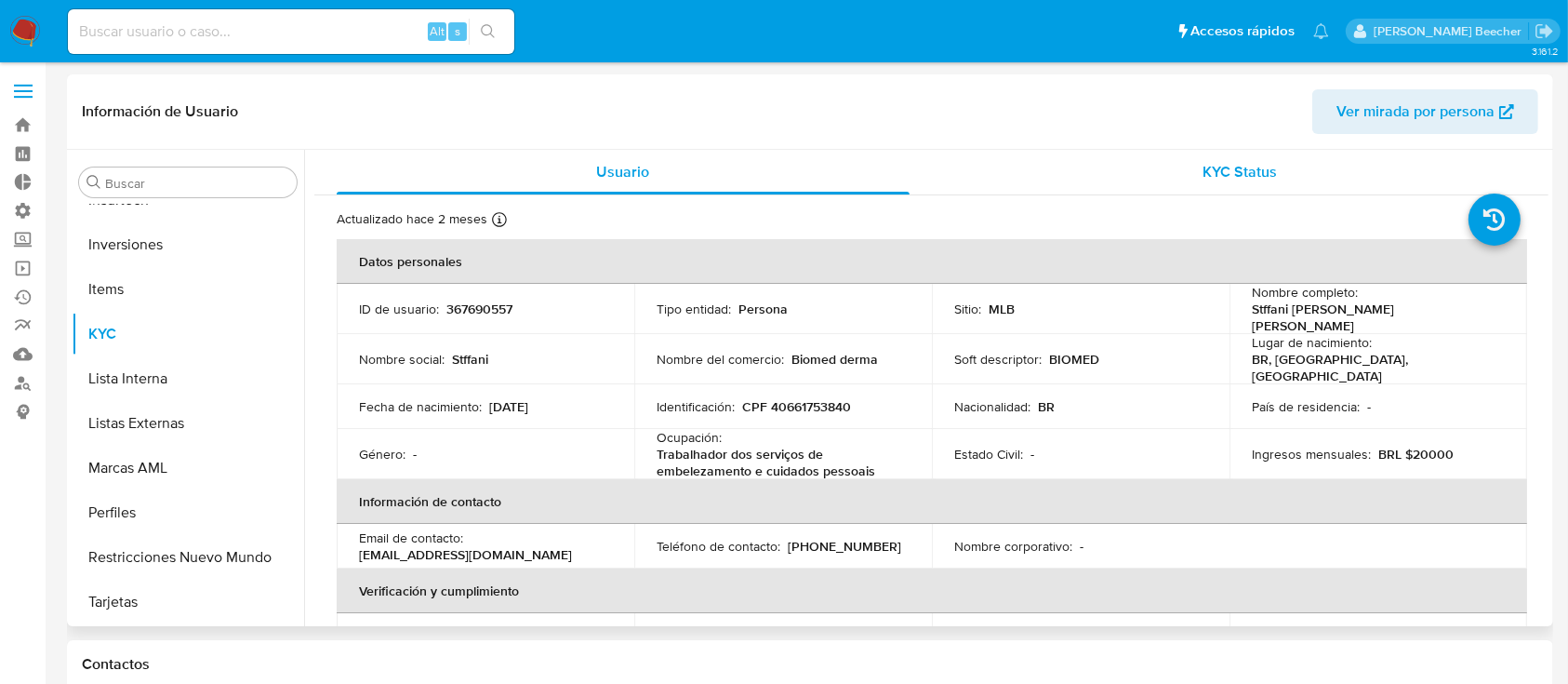
click at [1245, 189] on div "KYC Status" at bounding box center [1240, 171] width 573 height 44
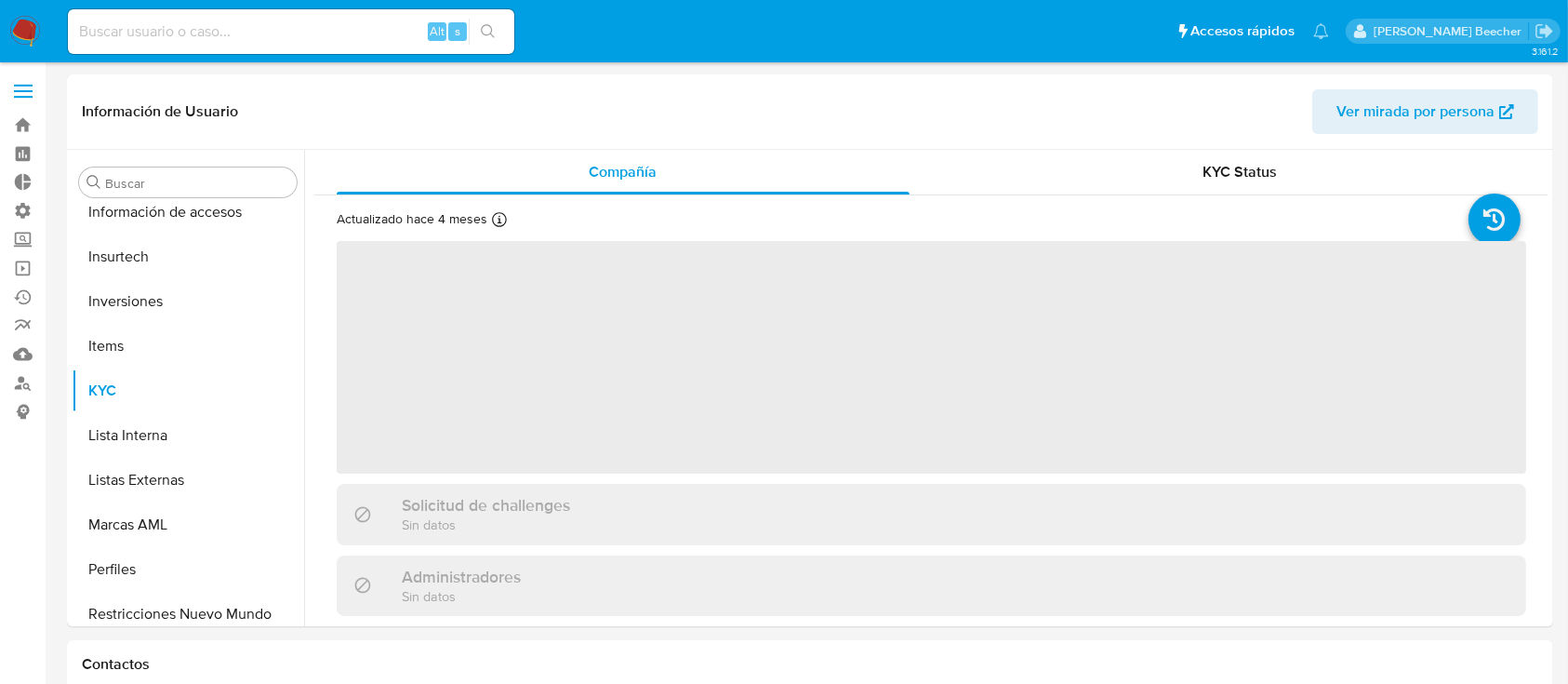
scroll to position [965, 0]
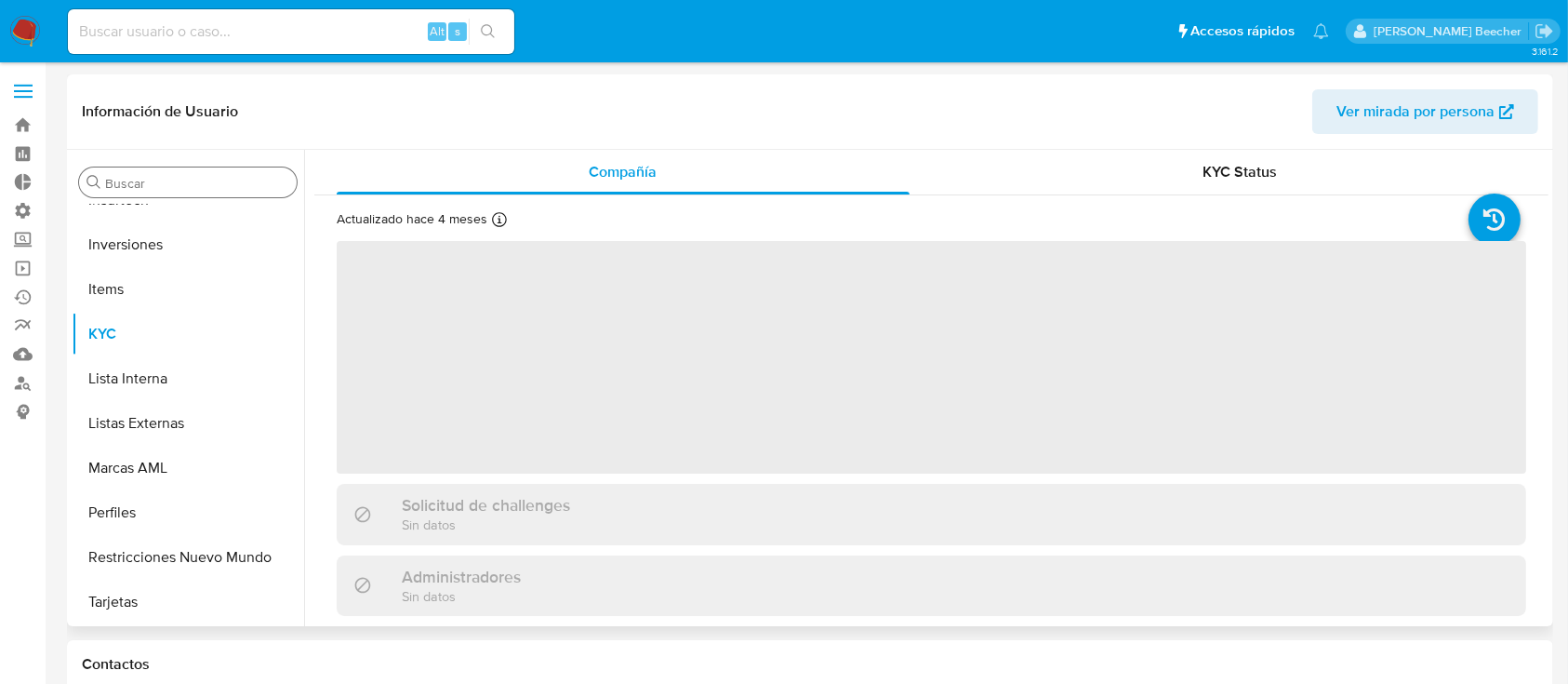
click at [165, 182] on input "Buscar" at bounding box center [196, 183] width 184 height 17
type input "g"
select select "10"
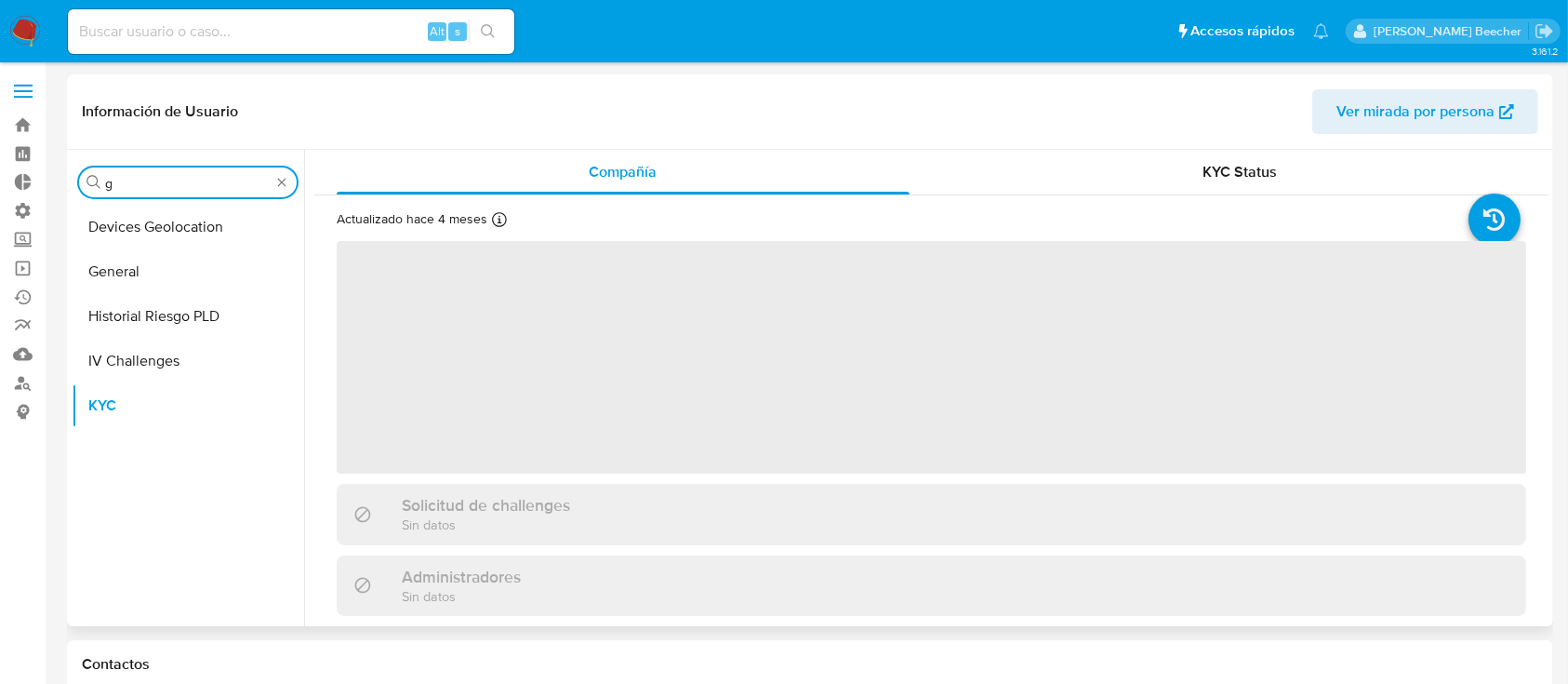
scroll to position [0, 0]
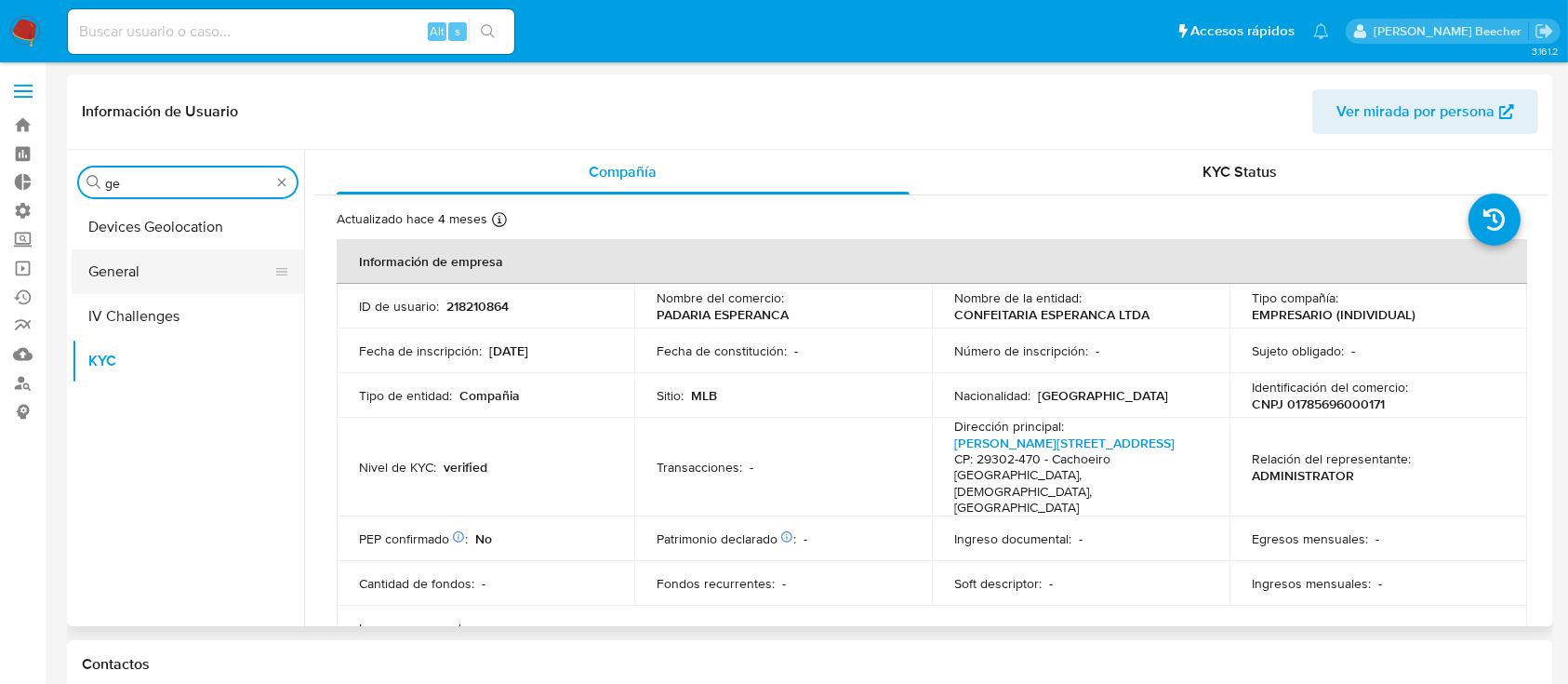
type input "ge"
click at [208, 282] on button "General" at bounding box center [181, 271] width 218 height 44
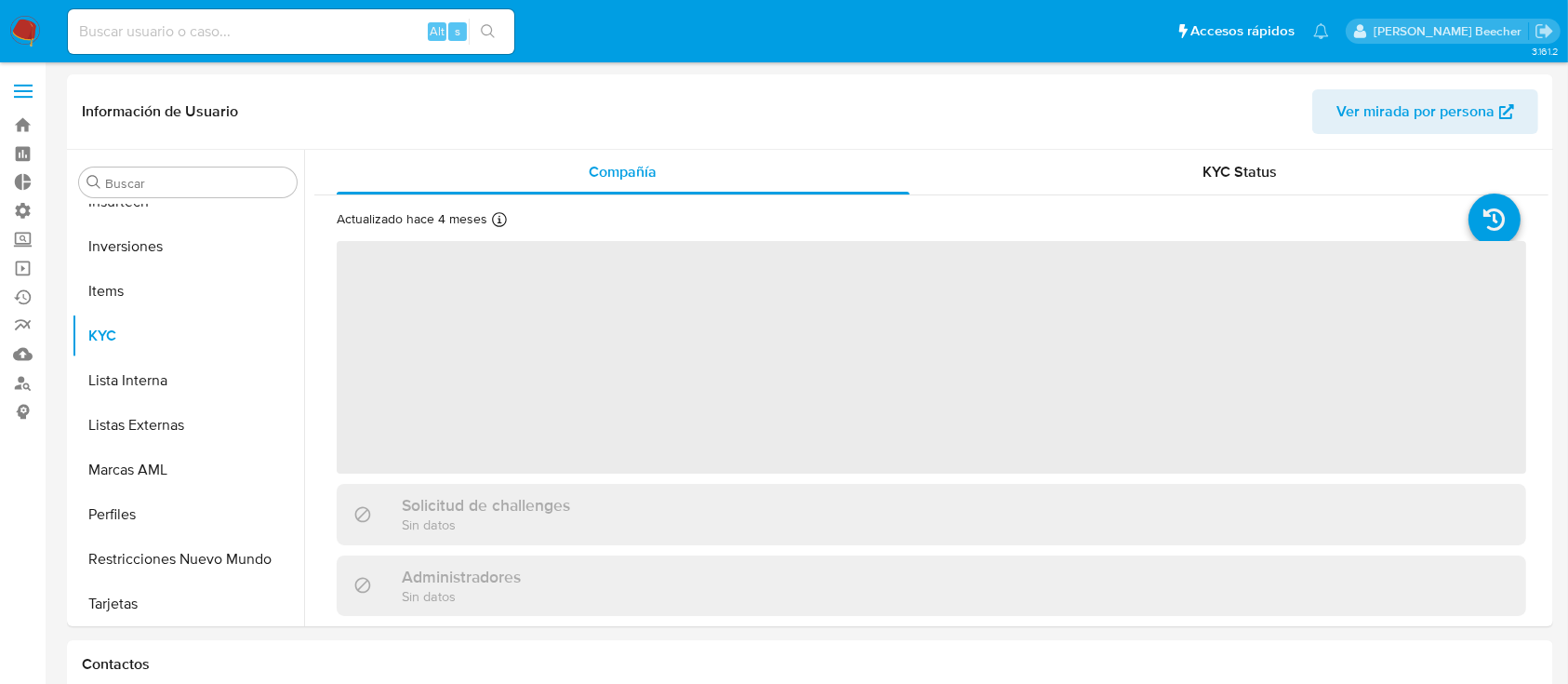
scroll to position [965, 0]
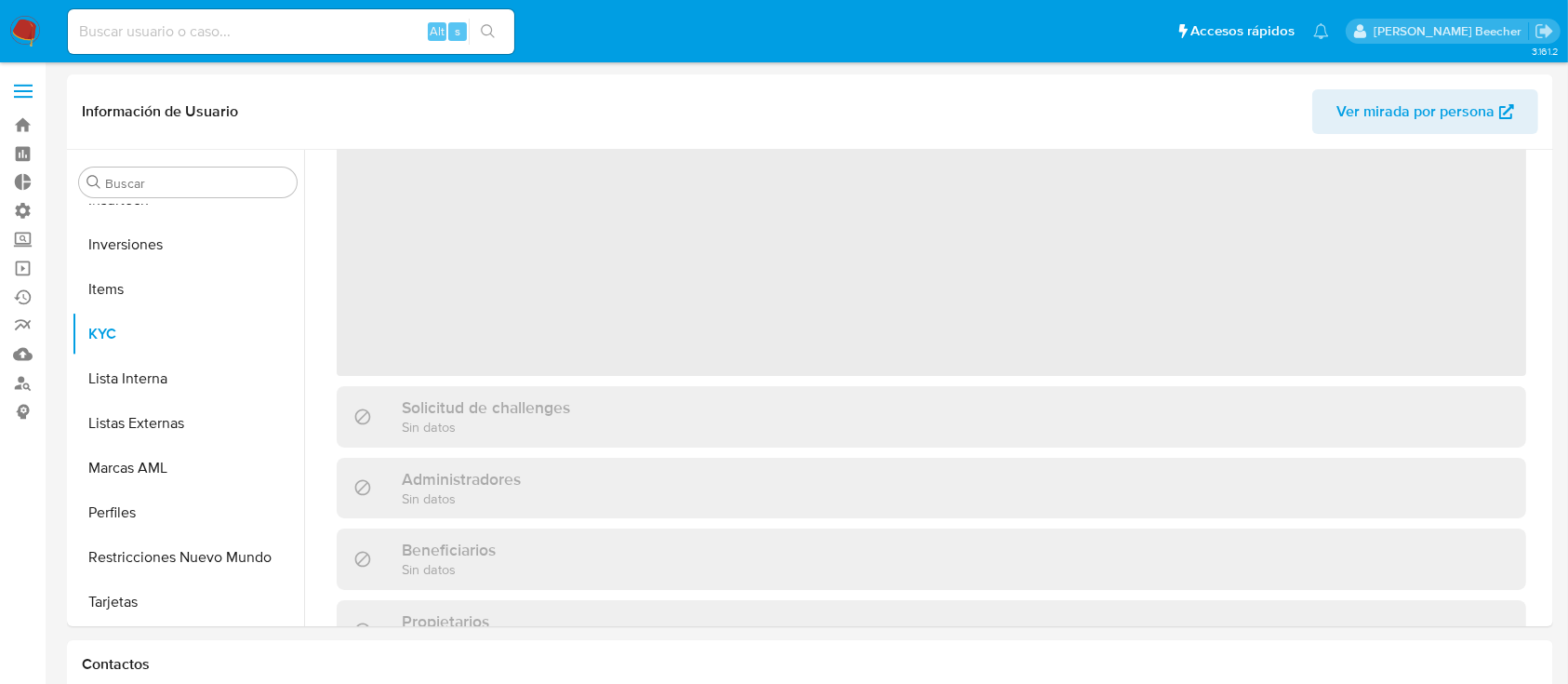
select select "10"
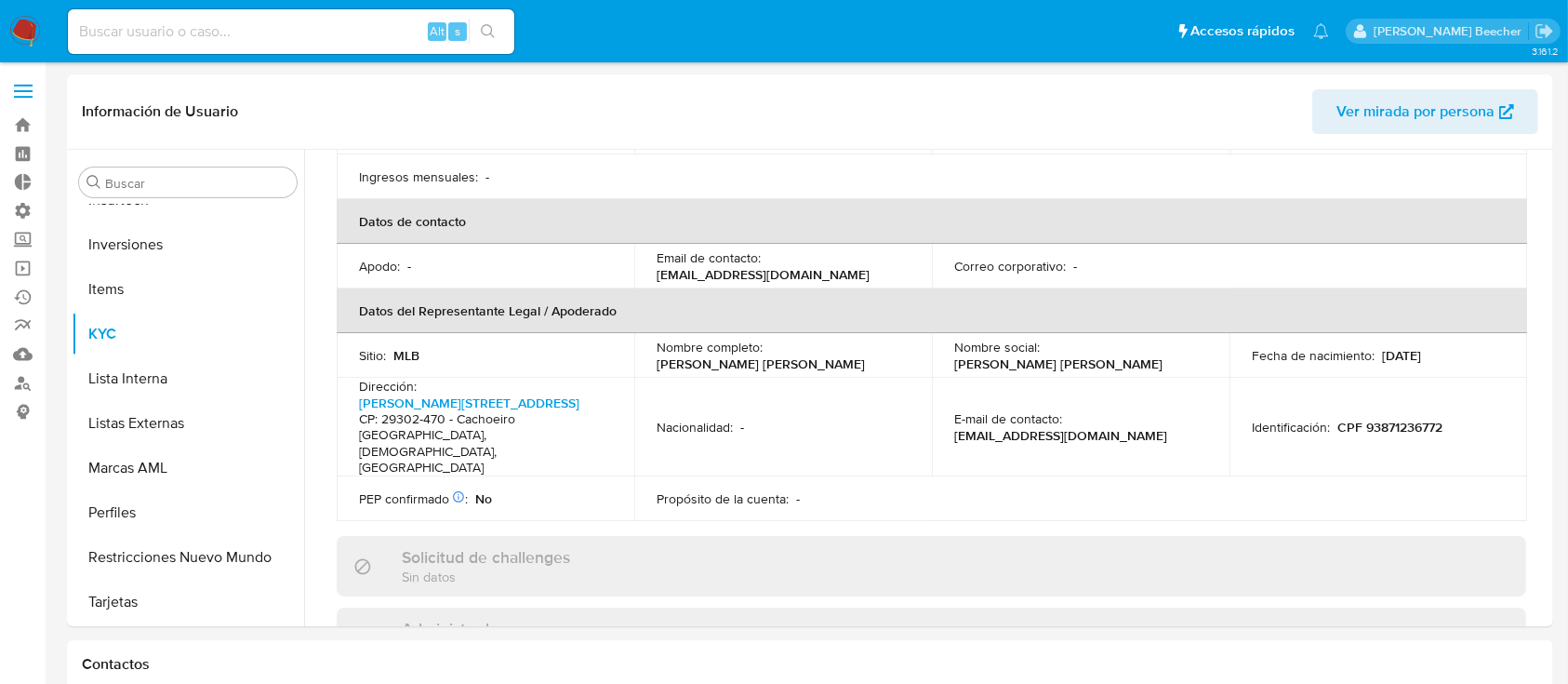
scroll to position [454, 0]
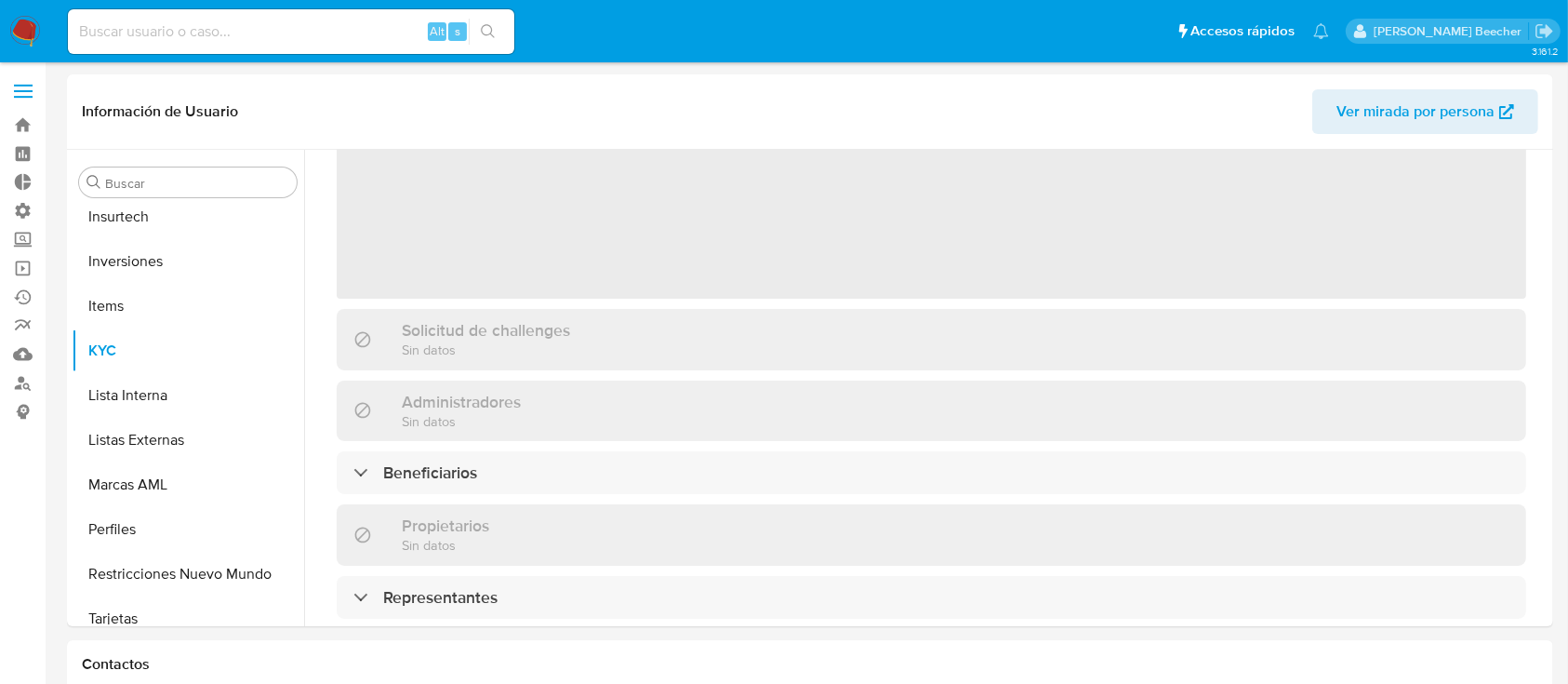
scroll to position [965, 0]
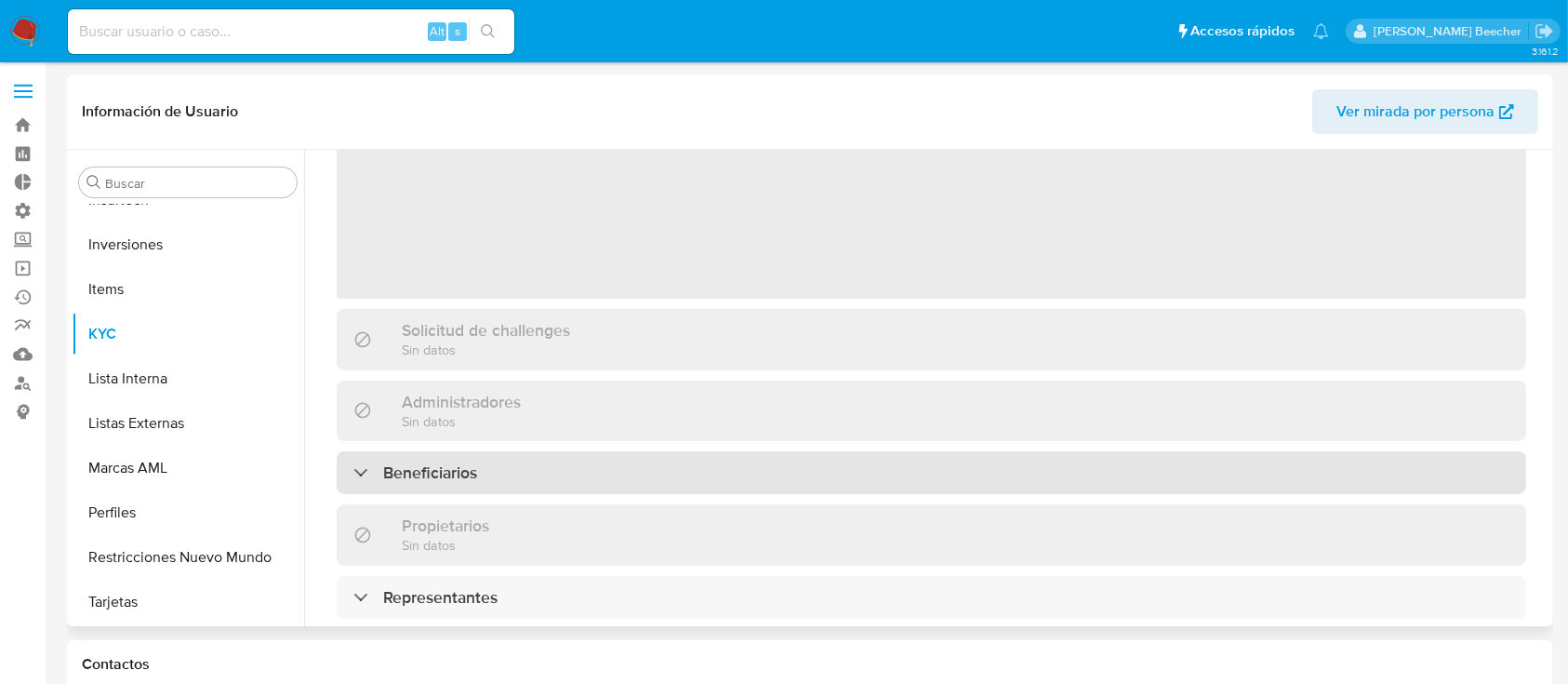
select select "10"
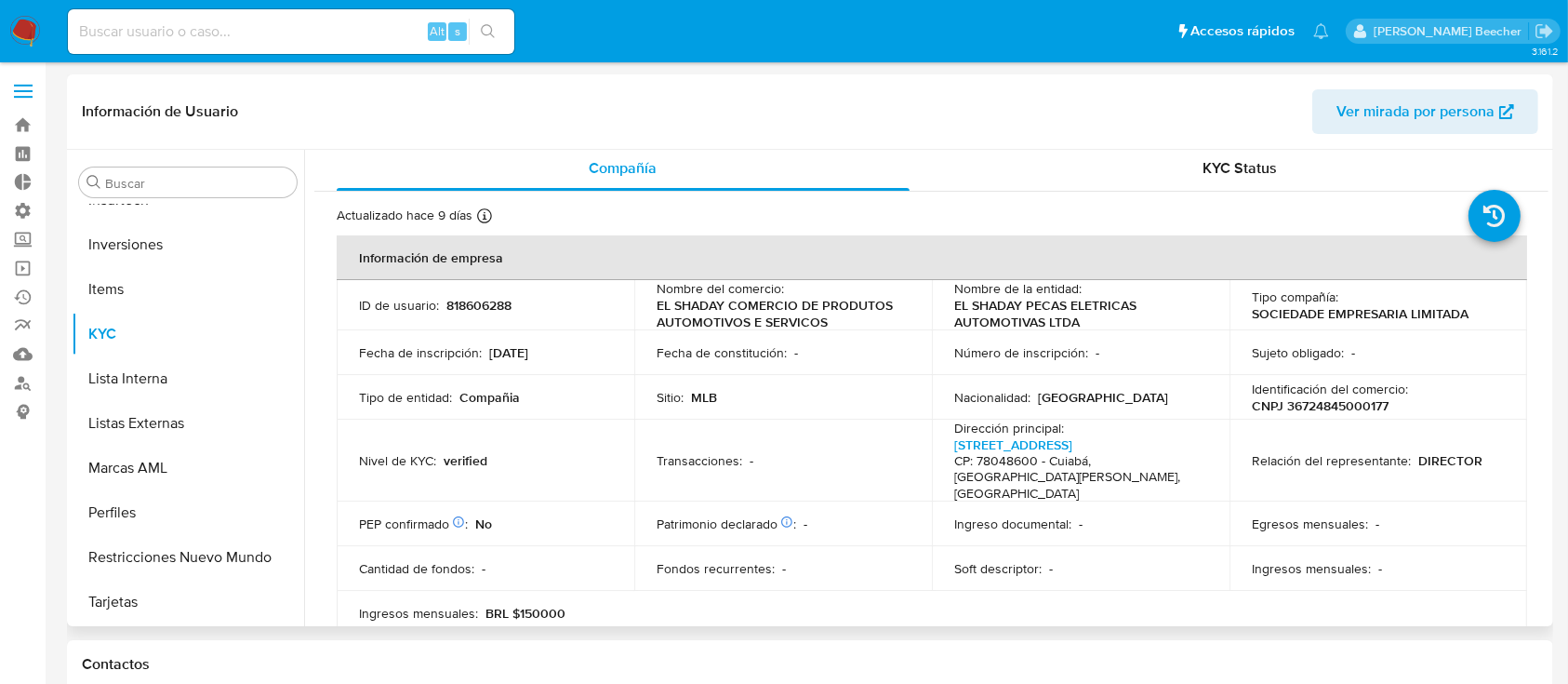
scroll to position [0, 0]
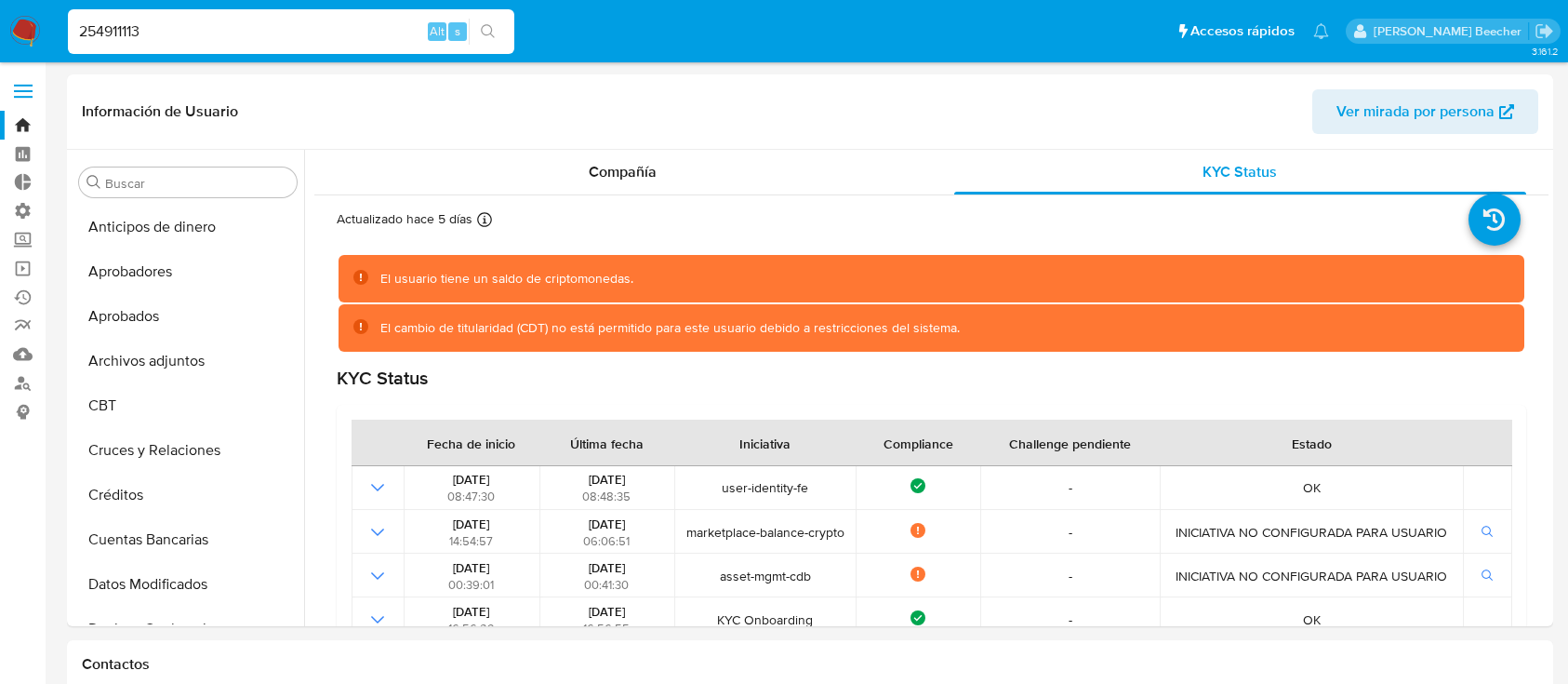
select select "10"
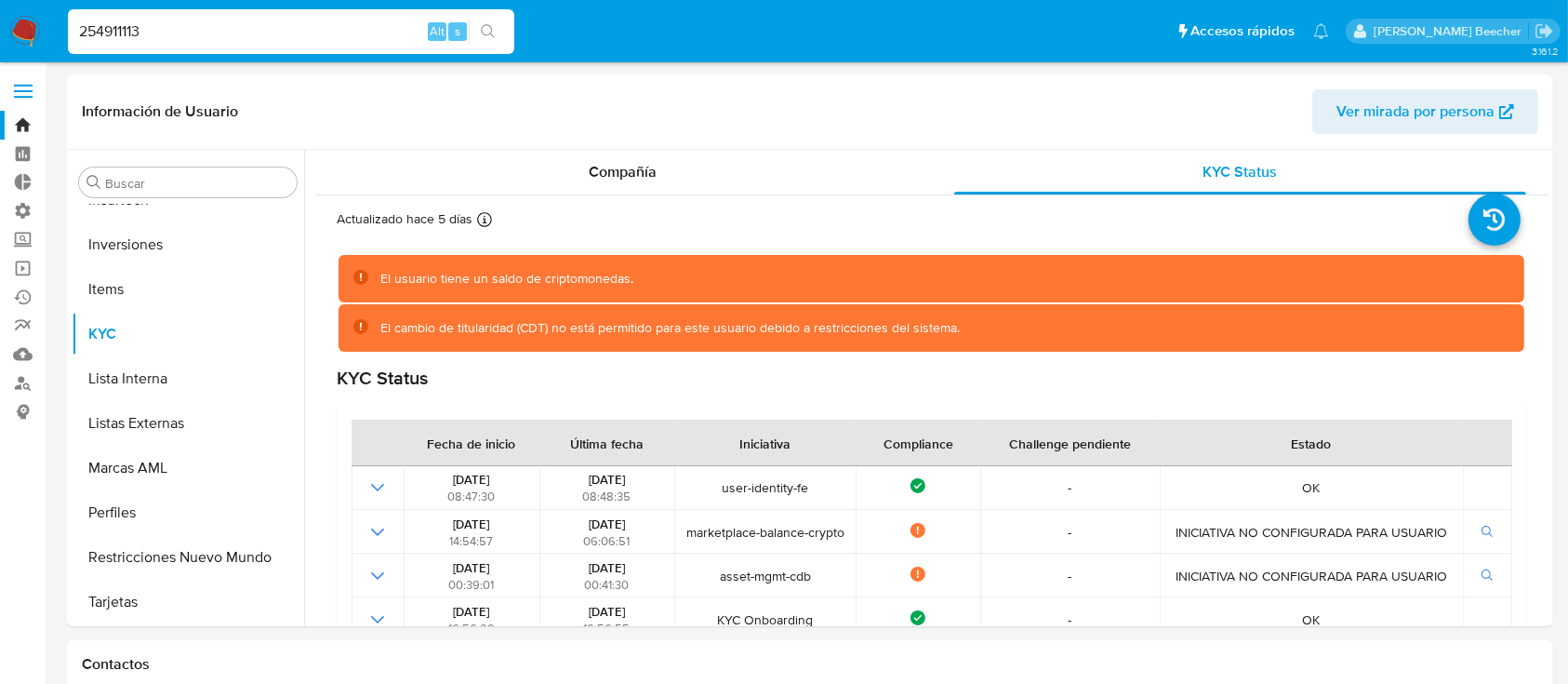
click at [631, 166] on span "Compañía" at bounding box center [622, 172] width 68 height 22
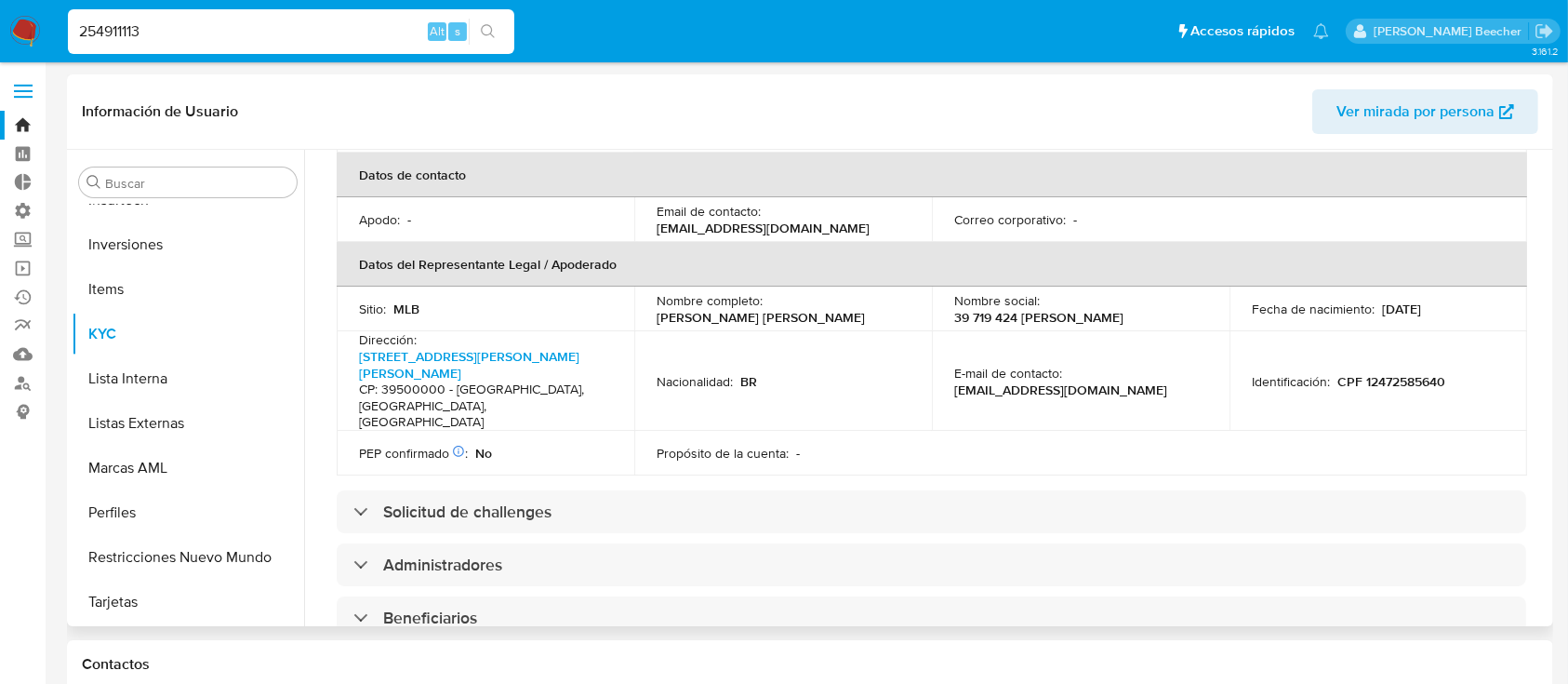
scroll to position [505, 0]
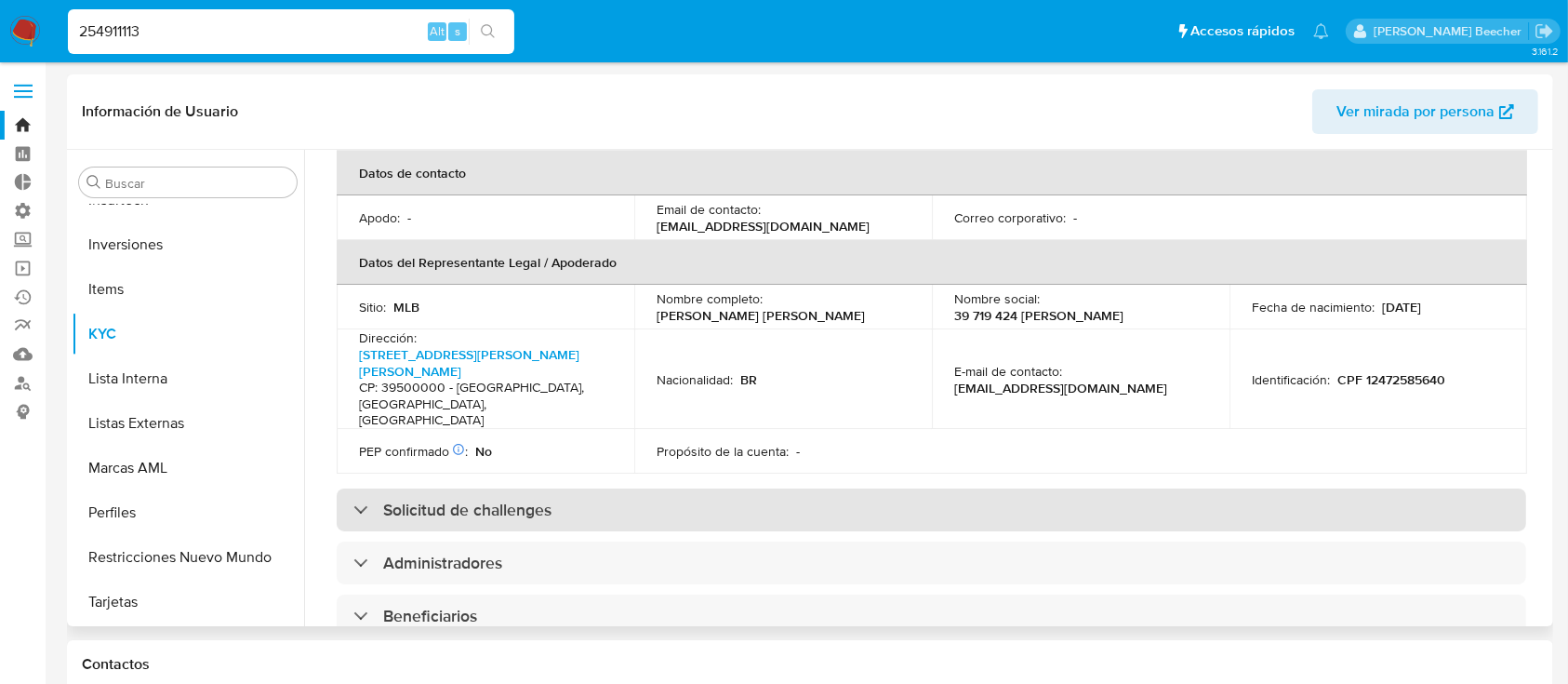
click at [472, 499] on h3 "Solicitud de challenges" at bounding box center [467, 509] width 168 height 21
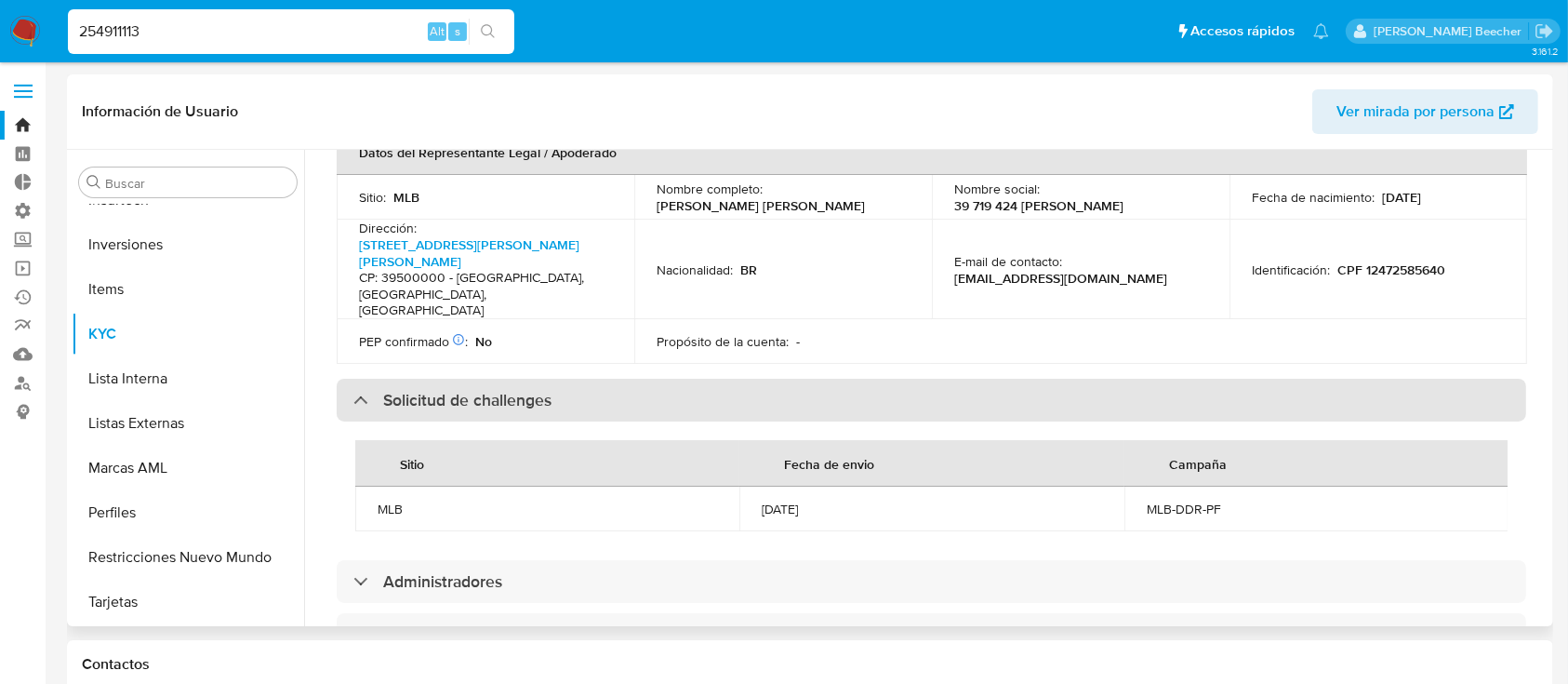
scroll to position [618, 0]
